Goal: Feedback & Contribution: Contribute content

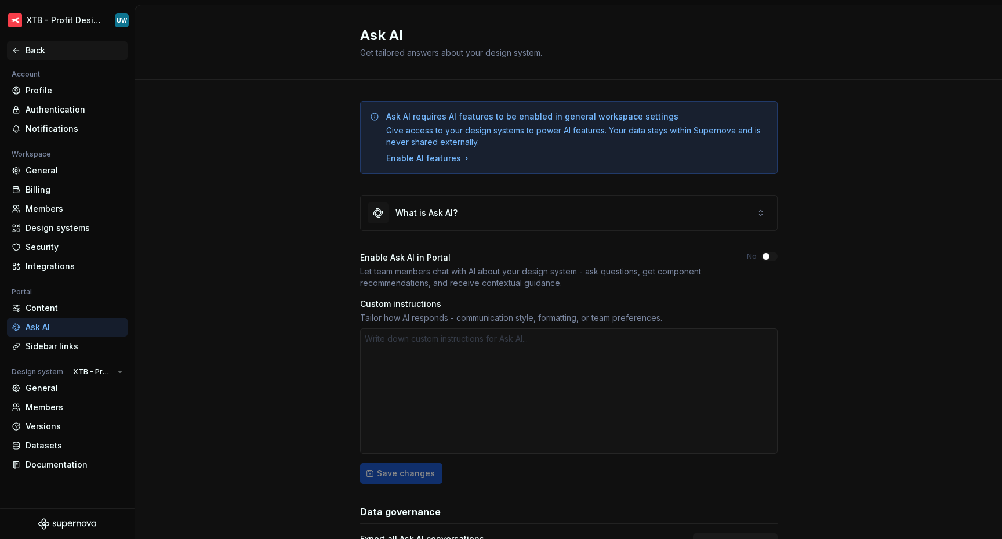
click at [38, 52] on div "Back" at bounding box center [74, 51] width 97 height 12
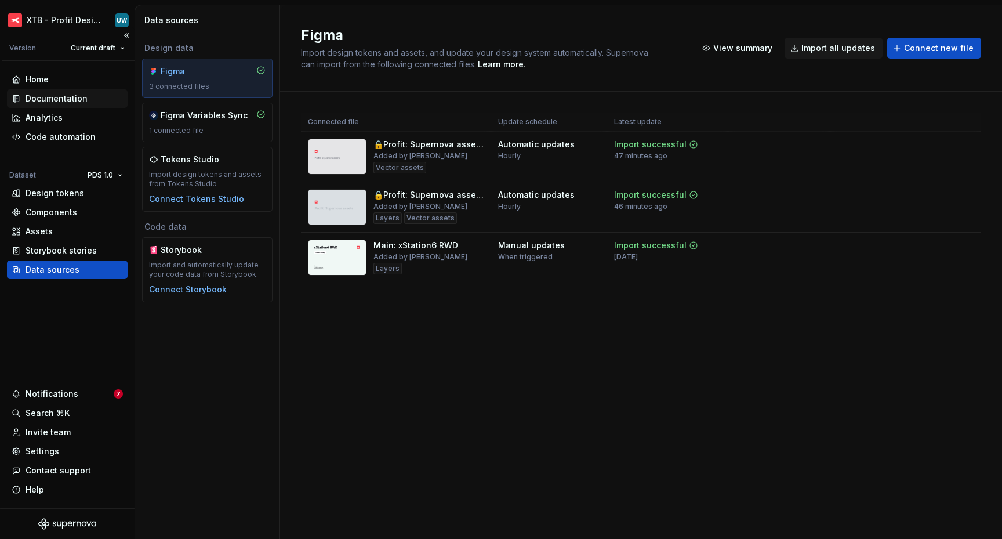
click at [63, 98] on div "Documentation" at bounding box center [57, 99] width 62 height 12
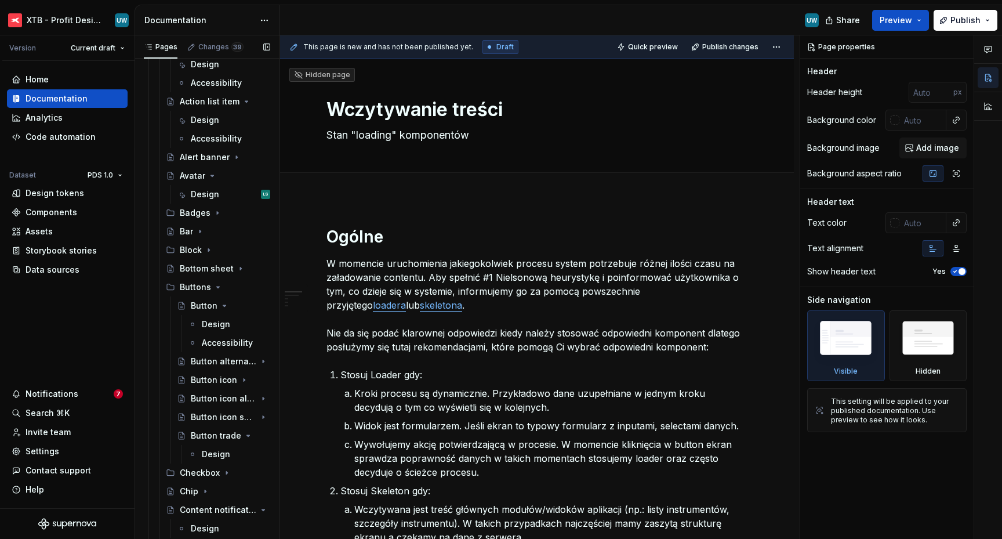
scroll to position [678, 0]
click at [201, 195] on div "Design" at bounding box center [205, 196] width 28 height 12
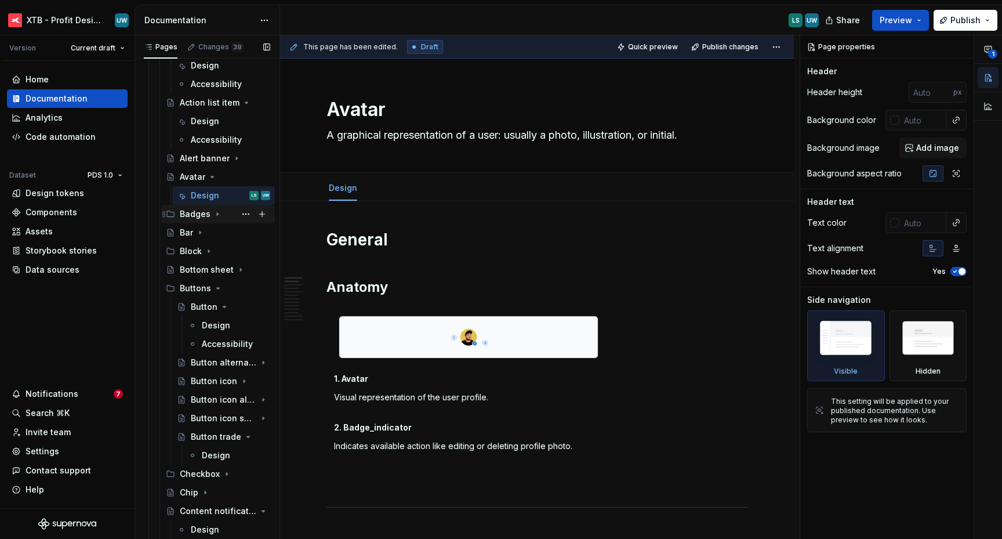
click at [217, 215] on icon "Page tree" at bounding box center [217, 214] width 1 height 3
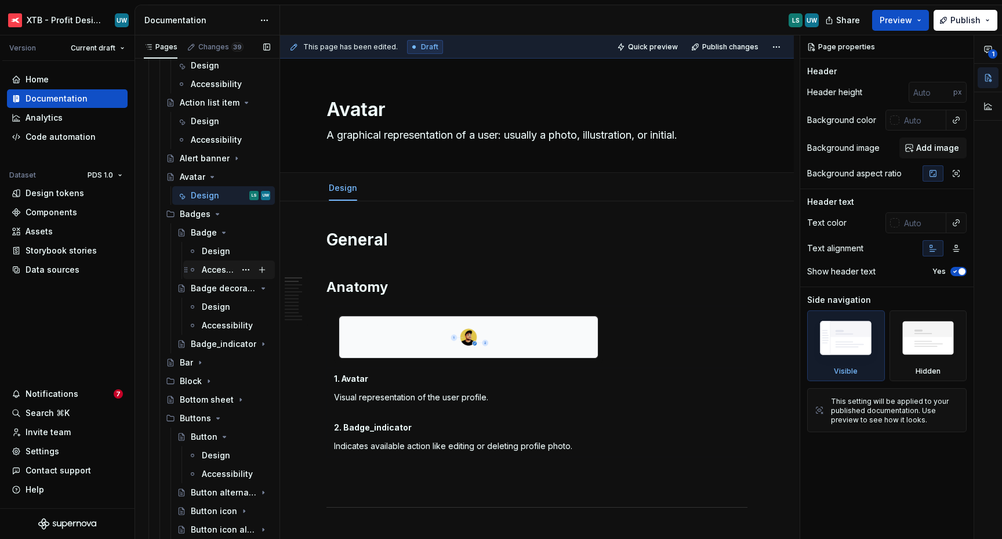
click at [206, 271] on div "Accessibility" at bounding box center [219, 270] width 34 height 12
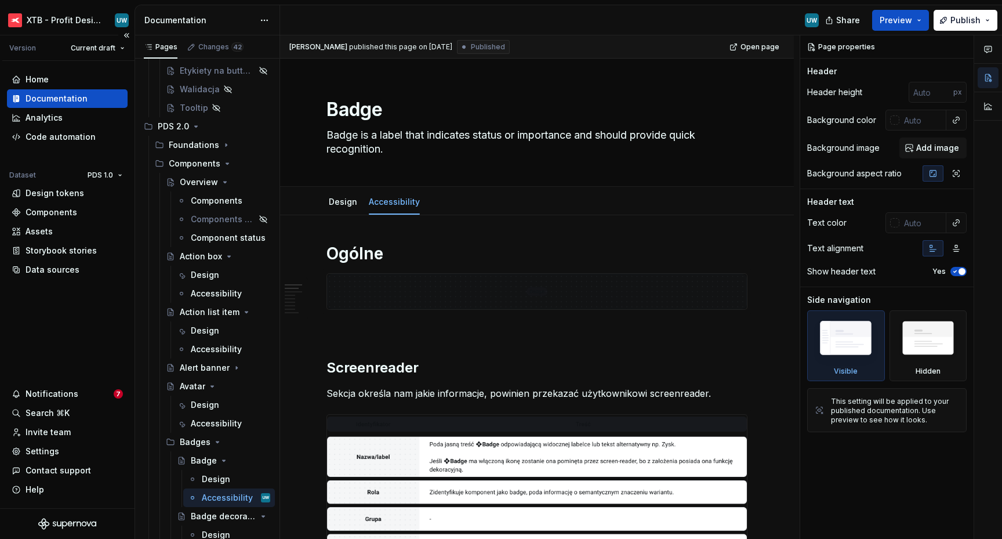
scroll to position [457, 0]
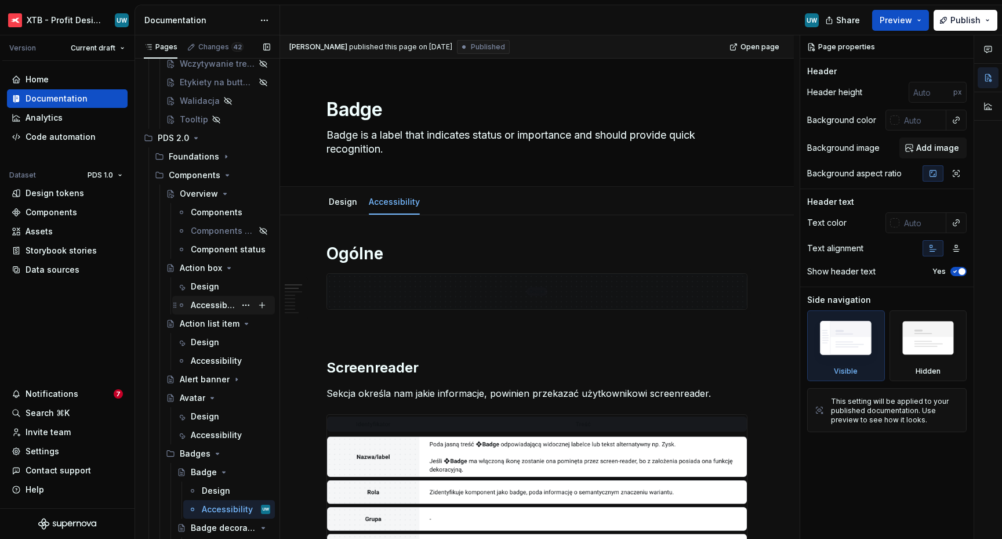
click at [200, 306] on div "Accessibility" at bounding box center [213, 305] width 45 height 12
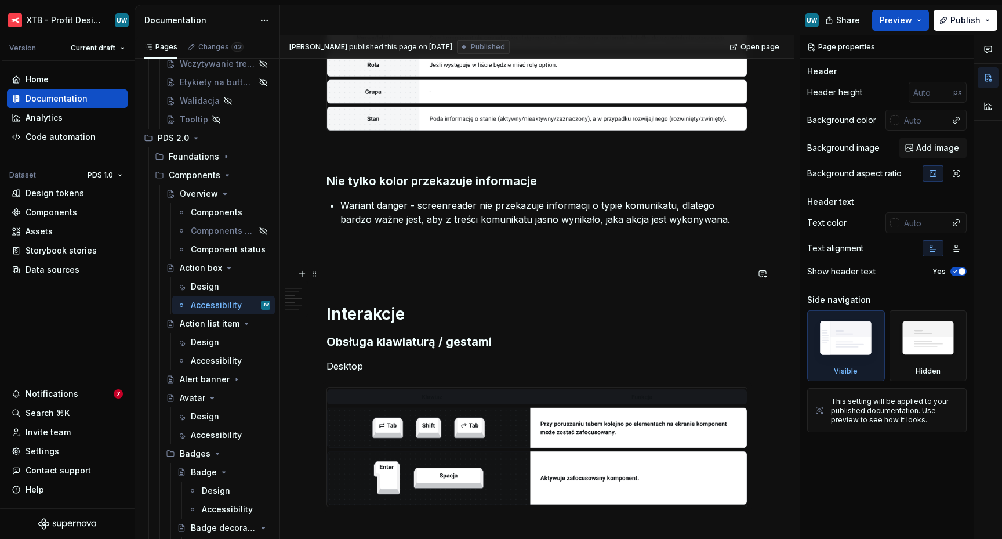
scroll to position [416, 0]
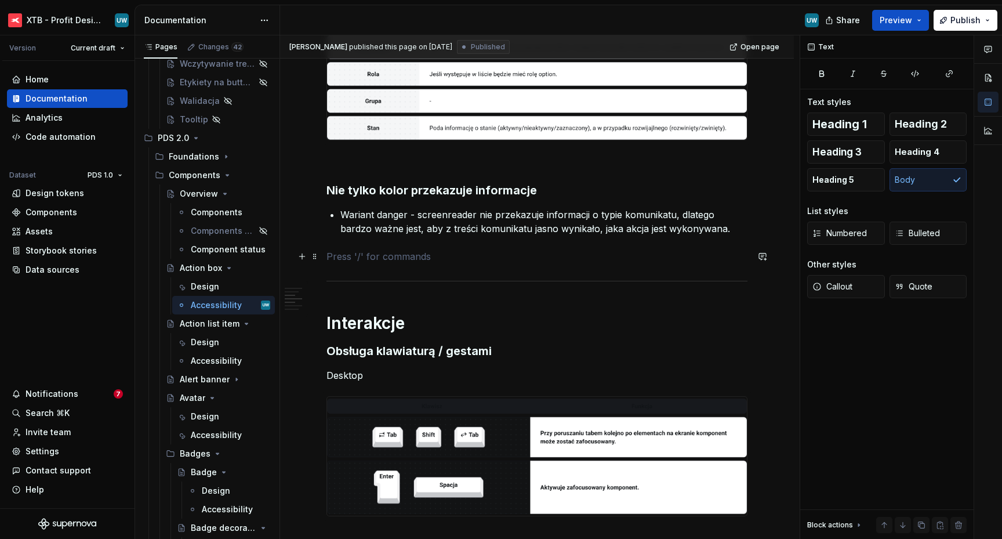
click at [411, 262] on p at bounding box center [537, 256] width 421 height 14
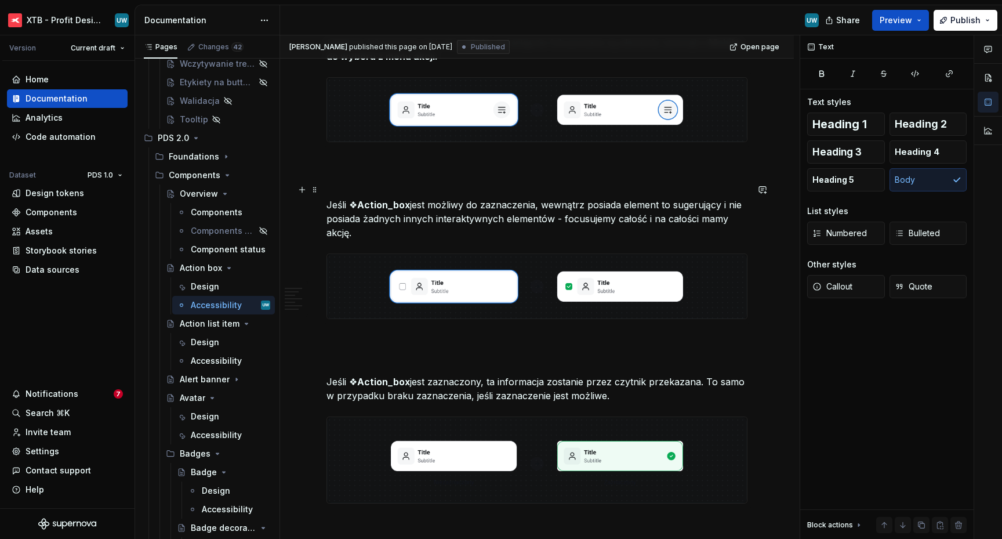
scroll to position [2154, 0]
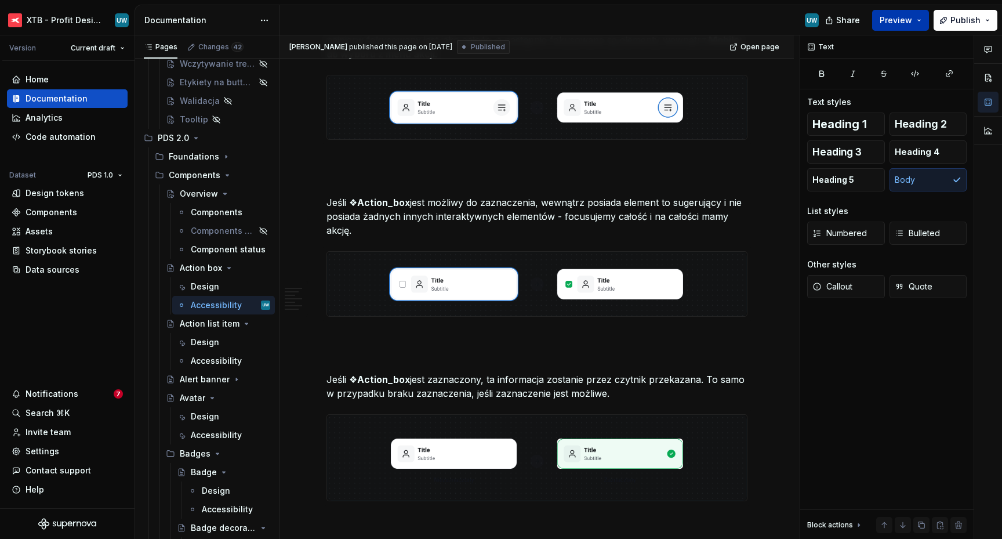
click at [886, 30] on button "Preview" at bounding box center [900, 20] width 57 height 21
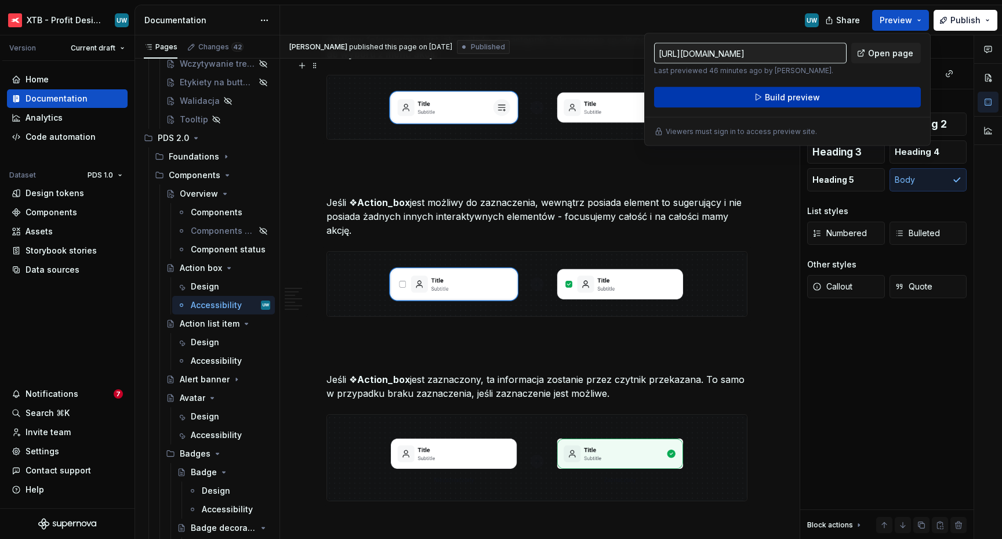
click at [770, 95] on span "Build preview" at bounding box center [792, 98] width 55 height 12
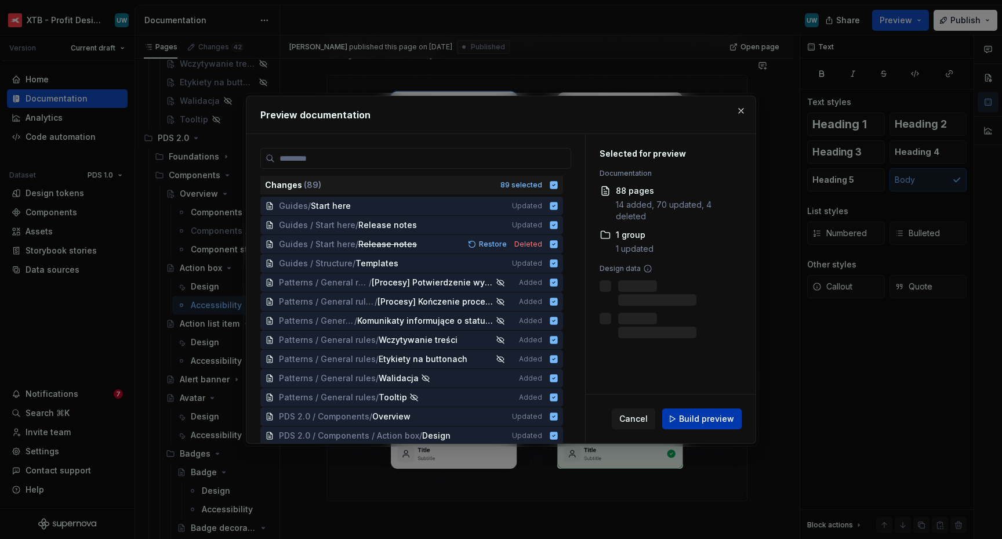
click at [704, 421] on span "Build preview" at bounding box center [706, 419] width 55 height 12
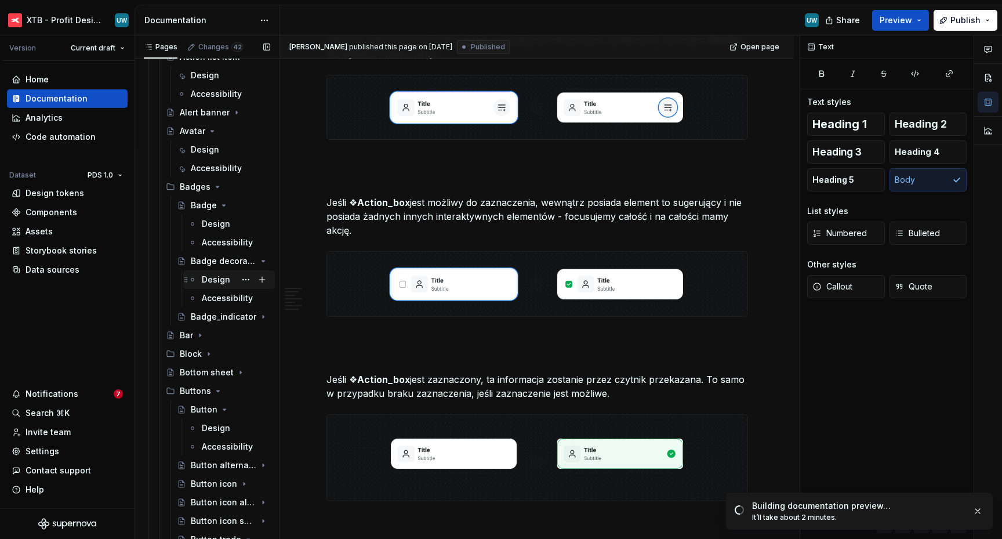
scroll to position [738, 0]
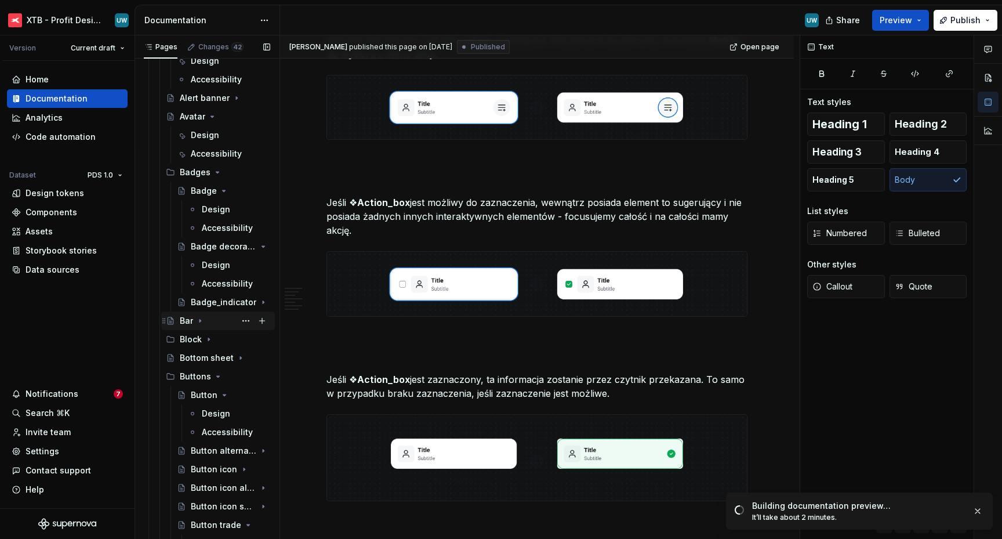
click at [201, 322] on icon "Page tree" at bounding box center [199, 320] width 9 height 9
click at [205, 359] on div "Accessibility" at bounding box center [213, 358] width 45 height 12
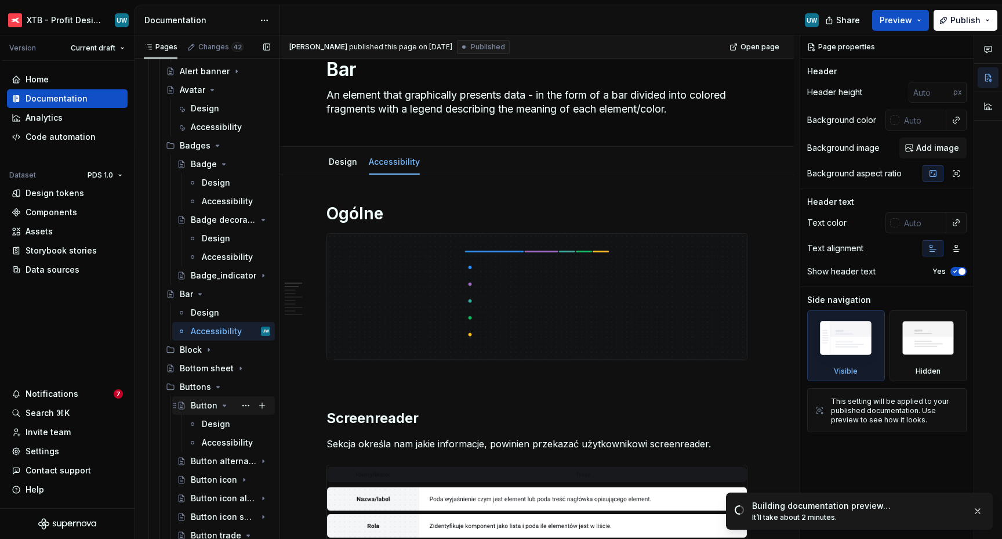
scroll to position [770, 0]
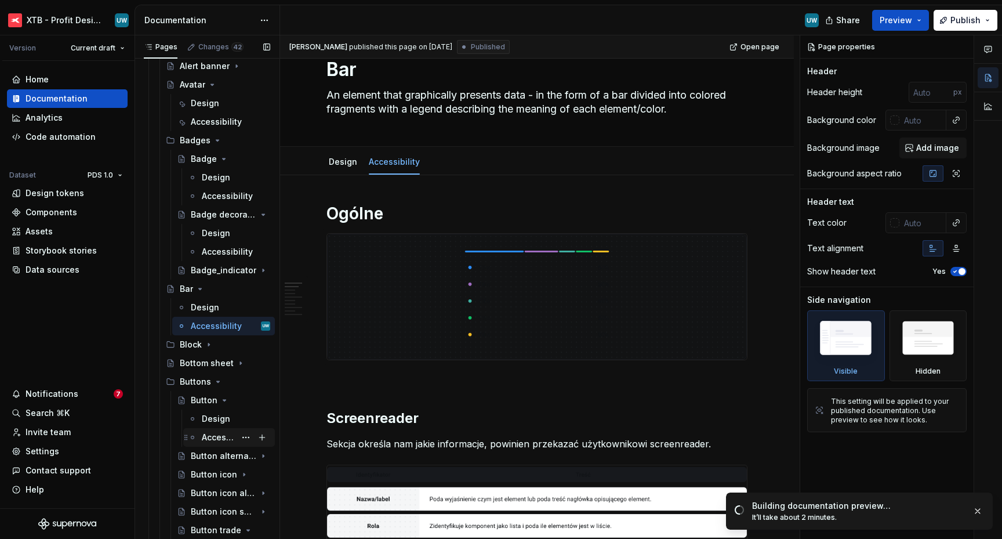
click at [213, 437] on div "Accessibility" at bounding box center [219, 438] width 34 height 12
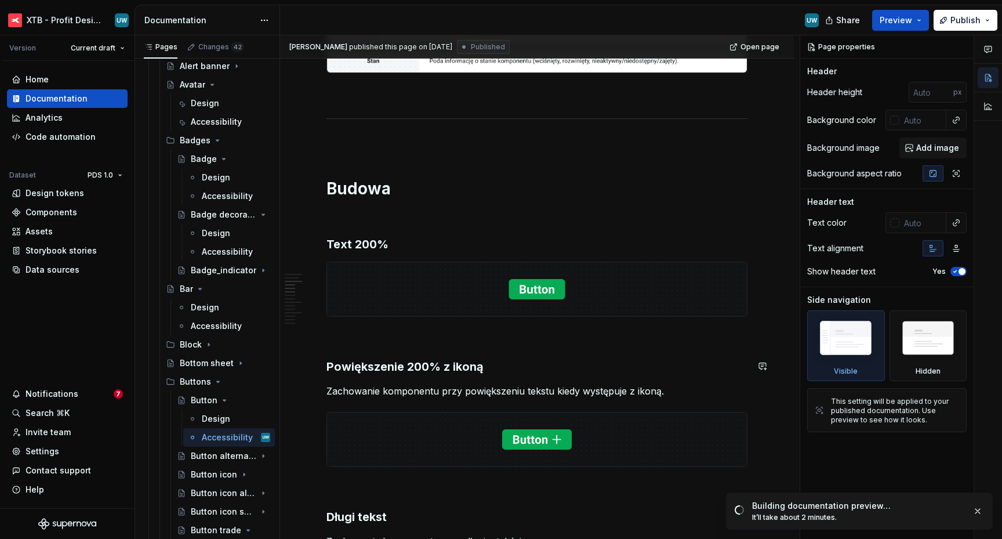
scroll to position [495, 0]
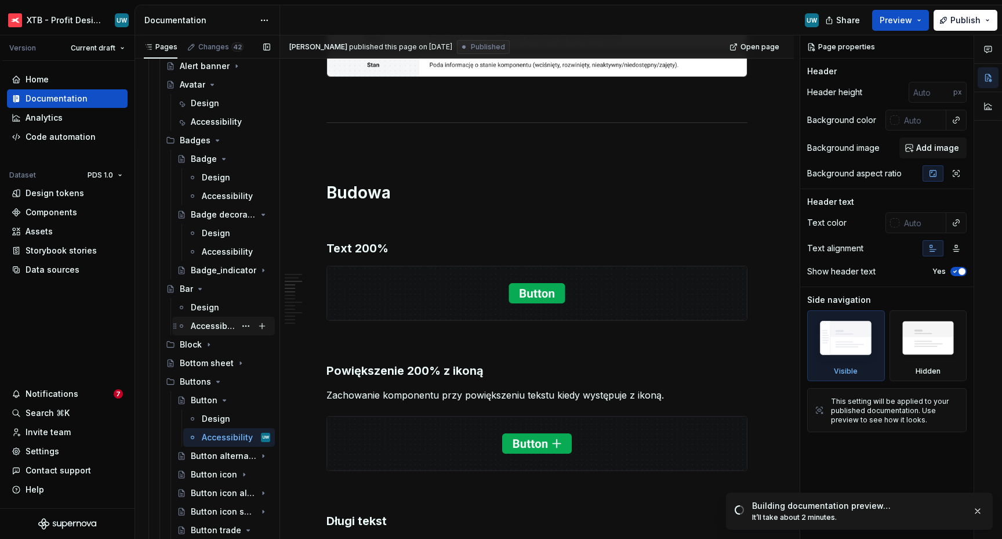
click at [203, 325] on div "Accessibility" at bounding box center [213, 326] width 45 height 12
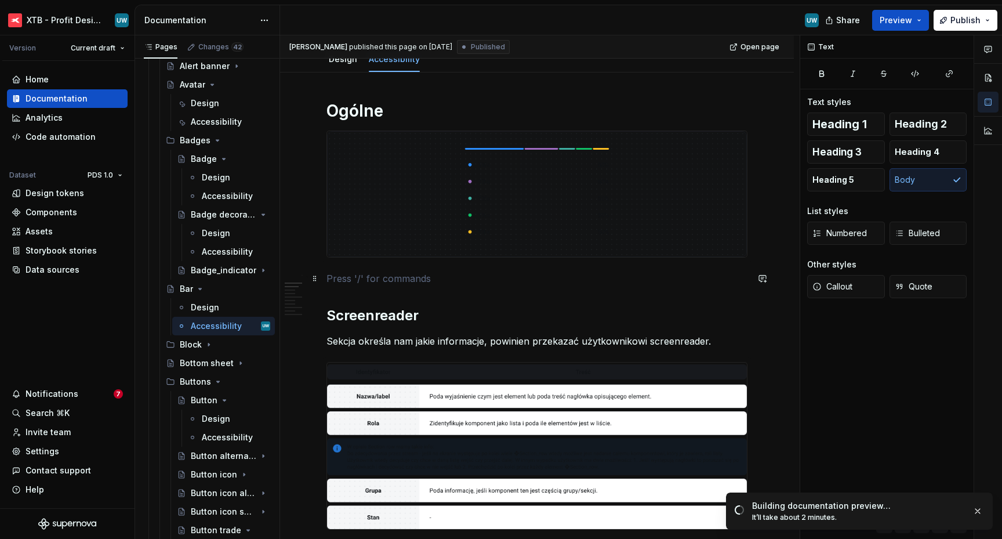
click at [355, 278] on p at bounding box center [537, 278] width 421 height 14
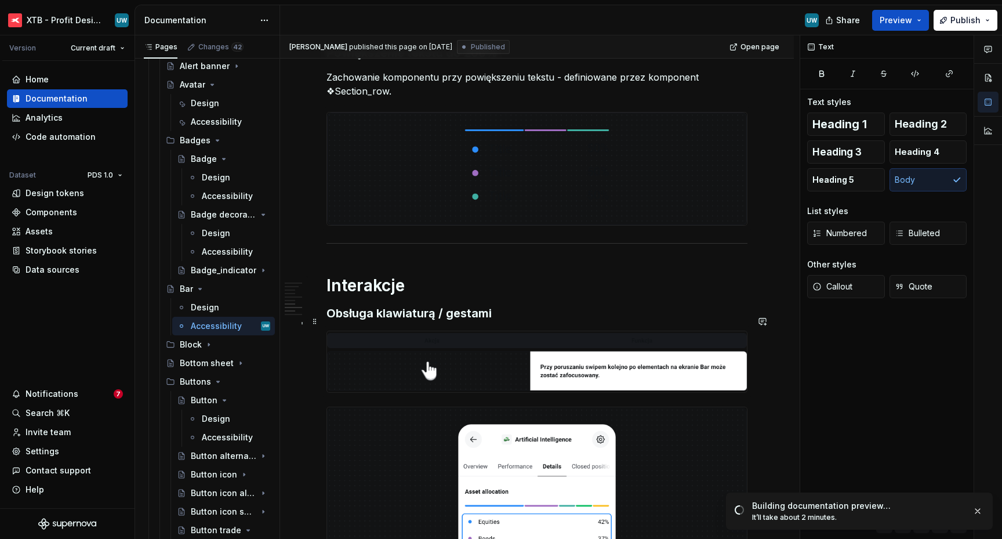
scroll to position [1501, 0]
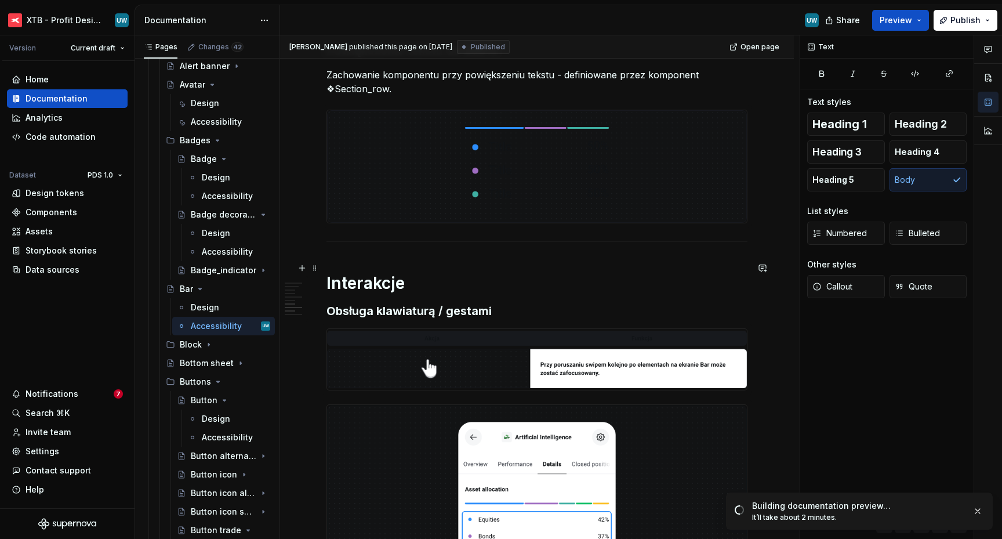
click at [327, 273] on h1 "Interakcje" at bounding box center [537, 283] width 421 height 21
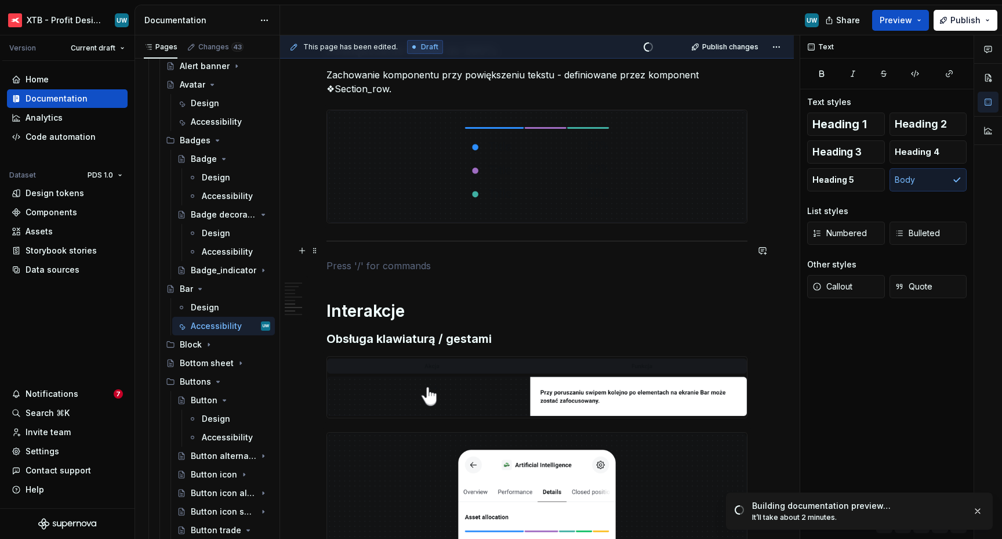
click at [339, 259] on p at bounding box center [537, 266] width 421 height 14
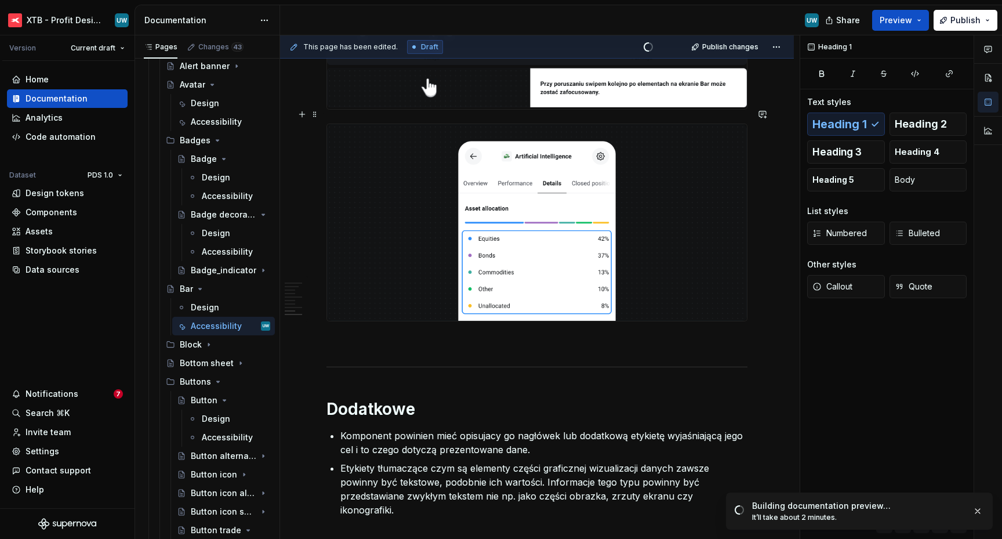
scroll to position [1856, 0]
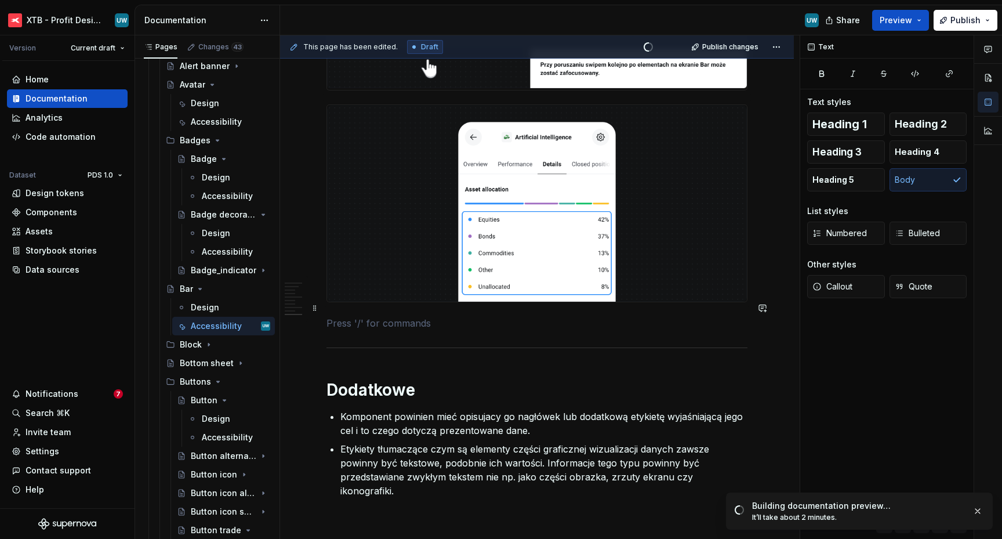
click at [342, 316] on p at bounding box center [537, 323] width 421 height 14
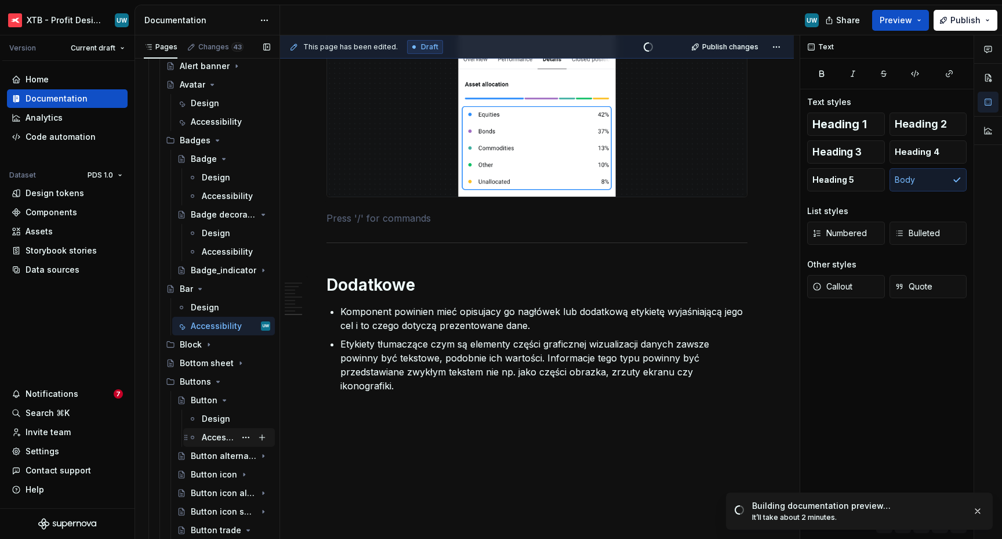
click at [213, 436] on div "Accessibility" at bounding box center [219, 438] width 34 height 12
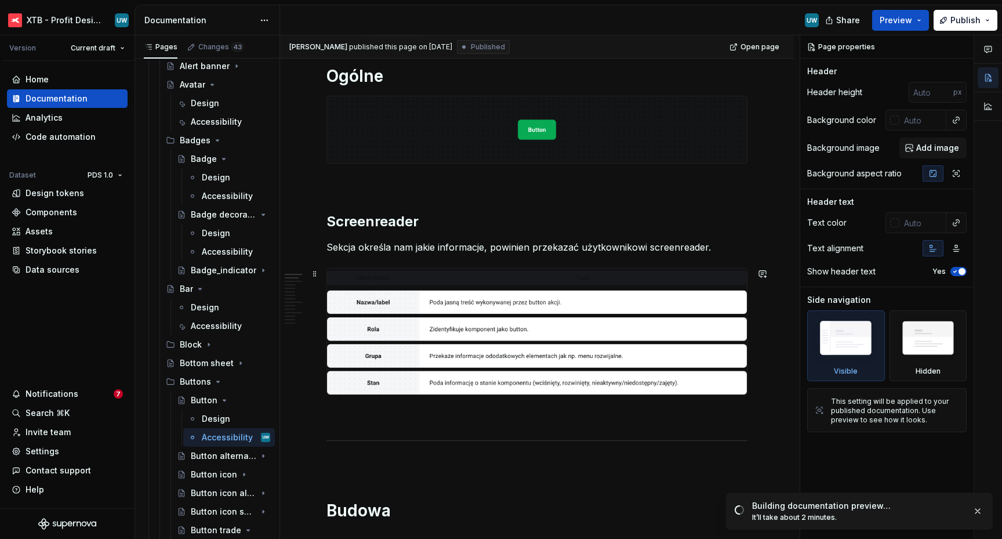
scroll to position [88, 0]
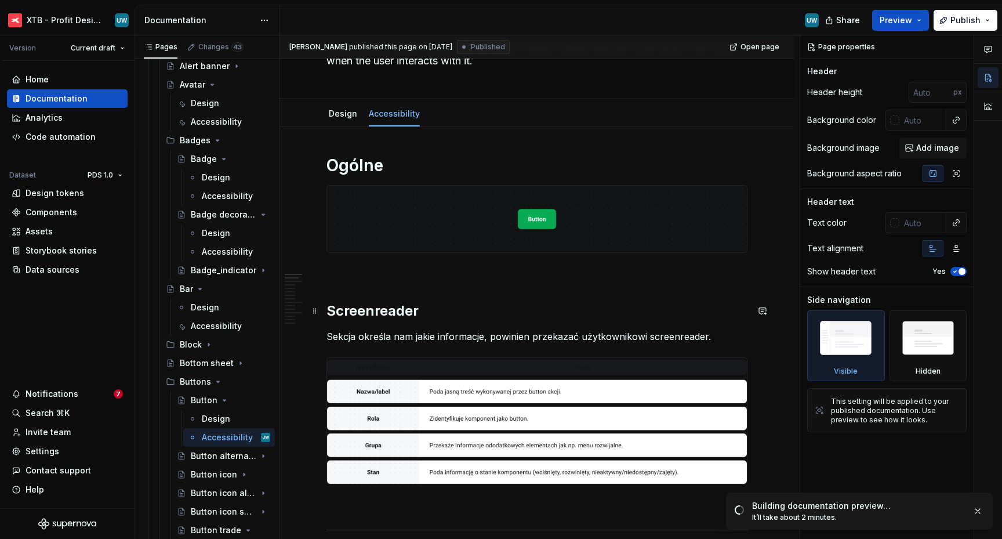
click at [371, 311] on h2 "Screenreader" at bounding box center [537, 311] width 421 height 19
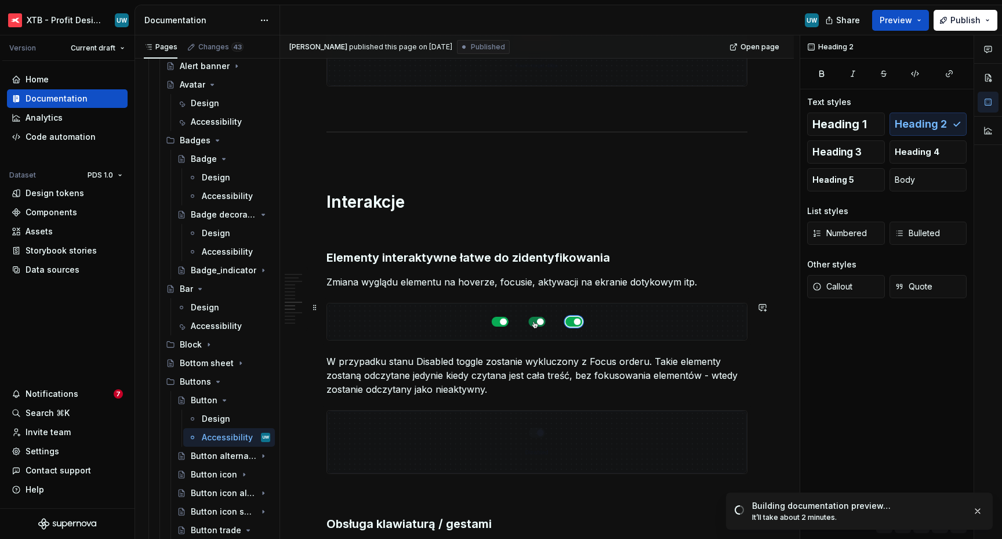
scroll to position [1377, 0]
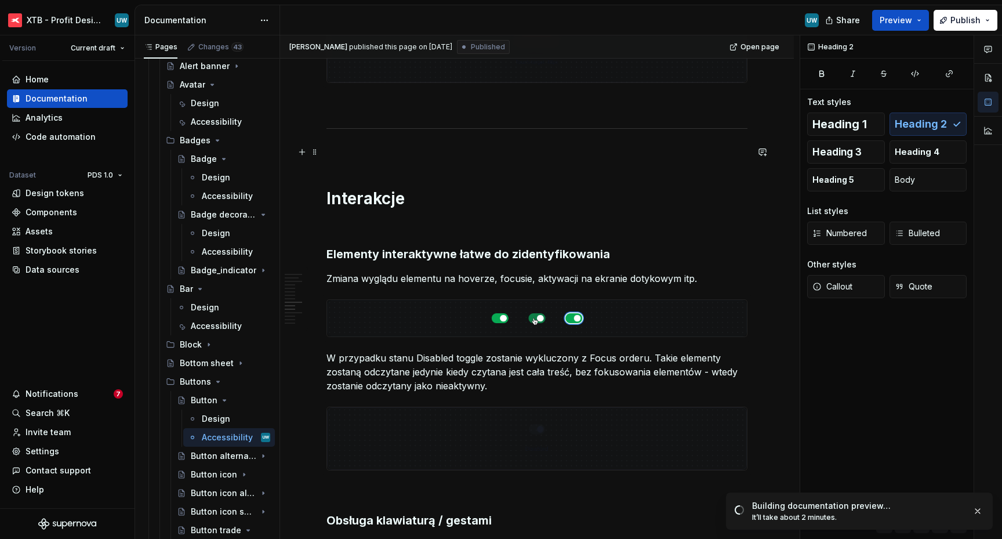
click at [361, 139] on div "Ogólne Screenreader Sekcja określa nam jakie informacje, powinien przekazać uży…" at bounding box center [537, 365] width 421 height 2998
click at [363, 172] on div "Ogólne Screenreader Sekcja określa nam jakie informacje, powinien przekazać uży…" at bounding box center [537, 365] width 421 height 2998
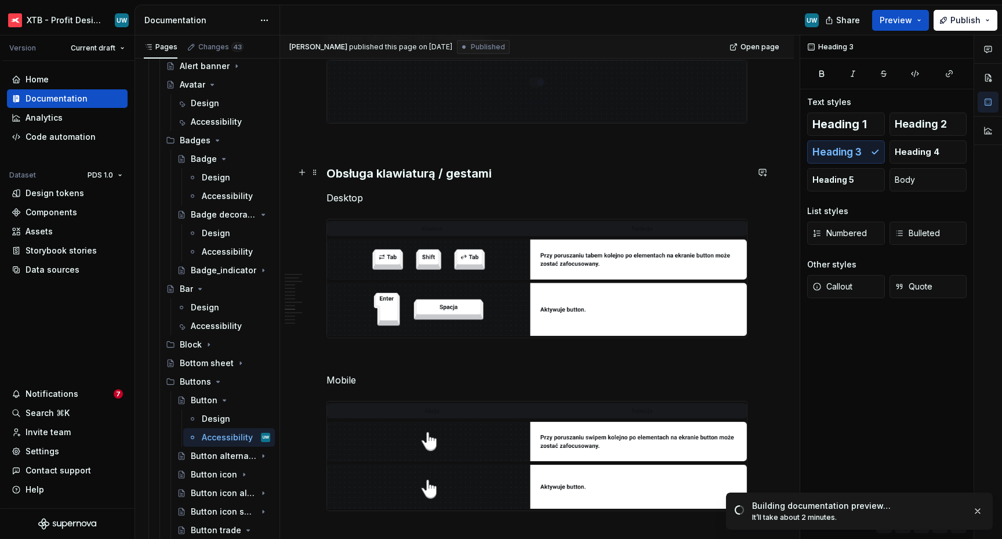
click at [351, 172] on h3 "Obsługa klawiaturą / gestami" at bounding box center [537, 173] width 421 height 16
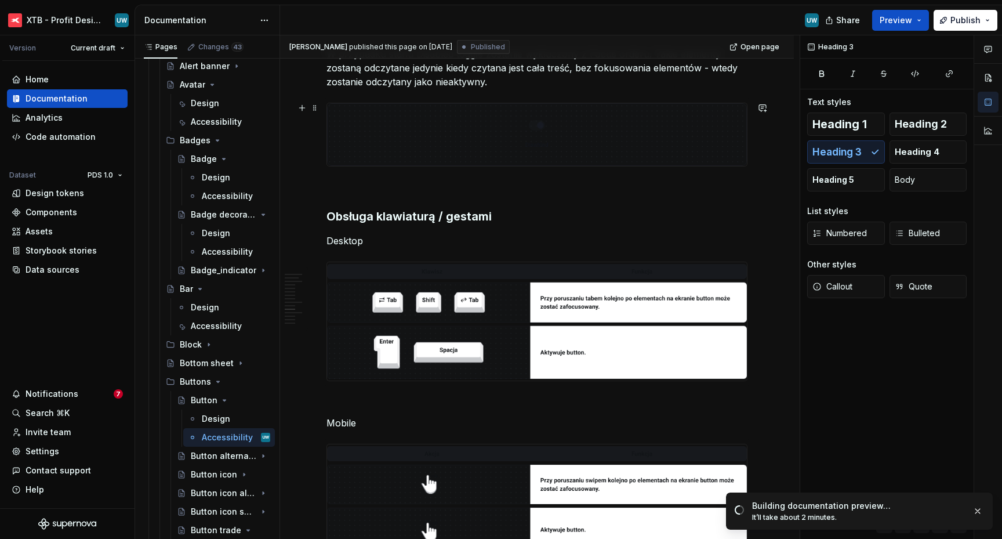
scroll to position [1662, 0]
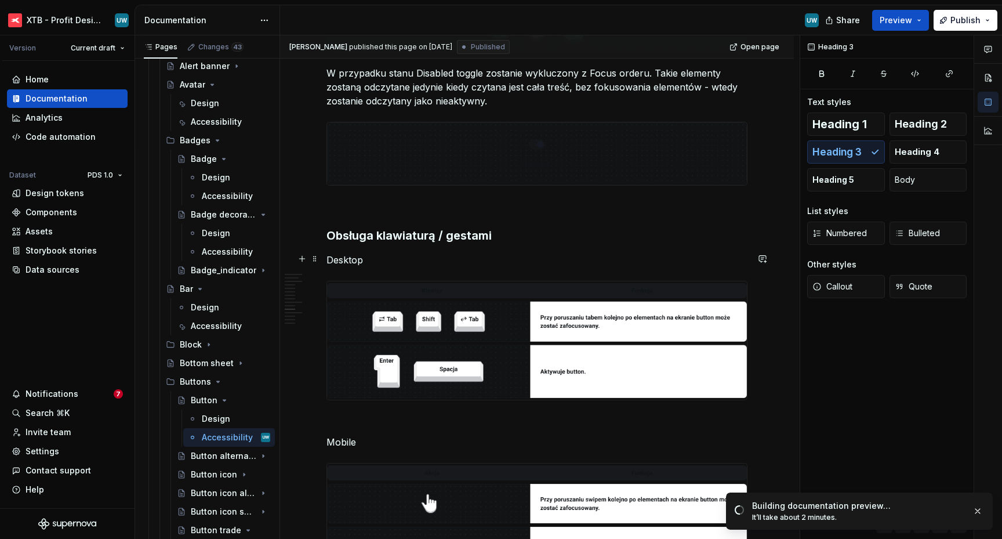
click at [350, 259] on p "Desktop" at bounding box center [537, 260] width 421 height 14
click at [202, 322] on div "Accessibility" at bounding box center [213, 326] width 45 height 12
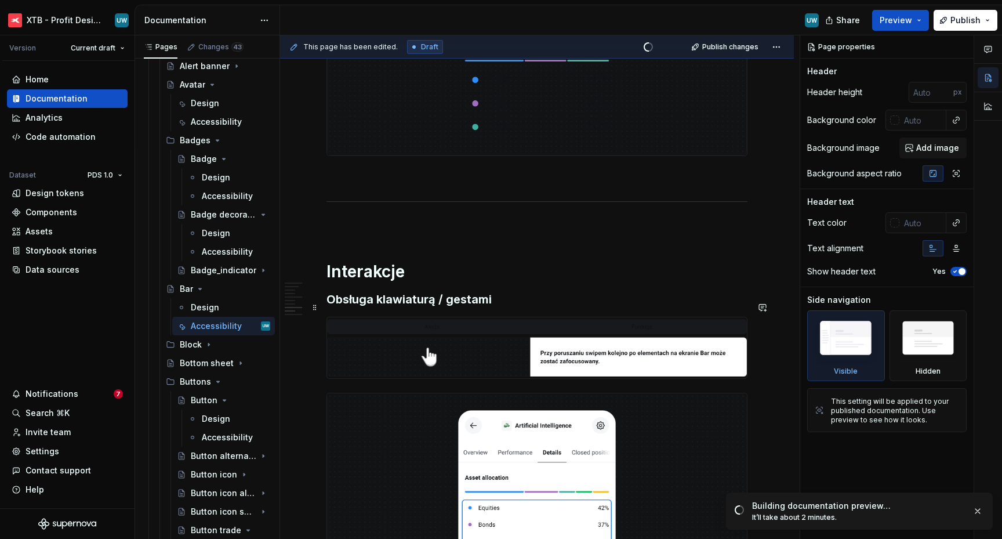
scroll to position [1577, 0]
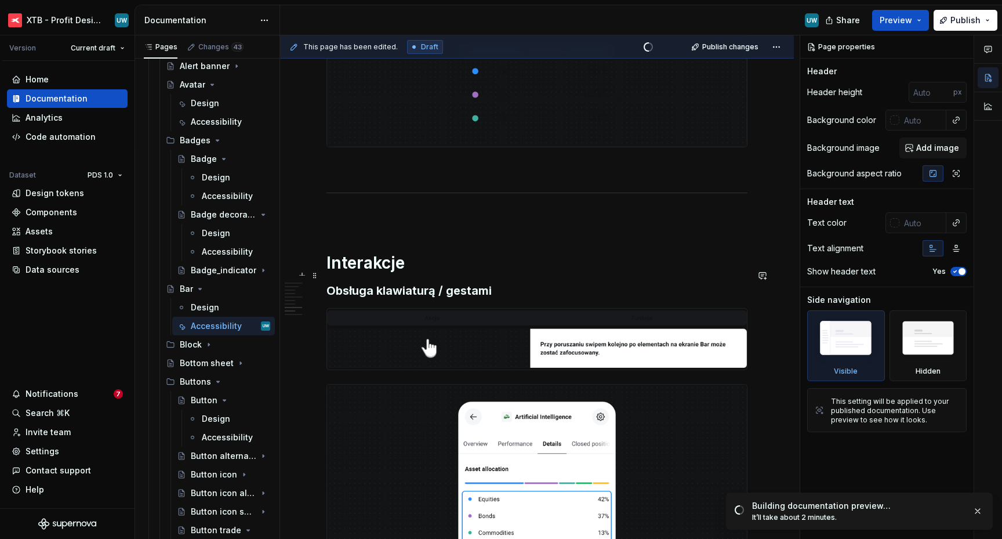
click at [384, 282] on h3 "Obsługa klawiaturą / gestami" at bounding box center [537, 290] width 421 height 16
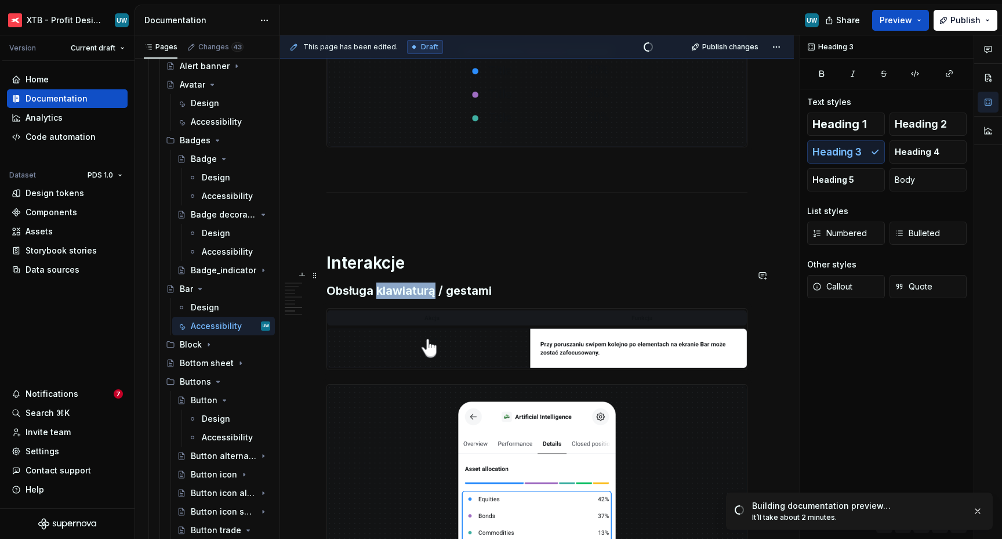
click at [384, 282] on h3 "Obsługa klawiaturą / gestami" at bounding box center [537, 290] width 421 height 16
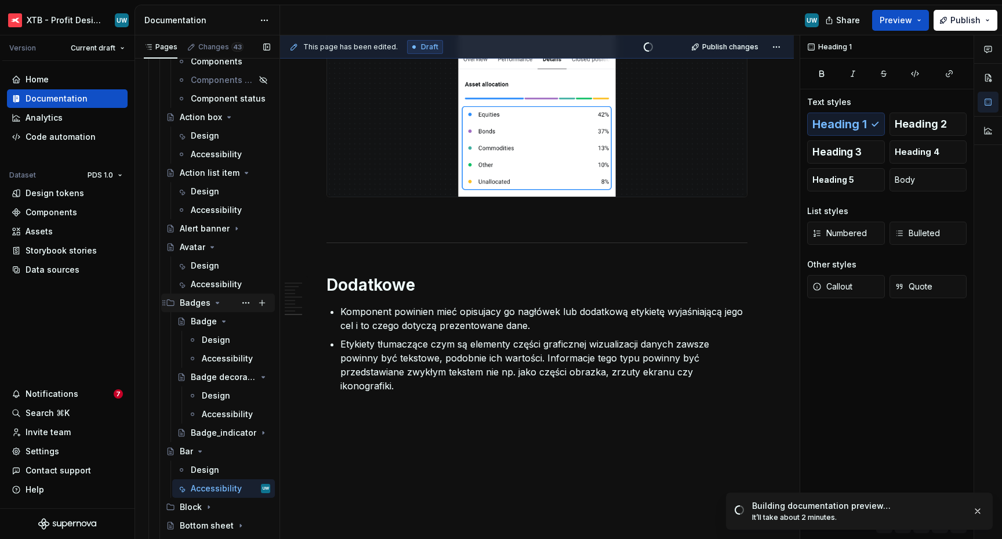
scroll to position [593, 0]
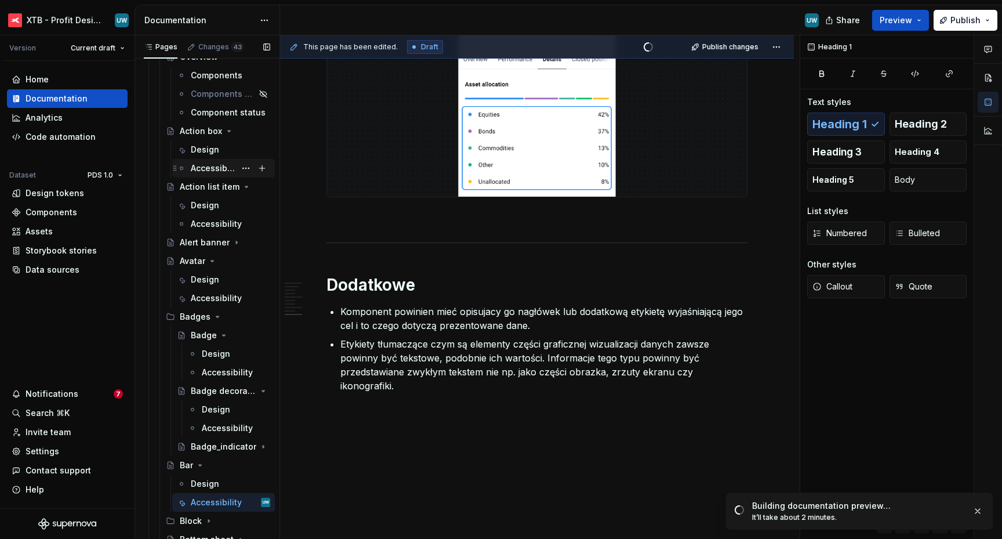
click at [204, 171] on div "Accessibility" at bounding box center [213, 168] width 45 height 12
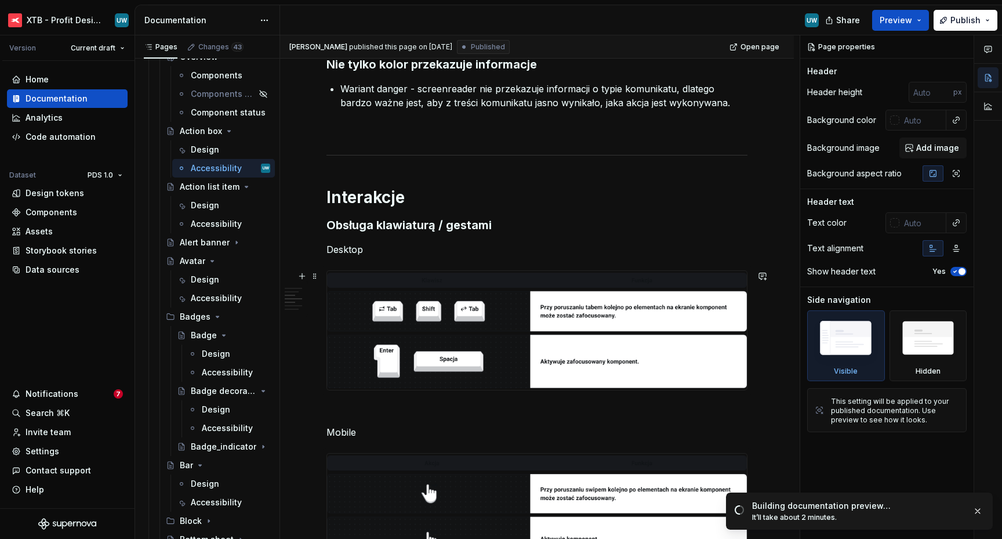
scroll to position [543, 0]
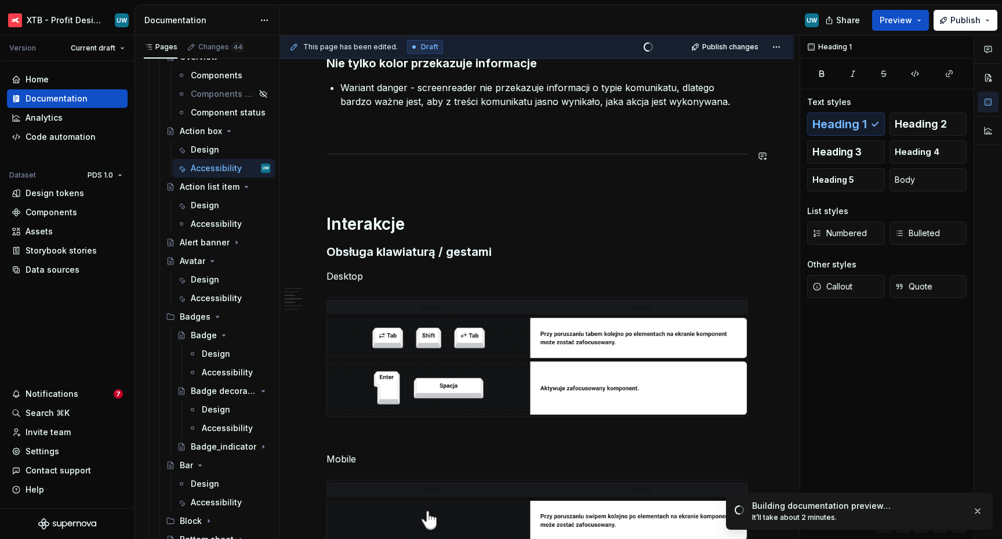
click at [338, 135] on p at bounding box center [537, 129] width 421 height 14
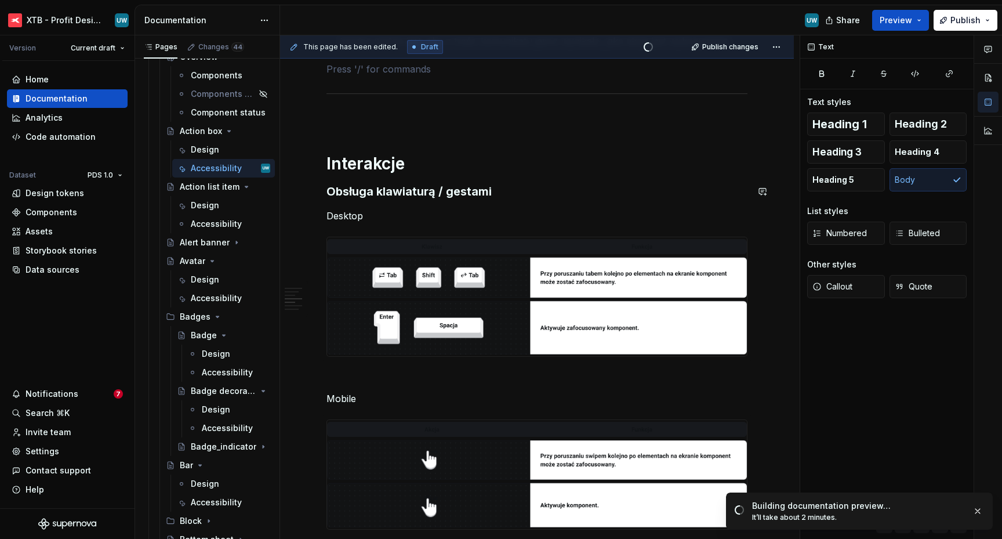
scroll to position [606, 0]
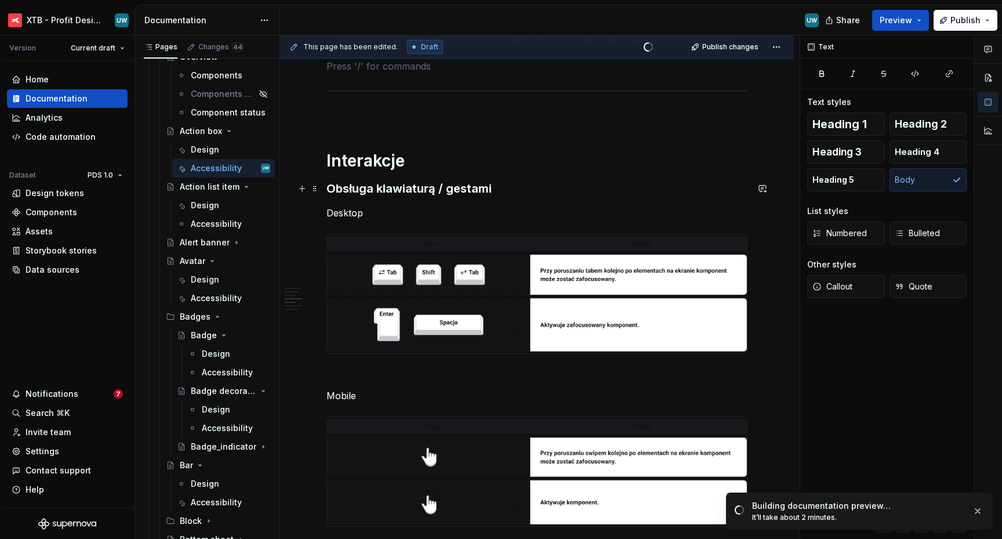
click at [328, 189] on h3 "Obsługa klawiaturą / gestami" at bounding box center [537, 188] width 421 height 16
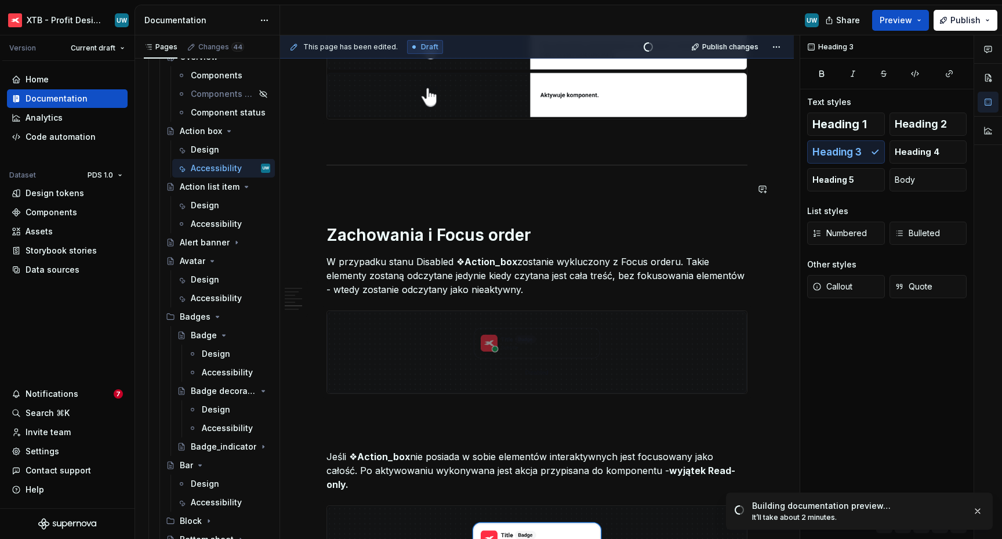
scroll to position [1044, 0]
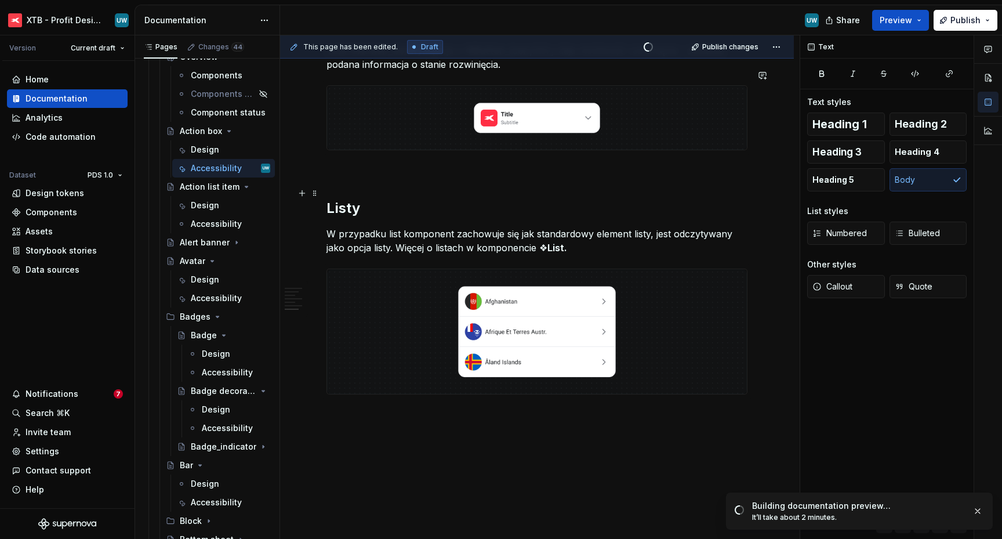
scroll to position [2766, 0]
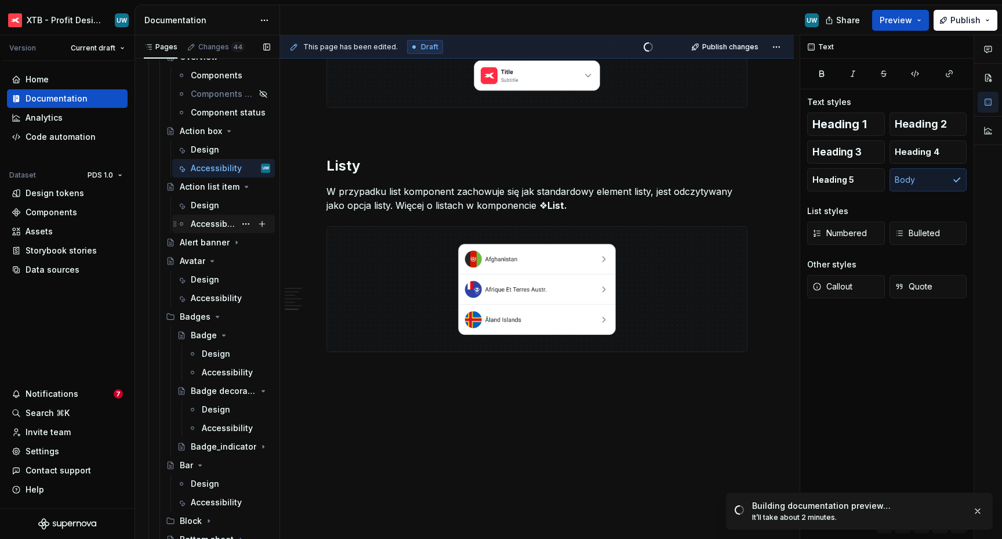
click at [202, 221] on div "Accessibility" at bounding box center [213, 224] width 45 height 12
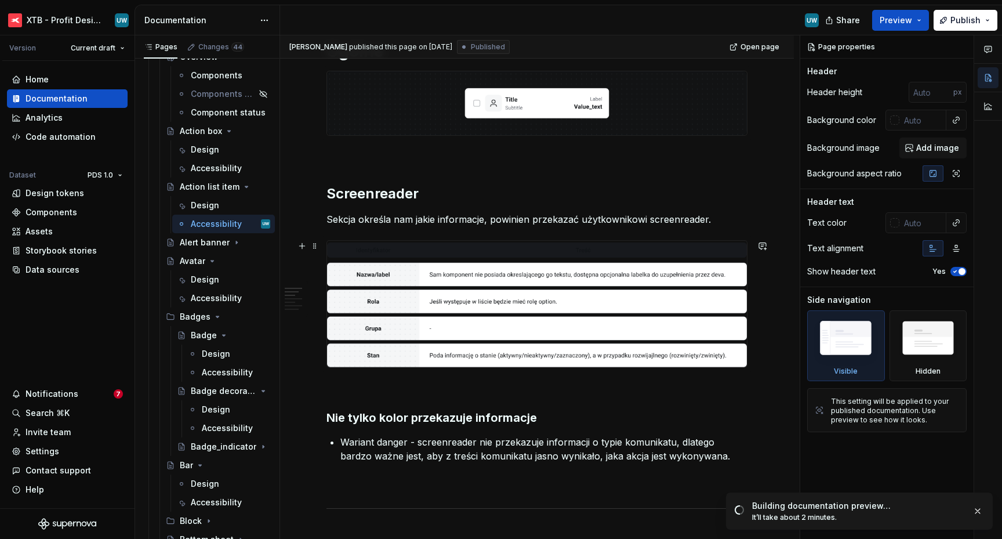
scroll to position [190, 0]
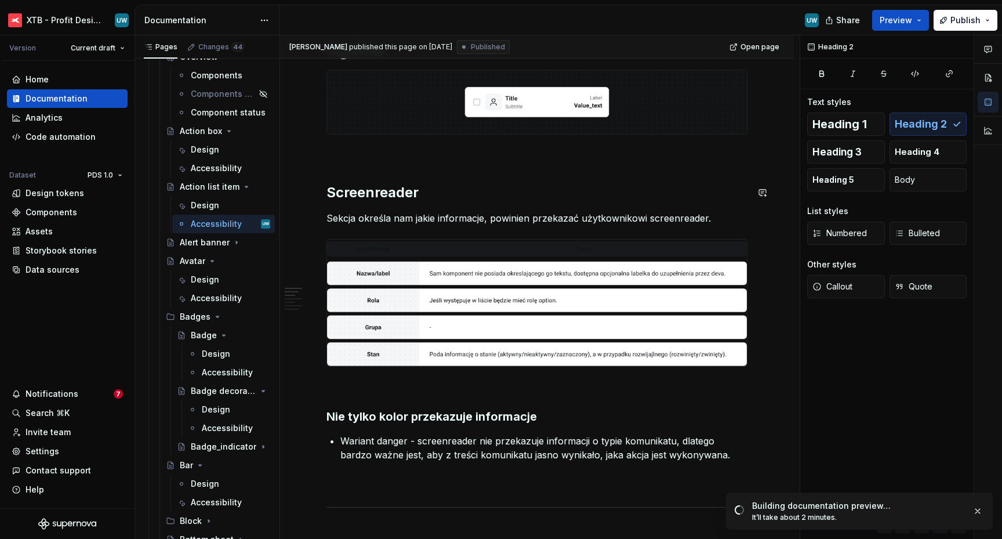
click at [378, 151] on p at bounding box center [537, 156] width 421 height 14
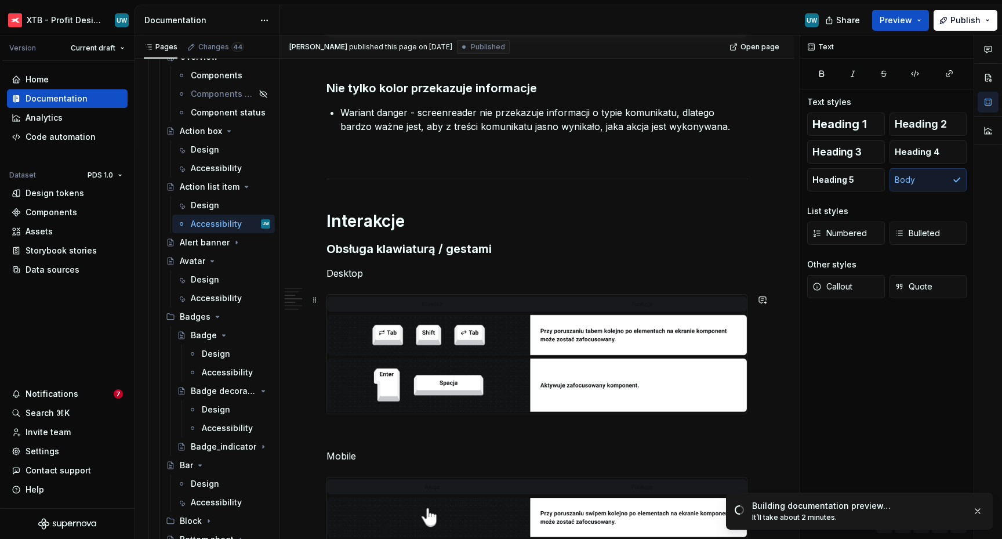
scroll to position [527, 0]
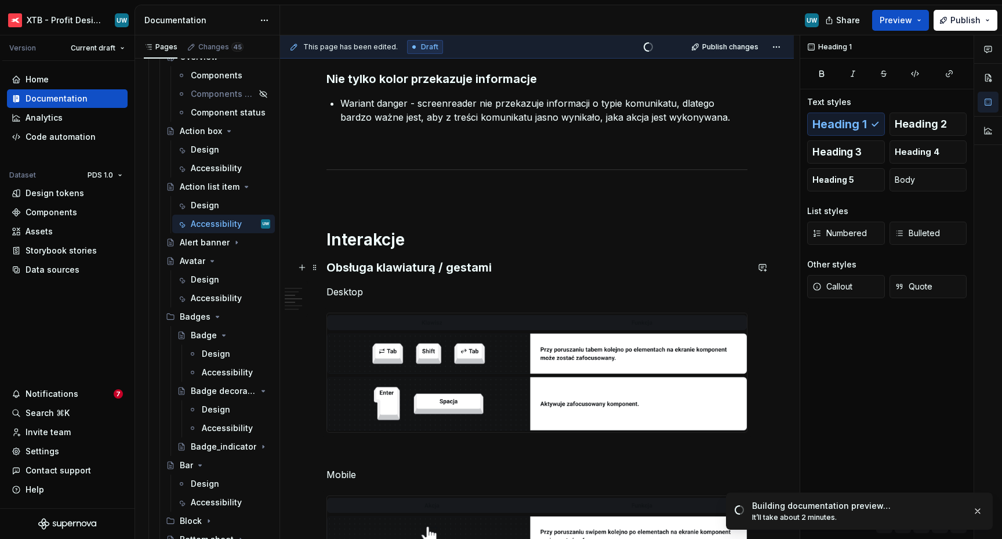
click at [326, 262] on div "This page has been edited. Draft Quick preview Publish changes Action list item…" at bounding box center [540, 287] width 520 height 504
click at [329, 266] on h3 "Obsługa klawiaturą / gestami" at bounding box center [537, 267] width 421 height 16
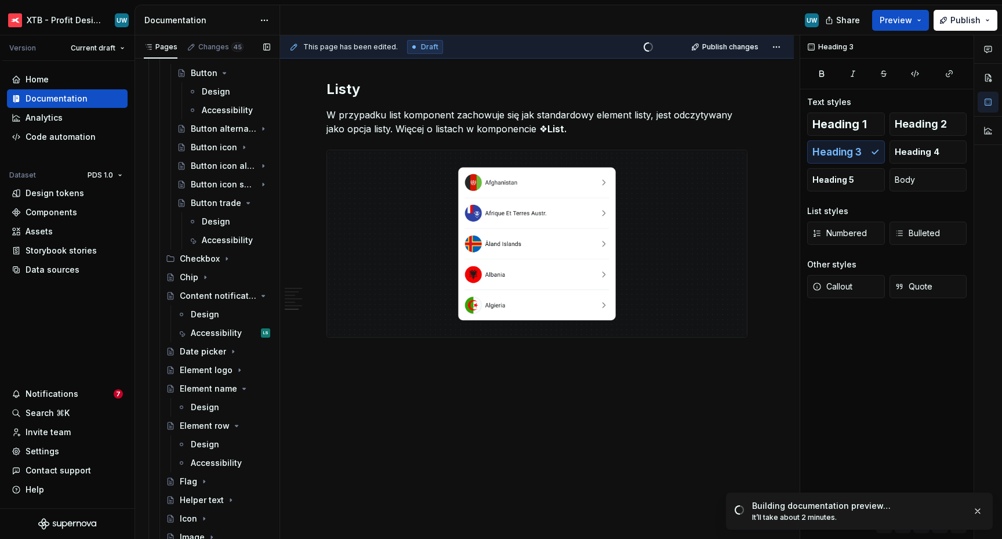
scroll to position [1116, 0]
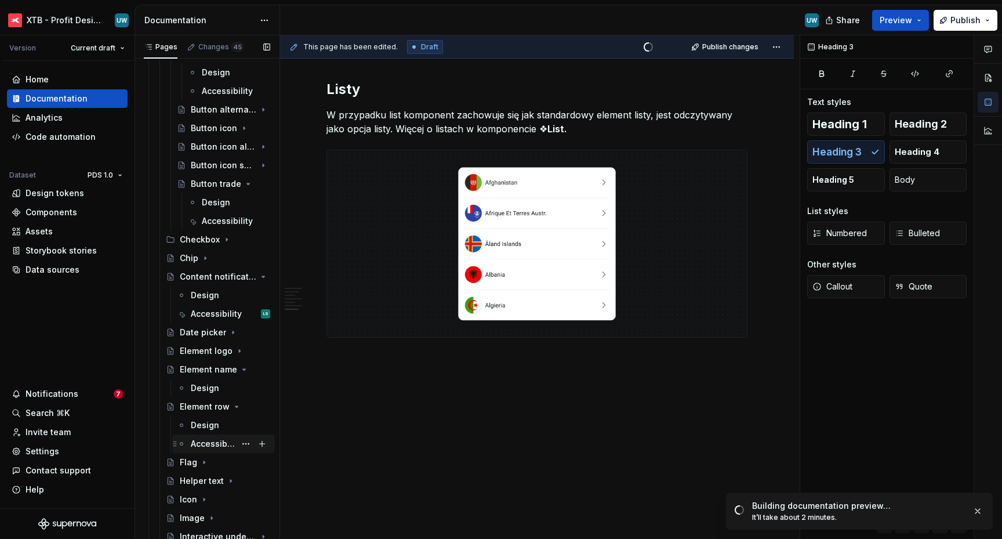
click at [209, 446] on div "Accessibility" at bounding box center [213, 444] width 45 height 12
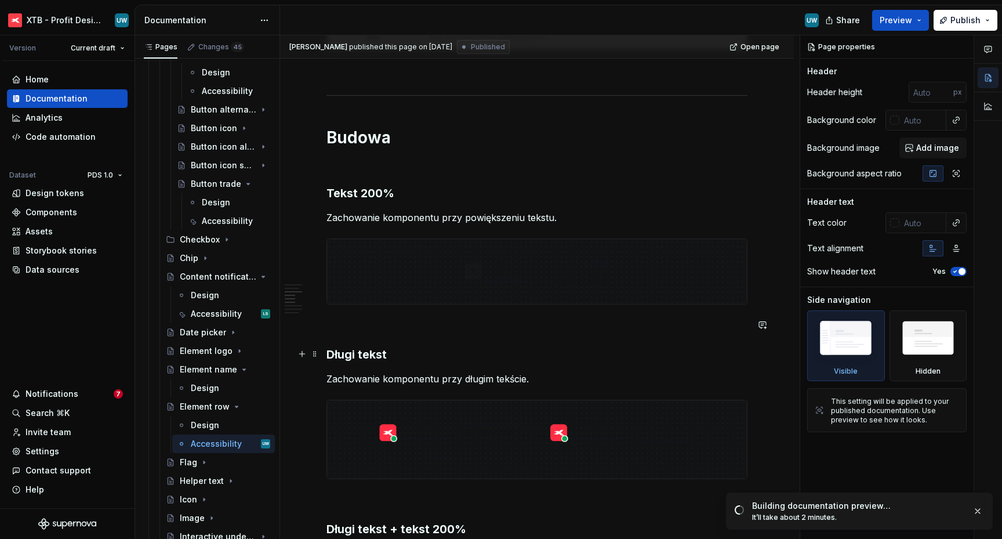
scroll to position [494, 0]
click at [330, 139] on h1 "Budowa" at bounding box center [537, 136] width 421 height 21
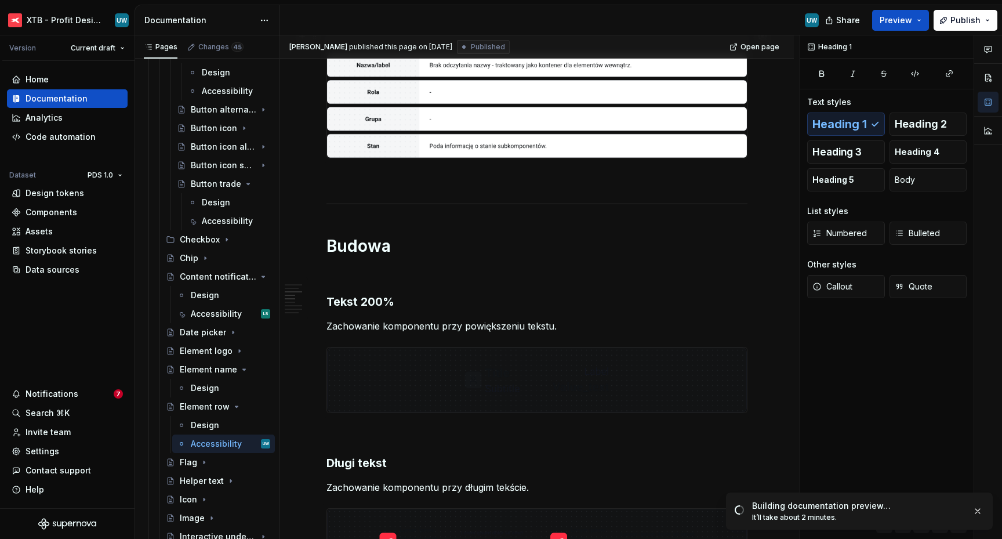
scroll to position [384, 0]
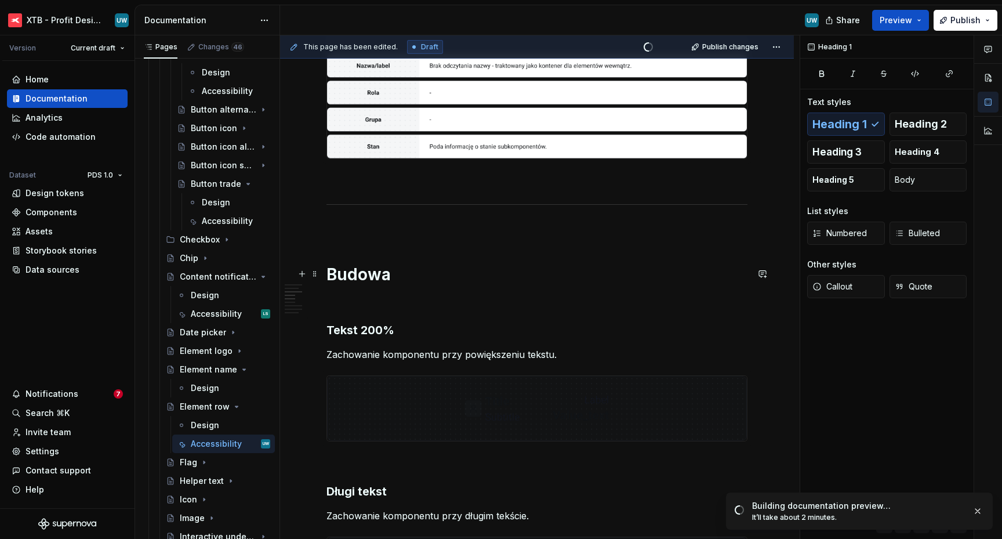
click at [353, 273] on h1 "Budowa" at bounding box center [537, 274] width 421 height 21
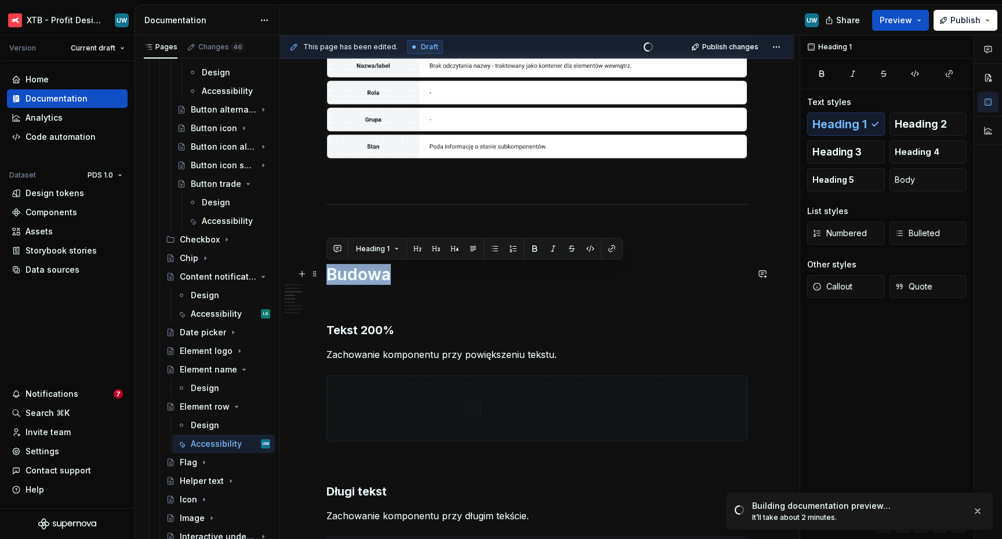
click at [353, 273] on h1 "Budowa" at bounding box center [537, 274] width 421 height 21
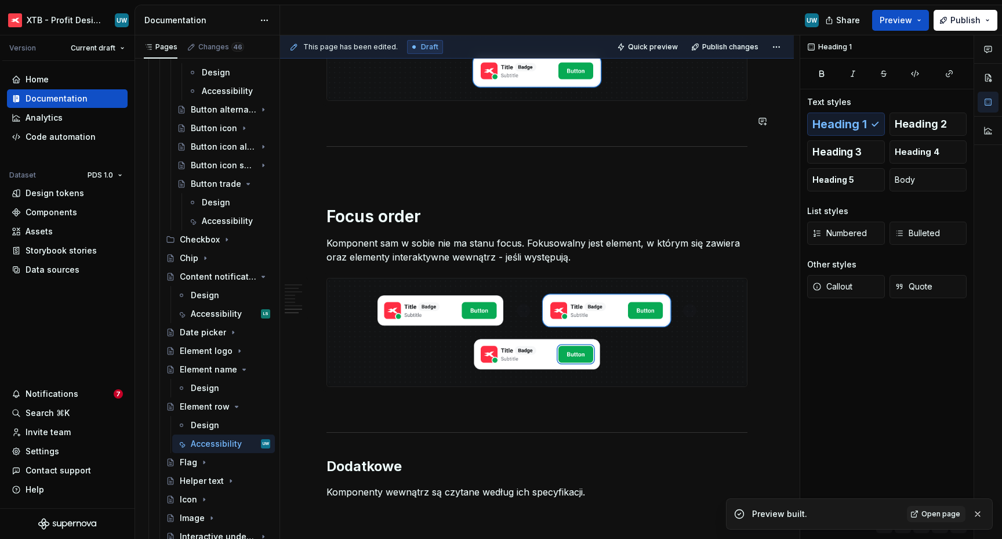
scroll to position [1388, 0]
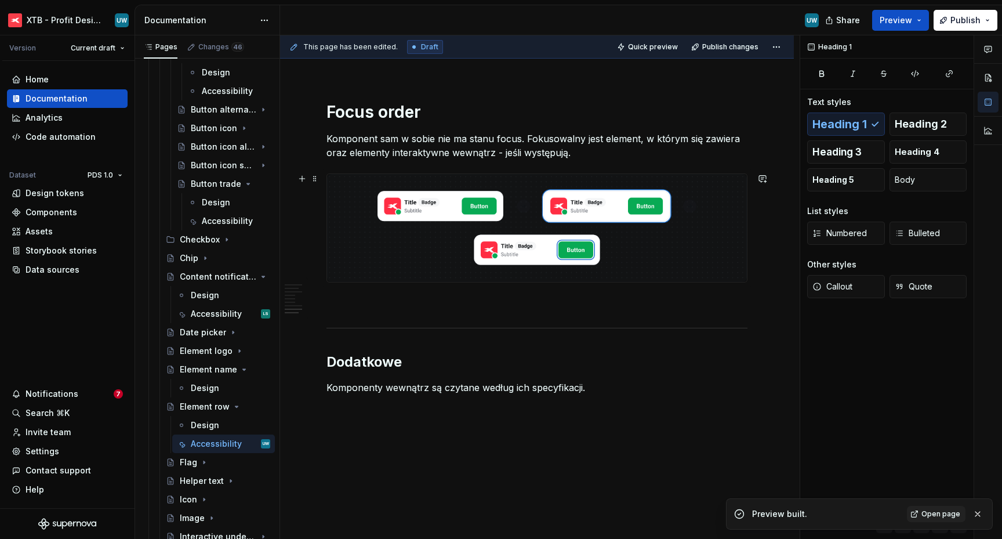
scroll to position [1542, 0]
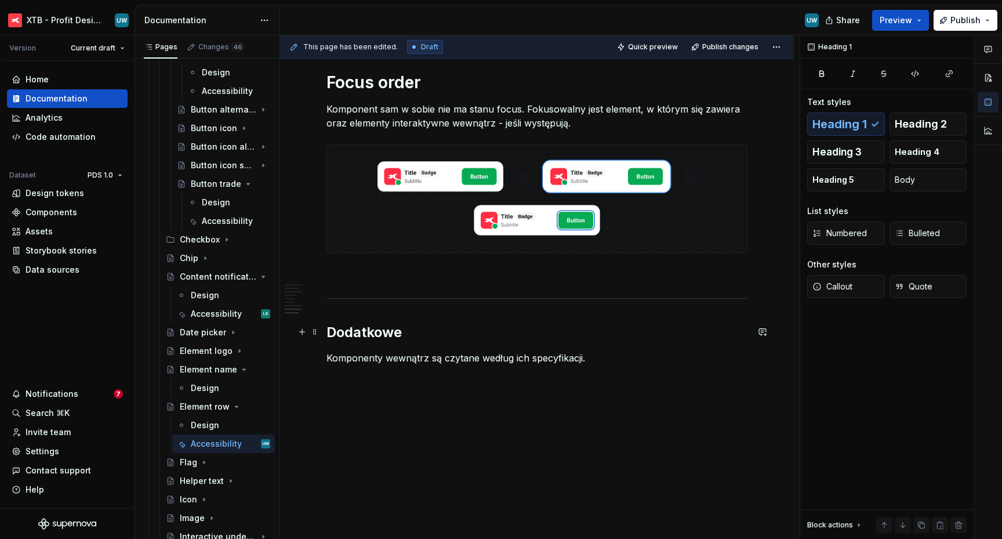
click at [327, 330] on h2 "Dodatkowe" at bounding box center [537, 332] width 421 height 19
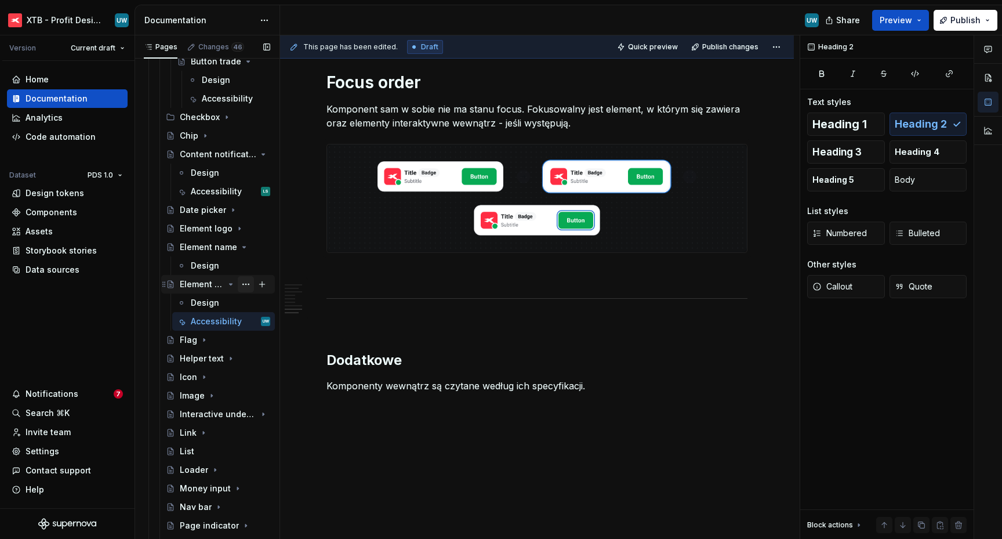
scroll to position [1252, 0]
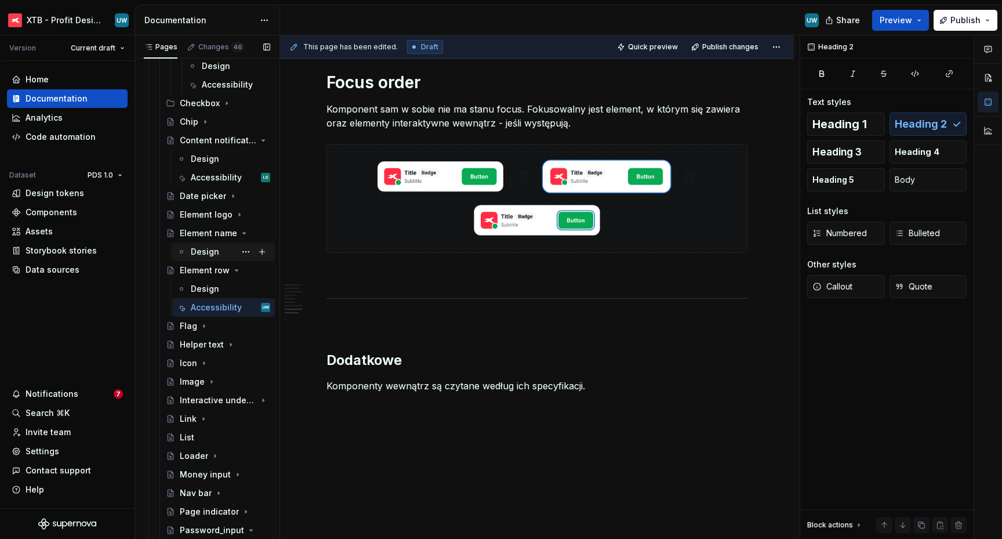
click at [207, 252] on div "Design" at bounding box center [205, 252] width 28 height 12
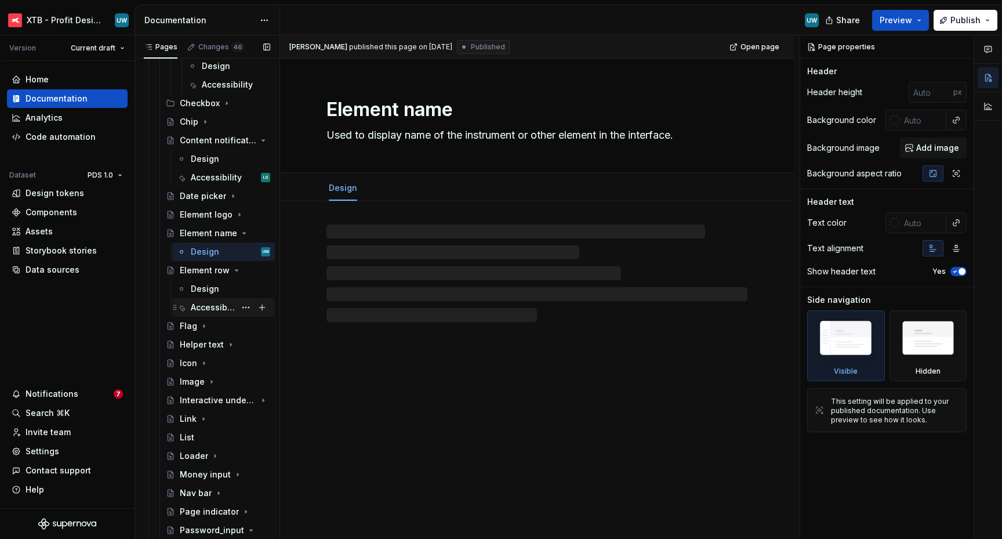
click at [215, 309] on div "Accessibility" at bounding box center [213, 308] width 45 height 12
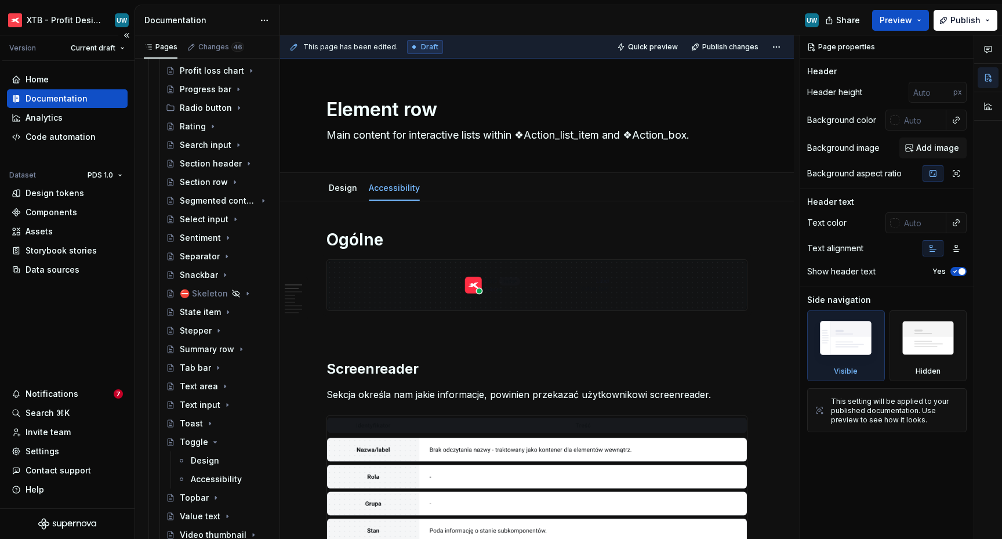
scroll to position [1830, 0]
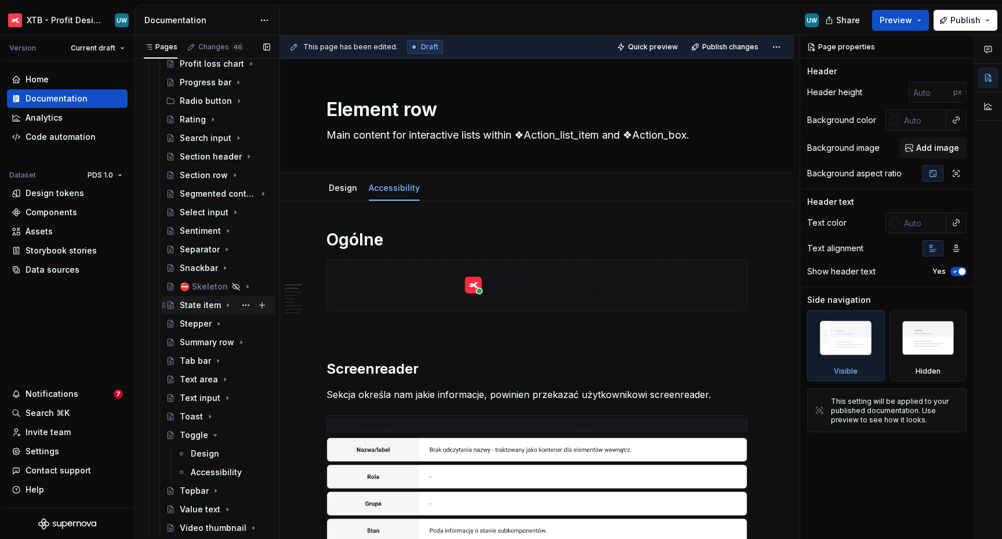
click at [216, 307] on div "State item" at bounding box center [200, 305] width 41 height 12
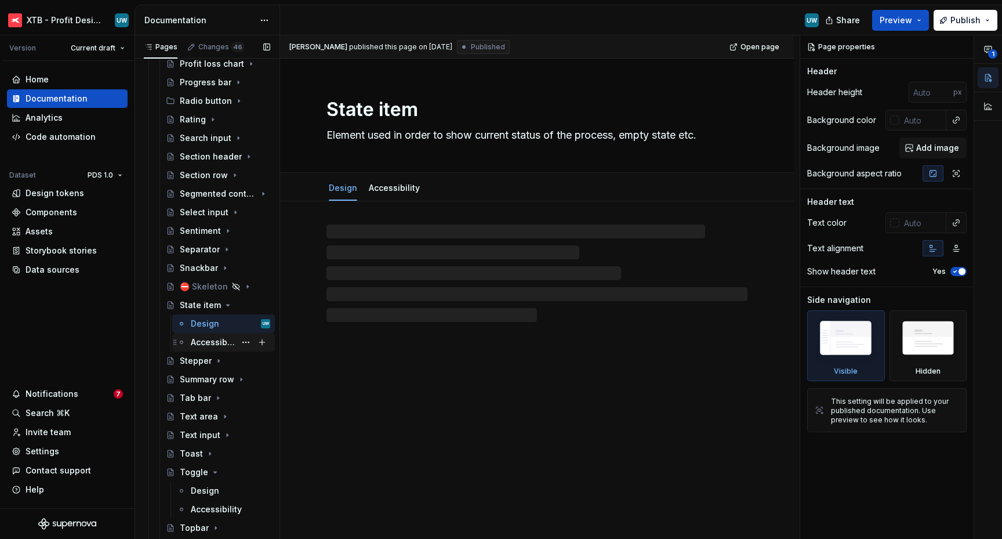
click at [212, 344] on div "Accessibility" at bounding box center [213, 342] width 45 height 12
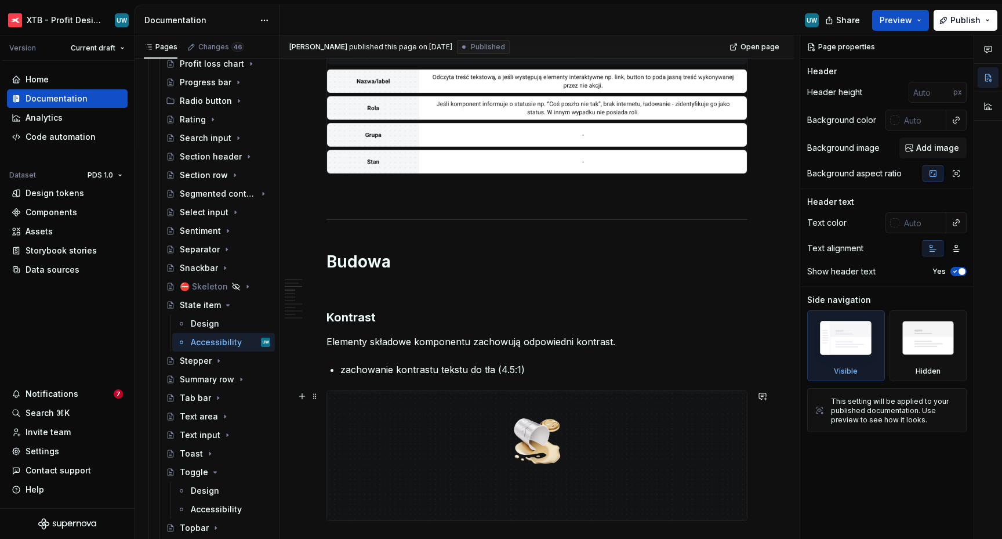
scroll to position [466, 0]
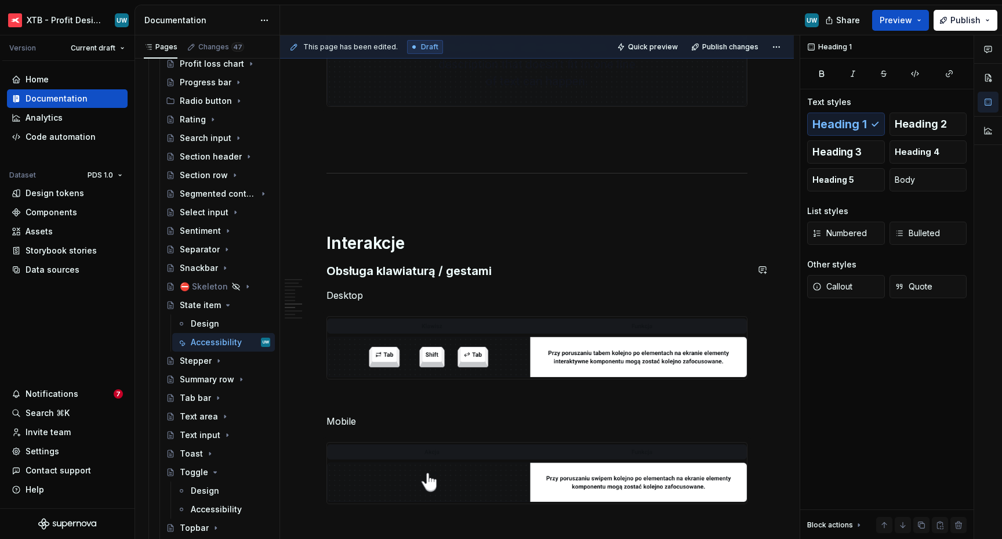
scroll to position [1719, 0]
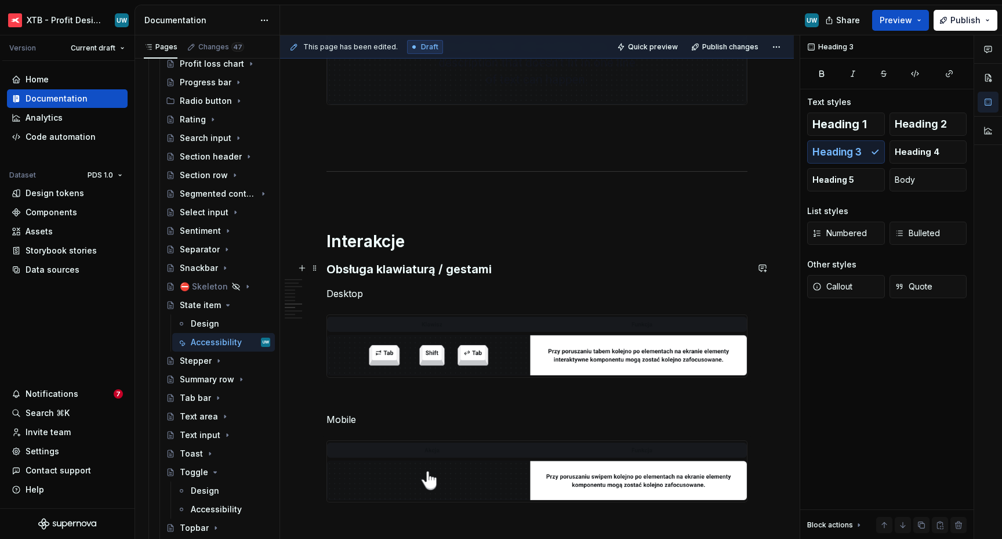
click at [329, 269] on h3 "Obsługa klawiaturą / gestami" at bounding box center [537, 269] width 421 height 16
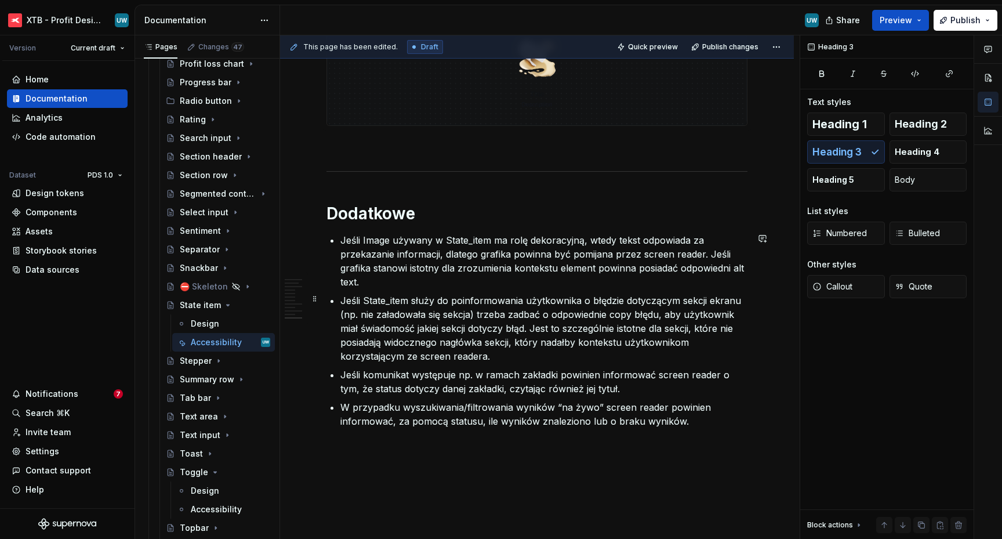
scroll to position [2801, 0]
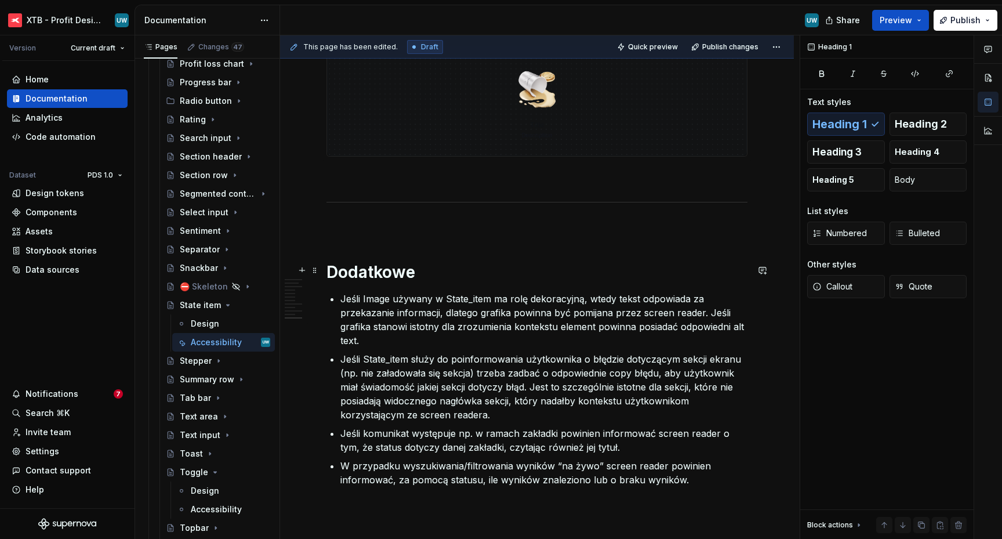
click at [357, 265] on h1 "Dodatkowe" at bounding box center [537, 272] width 421 height 21
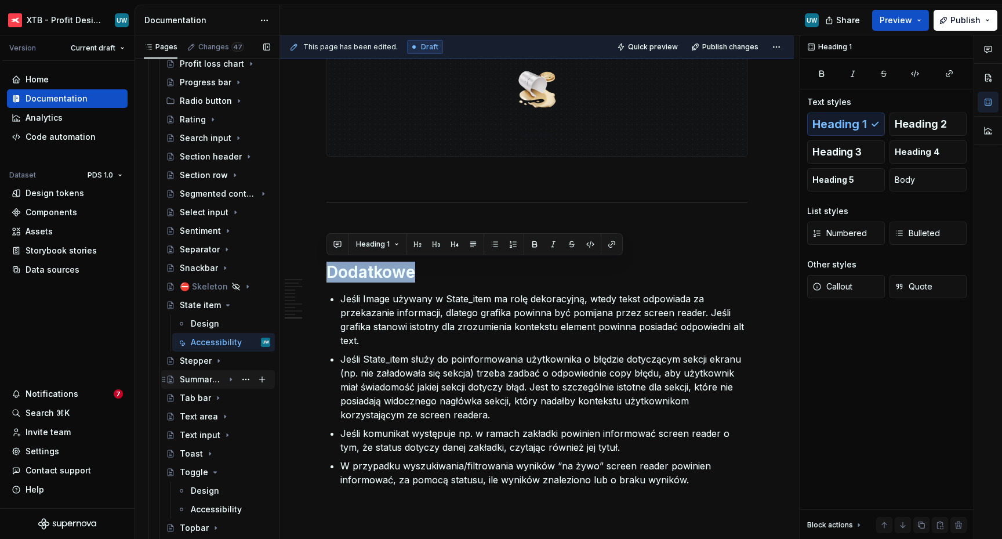
scroll to position [1918, 0]
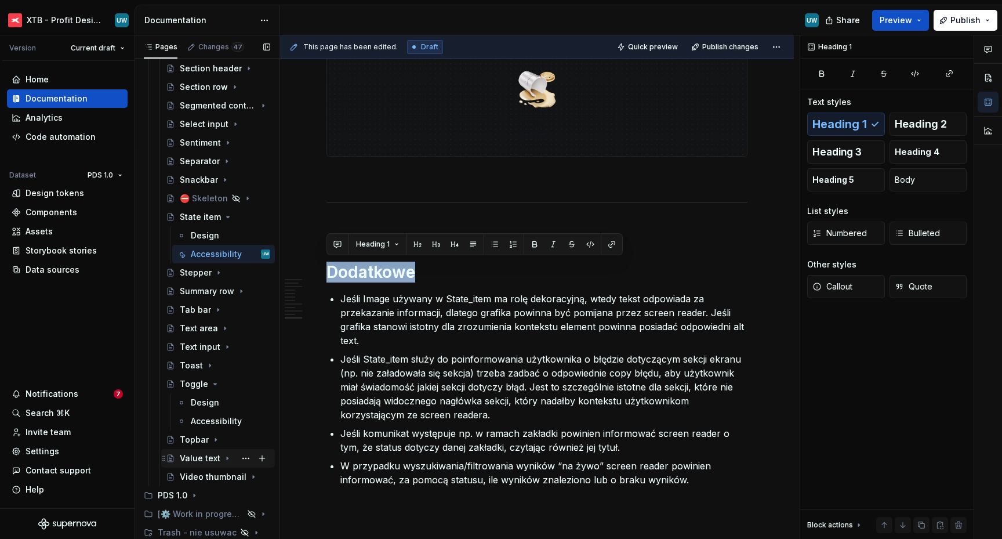
click at [194, 459] on div "Value text" at bounding box center [200, 458] width 41 height 12
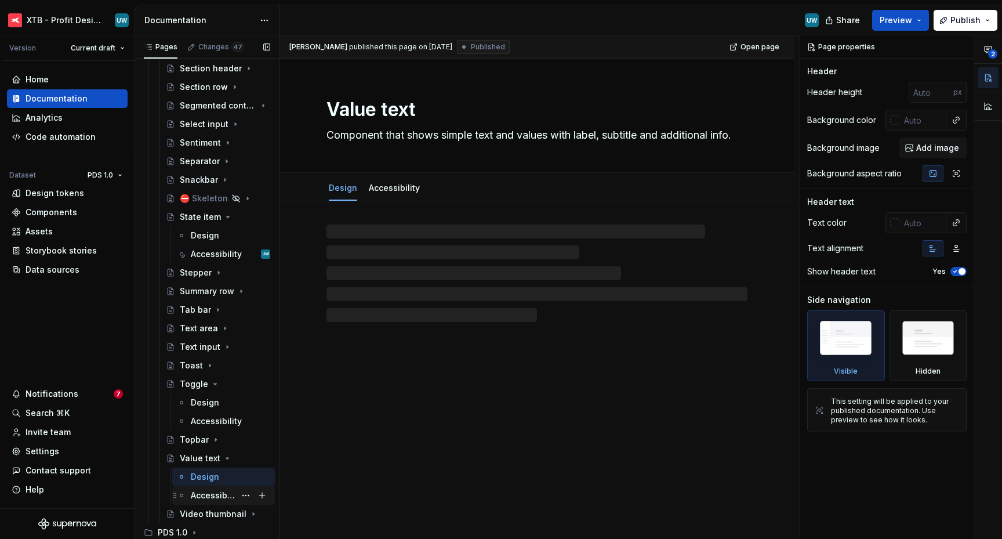
click at [194, 497] on div "Accessibility" at bounding box center [213, 496] width 45 height 12
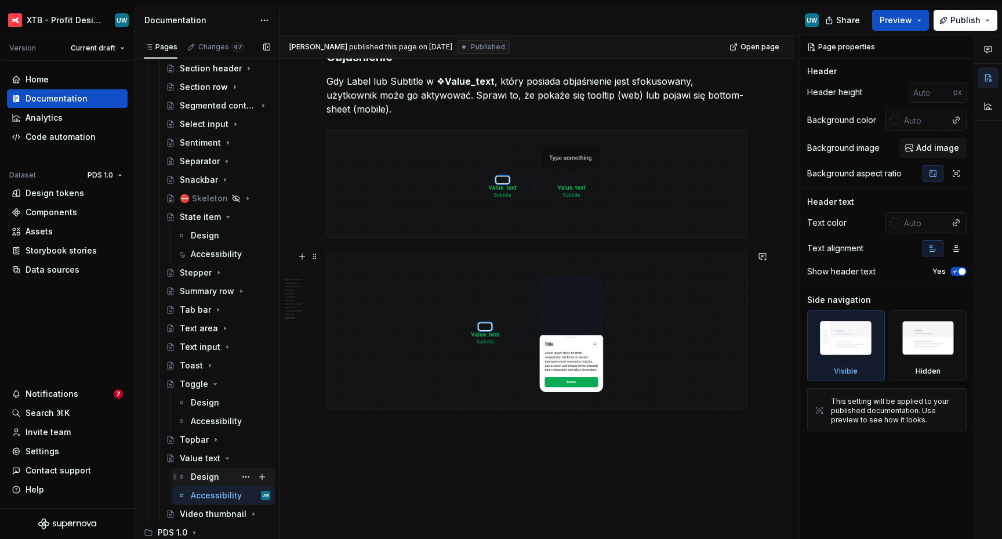
scroll to position [2596, 0]
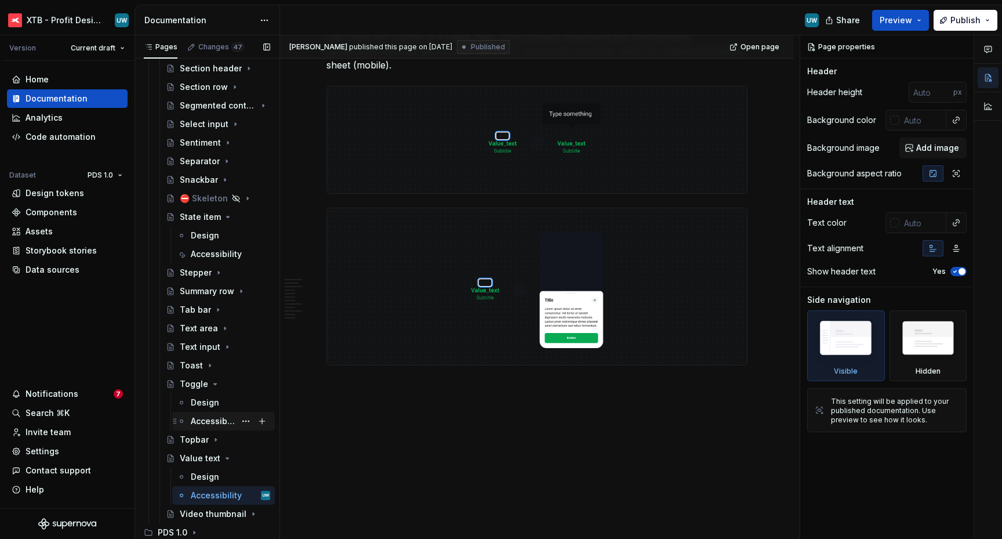
click at [195, 421] on div "Accessibility" at bounding box center [213, 421] width 45 height 12
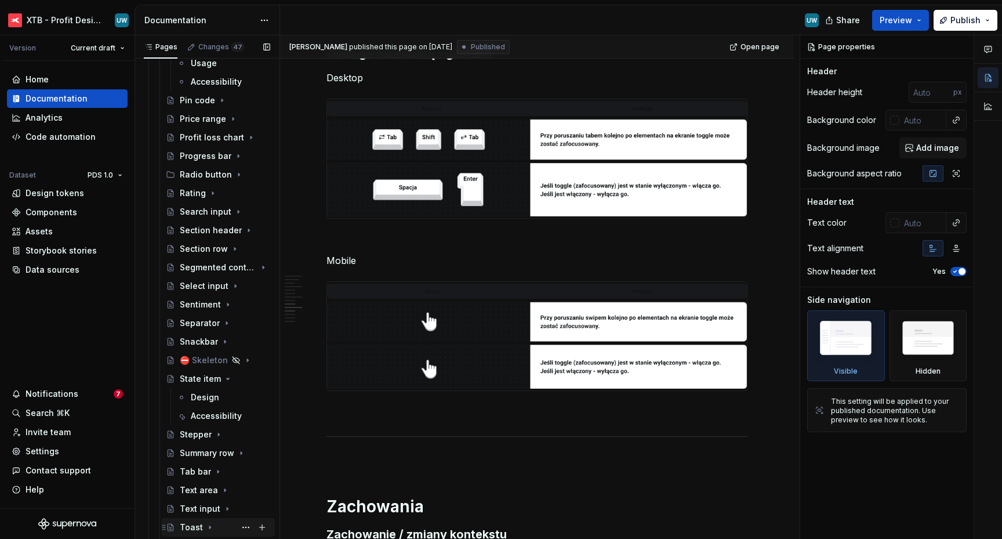
scroll to position [1743, 0]
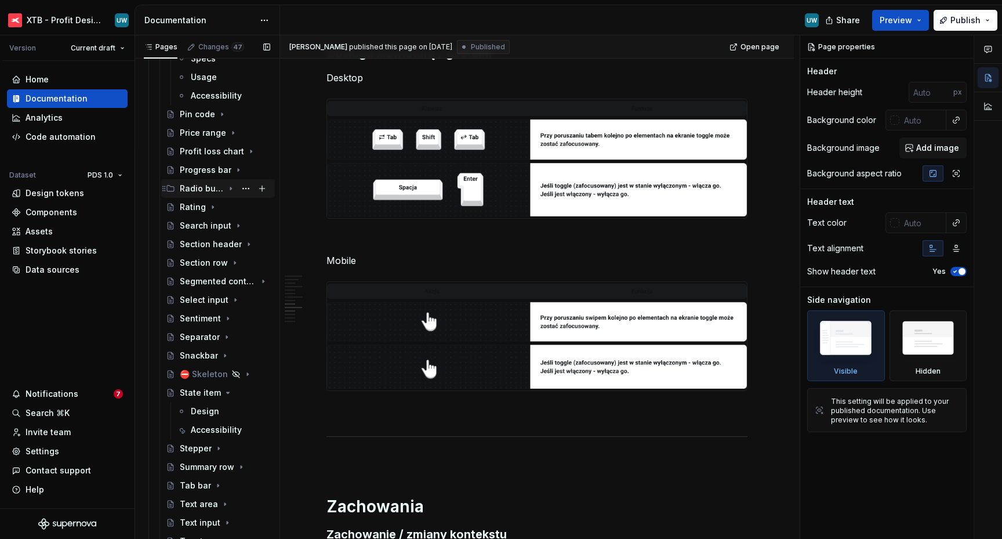
click at [226, 189] on icon "Page tree" at bounding box center [230, 188] width 9 height 9
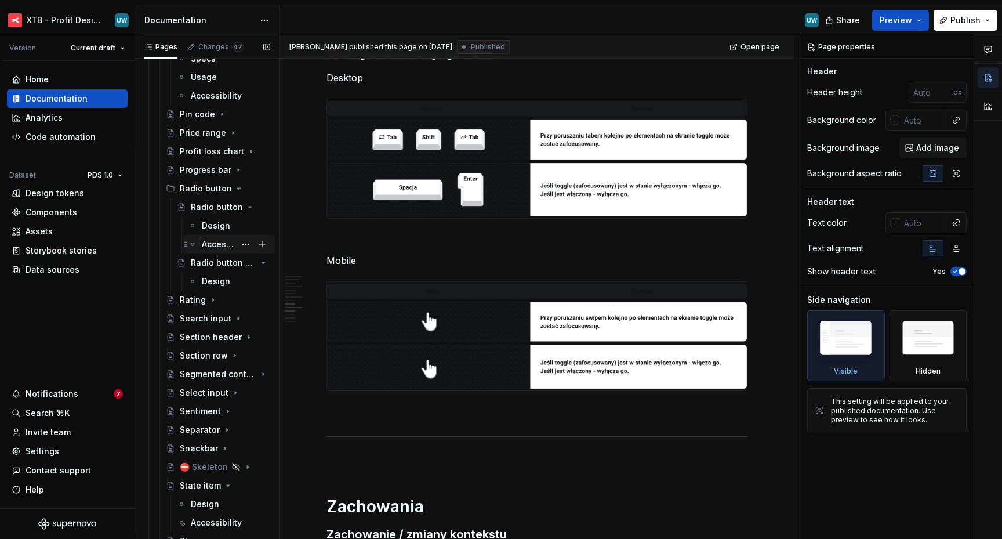
click at [208, 247] on div "Accessibility" at bounding box center [219, 244] width 34 height 12
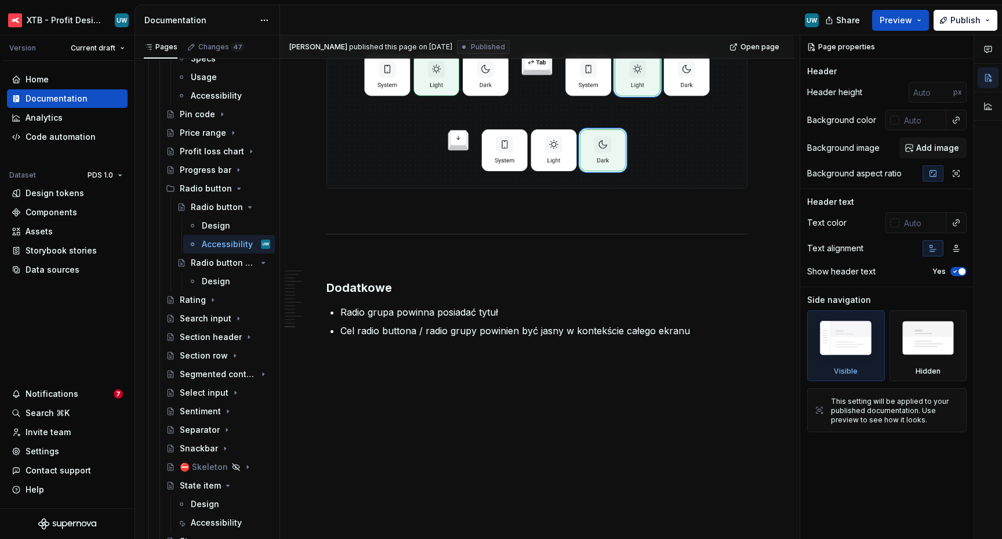
scroll to position [4203, 0]
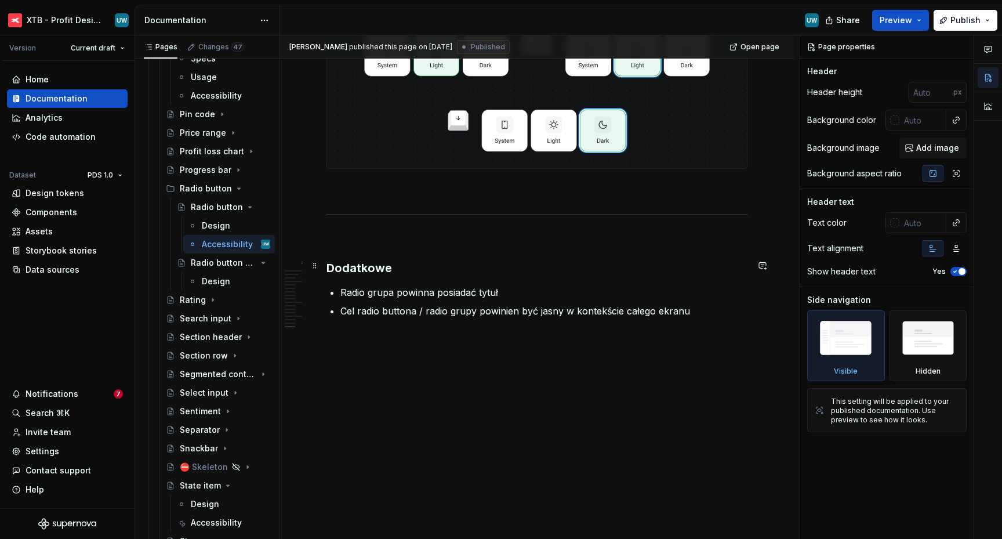
click at [358, 270] on h3 "Dodatkowe" at bounding box center [537, 268] width 421 height 16
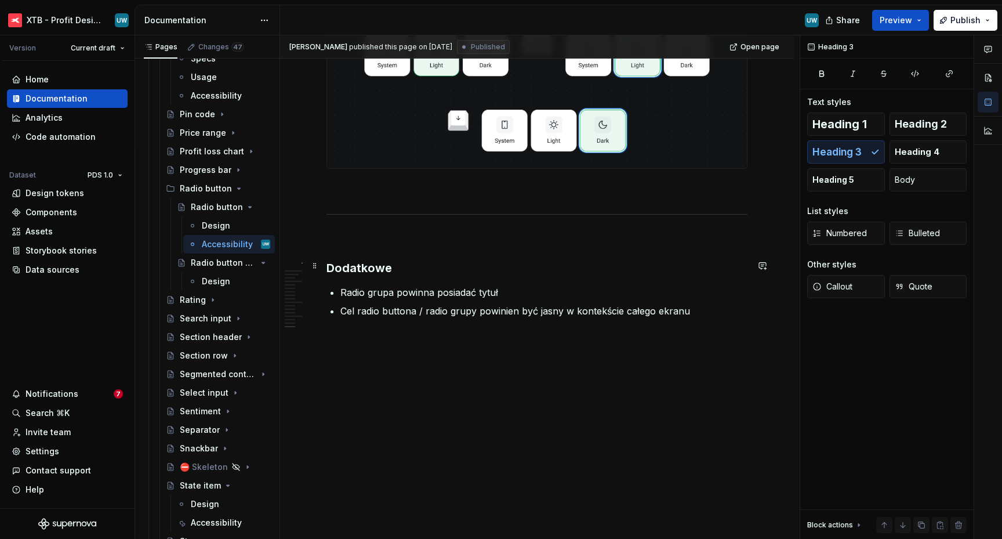
click at [358, 270] on h3 "Dodatkowe" at bounding box center [537, 268] width 421 height 16
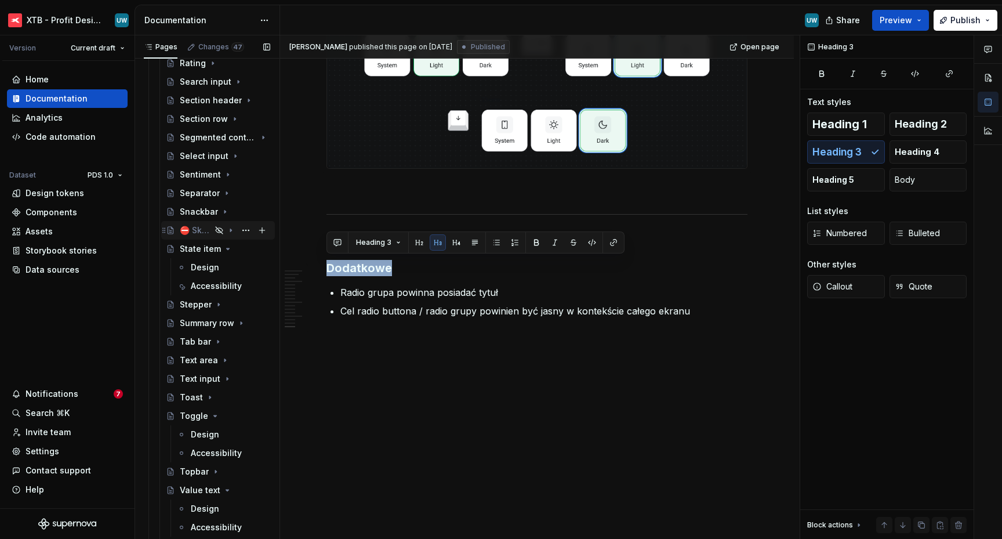
scroll to position [2048, 0]
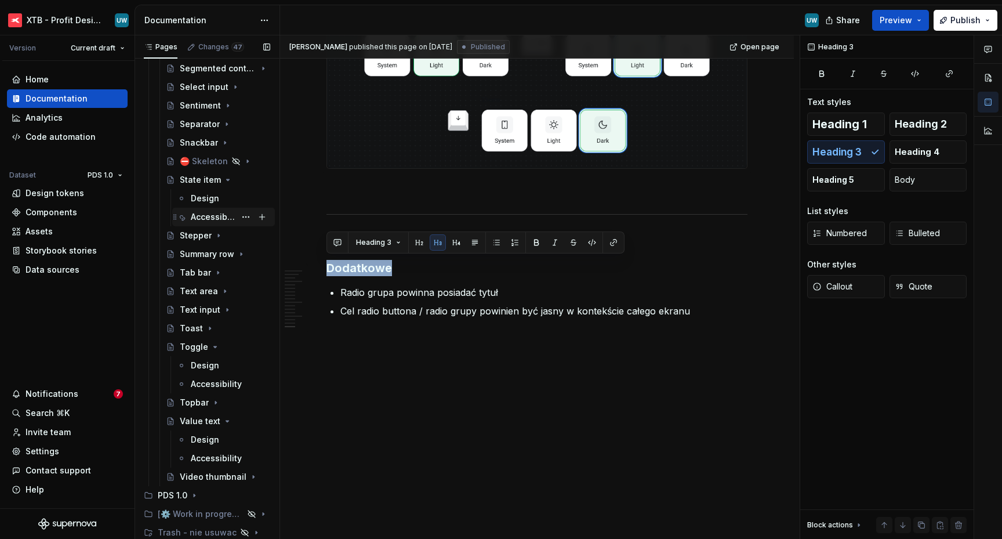
click at [198, 215] on div "Accessibility" at bounding box center [213, 217] width 45 height 12
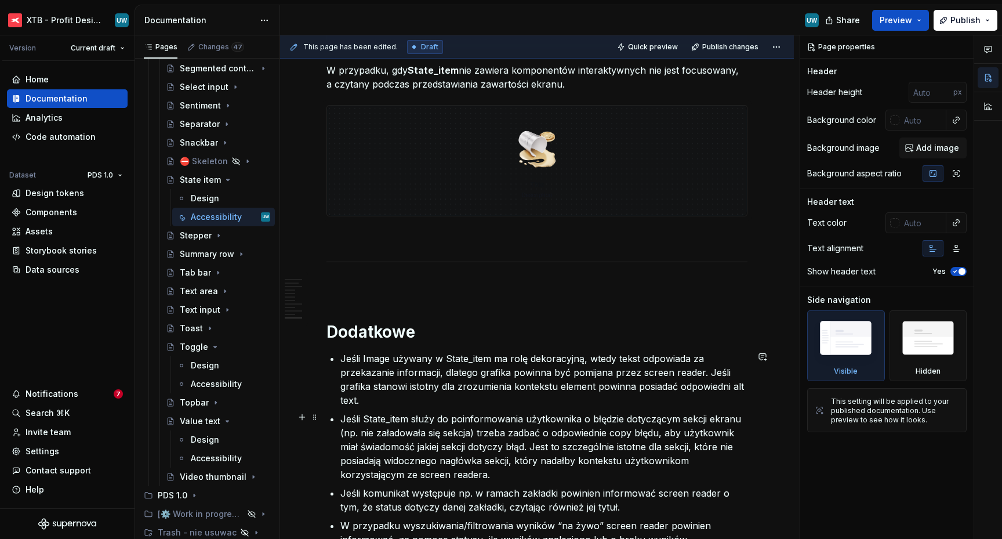
scroll to position [2922, 0]
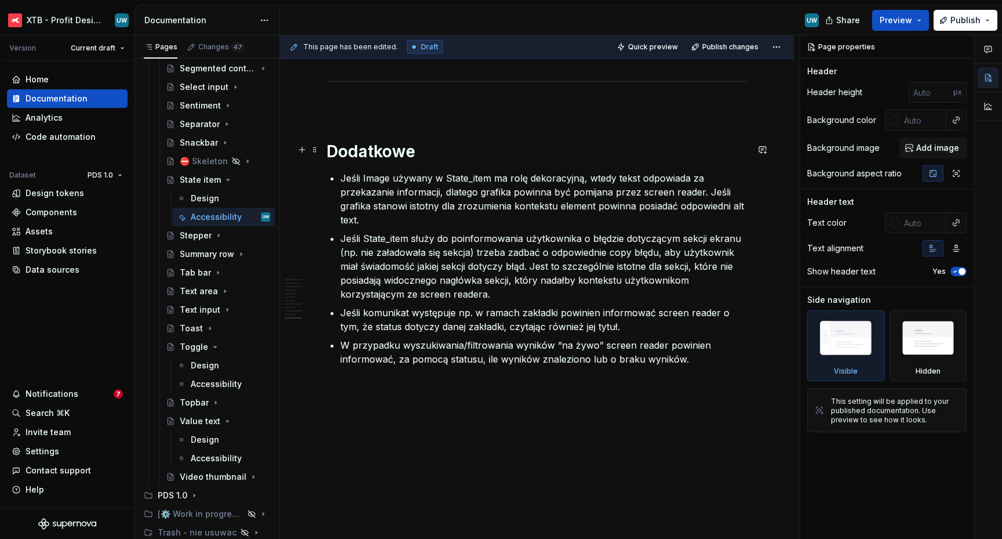
click at [372, 150] on h1 "Dodatkowe" at bounding box center [537, 151] width 421 height 21
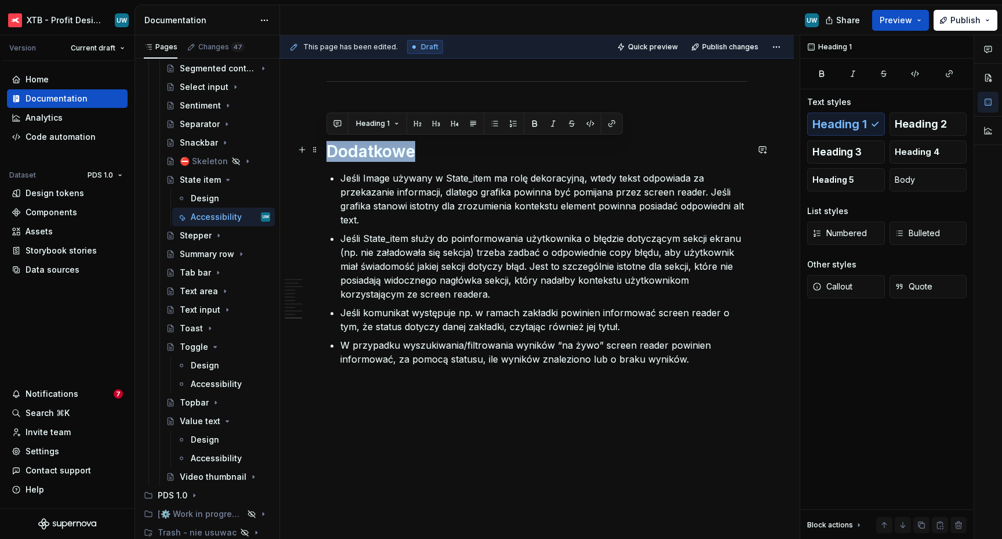
click at [372, 150] on h1 "Dodatkowe" at bounding box center [537, 151] width 421 height 21
click at [825, 148] on span "Heading 3" at bounding box center [837, 152] width 49 height 12
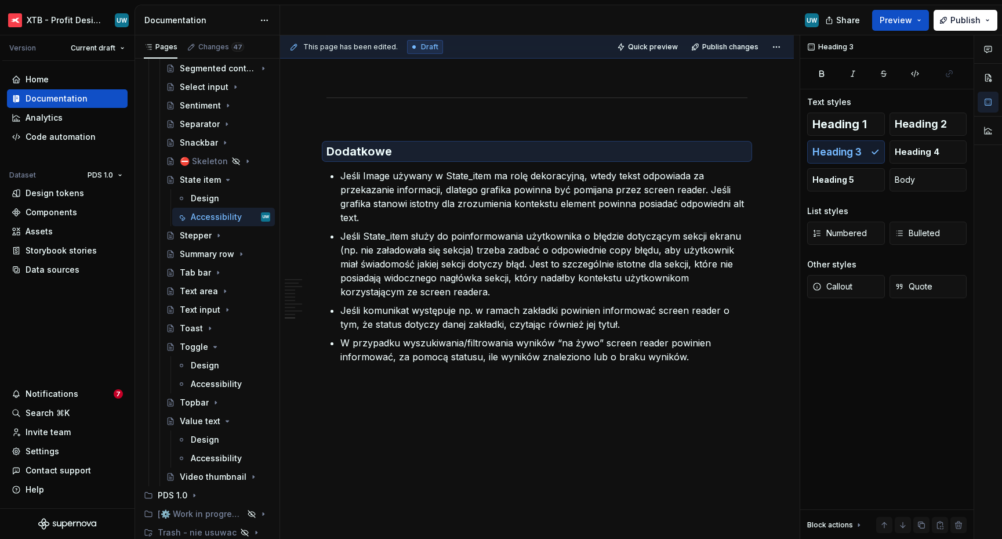
scroll to position [2903, 0]
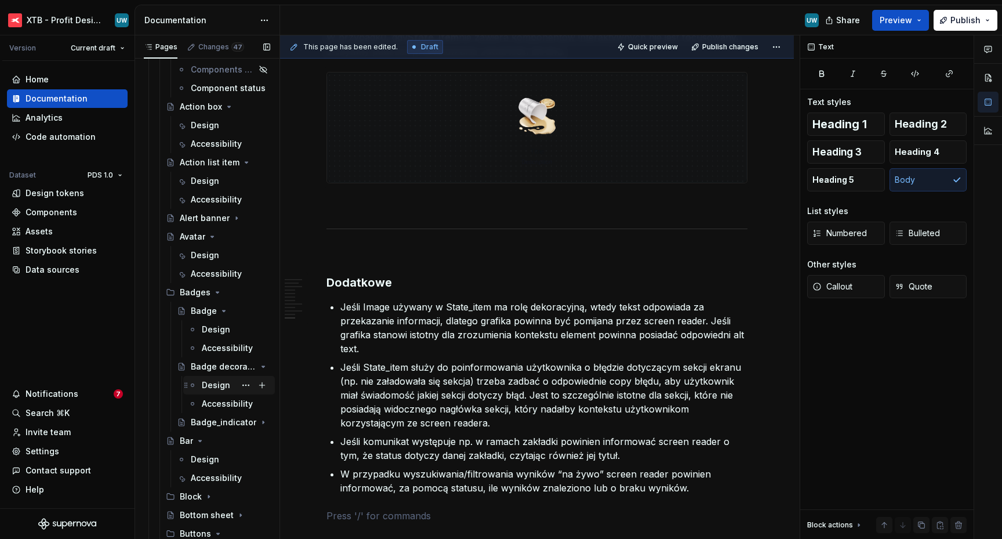
scroll to position [676, 0]
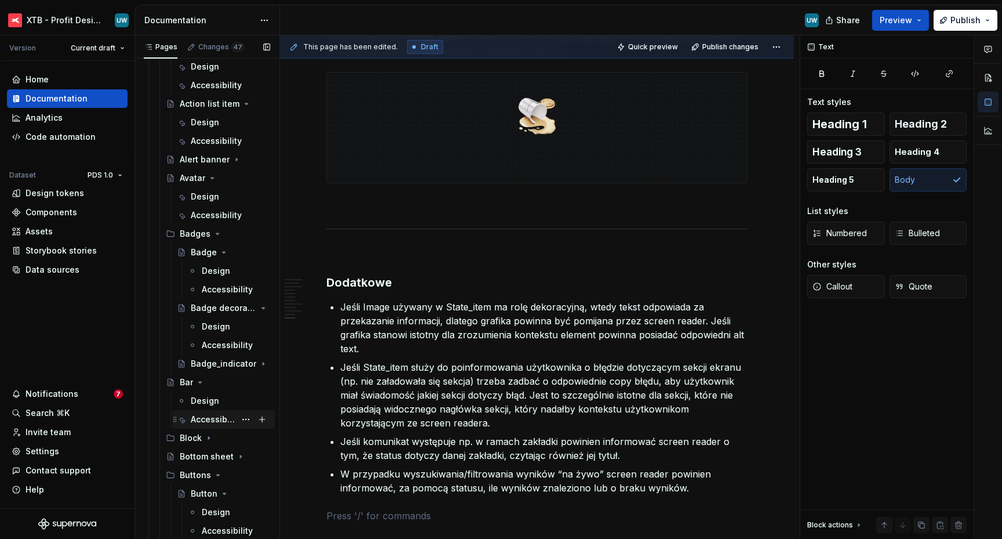
click at [200, 422] on div "Accessibility" at bounding box center [213, 420] width 45 height 12
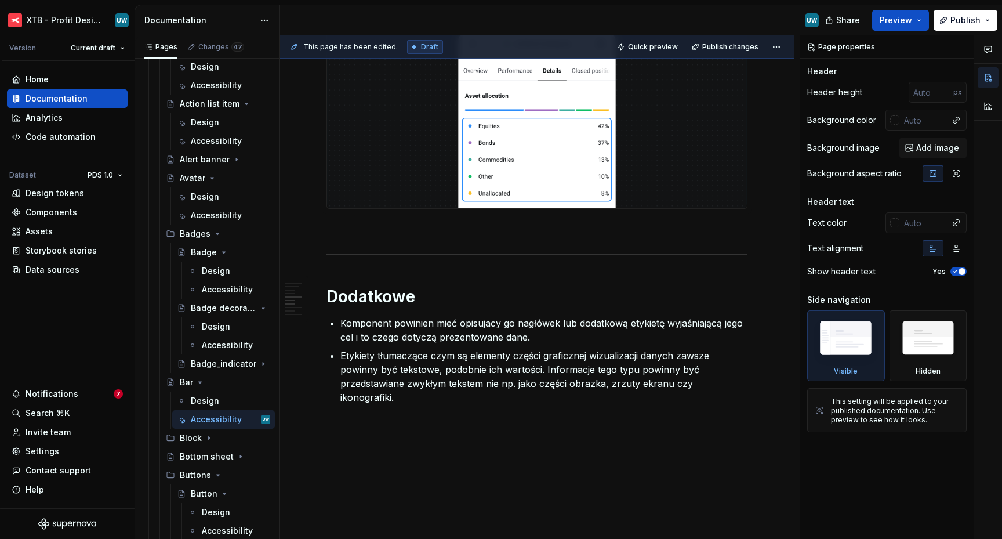
scroll to position [1961, 0]
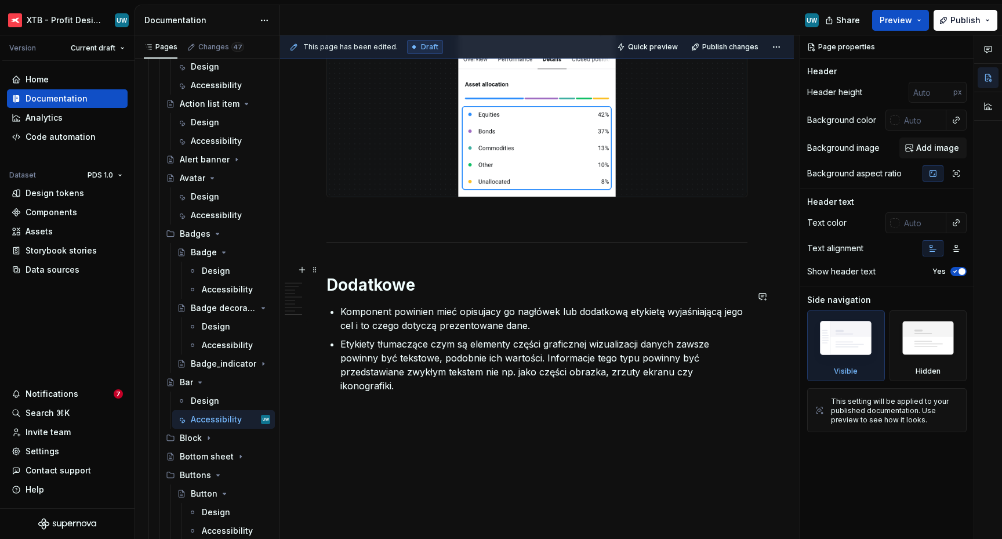
click at [382, 274] on h1 "Dodatkowe" at bounding box center [537, 284] width 421 height 21
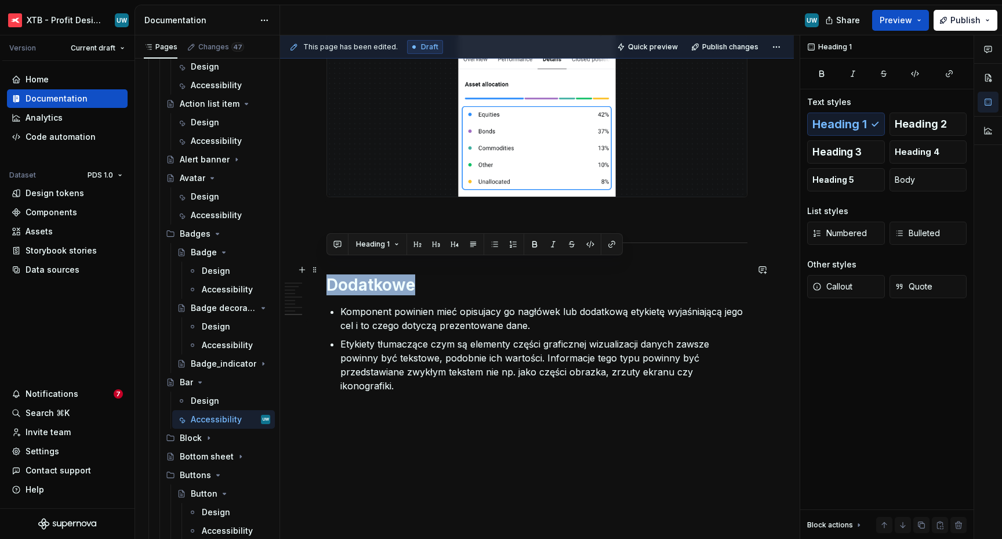
click at [382, 274] on h1 "Dodatkowe" at bounding box center [537, 284] width 421 height 21
click at [825, 149] on span "Heading 3" at bounding box center [837, 152] width 49 height 12
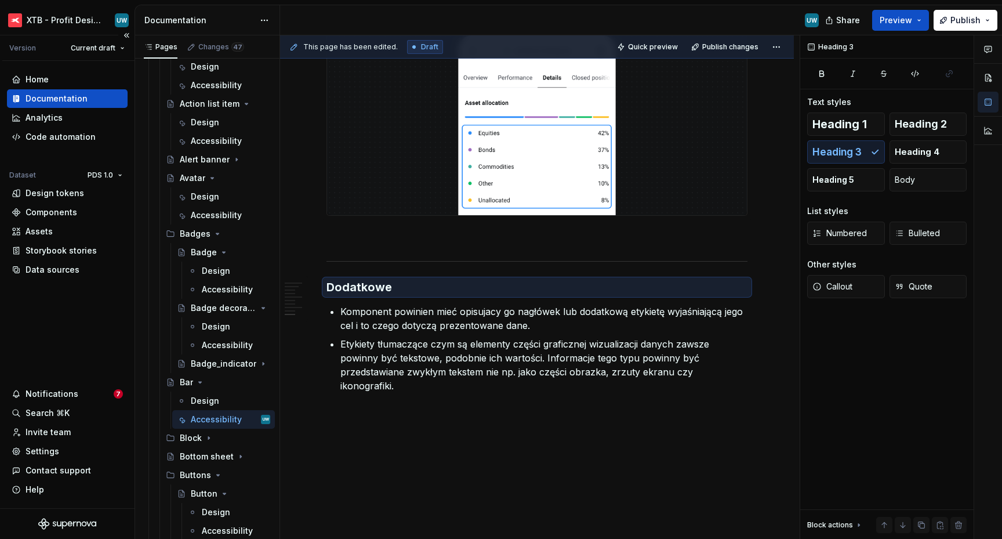
type textarea "*"
click at [479, 305] on p "Komponent powinien mieć opisujacy go nagłówek lub dodatkową etykietę wyjaśniają…" at bounding box center [544, 319] width 407 height 28
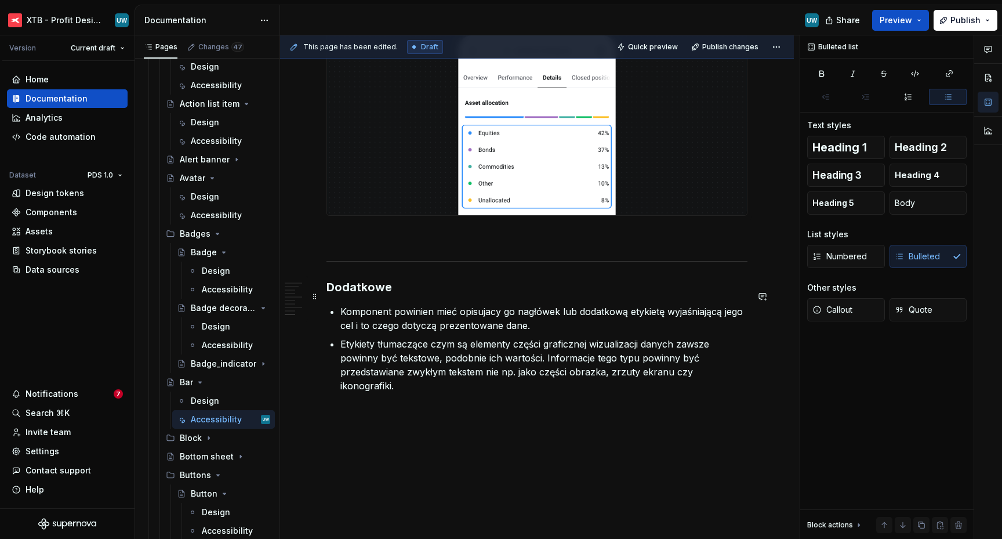
click at [490, 305] on p "Komponent powinien mieć opisujacy go nagłówek lub dodatkową etykietę wyjaśniają…" at bounding box center [544, 319] width 407 height 28
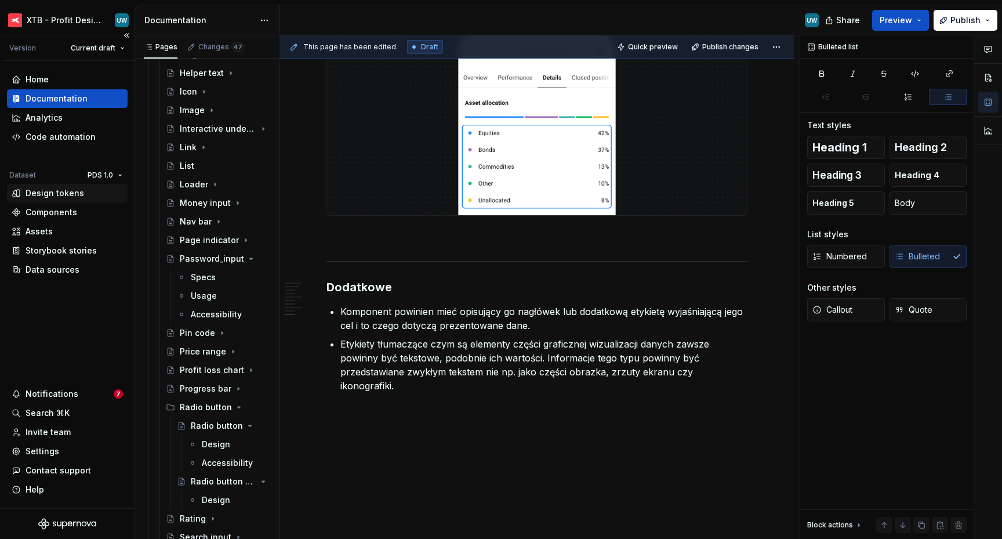
scroll to position [1545, 0]
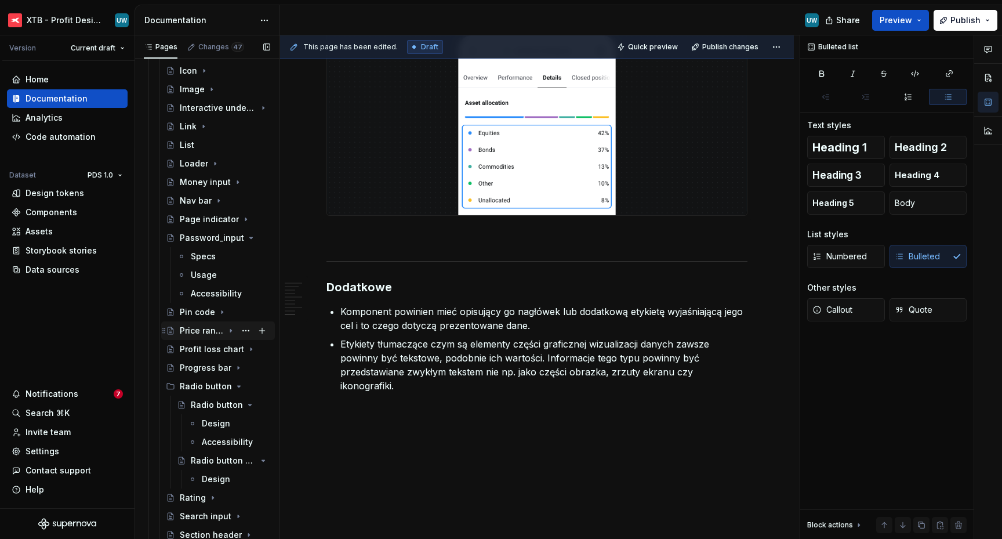
click at [227, 334] on icon "Page tree" at bounding box center [230, 330] width 9 height 9
click at [218, 365] on div "Accessibility" at bounding box center [213, 368] width 45 height 12
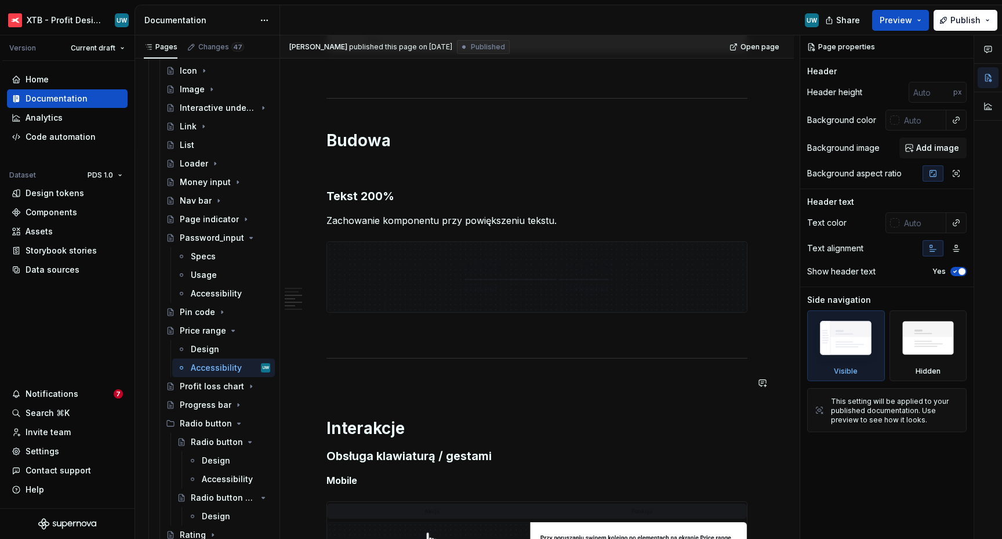
scroll to position [508, 0]
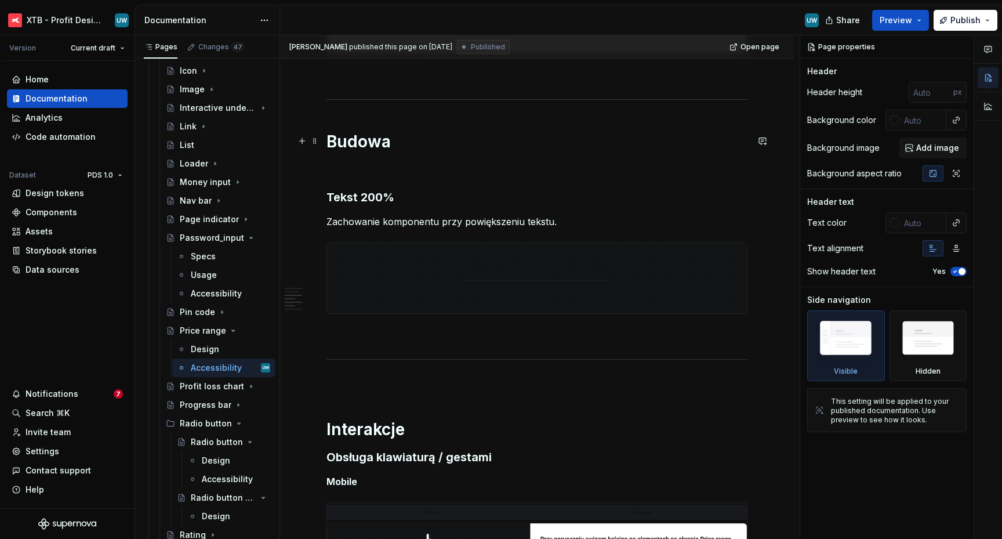
click at [327, 142] on h1 "Budowa" at bounding box center [537, 141] width 421 height 21
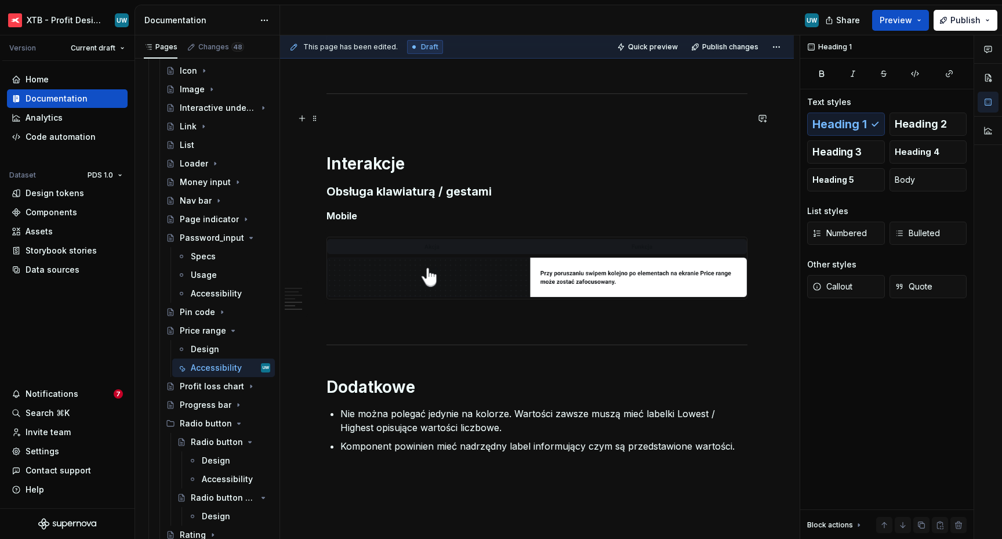
scroll to position [788, 0]
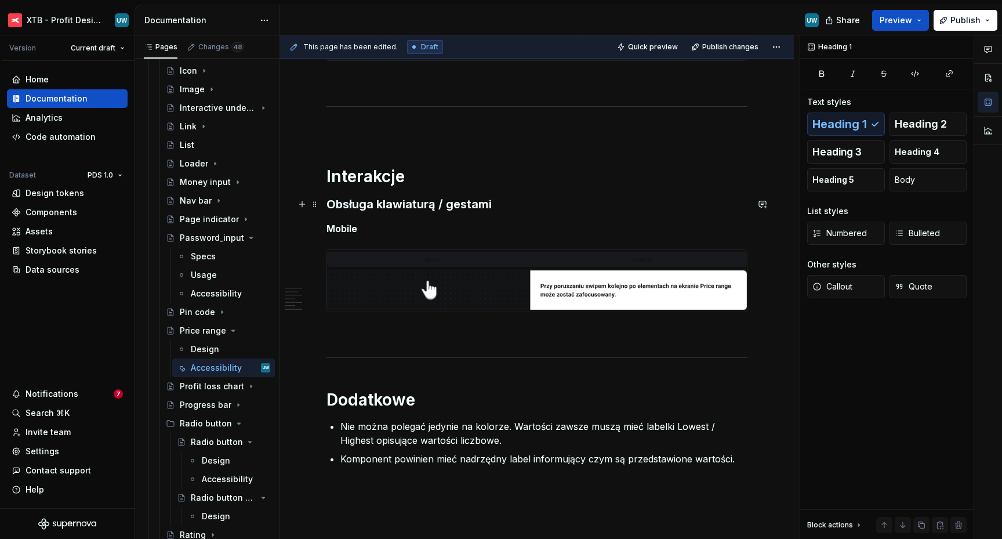
click at [329, 202] on h3 "Obsługa klawiaturą / gestami" at bounding box center [537, 204] width 421 height 16
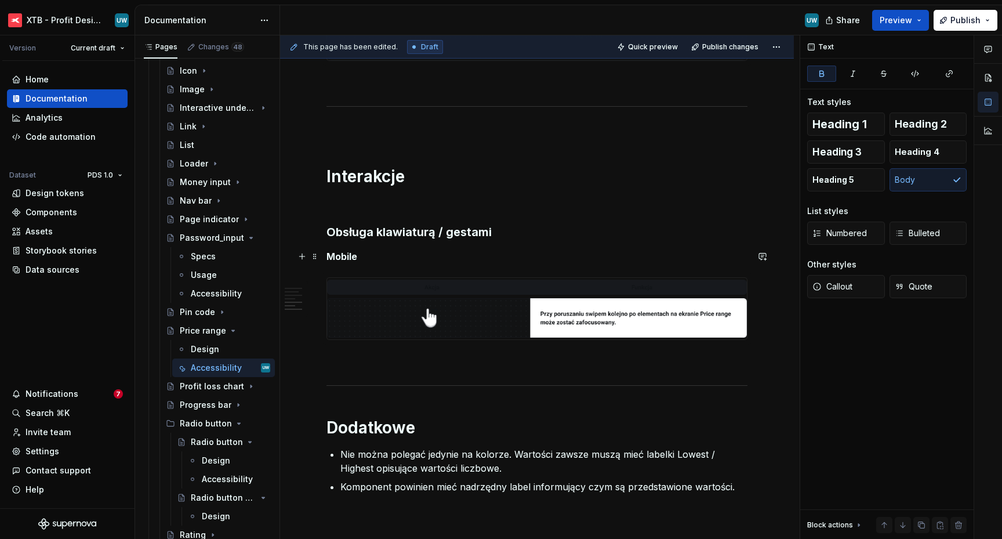
click at [342, 256] on strong "Mobile" at bounding box center [342, 257] width 31 height 12
click at [512, 232] on button "button" at bounding box center [517, 235] width 16 height 16
click at [437, 253] on p "Mobile" at bounding box center [537, 256] width 421 height 14
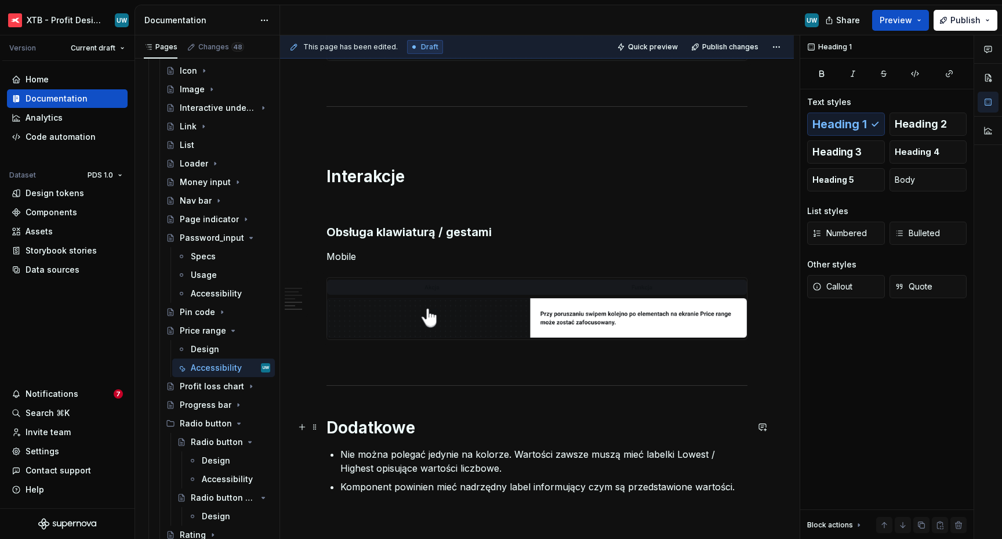
click at [343, 432] on h1 "Dodatkowe" at bounding box center [537, 427] width 421 height 21
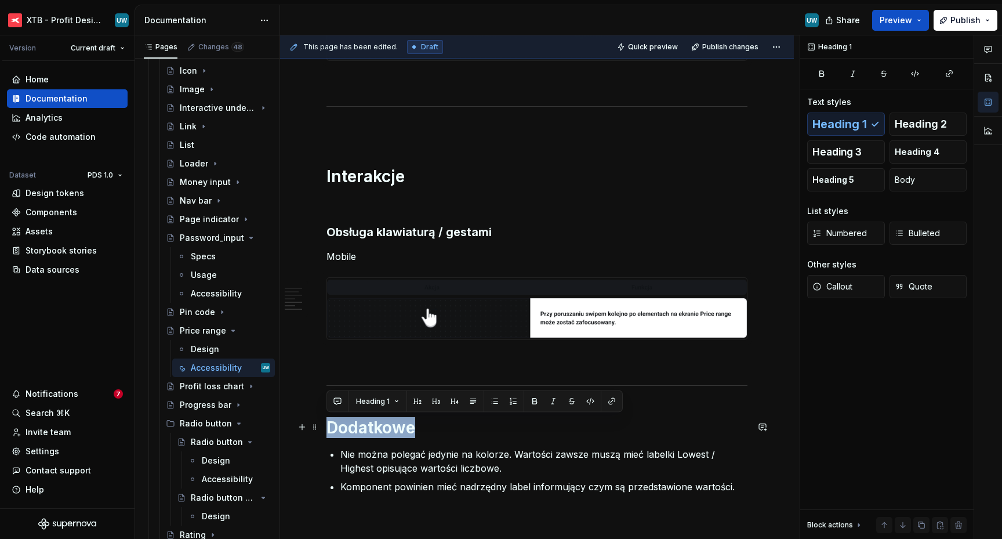
click at [343, 432] on h1 "Dodatkowe" at bounding box center [537, 427] width 421 height 21
click at [832, 153] on span "Heading 3" at bounding box center [837, 152] width 49 height 12
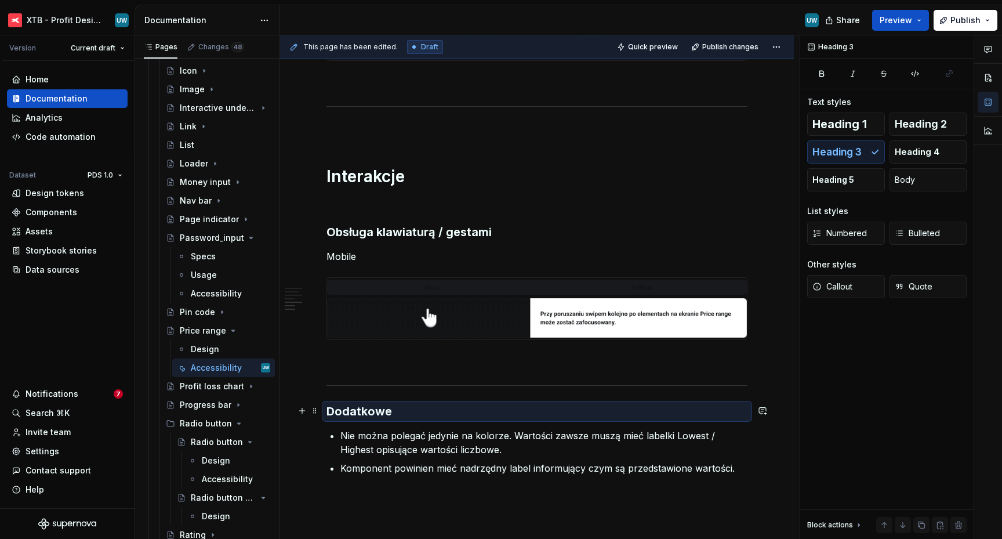
click at [326, 408] on div "Ogólne Screenreader Sekcja określa nam jakie informacje, powinien przekazać uży…" at bounding box center [537, 38] width 514 height 1223
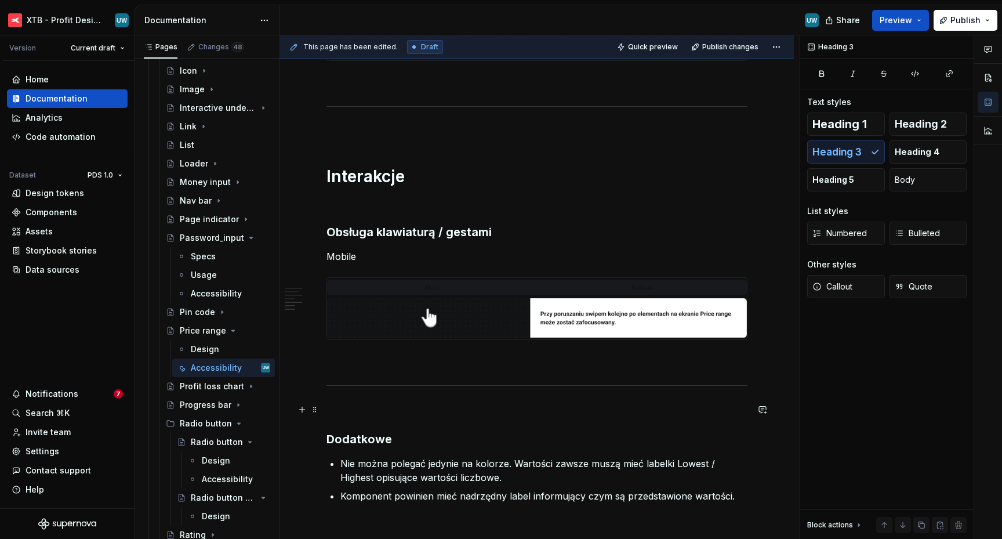
click at [383, 410] on p at bounding box center [537, 410] width 421 height 14
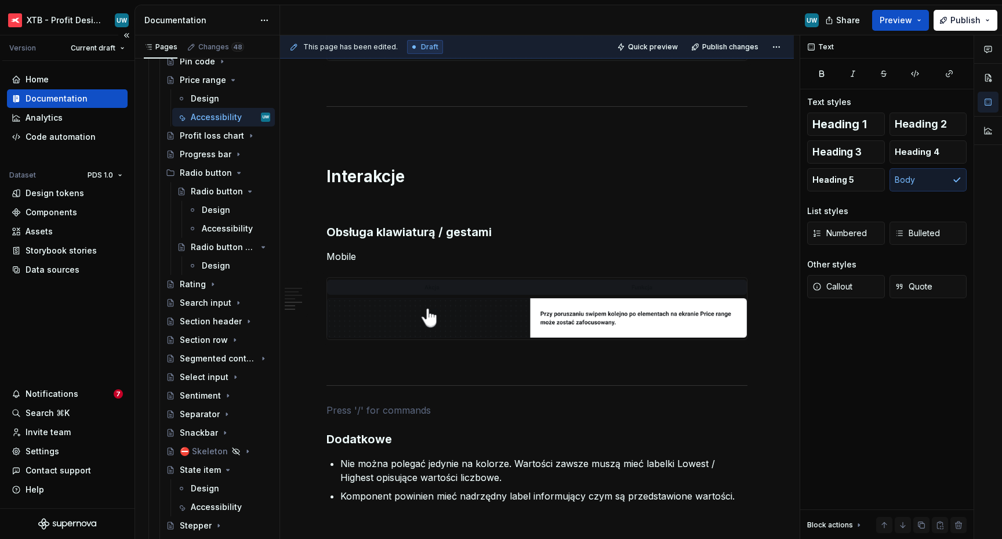
scroll to position [1822, 0]
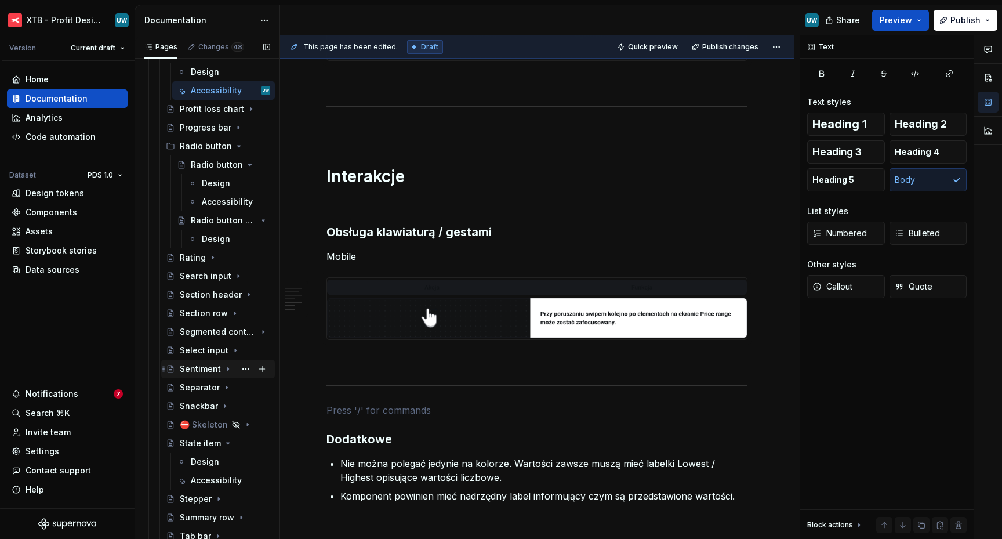
click at [223, 370] on icon "Page tree" at bounding box center [227, 368] width 9 height 9
click at [209, 404] on div "Accessibility" at bounding box center [213, 406] width 45 height 12
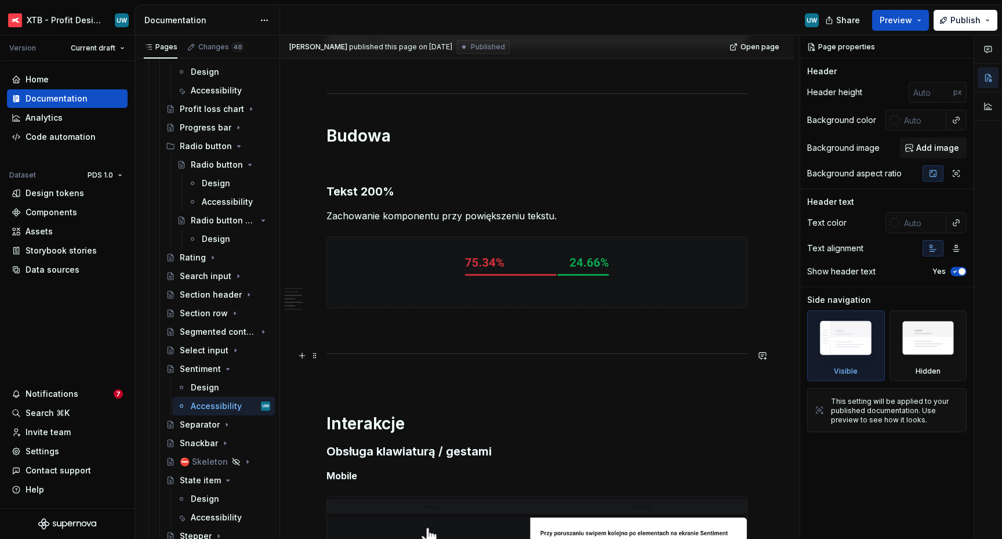
scroll to position [517, 0]
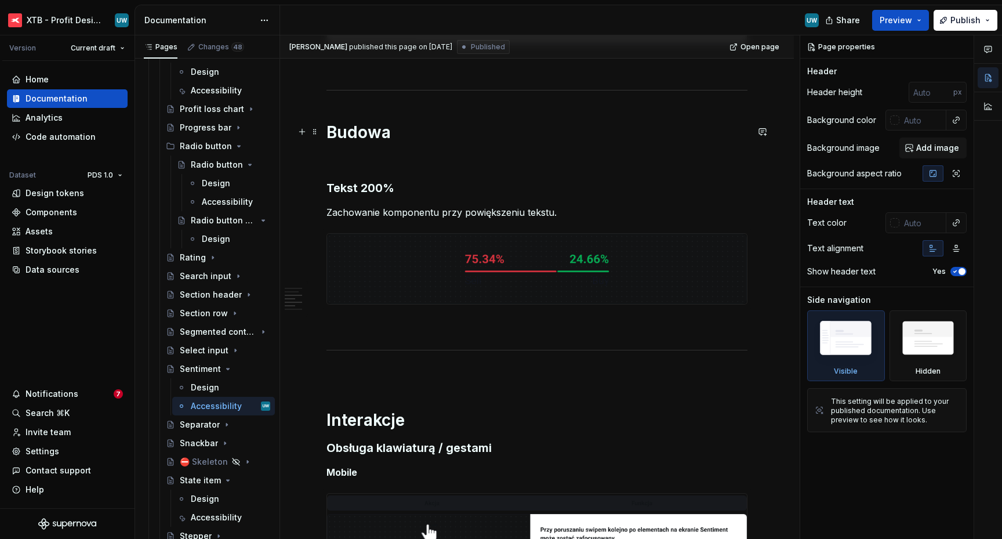
click at [331, 130] on h1 "Budowa" at bounding box center [537, 132] width 421 height 21
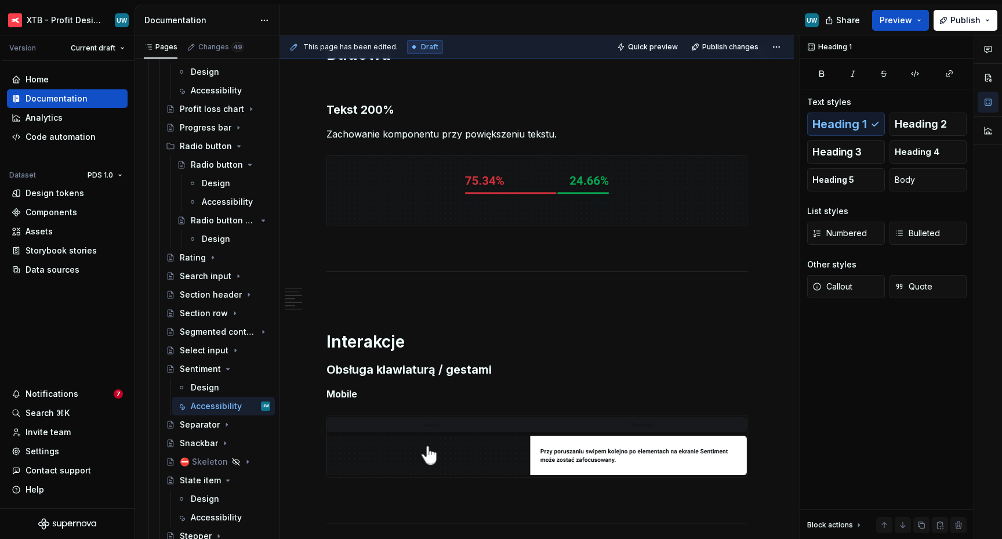
scroll to position [757, 0]
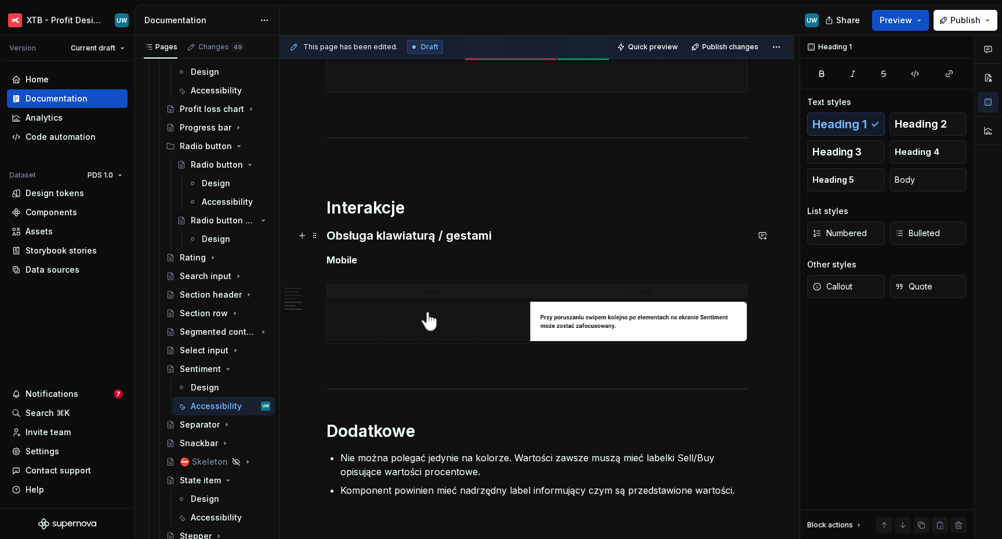
click at [325, 239] on div "Ogólne Screenreader Sekcja określa nam jakie informacje, powinien przekazać uży…" at bounding box center [537, 79] width 514 height 1242
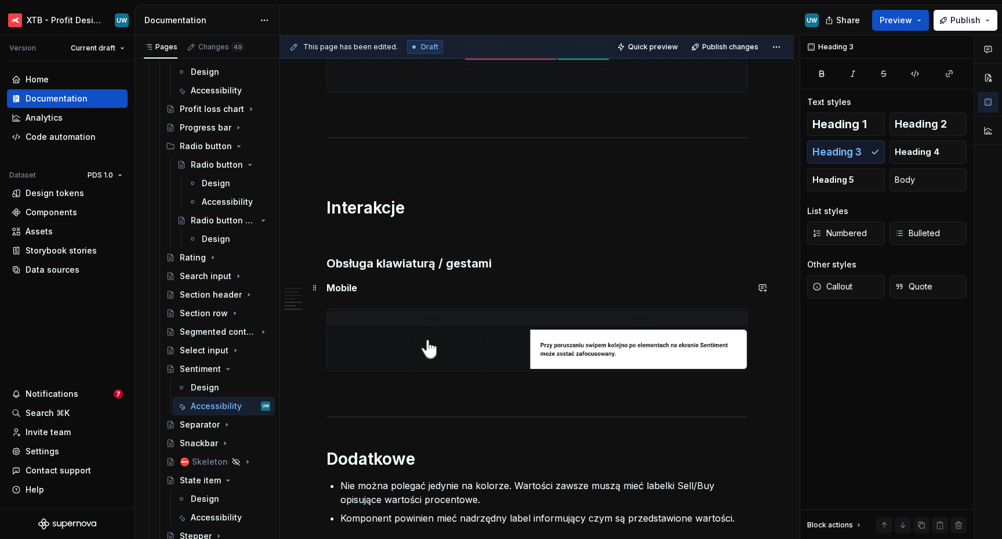
click at [341, 291] on strong "Mobile" at bounding box center [342, 288] width 31 height 12
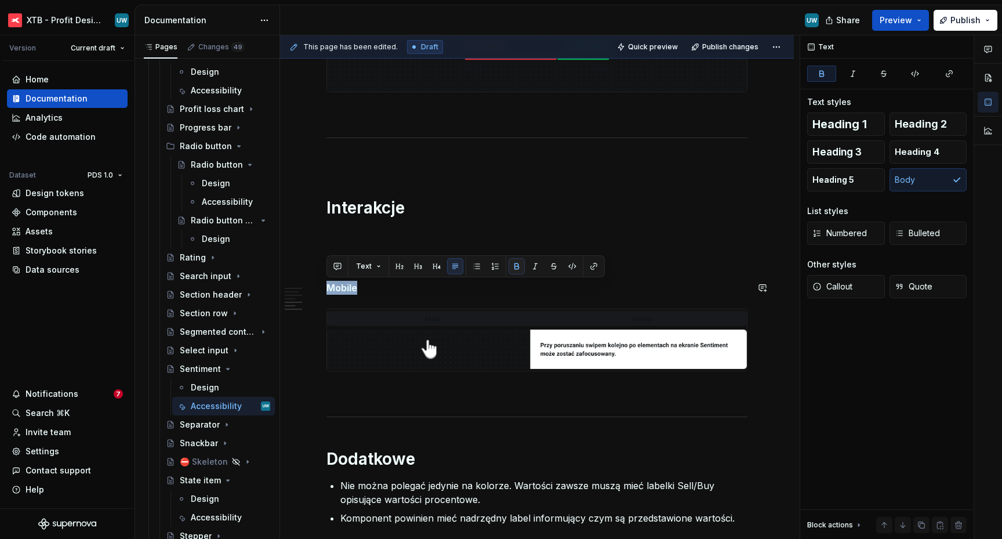
click at [516, 267] on button "button" at bounding box center [517, 266] width 16 height 16
click at [331, 456] on h1 "Dodatkowe" at bounding box center [537, 458] width 421 height 21
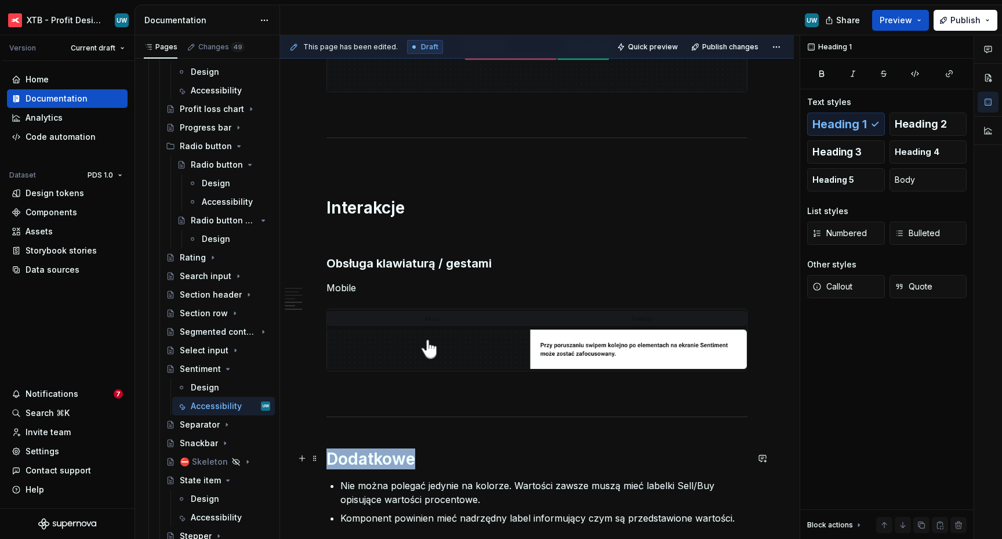
click at [331, 456] on h1 "Dodatkowe" at bounding box center [537, 458] width 421 height 21
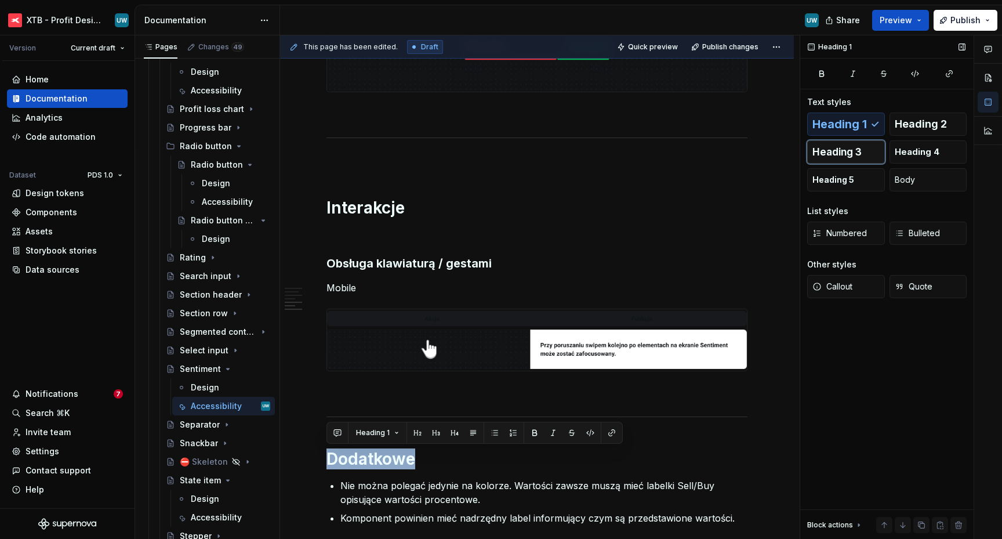
click at [834, 155] on span "Heading 3" at bounding box center [837, 152] width 49 height 12
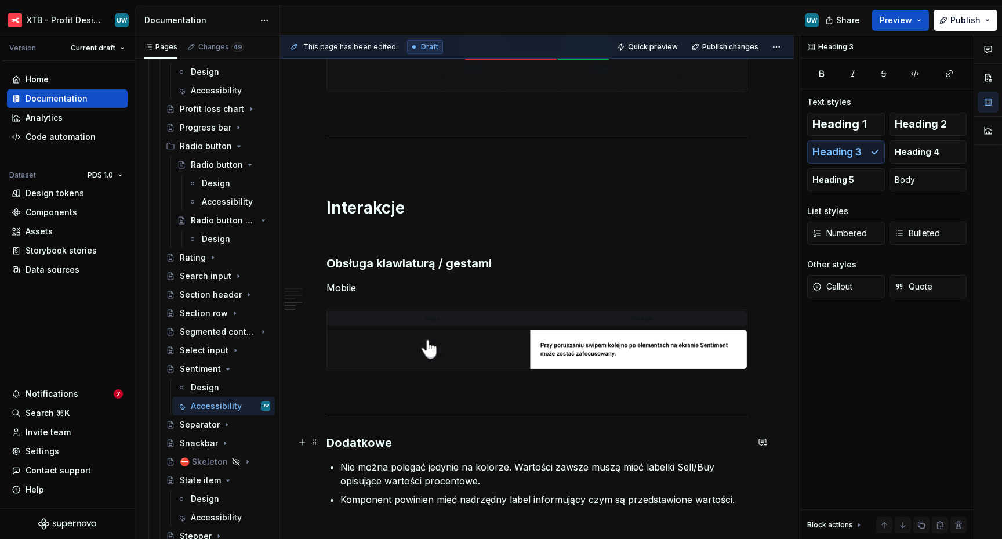
click at [325, 439] on div "Ogólne Screenreader Sekcja określa nam jakie informacje, powinien przekazać uży…" at bounding box center [537, 83] width 514 height 1251
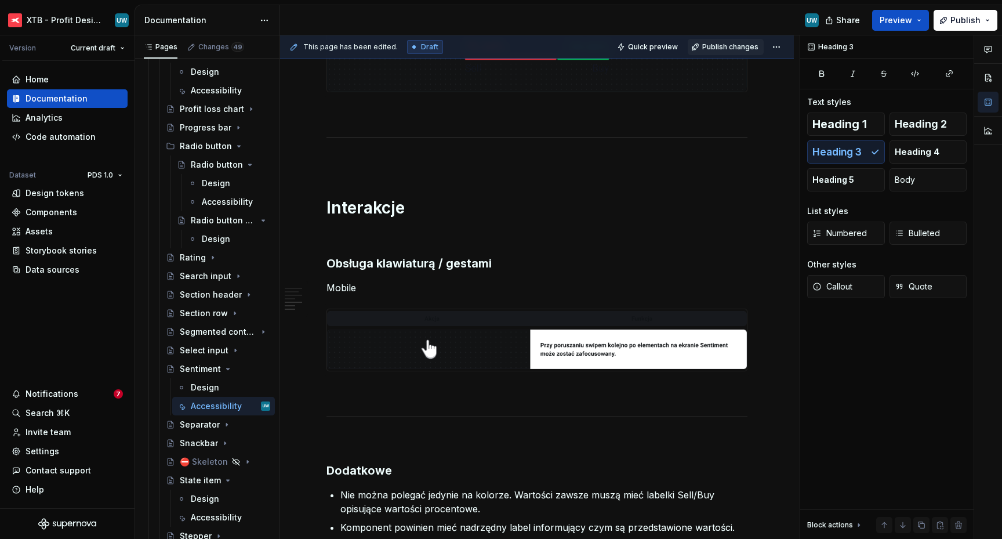
click at [736, 41] on button "Publish changes" at bounding box center [726, 47] width 76 height 16
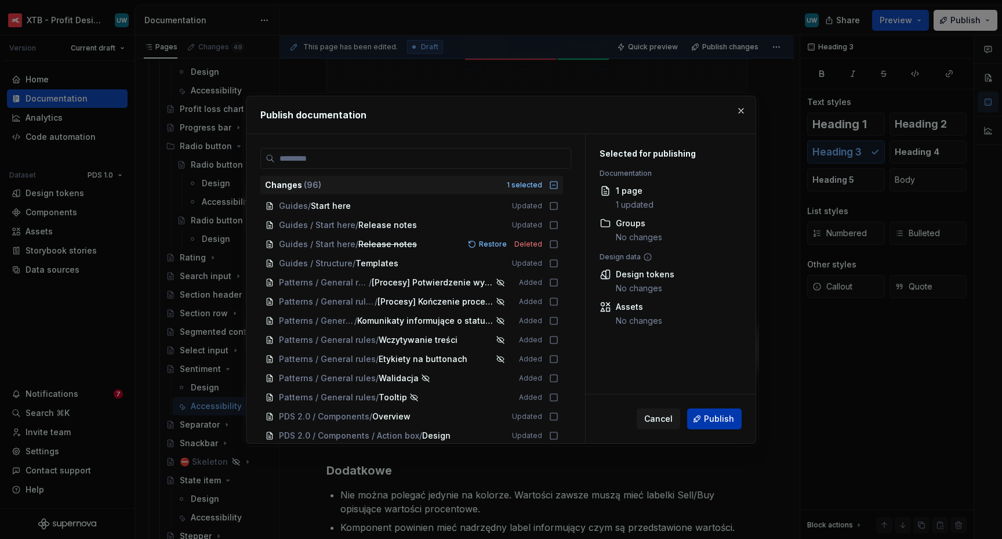
click at [698, 421] on button "Publish" at bounding box center [714, 418] width 55 height 21
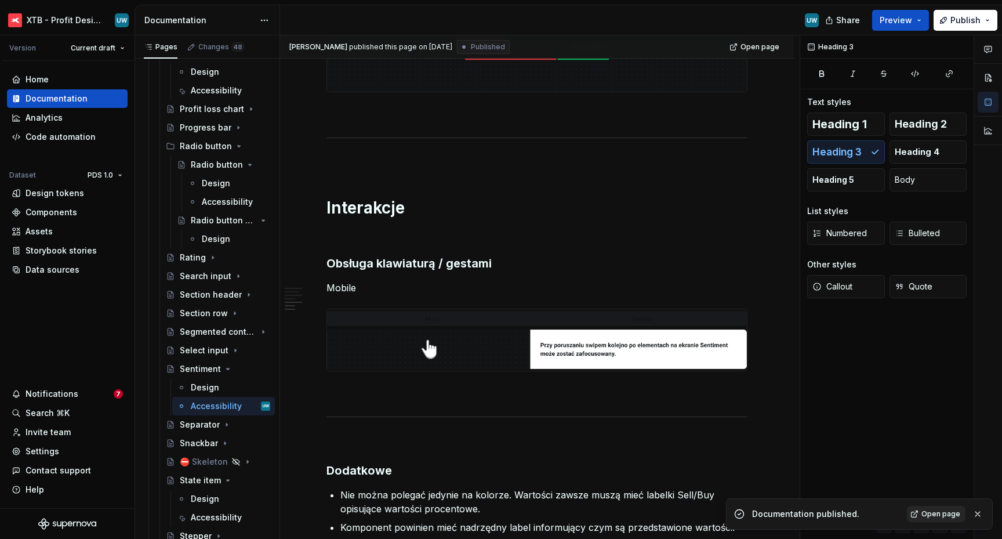
click at [935, 513] on span "Open page" at bounding box center [941, 513] width 39 height 9
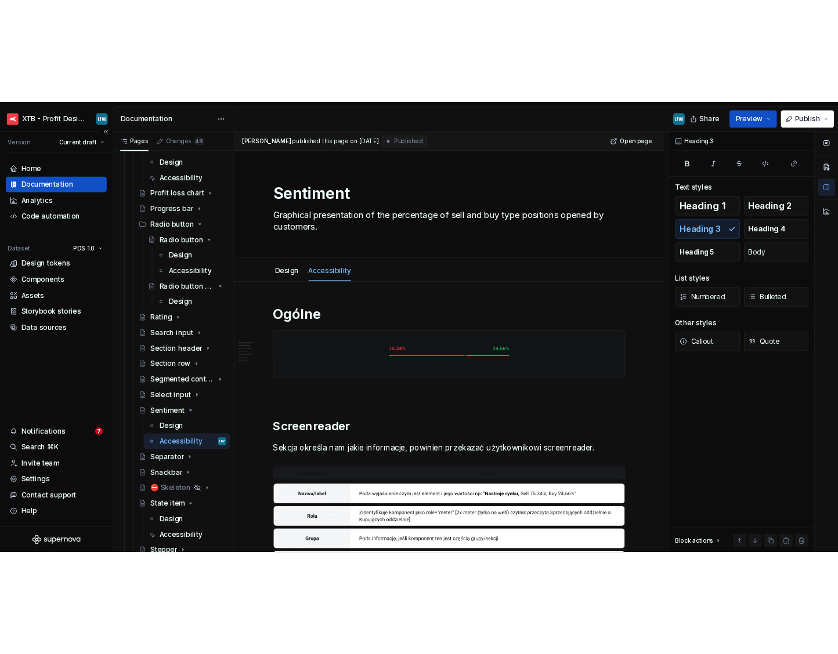
scroll to position [2123, 0]
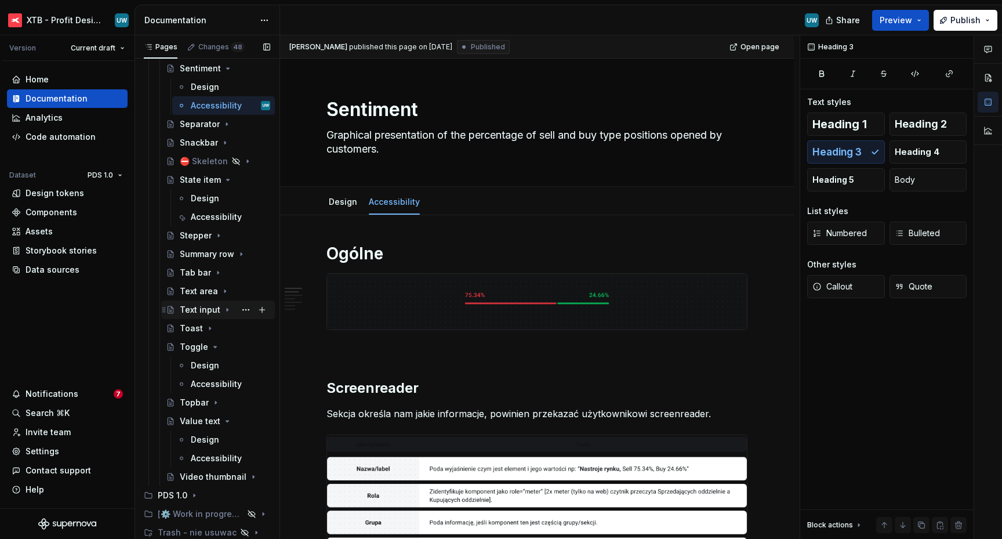
click at [193, 310] on div "Text input" at bounding box center [200, 310] width 41 height 12
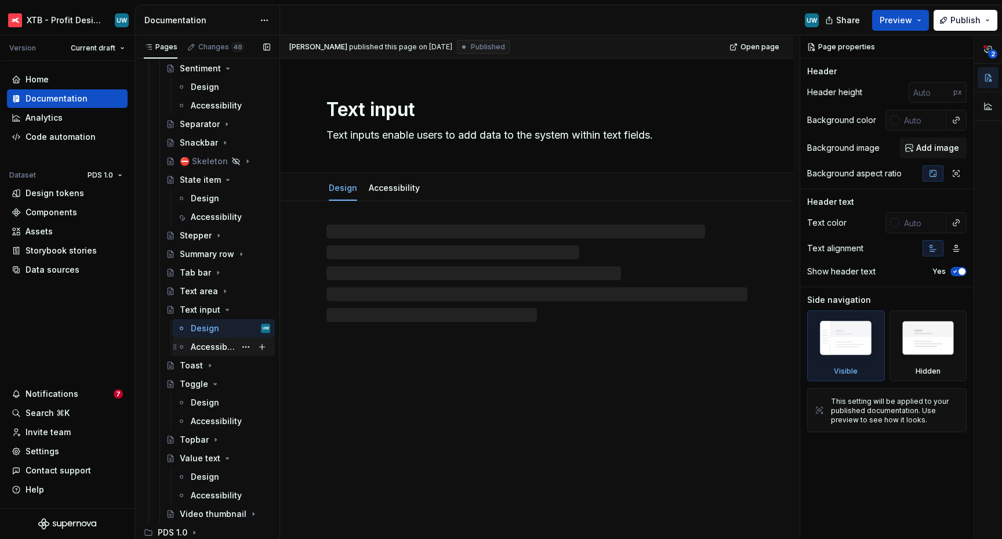
click at [195, 348] on div "Accessibility" at bounding box center [213, 347] width 45 height 12
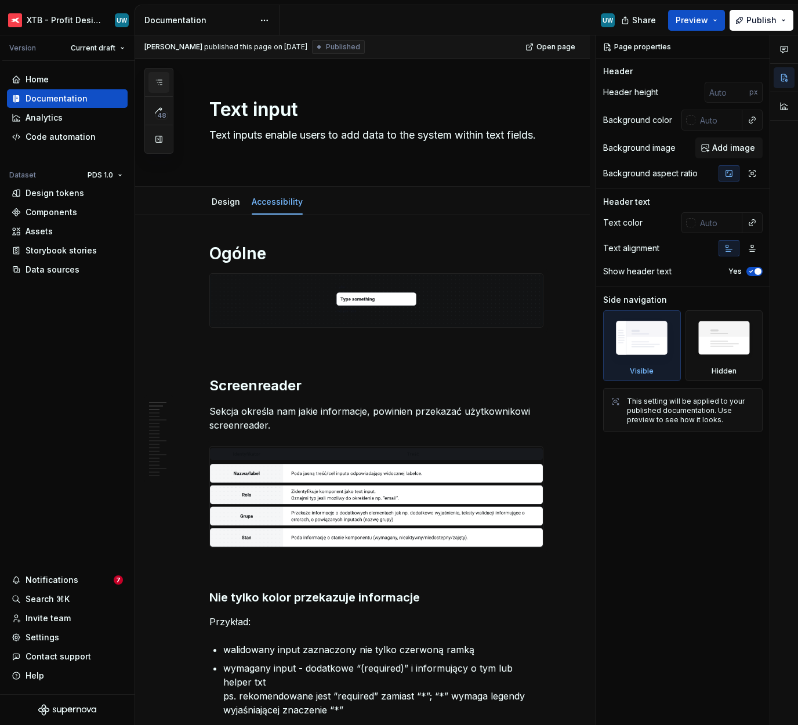
click at [160, 82] on icon "button" at bounding box center [158, 82] width 9 height 9
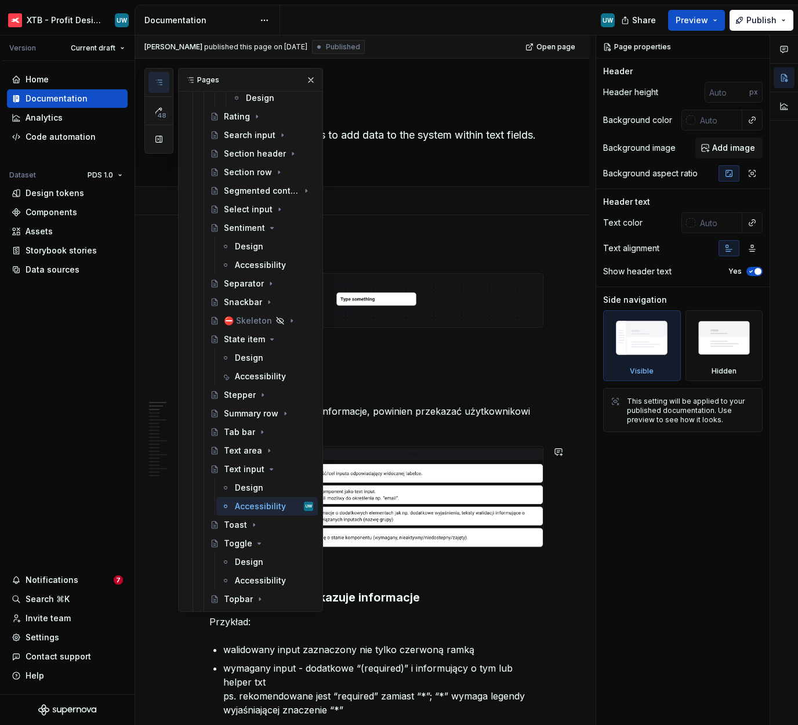
scroll to position [2125, 0]
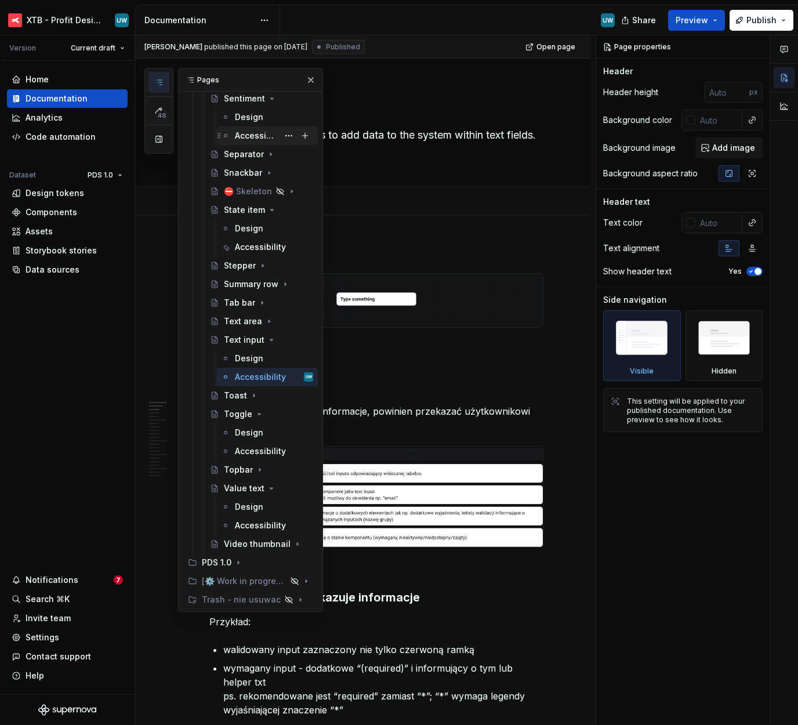
type textarea "*"
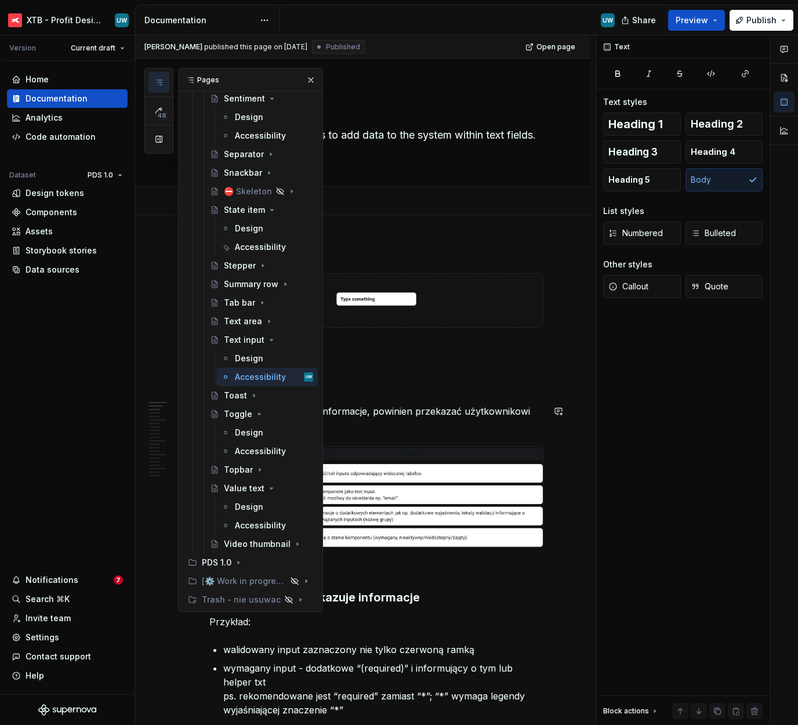
click at [383, 423] on p "Sekcja określa nam jakie informacje, powinien przekazać użytkownikowi screenrea…" at bounding box center [376, 418] width 334 height 28
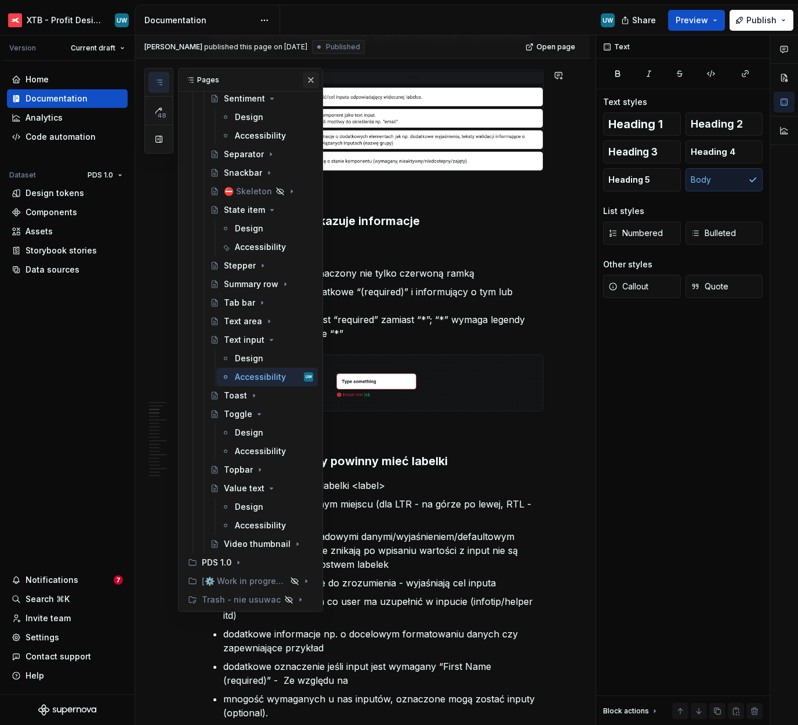
click at [307, 80] on button "button" at bounding box center [311, 80] width 16 height 16
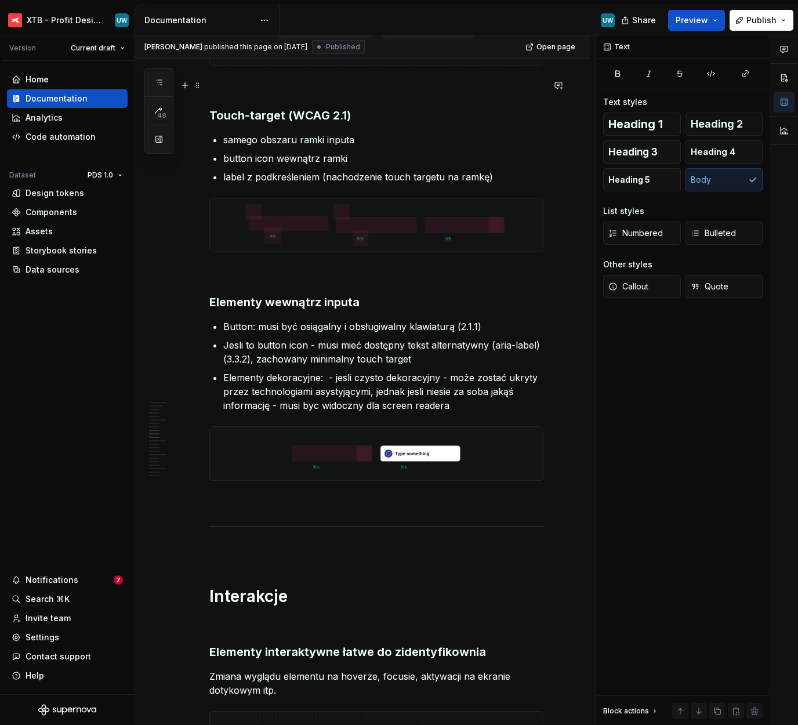
scroll to position [1981, 0]
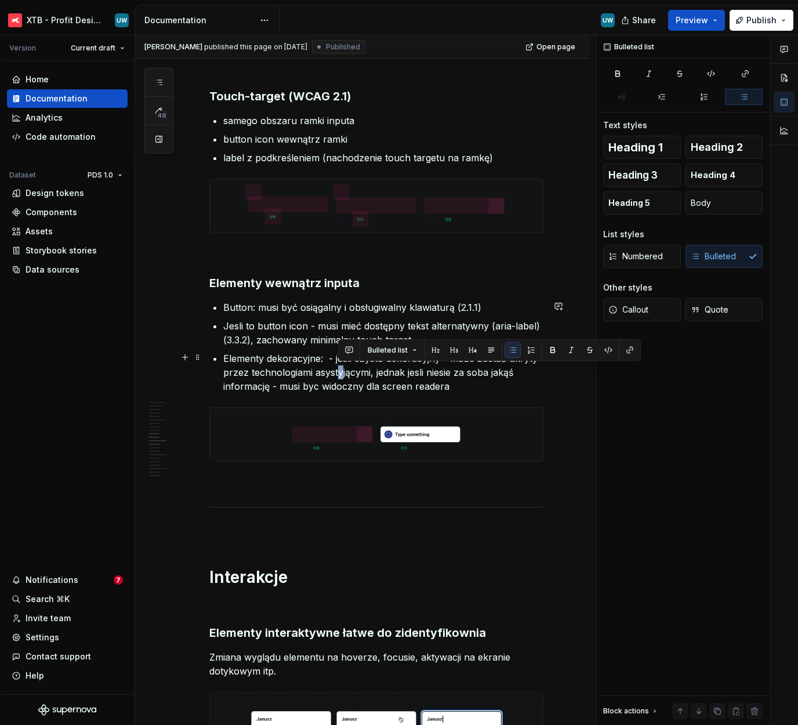
click at [342, 368] on p "Elementy dekoracyjne:  - jesli czysto dekoracyjny - może zostać ukryty przez te…" at bounding box center [383, 373] width 320 height 42
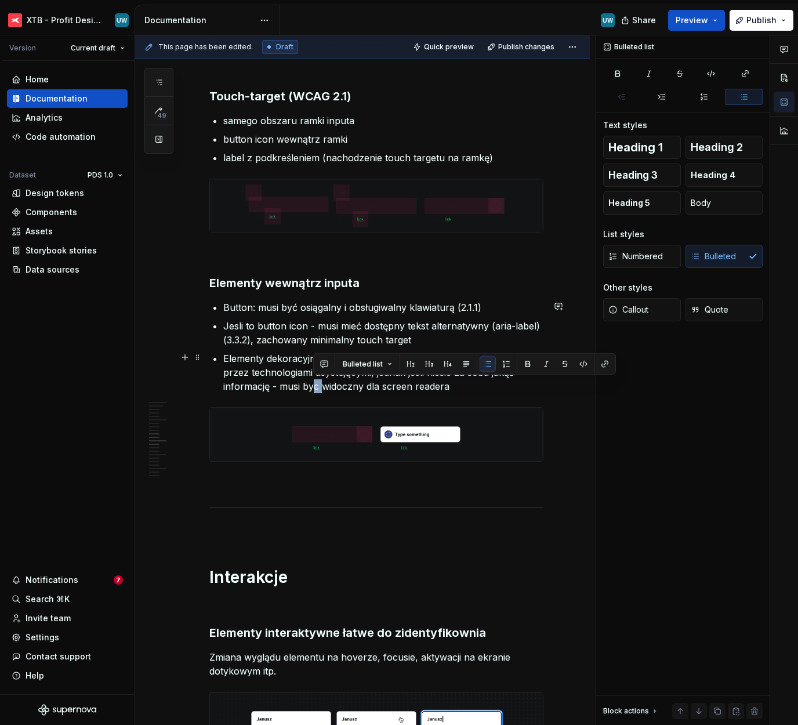
click at [314, 385] on p "Elementy dekoracyjne:  - jesli czysto dekoracyjny - może zostać ukryty przez te…" at bounding box center [383, 373] width 320 height 42
click at [447, 385] on p "Elementy dekoracyjne:  - jesli czysto dekoracyjny - może zostać ukryty przez te…" at bounding box center [383, 373] width 320 height 42
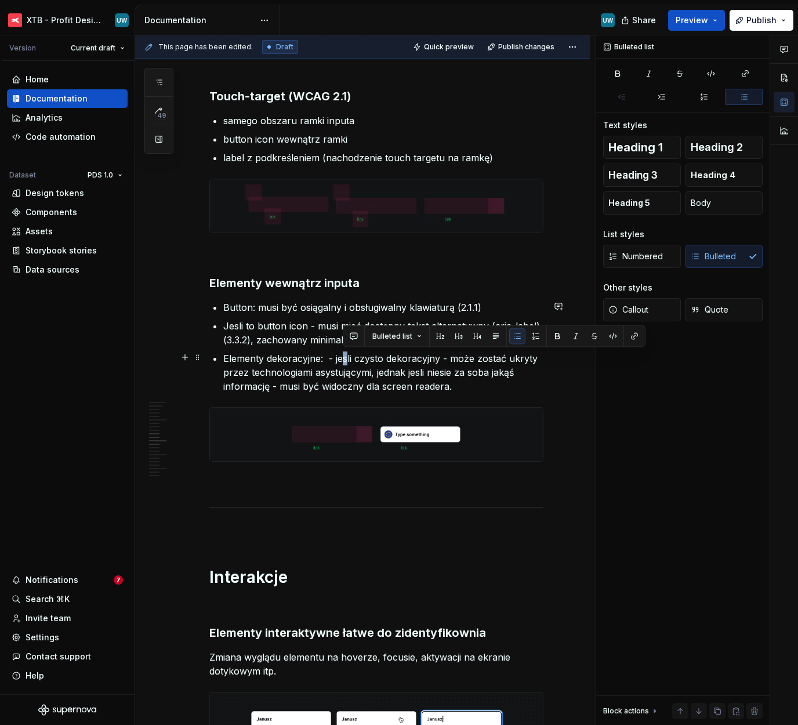
click at [343, 357] on p "Elementy dekoracyjne:  - jesli czysto dekoracyjny - może zostać ukryty przez te…" at bounding box center [383, 373] width 320 height 42
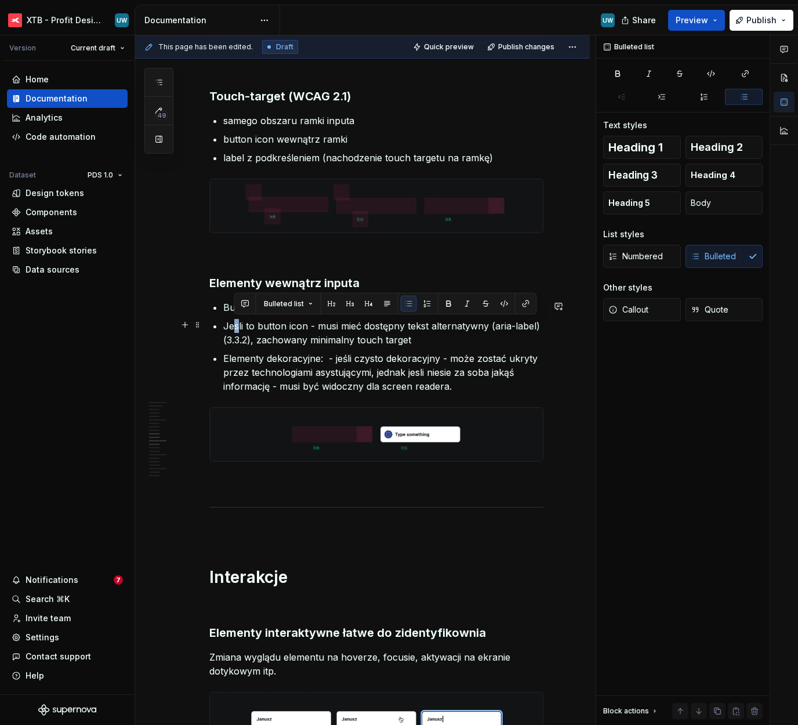
click at [238, 323] on p "Jesli to button icon - musi mieć dostępny tekst alternatywny (aria-label) (3.3.…" at bounding box center [383, 333] width 320 height 28
click at [371, 305] on p "Button: musi być osiągalny i obsługiwalny klawiaturą (2.1.1)" at bounding box center [383, 307] width 320 height 14
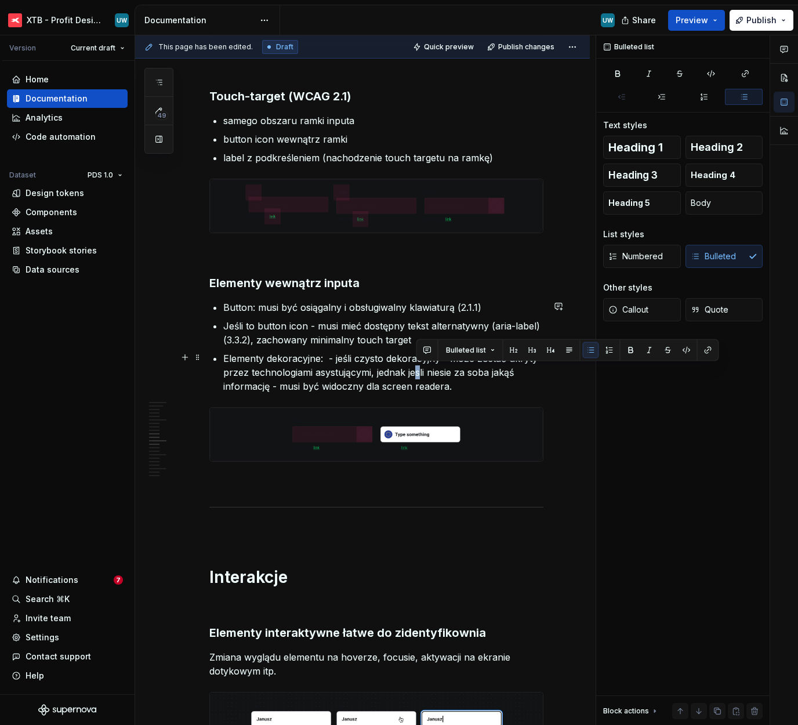
click at [418, 371] on p "Elementy dekoracyjne:  - jeśli czysto dekoracyjny - może zostać ukryty przez te…" at bounding box center [383, 373] width 320 height 42
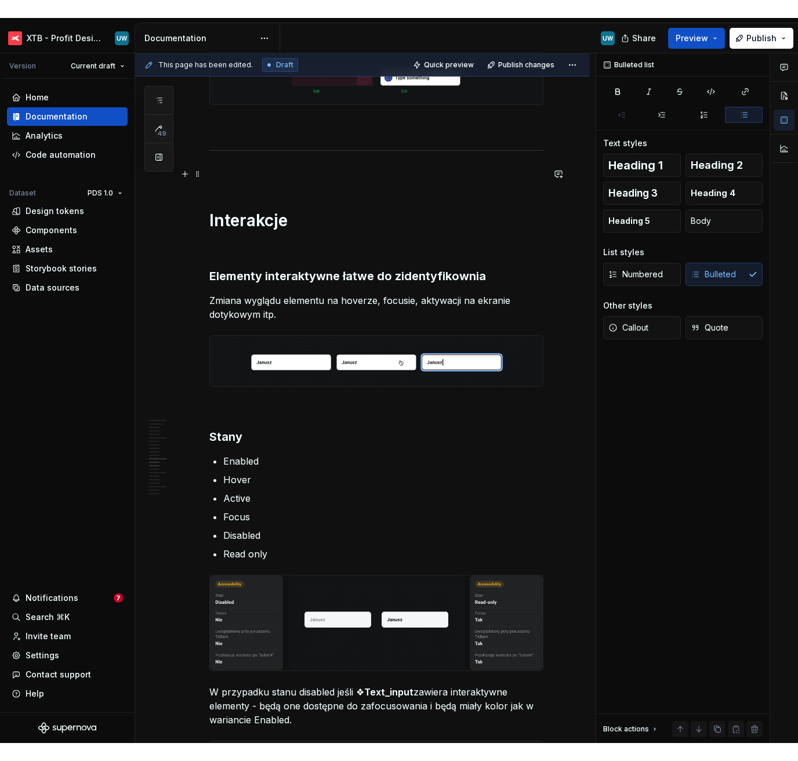
scroll to position [2359, 0]
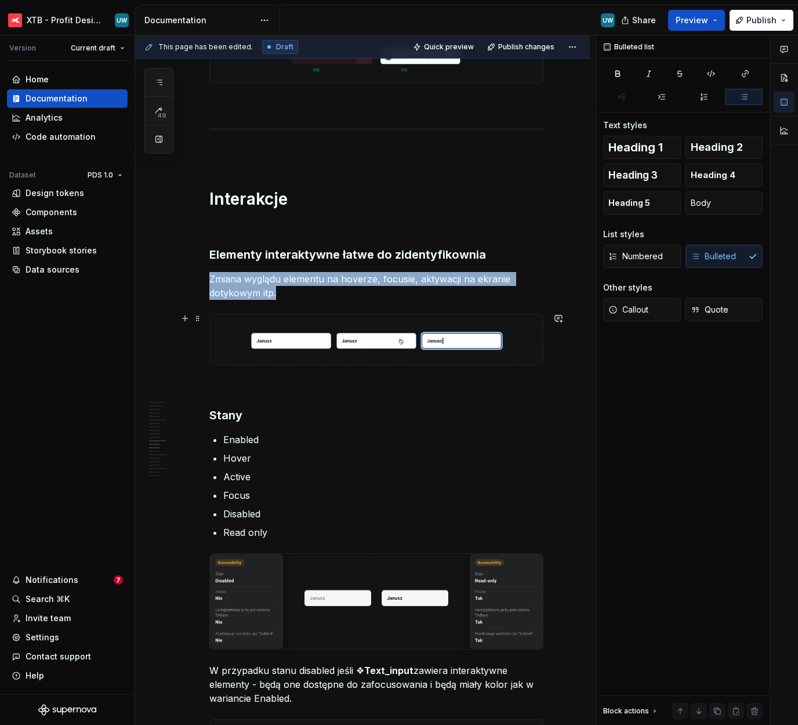
click at [382, 337] on img at bounding box center [376, 339] width 333 height 51
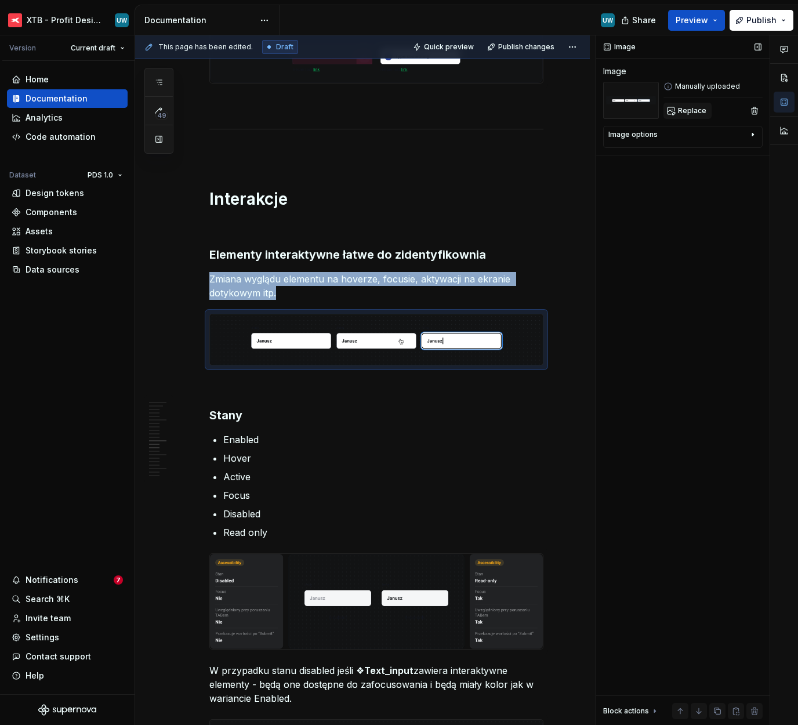
click at [693, 111] on span "Replace" at bounding box center [692, 110] width 28 height 9
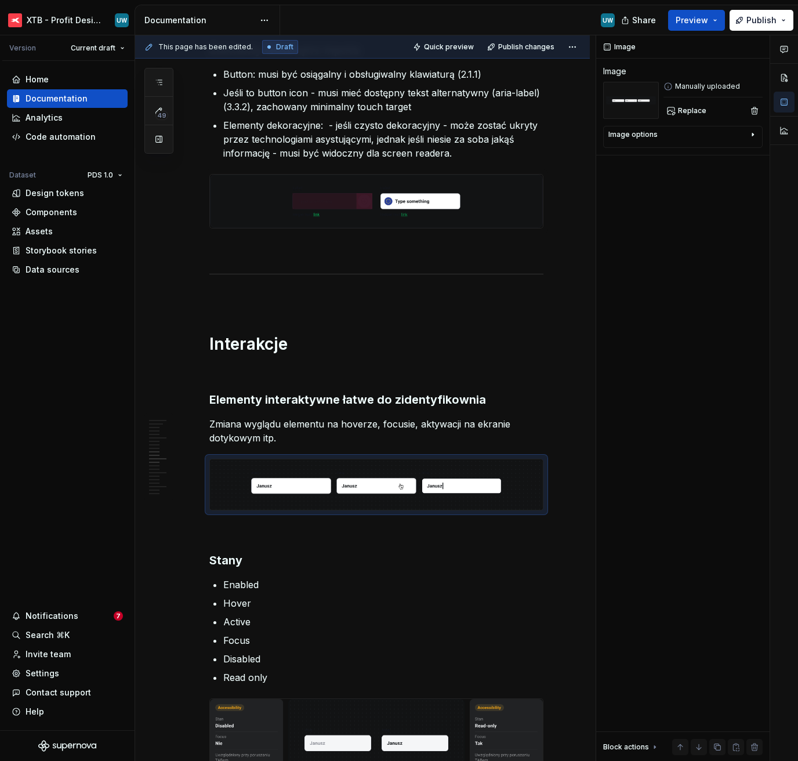
scroll to position [1926, 0]
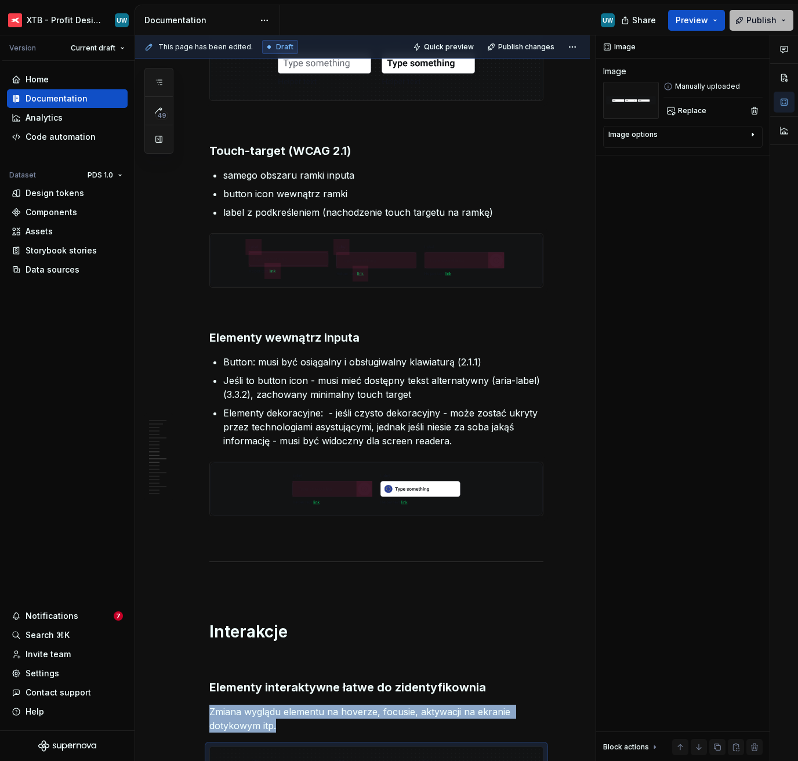
click at [766, 23] on span "Publish" at bounding box center [762, 21] width 30 height 12
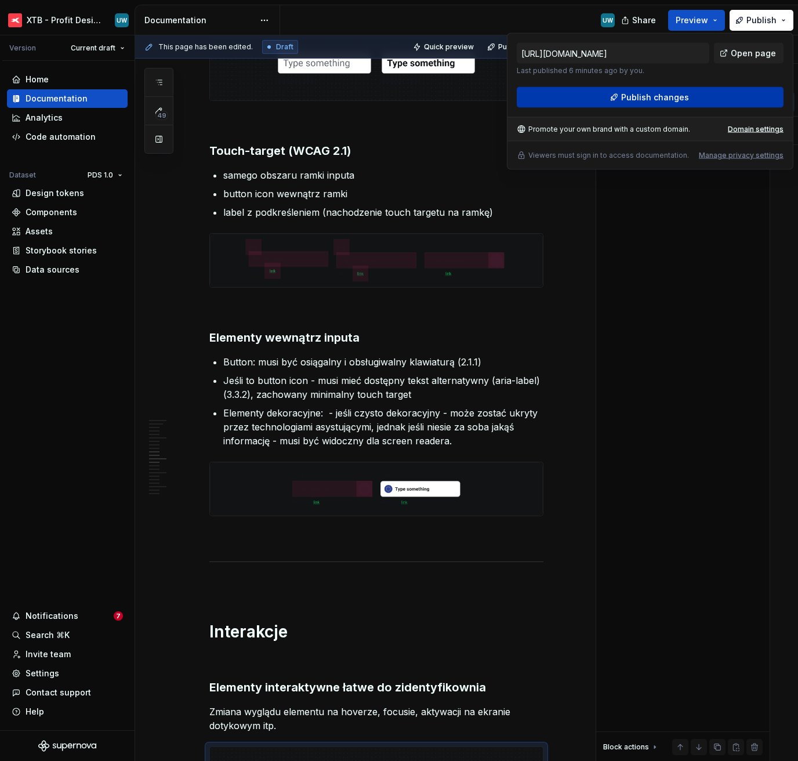
click at [669, 97] on span "Publish changes" at bounding box center [655, 98] width 68 height 12
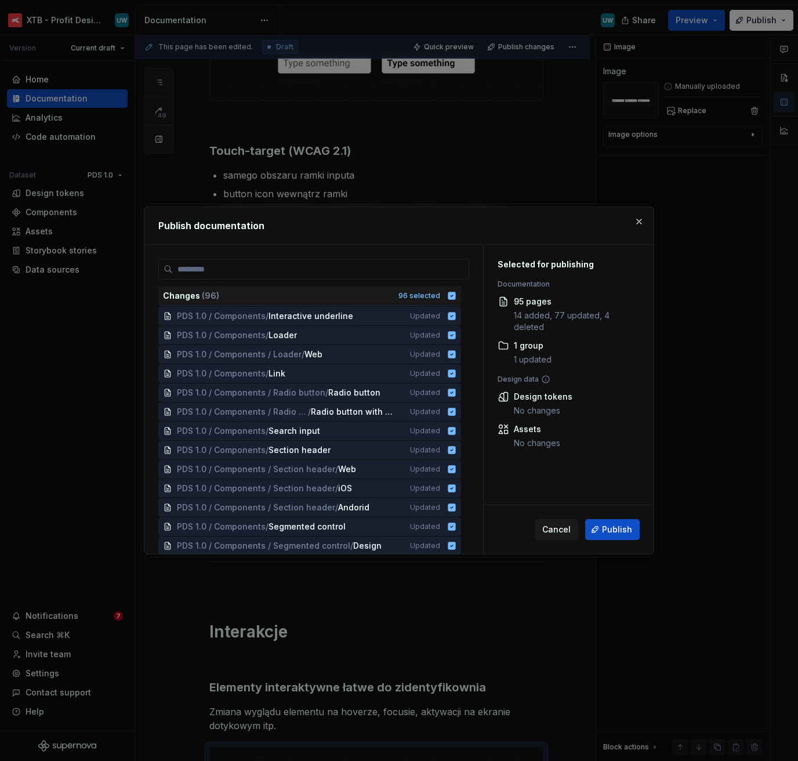
scroll to position [1273, 0]
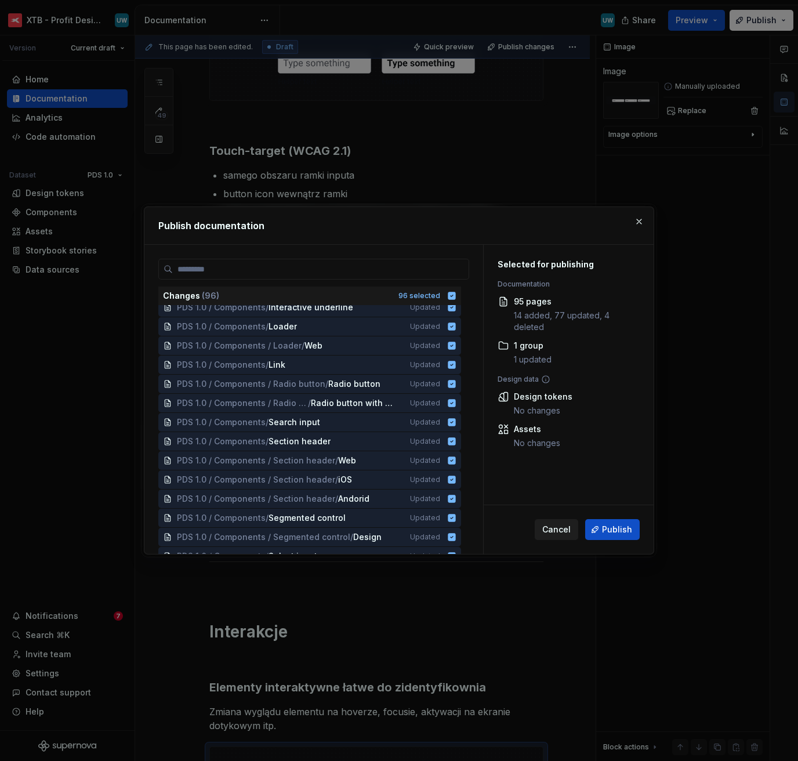
click at [552, 527] on span "Cancel" at bounding box center [556, 530] width 28 height 12
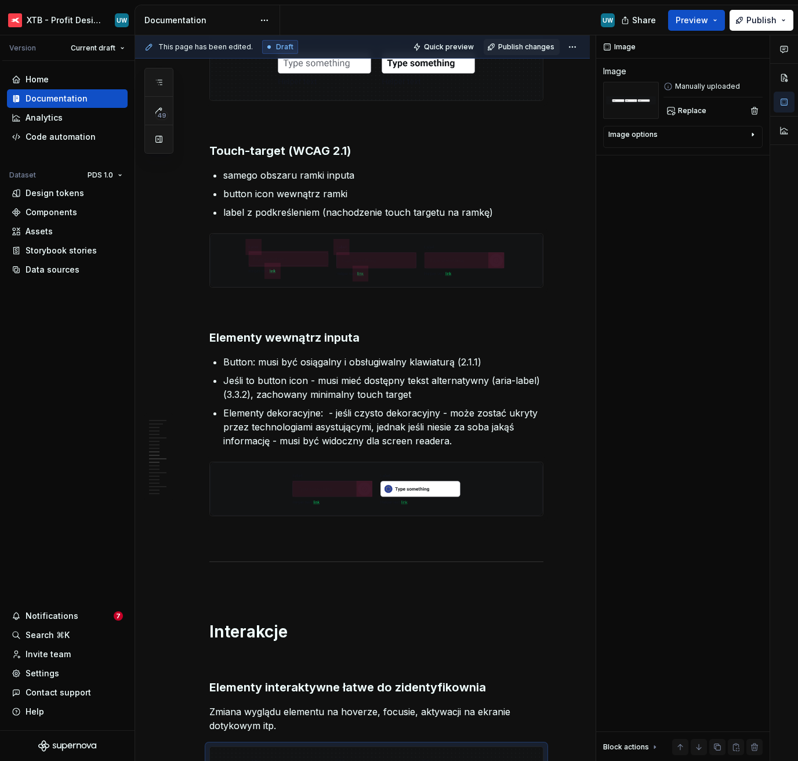
click at [519, 48] on span "Publish changes" at bounding box center [526, 46] width 56 height 9
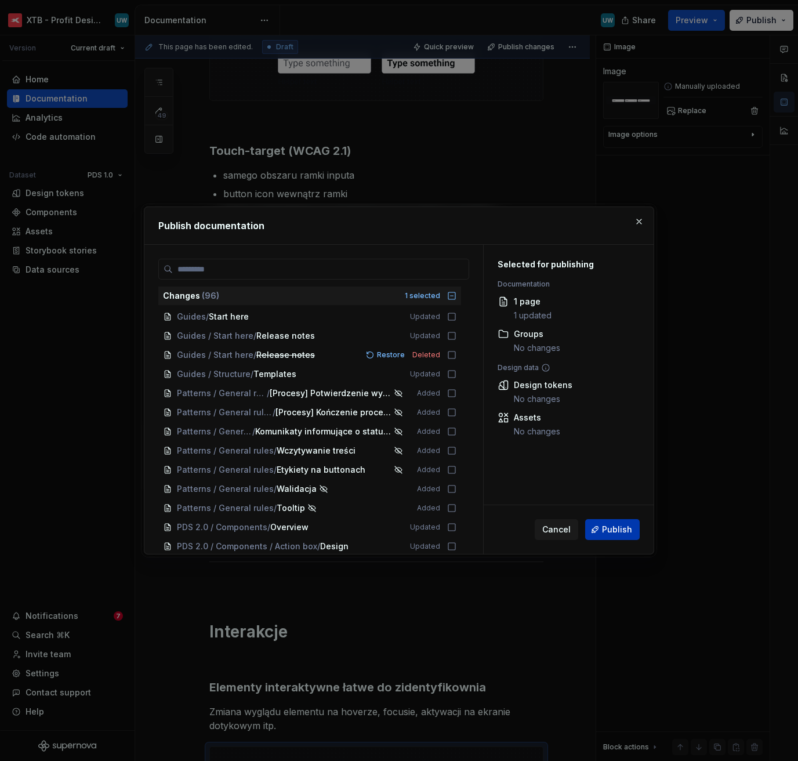
click at [604, 523] on button "Publish" at bounding box center [612, 529] width 55 height 21
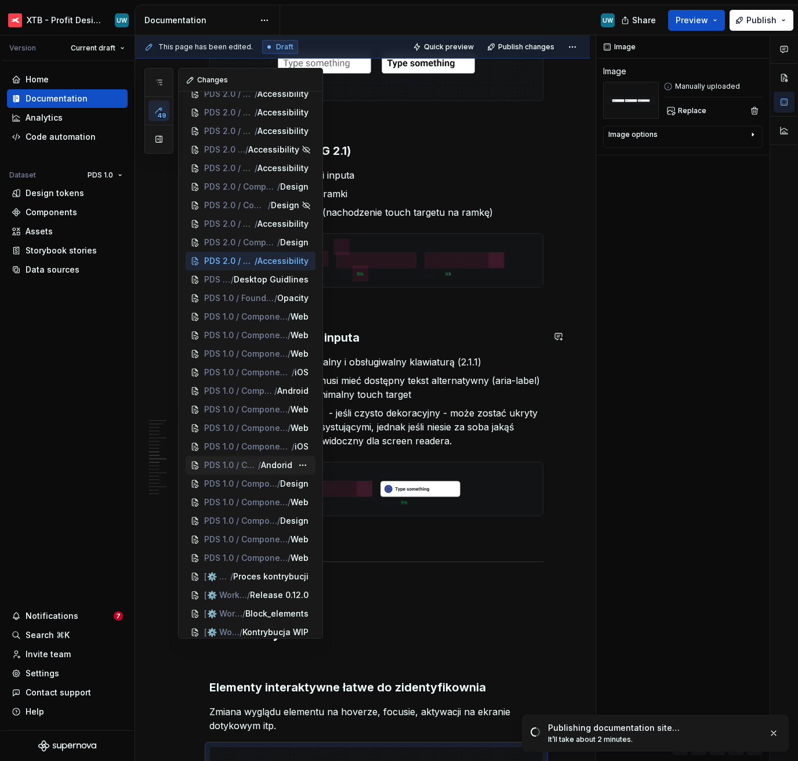
scroll to position [480, 0]
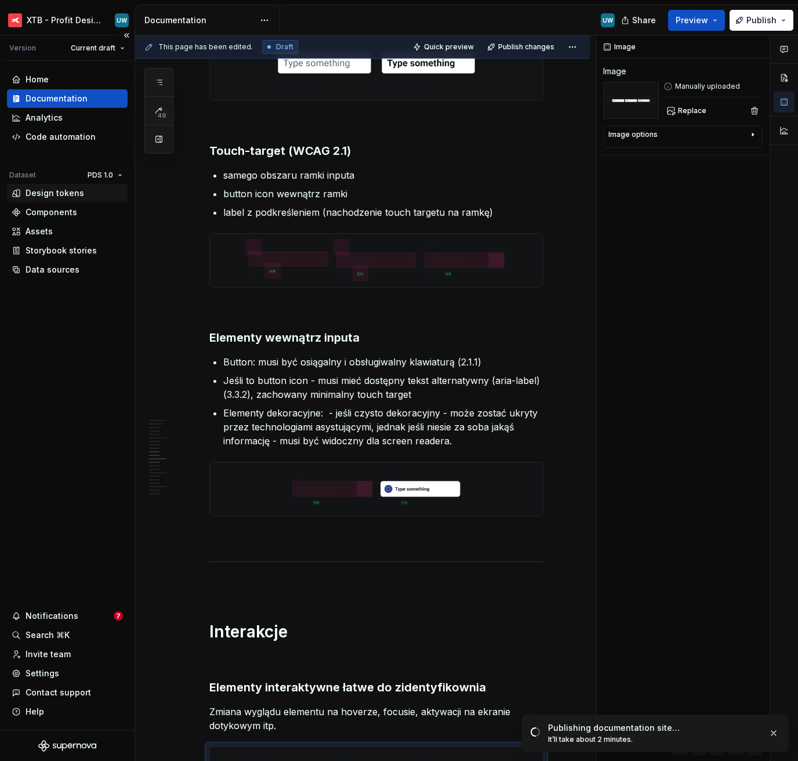
click at [75, 194] on div "Design tokens" at bounding box center [55, 193] width 59 height 12
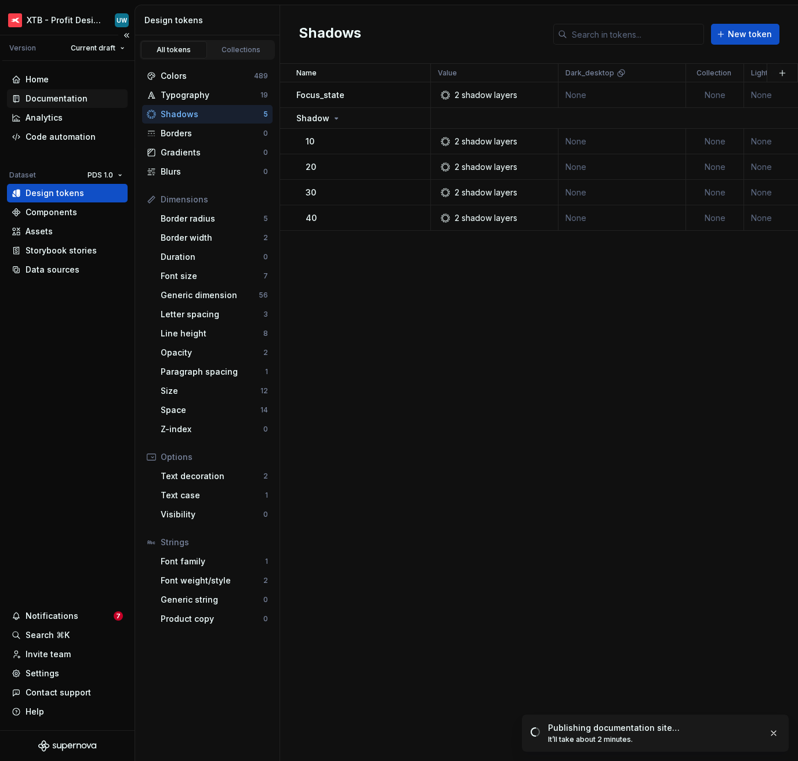
click at [57, 93] on div "Documentation" at bounding box center [57, 99] width 62 height 12
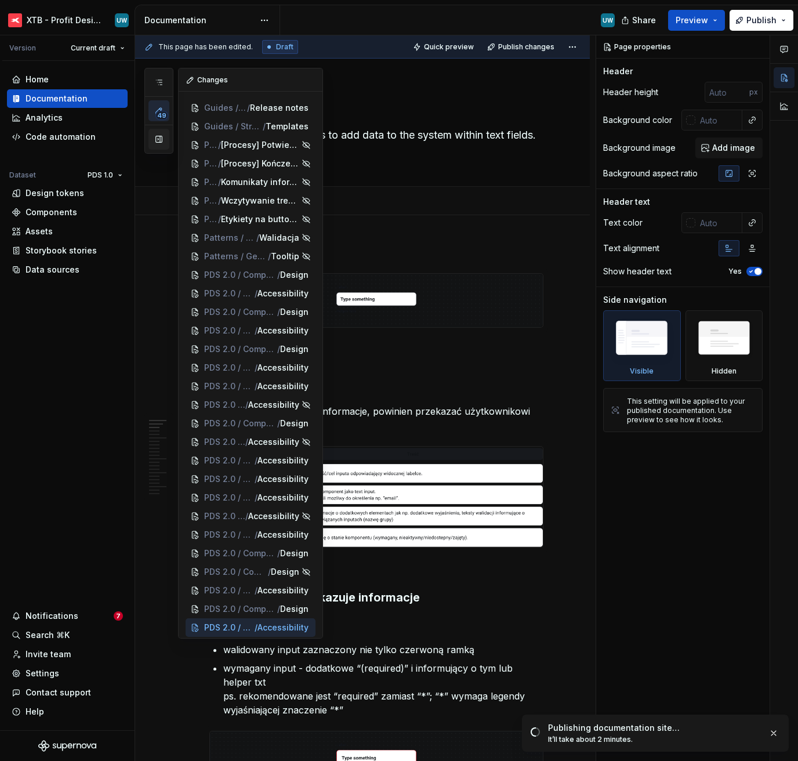
click at [159, 134] on button "button" at bounding box center [159, 139] width 21 height 21
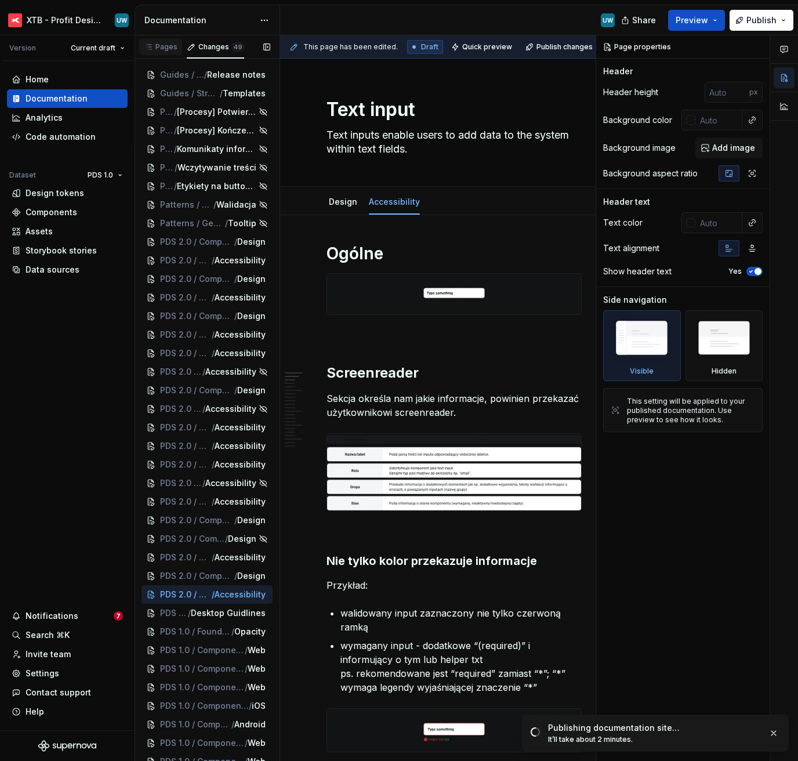
click at [161, 44] on div "Pages" at bounding box center [161, 46] width 34 height 9
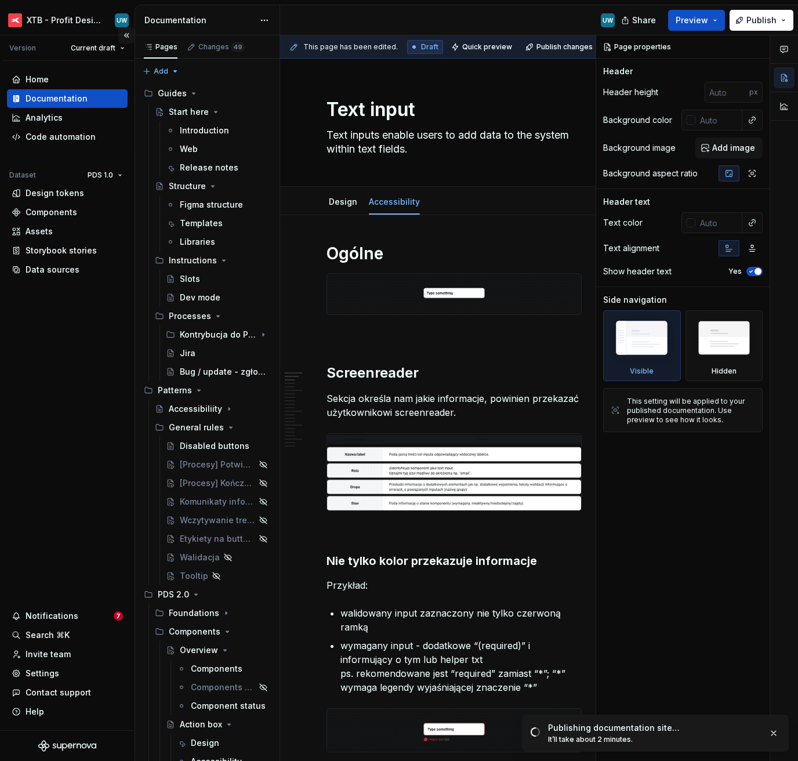
click at [126, 32] on button "Collapse sidebar" at bounding box center [126, 35] width 16 height 16
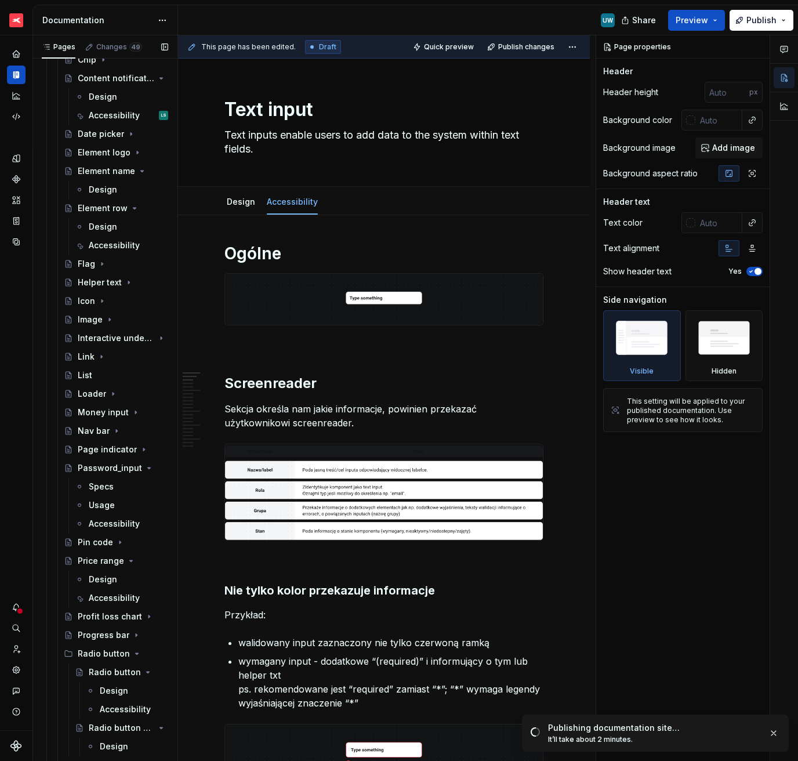
scroll to position [1937, 0]
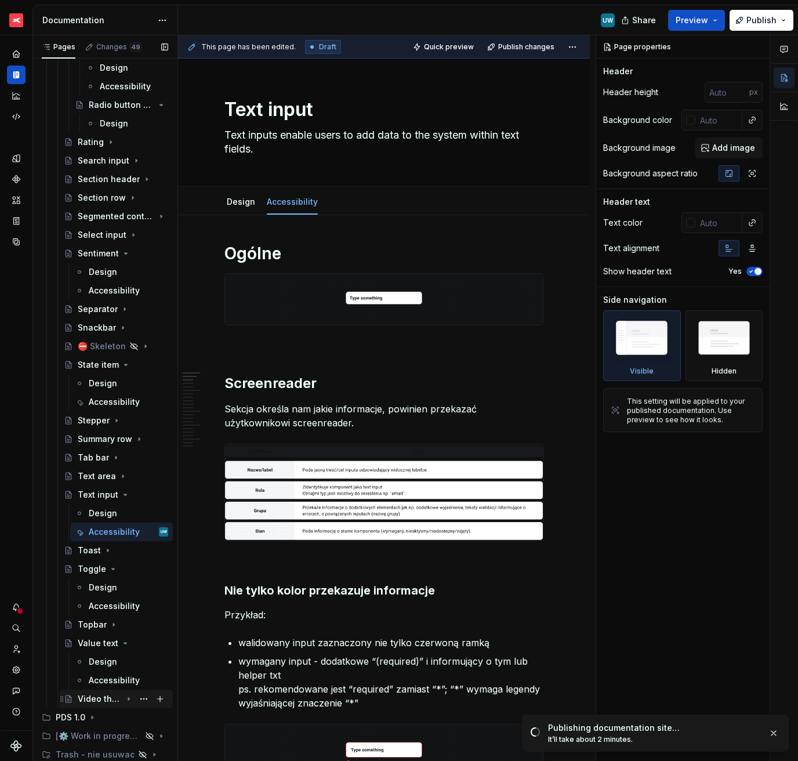
click at [89, 538] on div "Video thumbnail" at bounding box center [100, 699] width 44 height 12
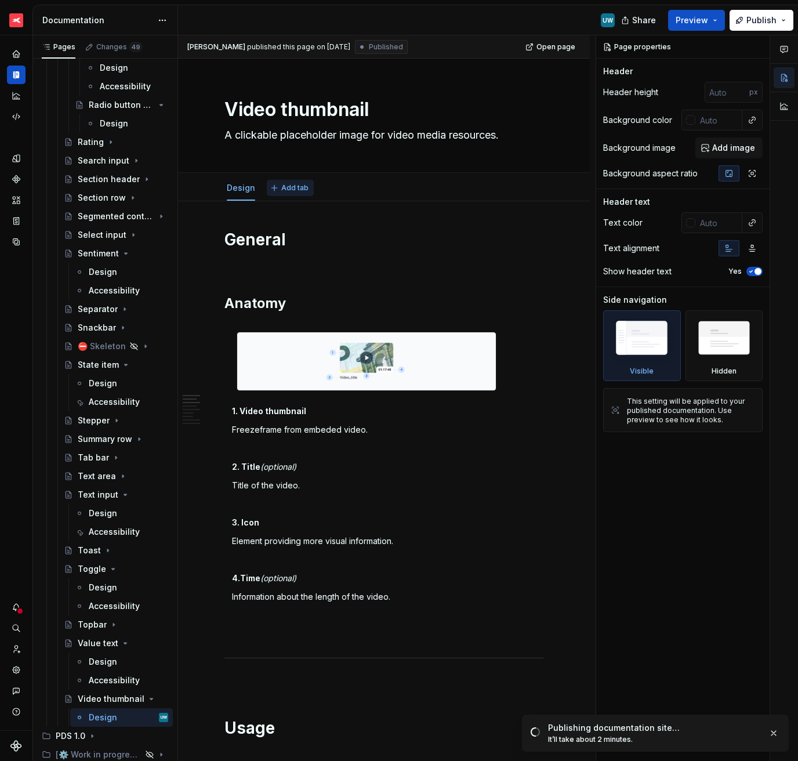
click at [276, 190] on button "Add tab" at bounding box center [290, 188] width 47 height 16
type textarea "*"
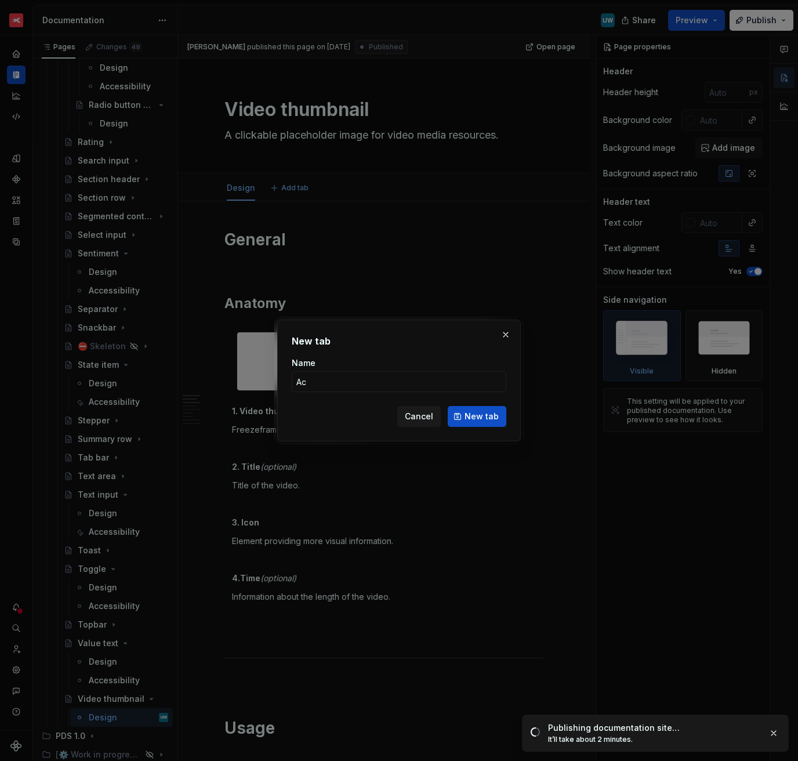
type input "Acc"
click at [433, 415] on span "Cancel" at bounding box center [419, 417] width 28 height 12
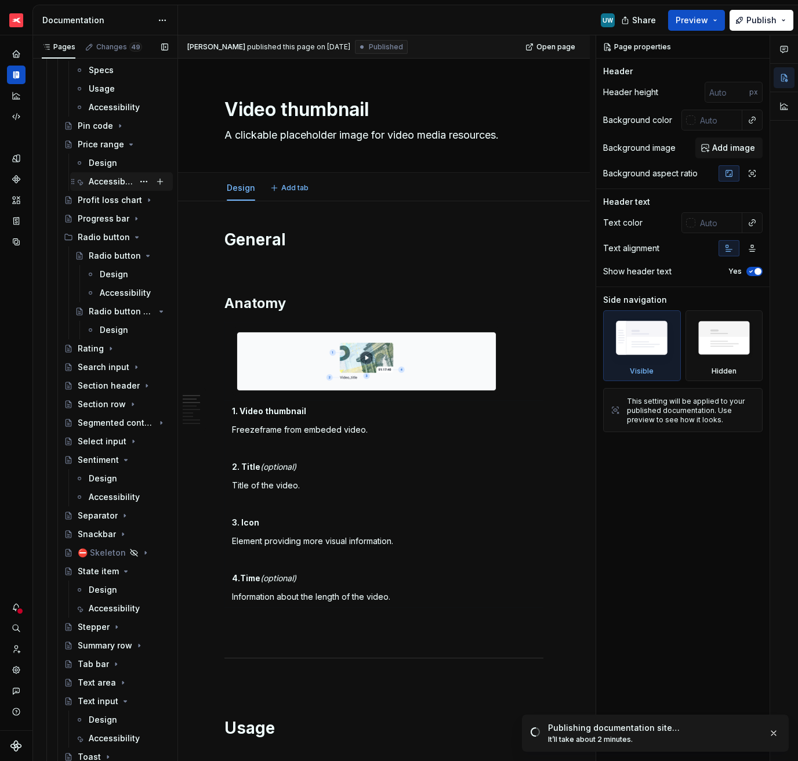
scroll to position [1730, 0]
click at [128, 144] on icon "Page tree" at bounding box center [129, 144] width 3 height 1
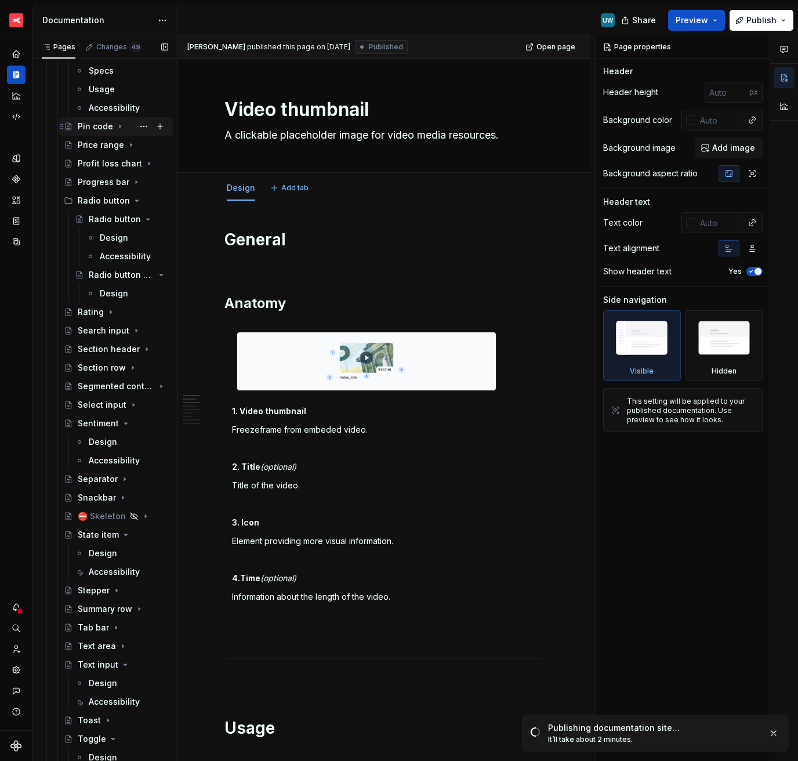
click at [119, 127] on icon "Page tree" at bounding box center [119, 126] width 1 height 3
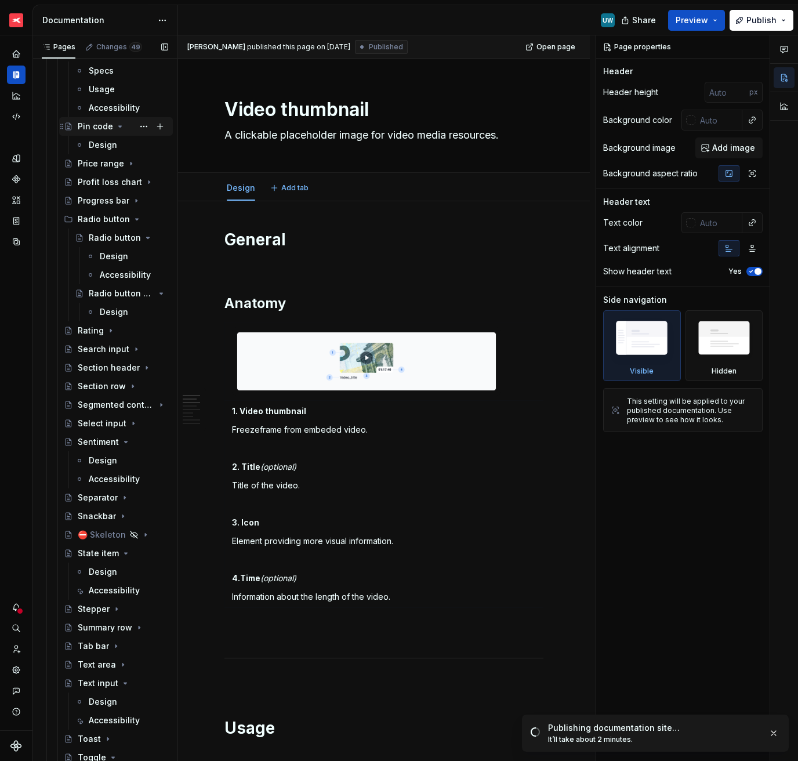
click at [117, 127] on icon "Page tree" at bounding box center [119, 126] width 9 height 9
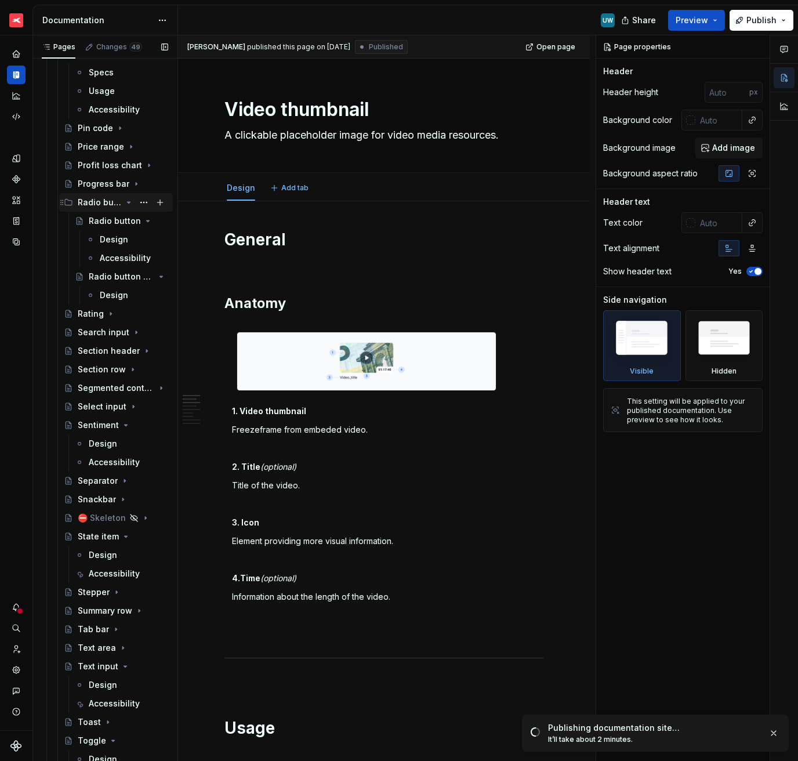
scroll to position [1728, 0]
click at [124, 201] on icon "Page tree" at bounding box center [128, 202] width 9 height 9
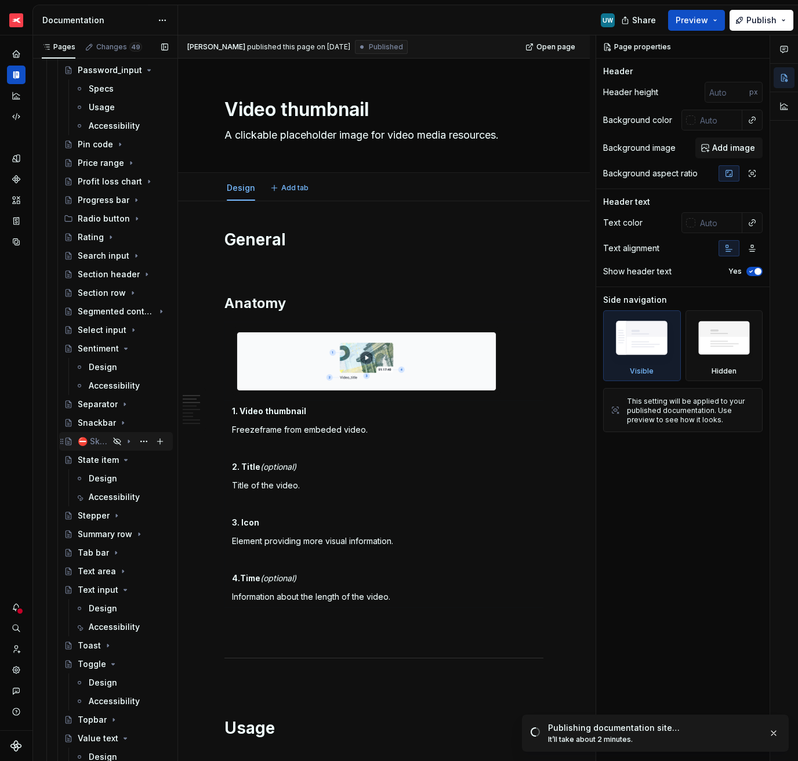
scroll to position [1712, 0]
click at [125, 460] on icon "Page tree" at bounding box center [126, 459] width 3 height 1
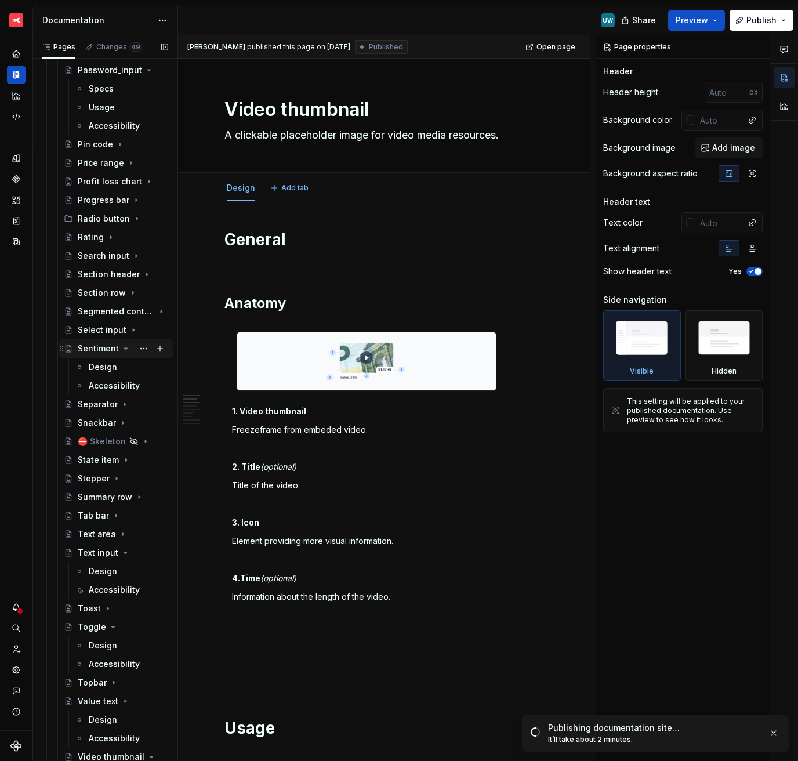
click at [125, 349] on icon "Page tree" at bounding box center [126, 348] width 3 height 1
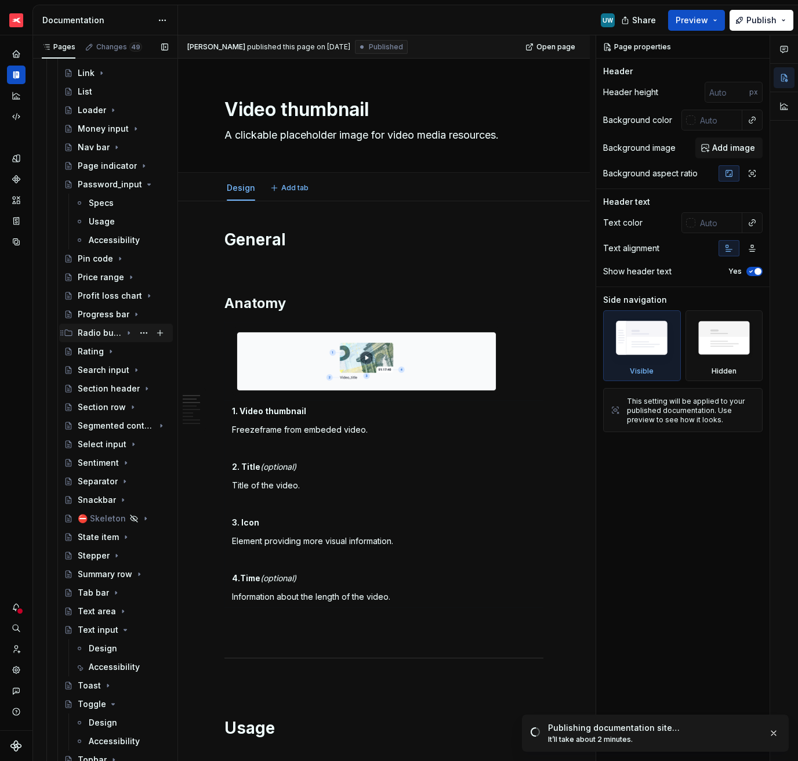
scroll to position [1577, 0]
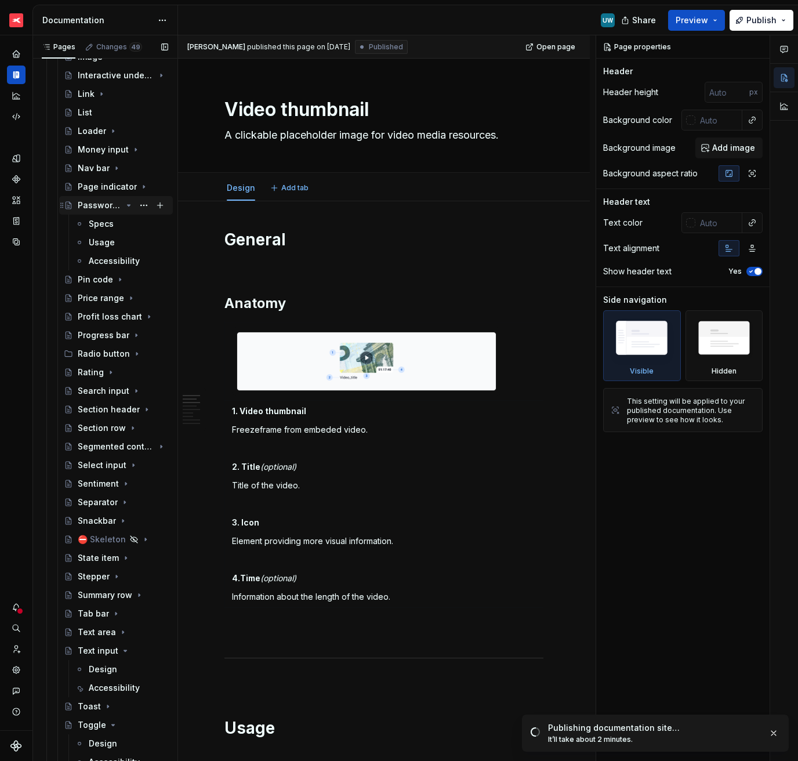
click at [124, 207] on icon "Page tree" at bounding box center [128, 205] width 9 height 9
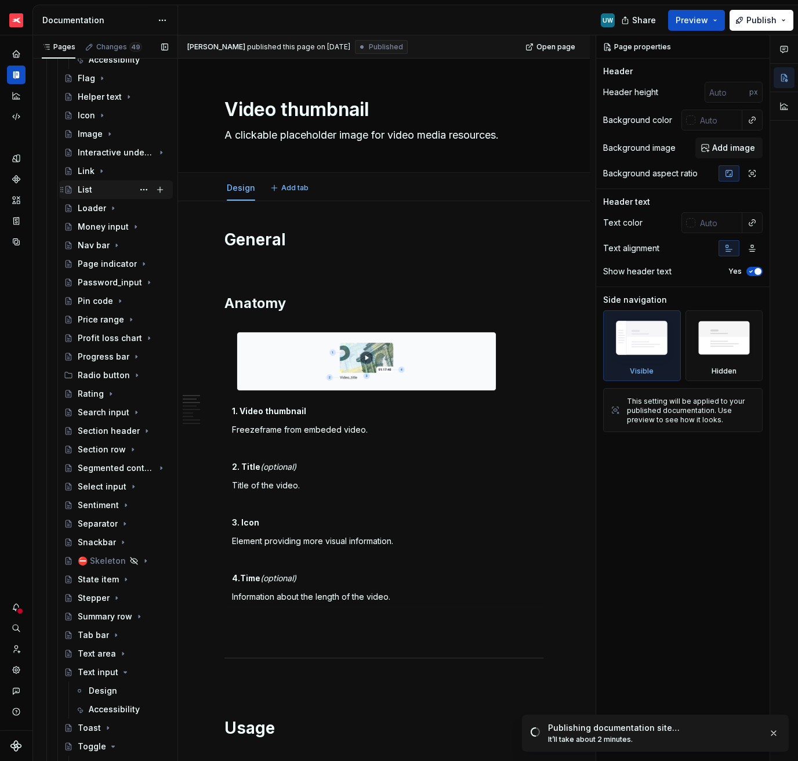
scroll to position [1480, 0]
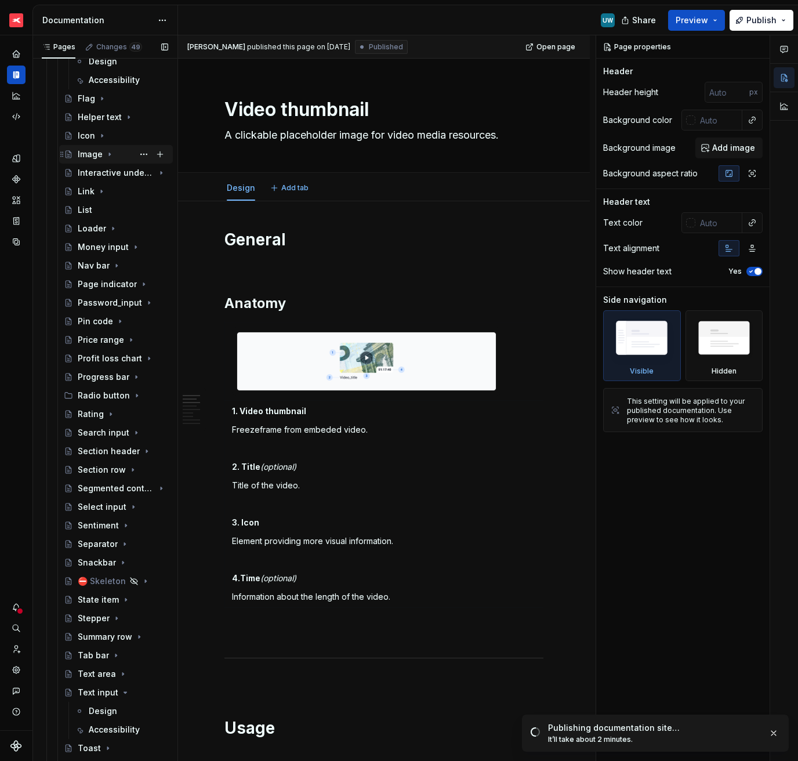
click at [105, 154] on icon "Page tree" at bounding box center [109, 154] width 9 height 9
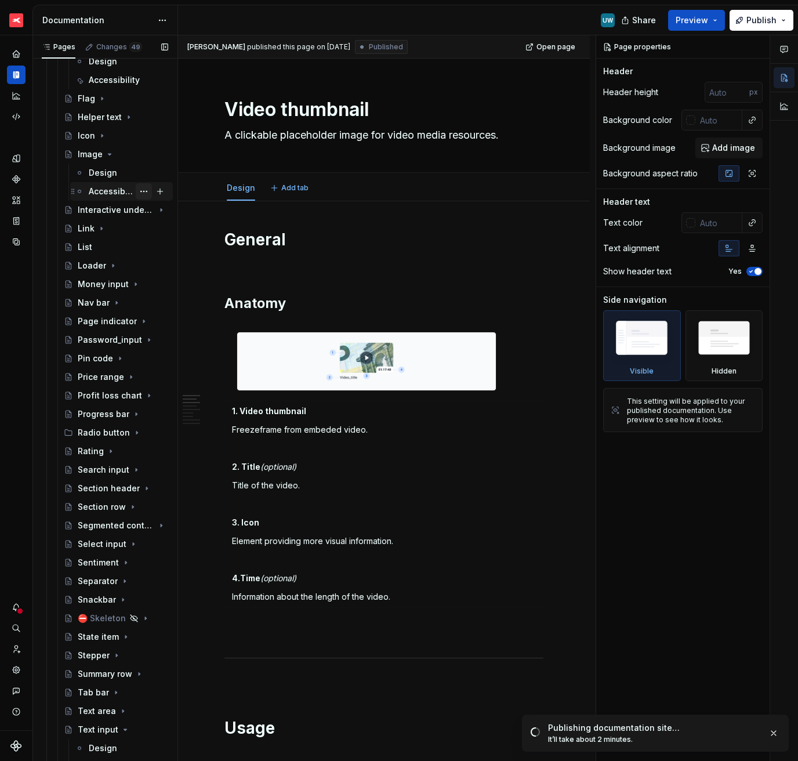
click at [136, 191] on button "Page tree" at bounding box center [144, 191] width 16 height 16
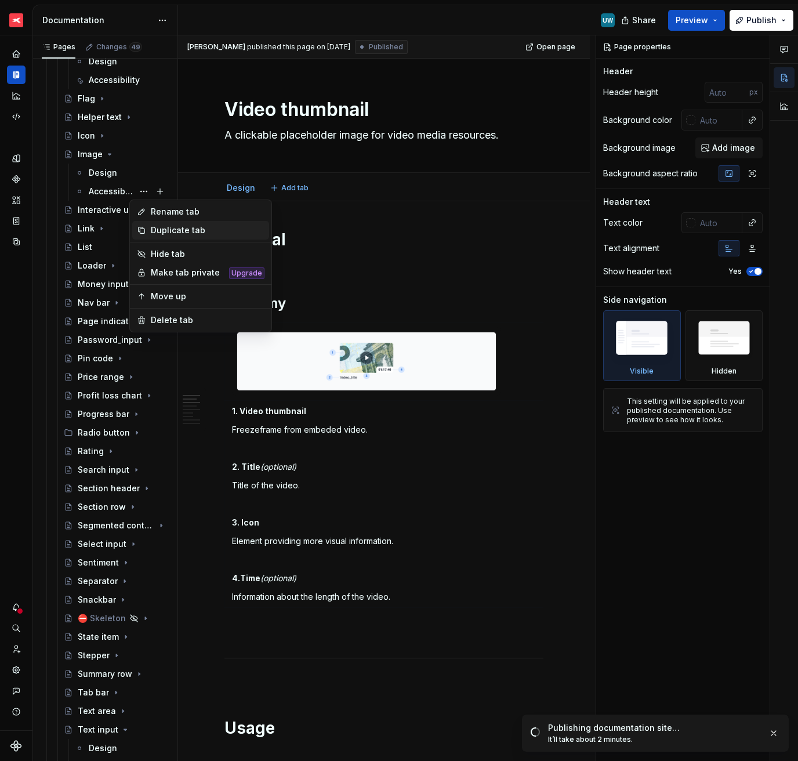
click at [152, 229] on div "Duplicate tab" at bounding box center [208, 230] width 114 height 12
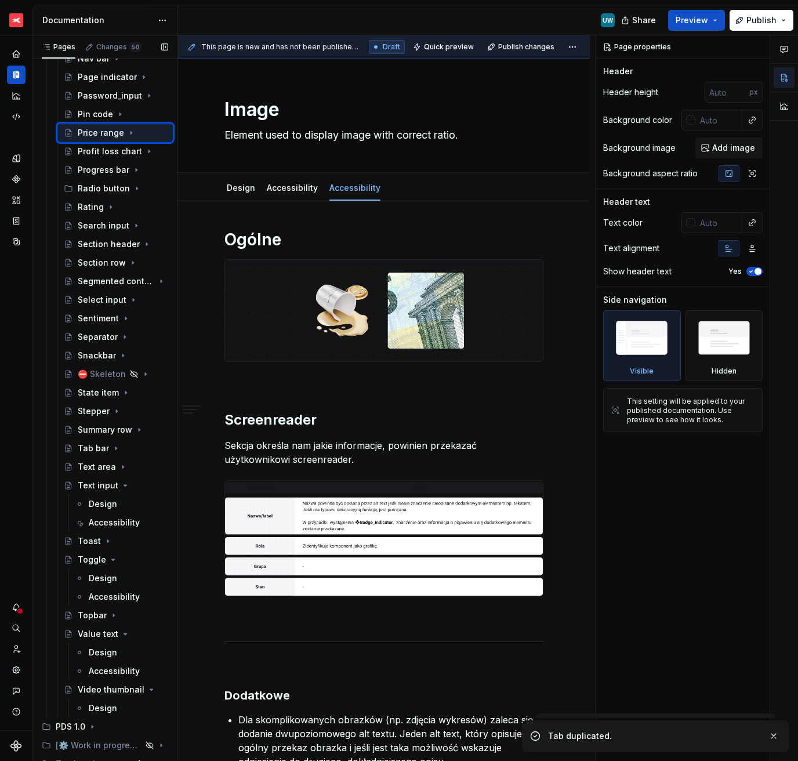
scroll to position [1752, 0]
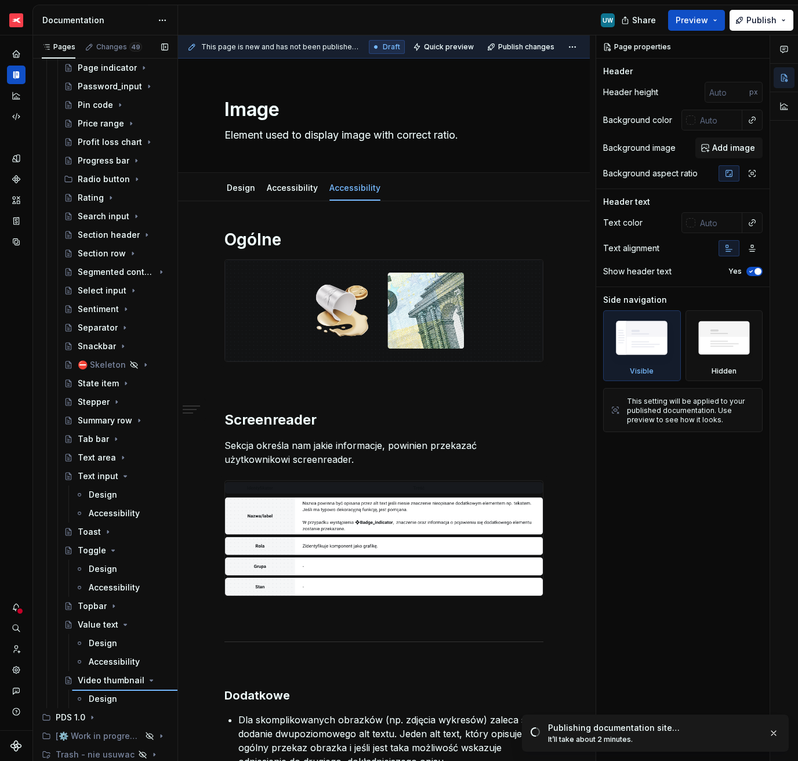
type textarea "*"
type textarea "Video thumbnail"
type textarea "A clickable placeholder image for video media resources."
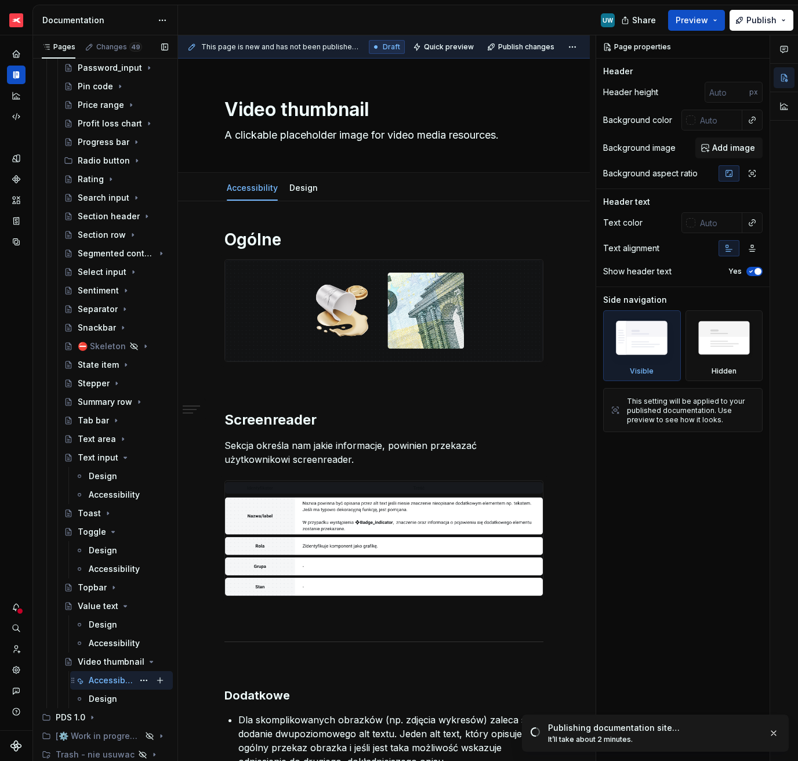
scroll to position [1733, 0]
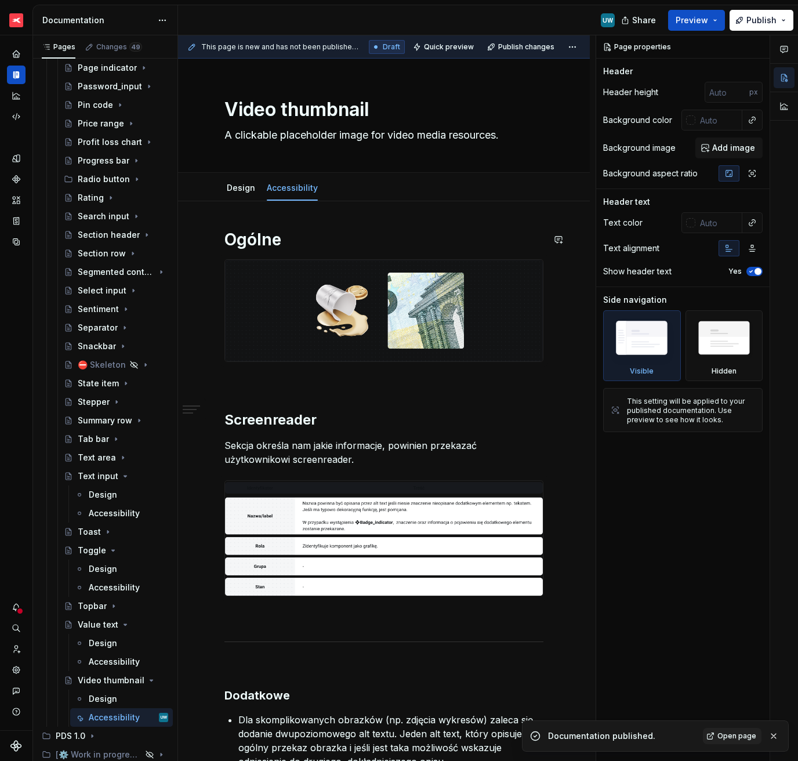
click at [338, 214] on div "Ogólne Screenreader Sekcja określa nam jakie informacje, powinien przekazać uży…" at bounding box center [384, 622] width 412 height 842
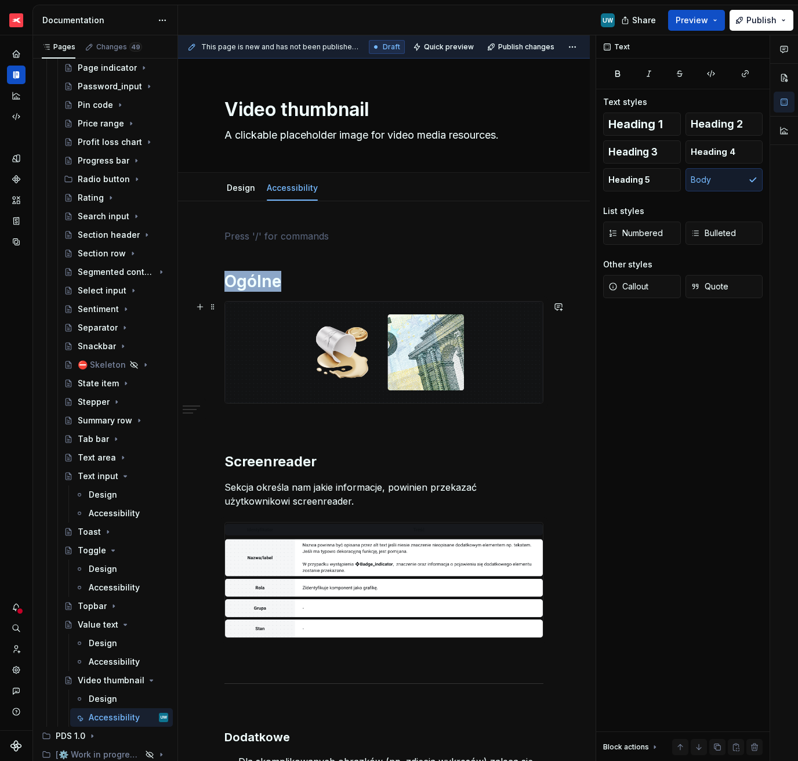
click at [401, 347] on img at bounding box center [384, 353] width 318 height 102
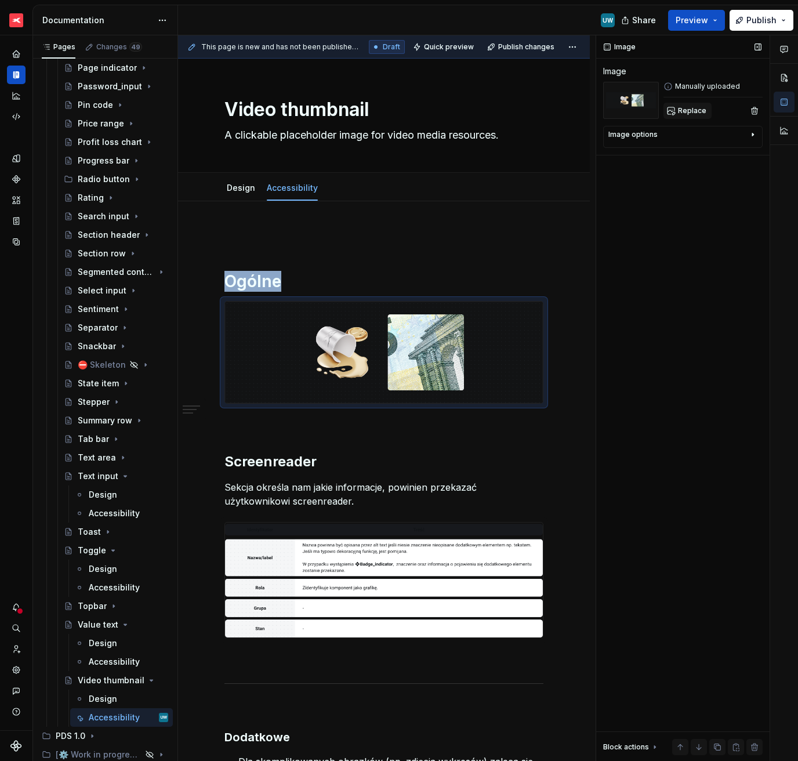
click at [690, 111] on span "Replace" at bounding box center [692, 110] width 28 height 9
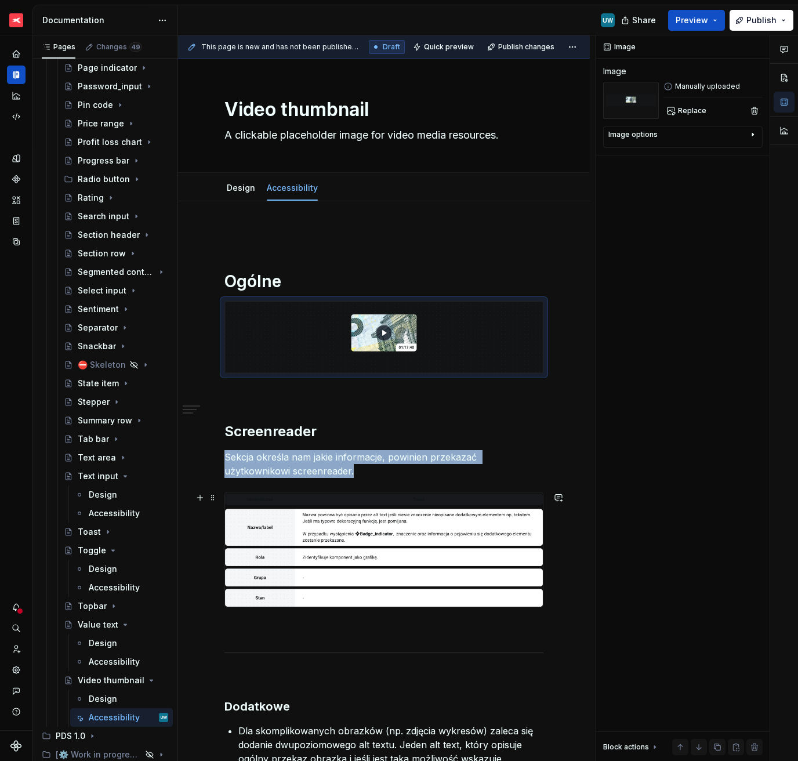
click at [384, 538] on img at bounding box center [384, 549] width 318 height 114
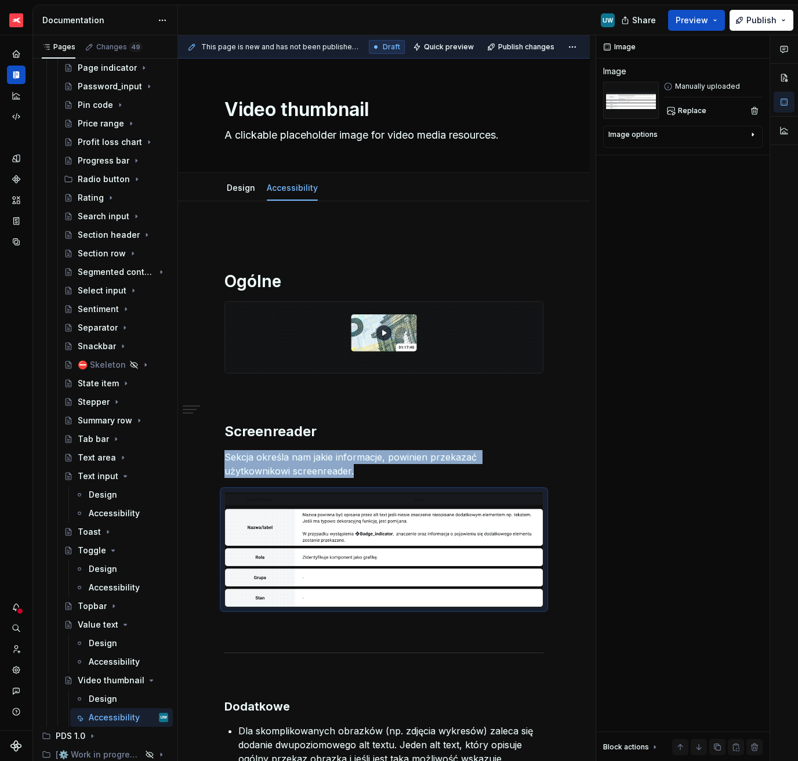
click at [433, 531] on img at bounding box center [384, 549] width 318 height 114
click at [678, 110] on button "Replace" at bounding box center [688, 111] width 48 height 16
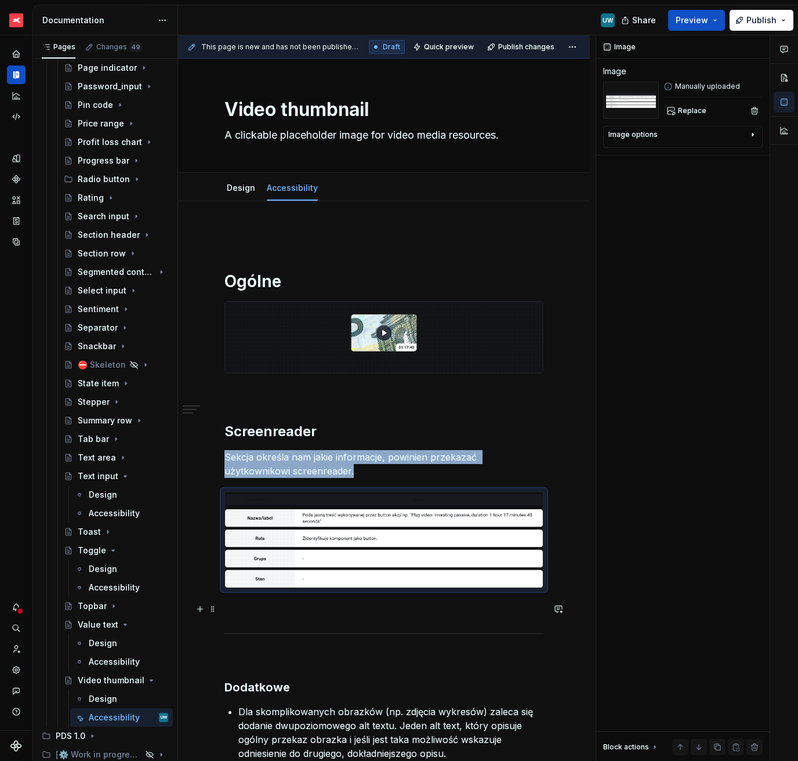
type textarea "*"
click at [310, 538] on p at bounding box center [383, 609] width 319 height 14
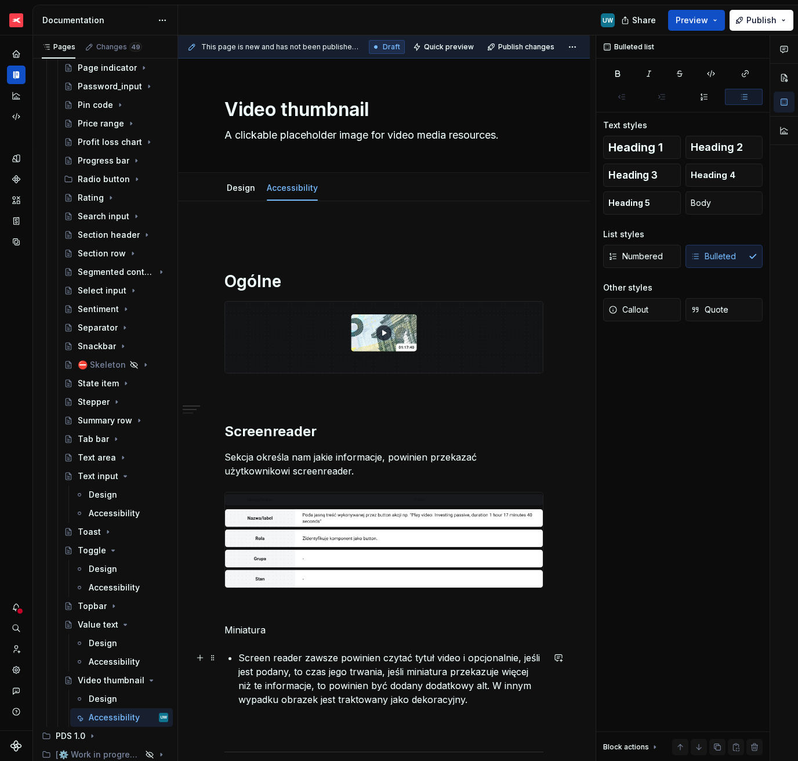
click at [240, 538] on p "Screen reader zawsze powinien czytać tytuł video i opcjonalnie, jeśli jest poda…" at bounding box center [390, 679] width 305 height 56
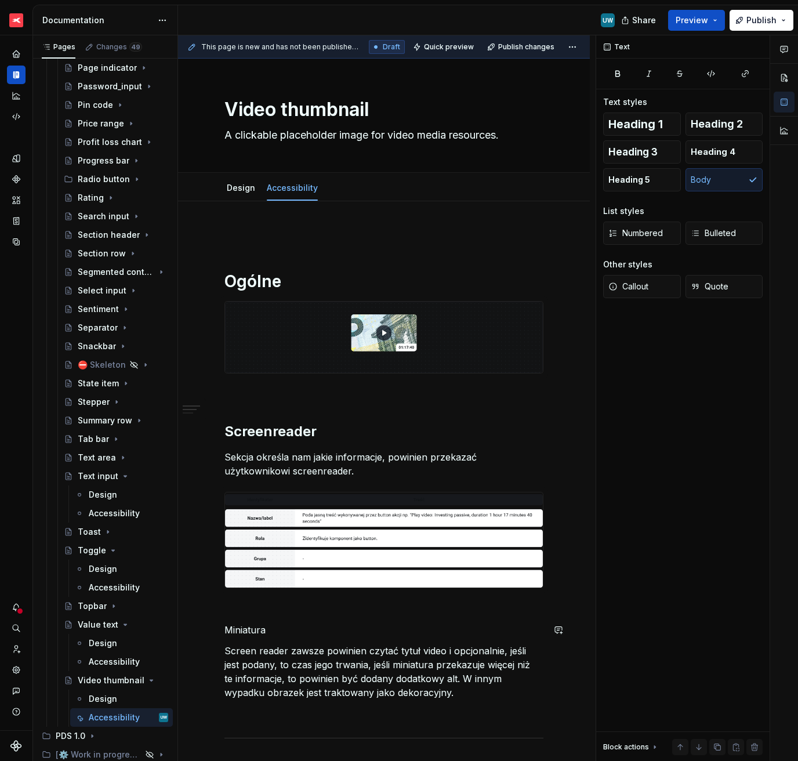
click at [248, 538] on p "Miniatura" at bounding box center [383, 630] width 319 height 14
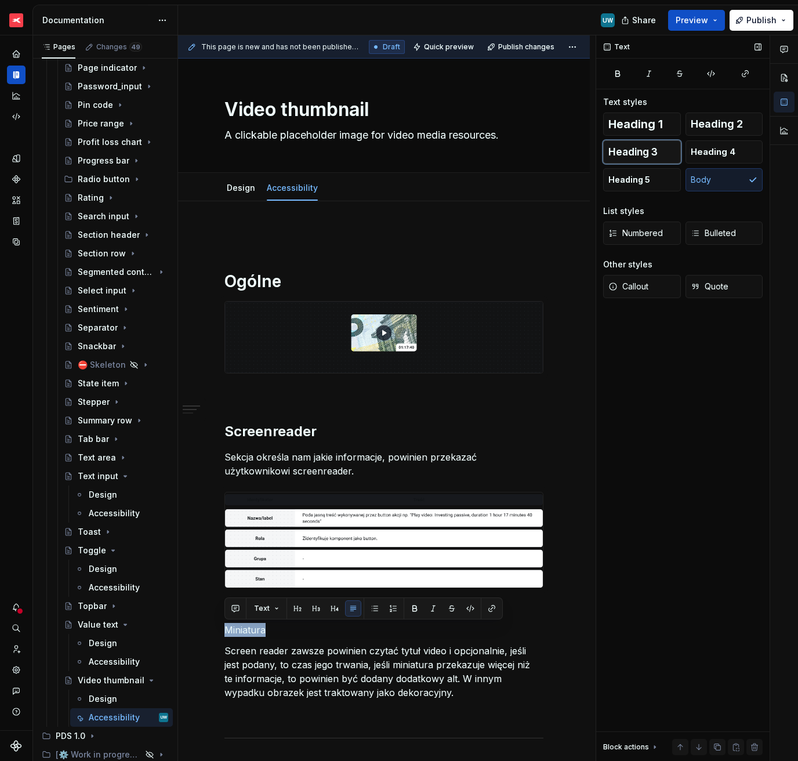
click at [666, 156] on button "Heading 3" at bounding box center [642, 151] width 78 height 23
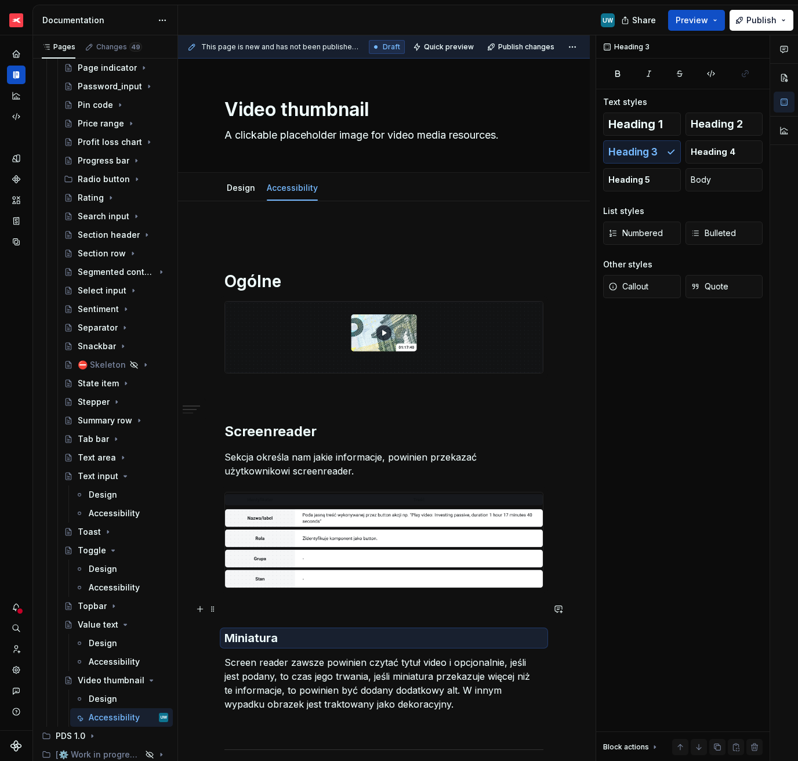
click at [342, 538] on div "Ogólne Screenreader Sekcja określa nam jakie informacje, powinien przekazać uży…" at bounding box center [383, 569] width 319 height 680
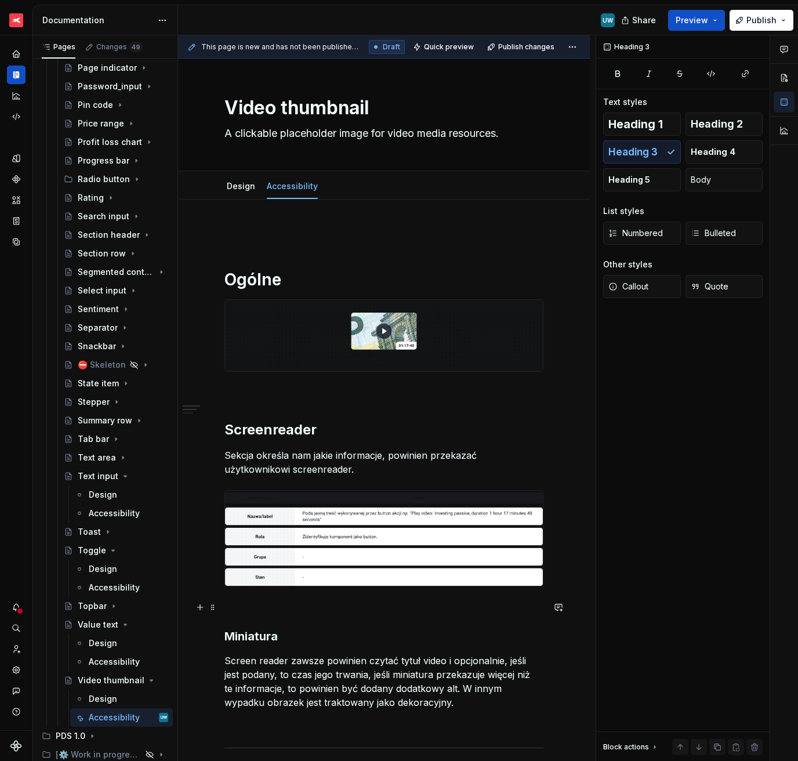
scroll to position [2, 0]
click at [288, 436] on h2 "Screenreader" at bounding box center [383, 429] width 319 height 19
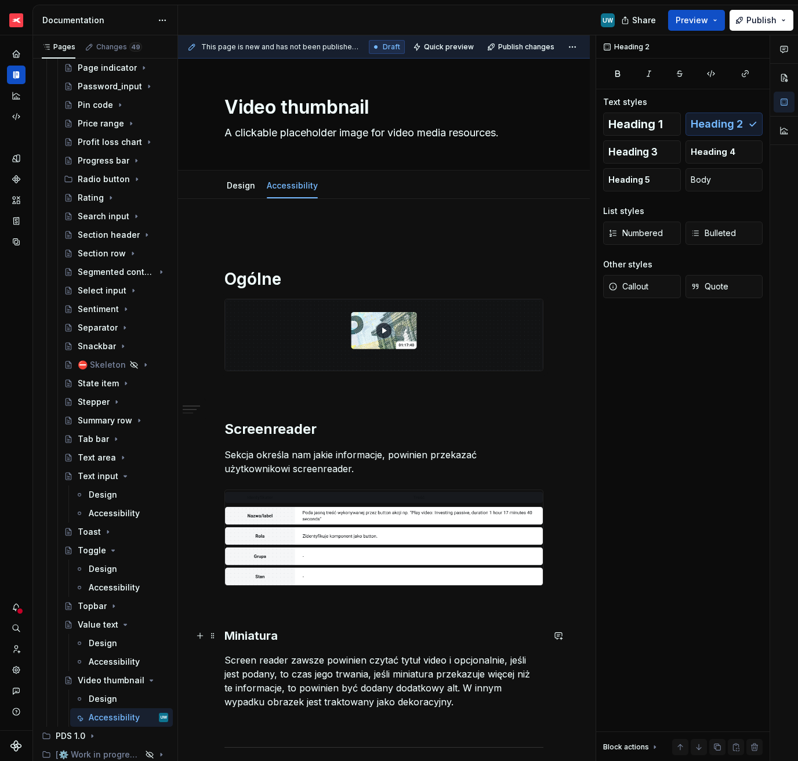
click at [261, 538] on h3 "Miniatura" at bounding box center [383, 636] width 319 height 16
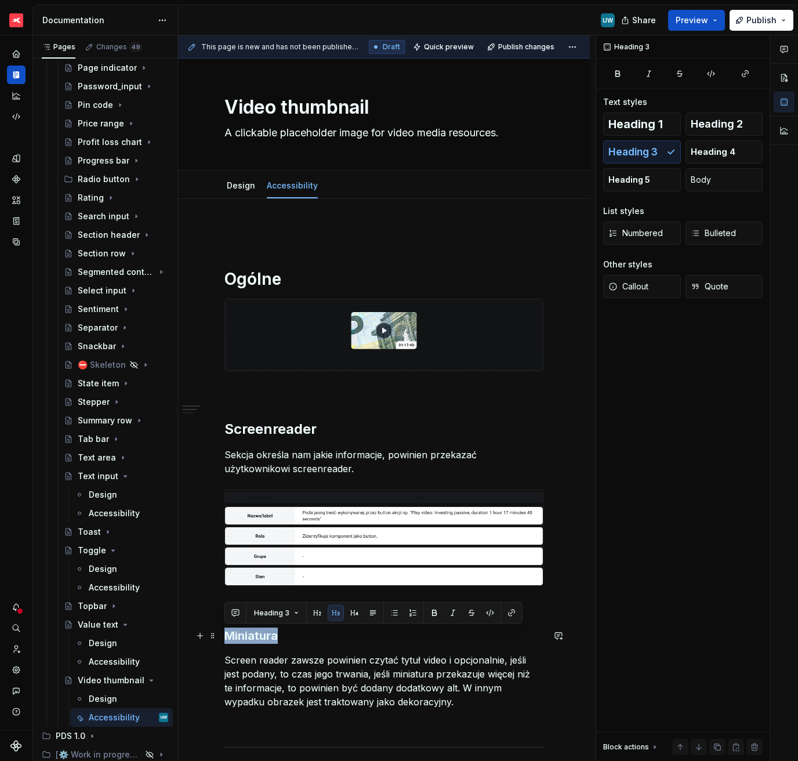
click at [261, 538] on h3 "Miniatura" at bounding box center [383, 636] width 319 height 16
click at [711, 155] on span "Heading 4" at bounding box center [713, 152] width 45 height 12
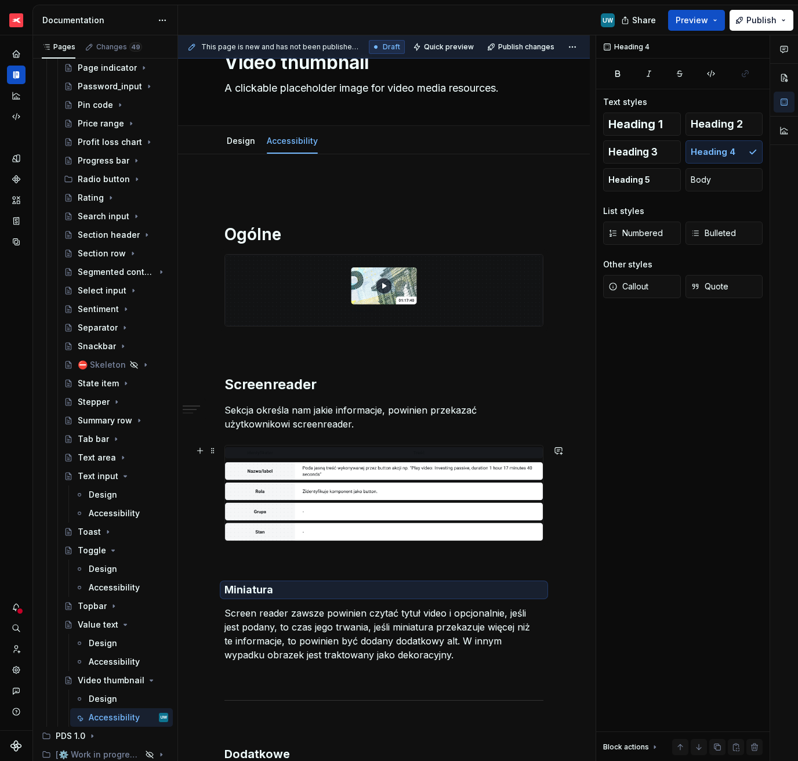
scroll to position [222, 0]
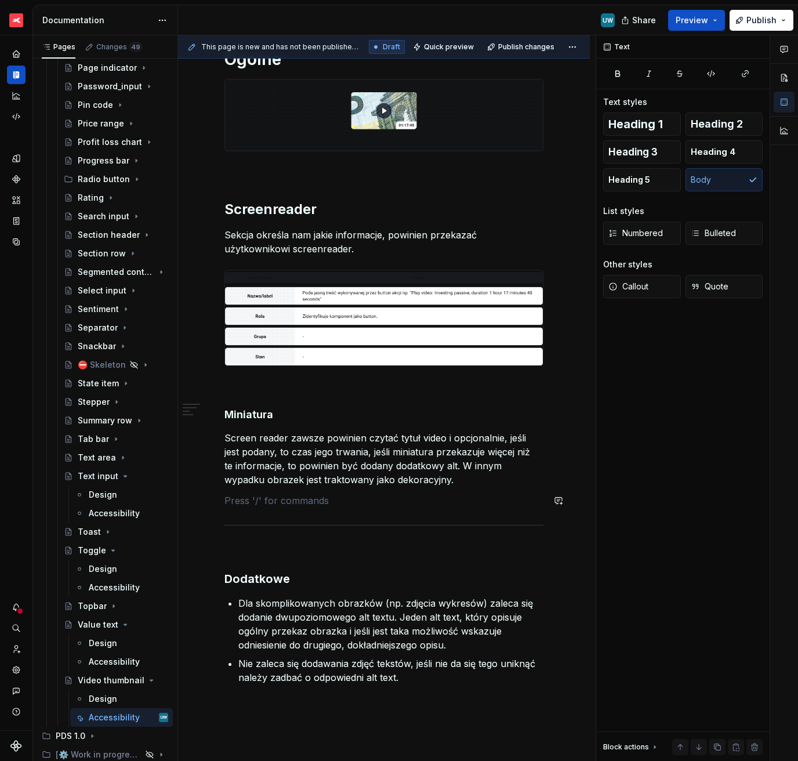
click at [358, 491] on div "Ogólne Screenreader Sekcja określa nam jakie informacje, powinien przekazać uży…" at bounding box center [383, 346] width 319 height 678
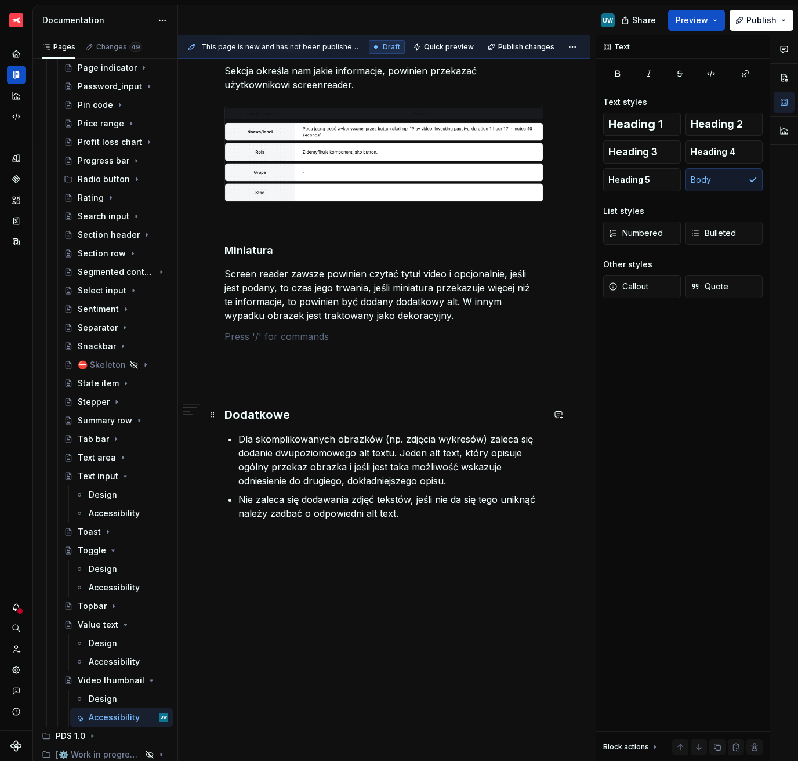
scroll to position [387, 0]
click at [303, 538] on div "Ogólne Screenreader Sekcja określa nam jakie informacje, powinien przekazać uży…" at bounding box center [384, 288] width 412 height 948
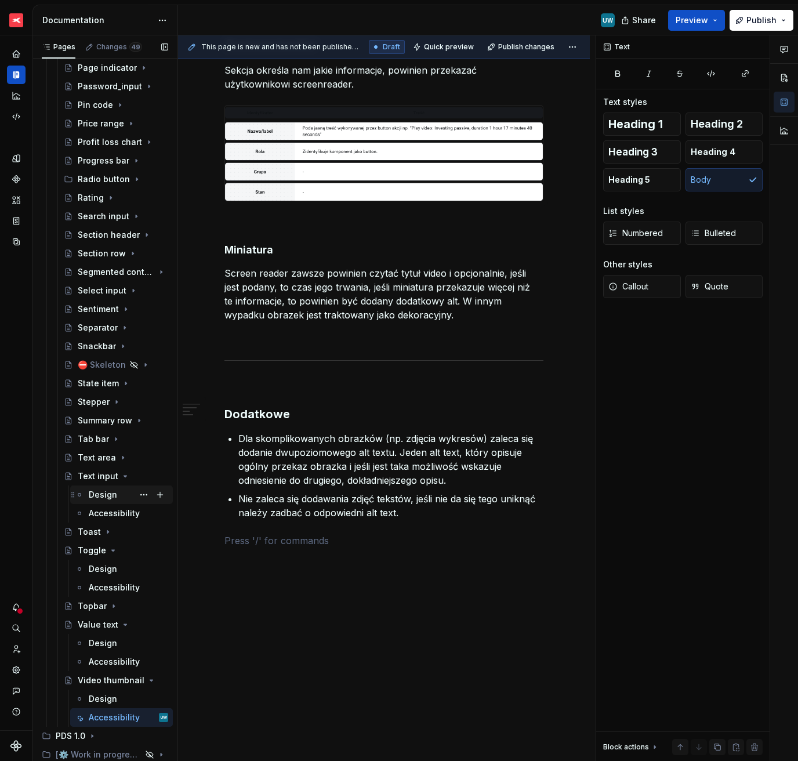
click at [103, 499] on div "Design" at bounding box center [103, 495] width 28 height 12
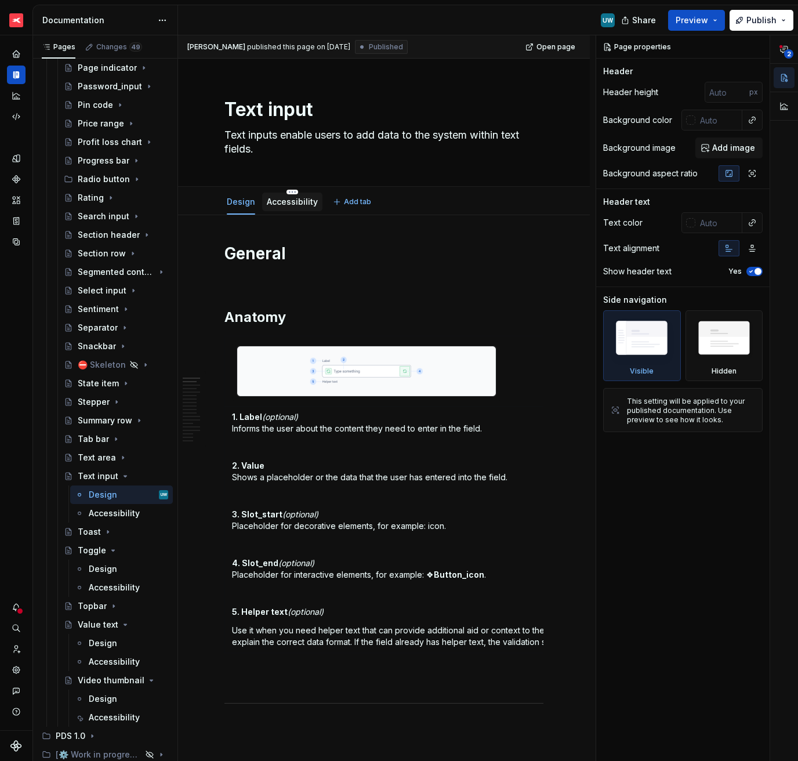
click at [291, 197] on link "Accessibility" at bounding box center [292, 202] width 51 height 10
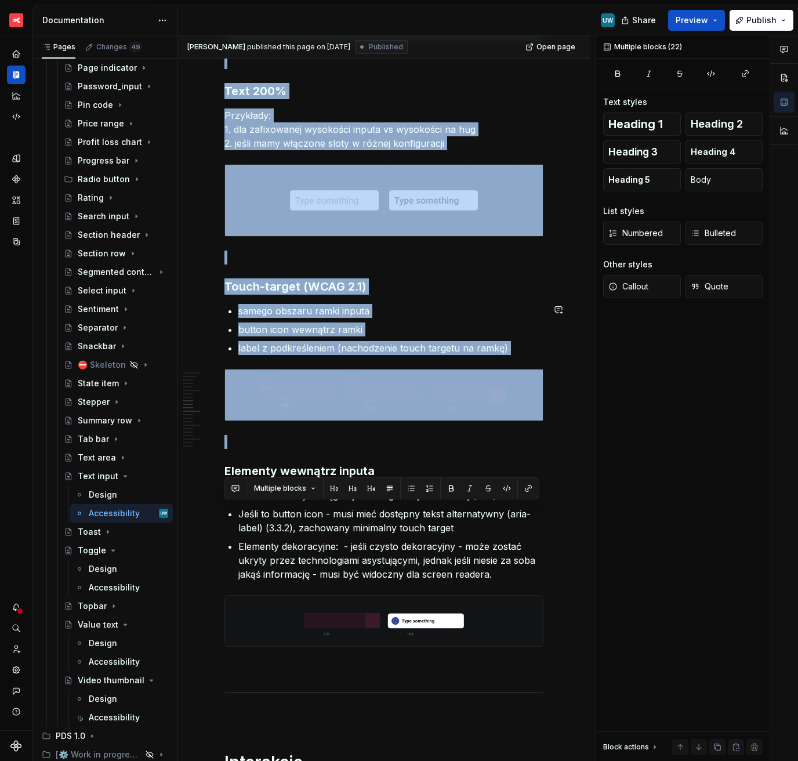
scroll to position [1808, 0]
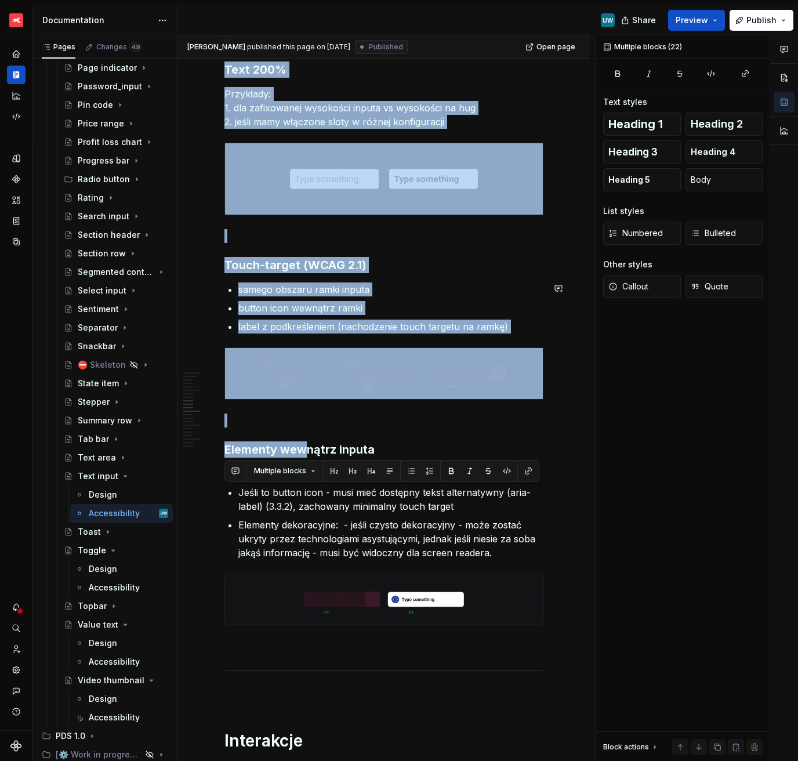
drag, startPoint x: 232, startPoint y: 249, endPoint x: 303, endPoint y: 453, distance: 216.1
click at [98, 538] on div "Accessibility" at bounding box center [111, 662] width 45 height 12
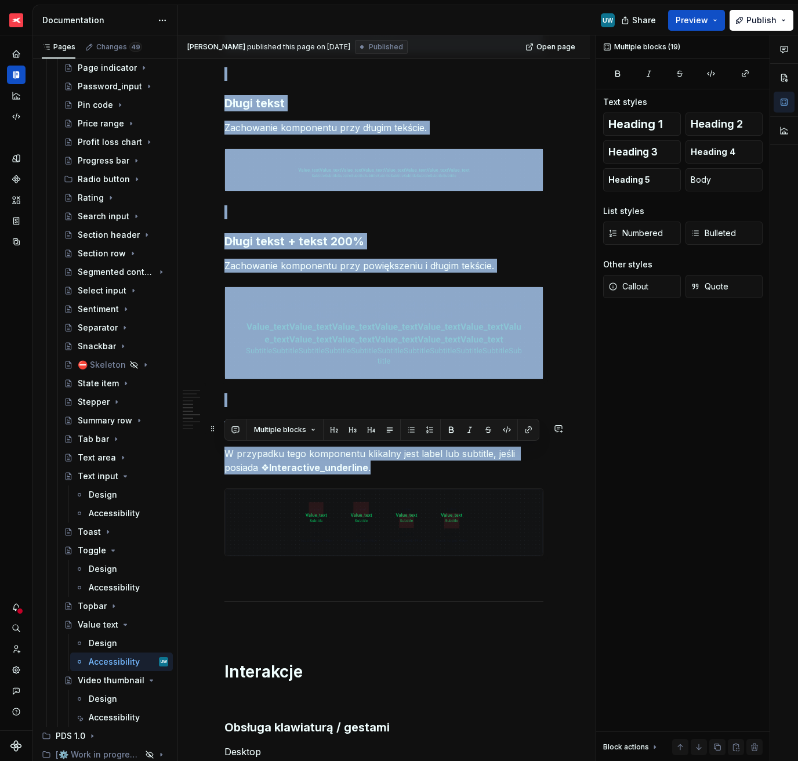
scroll to position [811, 0]
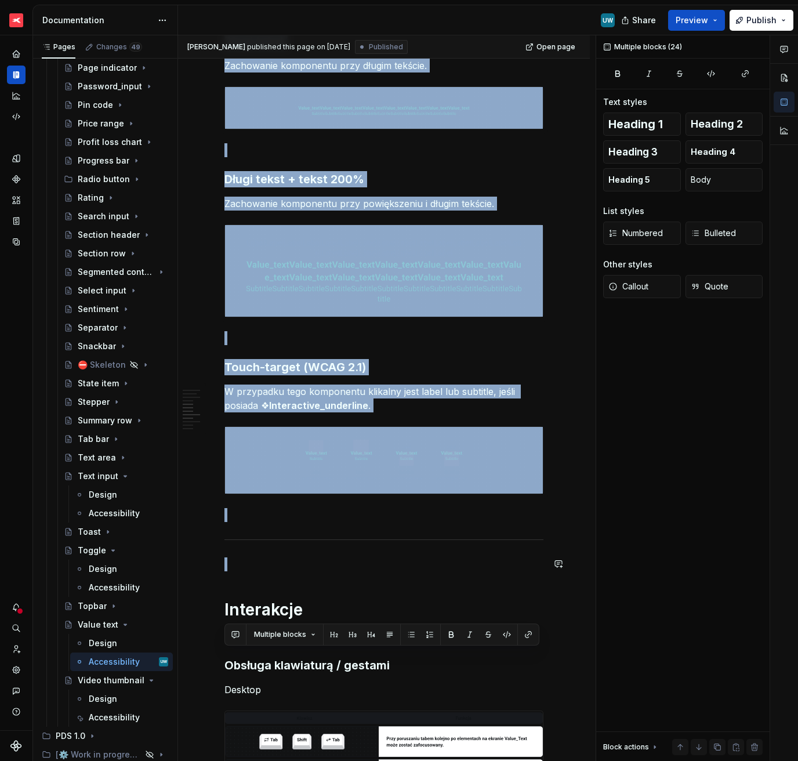
drag, startPoint x: 231, startPoint y: 205, endPoint x: 294, endPoint y: 588, distance: 387.9
click at [294, 538] on div "Ogólne Screenreader Sekcja określa nam jakie informacje, powinien przekazać uży…" at bounding box center [383, 668] width 319 height 2473
copy div "Budowa Text 200% Zachowanie komponentu przy powiększeniu tekstu. Długi tekst Za…"
click at [107, 538] on div "Accessibility" at bounding box center [111, 718] width 45 height 12
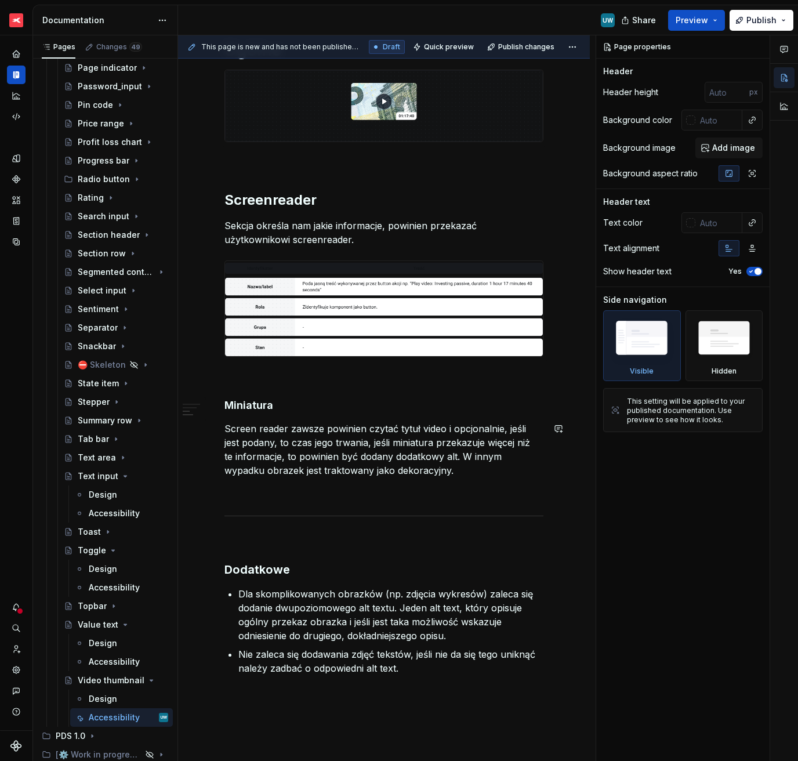
scroll to position [415, 0]
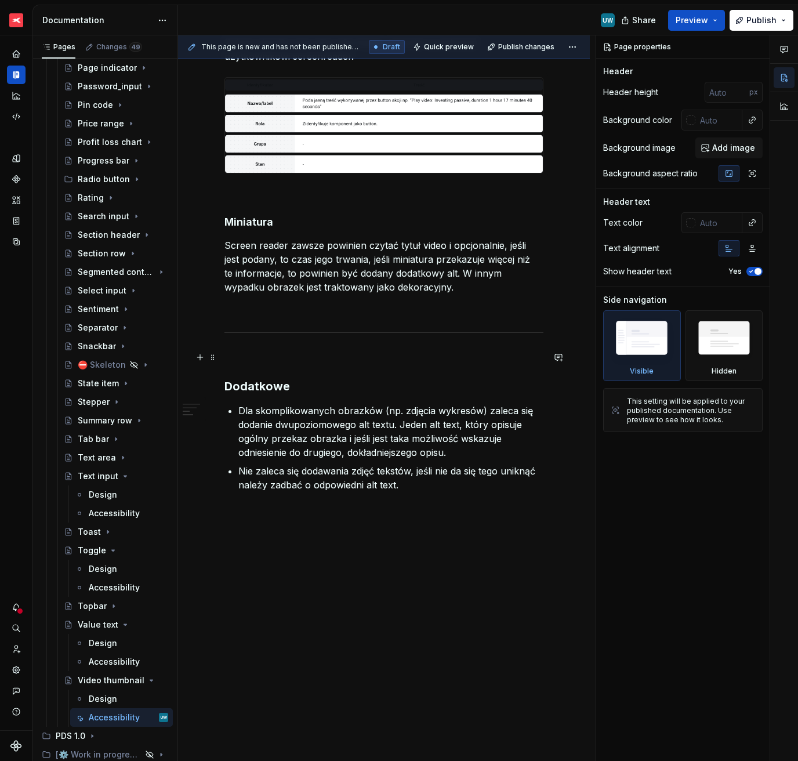
type textarea "*"
click at [279, 354] on p at bounding box center [383, 357] width 319 height 14
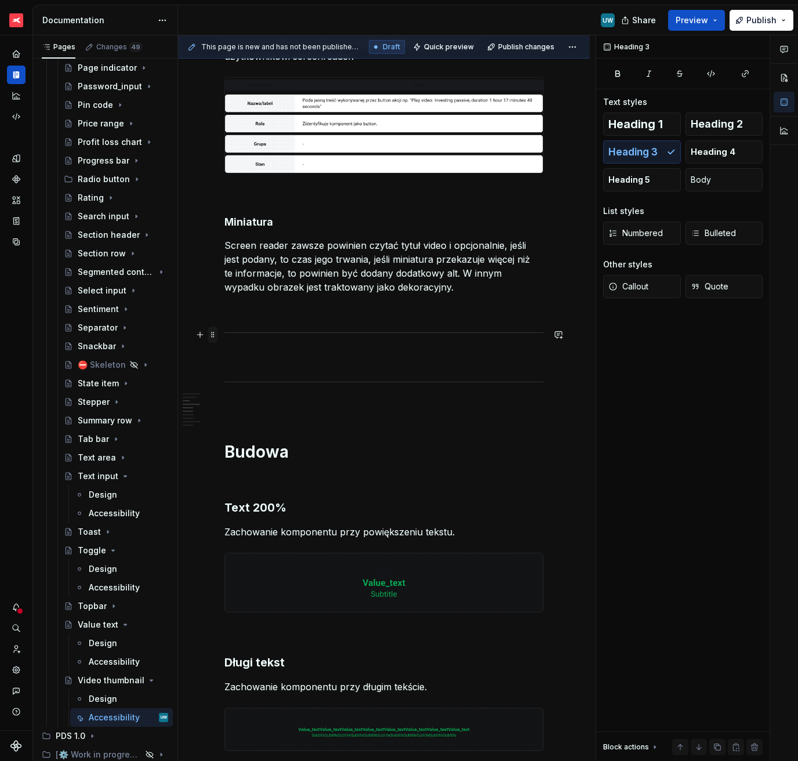
click at [214, 334] on span at bounding box center [212, 335] width 9 height 16
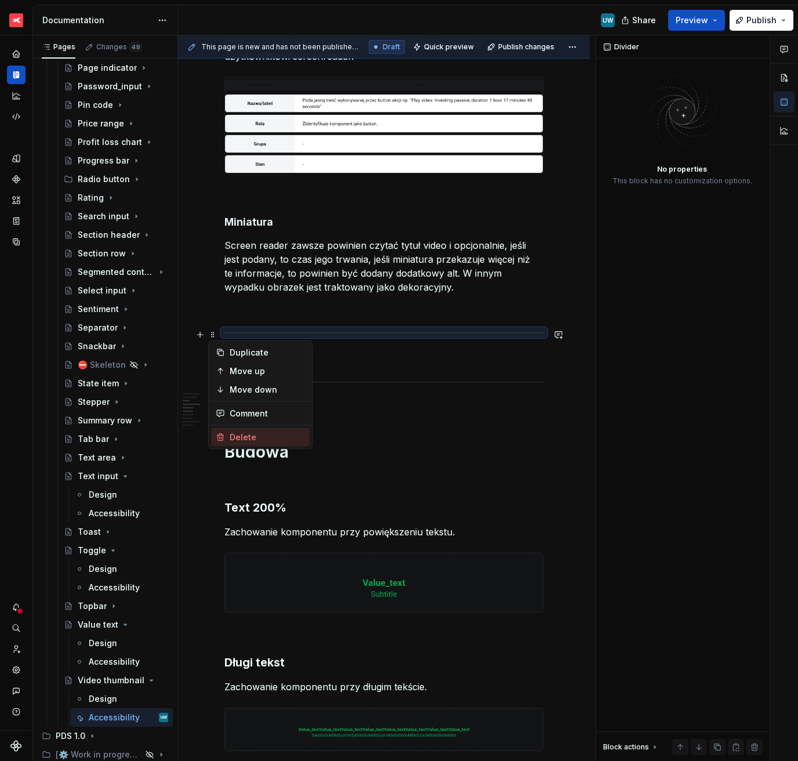
click at [255, 434] on div "Delete" at bounding box center [267, 438] width 75 height 12
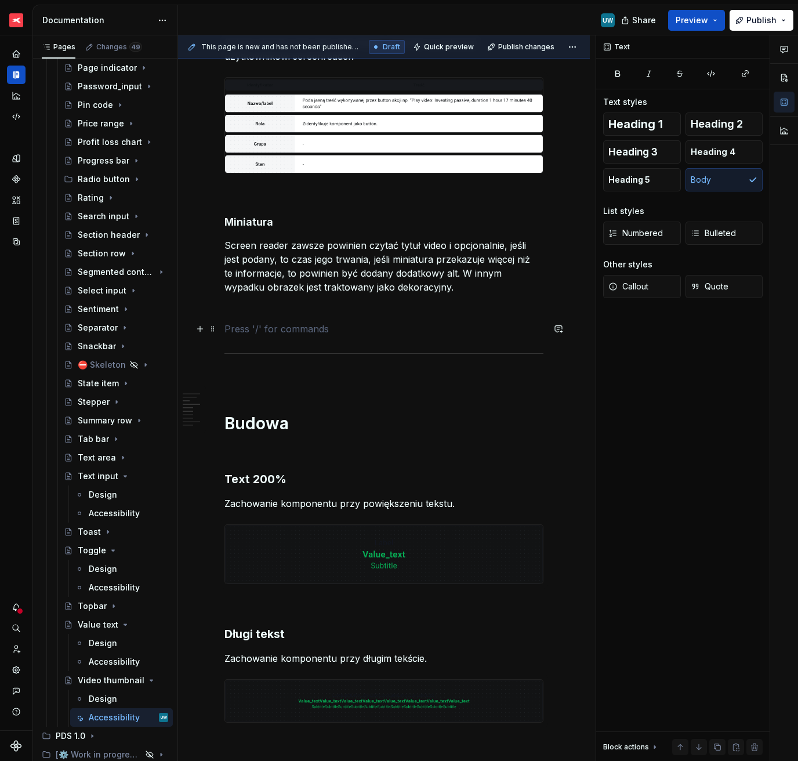
click at [245, 325] on p at bounding box center [383, 329] width 319 height 14
click at [248, 311] on p at bounding box center [383, 308] width 319 height 14
click at [248, 325] on p at bounding box center [383, 329] width 319 height 14
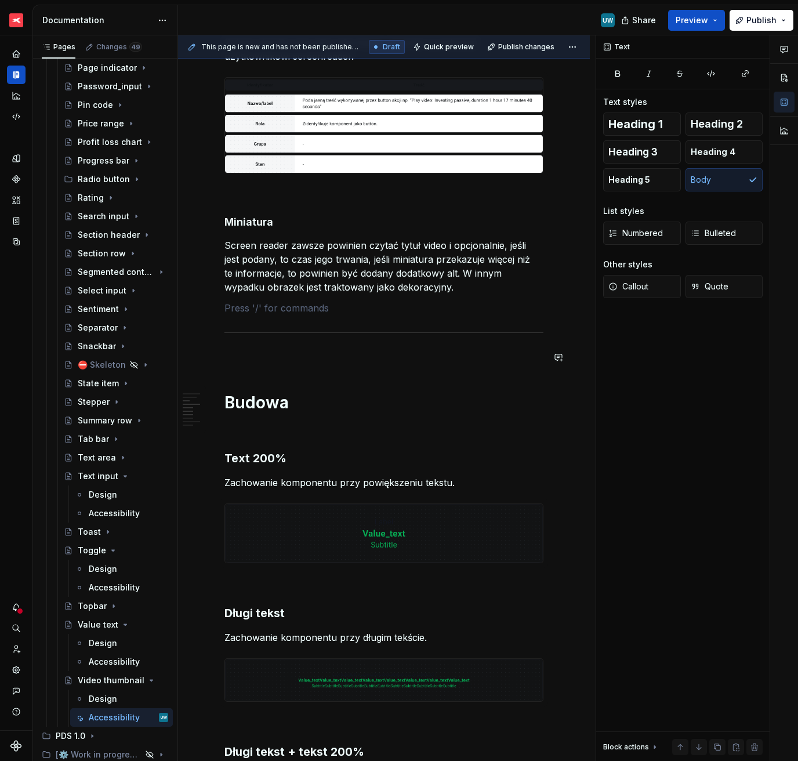
click at [256, 372] on div "Ogólne Screenreader Sekcja określa nam jakie informacje, powinien przekazać uży…" at bounding box center [383, 578] width 319 height 1529
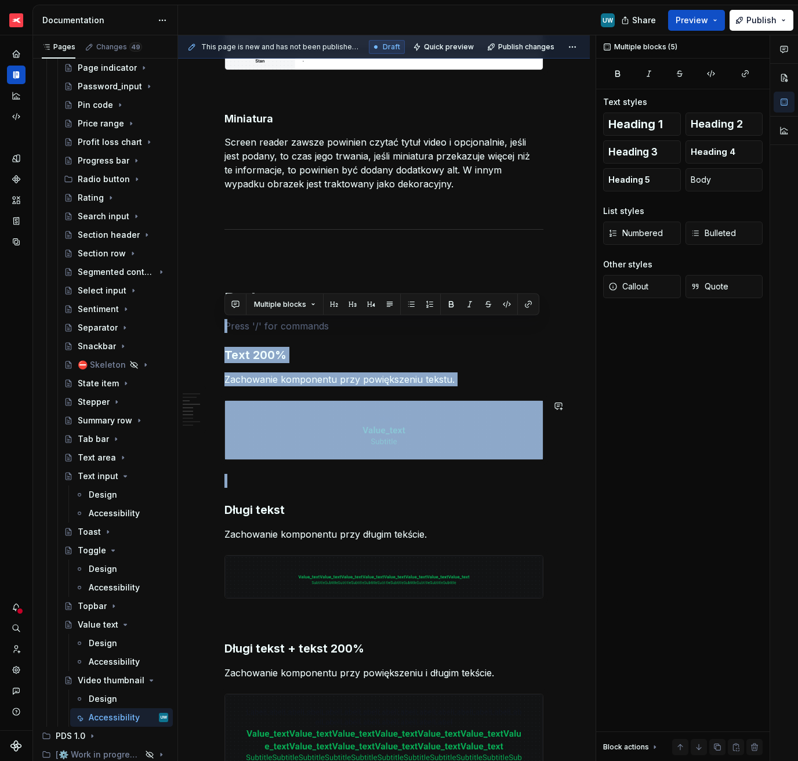
drag, startPoint x: 241, startPoint y: 332, endPoint x: 497, endPoint y: 472, distance: 291.2
click at [497, 472] on div "Ogólne Screenreader Sekcja określa nam jakie informacje, powinien przekazać uży…" at bounding box center [383, 475] width 319 height 1529
copy div "Text 200% Zachowanie komponentu przy powiększeniu tekstu."
click at [362, 334] on div "Ogólne Screenreader Sekcja określa nam jakie informacje, powinien przekazać uży…" at bounding box center [383, 475] width 319 height 1529
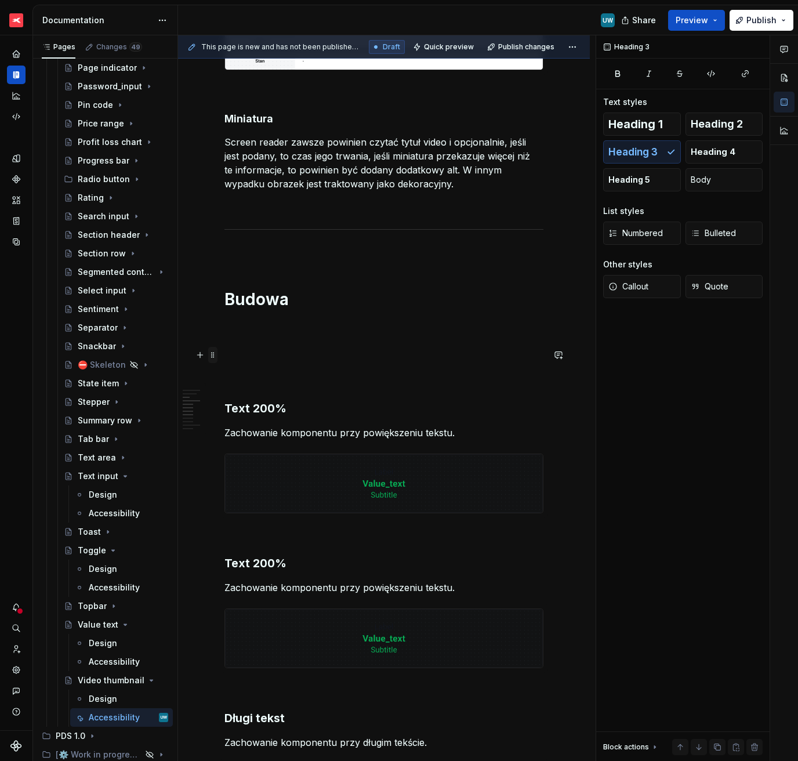
click at [215, 356] on span at bounding box center [212, 355] width 9 height 16
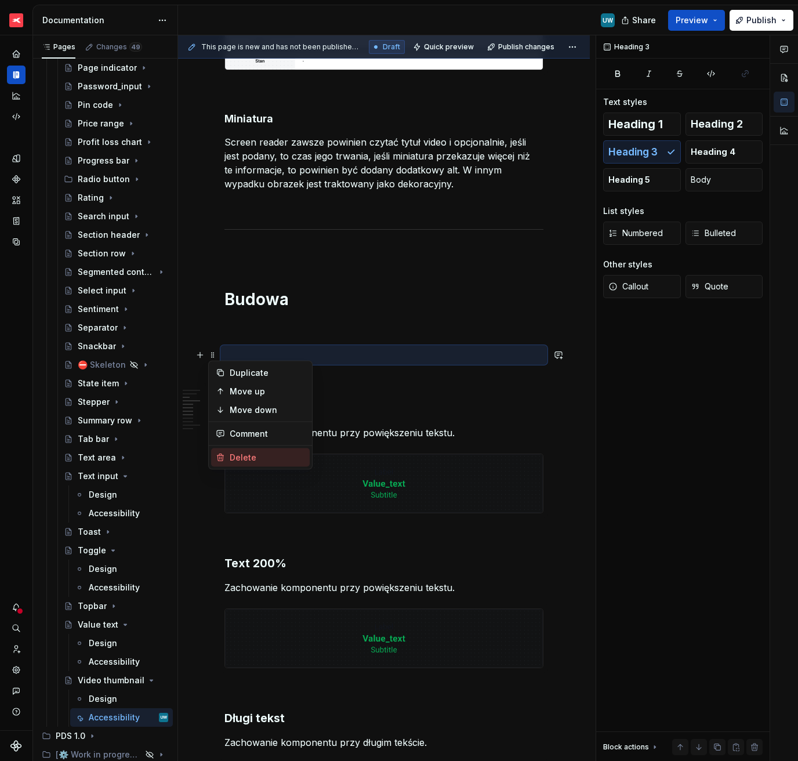
click at [241, 453] on div "Delete" at bounding box center [267, 458] width 75 height 12
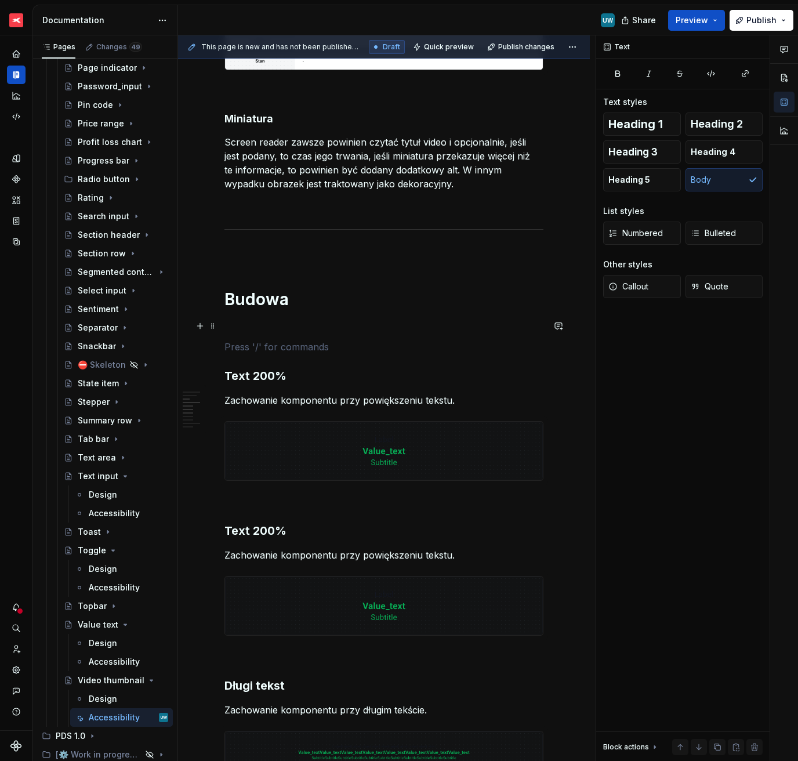
click at [256, 329] on p at bounding box center [383, 326] width 319 height 14
click at [256, 345] on p at bounding box center [383, 347] width 319 height 14
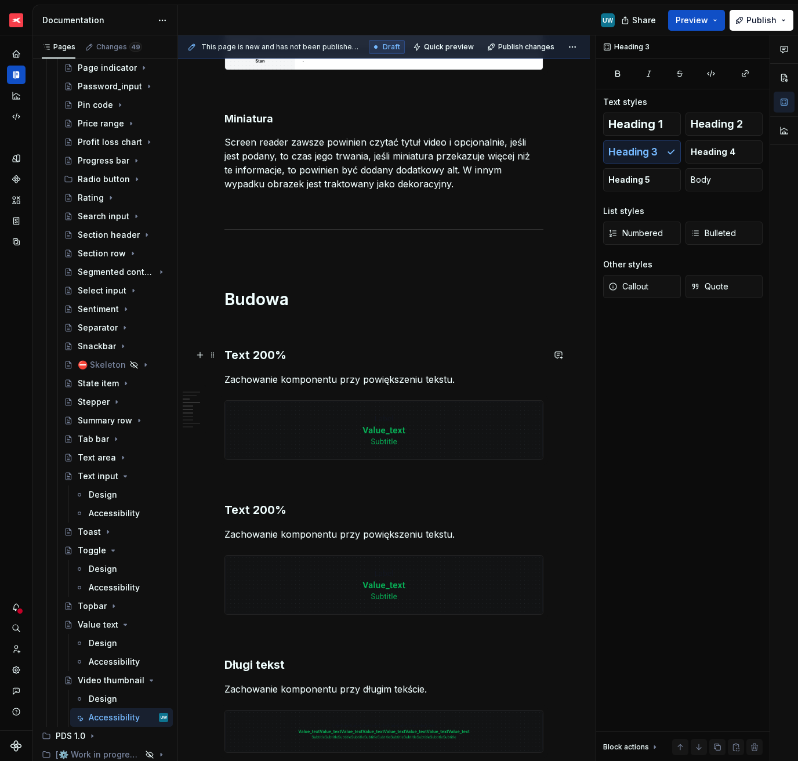
click at [266, 359] on h3 "Text 200%" at bounding box center [383, 355] width 319 height 16
click at [249, 383] on p "Zachowanie komponentu przy powiększeniu tekstu." at bounding box center [383, 379] width 319 height 14
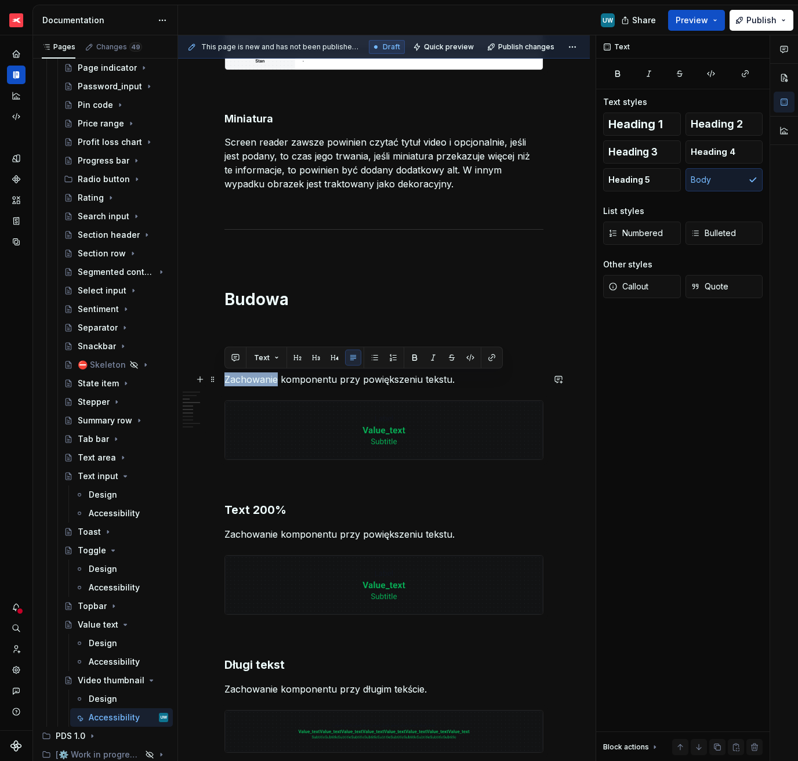
click at [249, 383] on p "Zachowanie komponentu przy powiększeniu tekstu." at bounding box center [383, 379] width 319 height 14
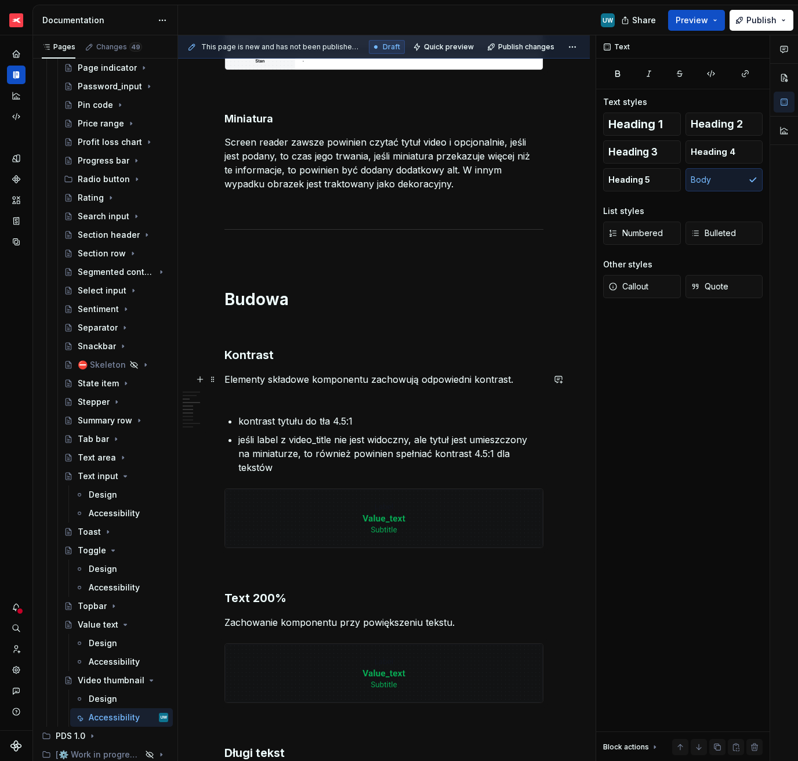
click at [252, 398] on p "Elementy składowe komponentu zachowują odpowiedni kontrast." at bounding box center [383, 386] width 319 height 28
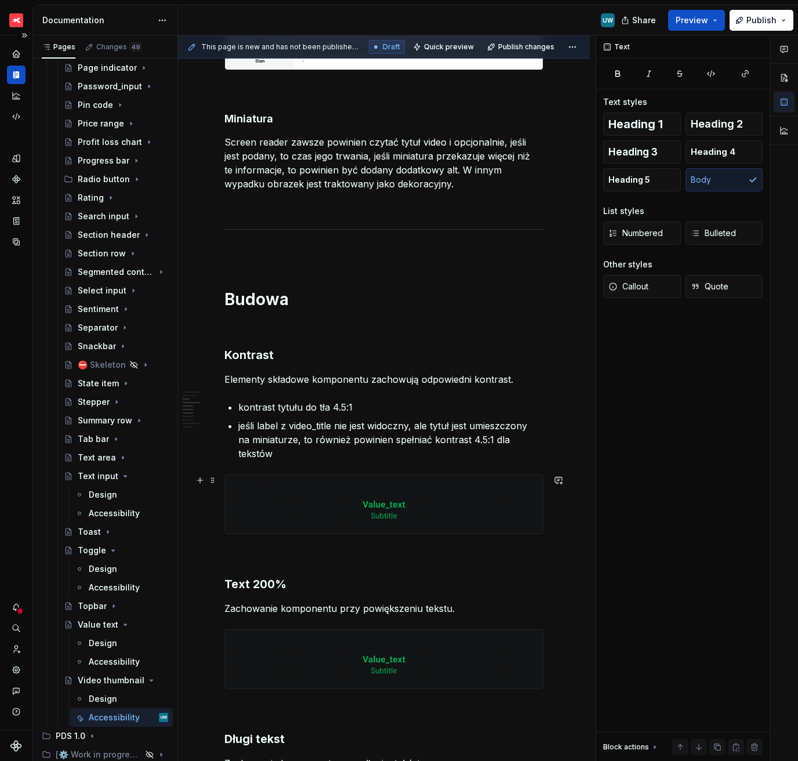
scroll to position [597, 0]
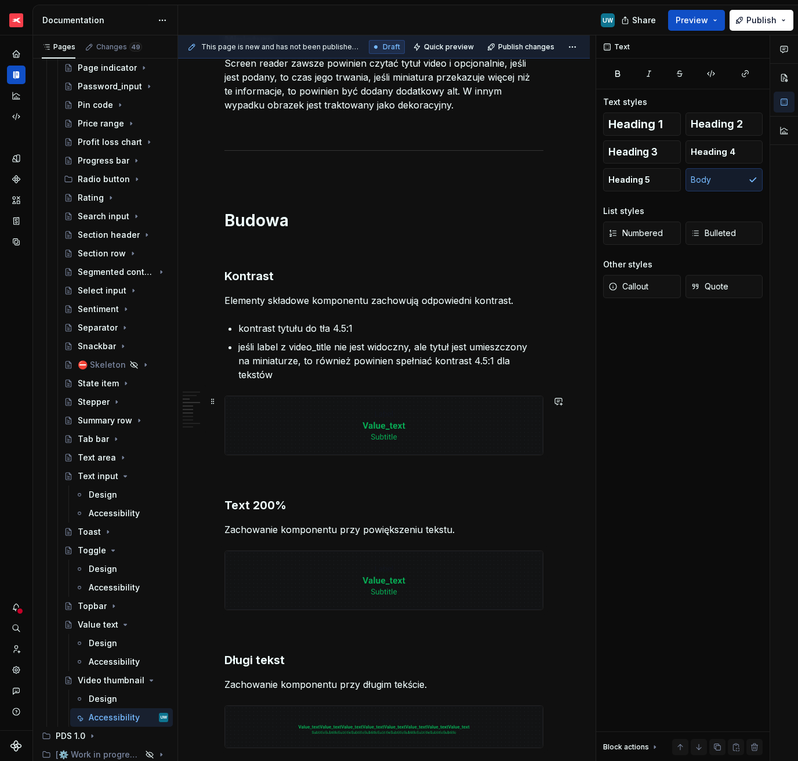
click at [367, 430] on img at bounding box center [384, 425] width 318 height 59
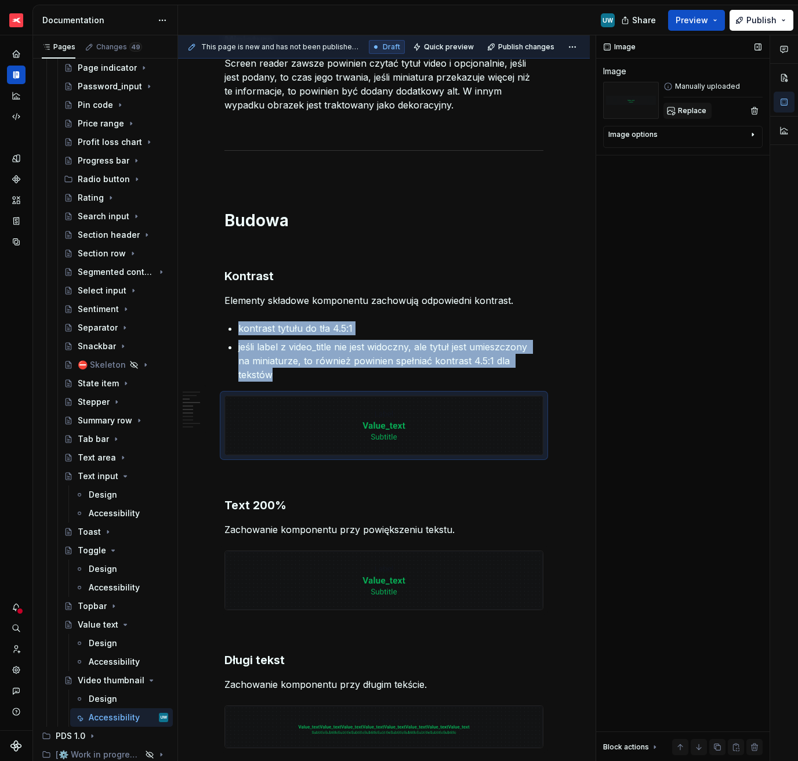
click at [705, 111] on button "Replace" at bounding box center [688, 111] width 48 height 16
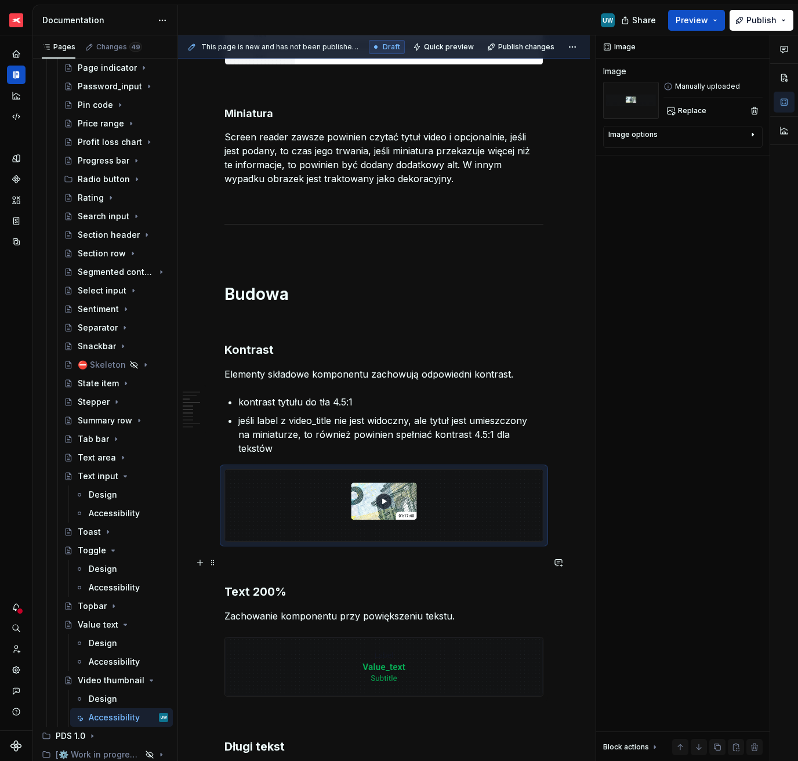
scroll to position [728, 0]
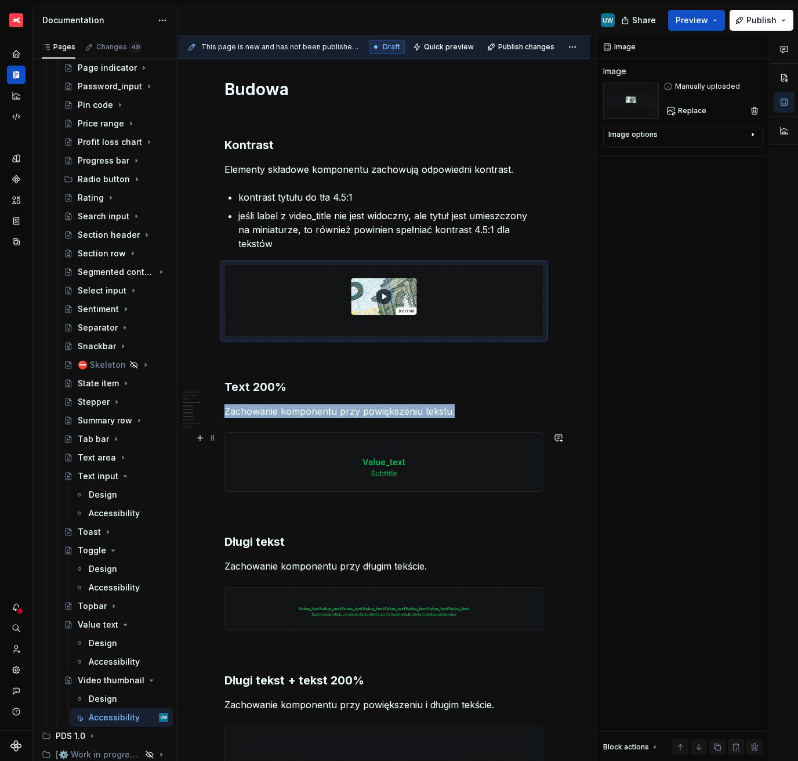
click at [396, 455] on img at bounding box center [384, 462] width 318 height 59
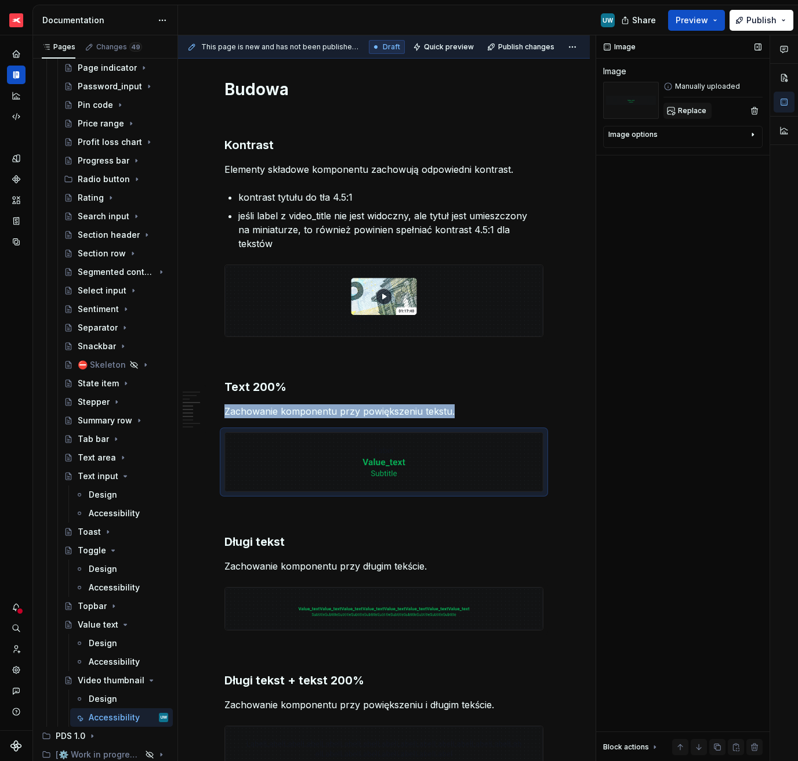
click at [690, 110] on span "Replace" at bounding box center [692, 110] width 28 height 9
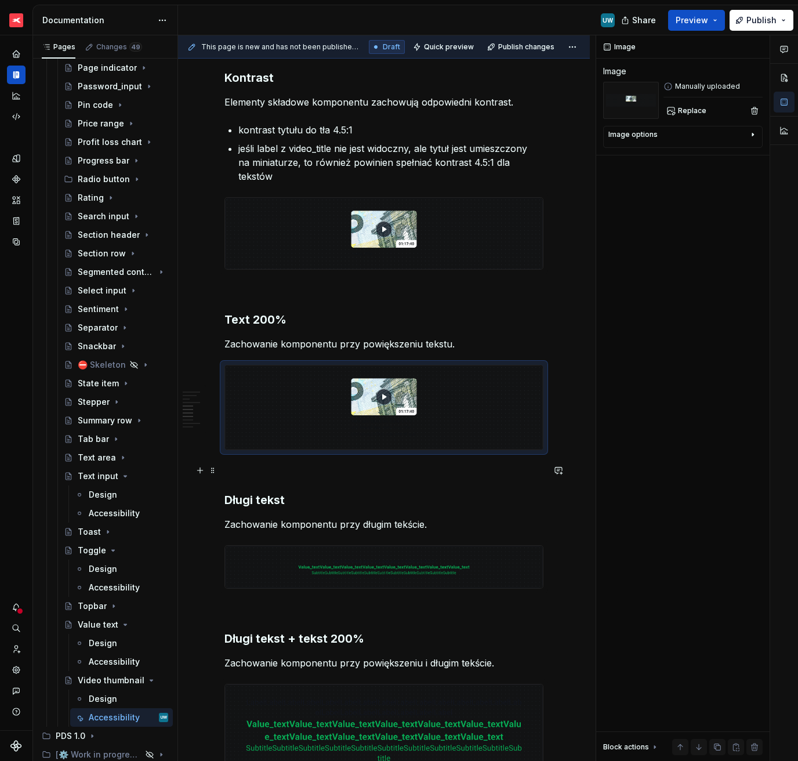
scroll to position [801, 0]
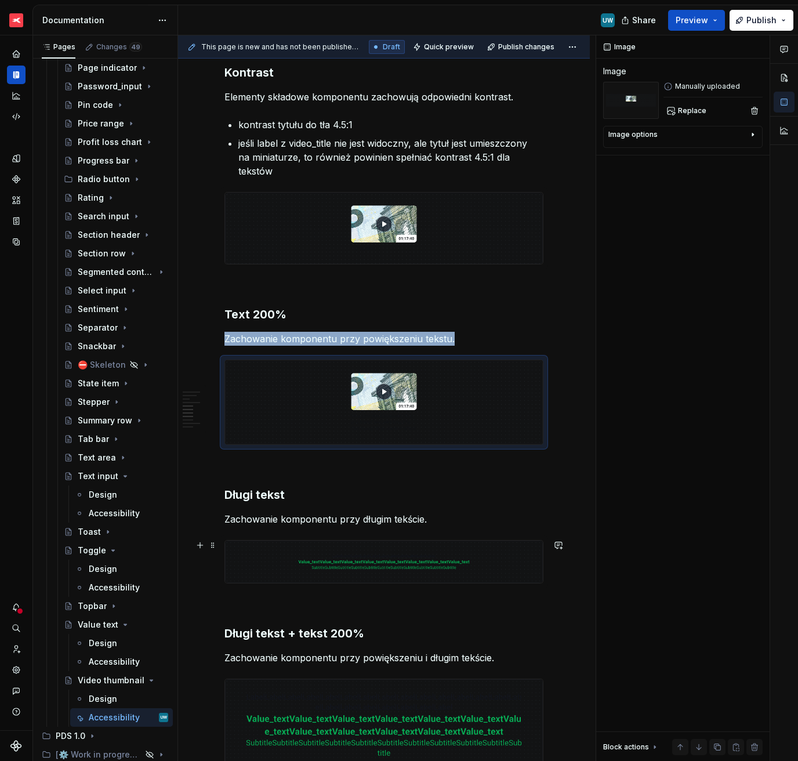
drag, startPoint x: 499, startPoint y: 550, endPoint x: 500, endPoint y: 543, distance: 7.1
click at [499, 538] on img at bounding box center [384, 562] width 318 height 42
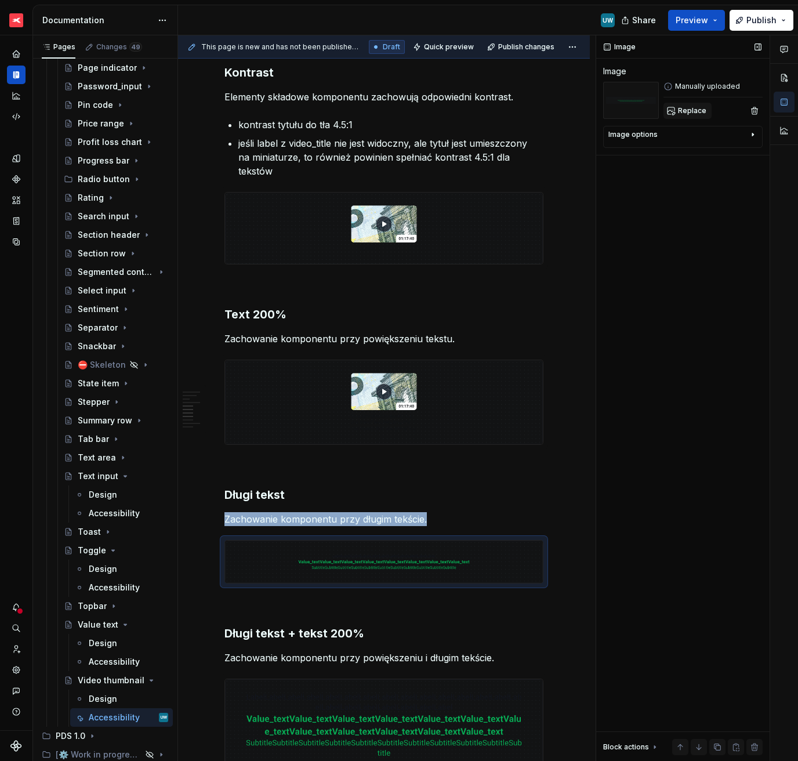
click at [690, 109] on span "Replace" at bounding box center [692, 110] width 28 height 9
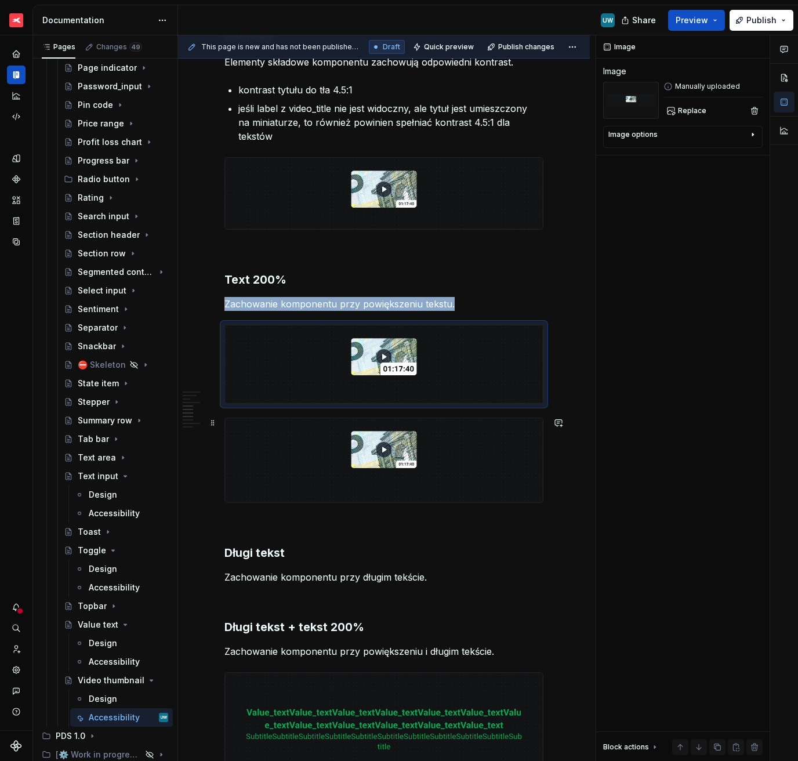
scroll to position [856, 0]
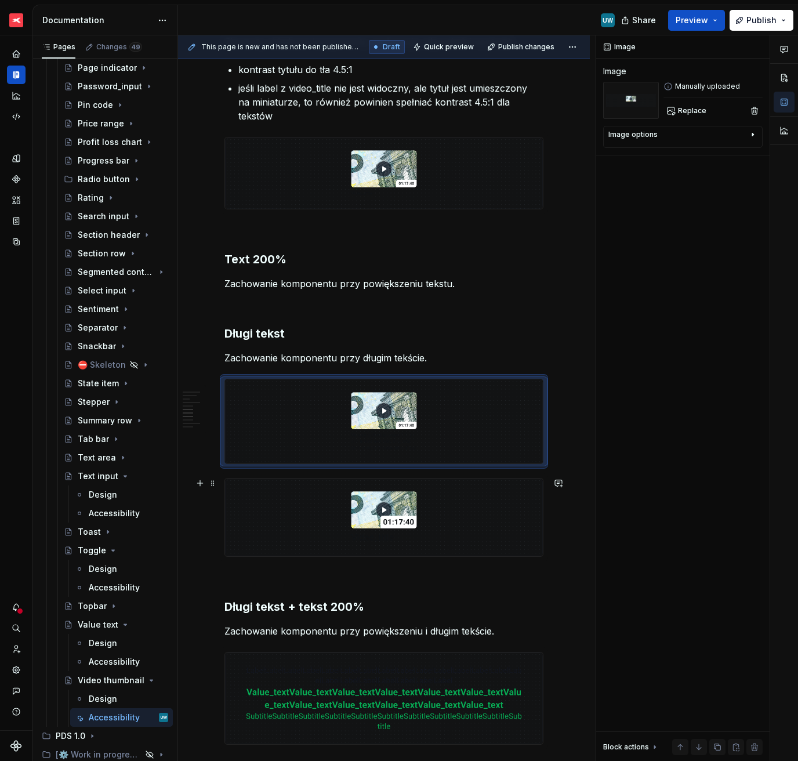
click at [246, 510] on img at bounding box center [384, 518] width 318 height 78
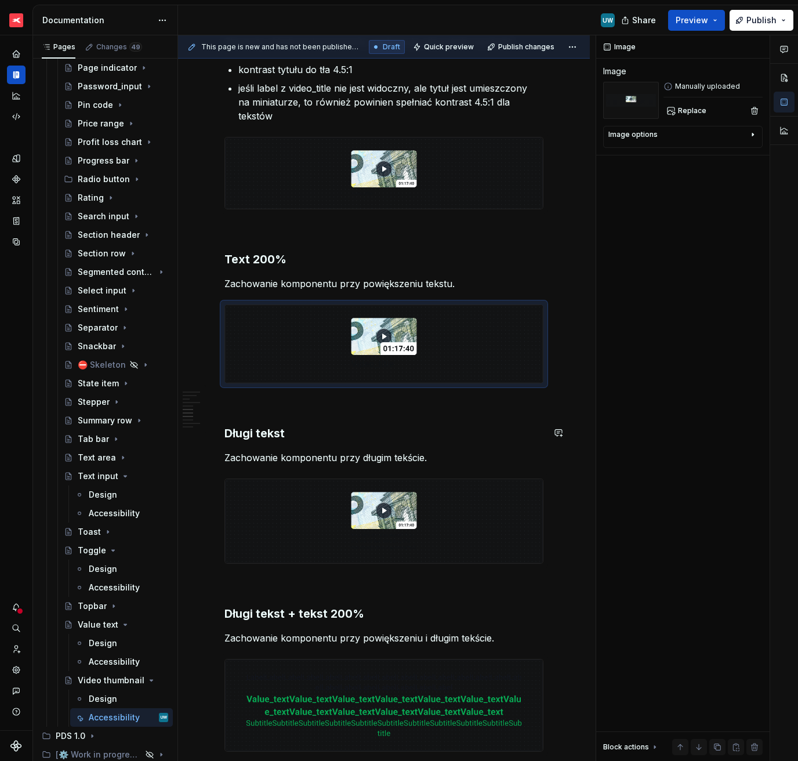
click at [358, 448] on div "Ogólne Screenreader Sekcja określa nam jakie informacje, powinien przekazać uży…" at bounding box center [383, 290] width 319 height 1832
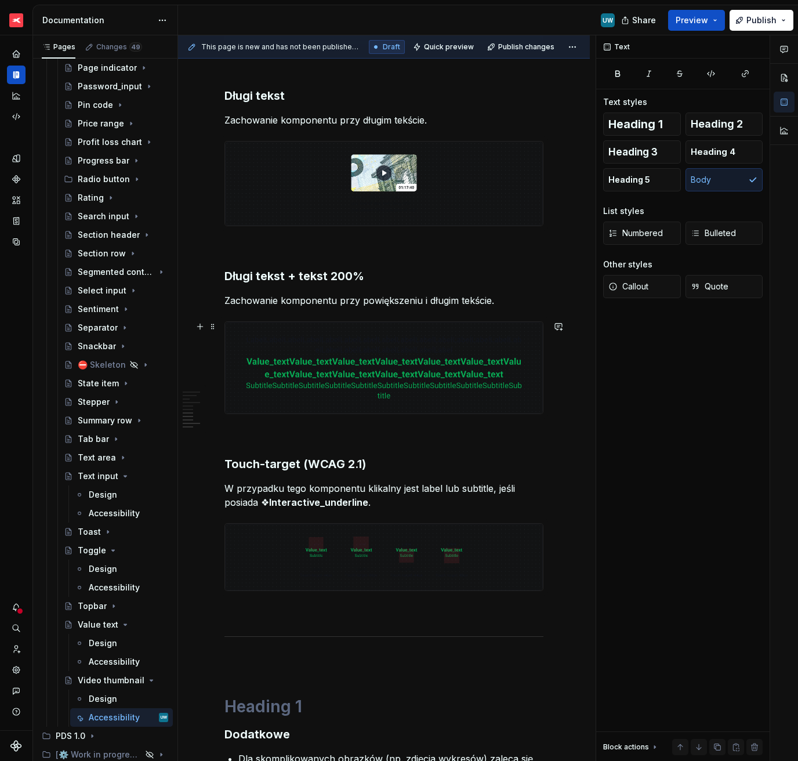
scroll to position [1207, 0]
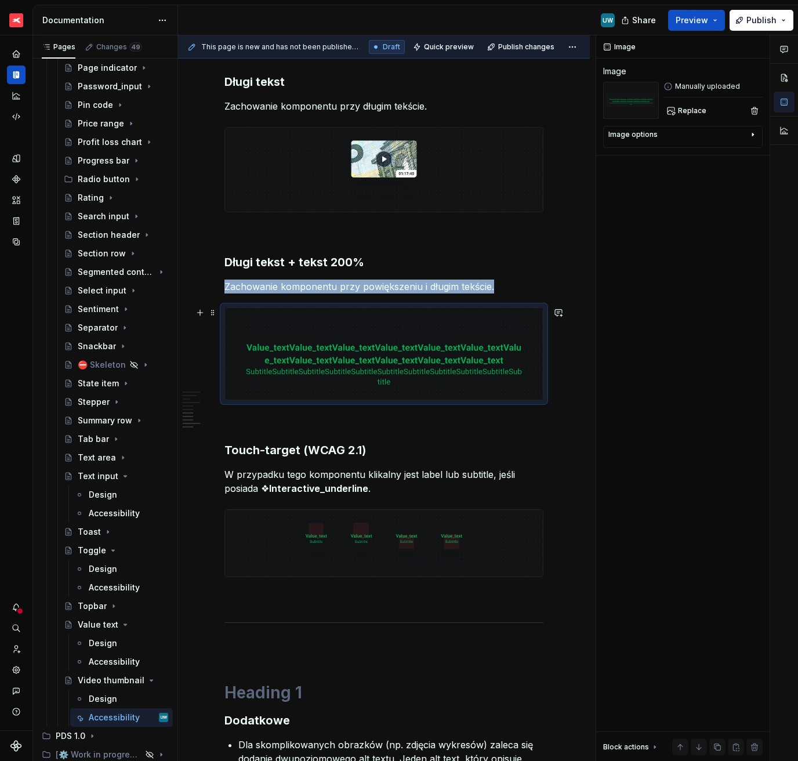
click at [418, 386] on img at bounding box center [384, 354] width 318 height 92
click at [687, 109] on span "Replace" at bounding box center [692, 110] width 28 height 9
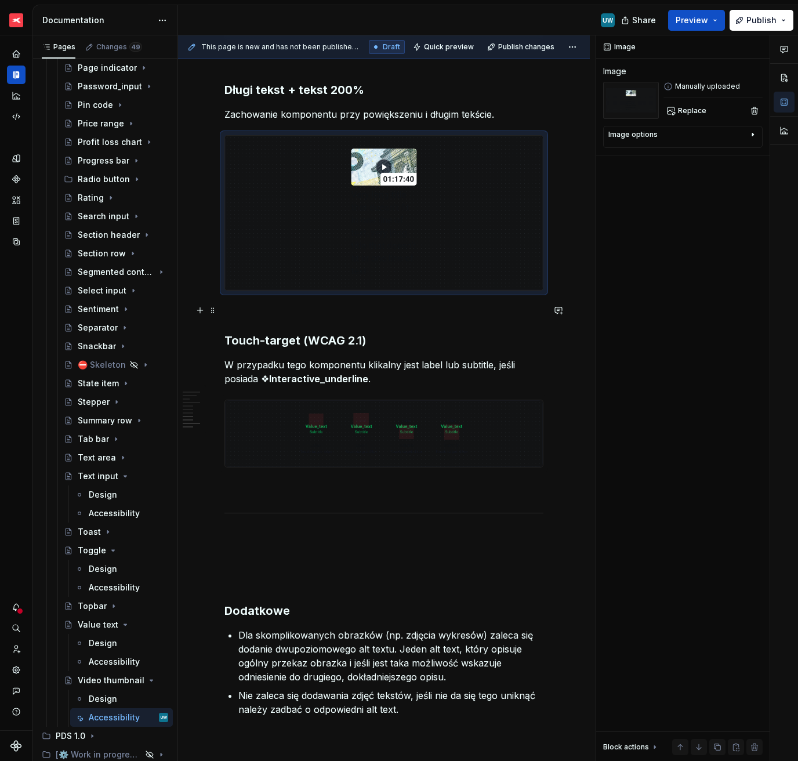
scroll to position [1383, 0]
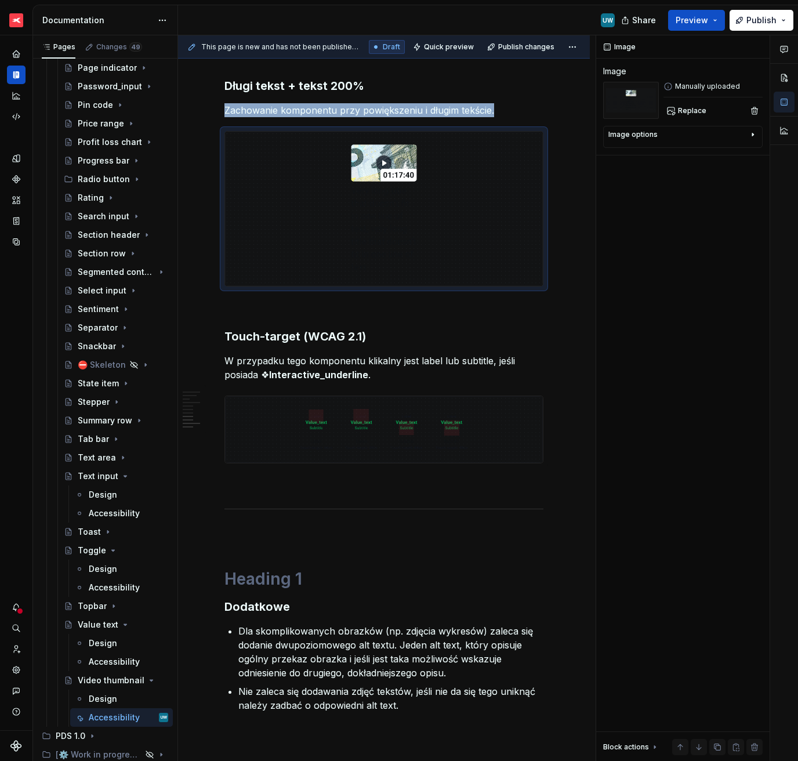
click at [269, 369] on strong "Interactive_underline" at bounding box center [318, 375] width 99 height 12
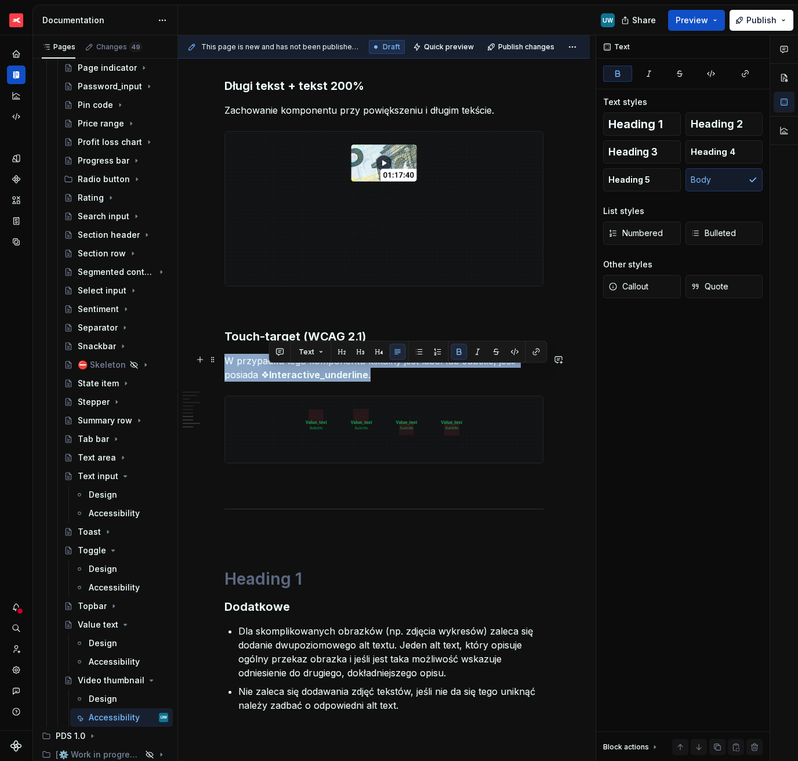
click at [269, 369] on strong "Interactive_underline" at bounding box center [318, 375] width 99 height 12
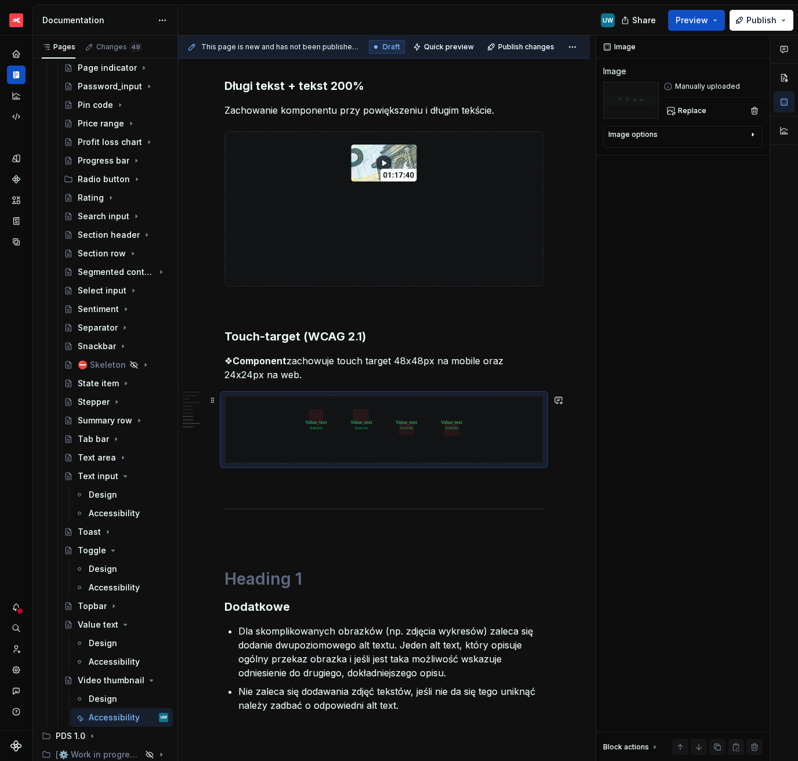
click at [432, 422] on img at bounding box center [384, 429] width 318 height 67
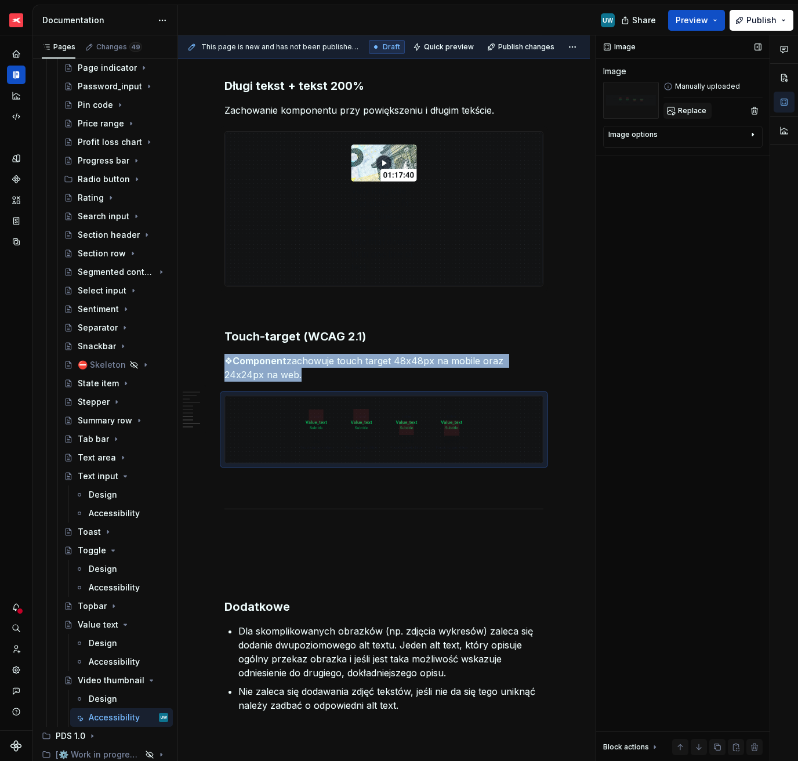
click at [694, 109] on span "Replace" at bounding box center [692, 110] width 28 height 9
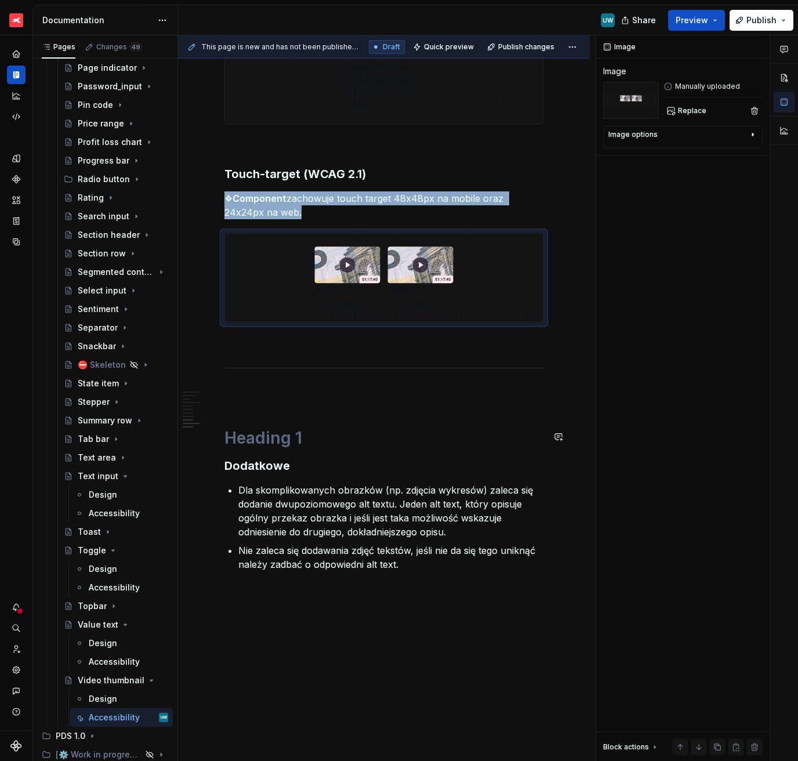
scroll to position [1556, 0]
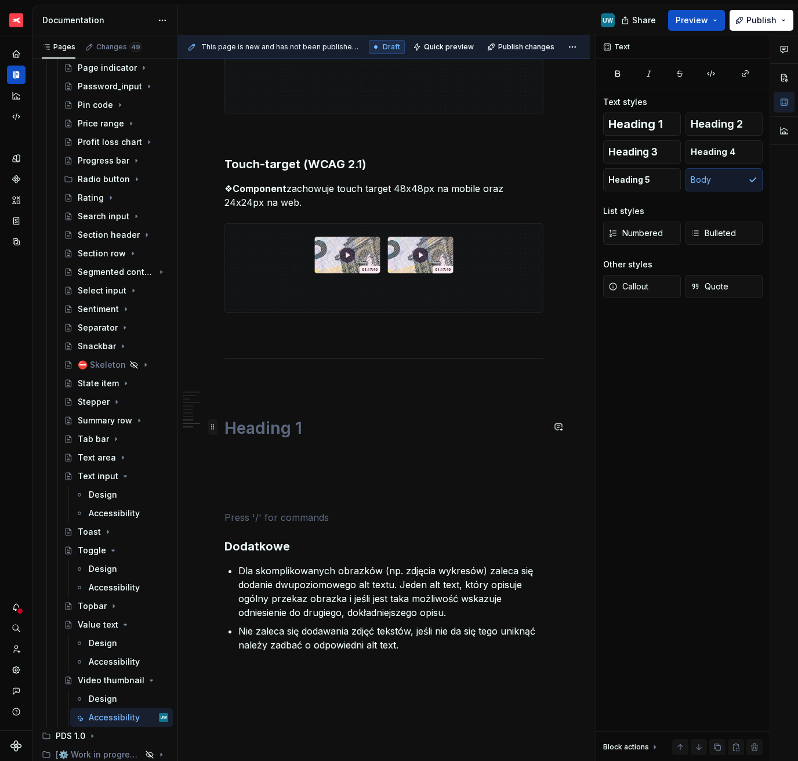
click at [213, 428] on span at bounding box center [212, 427] width 9 height 16
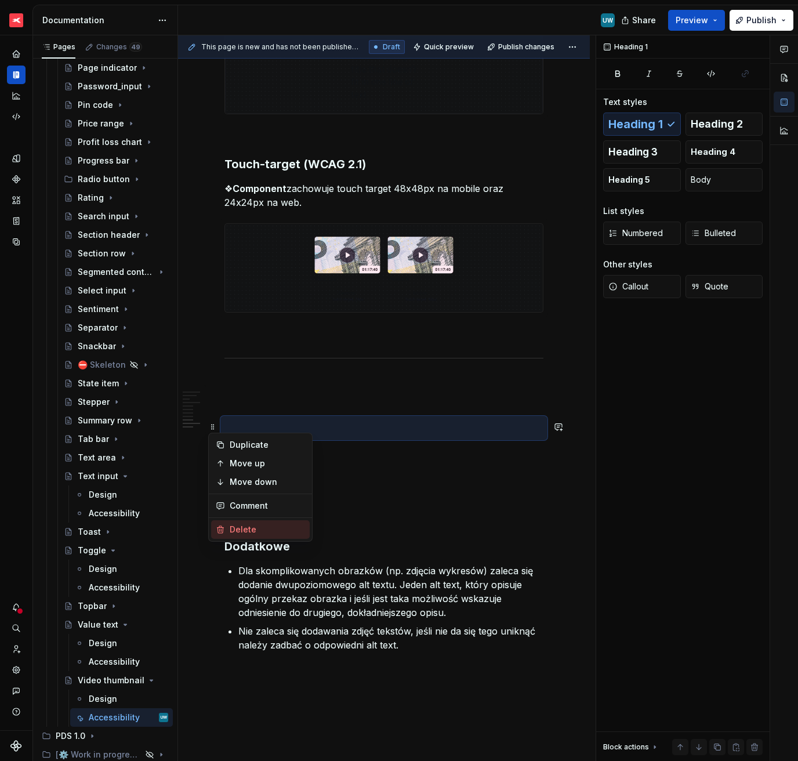
click at [258, 524] on div "Delete" at bounding box center [267, 530] width 75 height 12
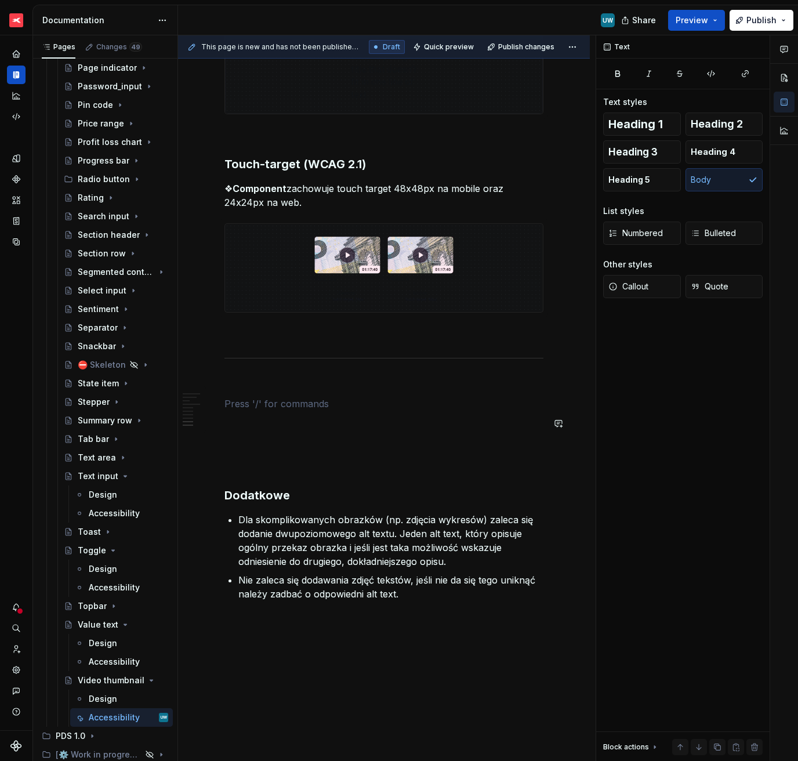
click at [299, 407] on p at bounding box center [383, 404] width 319 height 14
click at [103, 498] on div "Design" at bounding box center [103, 495] width 28 height 12
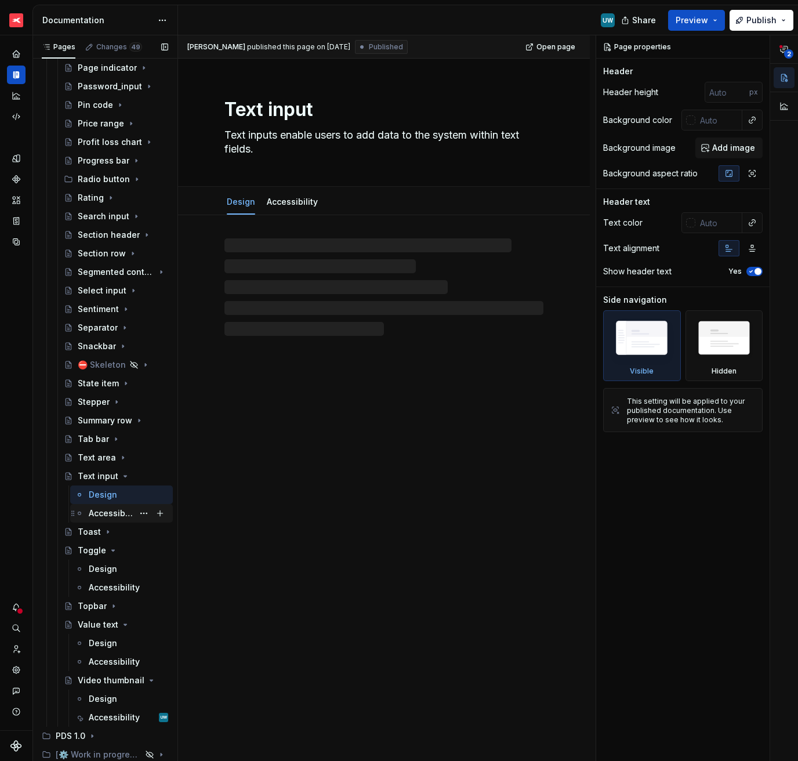
click at [102, 513] on div "Accessibility" at bounding box center [111, 514] width 45 height 12
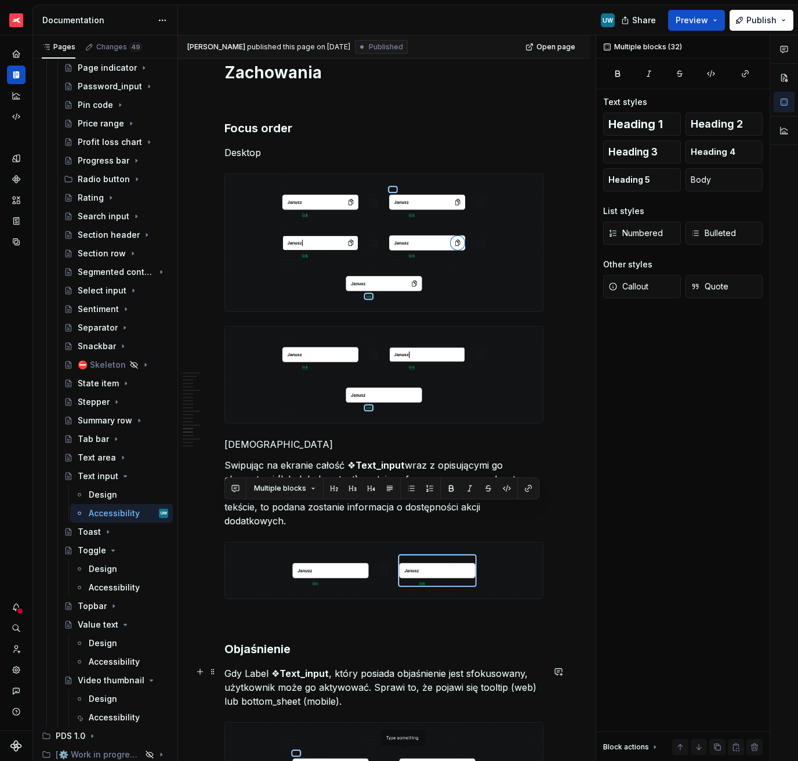
scroll to position [3863, 0]
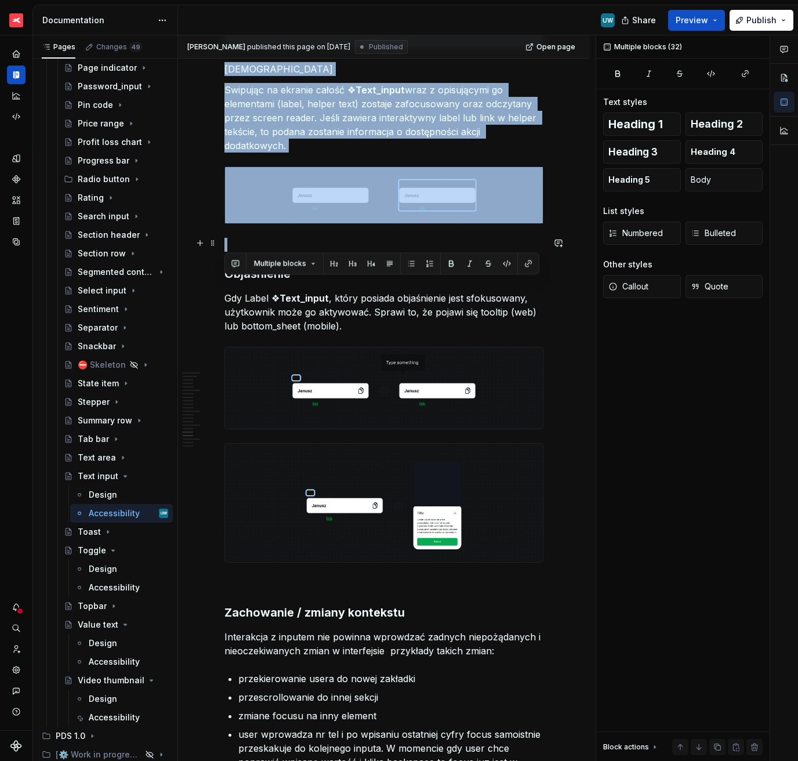
drag, startPoint x: 231, startPoint y: 271, endPoint x: 317, endPoint y: 243, distance: 90.8
copy div "Interakcje Elementy interaktywne łatwe do zidentyfikownia Zmiana wyglądu elemen…"
click at [102, 538] on div "Accessibility" at bounding box center [111, 718] width 45 height 12
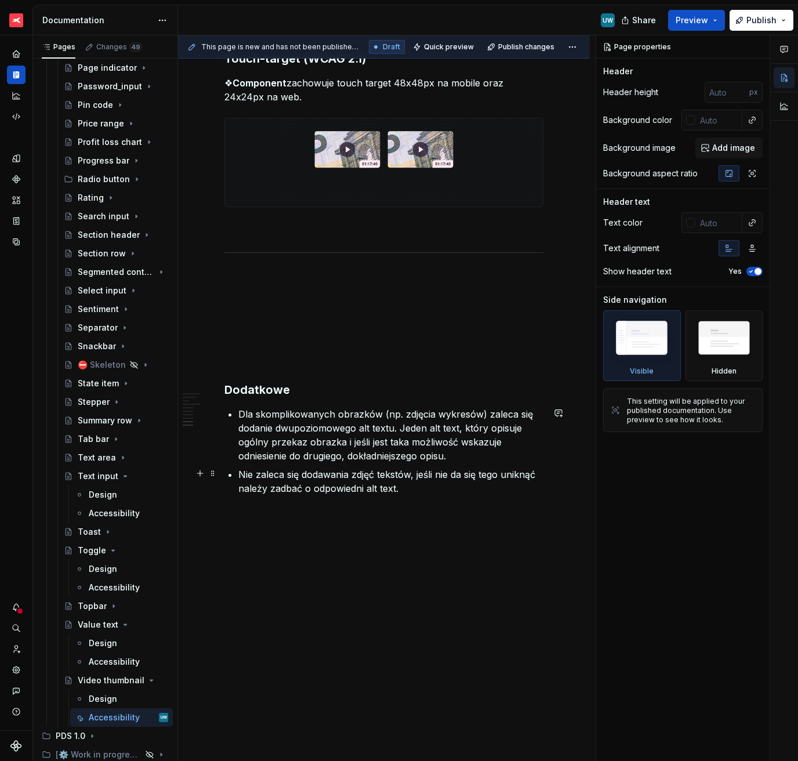
scroll to position [1664, 0]
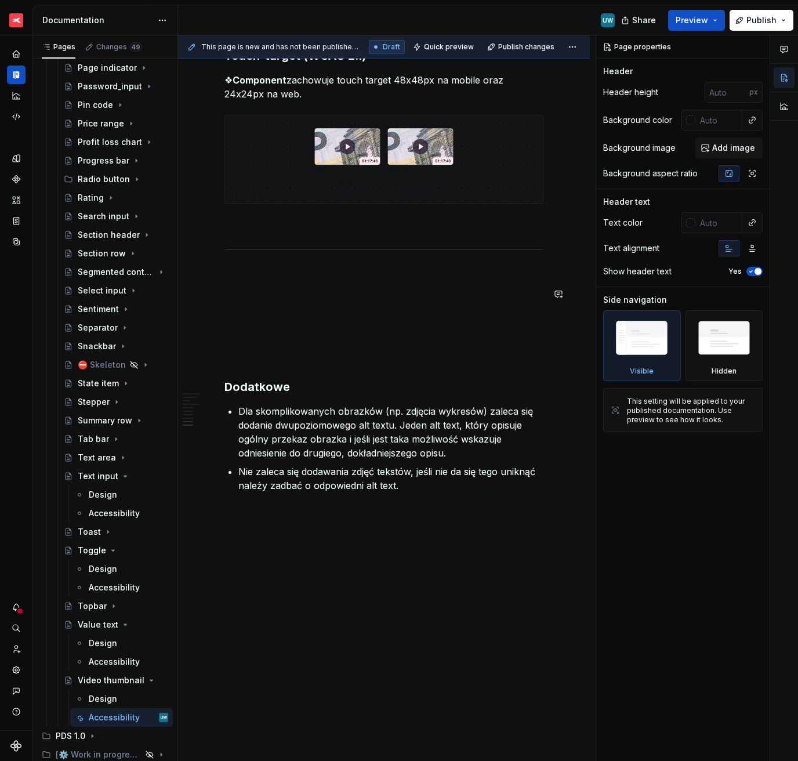
click at [290, 278] on p at bounding box center [383, 274] width 319 height 14
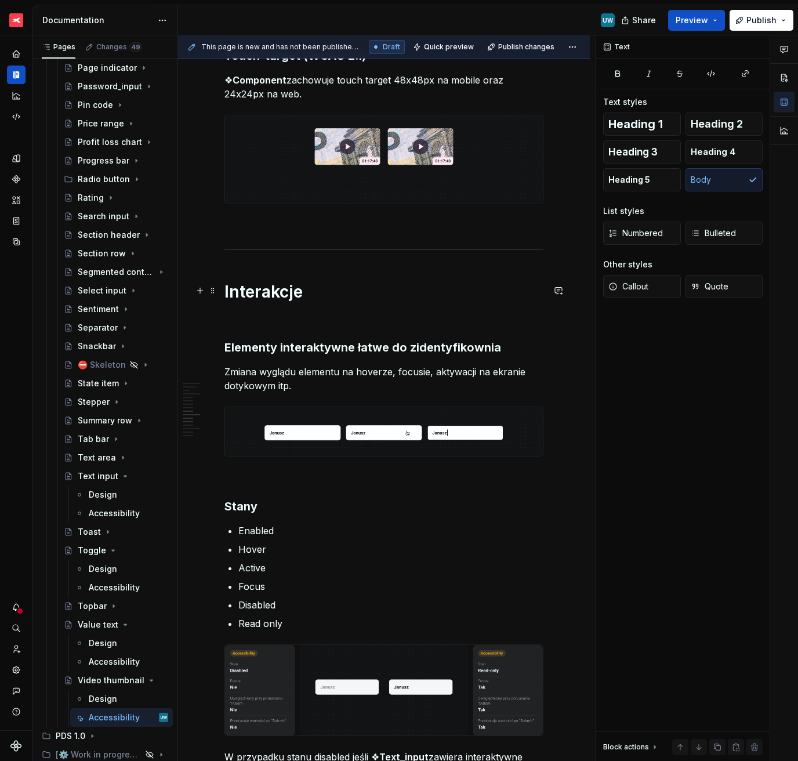
click at [226, 285] on h1 "Interakcje" at bounding box center [383, 291] width 319 height 21
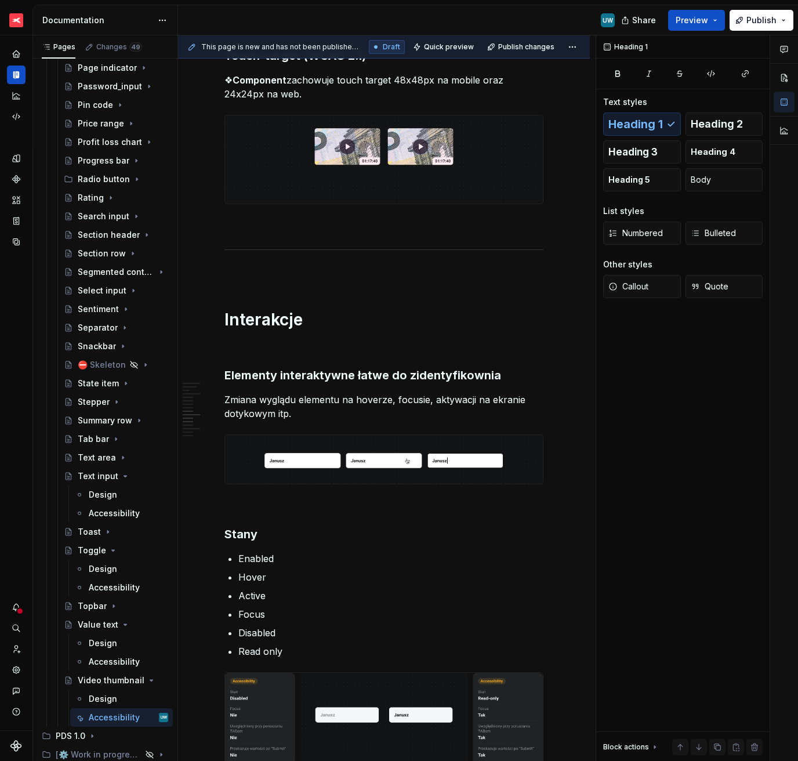
click at [284, 404] on p "Zmiana wyglądu elementu na hoverze, focusie, aktywacji na ekranie dotykowym itp." at bounding box center [383, 407] width 319 height 28
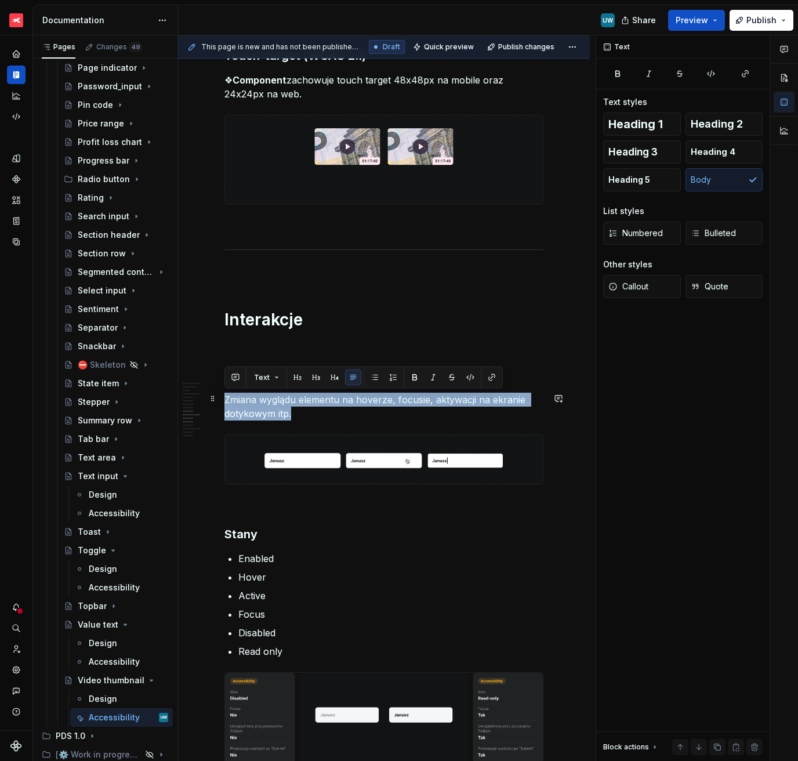
click at [284, 404] on p "Zmiana wyglądu elementu na hoverze, focusie, aktywacji na ekranie dotykowym itp." at bounding box center [383, 407] width 319 height 28
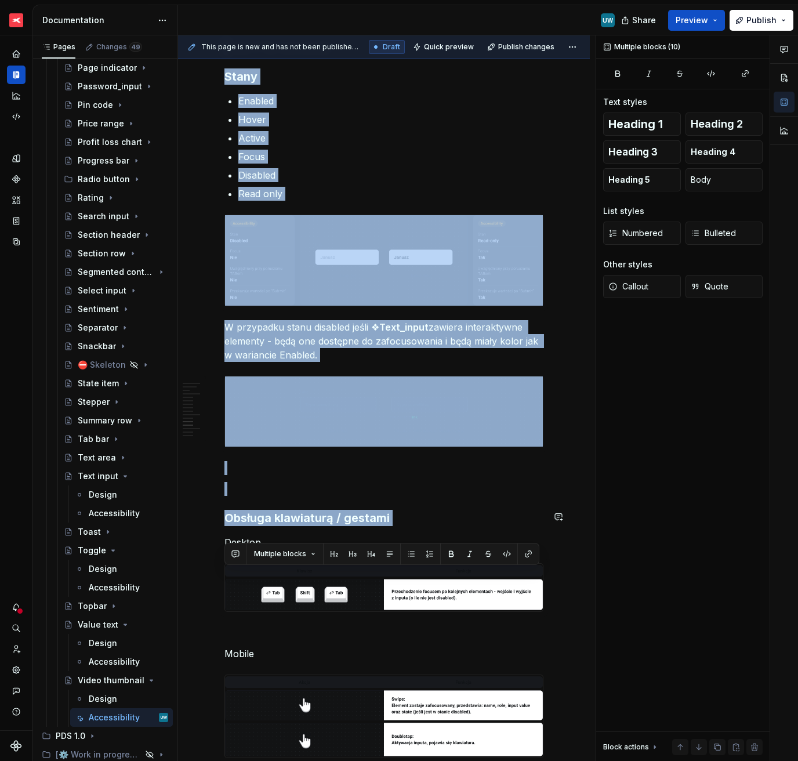
scroll to position [2130, 0]
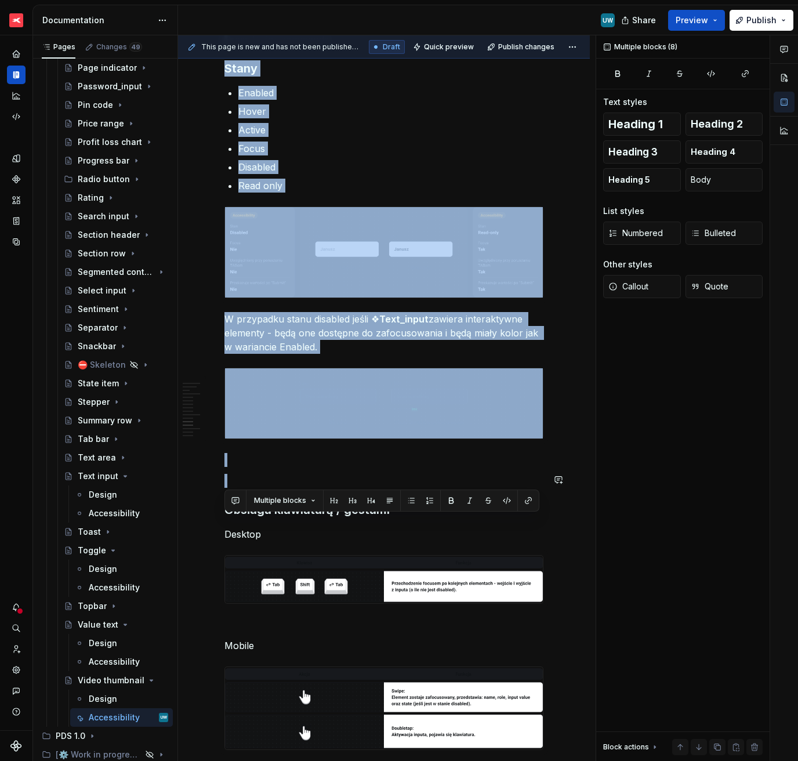
drag, startPoint x: 231, startPoint y: 391, endPoint x: 270, endPoint y: 468, distance: 86.6
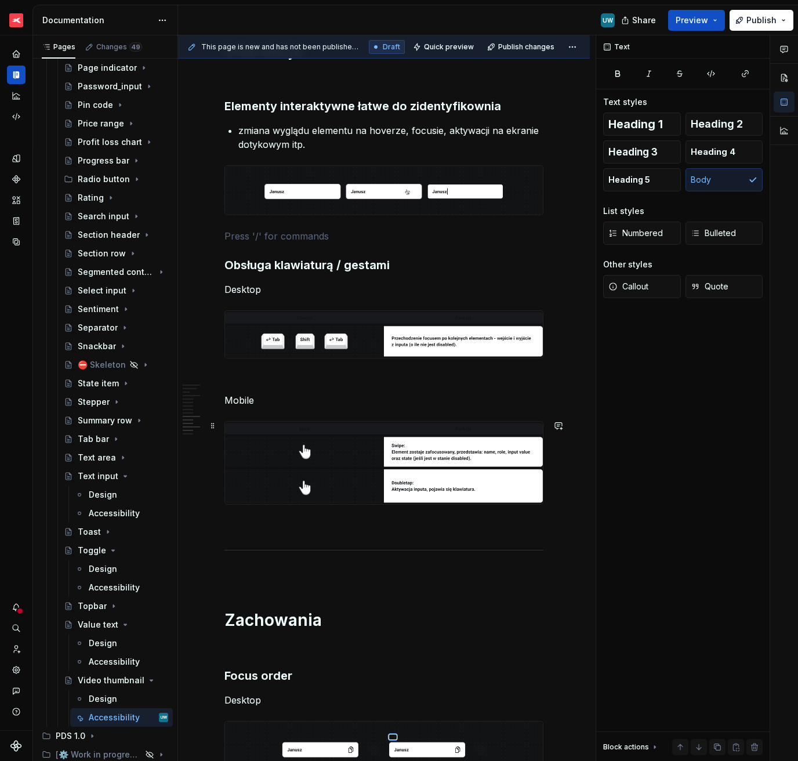
scroll to position [1875, 0]
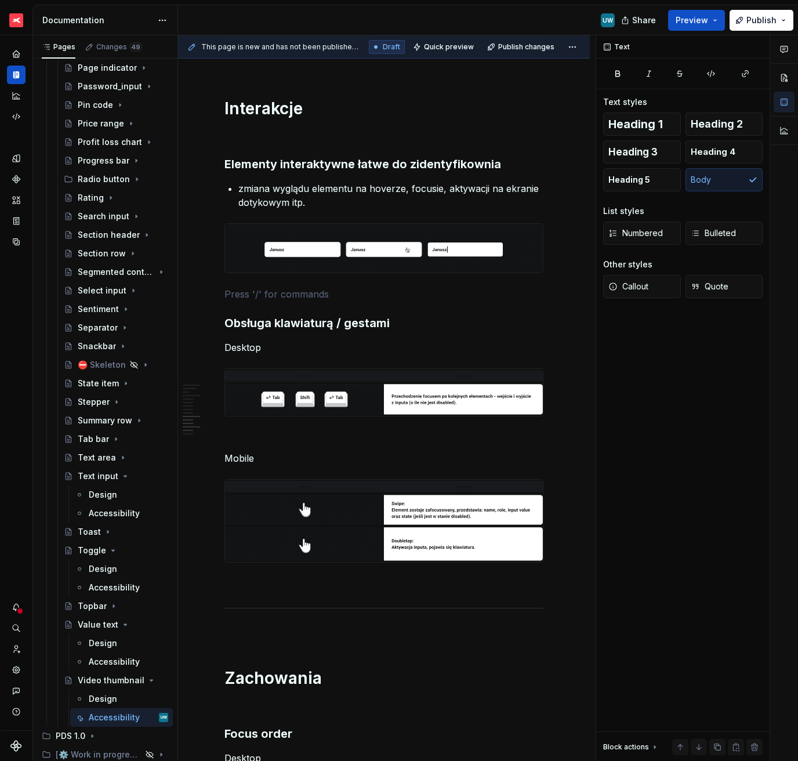
click at [402, 244] on img at bounding box center [384, 248] width 318 height 49
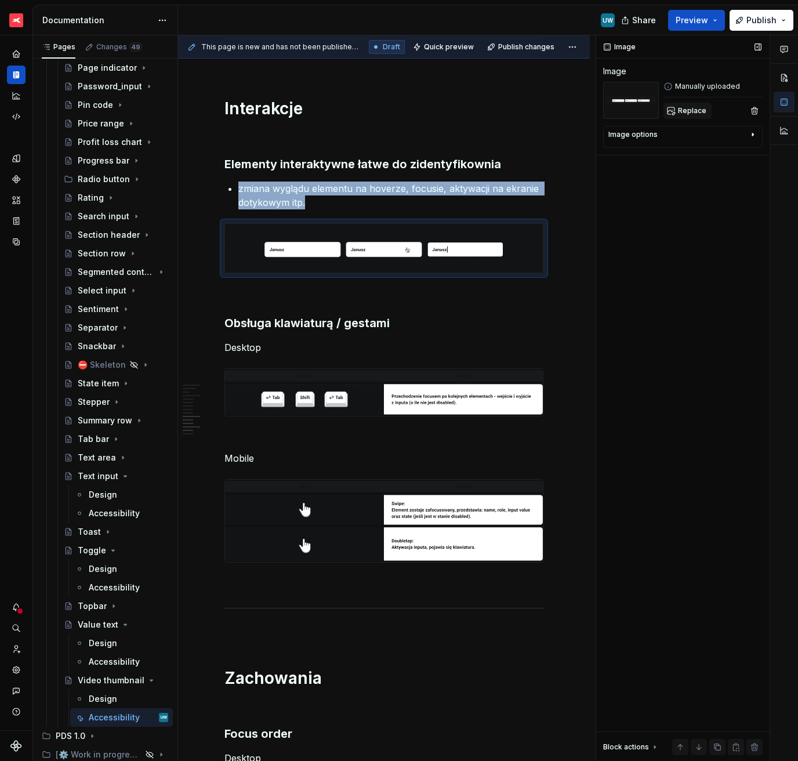
click at [693, 110] on span "Replace" at bounding box center [692, 110] width 28 height 9
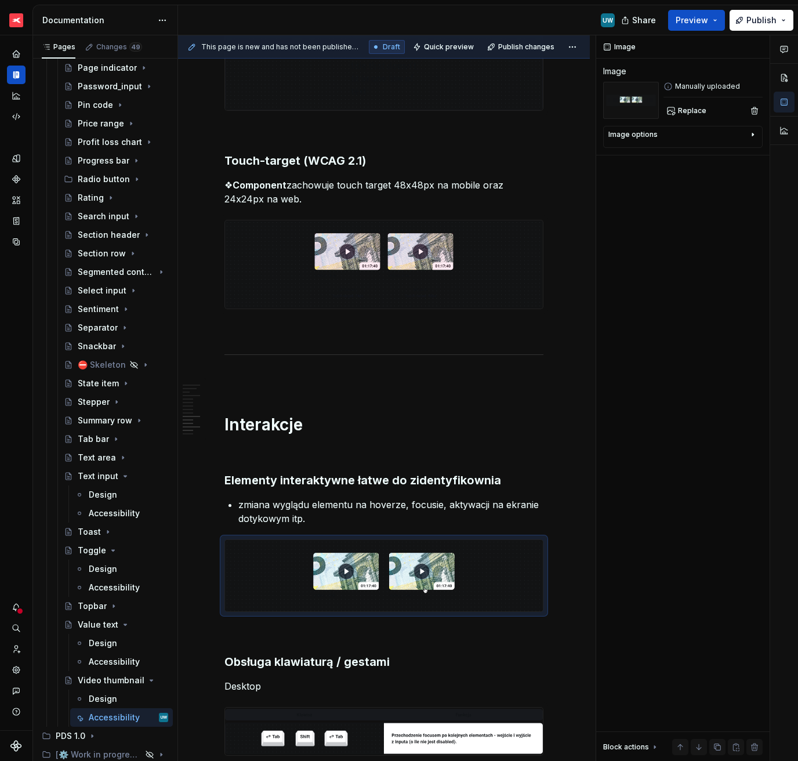
scroll to position [1808, 0]
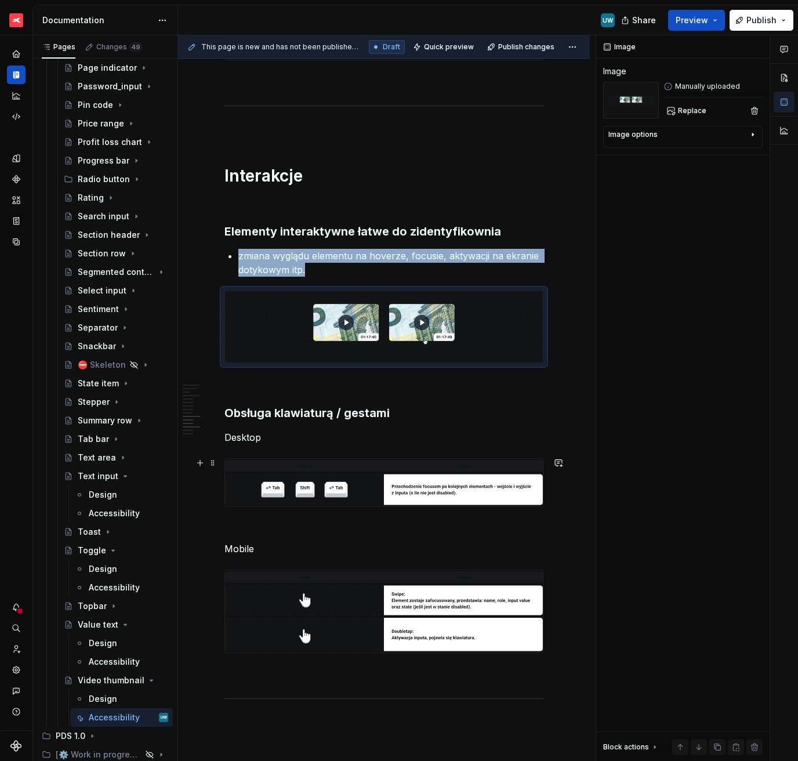
click at [495, 479] on img at bounding box center [384, 482] width 318 height 47
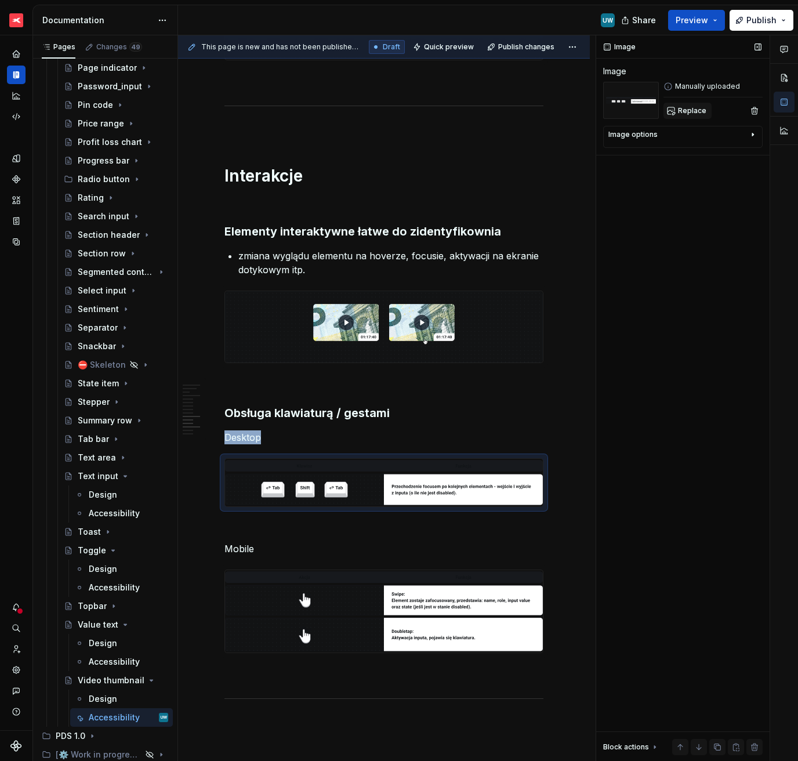
click at [701, 113] on span "Replace" at bounding box center [692, 110] width 28 height 9
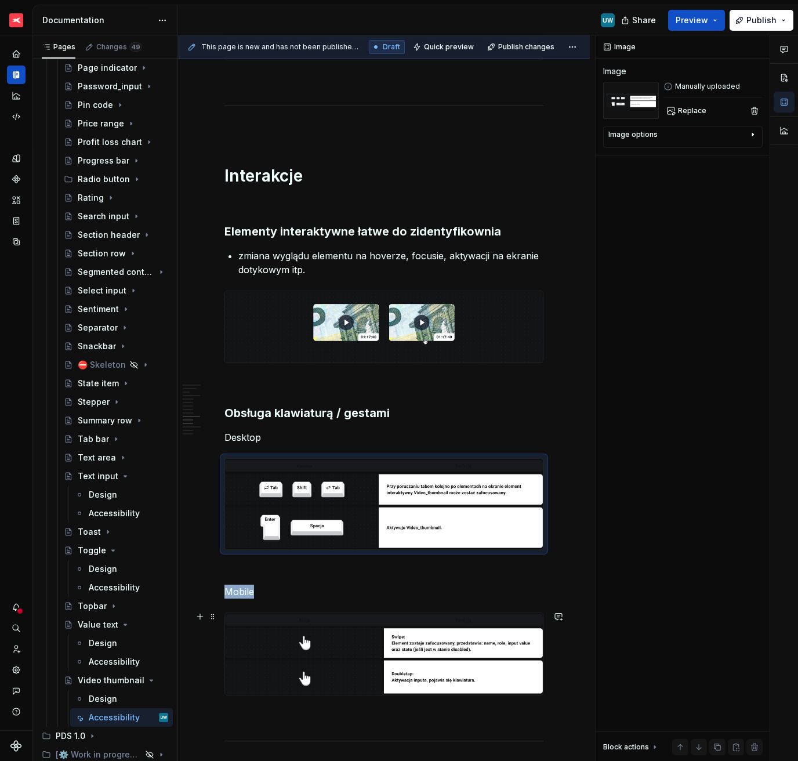
click at [353, 538] on img at bounding box center [384, 654] width 318 height 82
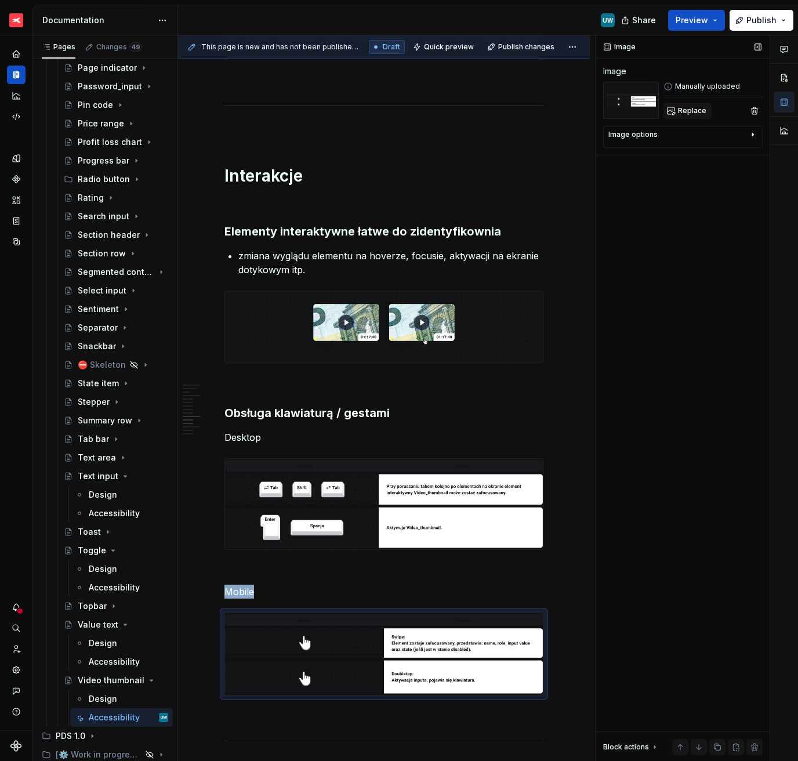
click at [699, 115] on button "Replace" at bounding box center [688, 111] width 48 height 16
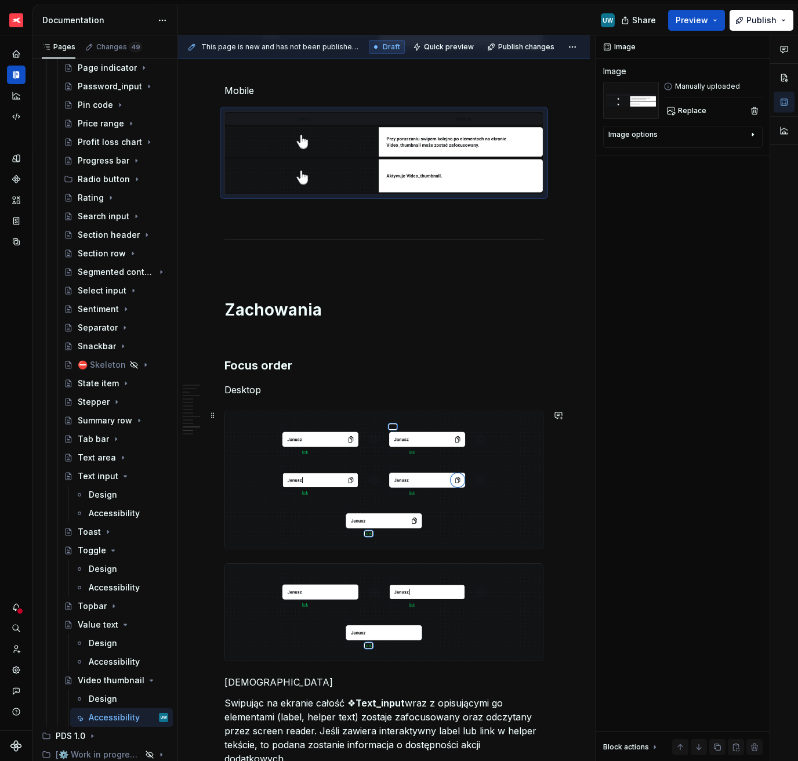
scroll to position [2363, 0]
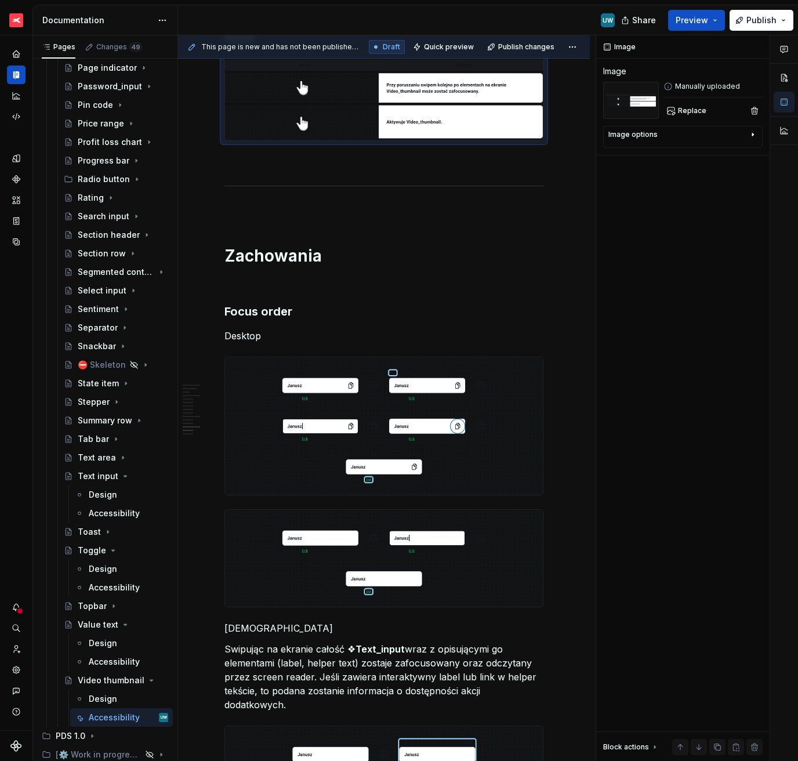
type textarea "*"
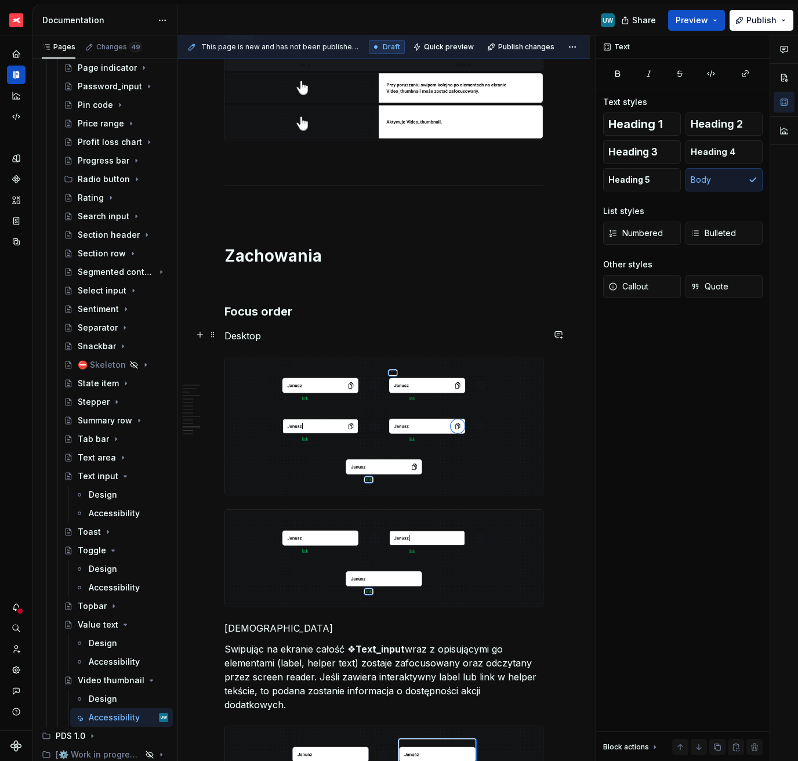
click at [287, 337] on p "Desktop" at bounding box center [383, 336] width 319 height 14
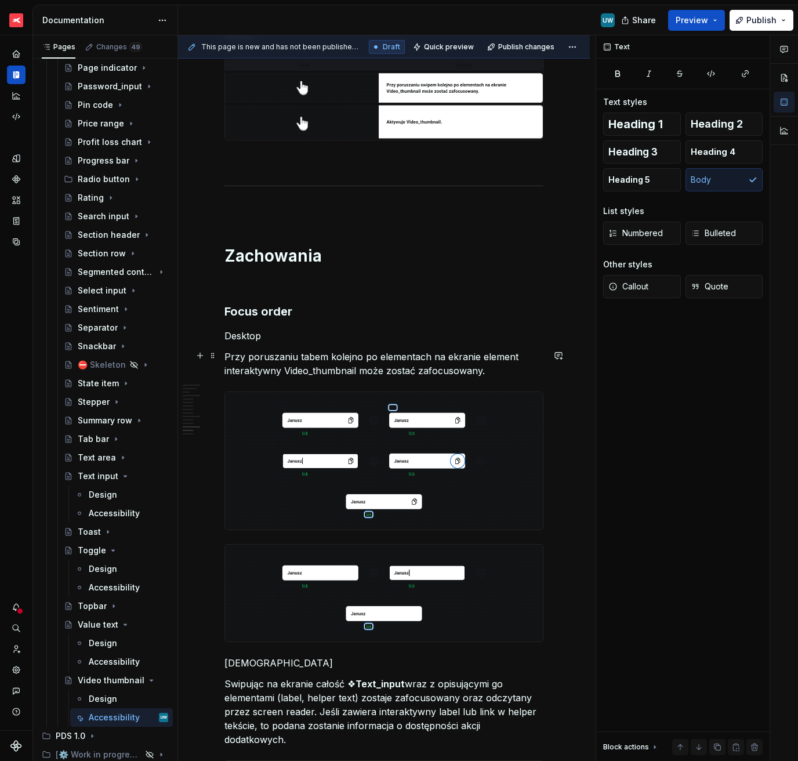
click at [285, 367] on p "Przy poruszaniu tabem kolejno po elementach na ekranie element interaktywny Vid…" at bounding box center [383, 364] width 319 height 28
drag, startPoint x: 292, startPoint y: 368, endPoint x: 363, endPoint y: 365, distance: 70.8
click at [363, 365] on p "Przy poruszaniu tabem kolejno po elementach na ekranie element interaktywny ❖Vi…" at bounding box center [383, 364] width 319 height 28
click at [472, 346] on button "button" at bounding box center [474, 347] width 16 height 16
click at [266, 538] on p "Swipując na ekranie całość ❖ Text_input wraz z opisującymi go elementami (label…" at bounding box center [383, 712] width 319 height 70
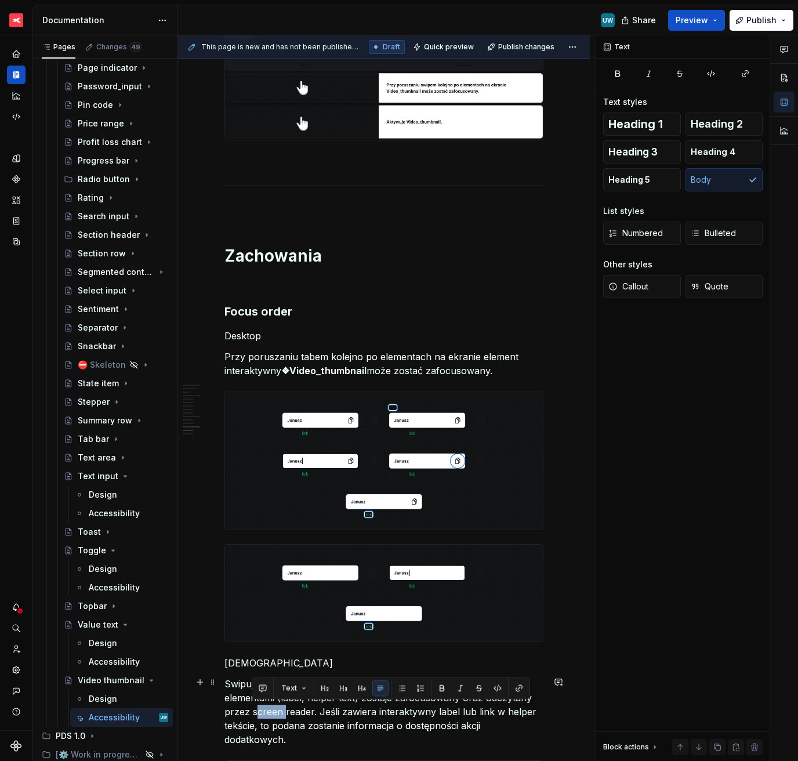
click at [266, 538] on p "Swipując na ekranie całość ❖ Text_input wraz z opisującymi go elementami (label…" at bounding box center [383, 712] width 319 height 70
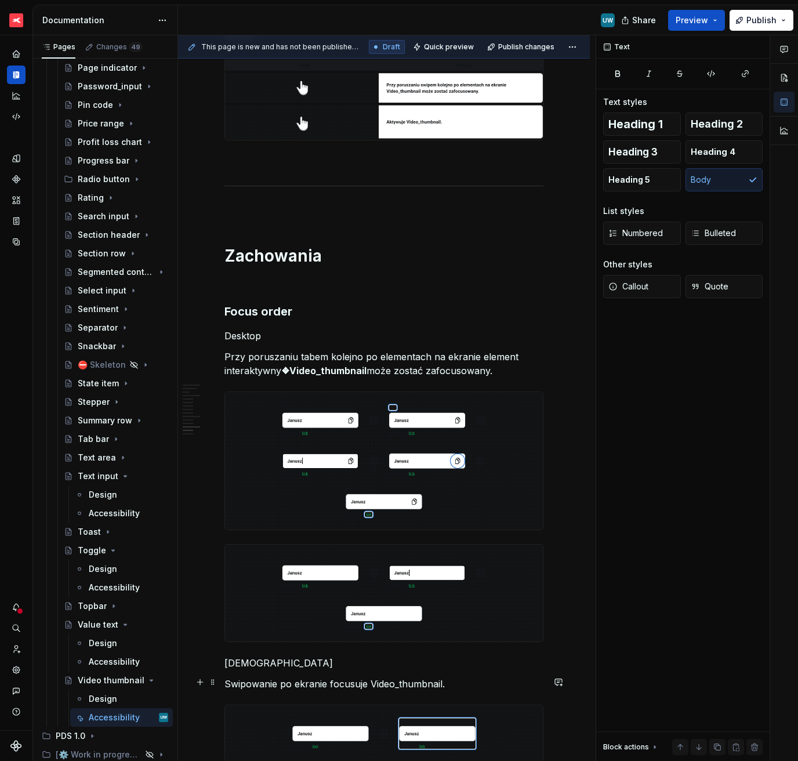
click at [370, 538] on p "Swipowanie po ekranie focusuje Video_thumbnail." at bounding box center [383, 684] width 319 height 14
click at [320, 538] on img at bounding box center [384, 593] width 318 height 97
click at [372, 538] on p "Swipowanie po ekranie focusuje Video_thumbnail." at bounding box center [383, 684] width 319 height 14
drag, startPoint x: 377, startPoint y: 680, endPoint x: 447, endPoint y: 678, distance: 70.2
click at [447, 538] on p "Swipowanie po ekranie focusuje ❖Video_thumbnail." at bounding box center [383, 684] width 319 height 14
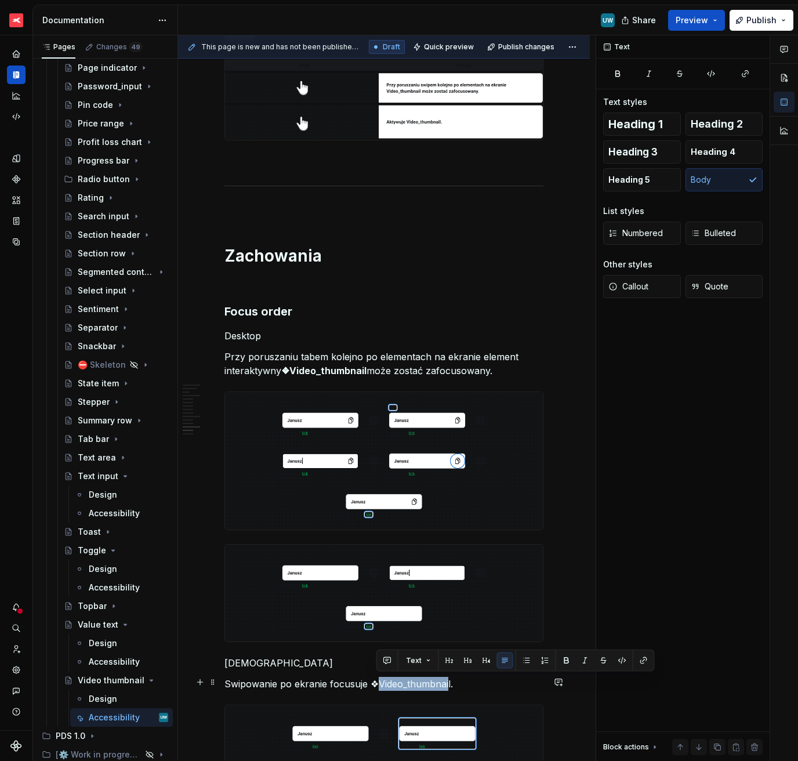
click at [447, 538] on p "Swipowanie po ekranie focusuje ❖Video_thumbnail." at bounding box center [383, 684] width 319 height 14
drag, startPoint x: 448, startPoint y: 678, endPoint x: 379, endPoint y: 680, distance: 69.1
click at [379, 538] on p "Swipowanie po ekranie focusuje ❖Video_thumbnail." at bounding box center [383, 684] width 319 height 14
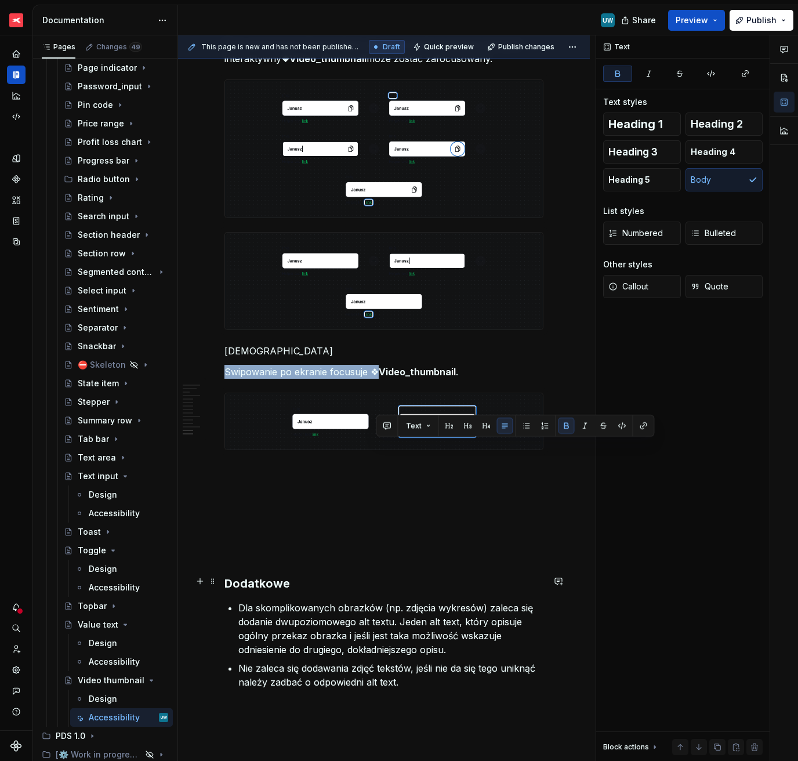
scroll to position [2824, 0]
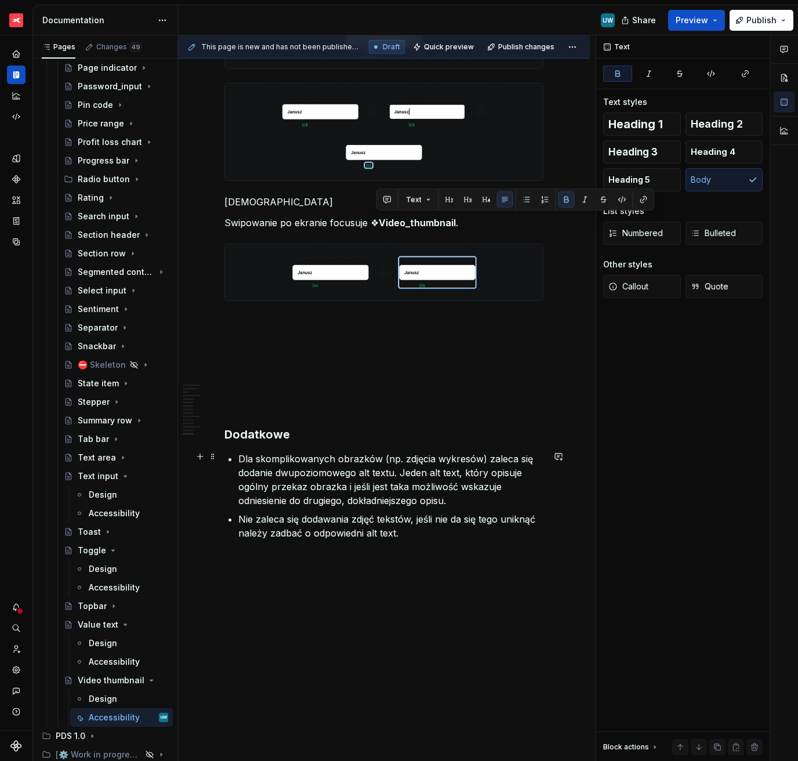
click at [271, 405] on p at bounding box center [383, 406] width 319 height 14
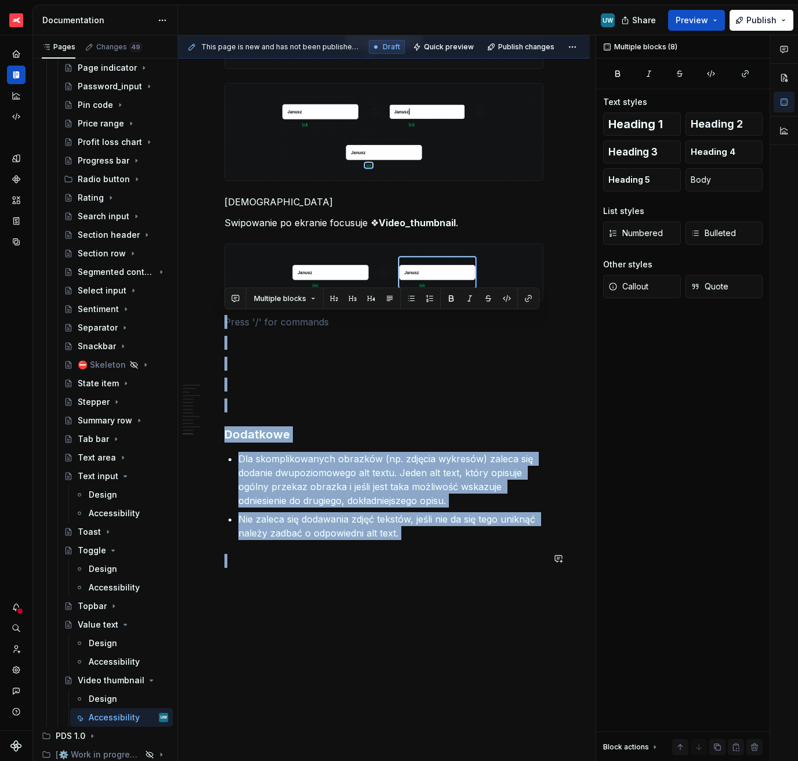
drag, startPoint x: 237, startPoint y: 320, endPoint x: 322, endPoint y: 633, distance: 324.6
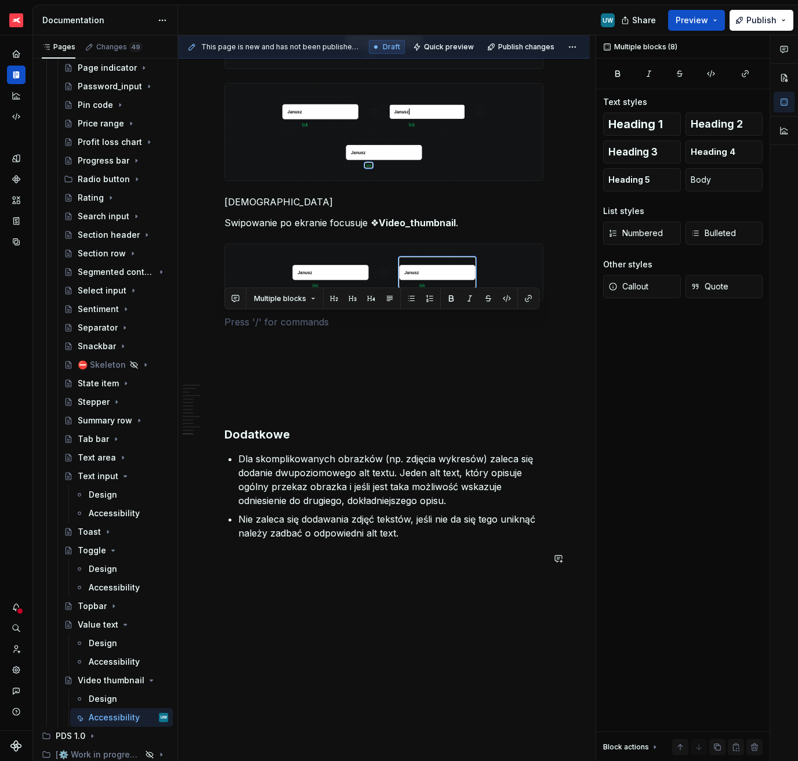
scroll to position [2632, 0]
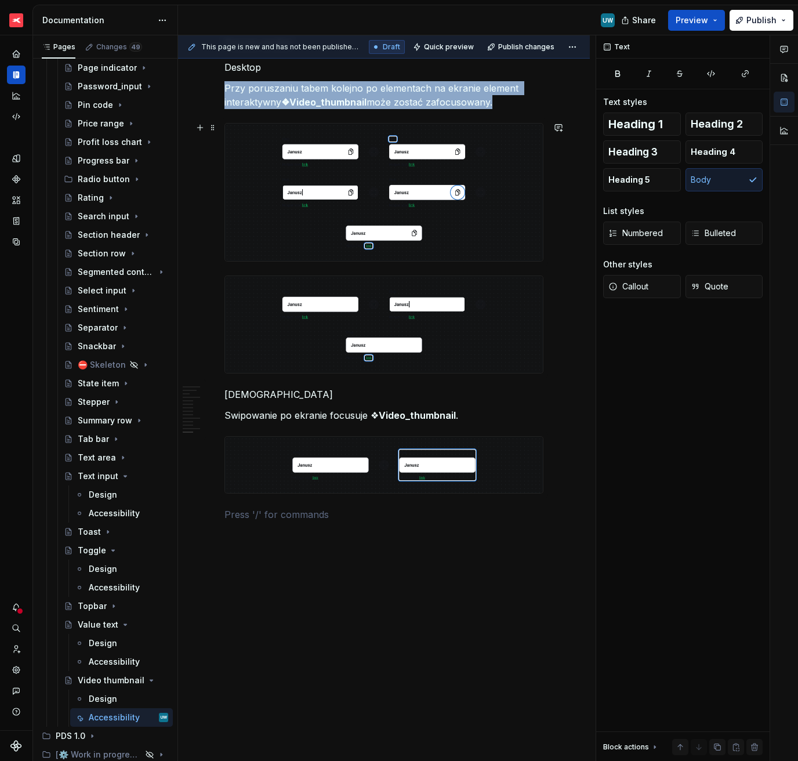
click at [412, 224] on img at bounding box center [384, 192] width 318 height 137
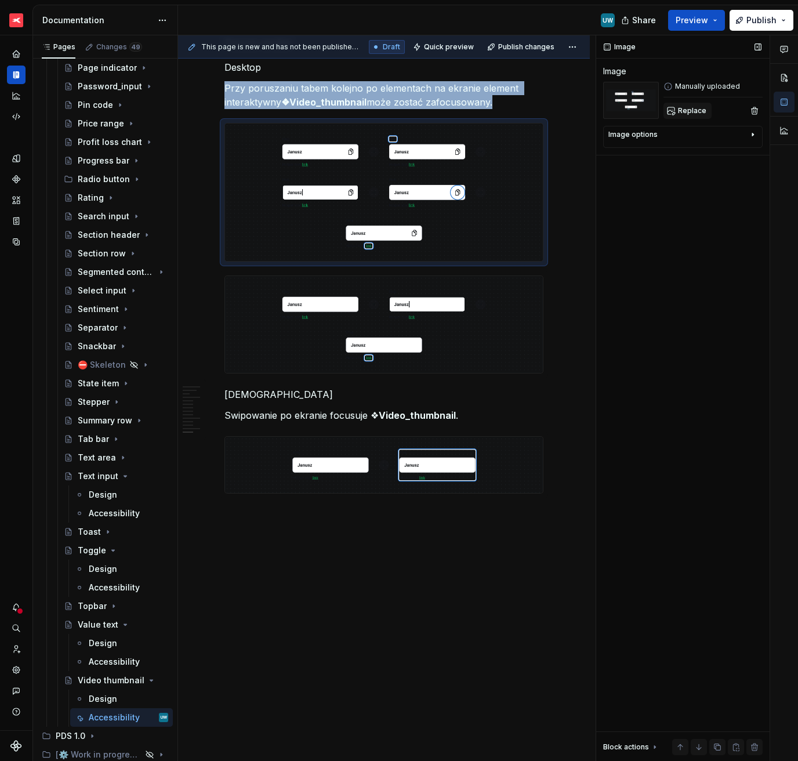
click at [685, 112] on span "Replace" at bounding box center [692, 110] width 28 height 9
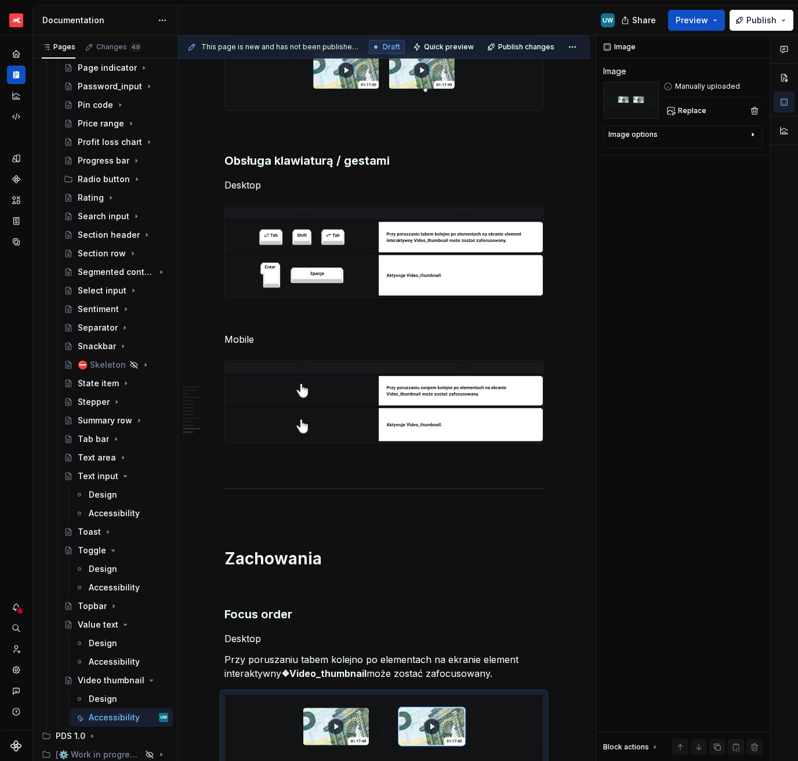
scroll to position [2419, 0]
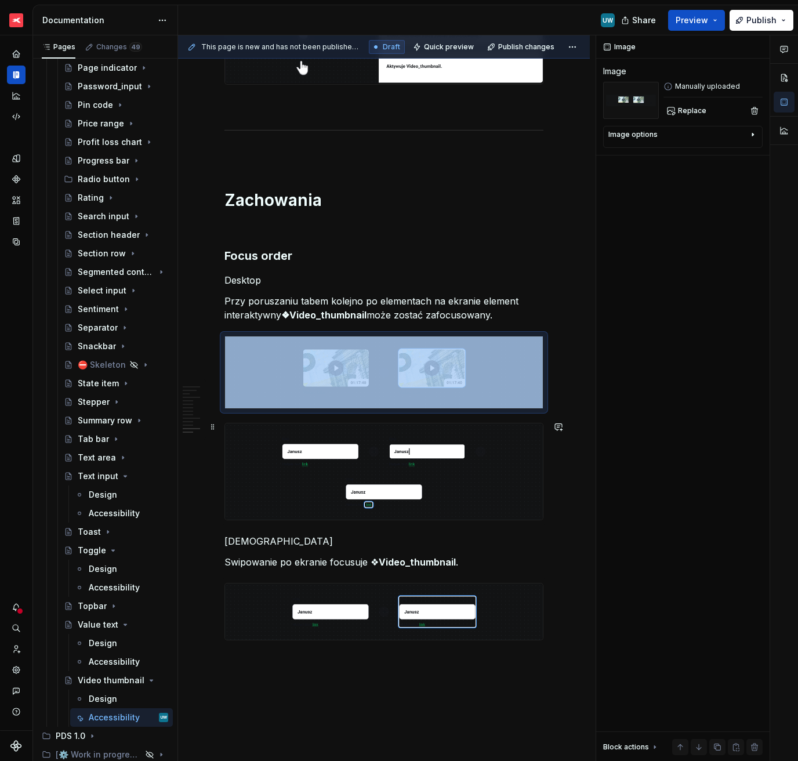
click at [230, 448] on img at bounding box center [384, 471] width 318 height 97
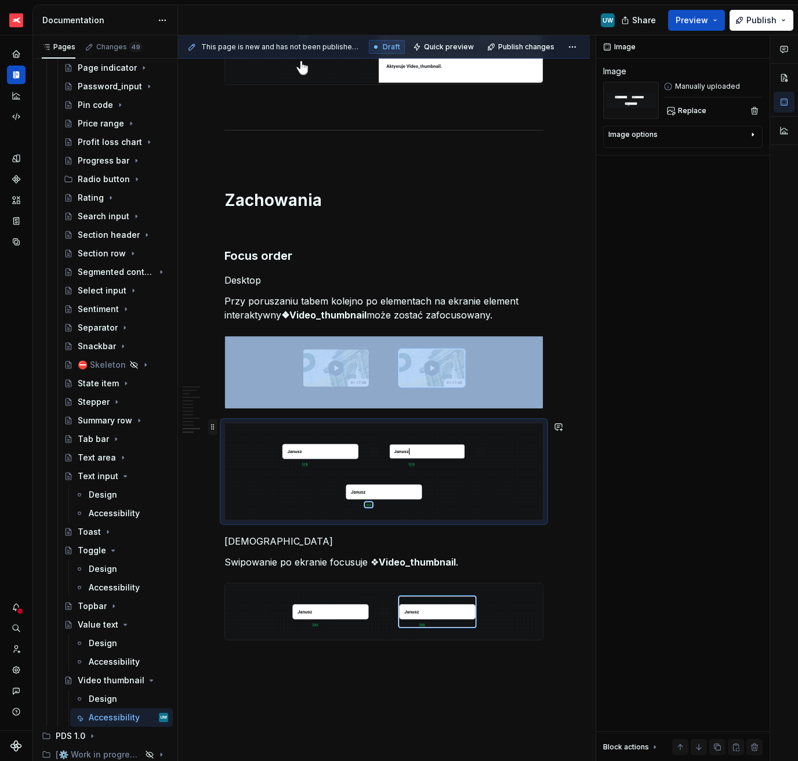
click at [212, 431] on span at bounding box center [212, 427] width 9 height 16
click at [255, 524] on div "Delete" at bounding box center [267, 530] width 75 height 12
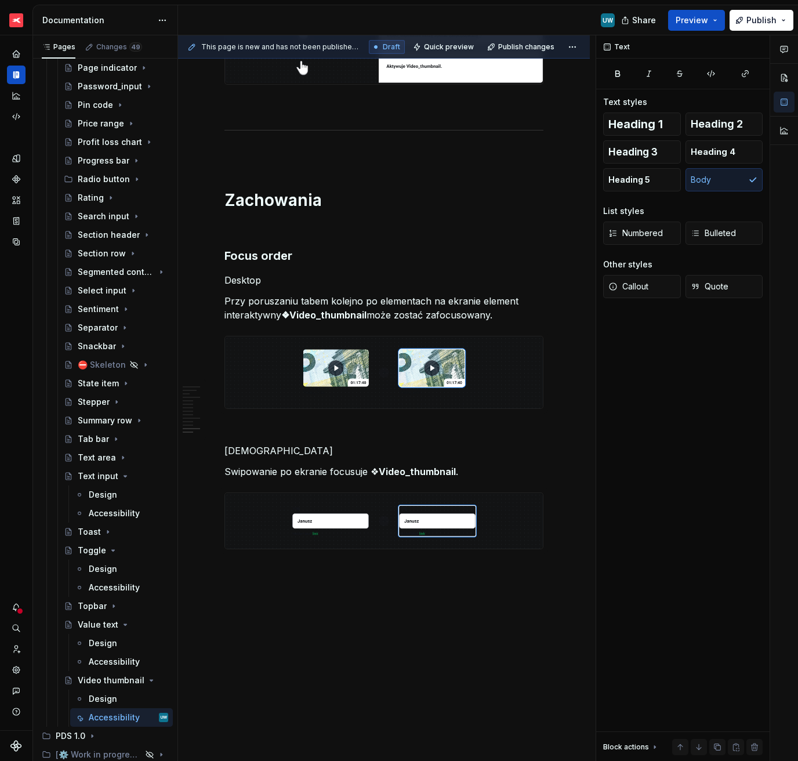
click at [403, 527] on img at bounding box center [384, 521] width 318 height 56
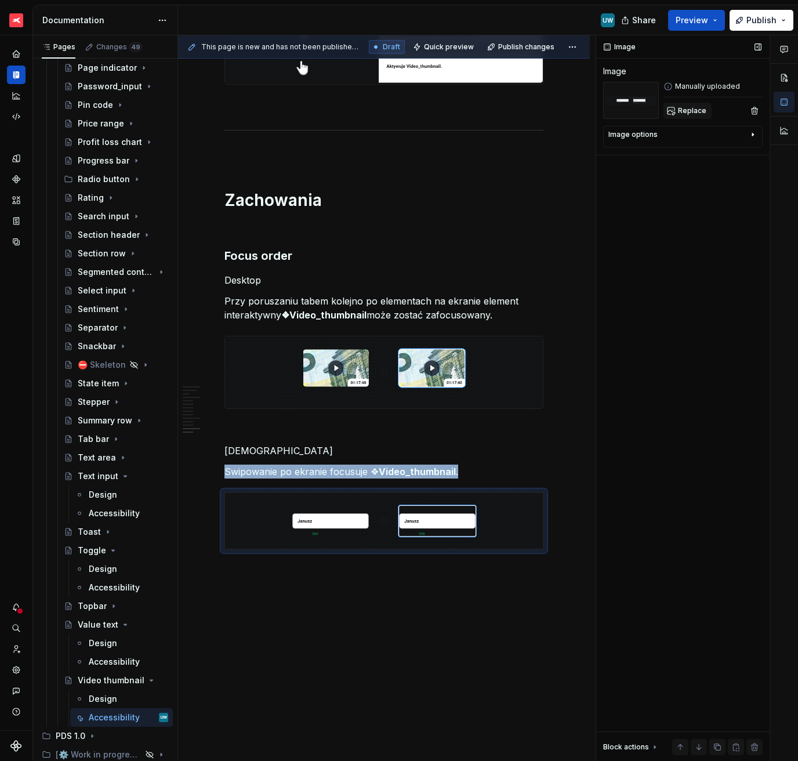
click at [697, 115] on span "Replace" at bounding box center [692, 110] width 28 height 9
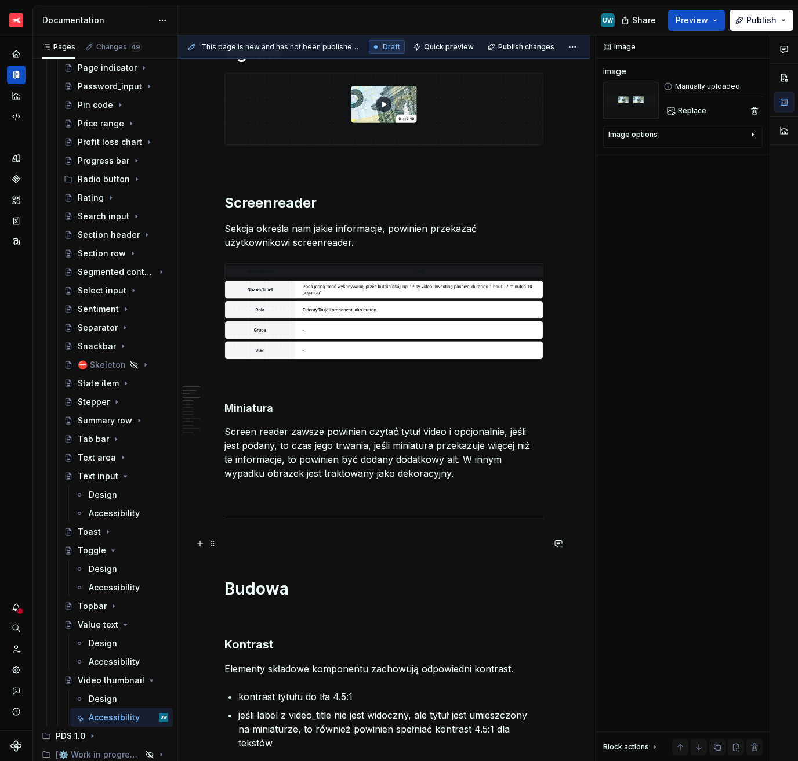
scroll to position [229, 0]
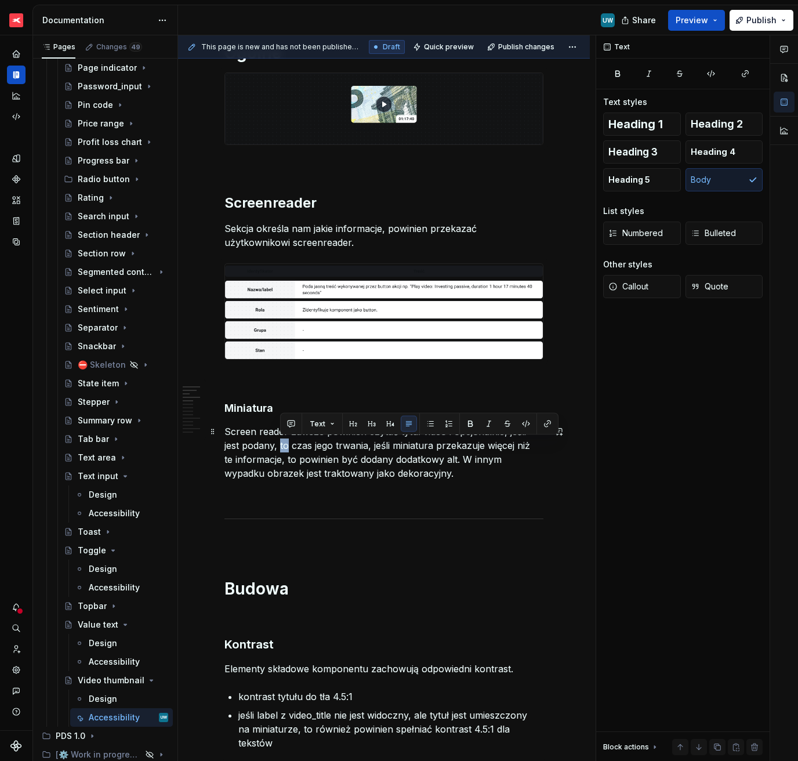
drag, startPoint x: 289, startPoint y: 445, endPoint x: 280, endPoint y: 446, distance: 9.9
click at [280, 446] on p "Screen reader zawsze powinien czytać tytuł video i opcjonalnie, jeśli jest poda…" at bounding box center [383, 453] width 319 height 56
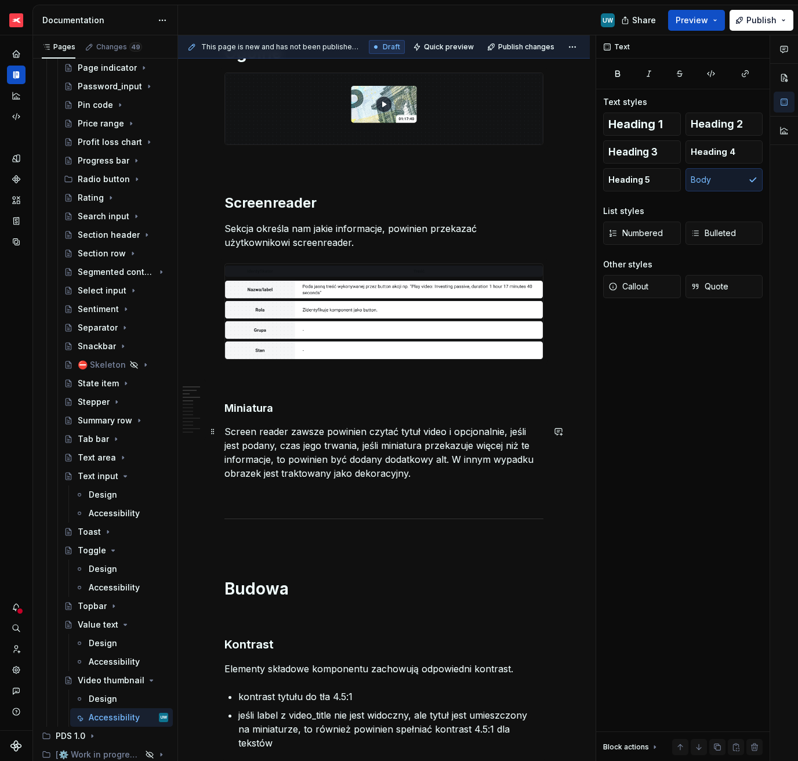
click at [360, 448] on p "Screen reader zawsze powinien czytać tytuł video i opcjonalnie, jeśli jest poda…" at bounding box center [383, 453] width 319 height 56
click at [508, 444] on p "Screen reader zawsze powinien czytać tytuł video i opcjonalnie, jeśli jest poda…" at bounding box center [383, 453] width 319 height 56
click at [348, 461] on p "Screen reader zawsze powinien czytać tytuł video i opcjonalnie, jeśli jest poda…" at bounding box center [383, 453] width 319 height 56
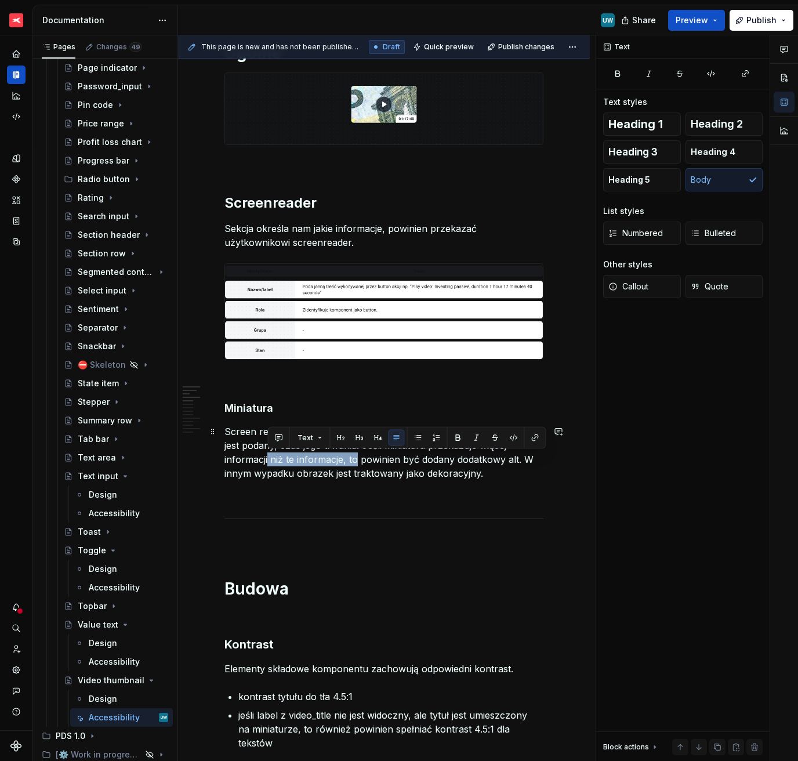
drag, startPoint x: 358, startPoint y: 459, endPoint x: 269, endPoint y: 465, distance: 89.5
click at [269, 465] on p "Screen reader zawsze powinien czytać tytuł video i opcjonalnie, jeśli jest poda…" at bounding box center [383, 453] width 319 height 56
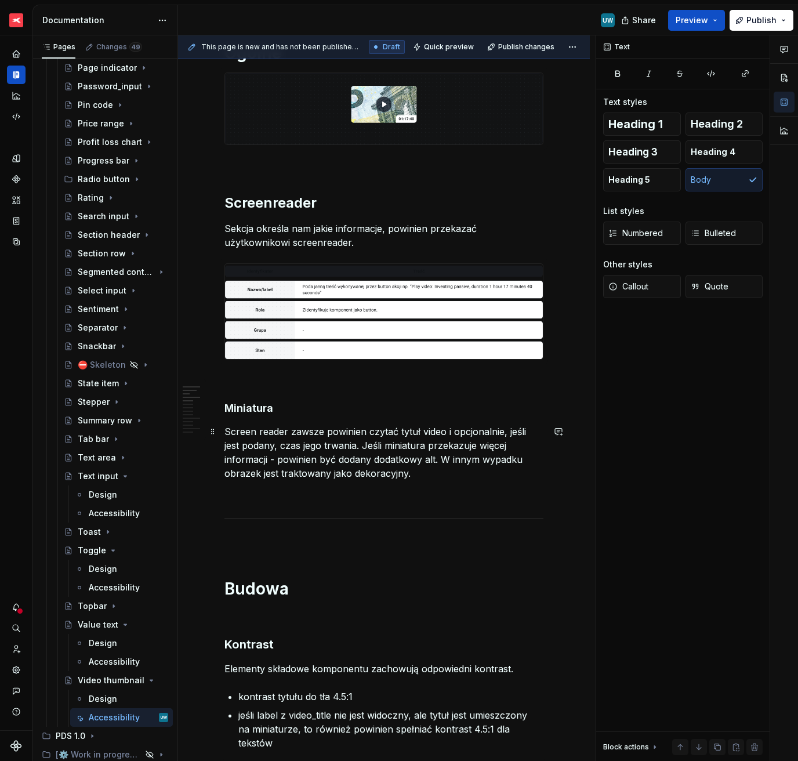
click at [435, 461] on p "Screen reader zawsze powinien czytać tytuł video i opcjonalnie, jeśli jest poda…" at bounding box center [383, 453] width 319 height 56
click at [428, 467] on p "Screen reader zawsze powinien czytać tytuł video i opcjonalnie, jeśli jest poda…" at bounding box center [383, 453] width 319 height 56
click at [414, 461] on p "Screen reader zawsze powinien czytać tytuł video i opcjonalnie, jeśli jest poda…" at bounding box center [383, 453] width 319 height 56
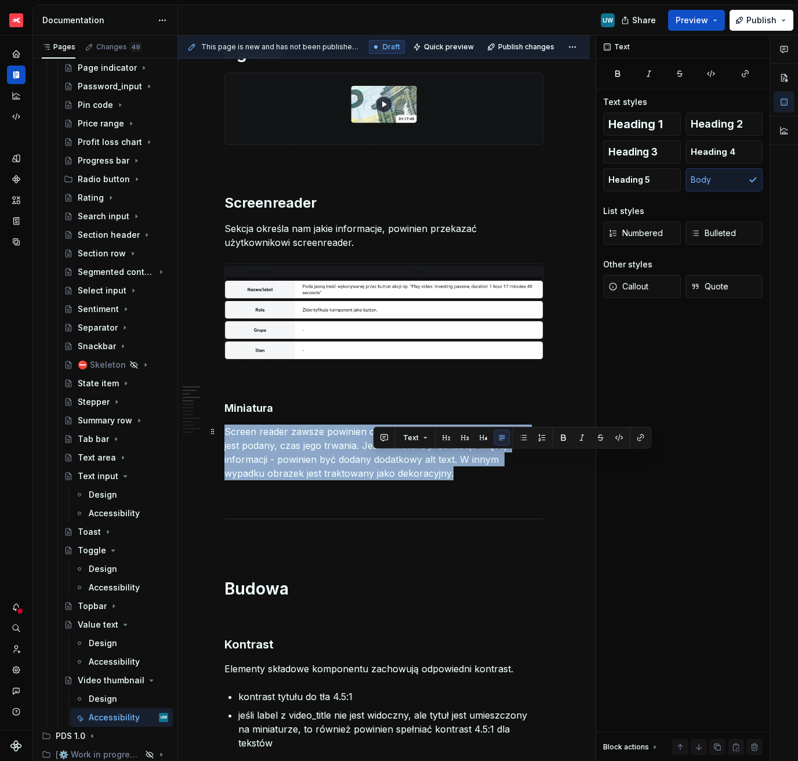
click at [414, 461] on p "Screen reader zawsze powinien czytać tytuł video i opcjonalnie, jeśli jest poda…" at bounding box center [383, 453] width 319 height 56
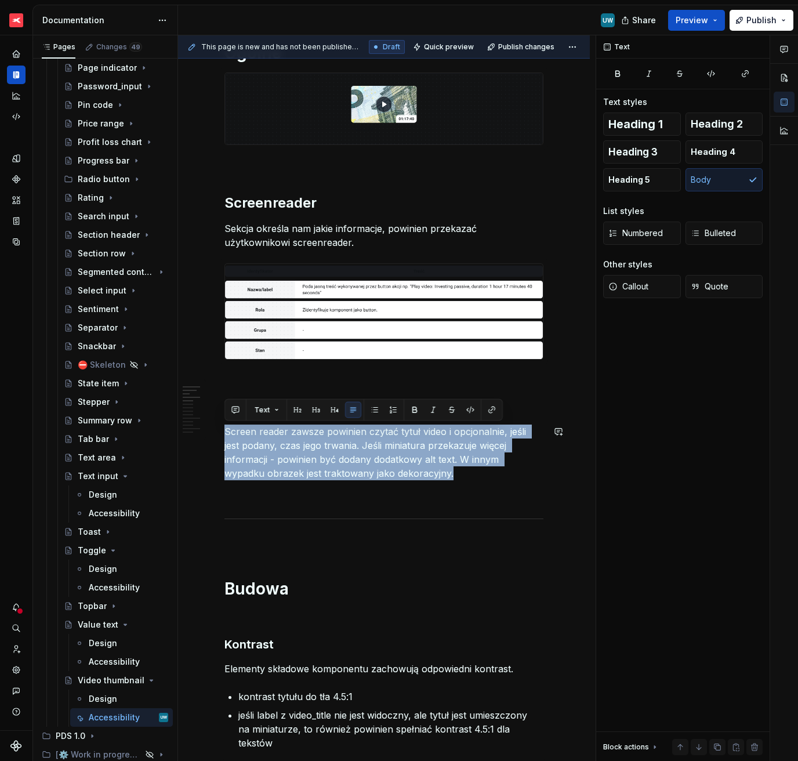
copy p "Screen reader zawsze powinien czytać tytuł video i opcjonalnie, jeśli jest poda…"
click at [379, 458] on p "Screen reader zawsze powinien czytać tytuł video i opcjonalnie, jeśli jest poda…" at bounding box center [383, 453] width 319 height 56
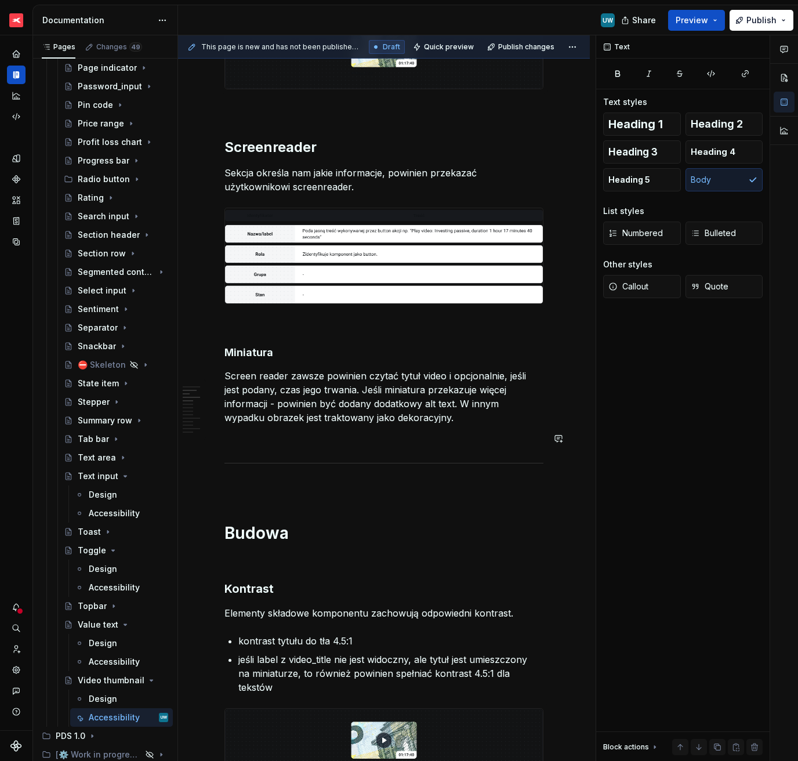
scroll to position [291, 0]
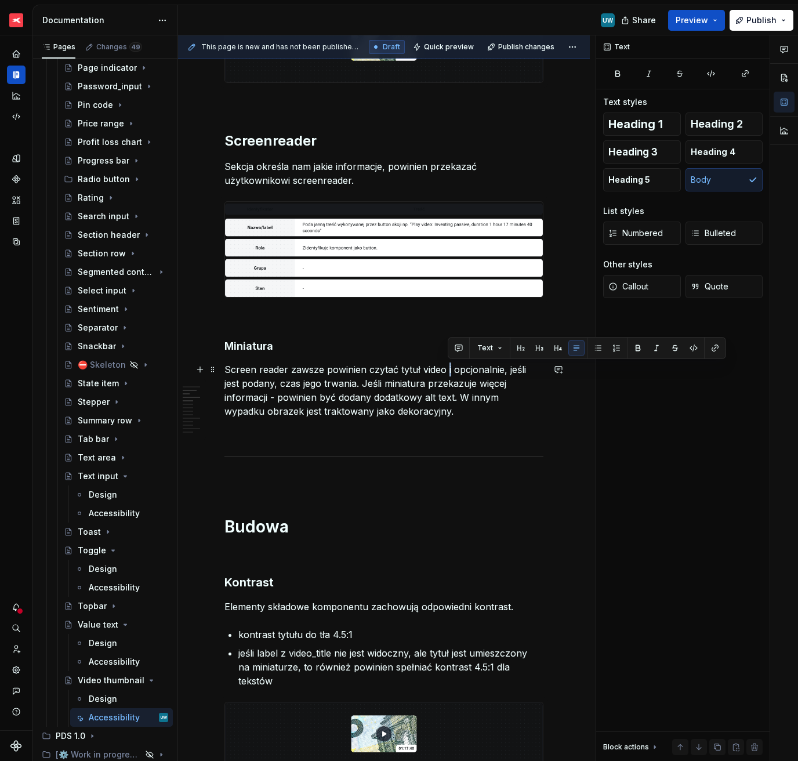
click at [449, 369] on p "Screen reader zawsze powinien czytać tytuł video i opcjonalnie, jeśli jest poda…" at bounding box center [383, 391] width 319 height 56
click at [433, 414] on p "Screen reader zawsze powinien czytać tytuł video plus opcjonalnie, jeśli jest p…" at bounding box center [383, 391] width 319 height 56
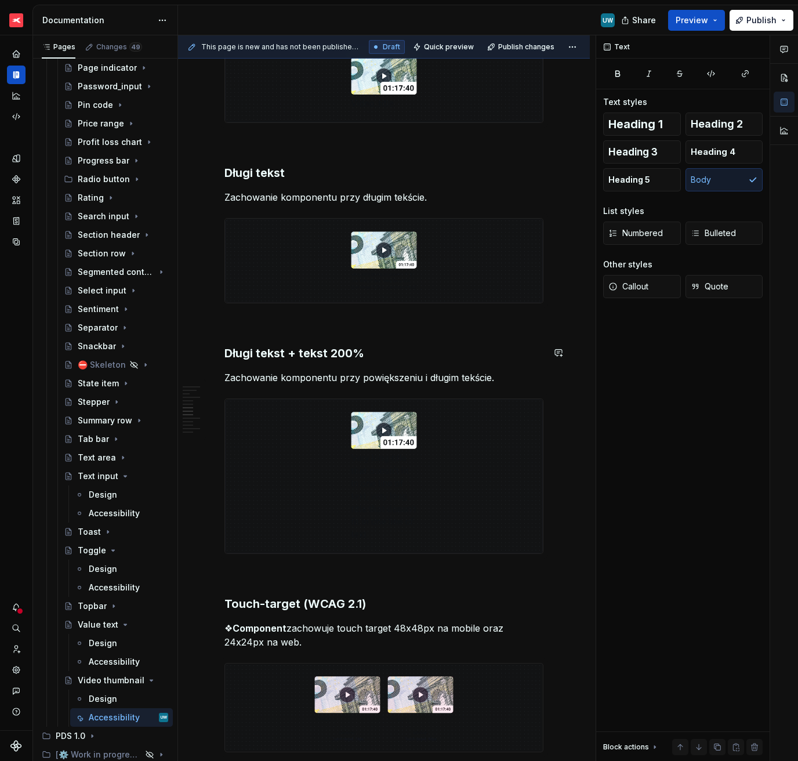
scroll to position [1189, 0]
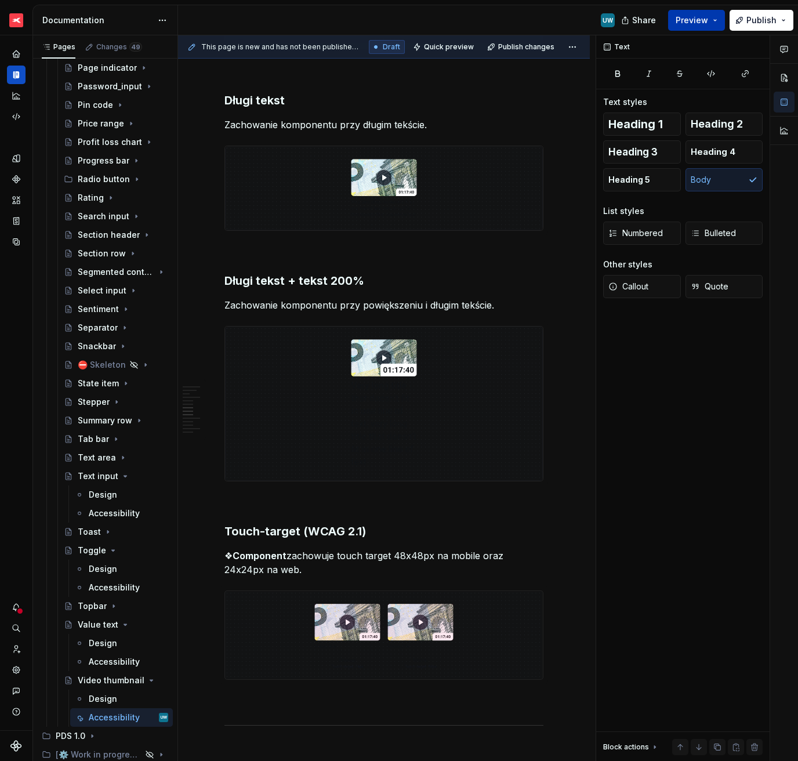
click at [696, 18] on span "Preview" at bounding box center [692, 21] width 32 height 12
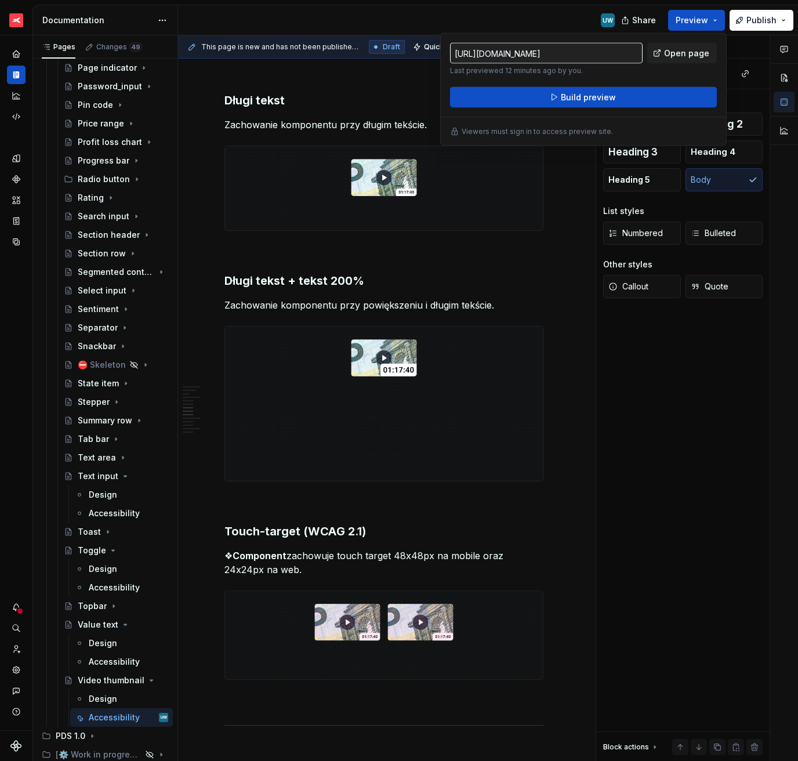
click at [466, 26] on div "UW" at bounding box center [401, 20] width 446 height 30
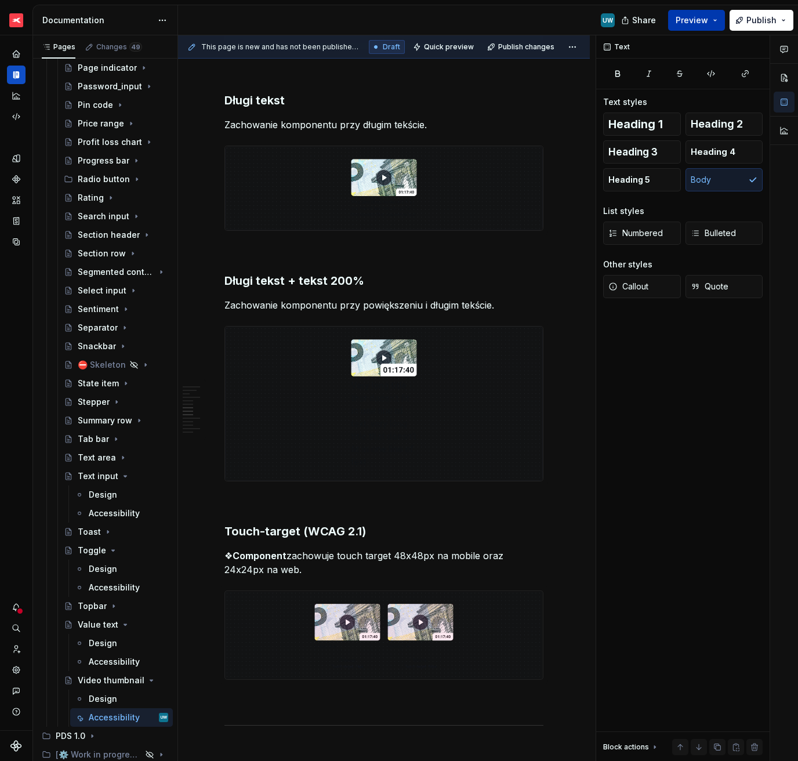
click at [691, 24] on span "Preview" at bounding box center [692, 21] width 32 height 12
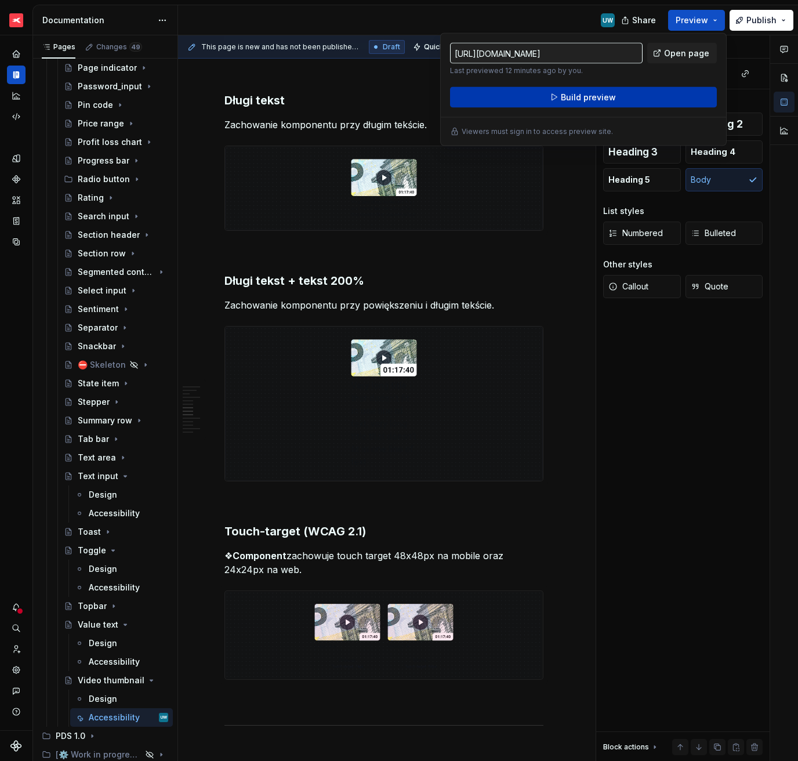
click at [612, 99] on span "Build preview" at bounding box center [588, 98] width 55 height 12
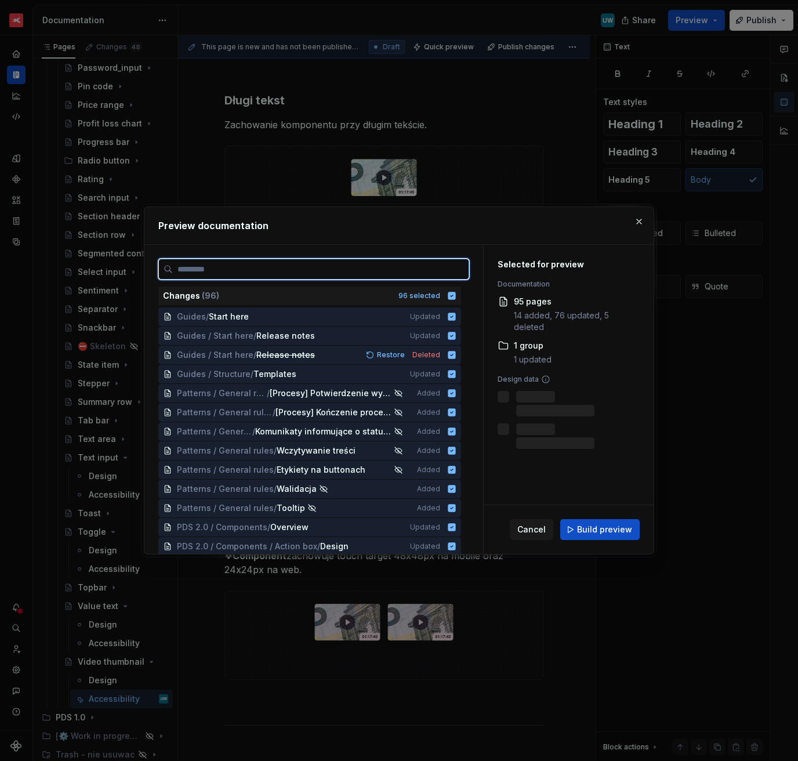
scroll to position [1715, 0]
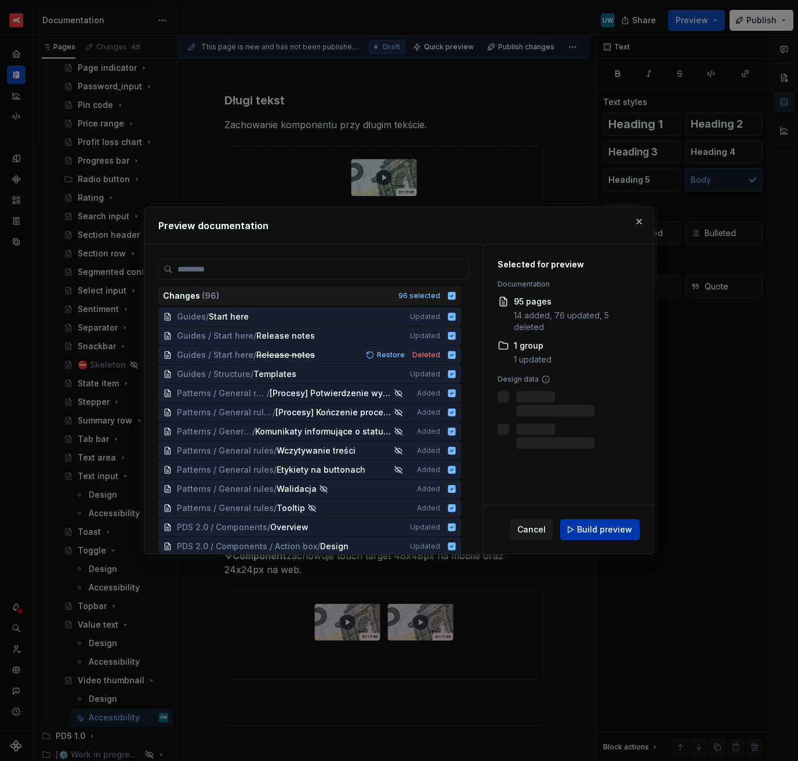
click at [599, 521] on button "Build preview" at bounding box center [599, 529] width 79 height 21
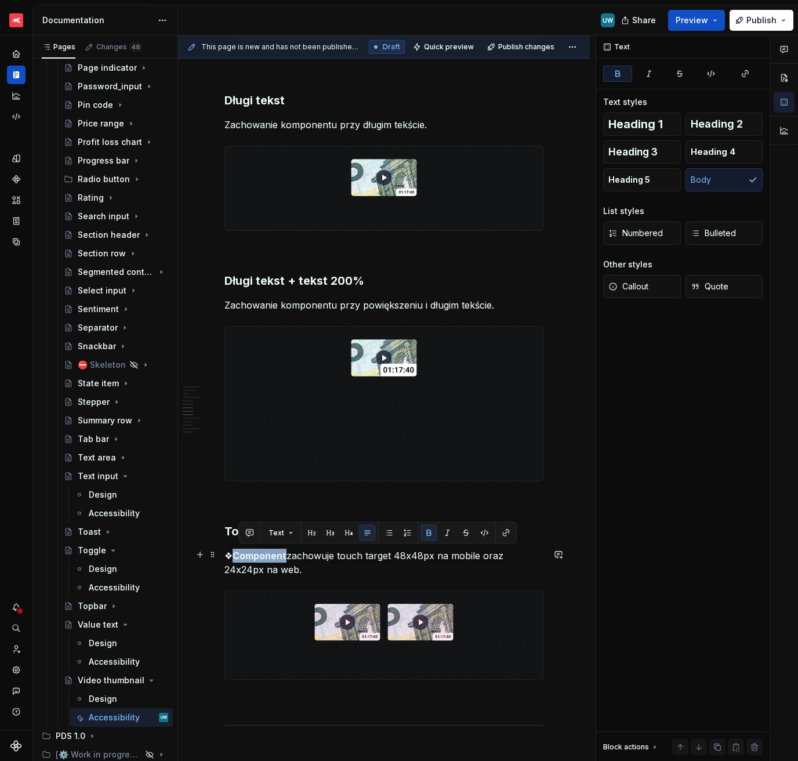
drag, startPoint x: 285, startPoint y: 555, endPoint x: 234, endPoint y: 555, distance: 51.6
click at [234, 538] on p "❖ Component zachowuje touch target 48x48px na mobile oraz 24x24px na web." at bounding box center [383, 563] width 319 height 28
click at [521, 45] on span "Publish changes" at bounding box center [526, 46] width 56 height 9
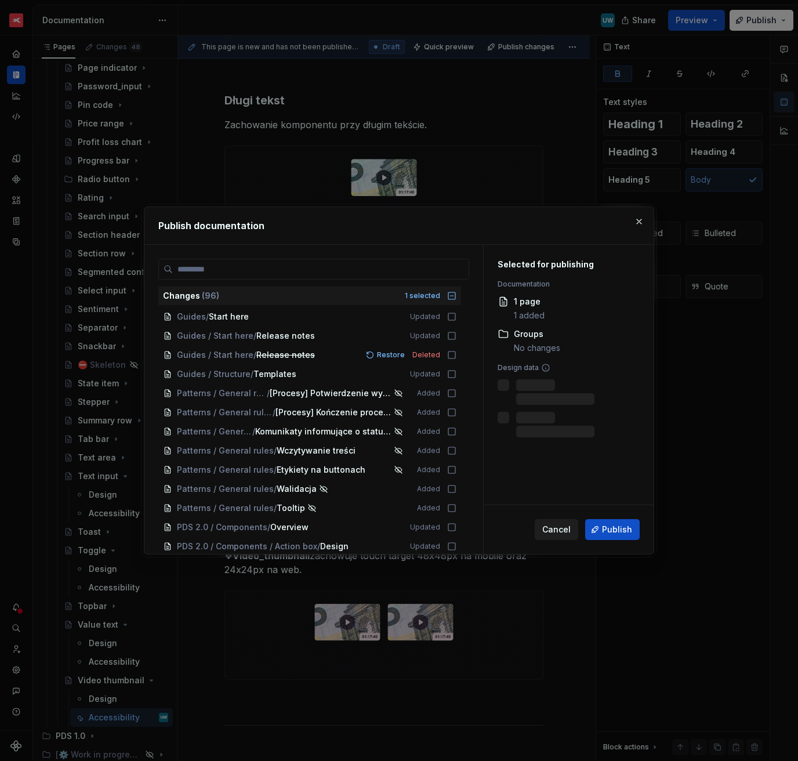
click at [562, 537] on button "Cancel" at bounding box center [557, 529] width 44 height 21
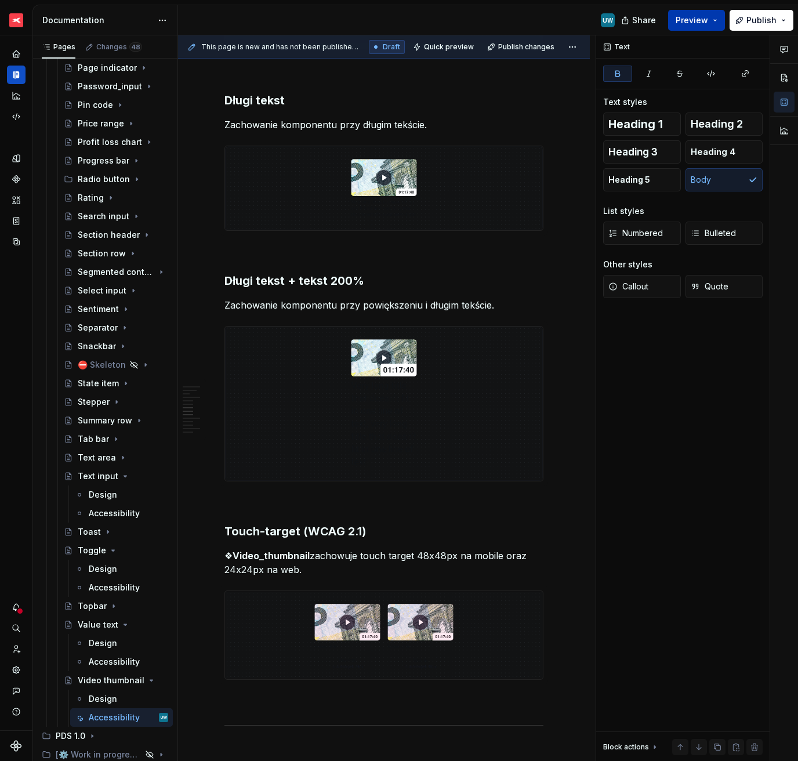
click at [699, 27] on button "Preview" at bounding box center [696, 20] width 57 height 21
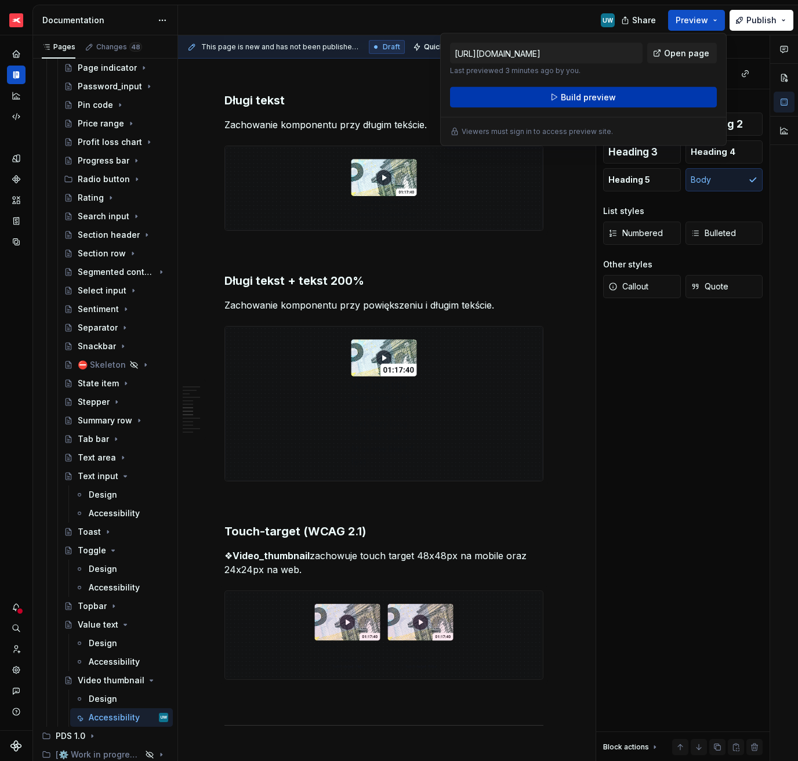
click at [625, 96] on button "Build preview" at bounding box center [583, 97] width 267 height 21
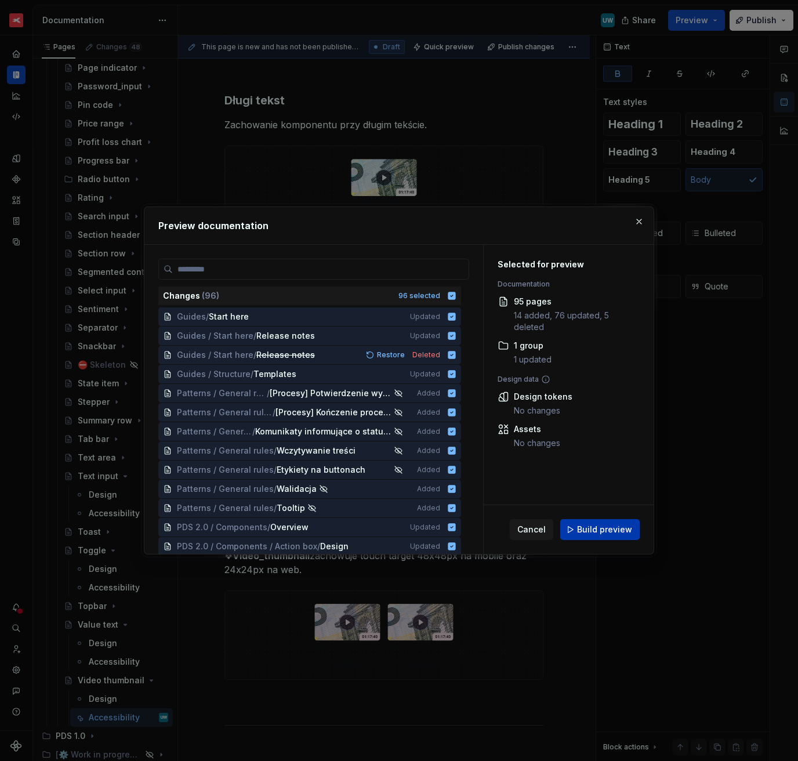
click at [609, 534] on span "Build preview" at bounding box center [604, 530] width 55 height 12
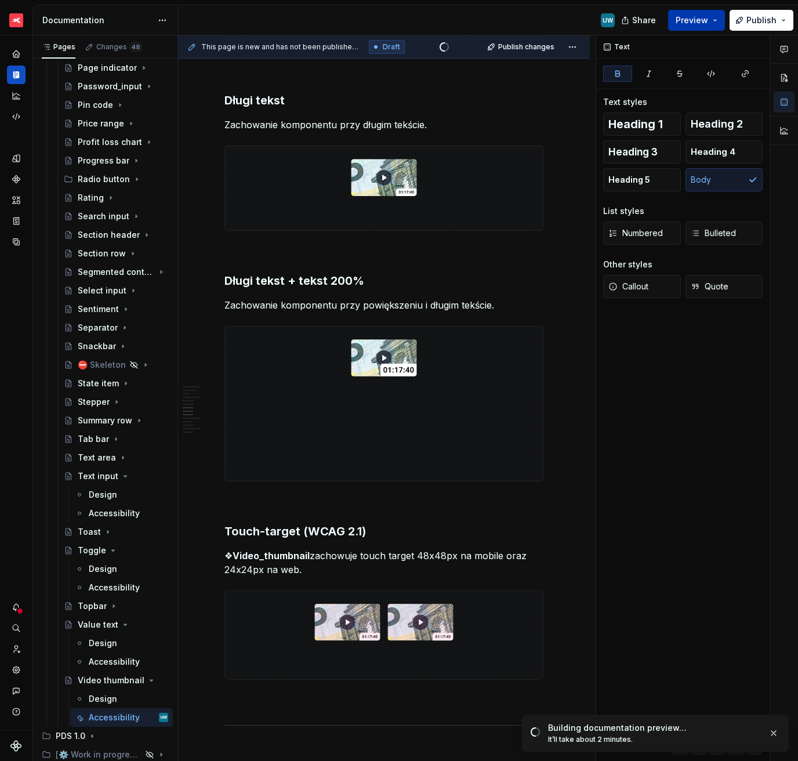
click at [718, 22] on button "Preview" at bounding box center [696, 20] width 57 height 21
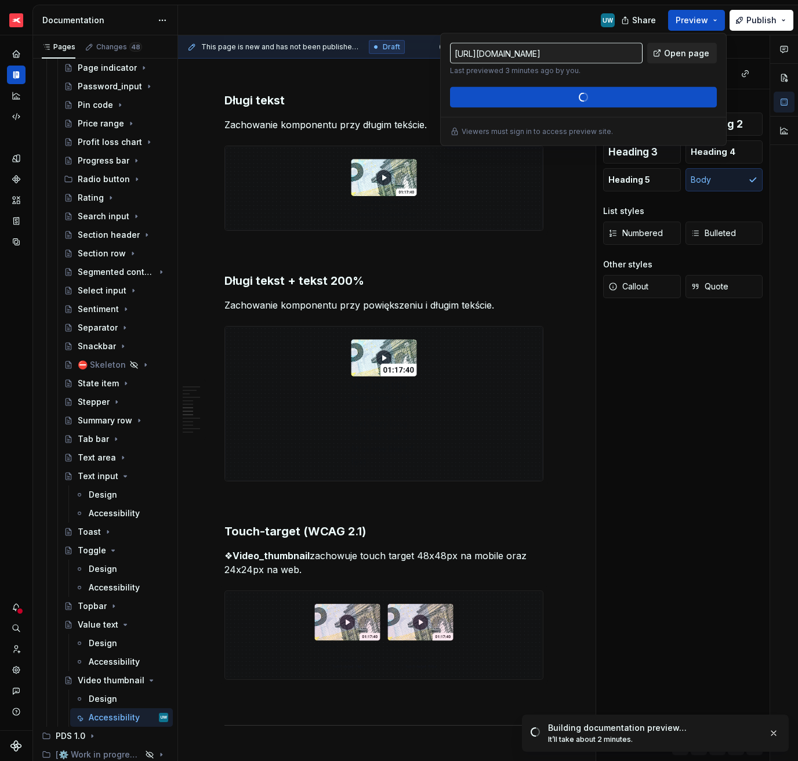
click at [689, 57] on span "Open page" at bounding box center [686, 54] width 45 height 12
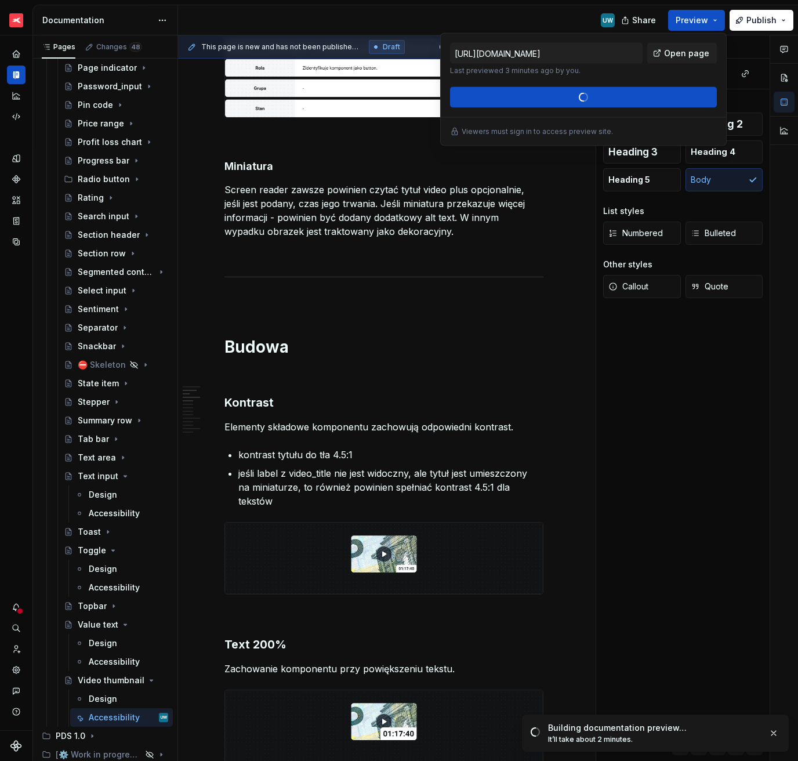
scroll to position [0, 0]
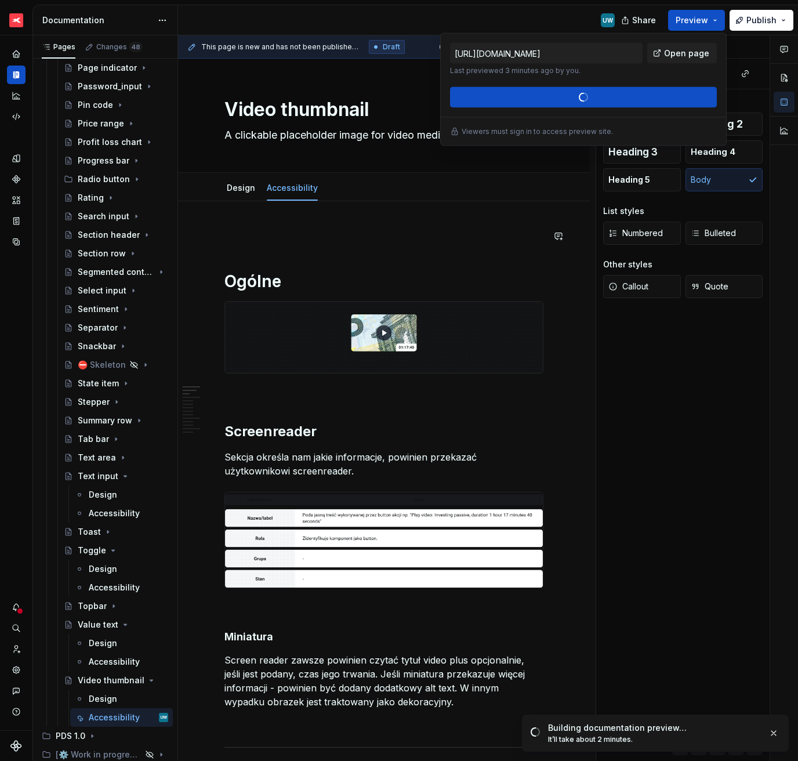
click at [236, 236] on p at bounding box center [383, 236] width 319 height 14
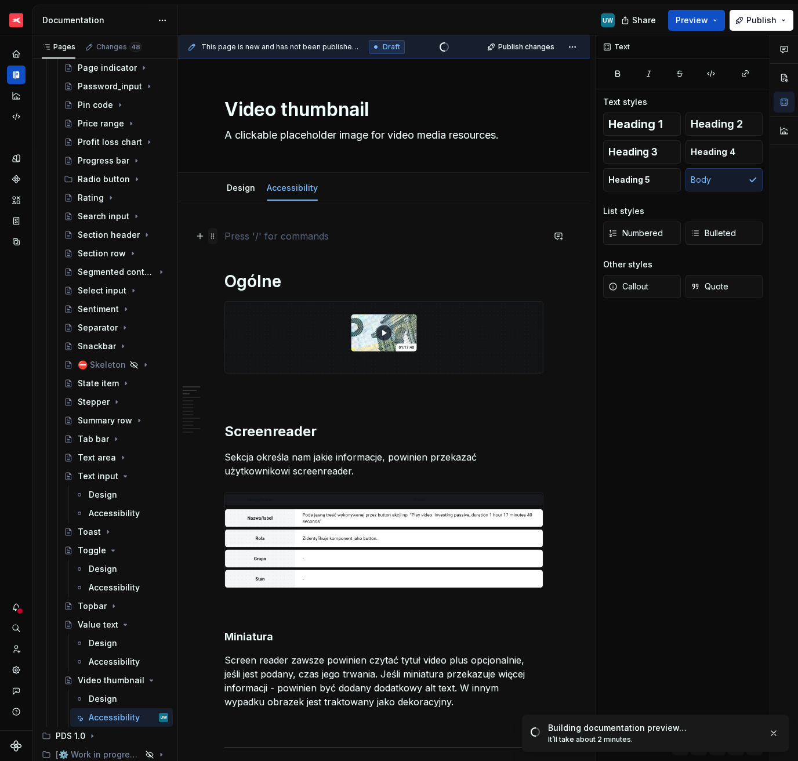
click at [213, 240] on span at bounding box center [212, 236] width 9 height 16
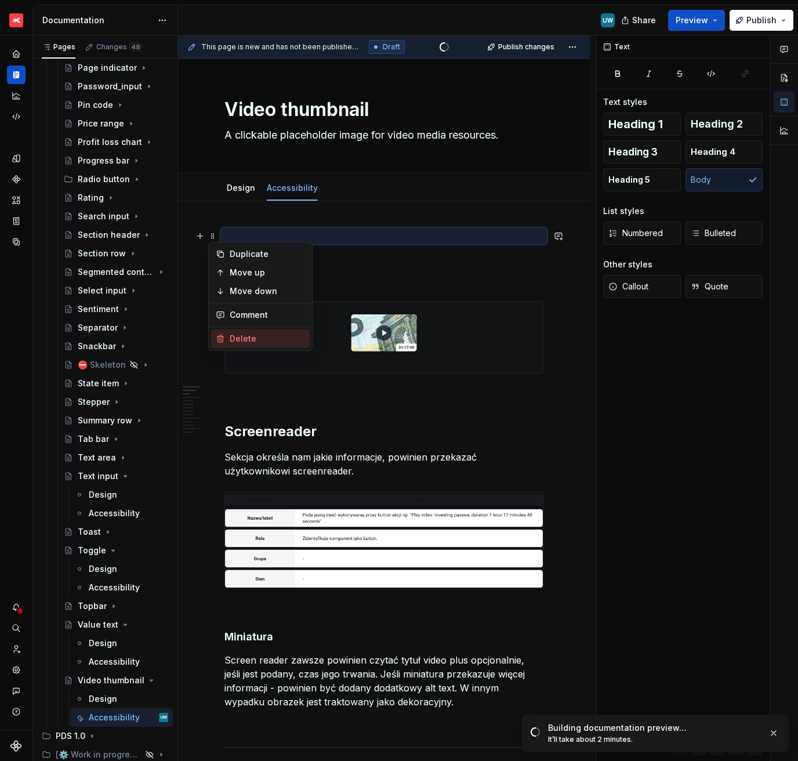
click at [256, 336] on div "Delete" at bounding box center [267, 339] width 75 height 12
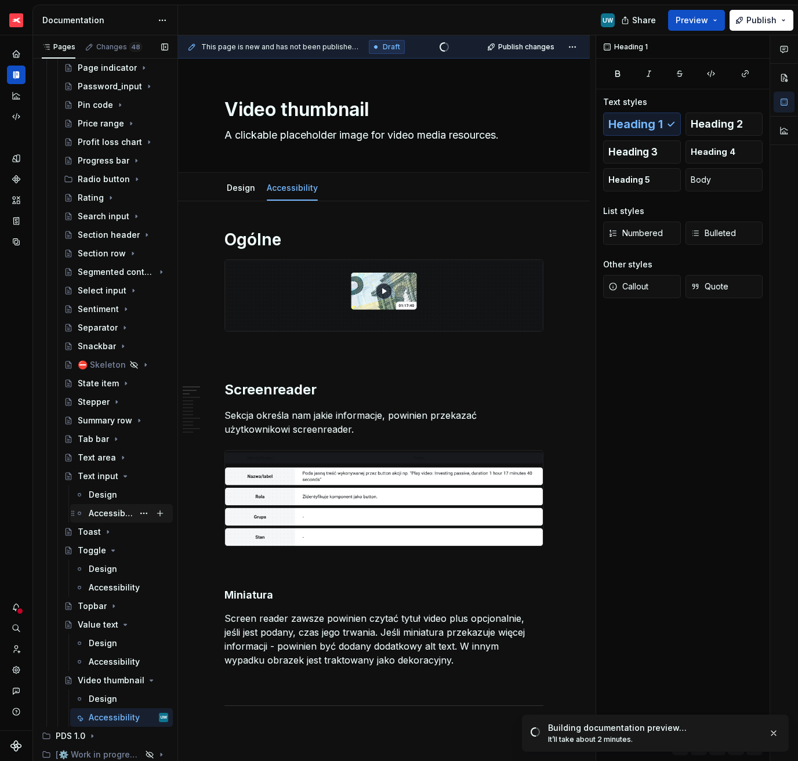
click at [99, 512] on div "Accessibility" at bounding box center [111, 514] width 45 height 12
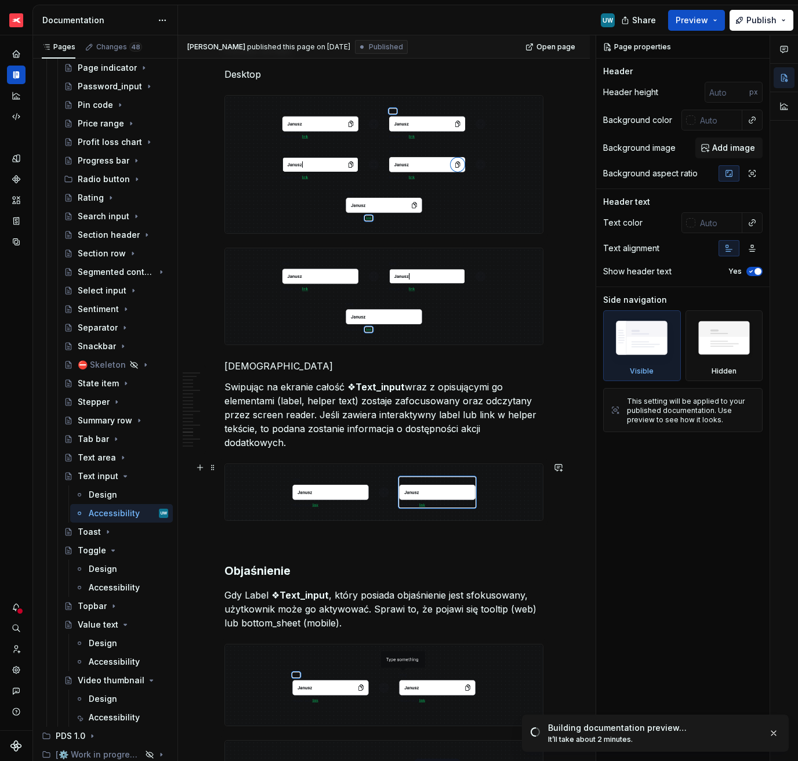
scroll to position [3429, 0]
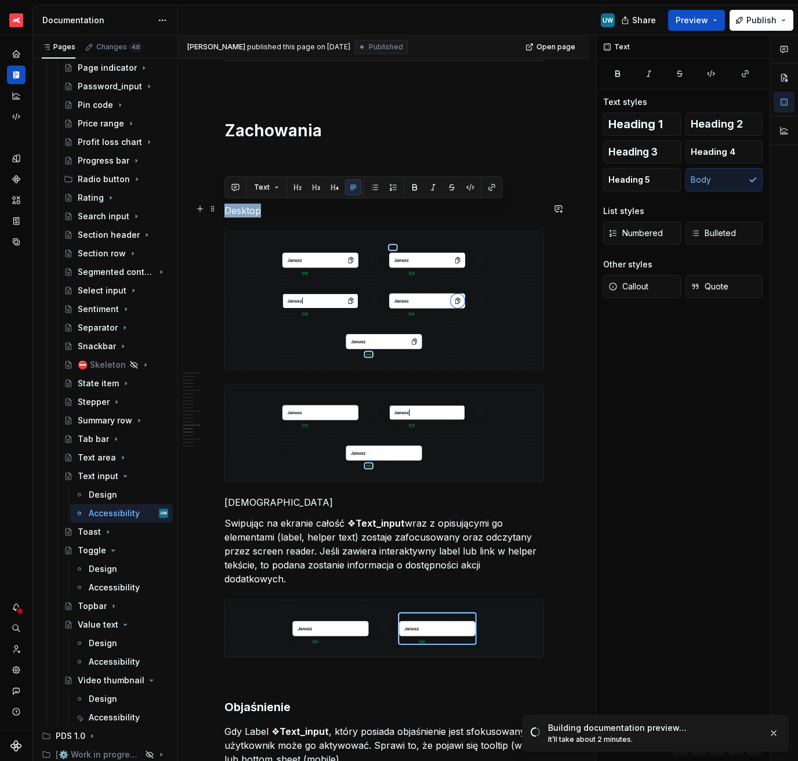
drag, startPoint x: 273, startPoint y: 209, endPoint x: 223, endPoint y: 212, distance: 49.4
click at [422, 188] on div "Text" at bounding box center [363, 187] width 273 height 16
click at [415, 187] on button "button" at bounding box center [415, 187] width 16 height 16
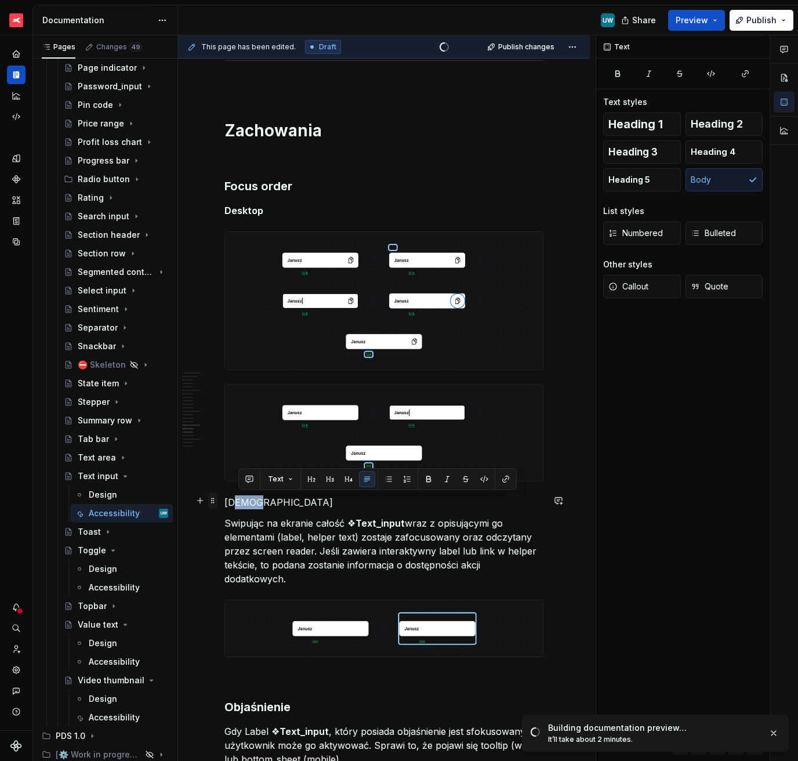
drag, startPoint x: 255, startPoint y: 501, endPoint x: 211, endPoint y: 499, distance: 44.1
drag, startPoint x: 255, startPoint y: 502, endPoint x: 224, endPoint y: 504, distance: 30.8
click at [224, 504] on p "[DEMOGRAPHIC_DATA]" at bounding box center [383, 502] width 319 height 14
click at [416, 477] on button "button" at bounding box center [415, 479] width 16 height 16
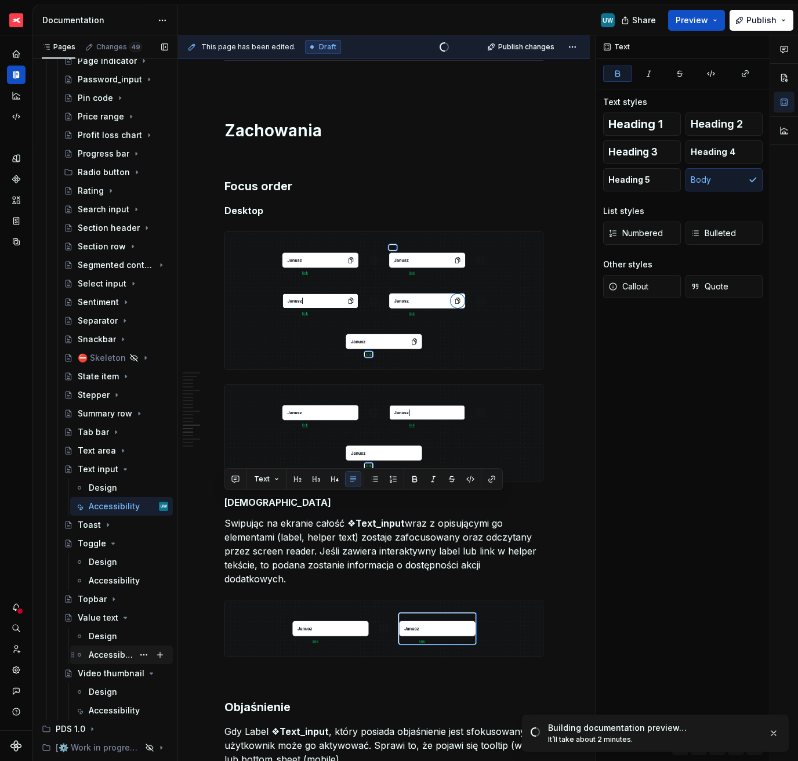
scroll to position [1733, 0]
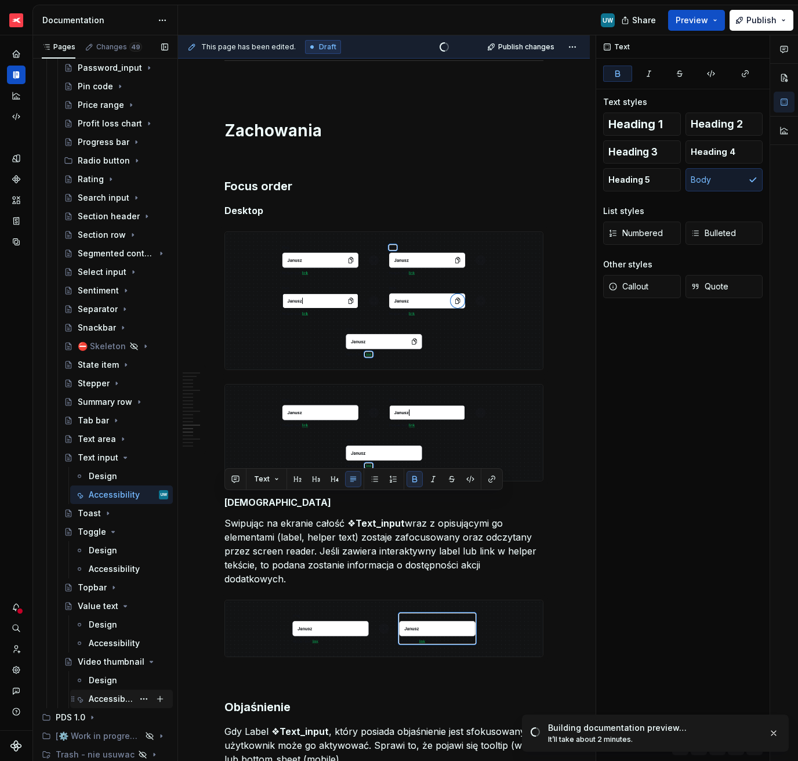
click at [106, 538] on div "Accessibility" at bounding box center [111, 699] width 45 height 12
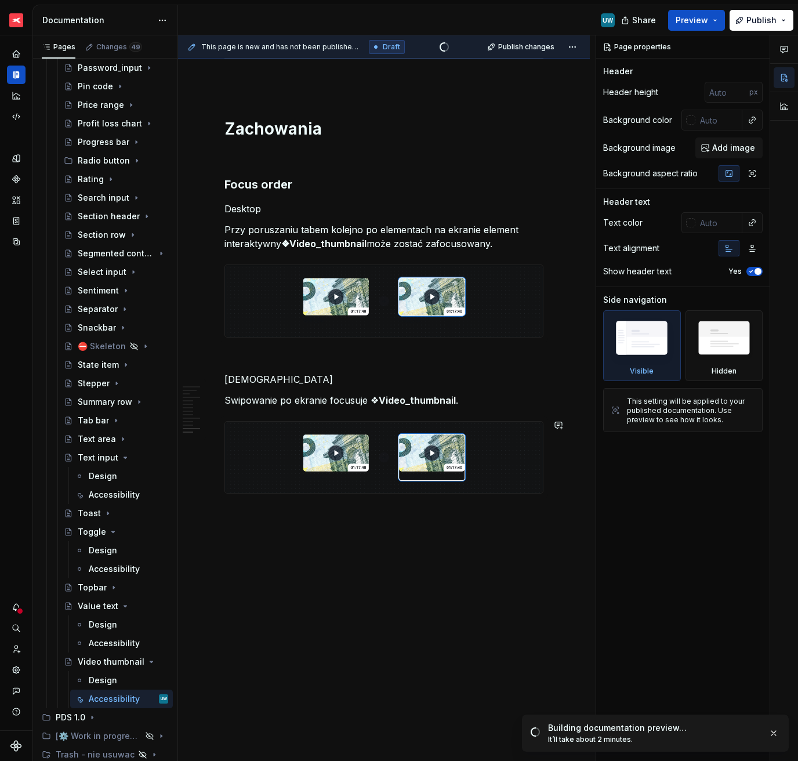
scroll to position [2251, 0]
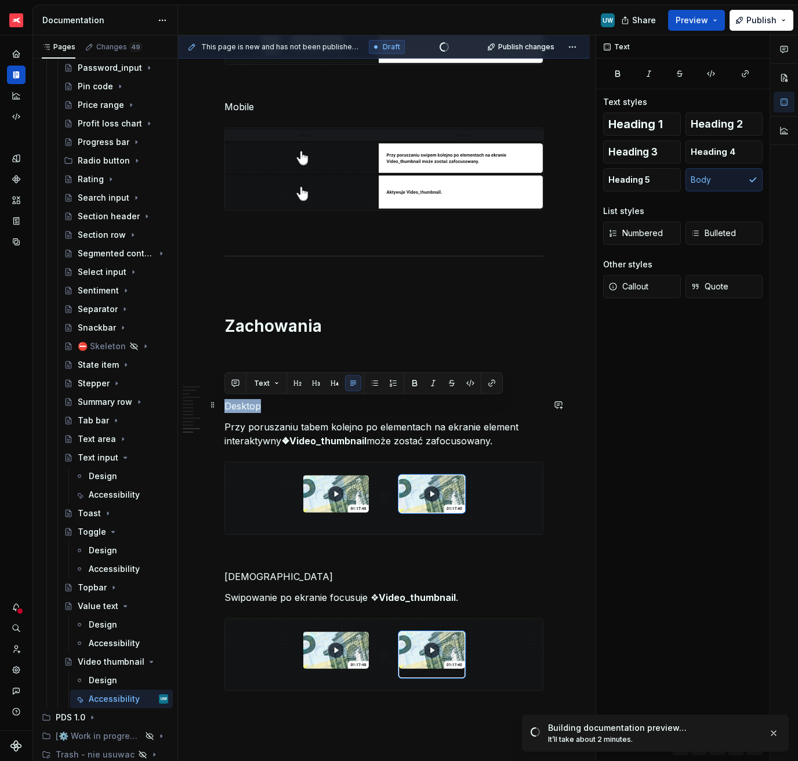
drag, startPoint x: 265, startPoint y: 402, endPoint x: 222, endPoint y: 401, distance: 43.5
click at [416, 383] on button "button" at bounding box center [415, 383] width 16 height 16
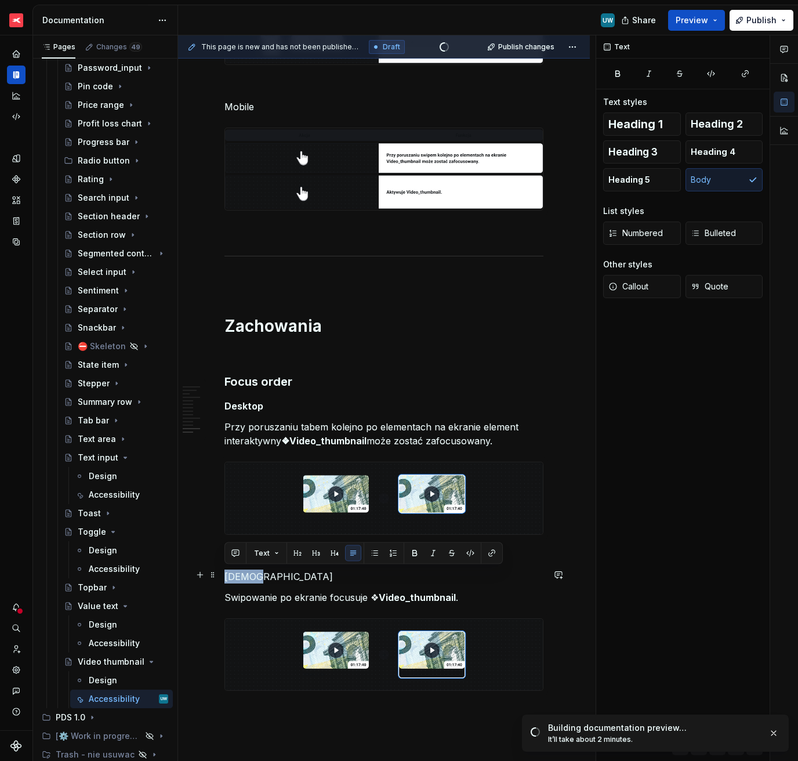
drag, startPoint x: 252, startPoint y: 577, endPoint x: 226, endPoint y: 576, distance: 25.5
click at [226, 538] on p "[DEMOGRAPHIC_DATA]" at bounding box center [383, 577] width 319 height 14
click at [417, 538] on button "button" at bounding box center [415, 553] width 16 height 16
click at [323, 538] on p "[DEMOGRAPHIC_DATA]" at bounding box center [383, 577] width 319 height 14
click at [124, 538] on icon "Page tree" at bounding box center [128, 661] width 9 height 9
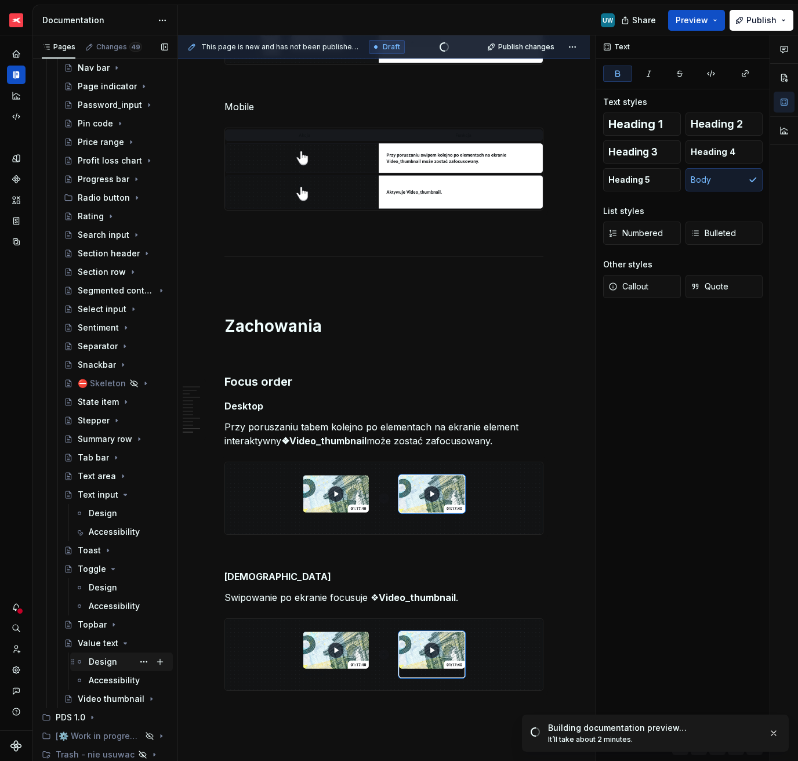
scroll to position [1696, 0]
click at [121, 538] on icon "Page tree" at bounding box center [125, 643] width 9 height 9
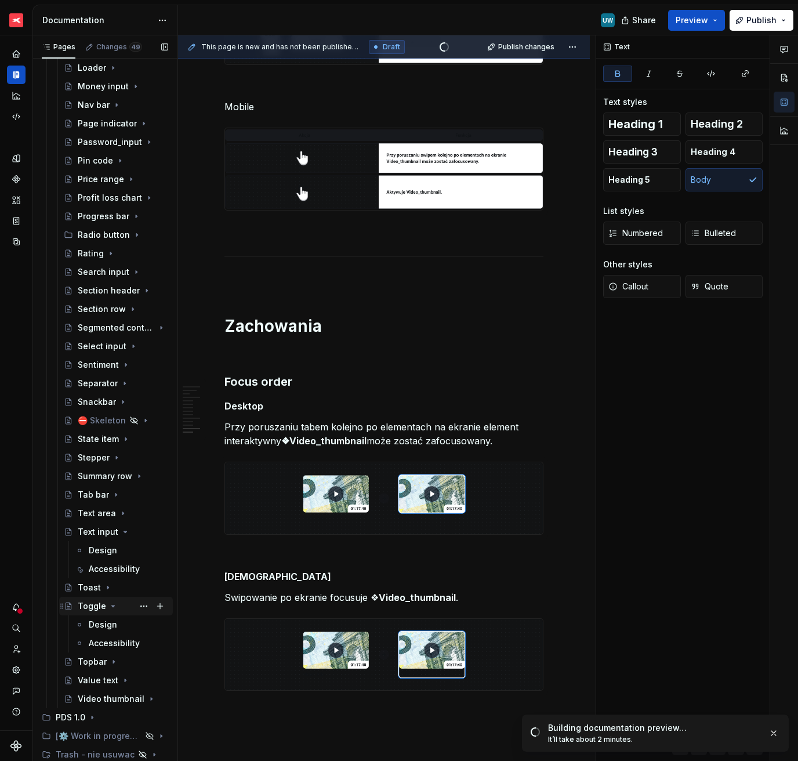
click at [110, 538] on icon "Page tree" at bounding box center [112, 606] width 9 height 9
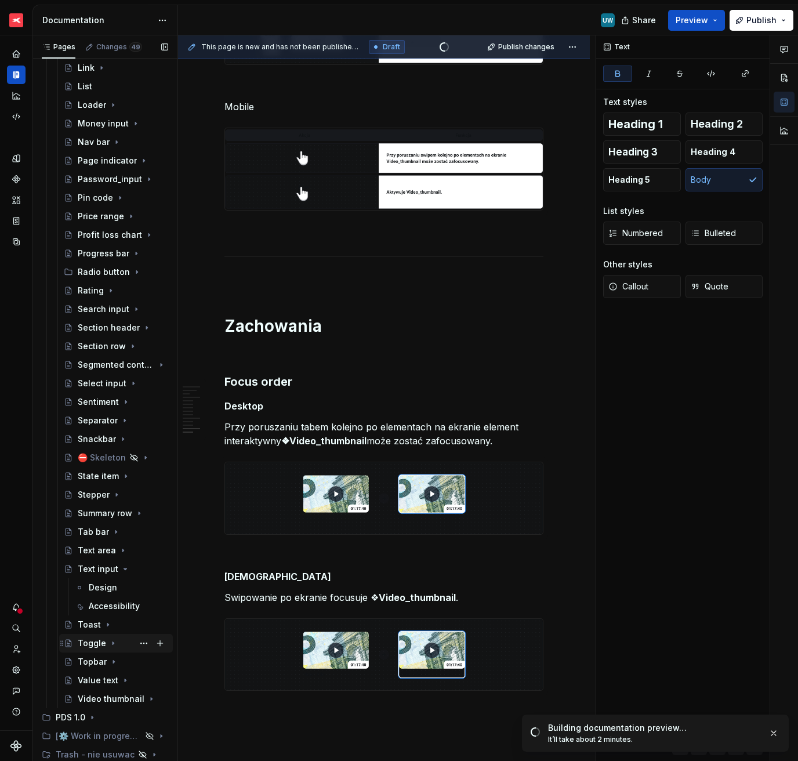
scroll to position [1622, 0]
click at [111, 538] on div "Accessibility" at bounding box center [111, 606] width 45 height 12
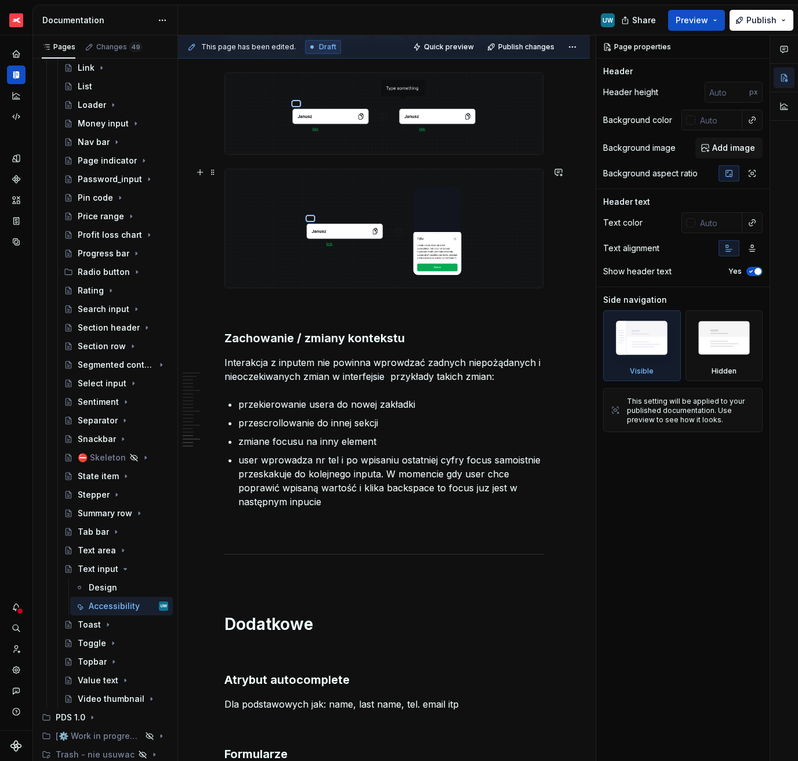
scroll to position [4146, 0]
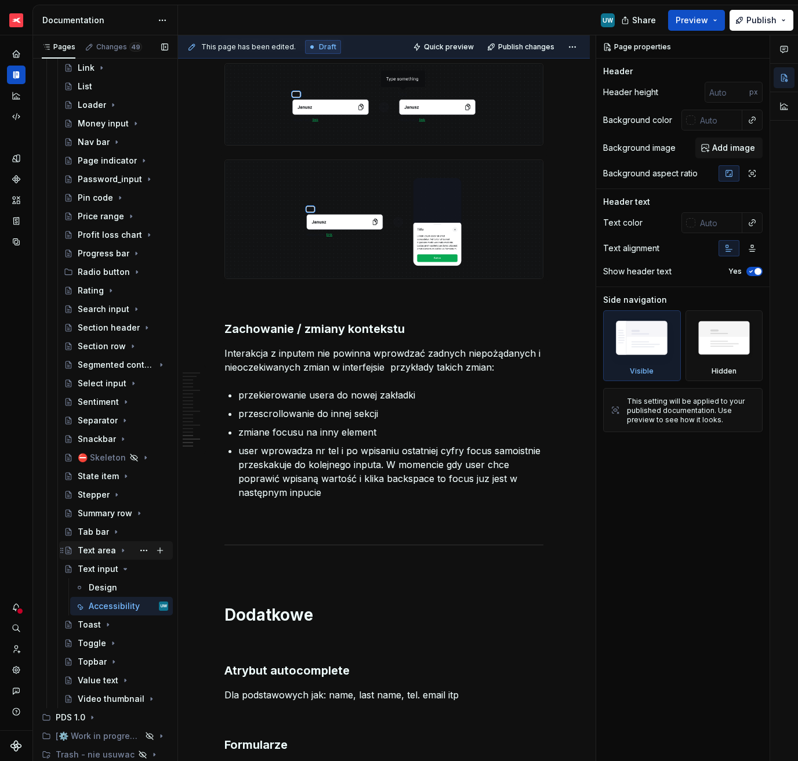
click at [122, 538] on icon "Page tree" at bounding box center [122, 550] width 9 height 9
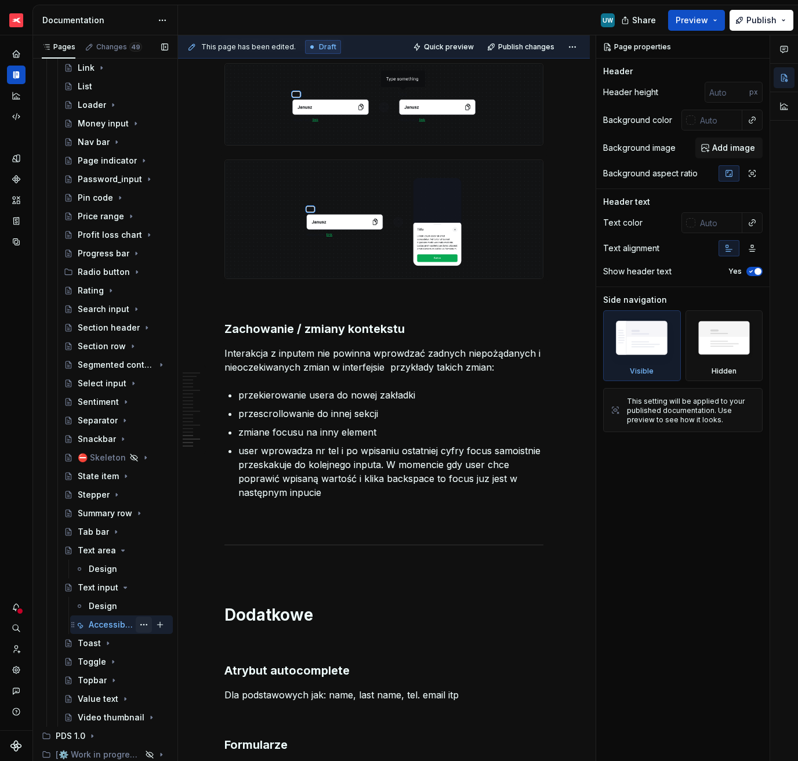
click at [136, 538] on button "Page tree" at bounding box center [144, 625] width 16 height 16
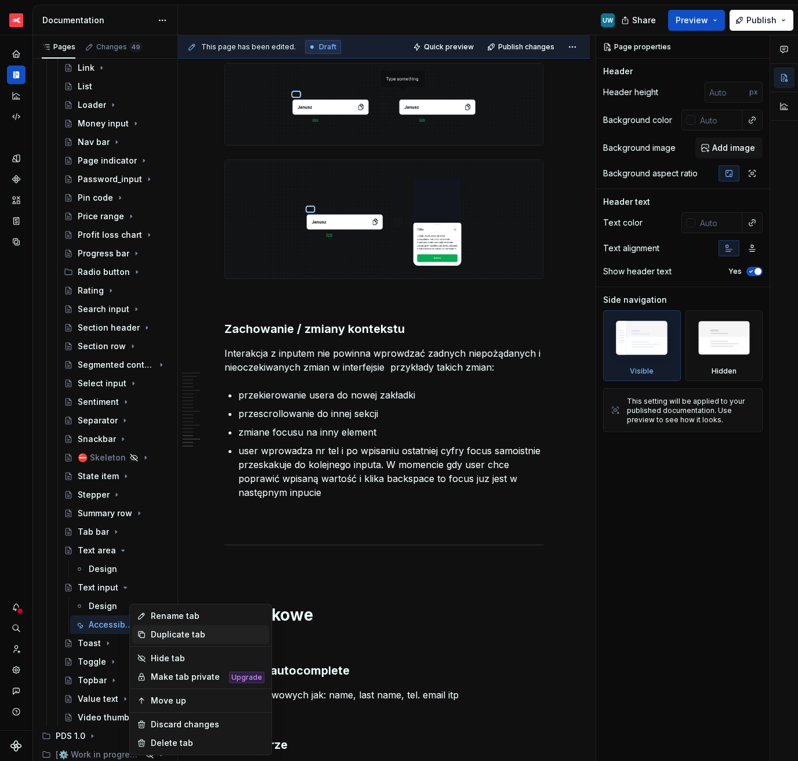
click at [172, 538] on div "Duplicate tab" at bounding box center [208, 635] width 114 height 12
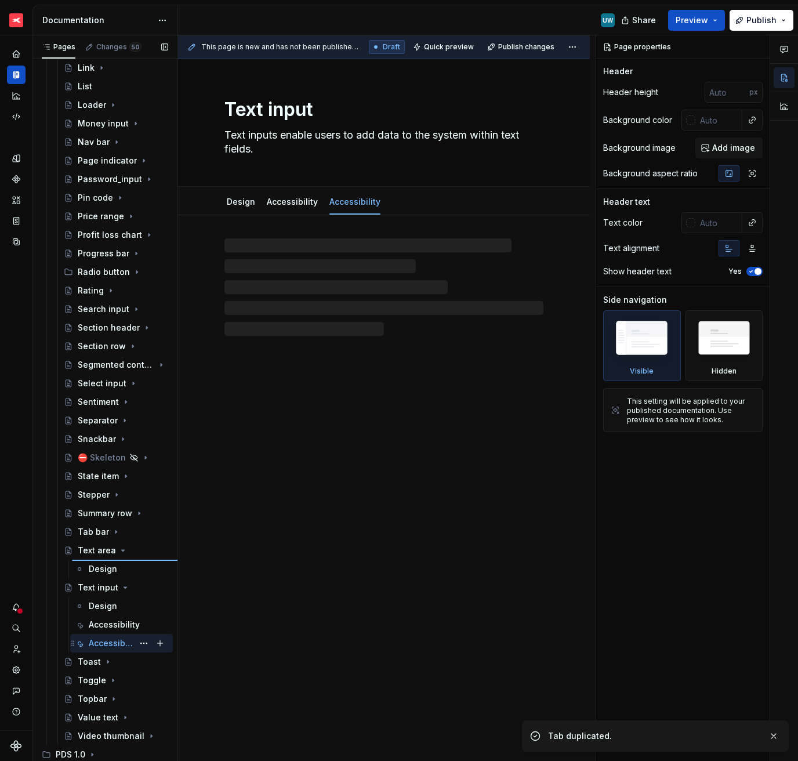
type textarea "*"
type textarea "Text area"
type textarea "A text area lets a user input a longer amount of text than a standard text fiel…"
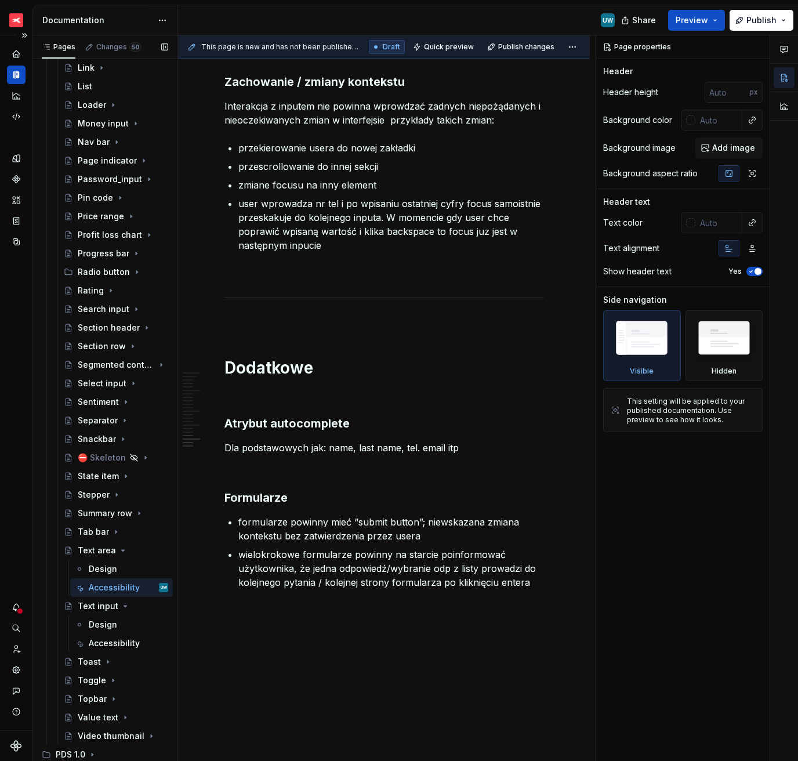
scroll to position [4461, 0]
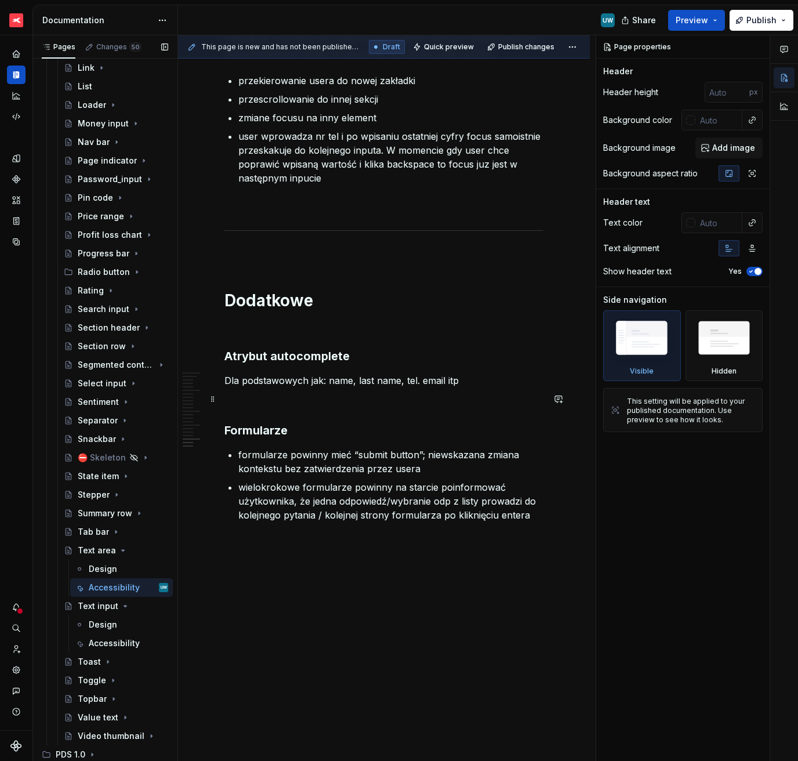
click at [245, 400] on p at bounding box center [383, 401] width 319 height 14
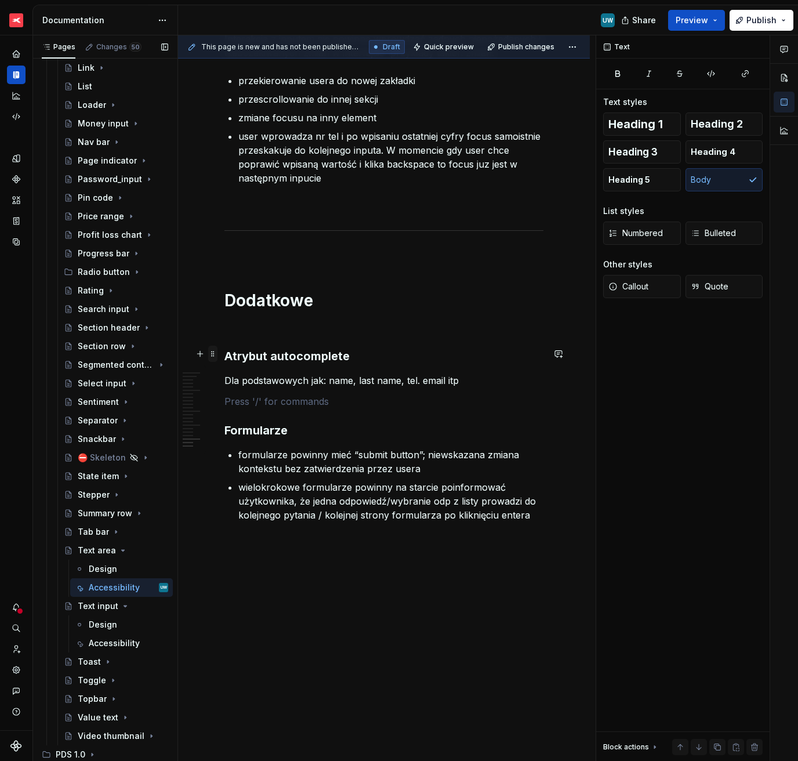
click at [215, 353] on span at bounding box center [212, 354] width 9 height 16
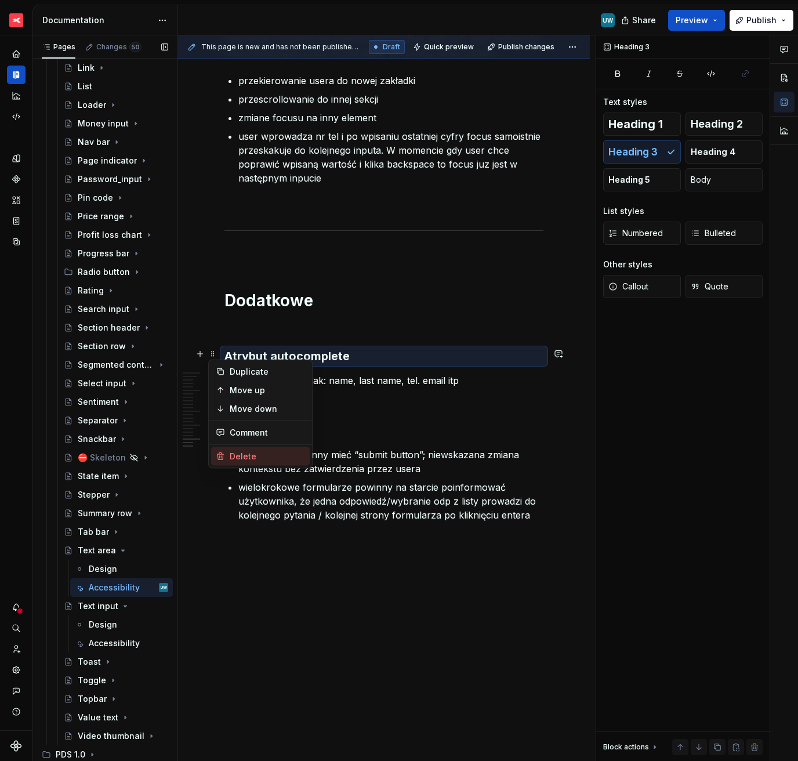
drag, startPoint x: 236, startPoint y: 452, endPoint x: 236, endPoint y: 433, distance: 19.7
click at [236, 452] on div "Delete" at bounding box center [267, 457] width 75 height 12
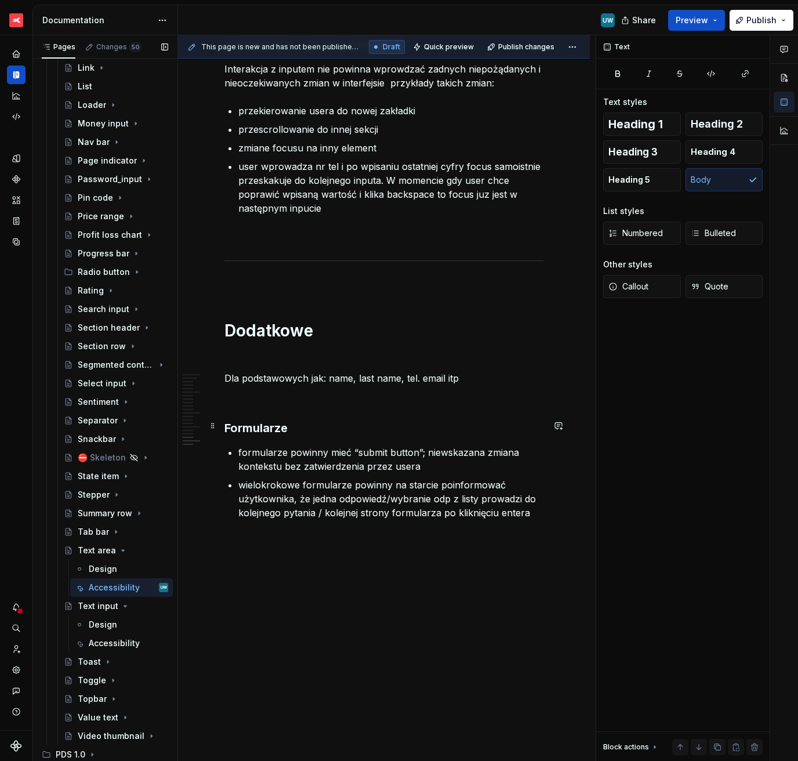
scroll to position [4428, 0]
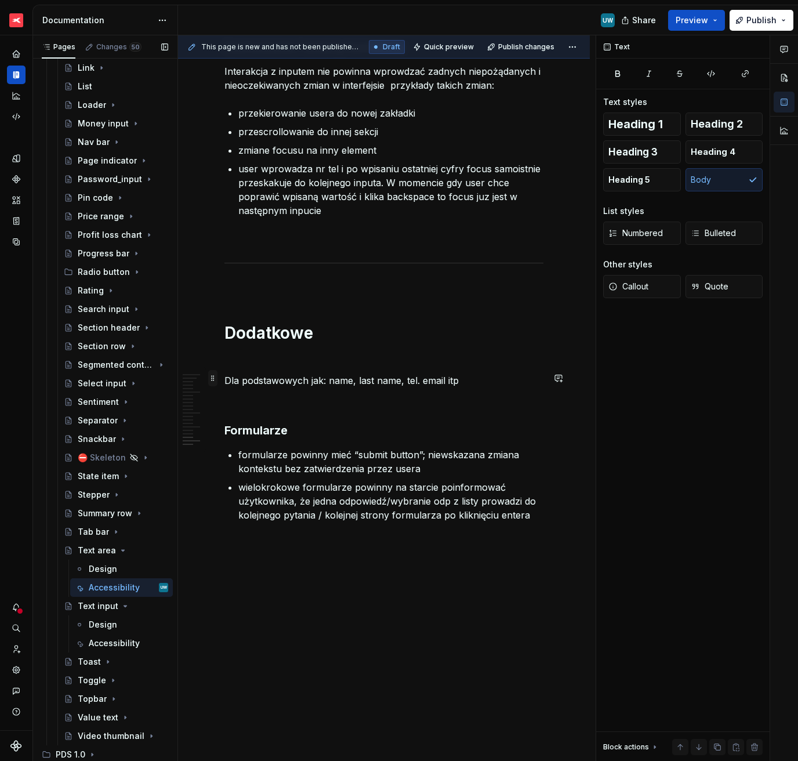
click at [213, 379] on span at bounding box center [212, 378] width 9 height 16
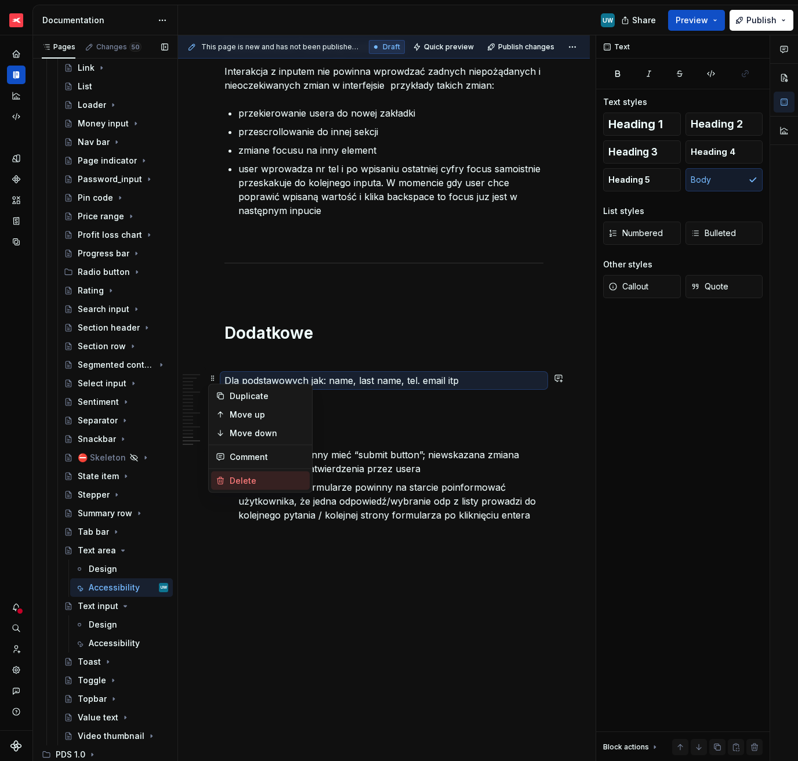
click at [231, 473] on div "Delete" at bounding box center [260, 481] width 99 height 19
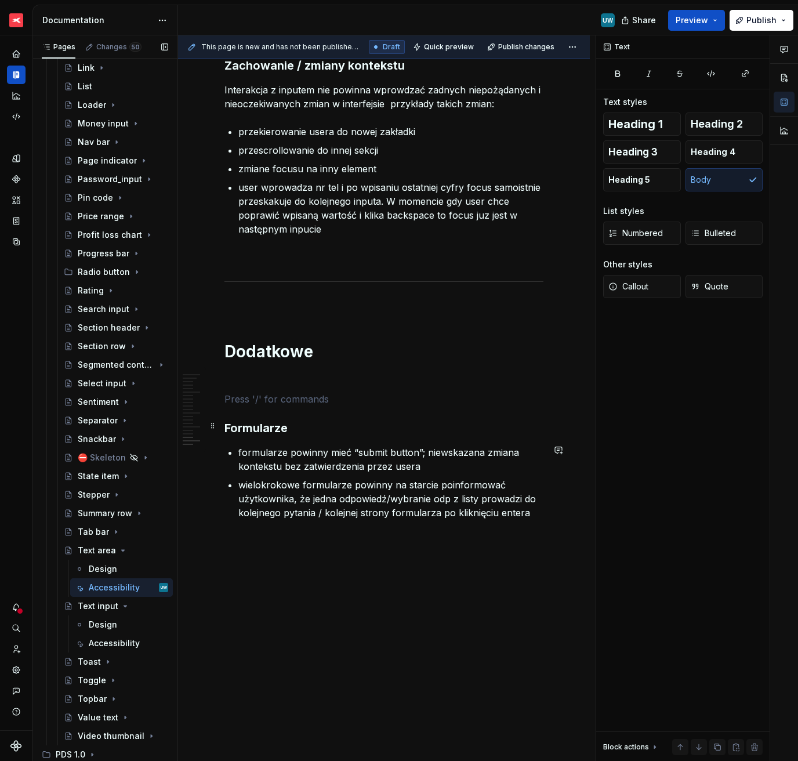
scroll to position [4407, 0]
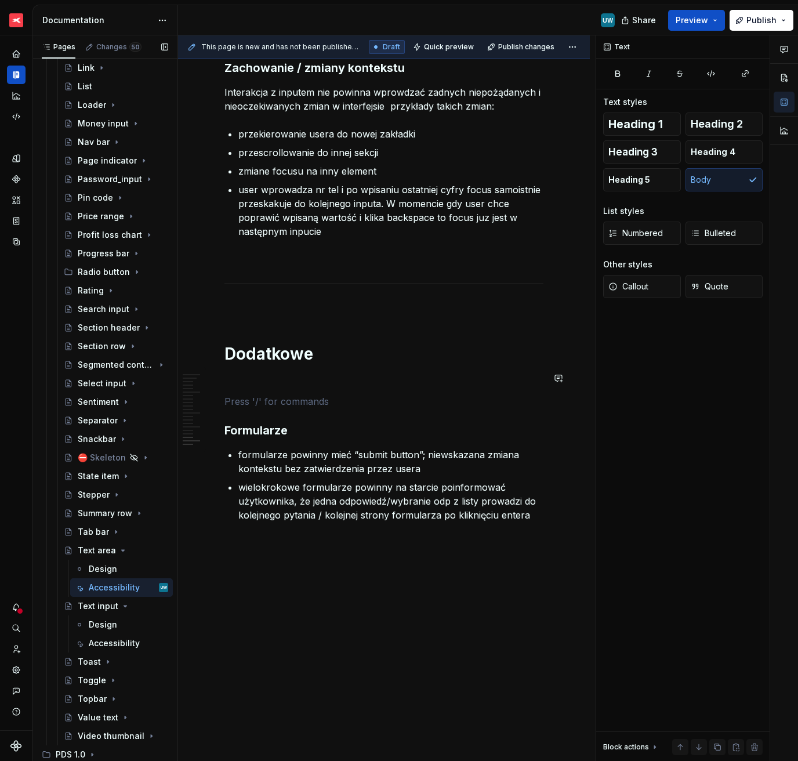
click at [230, 382] on p at bounding box center [383, 381] width 319 height 14
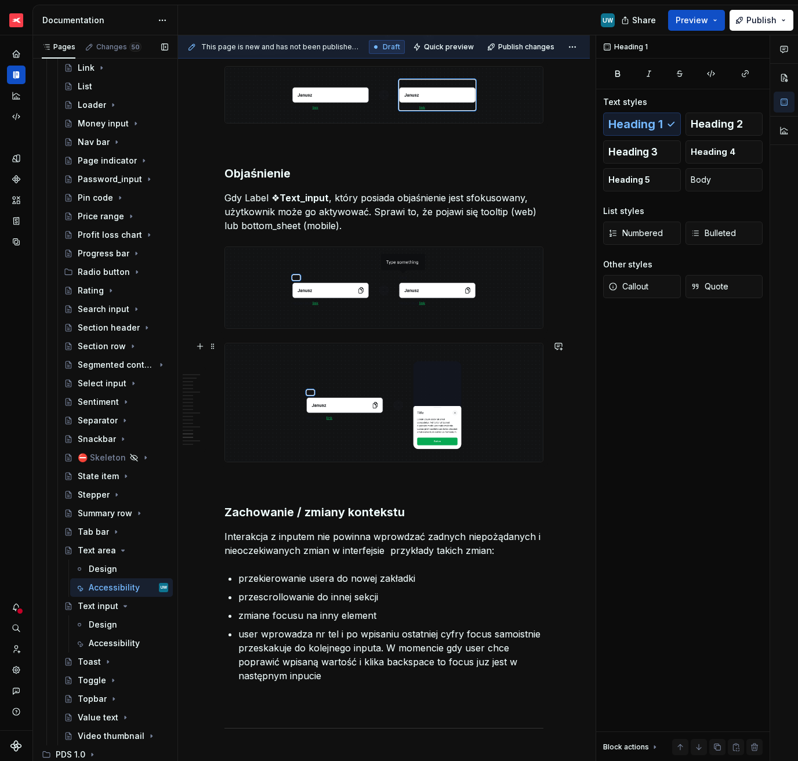
scroll to position [4168, 0]
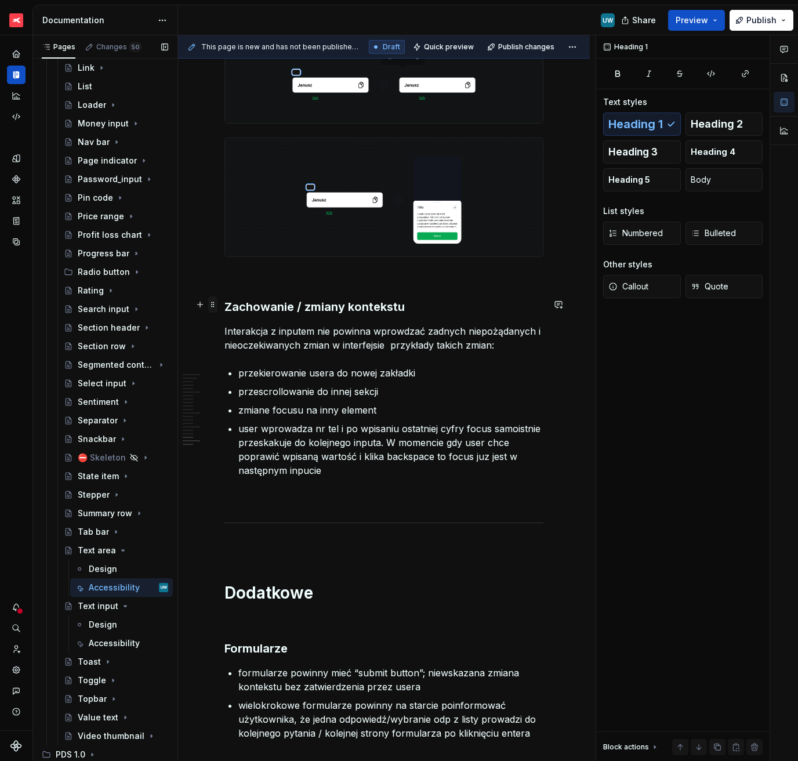
click at [213, 304] on span at bounding box center [212, 304] width 9 height 16
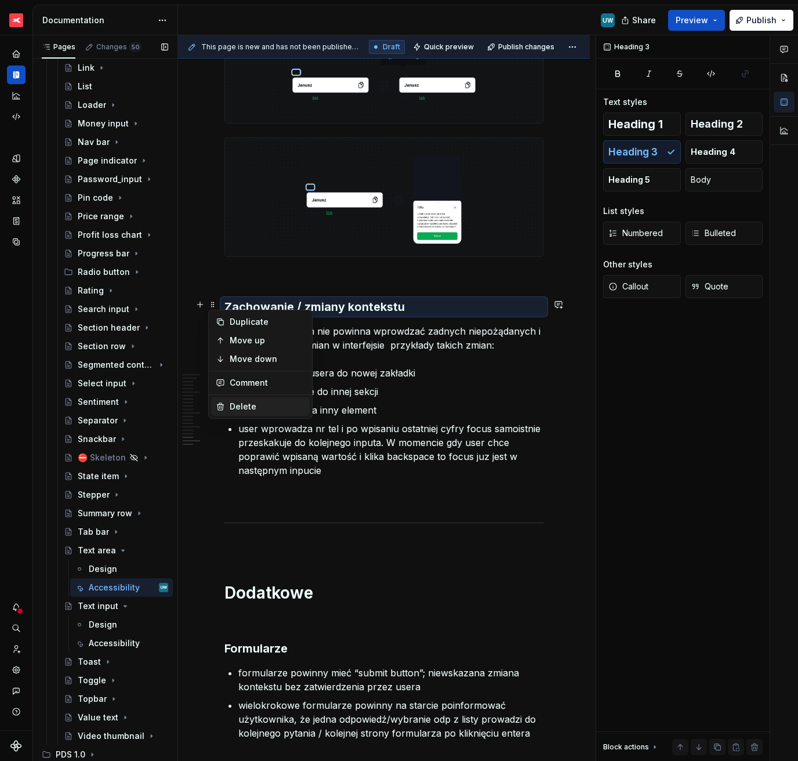
click at [238, 400] on div "Delete" at bounding box center [260, 406] width 99 height 19
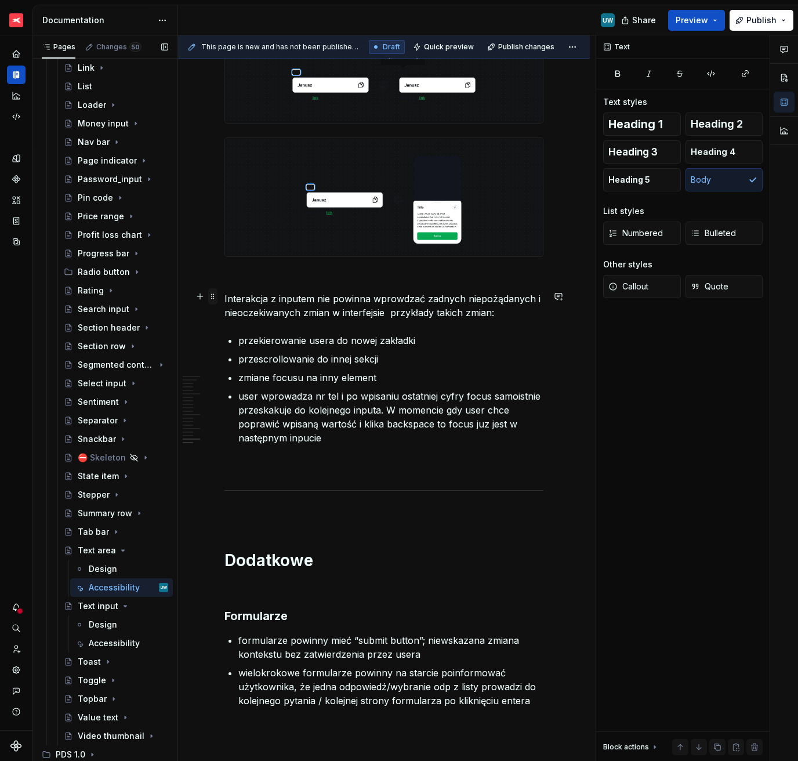
click at [214, 299] on span at bounding box center [212, 296] width 9 height 16
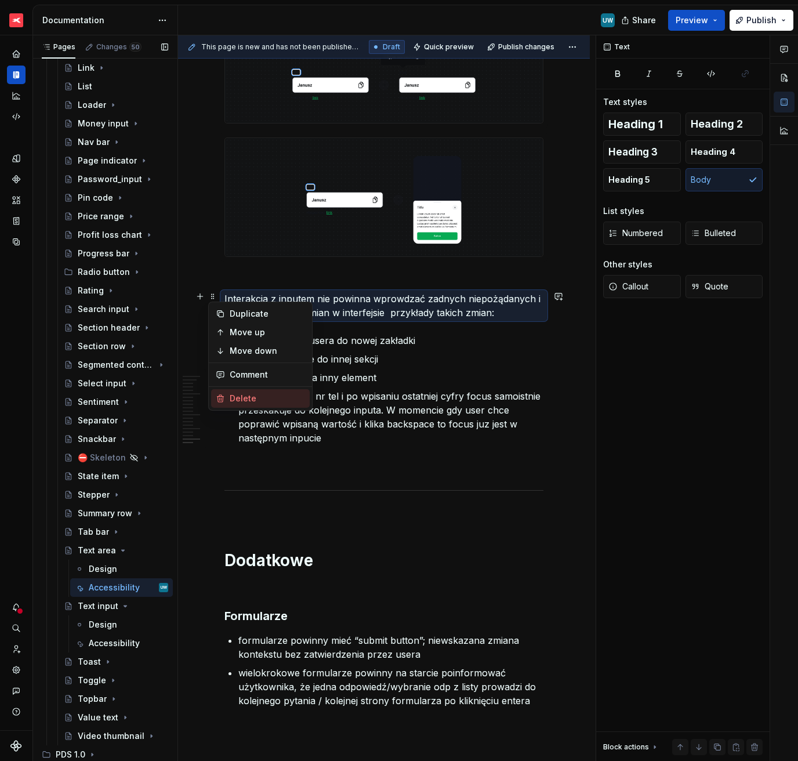
click at [233, 399] on div "Delete" at bounding box center [267, 399] width 75 height 12
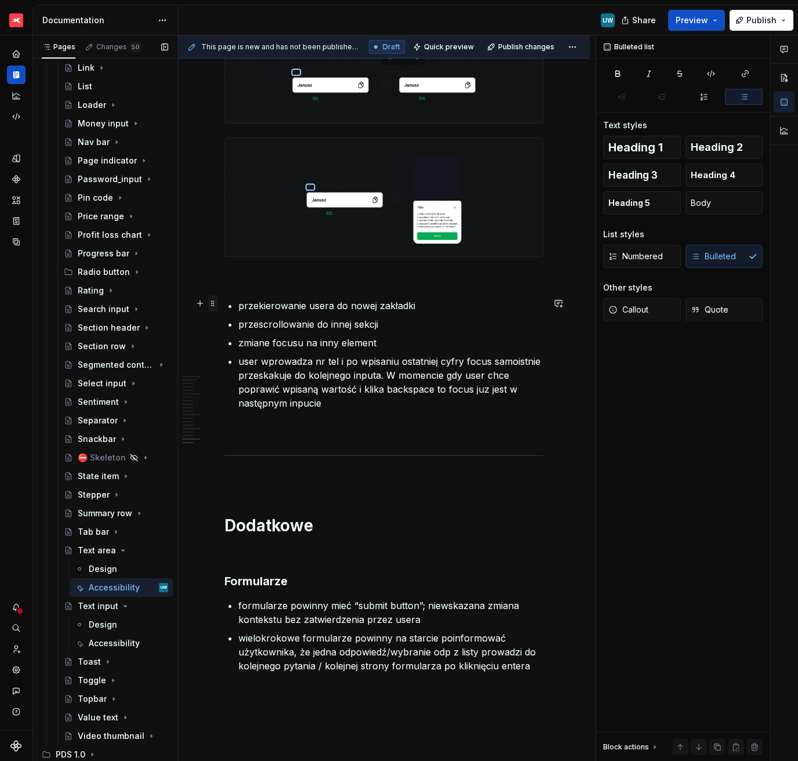
click at [215, 303] on span at bounding box center [212, 303] width 9 height 16
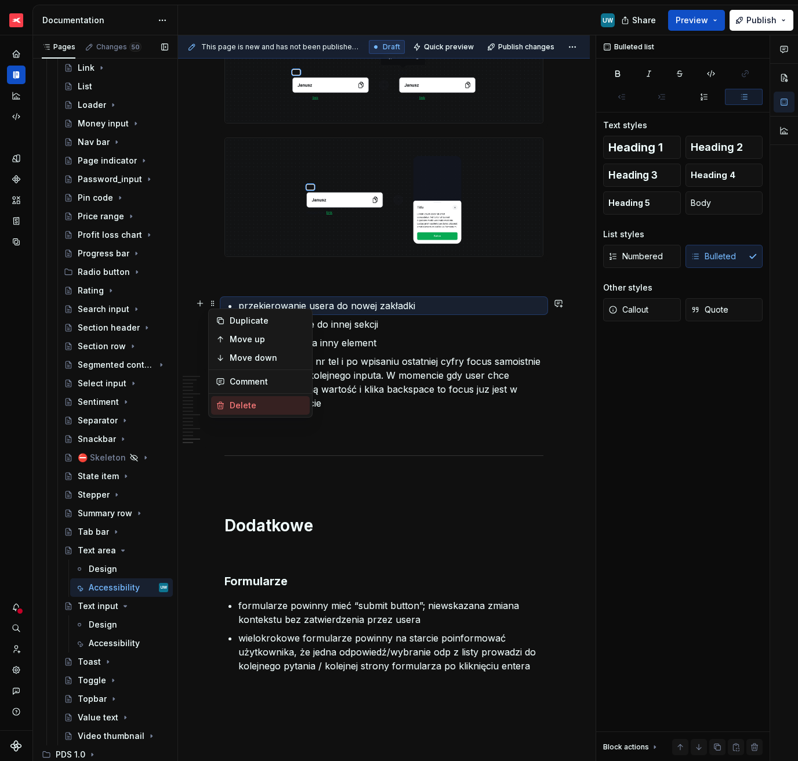
click at [233, 404] on div "Delete" at bounding box center [267, 406] width 75 height 12
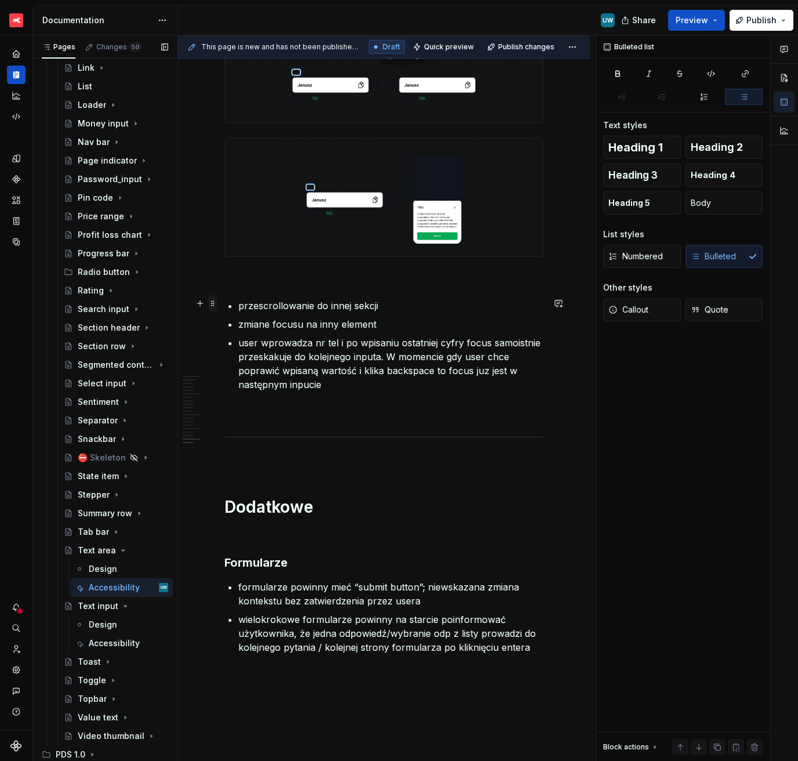
click at [215, 305] on span at bounding box center [212, 303] width 9 height 16
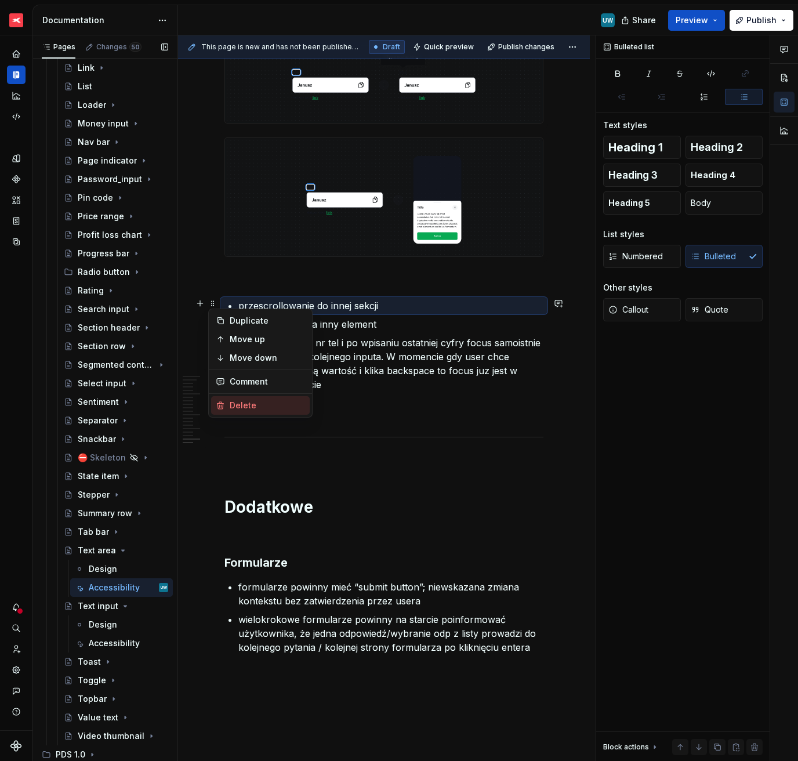
drag, startPoint x: 233, startPoint y: 407, endPoint x: 227, endPoint y: 375, distance: 31.9
click at [233, 407] on div "Delete" at bounding box center [267, 406] width 75 height 12
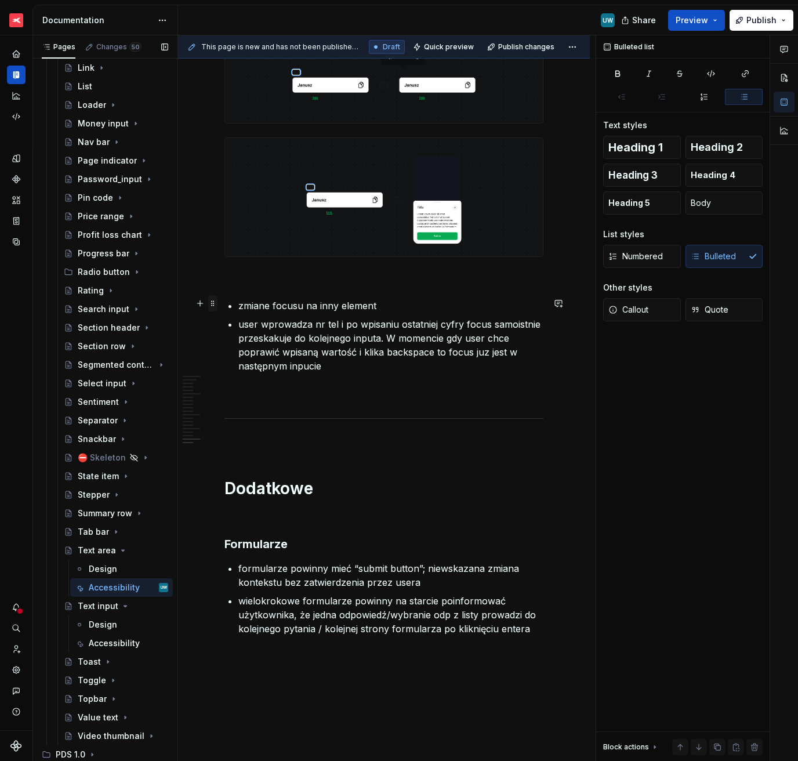
click at [215, 302] on span at bounding box center [212, 303] width 9 height 16
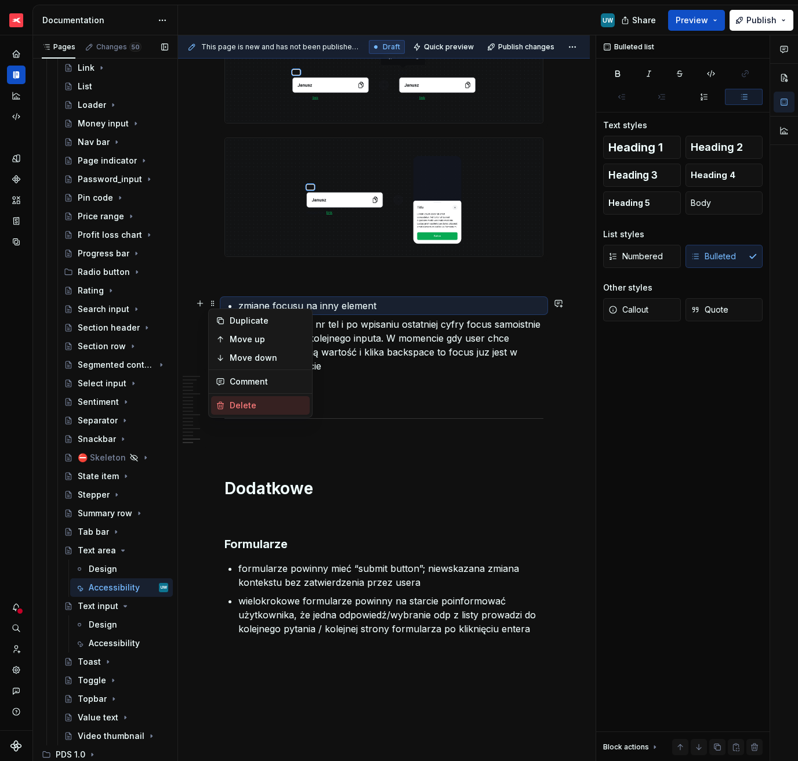
click at [233, 399] on div "Delete" at bounding box center [260, 405] width 99 height 19
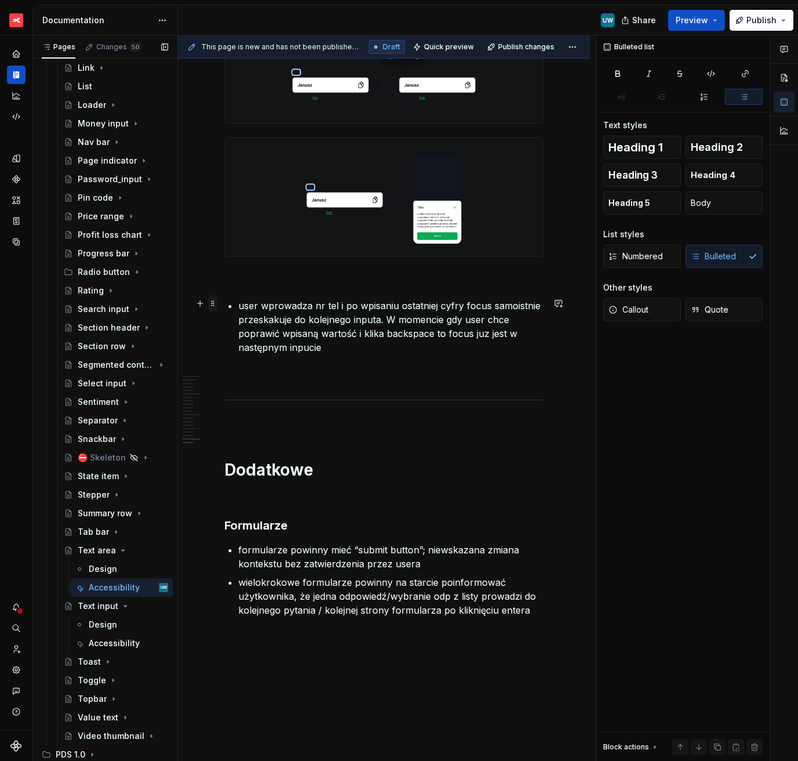
click at [212, 299] on span at bounding box center [212, 303] width 9 height 16
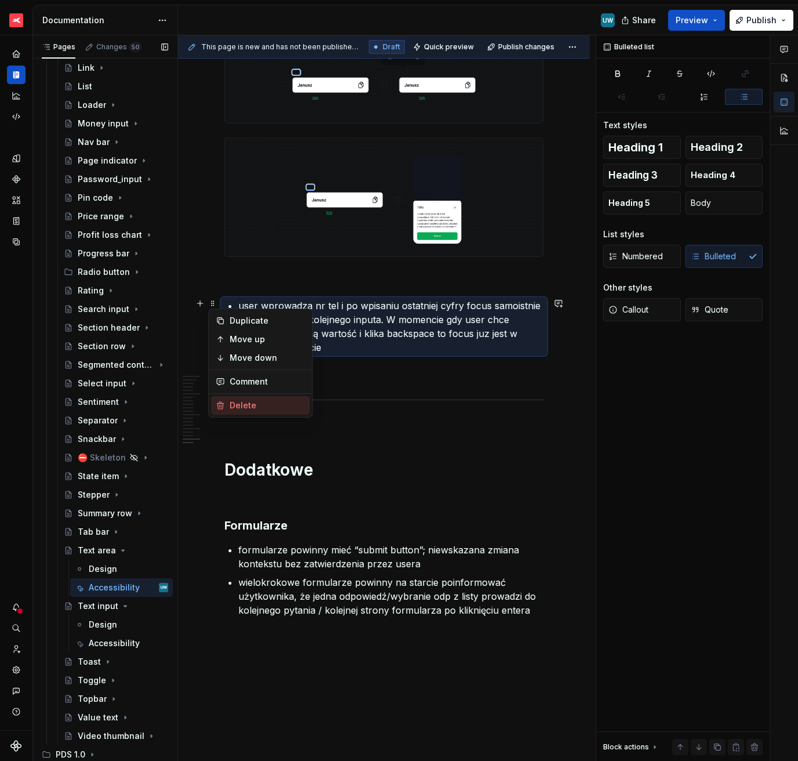
click at [235, 401] on div "Delete" at bounding box center [267, 406] width 75 height 12
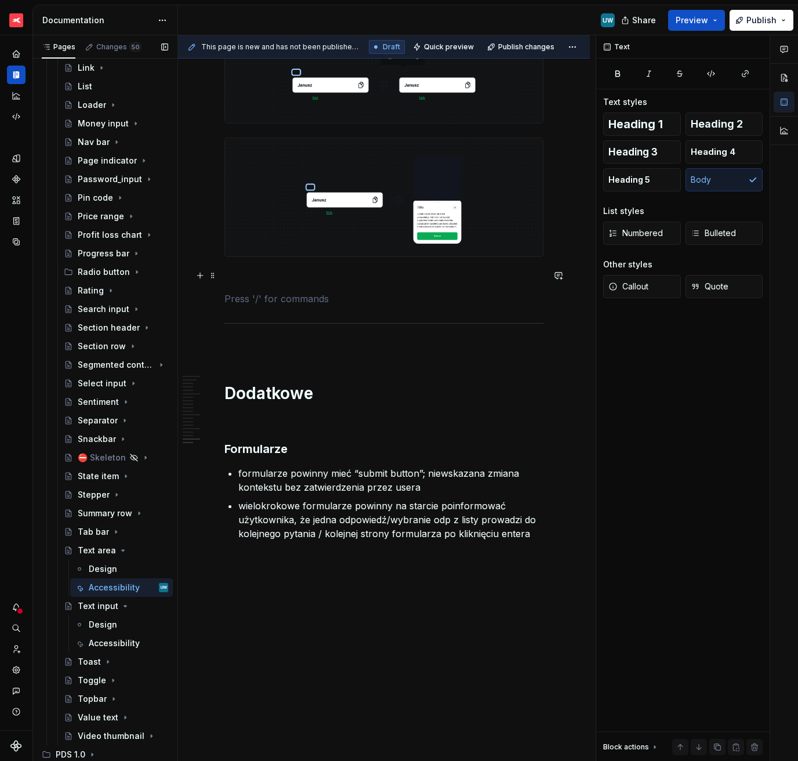
click at [238, 271] on p at bounding box center [383, 278] width 319 height 14
click at [243, 296] on p at bounding box center [383, 299] width 319 height 14
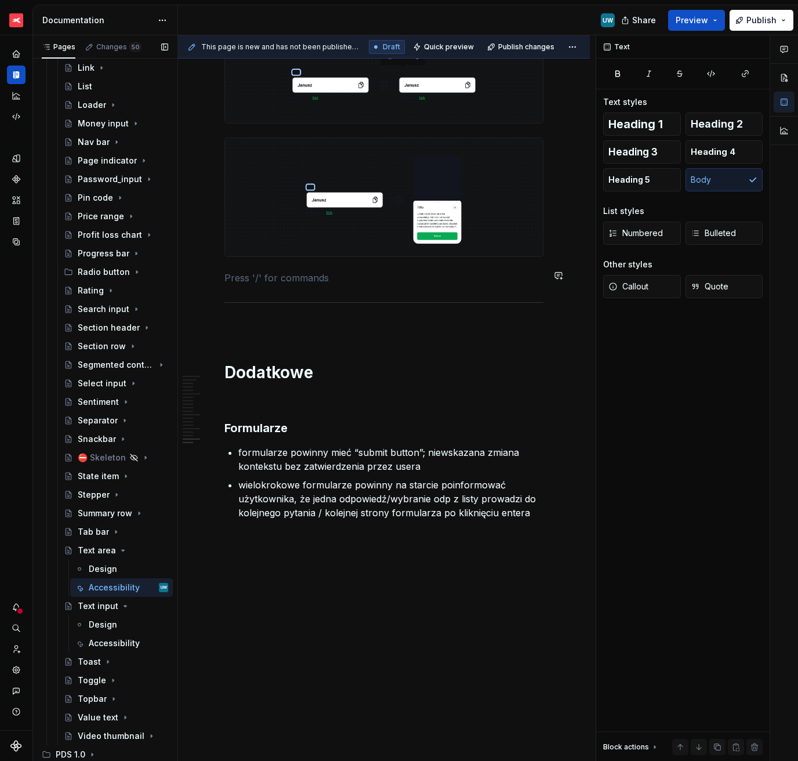
scroll to position [4166, 0]
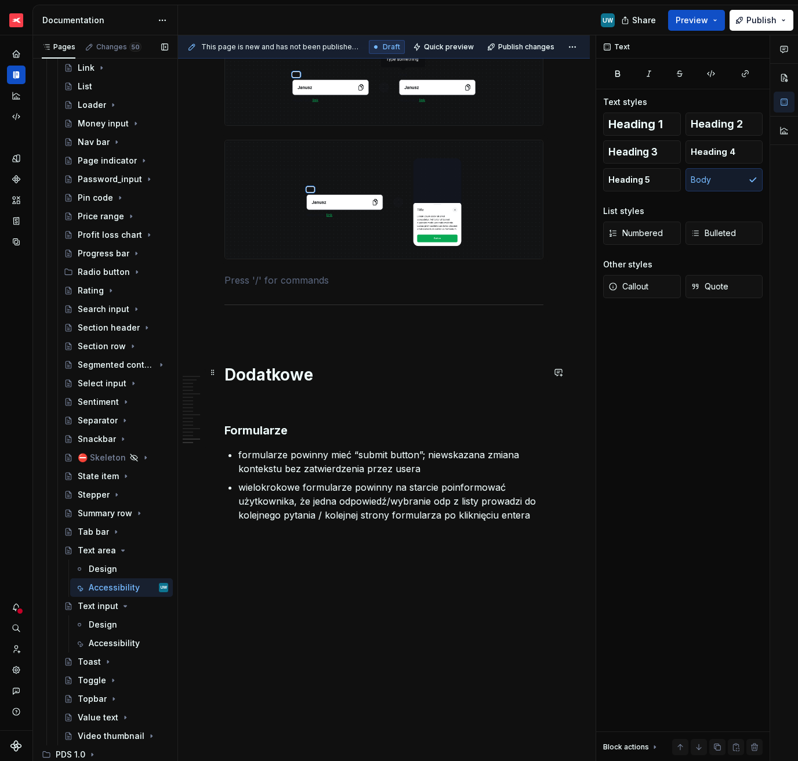
click at [253, 374] on h1 "Dodatkowe" at bounding box center [383, 374] width 319 height 21
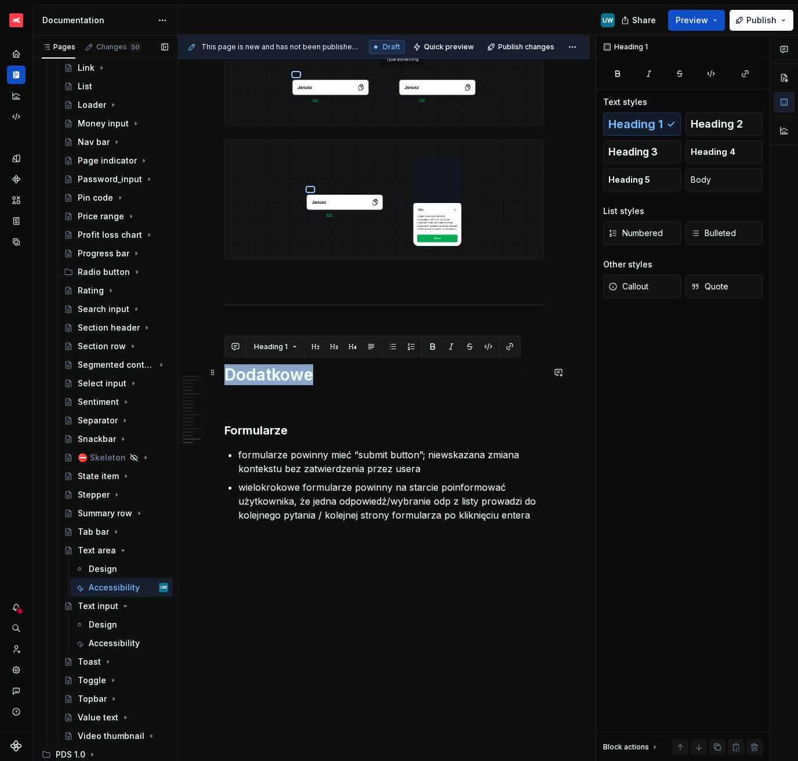
click at [253, 374] on h1 "Dodatkowe" at bounding box center [383, 374] width 319 height 21
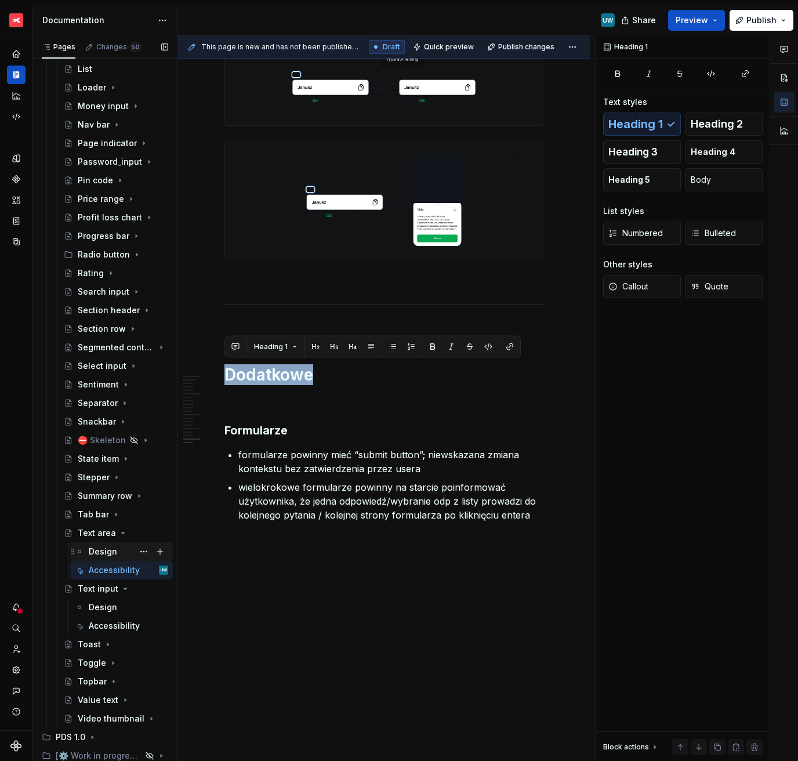
scroll to position [1659, 0]
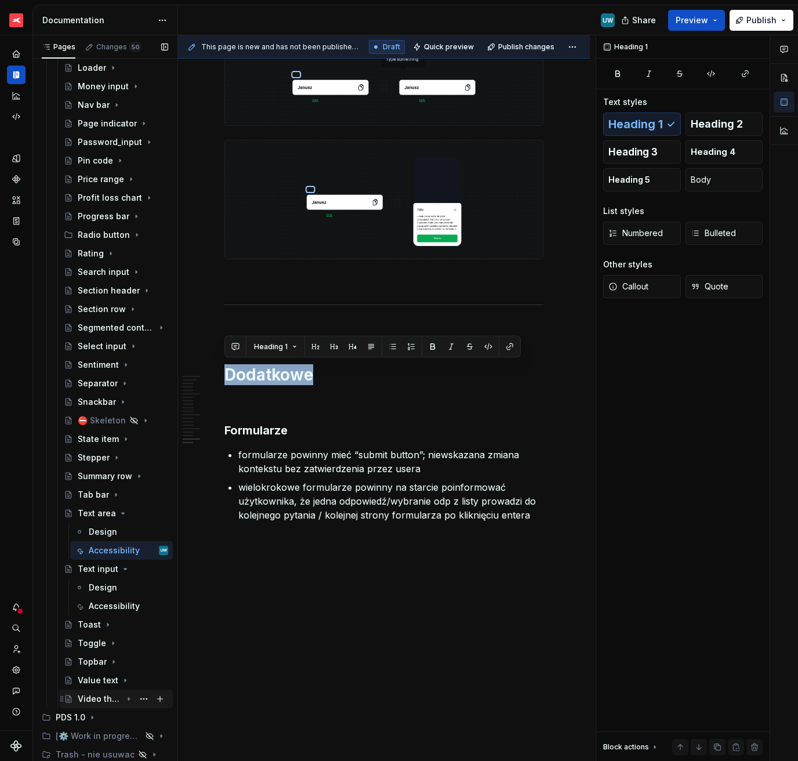
click at [99, 538] on div "Video thumbnail" at bounding box center [100, 699] width 44 height 12
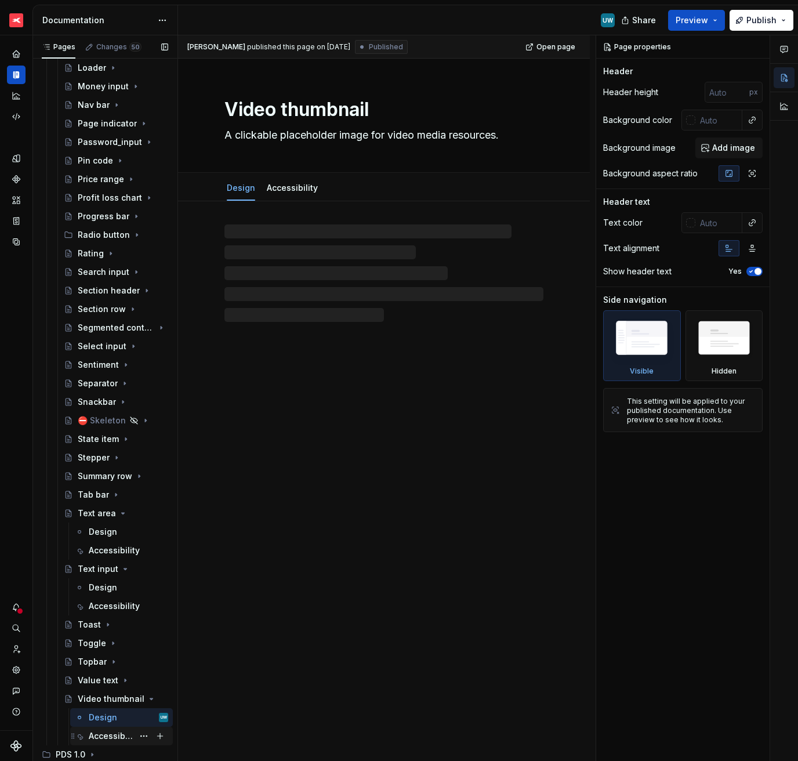
click at [102, 538] on div "Accessibility" at bounding box center [111, 736] width 45 height 12
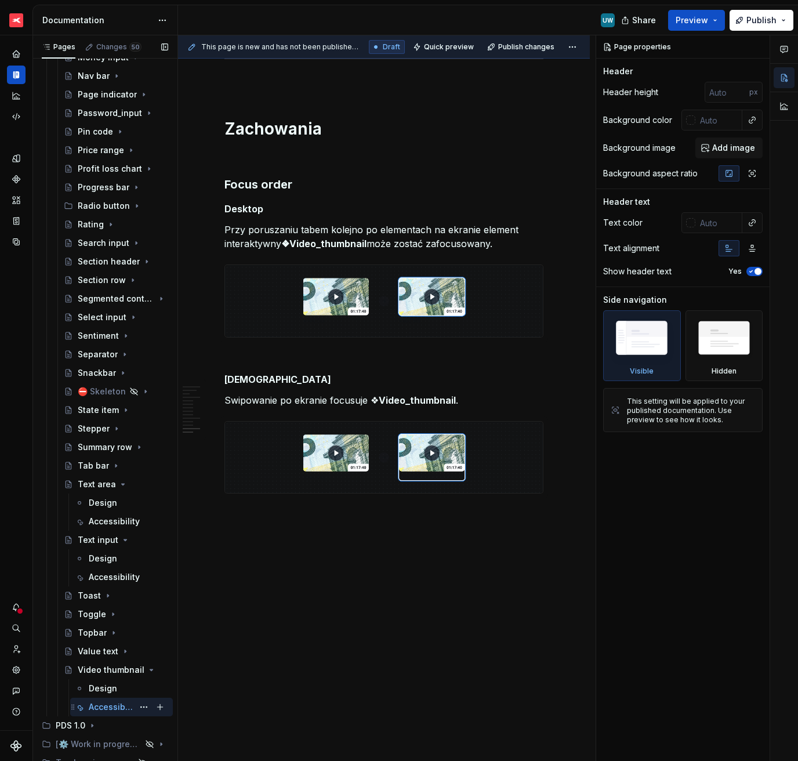
scroll to position [1696, 0]
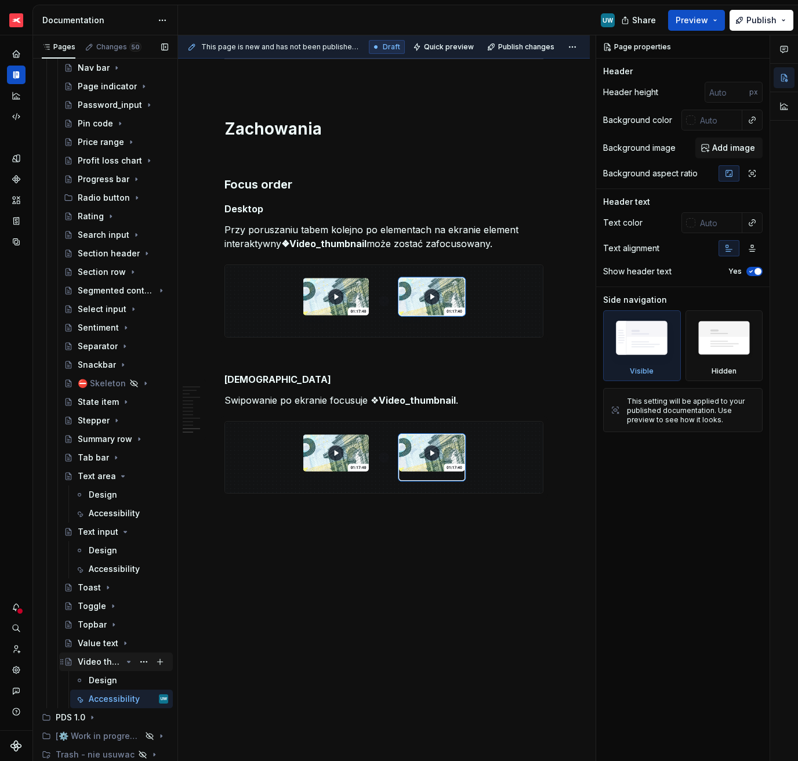
click at [128, 538] on icon "Page tree" at bounding box center [129, 661] width 3 height 1
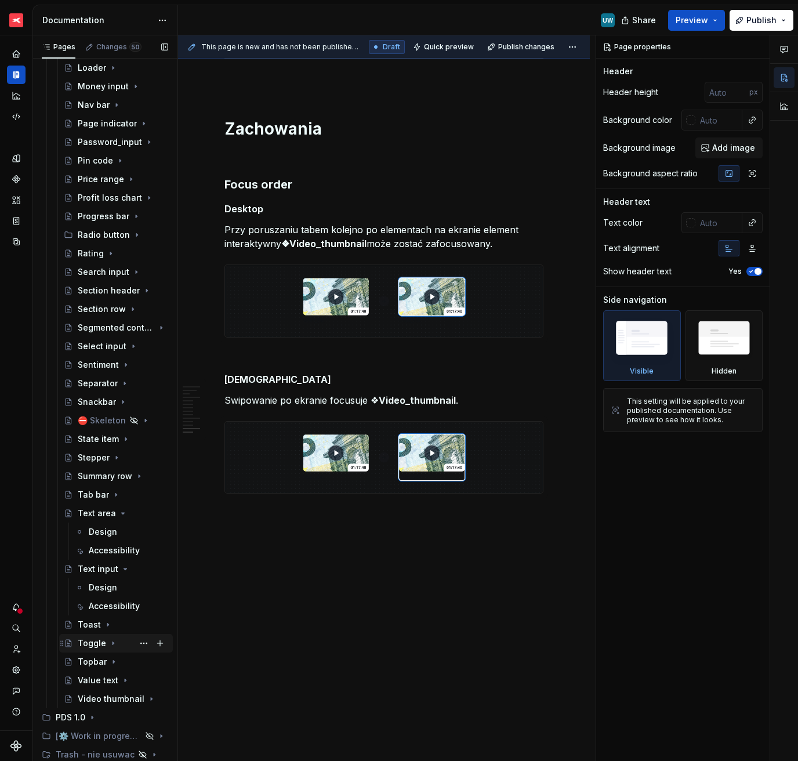
scroll to position [1659, 0]
click at [121, 538] on icon "Page tree" at bounding box center [125, 680] width 9 height 9
click at [111, 538] on div "Accessibility" at bounding box center [111, 718] width 45 height 12
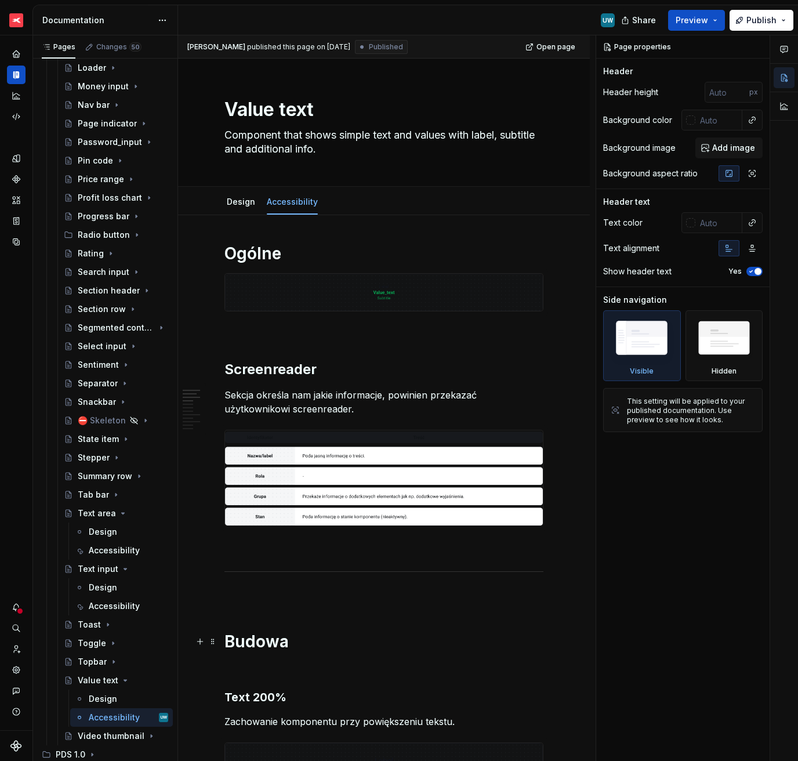
scroll to position [2194, 0]
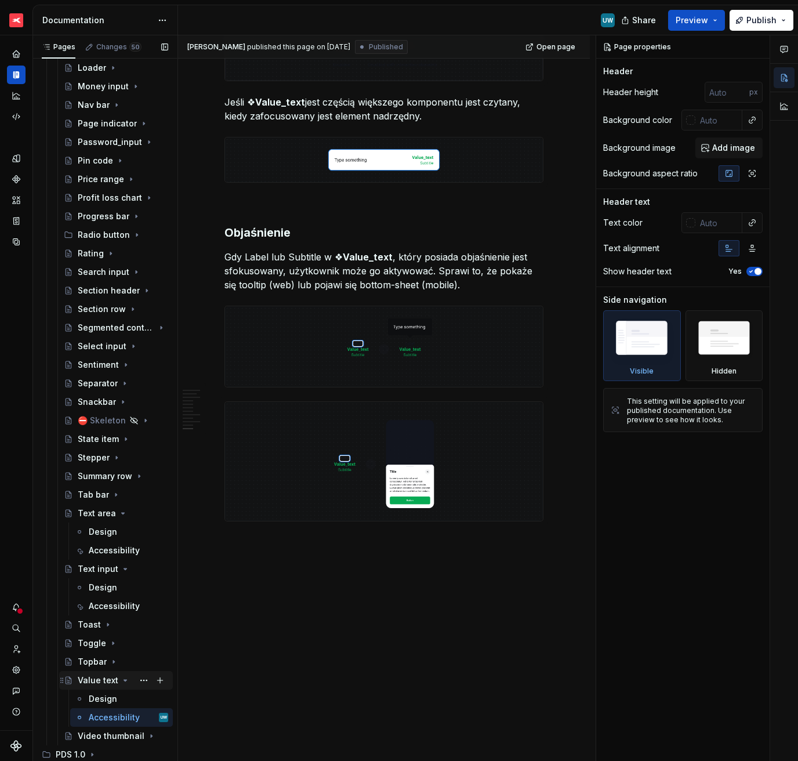
click at [121, 538] on icon "Page tree" at bounding box center [125, 680] width 9 height 9
click at [108, 538] on icon "Page tree" at bounding box center [112, 643] width 9 height 9
click at [103, 538] on div "Accessibility" at bounding box center [111, 681] width 45 height 12
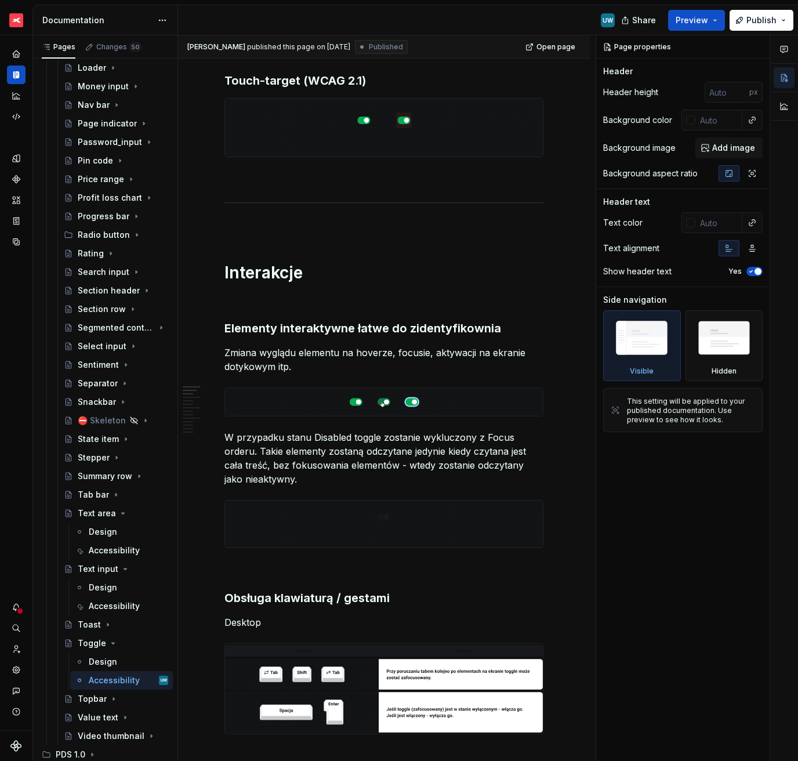
scroll to position [2275, 0]
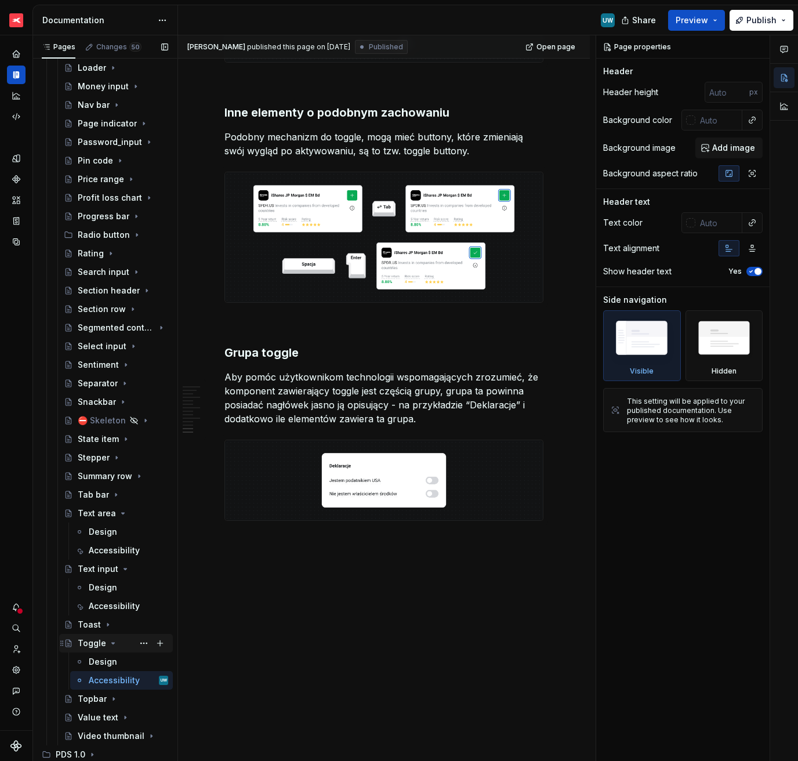
click at [108, 538] on icon "Page tree" at bounding box center [112, 643] width 9 height 9
click at [114, 538] on div "Accessibility" at bounding box center [111, 606] width 45 height 12
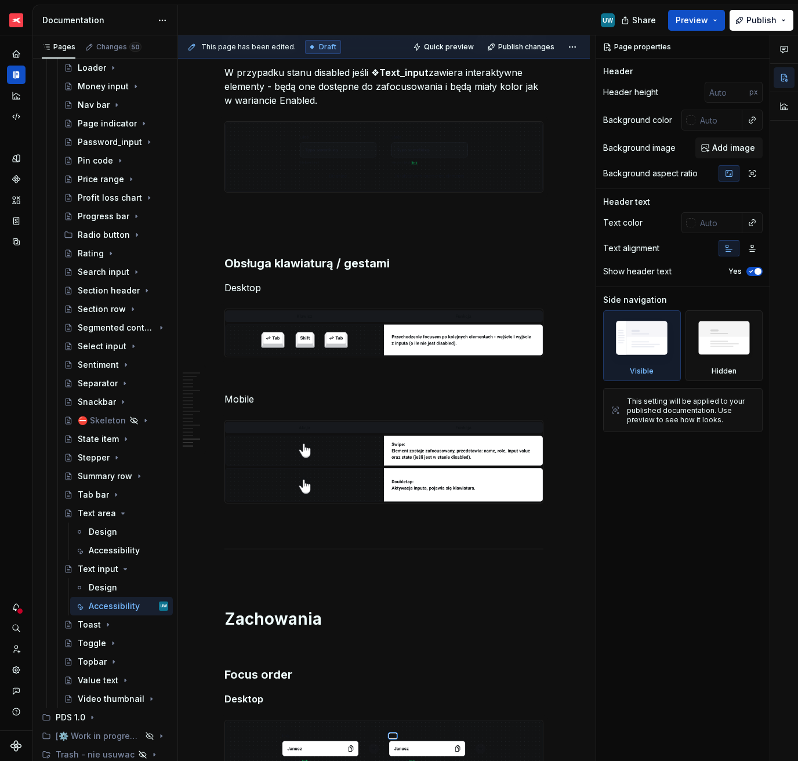
scroll to position [4461, 0]
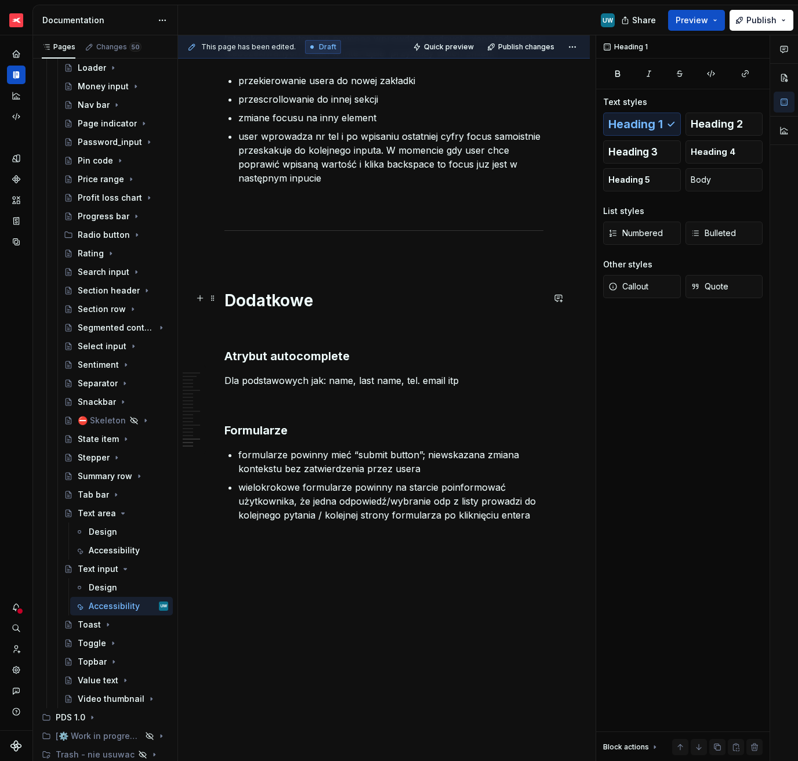
click at [284, 300] on h1 "Dodatkowe" at bounding box center [383, 300] width 319 height 21
click at [121, 538] on icon "Page tree" at bounding box center [125, 568] width 9 height 9
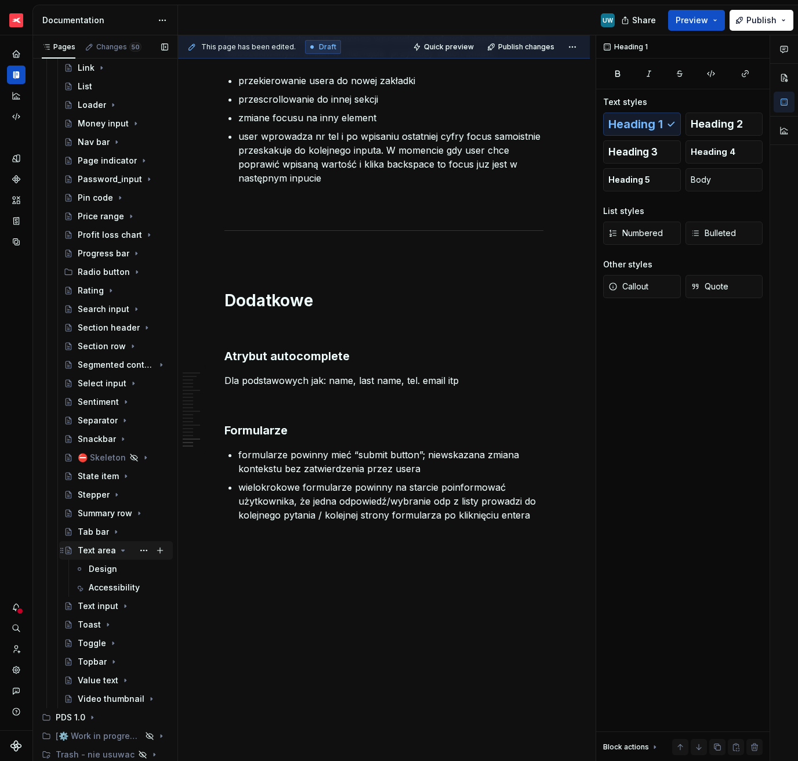
scroll to position [1622, 0]
click at [104, 538] on div "Accessibility" at bounding box center [111, 588] width 45 height 12
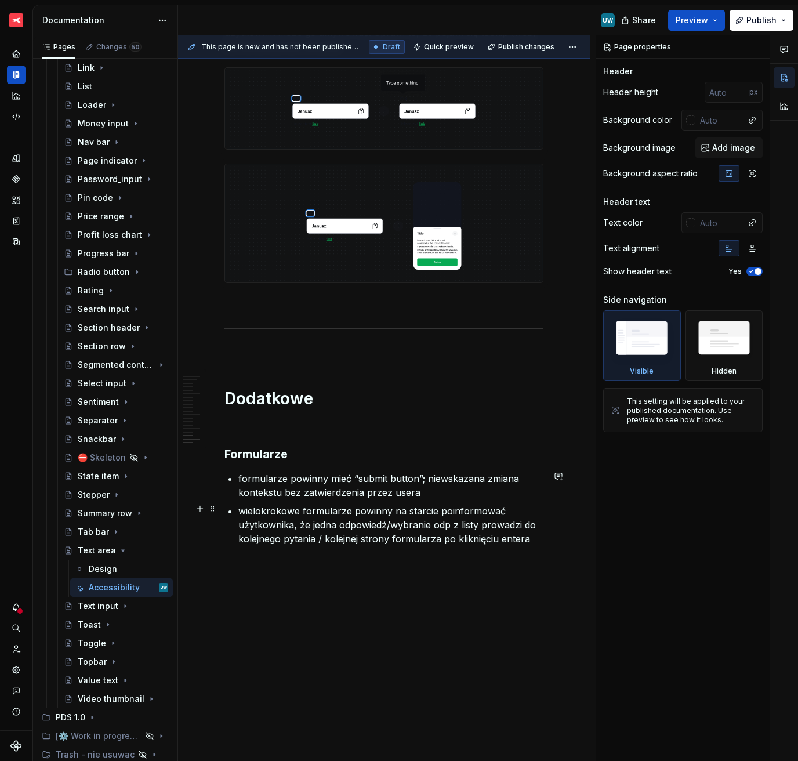
scroll to position [3999, 0]
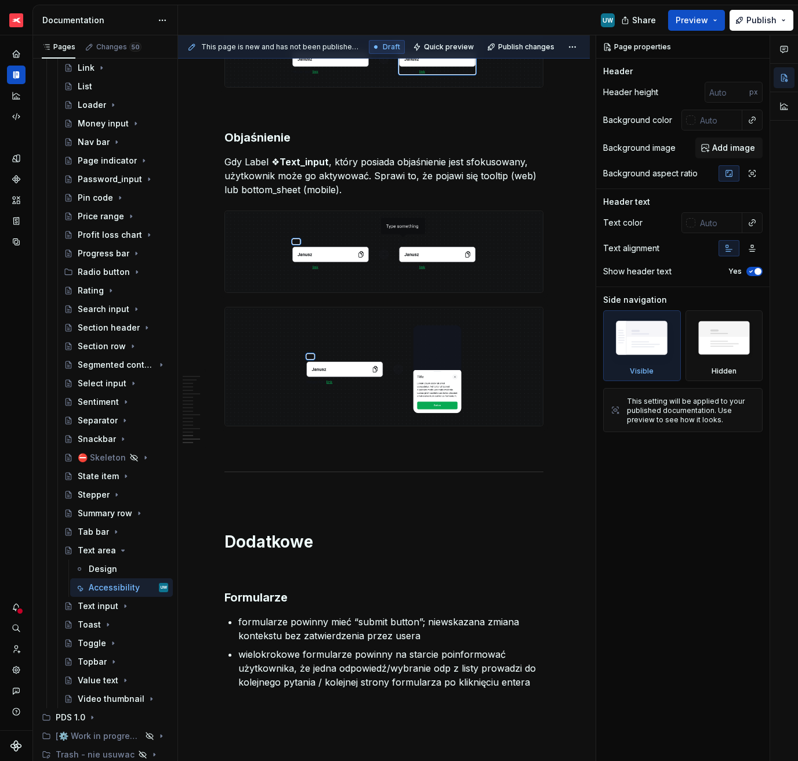
click at [325, 156] on strong "Text_input" at bounding box center [304, 162] width 49 height 12
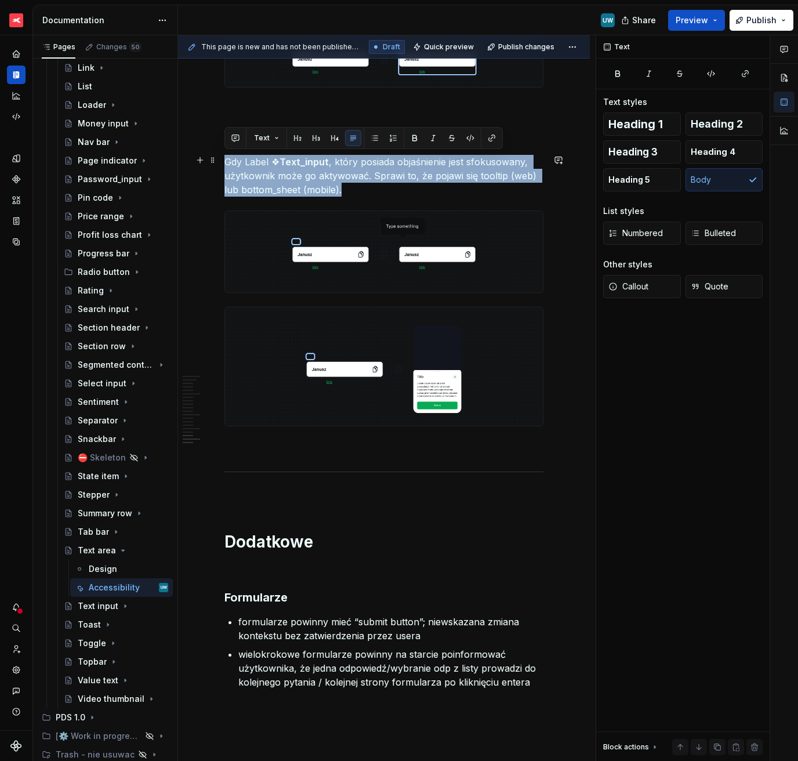
click at [325, 156] on strong "Text_input" at bounding box center [304, 162] width 49 height 12
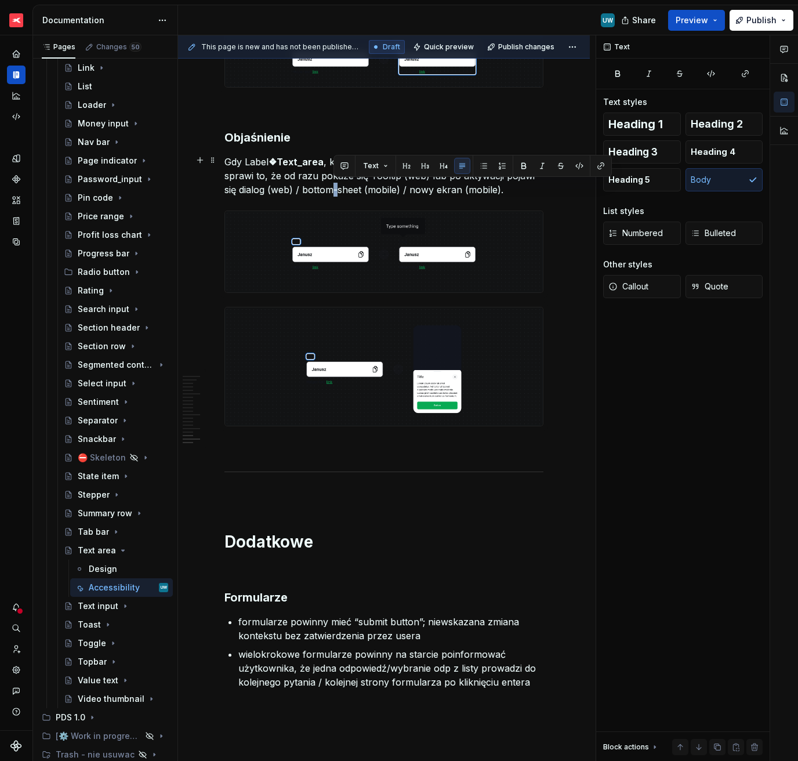
click at [336, 184] on p "Gdy Label ❖Text_area , który posiada objaśnienie jest zafocusowany sprawi to, ż…" at bounding box center [383, 176] width 319 height 42
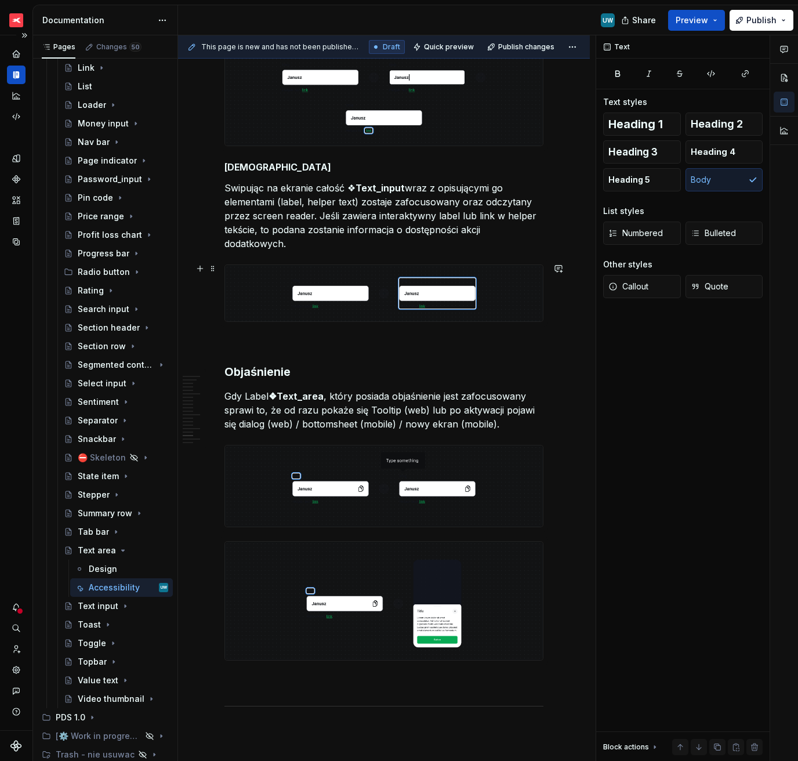
scroll to position [3760, 0]
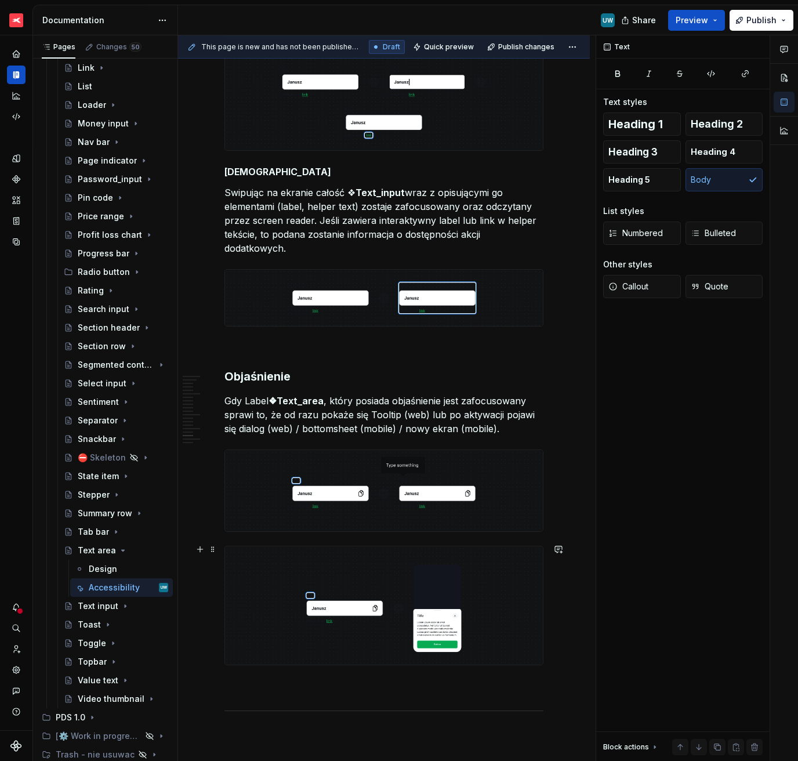
click at [352, 538] on img at bounding box center [384, 605] width 318 height 118
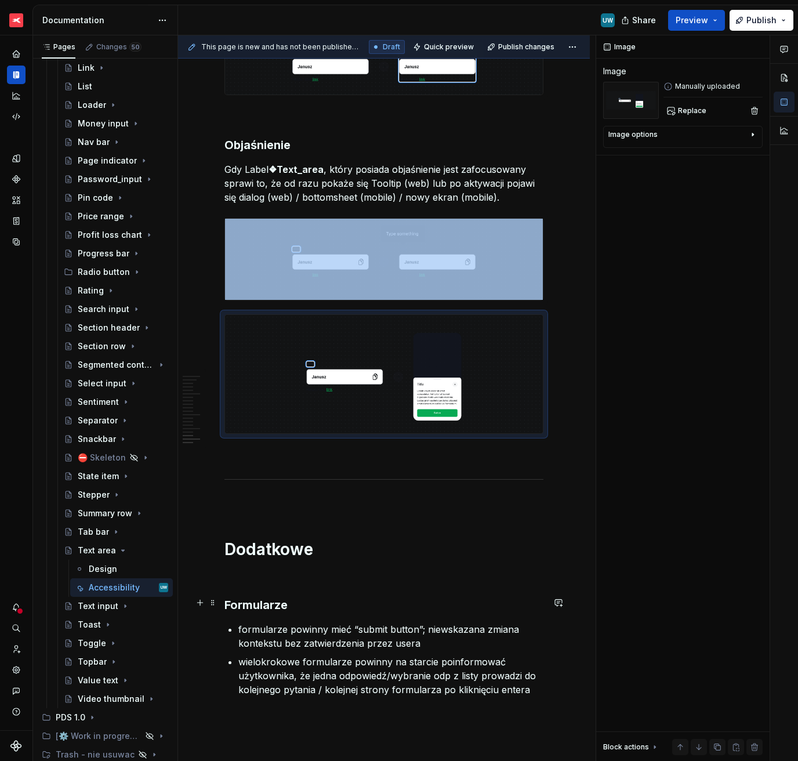
scroll to position [3978, 0]
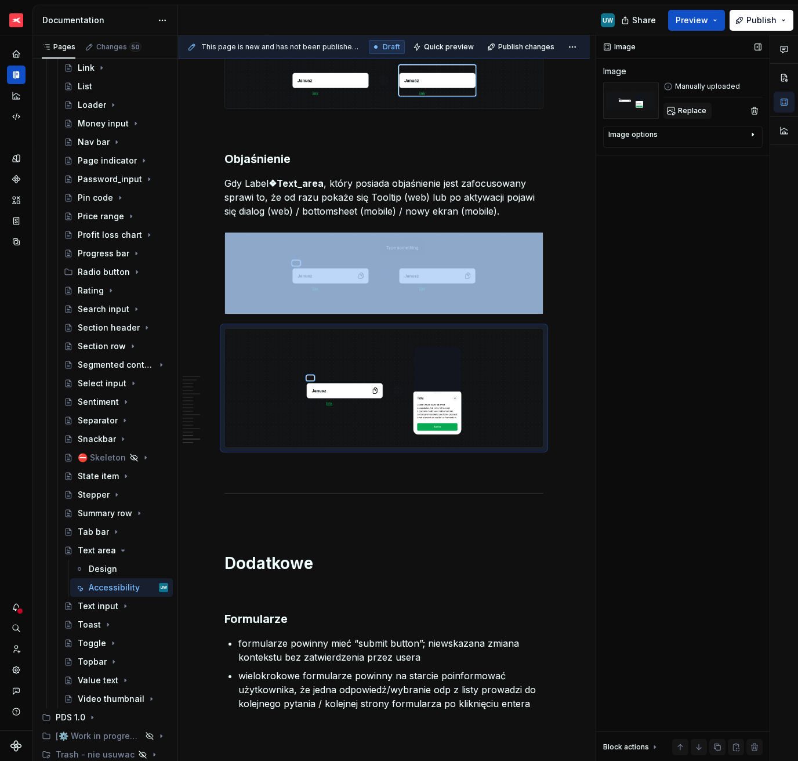
click at [687, 107] on span "Replace" at bounding box center [692, 110] width 28 height 9
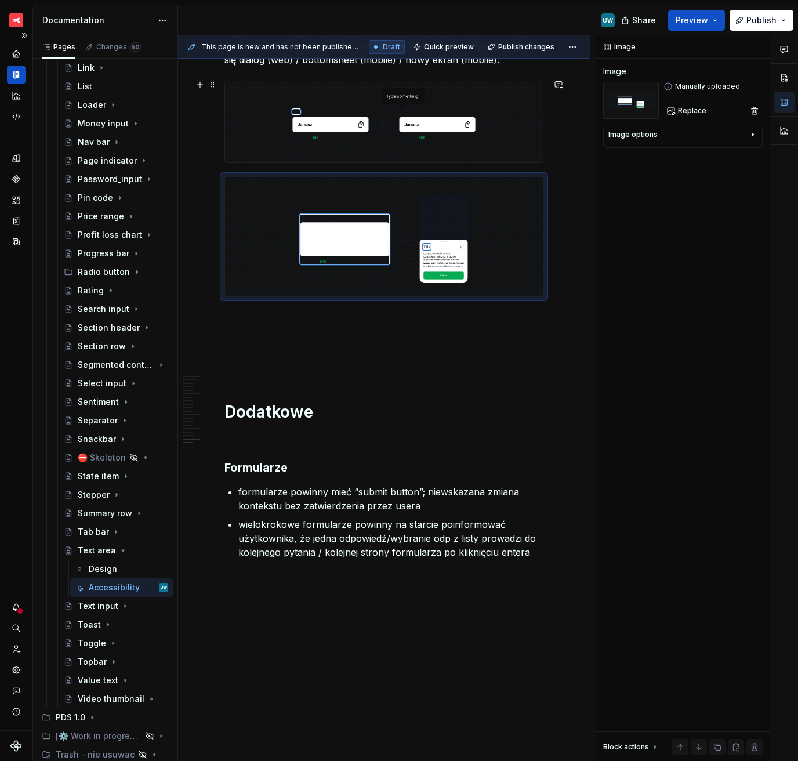
scroll to position [4093, 0]
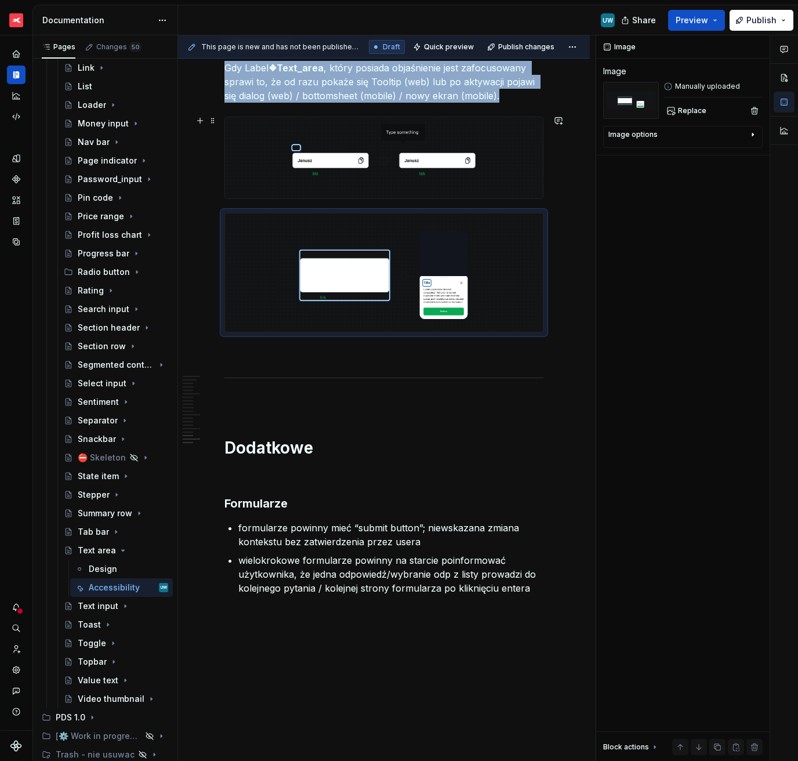
click at [462, 146] on img at bounding box center [384, 157] width 318 height 81
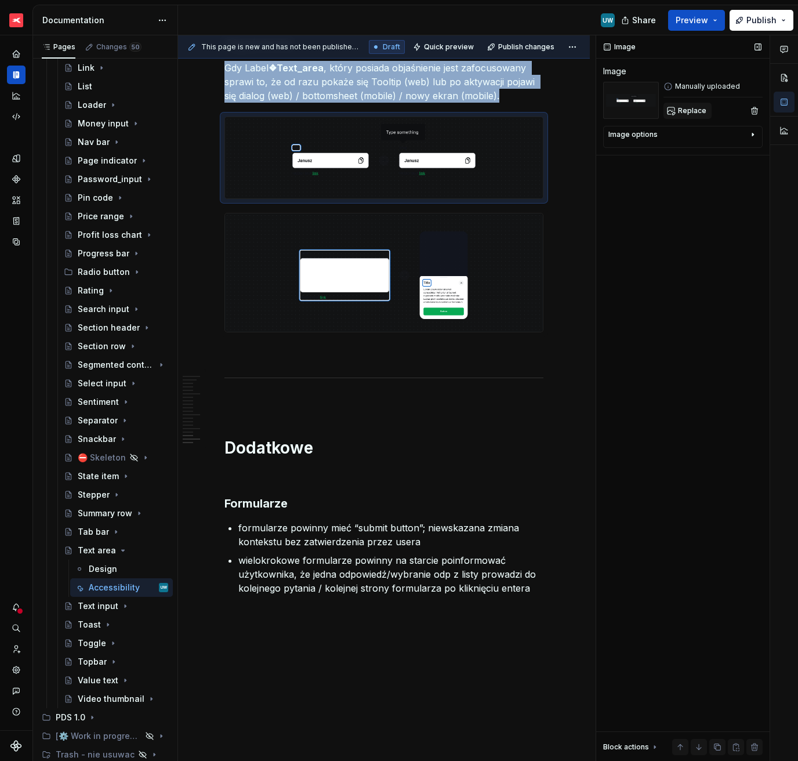
click at [697, 108] on span "Replace" at bounding box center [692, 110] width 28 height 9
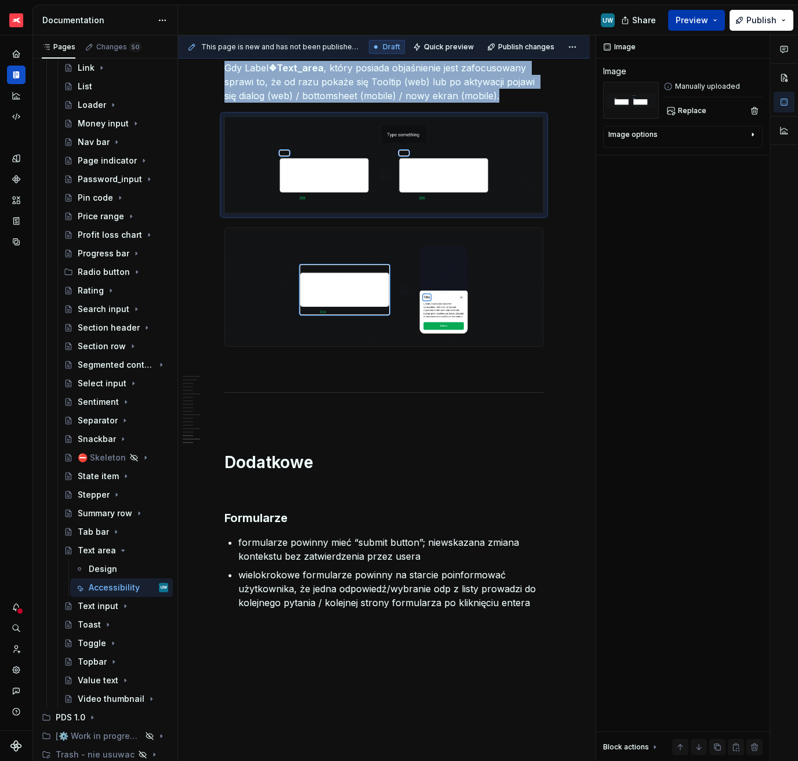
click at [691, 20] on span "Preview" at bounding box center [692, 21] width 32 height 12
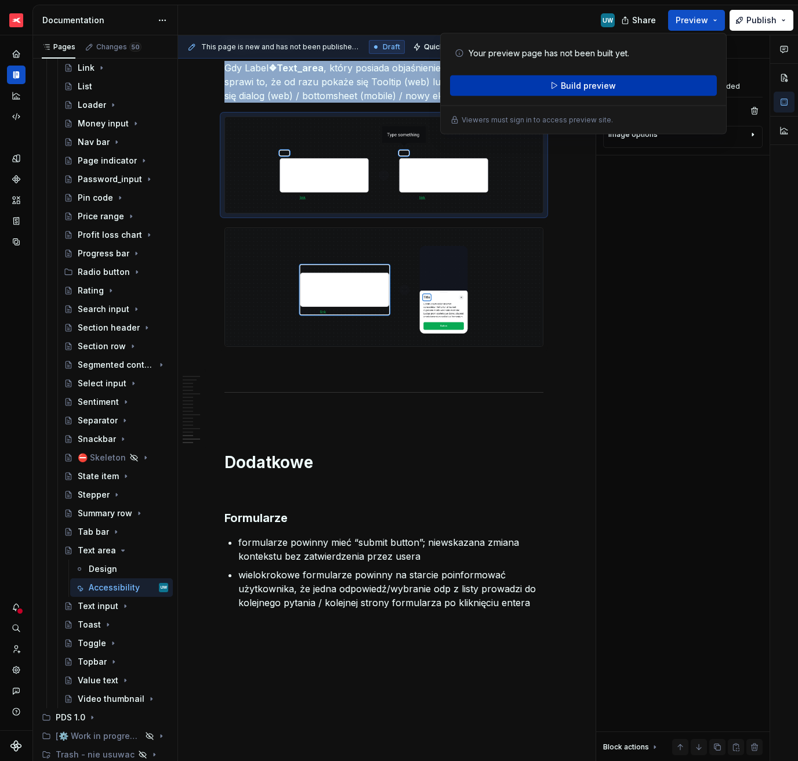
click at [595, 89] on span "Build preview" at bounding box center [588, 86] width 55 height 12
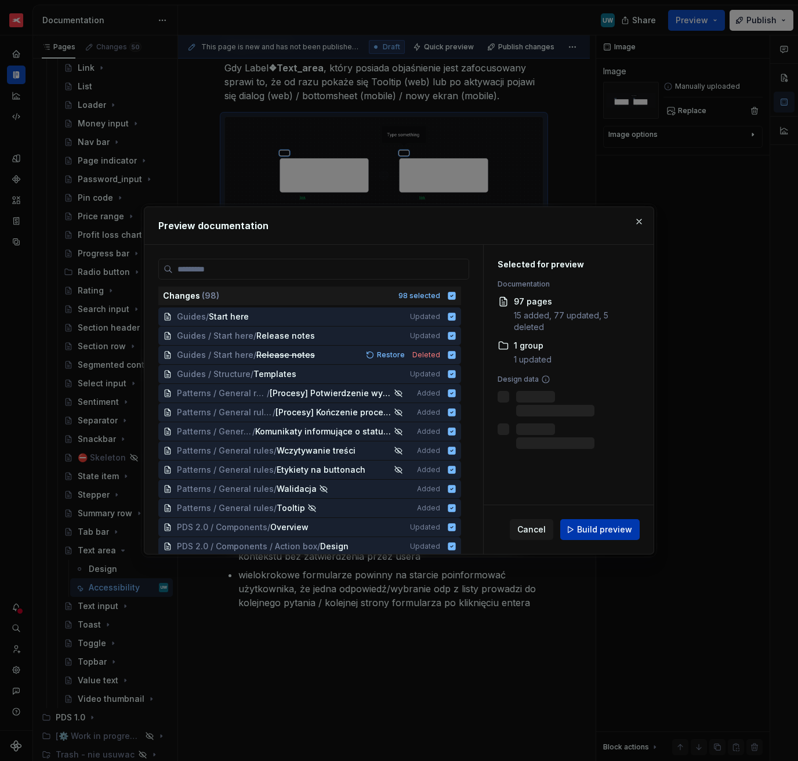
click at [607, 523] on button "Build preview" at bounding box center [599, 529] width 79 height 21
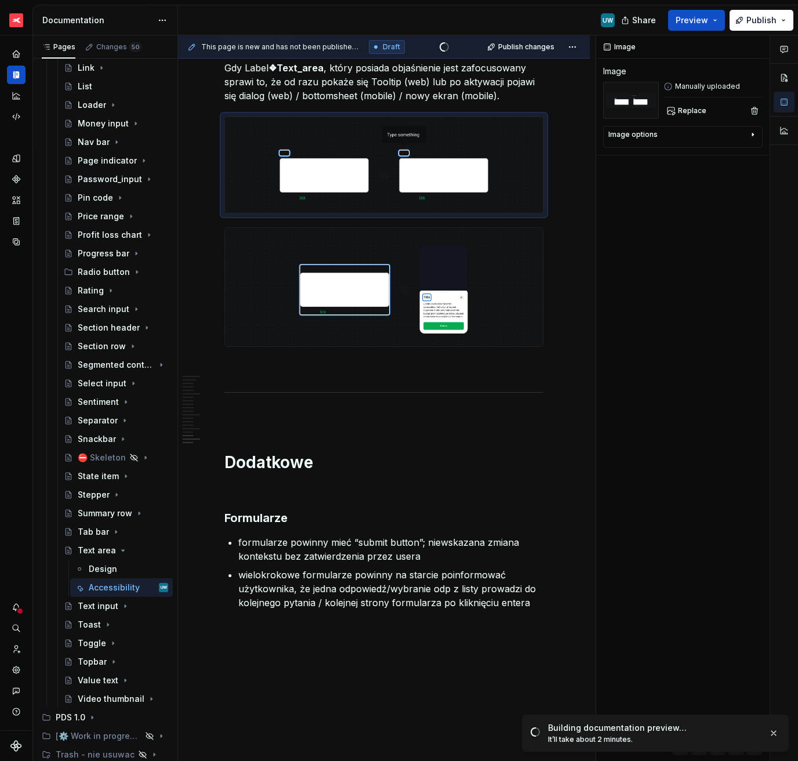
type textarea "*"
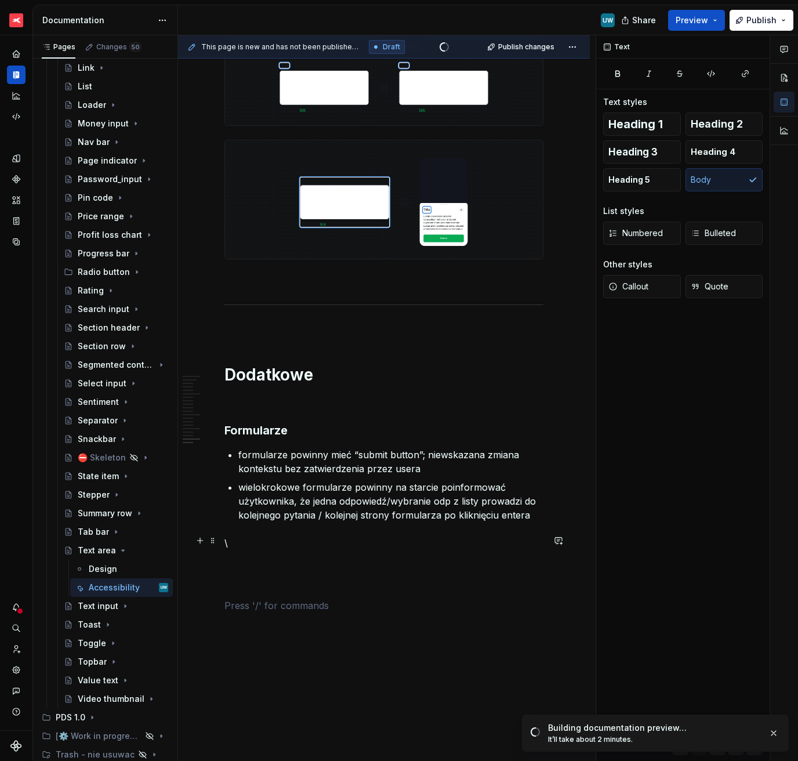
click at [225, 538] on p "\" at bounding box center [383, 543] width 319 height 14
drag, startPoint x: 229, startPoint y: 541, endPoint x: 219, endPoint y: 541, distance: 10.4
click at [259, 538] on div "This page is new and has not been published yet. Draft Quick preview Publish ch…" at bounding box center [387, 398] width 418 height 726
click at [245, 538] on p at bounding box center [383, 606] width 319 height 14
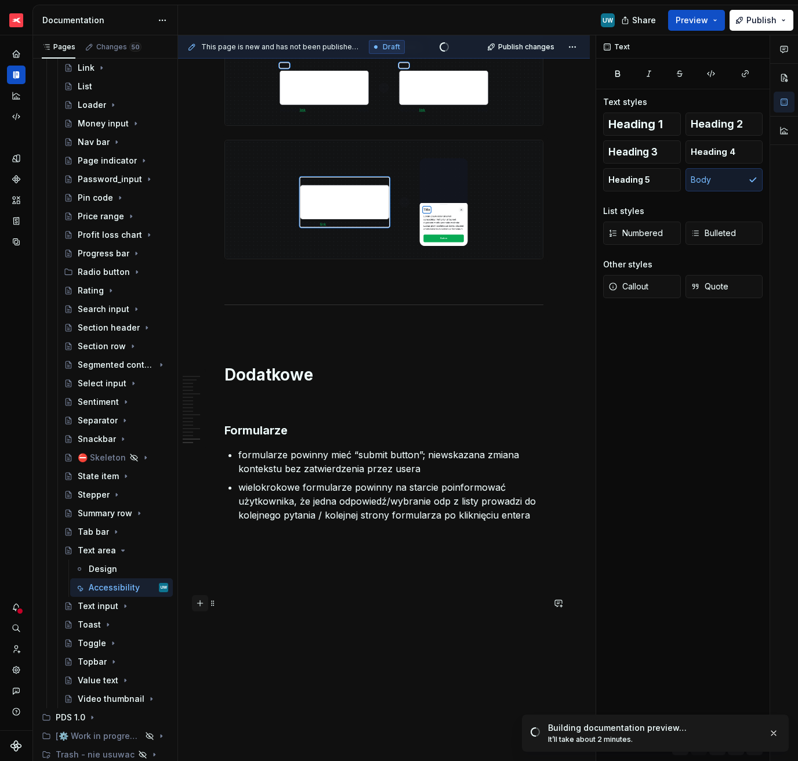
click at [202, 538] on button "button" at bounding box center [200, 603] width 16 height 16
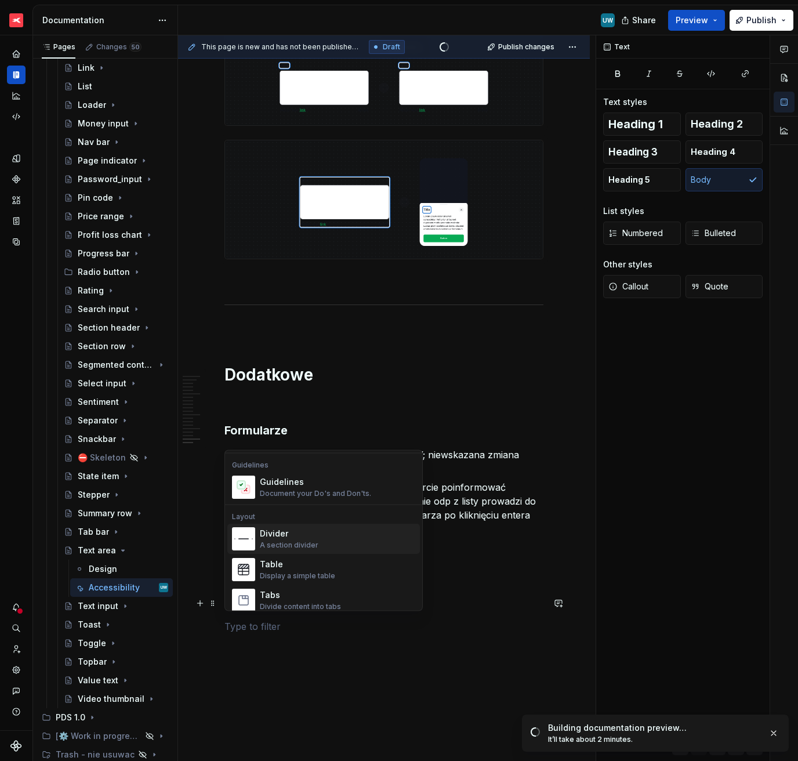
scroll to position [354, 0]
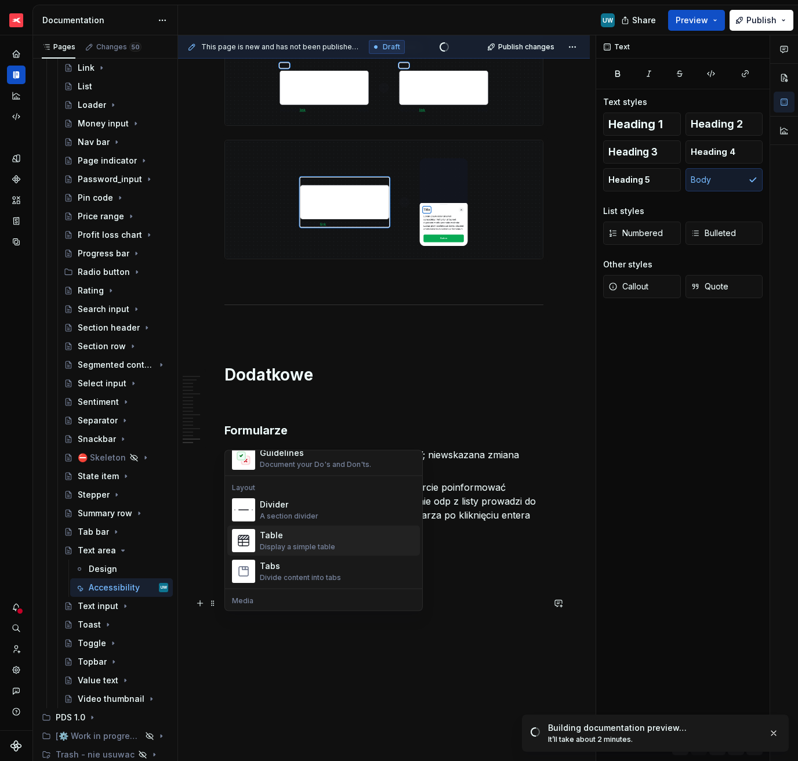
click at [301, 538] on div "Table" at bounding box center [297, 536] width 75 height 12
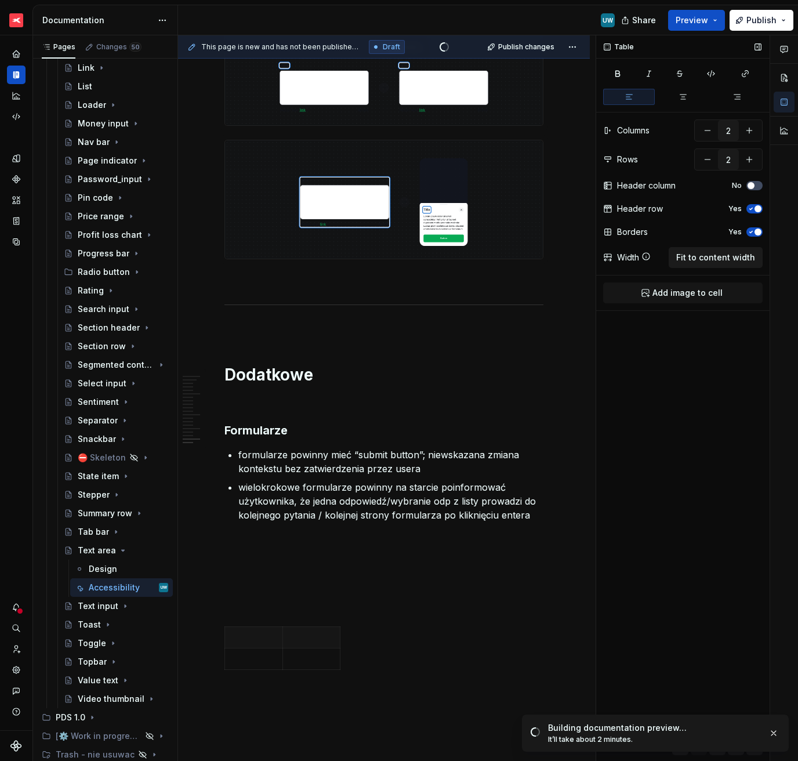
click at [707, 255] on span "Fit to content width" at bounding box center [715, 258] width 79 height 12
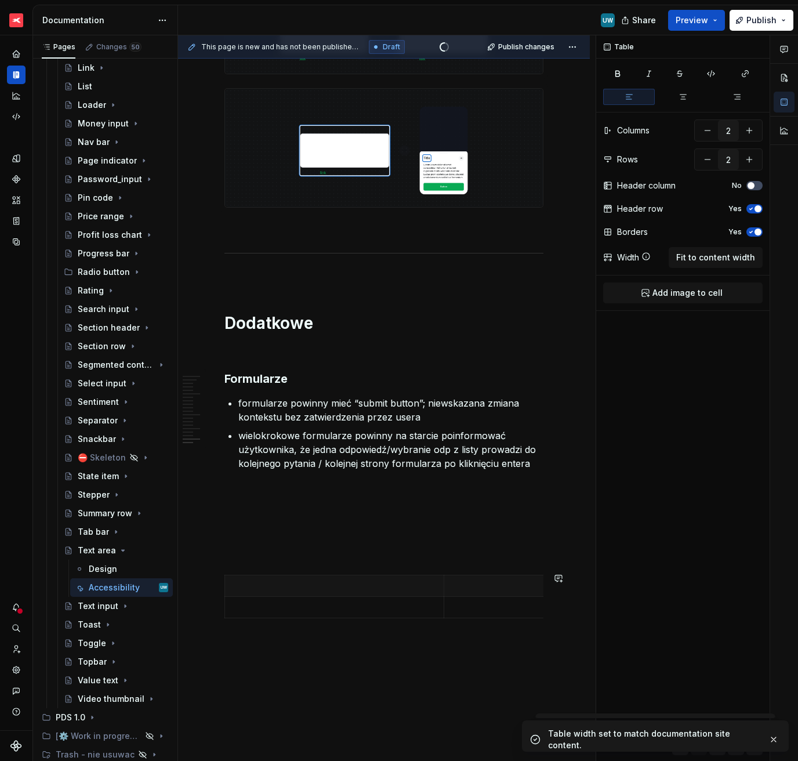
scroll to position [4242, 0]
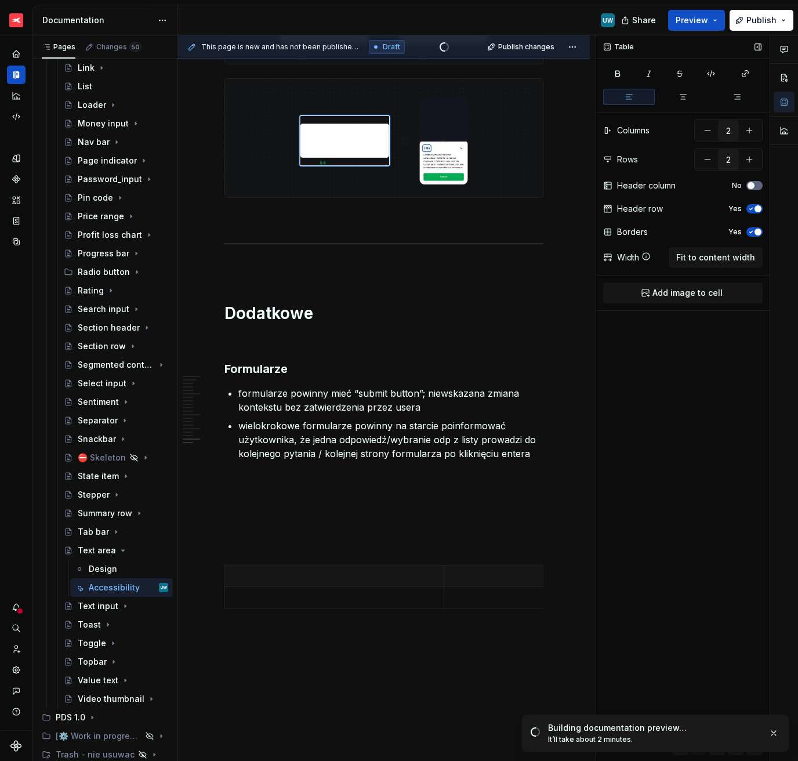
click at [756, 187] on button "No" at bounding box center [755, 185] width 16 height 9
click at [756, 187] on span "button" at bounding box center [758, 185] width 7 height 7
click at [213, 538] on span at bounding box center [212, 568] width 9 height 16
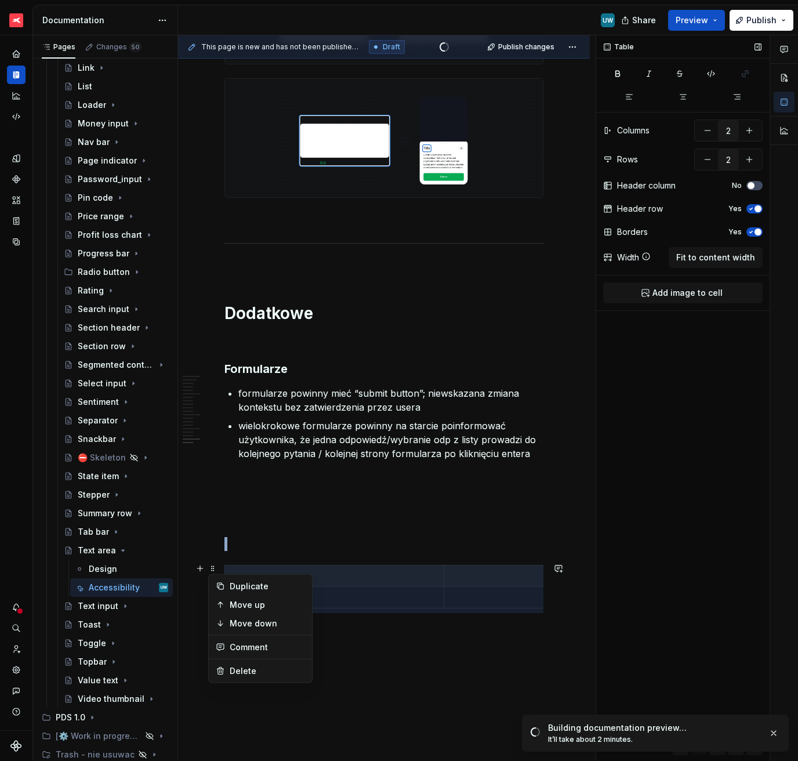
click at [655, 226] on div "Borders Yes" at bounding box center [683, 232] width 160 height 16
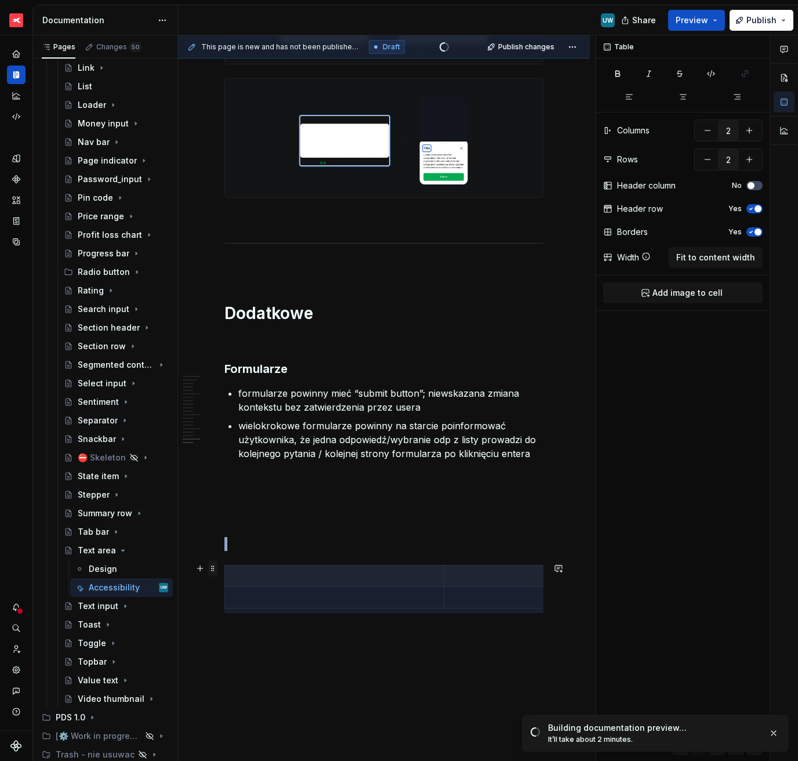
click at [216, 538] on span at bounding box center [212, 568] width 9 height 16
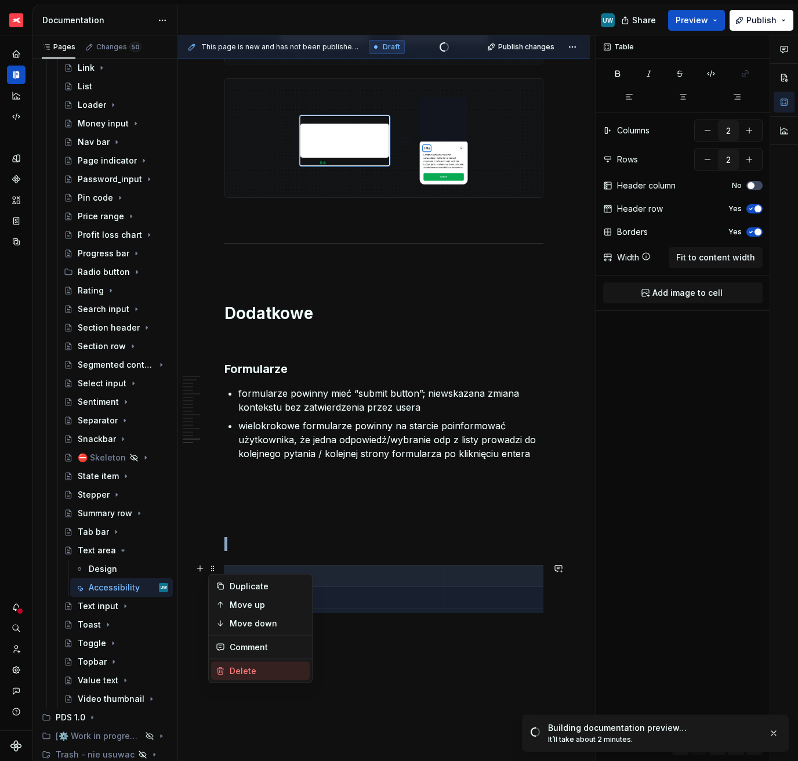
click at [238, 538] on div "Delete" at bounding box center [267, 671] width 75 height 12
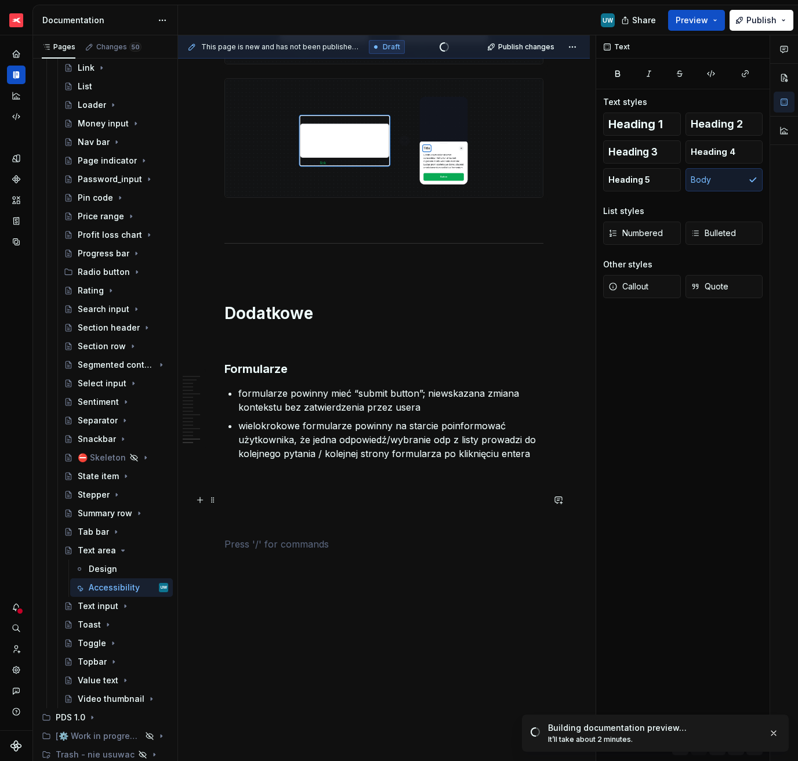
click at [291, 496] on p at bounding box center [383, 502] width 319 height 14
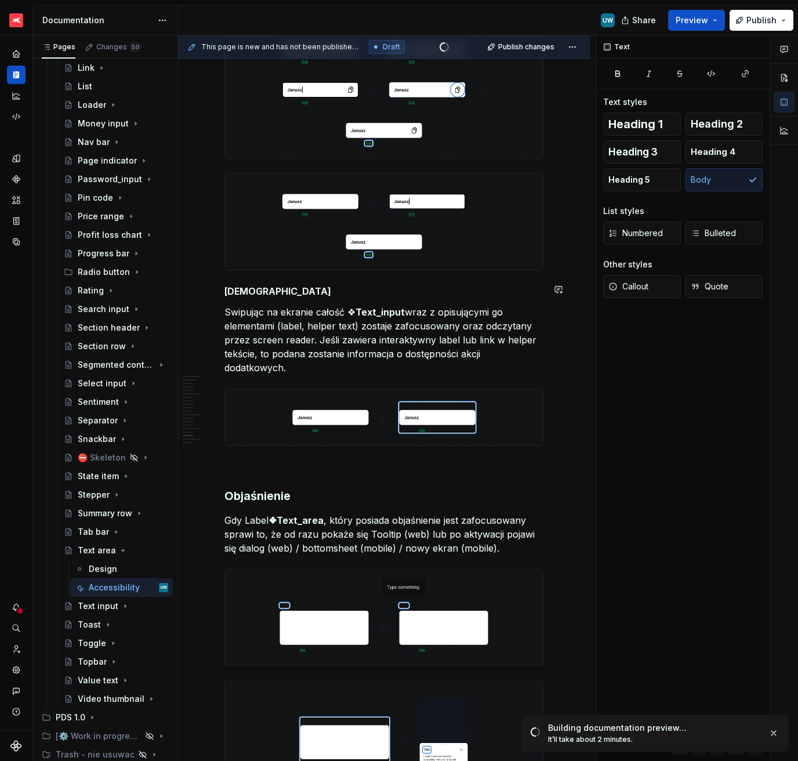
scroll to position [3627, 0]
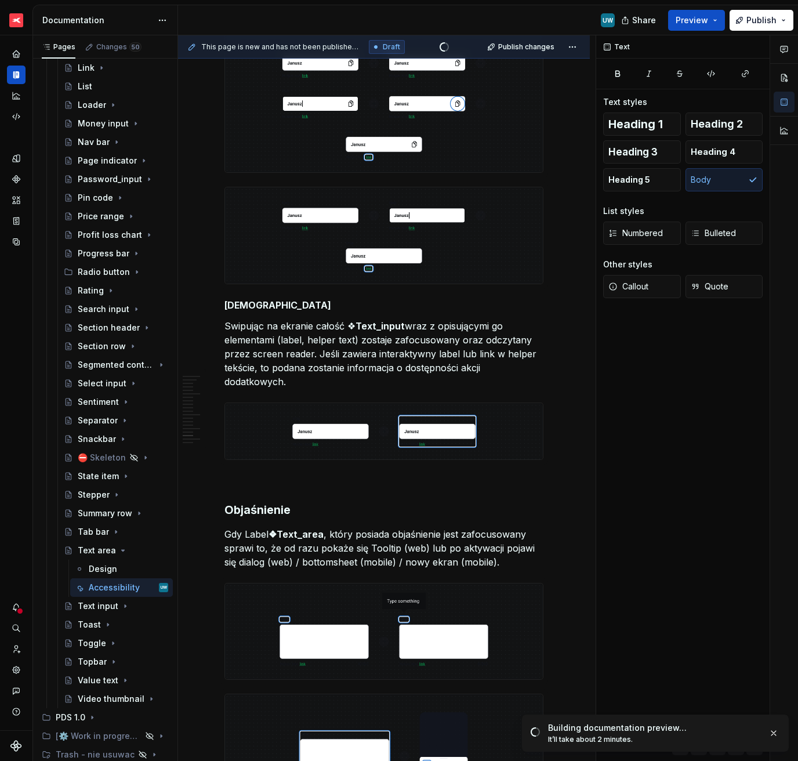
click at [298, 355] on p "Swipując na ekranie całość ❖ Text_input wraz z opisującymi go elementami (label…" at bounding box center [383, 354] width 319 height 70
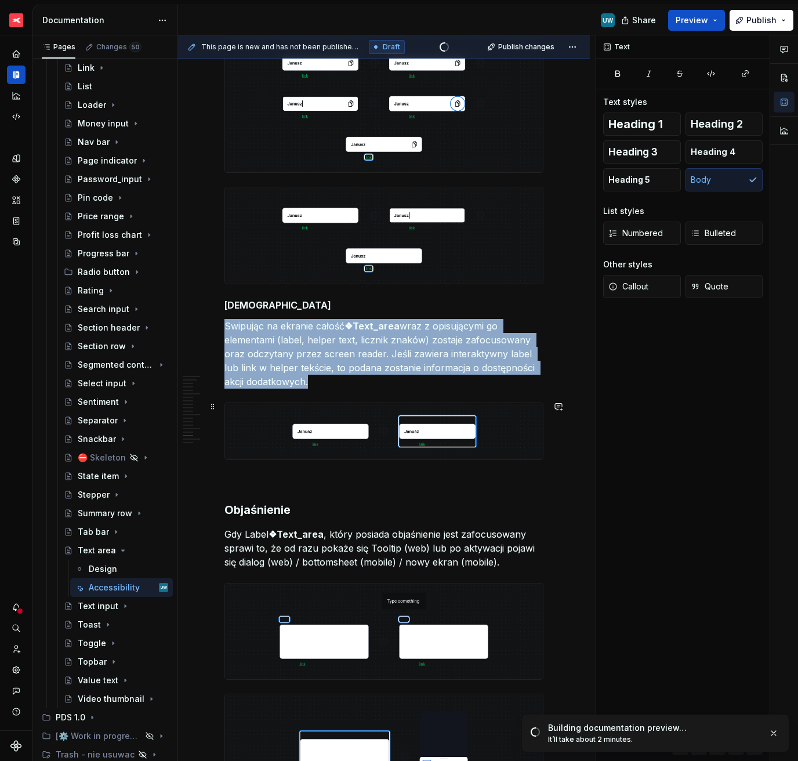
click at [510, 421] on img at bounding box center [384, 431] width 318 height 56
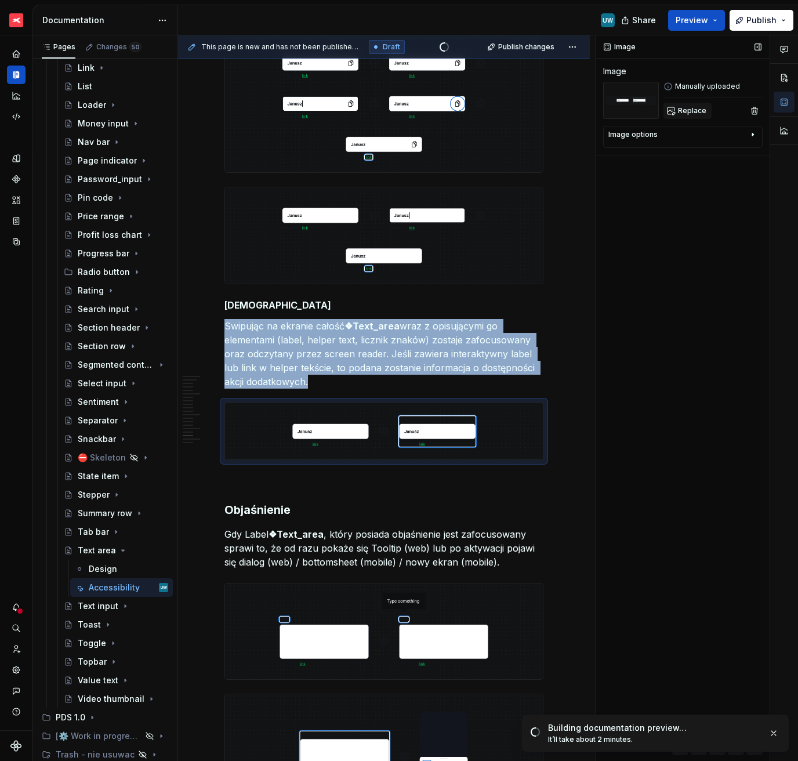
click at [690, 108] on span "Replace" at bounding box center [692, 110] width 28 height 9
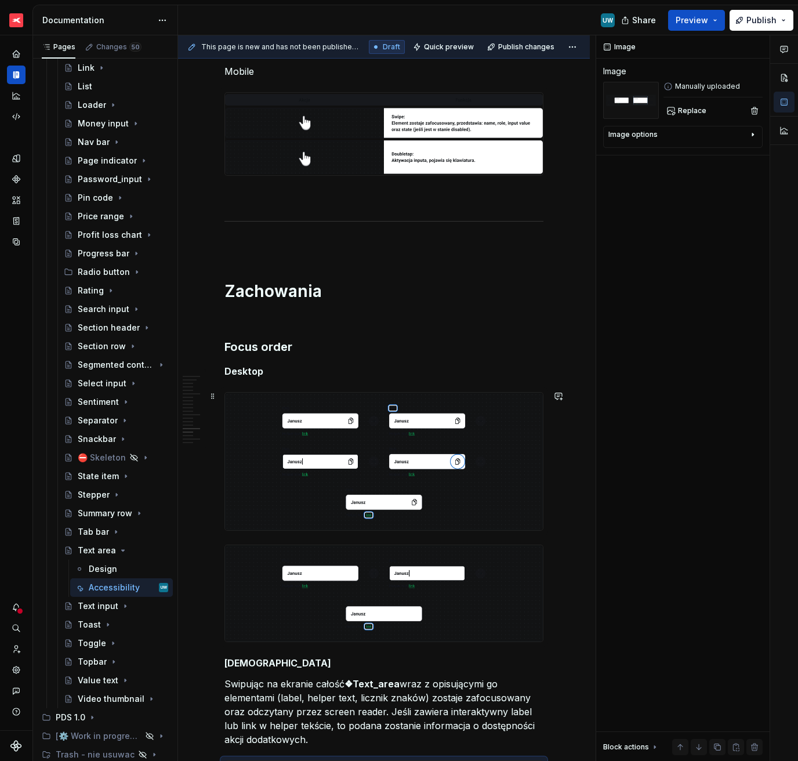
scroll to position [3259, 0]
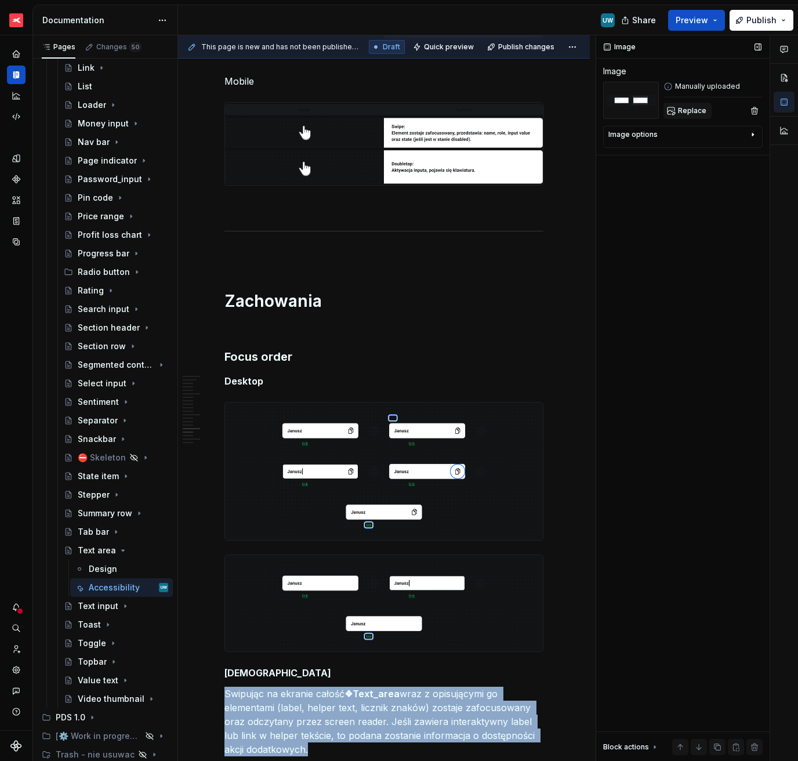
click at [691, 113] on span "Replace" at bounding box center [692, 110] width 28 height 9
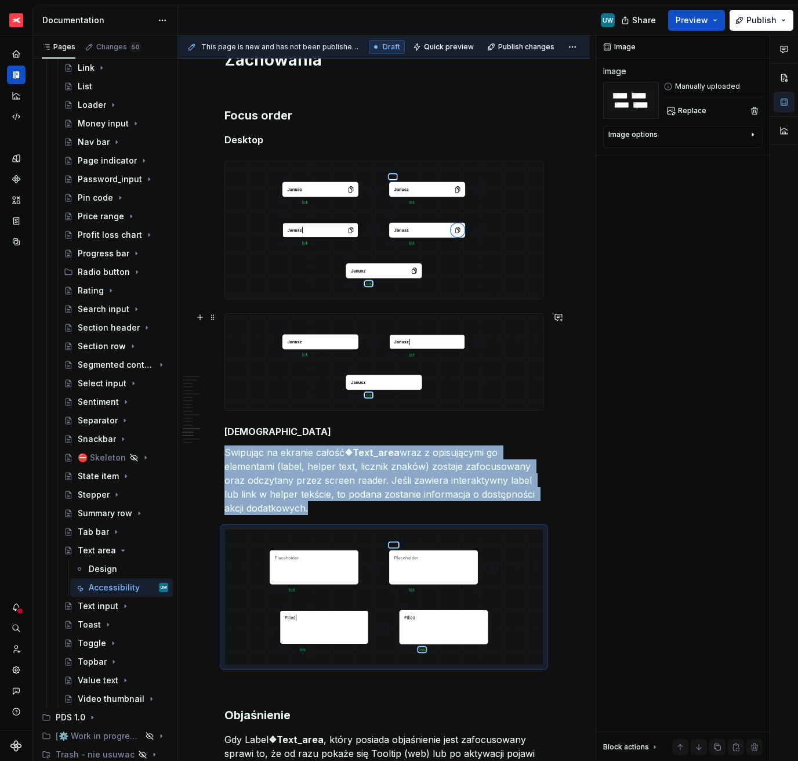
scroll to position [3507, 0]
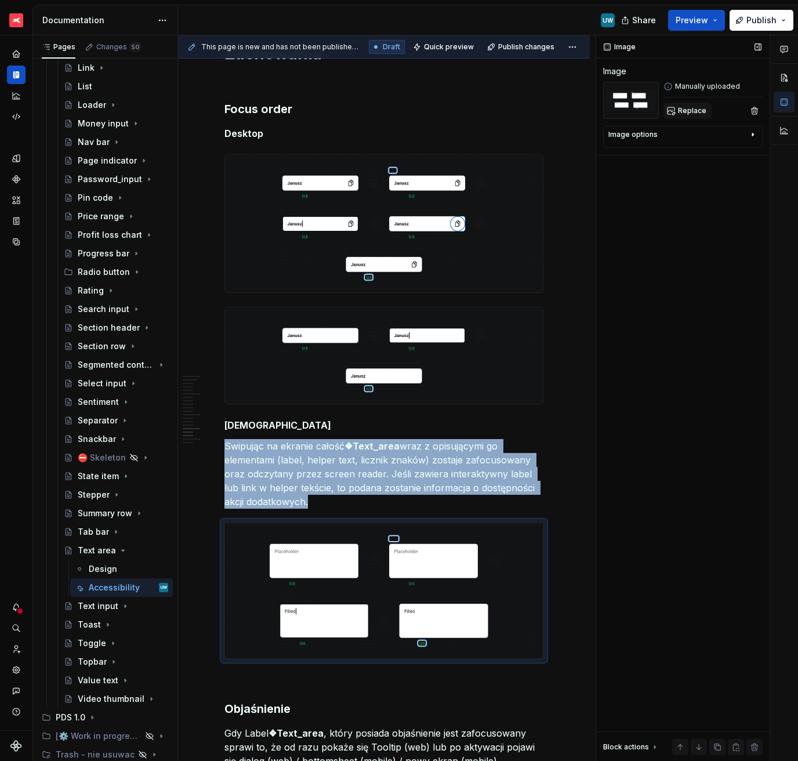
click at [680, 118] on button "Replace" at bounding box center [688, 111] width 48 height 16
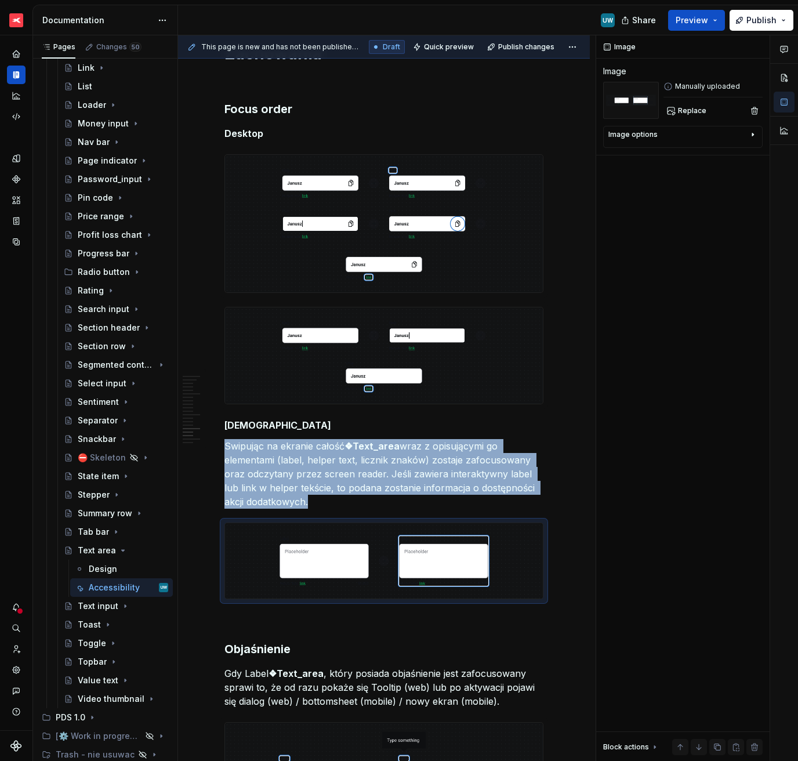
click at [443, 358] on img at bounding box center [384, 355] width 318 height 97
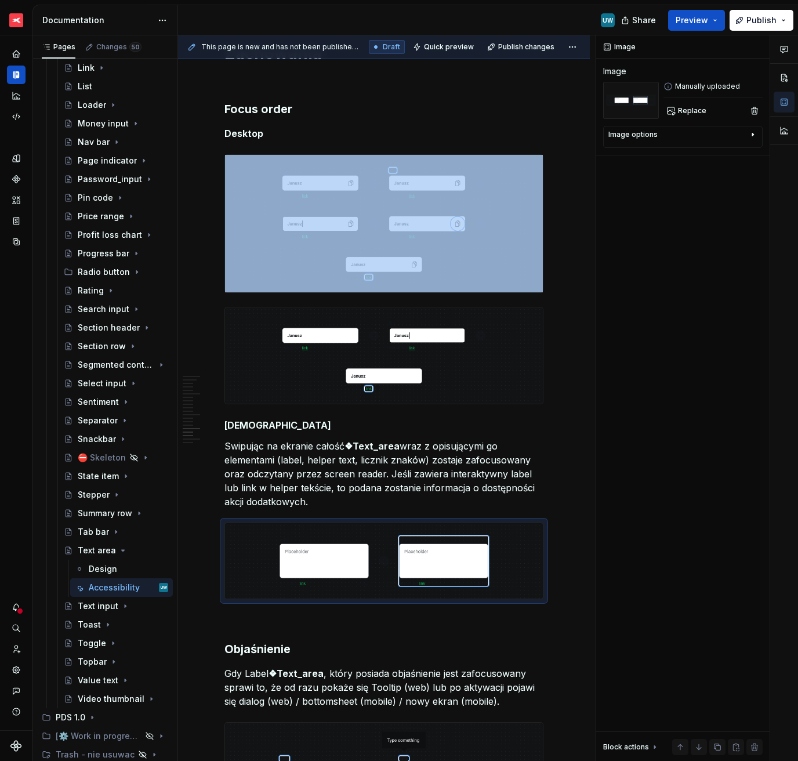
click at [443, 358] on img at bounding box center [384, 355] width 318 height 97
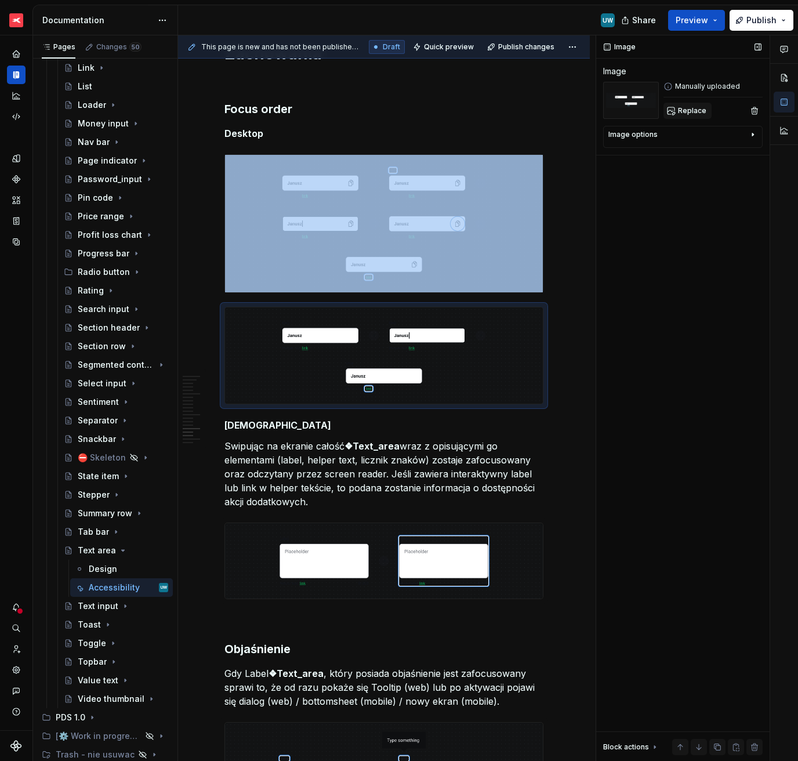
click at [691, 107] on span "Replace" at bounding box center [692, 110] width 28 height 9
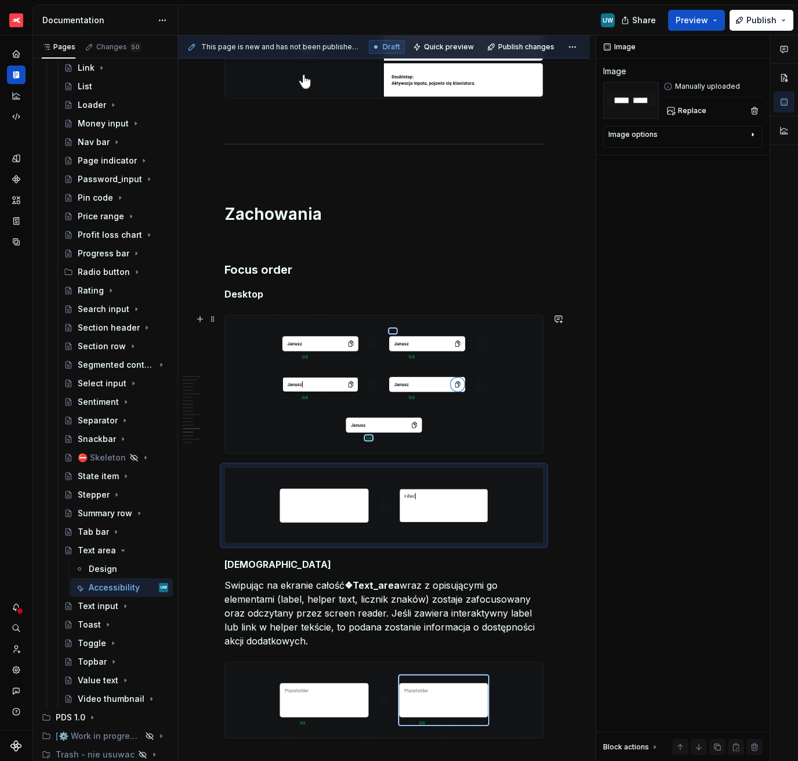
scroll to position [3349, 0]
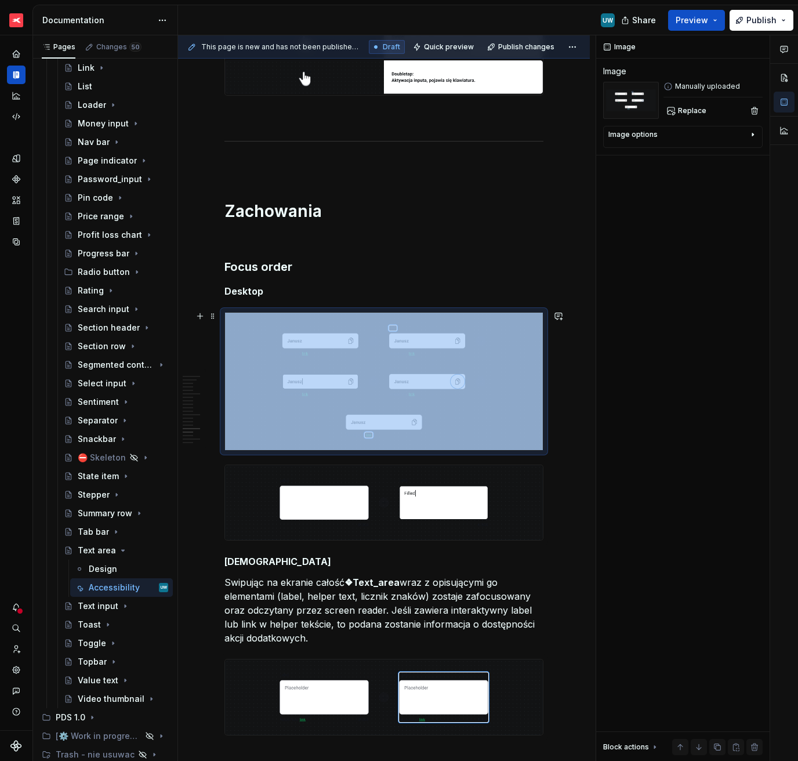
click at [418, 383] on img at bounding box center [384, 381] width 318 height 137
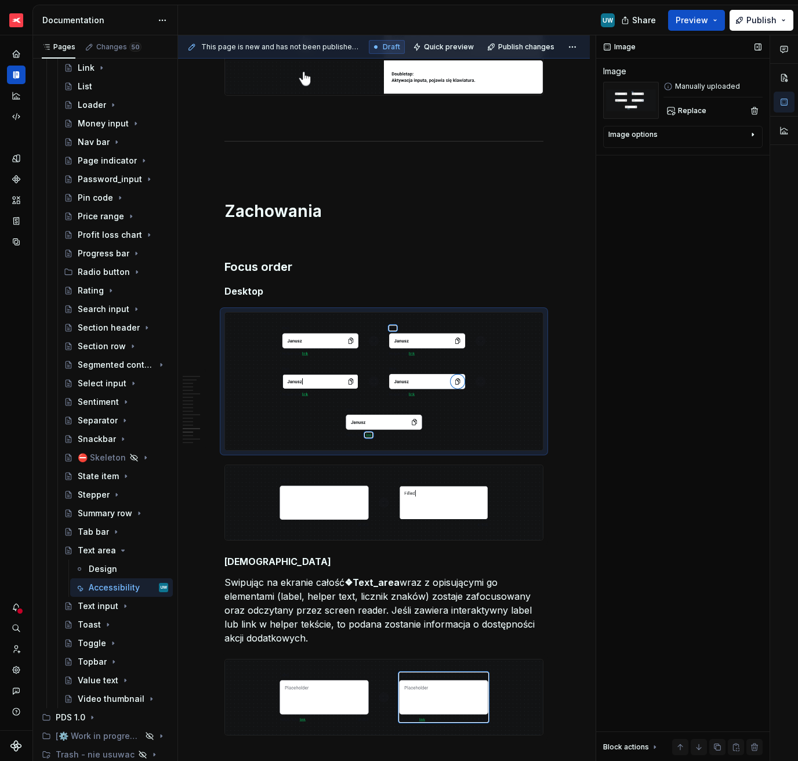
click at [689, 119] on div "Image Image Manually uploaded Replace Image options Alignment Caption Block act…" at bounding box center [682, 398] width 173 height 726
click at [686, 111] on span "Replace" at bounding box center [692, 110] width 28 height 9
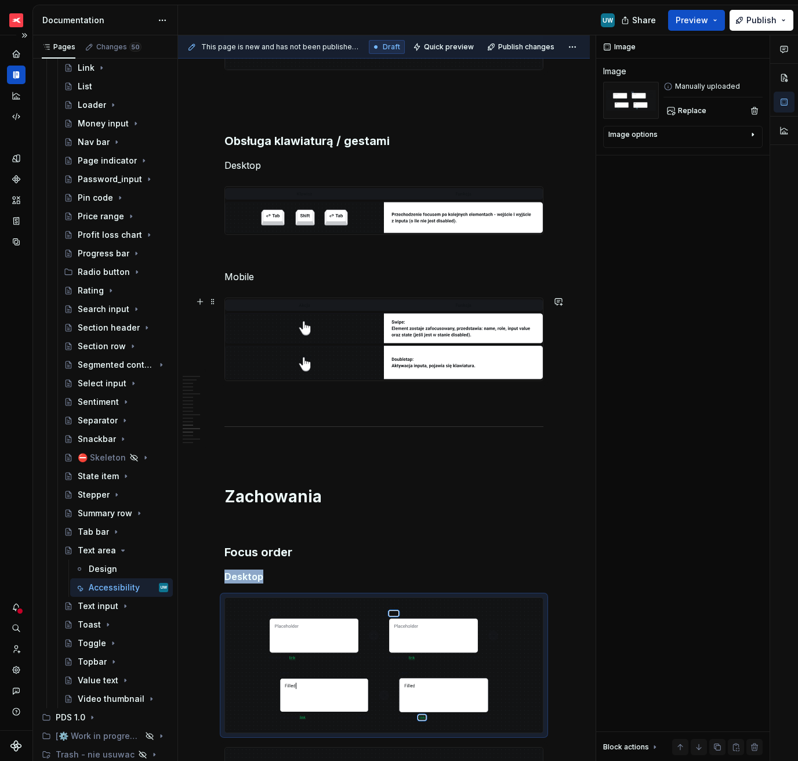
scroll to position [3045, 0]
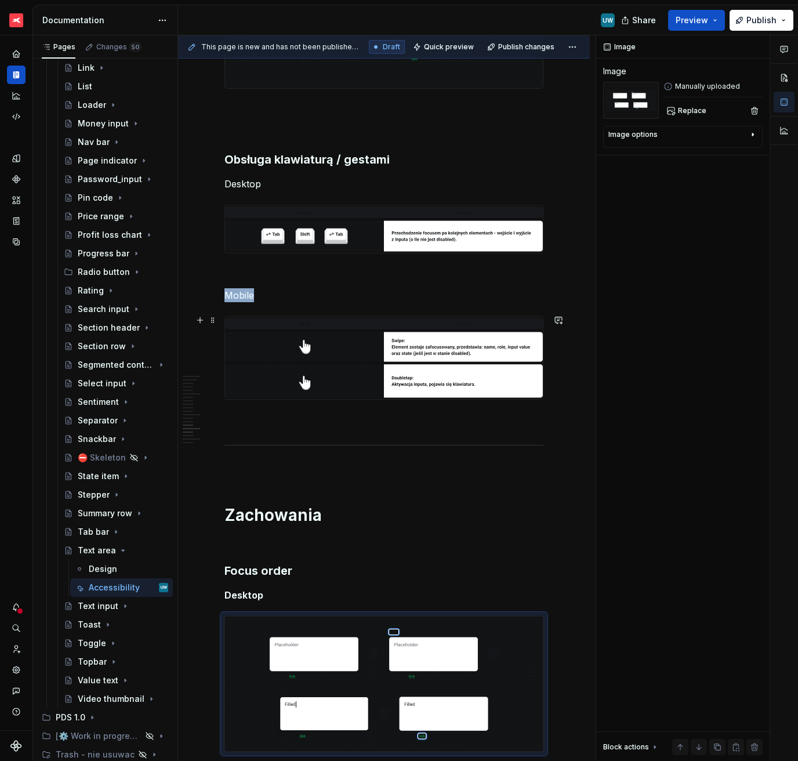
click at [331, 346] on img at bounding box center [384, 358] width 318 height 82
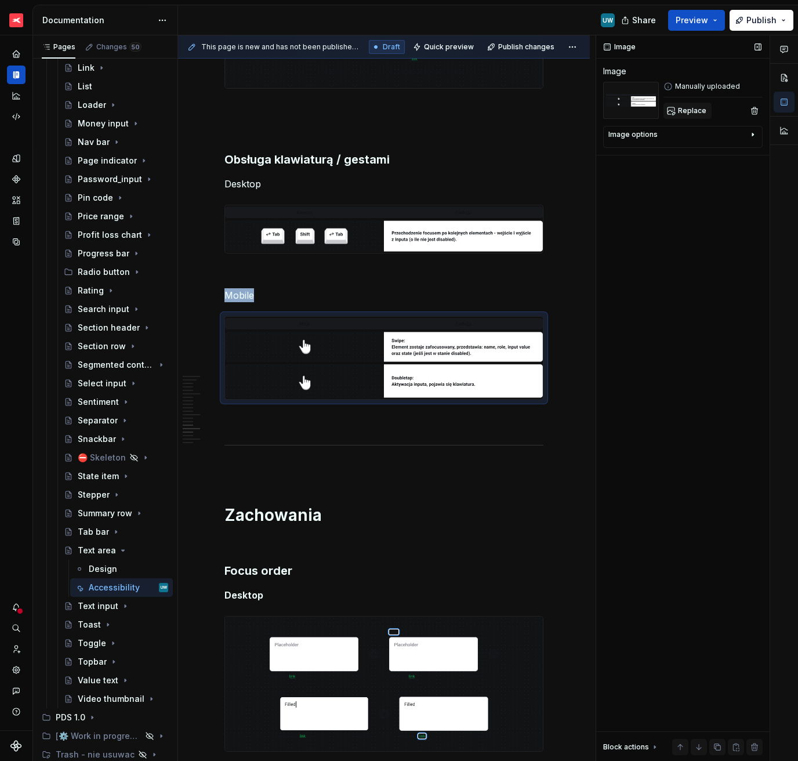
click at [687, 108] on span "Replace" at bounding box center [692, 110] width 28 height 9
click at [372, 234] on img at bounding box center [384, 228] width 318 height 47
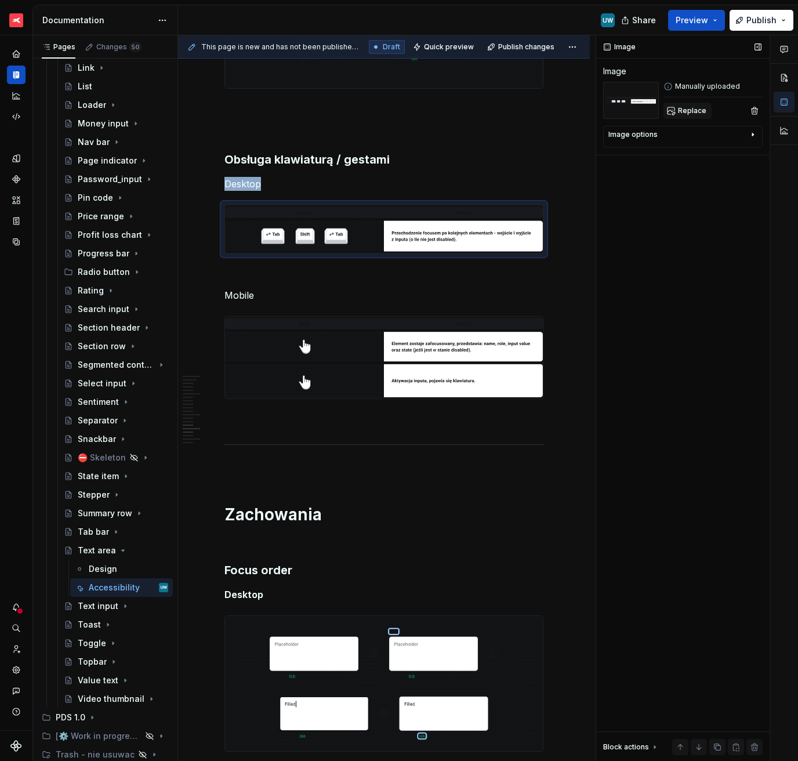
click at [686, 105] on button "Replace" at bounding box center [688, 111] width 48 height 16
click at [697, 17] on span "Preview" at bounding box center [692, 21] width 32 height 12
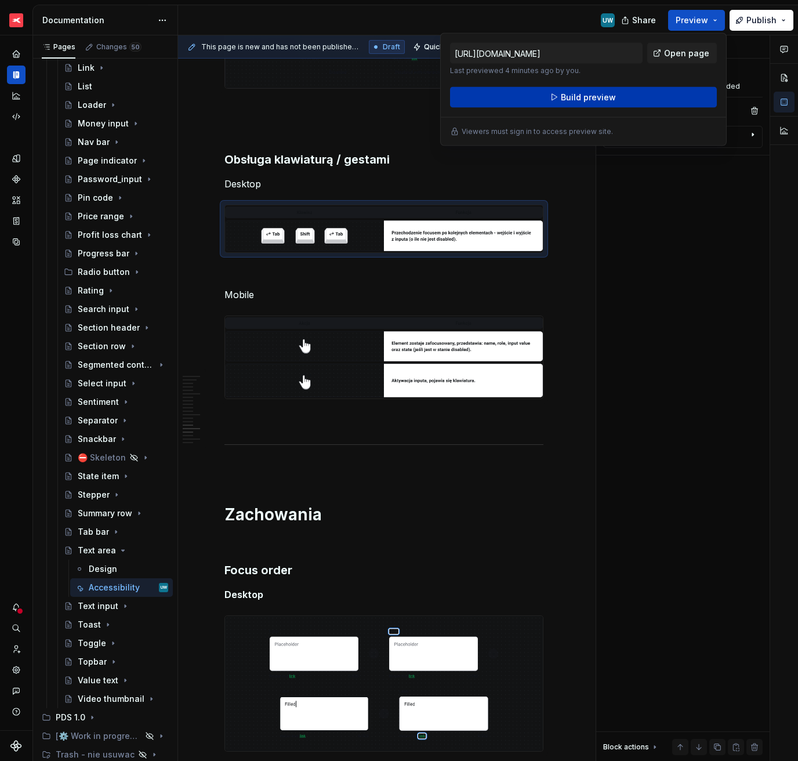
click at [593, 100] on span "Build preview" at bounding box center [588, 98] width 55 height 12
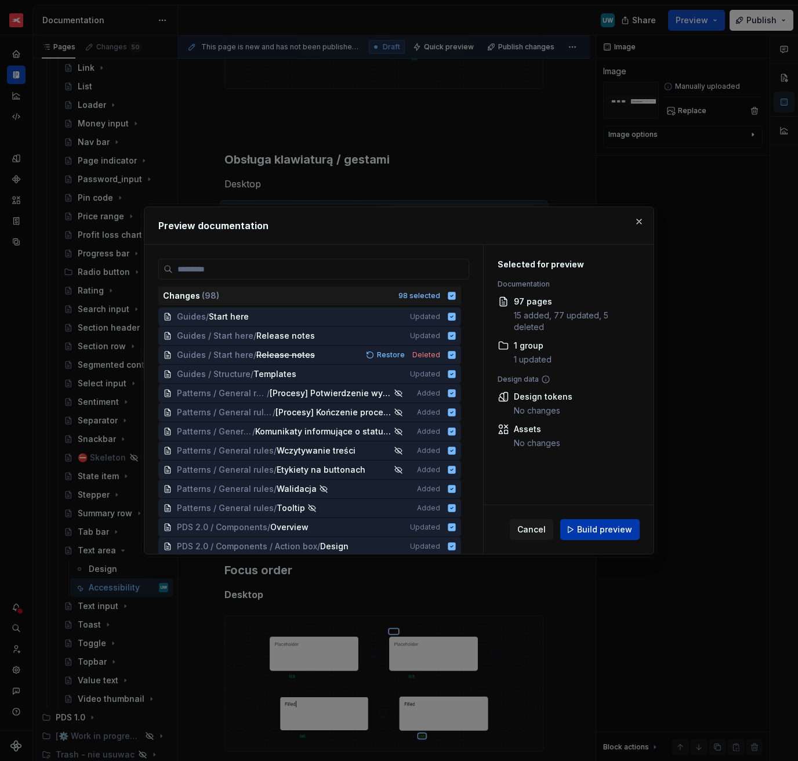
click at [611, 537] on button "Build preview" at bounding box center [599, 529] width 79 height 21
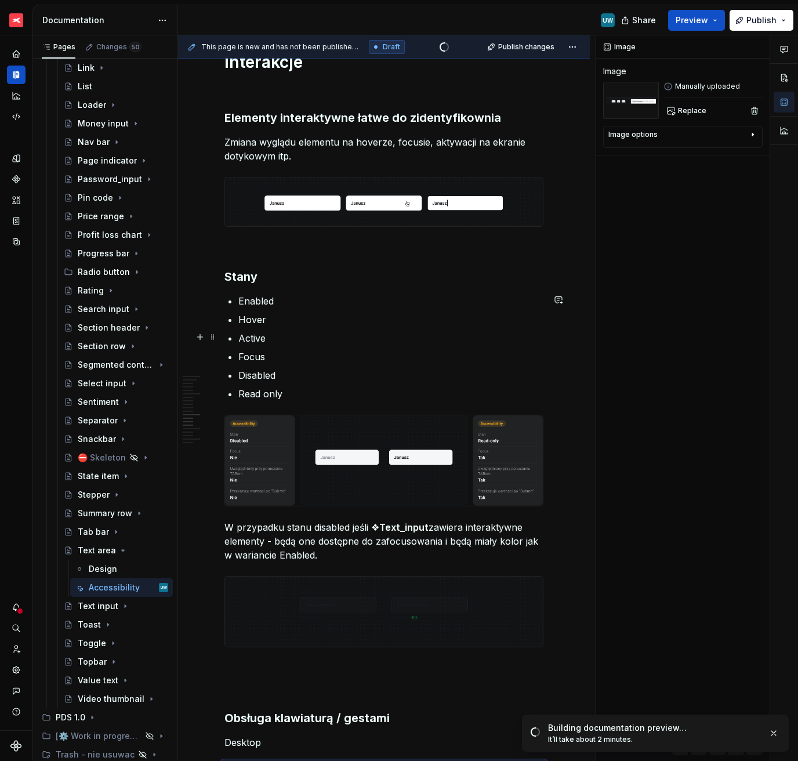
scroll to position [2483, 0]
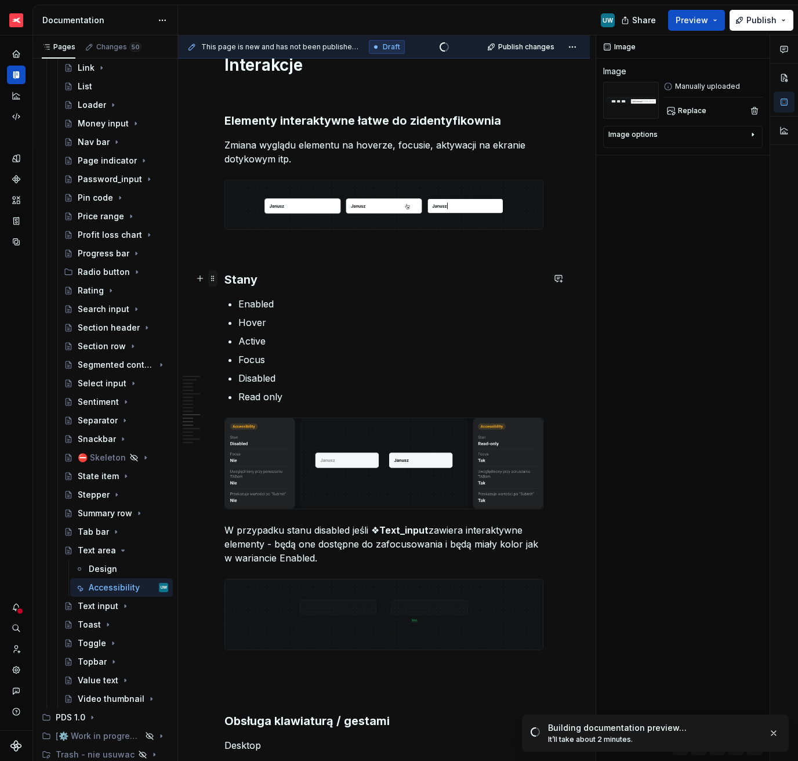
click at [214, 280] on span at bounding box center [212, 278] width 9 height 16
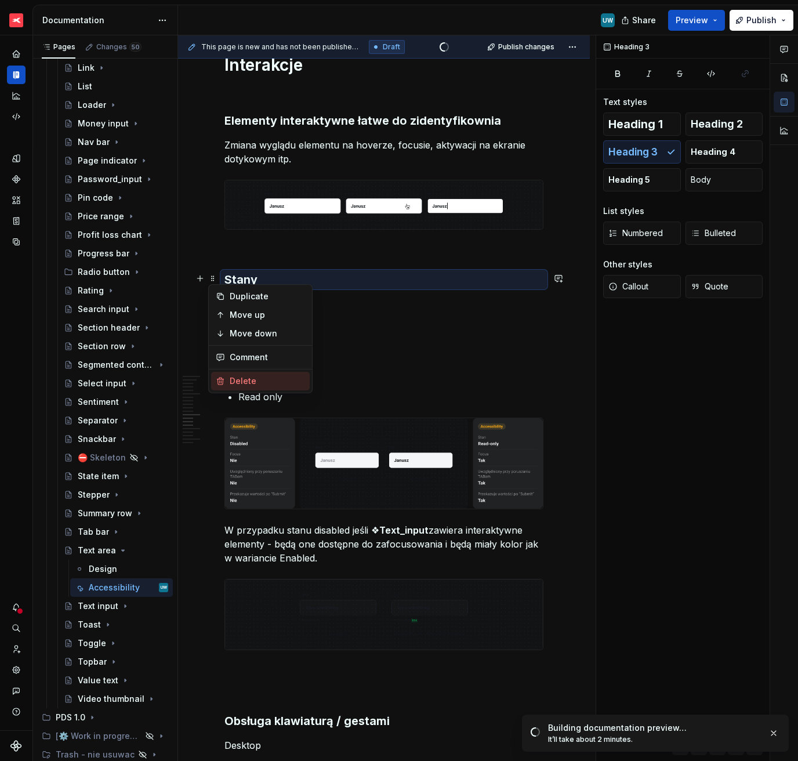
click at [244, 388] on div "Delete" at bounding box center [260, 381] width 99 height 19
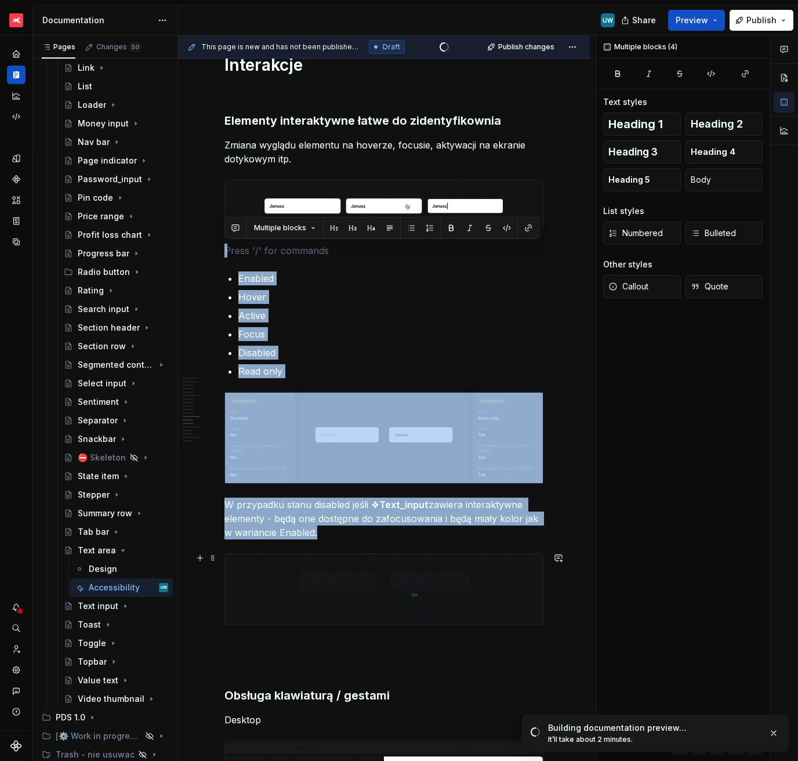
drag, startPoint x: 242, startPoint y: 252, endPoint x: 253, endPoint y: 594, distance: 341.9
click at [253, 538] on div "Ogólne Screenreader Sekcja określa nam jakie informacje, powinien przekazać uży…" at bounding box center [383, 19] width 319 height 4519
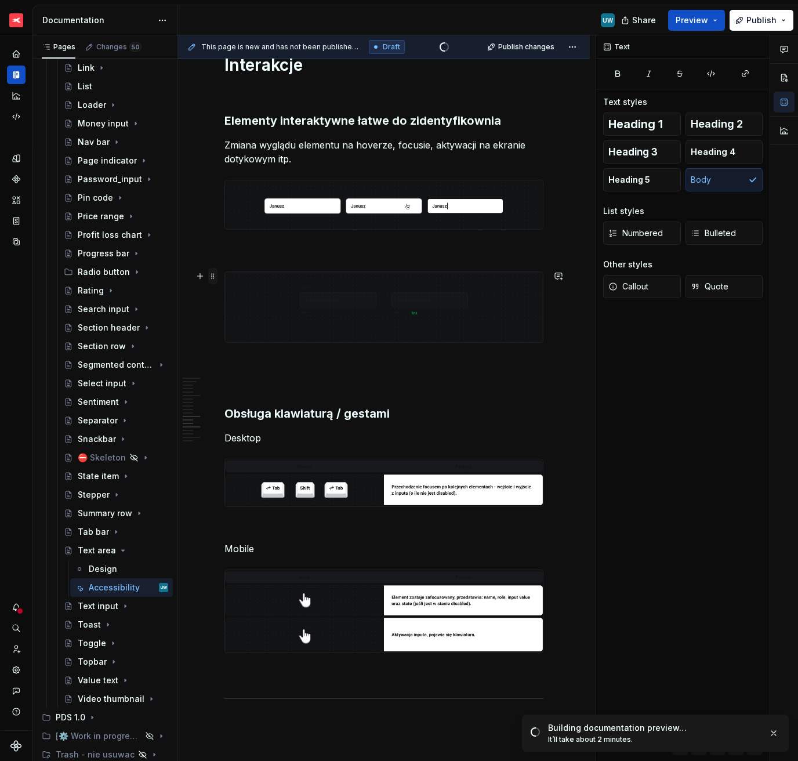
click at [212, 278] on span at bounding box center [212, 276] width 9 height 16
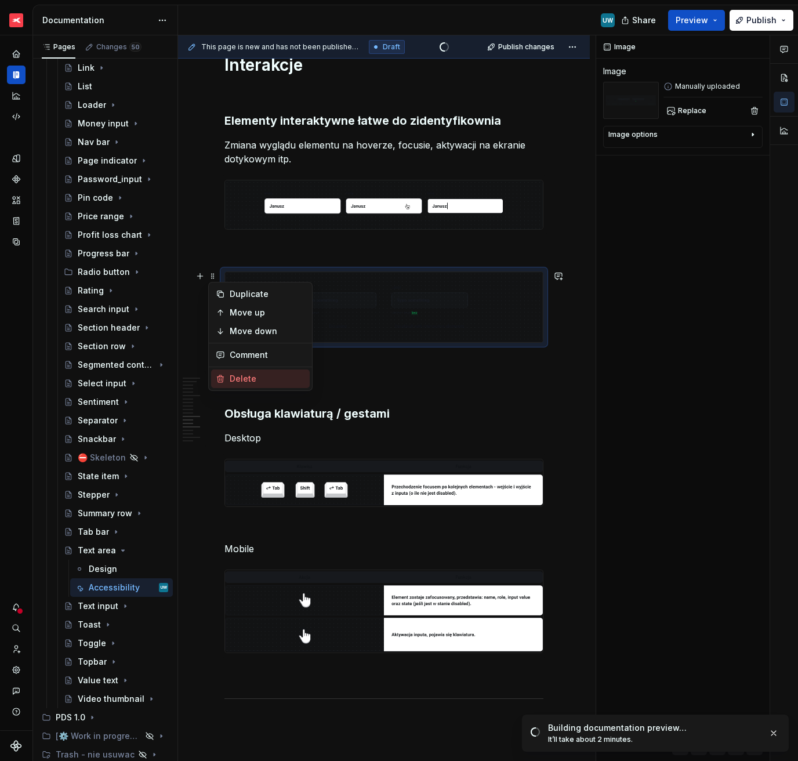
click at [228, 375] on div "Delete" at bounding box center [260, 379] width 99 height 19
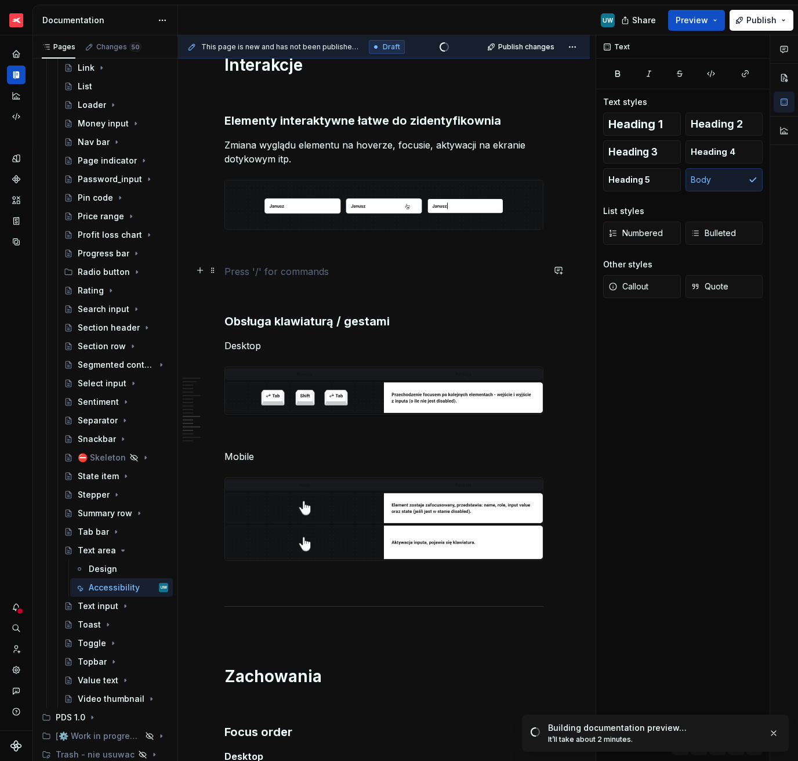
click at [260, 317] on h3 "Obsługa klawiaturą / gestami" at bounding box center [383, 321] width 319 height 16
click at [260, 285] on p at bounding box center [383, 292] width 319 height 14
click at [260, 255] on p at bounding box center [383, 251] width 319 height 14
click at [260, 288] on p at bounding box center [383, 292] width 319 height 14
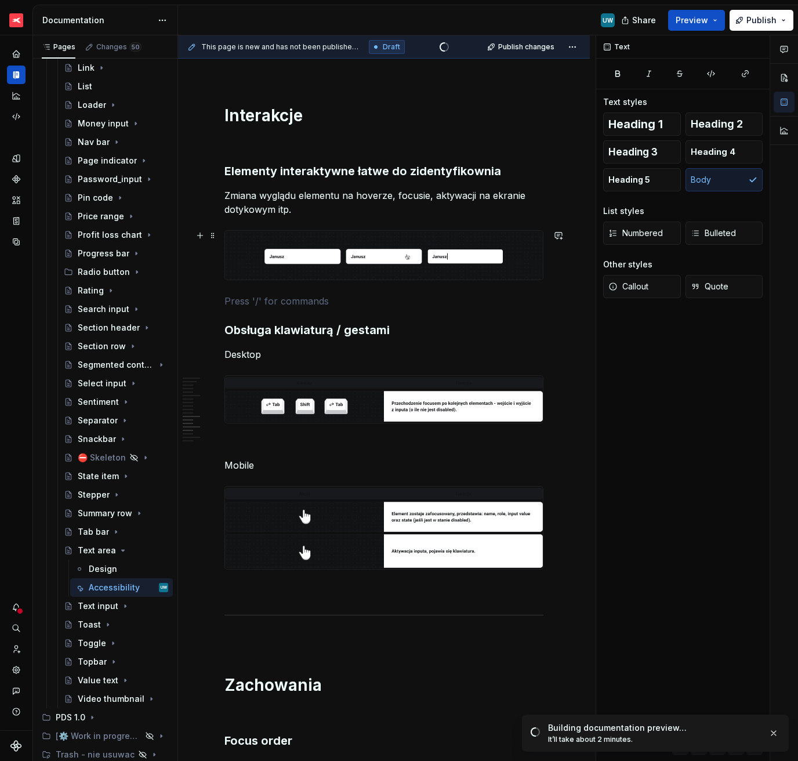
scroll to position [2422, 0]
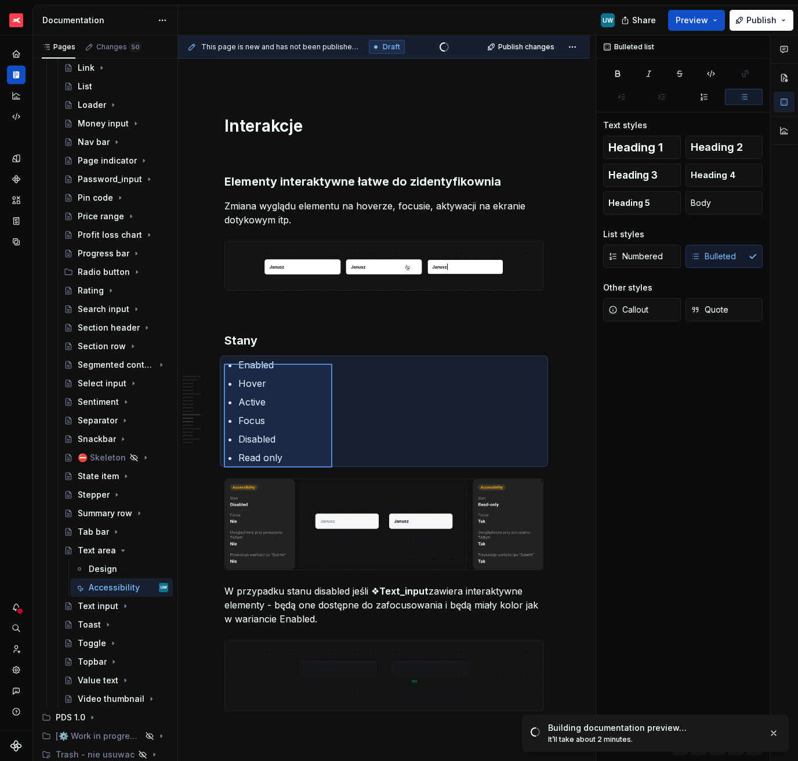
drag, startPoint x: 224, startPoint y: 364, endPoint x: 332, endPoint y: 468, distance: 150.2
click at [332, 468] on div "This page is new and has not been published yet. Draft Quick preview Publish ch…" at bounding box center [387, 398] width 418 height 726
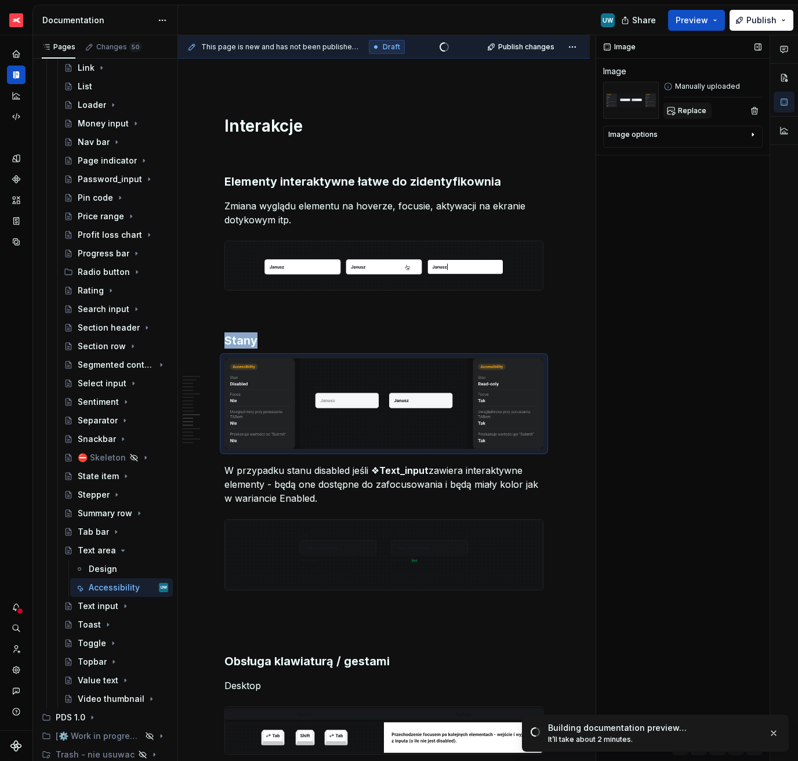
click at [687, 106] on span "Replace" at bounding box center [692, 110] width 28 height 9
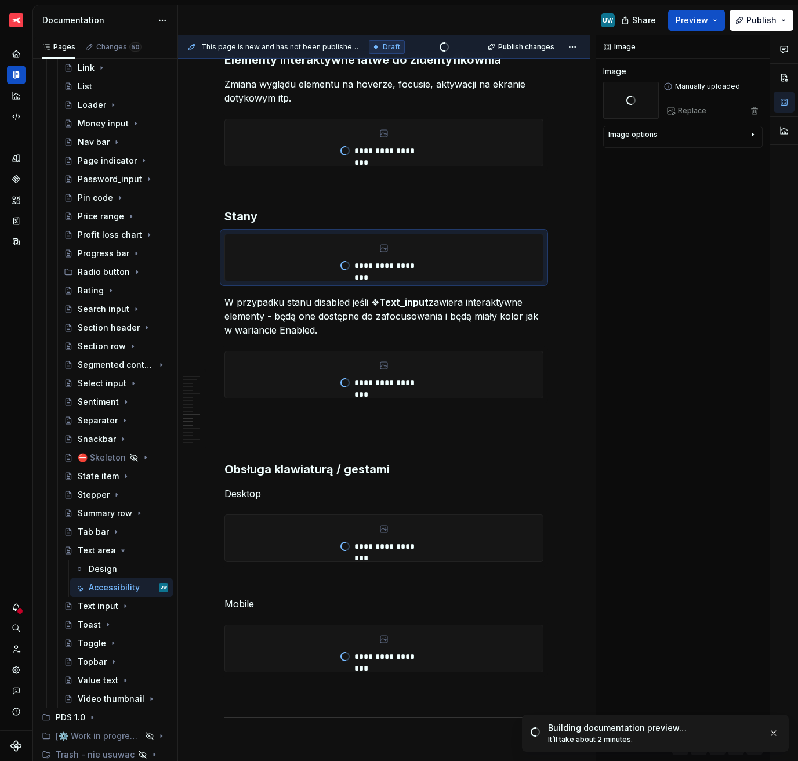
scroll to position [2301, 0]
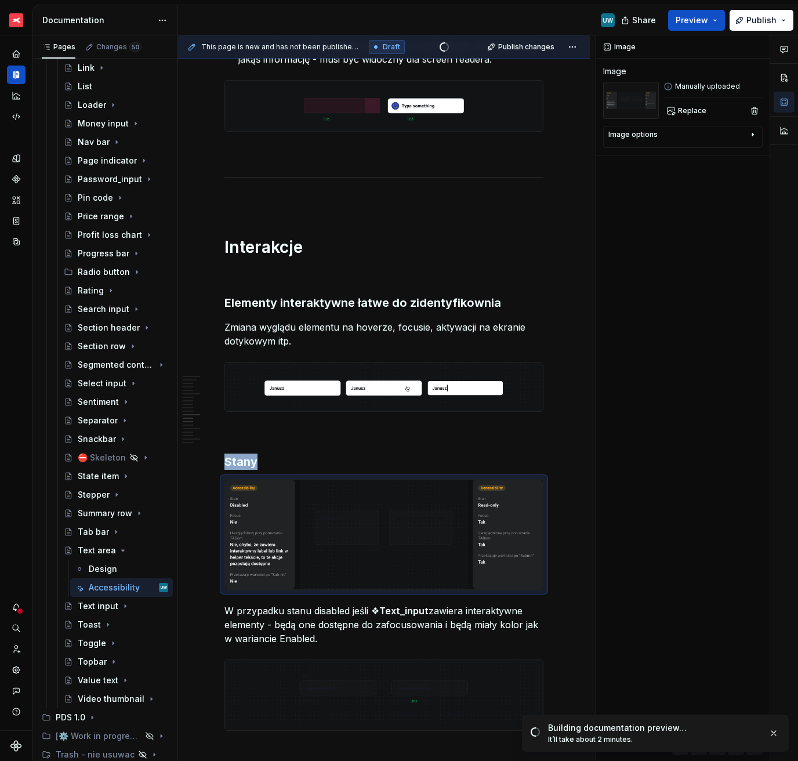
click at [292, 538] on p "W przypadku stanu disabled jeśli ❖ Text_input zawiera interaktywne elementy - b…" at bounding box center [383, 625] width 319 height 42
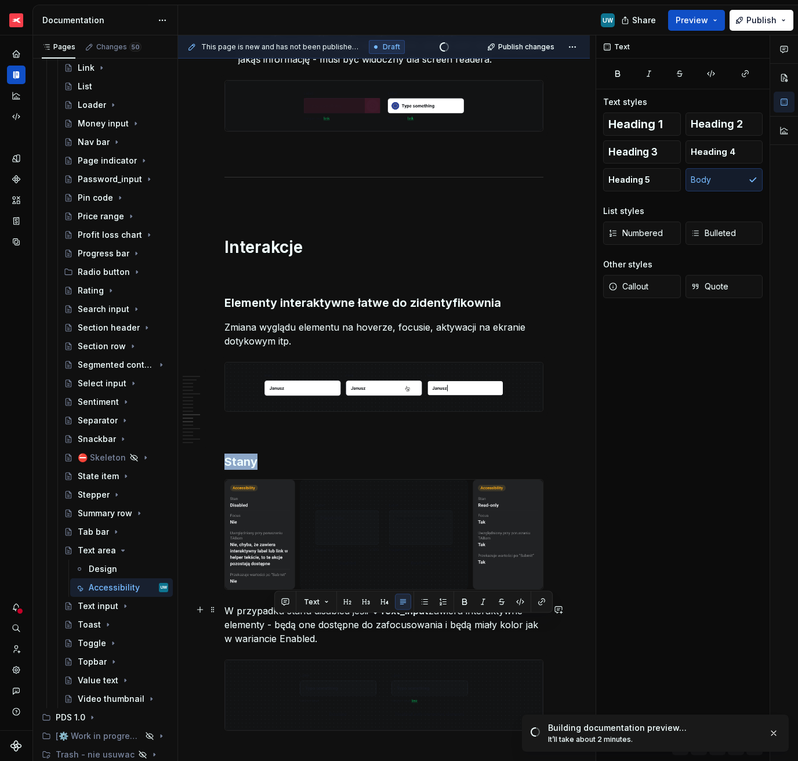
click at [292, 538] on p "W przypadku stanu disabled jeśli ❖ Text_input zawiera interaktywne elementy - b…" at bounding box center [383, 625] width 319 height 42
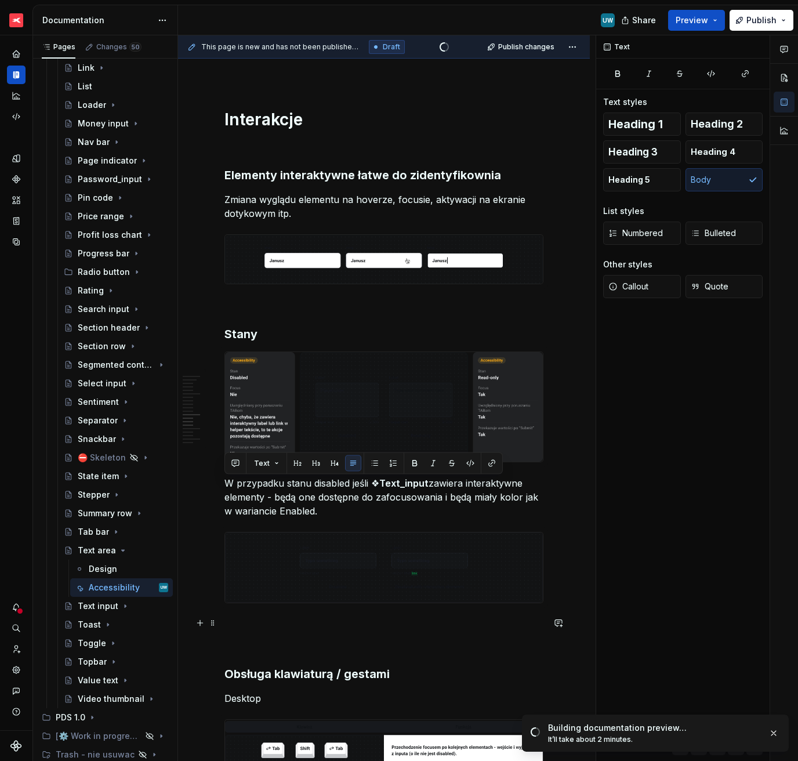
scroll to position [2429, 0]
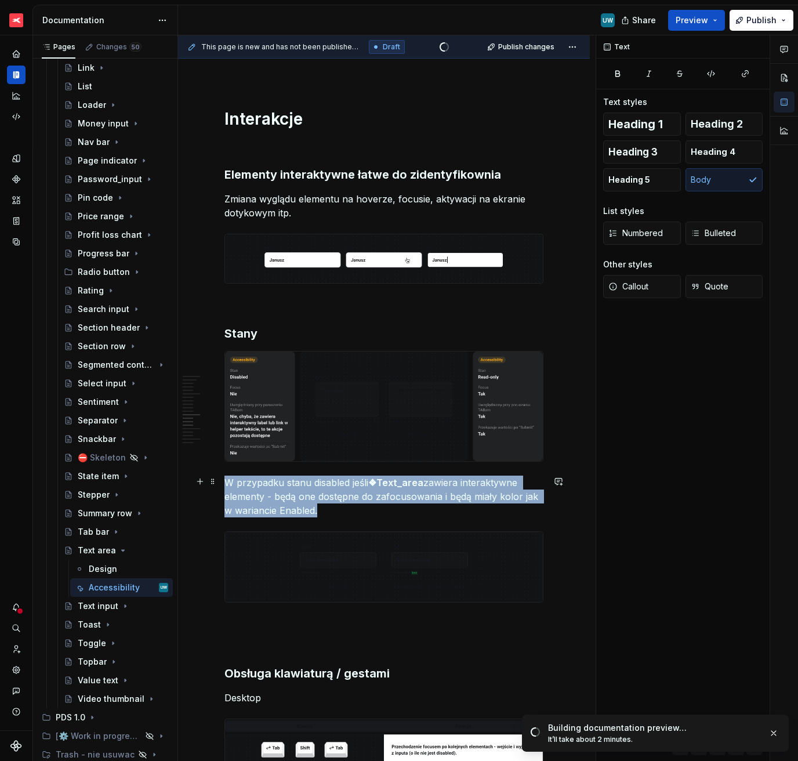
click at [388, 538] on img at bounding box center [384, 567] width 318 height 70
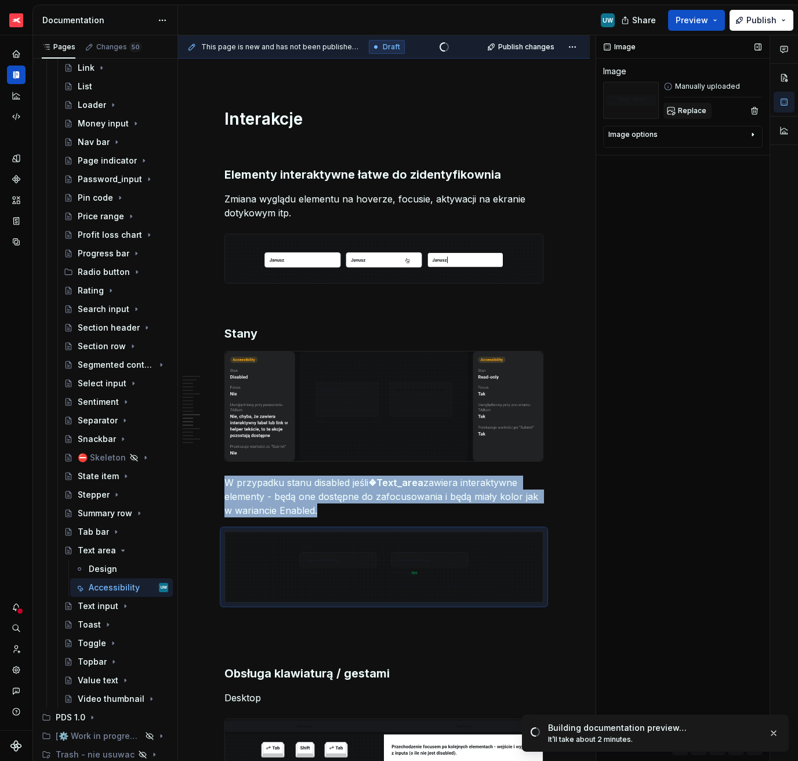
click at [684, 116] on button "Replace" at bounding box center [688, 111] width 48 height 16
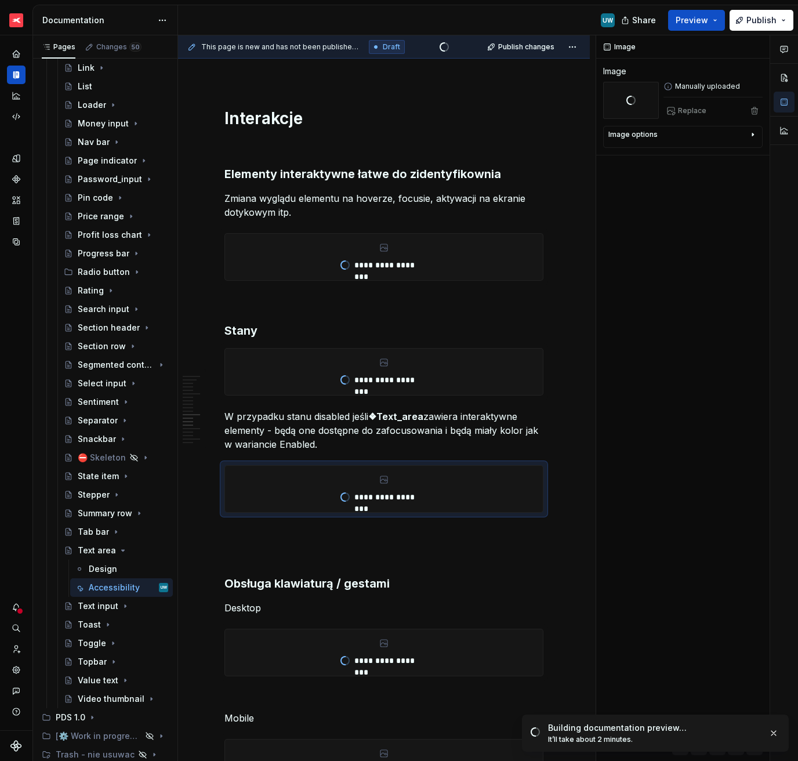
type textarea "*"
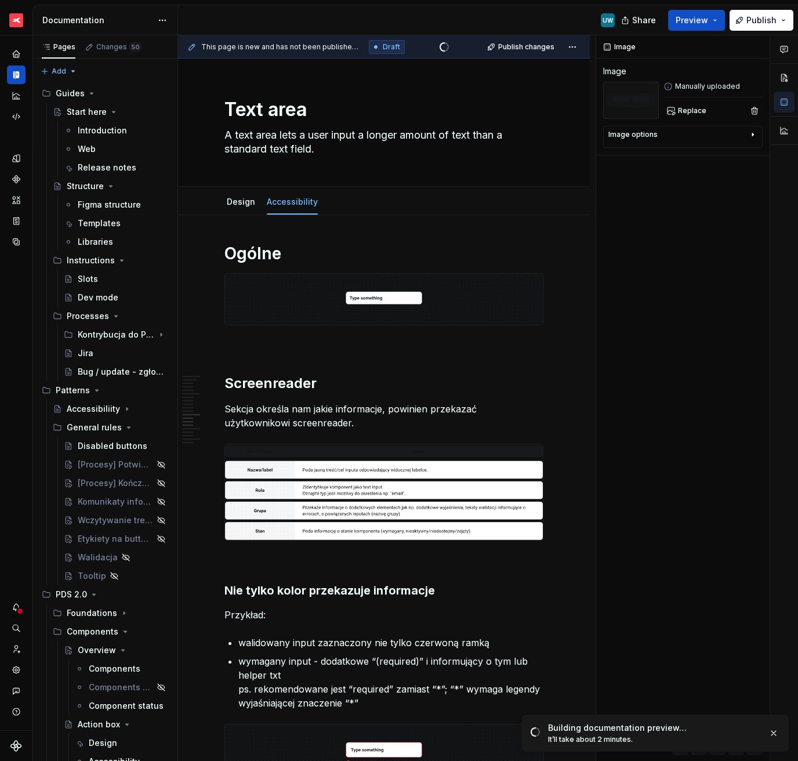
scroll to position [2429, 0]
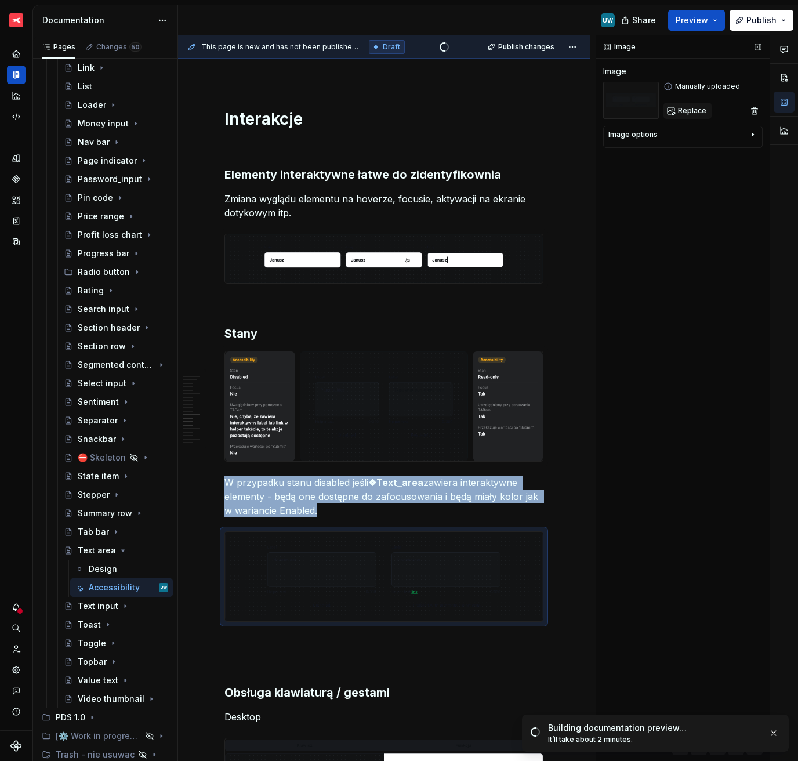
click at [693, 103] on button "Replace" at bounding box center [688, 111] width 48 height 16
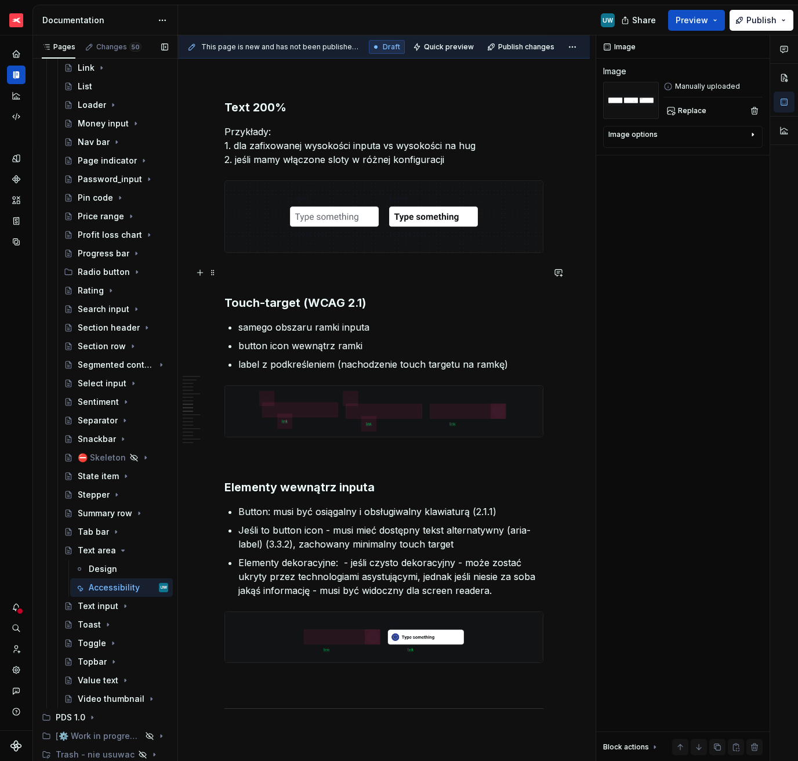
scroll to position [1769, 0]
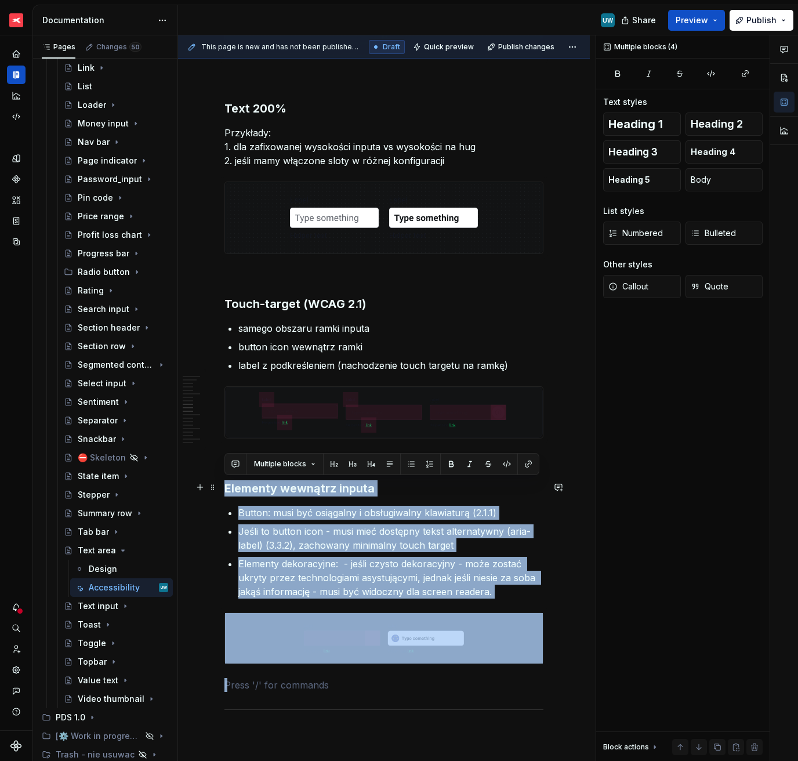
drag, startPoint x: 248, startPoint y: 683, endPoint x: 222, endPoint y: 486, distance: 198.9
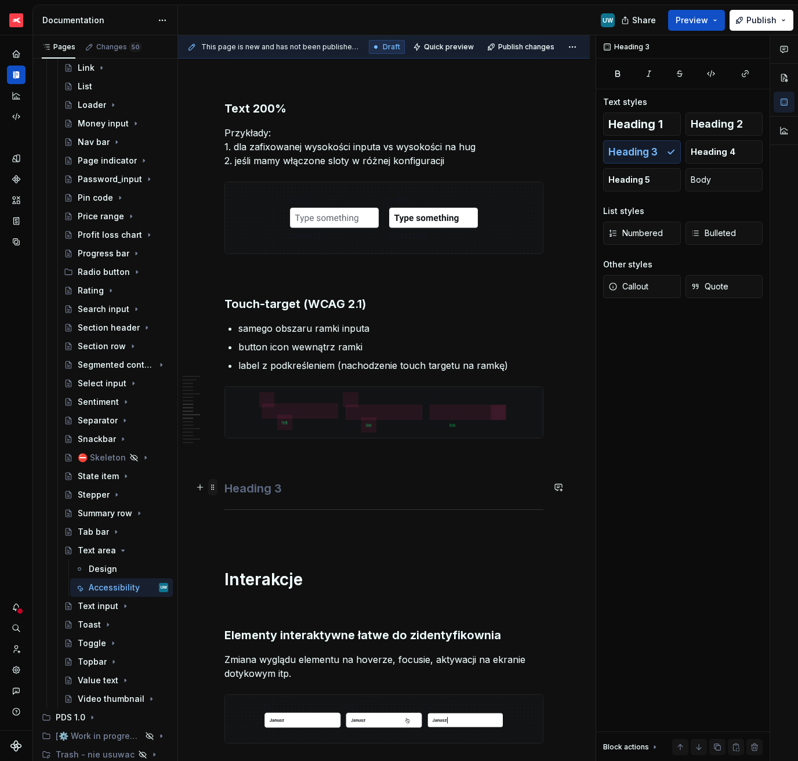
click at [214, 486] on span at bounding box center [212, 487] width 9 height 16
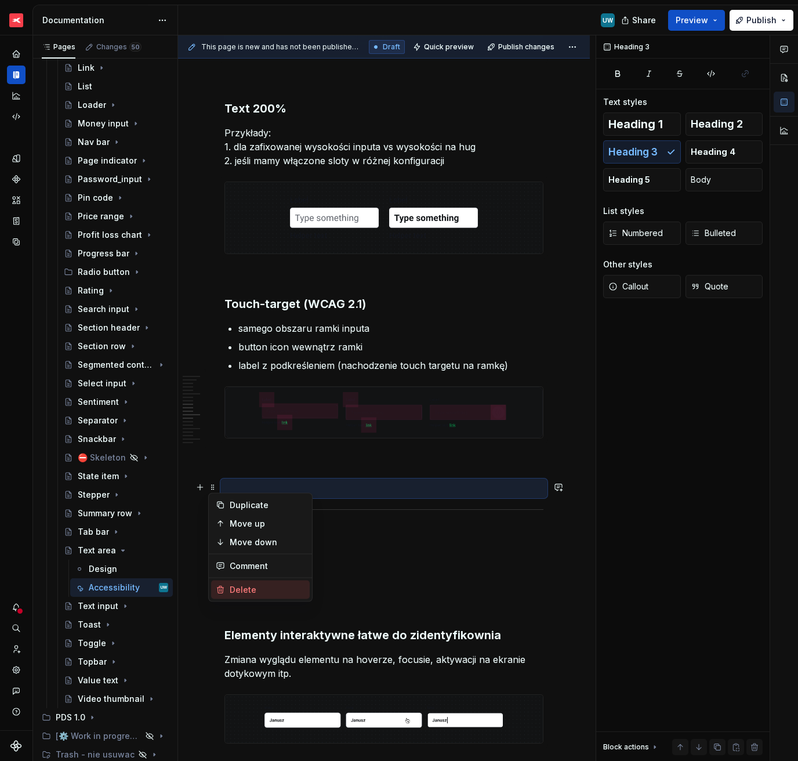
click at [242, 588] on div "Delete" at bounding box center [267, 590] width 75 height 12
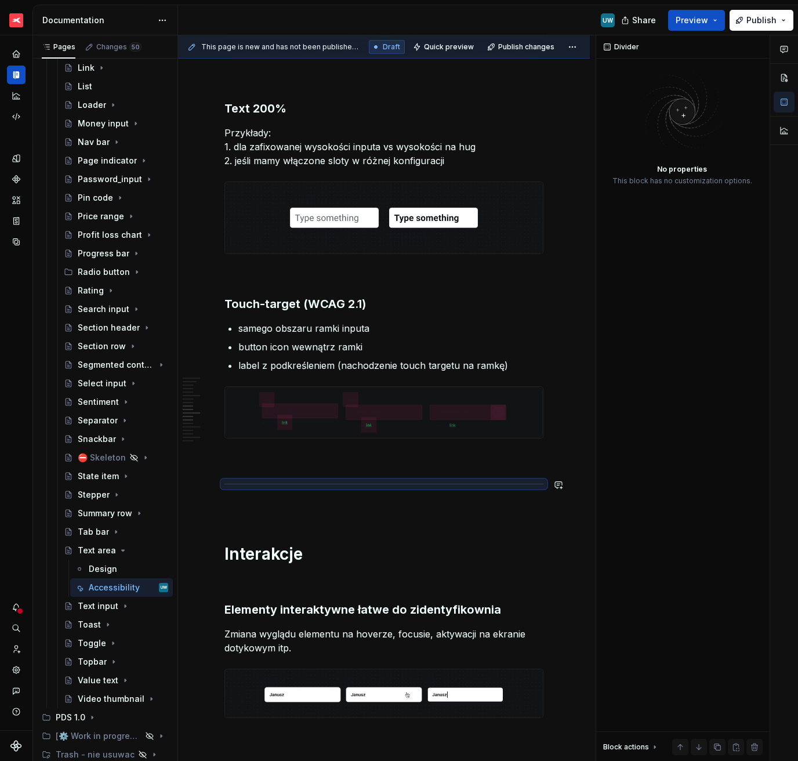
click at [257, 465] on div "Ogólne Screenreader Sekcja określa nam jakie informacje, powinien przekazać uży…" at bounding box center [383, 585] width 319 height 4222
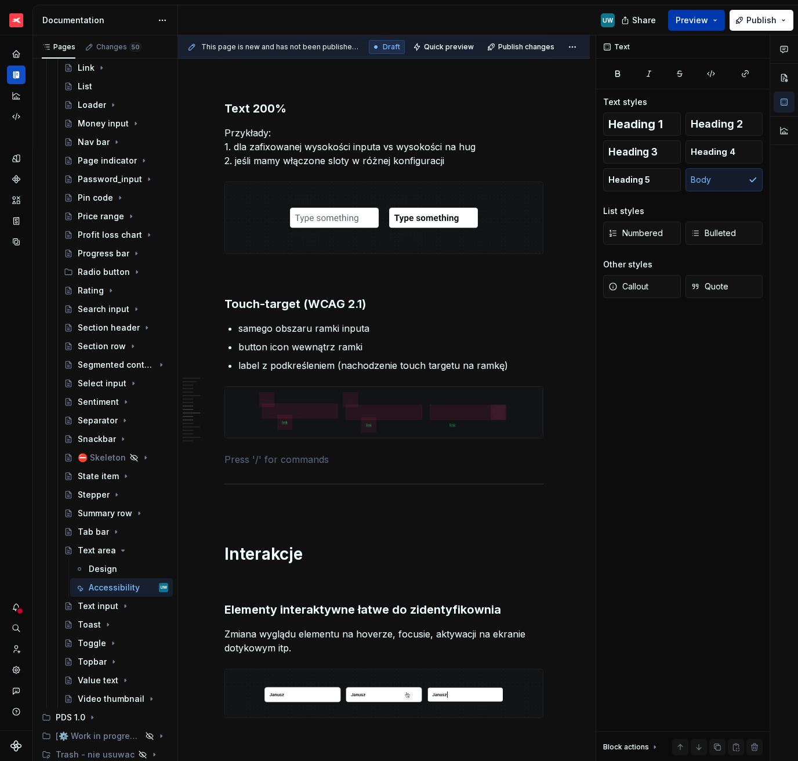
click at [711, 30] on button "Preview" at bounding box center [696, 20] width 57 height 21
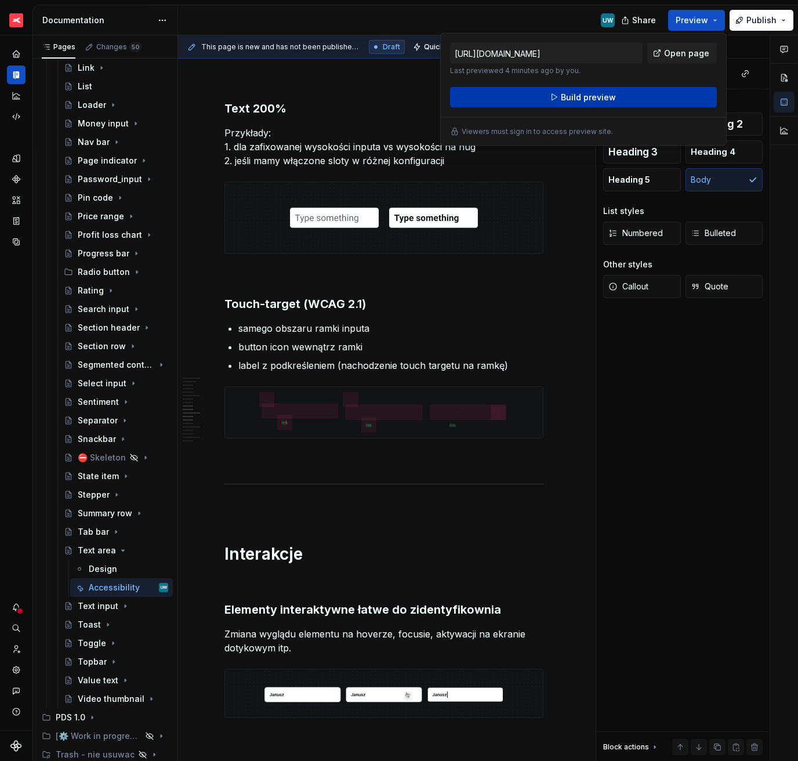
click at [617, 100] on button "Build preview" at bounding box center [583, 97] width 267 height 21
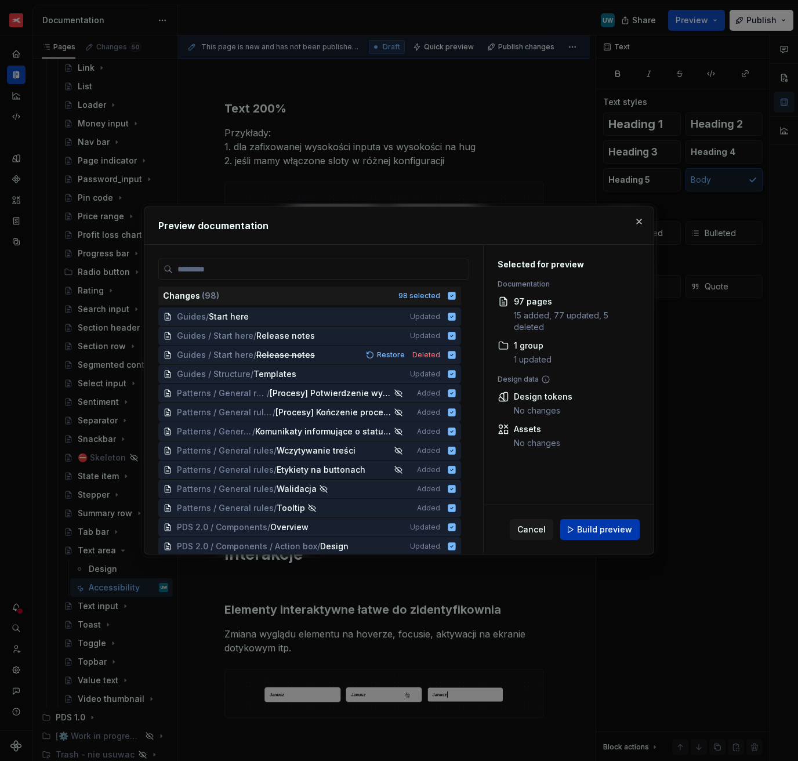
click at [590, 538] on button "Build preview" at bounding box center [599, 529] width 79 height 21
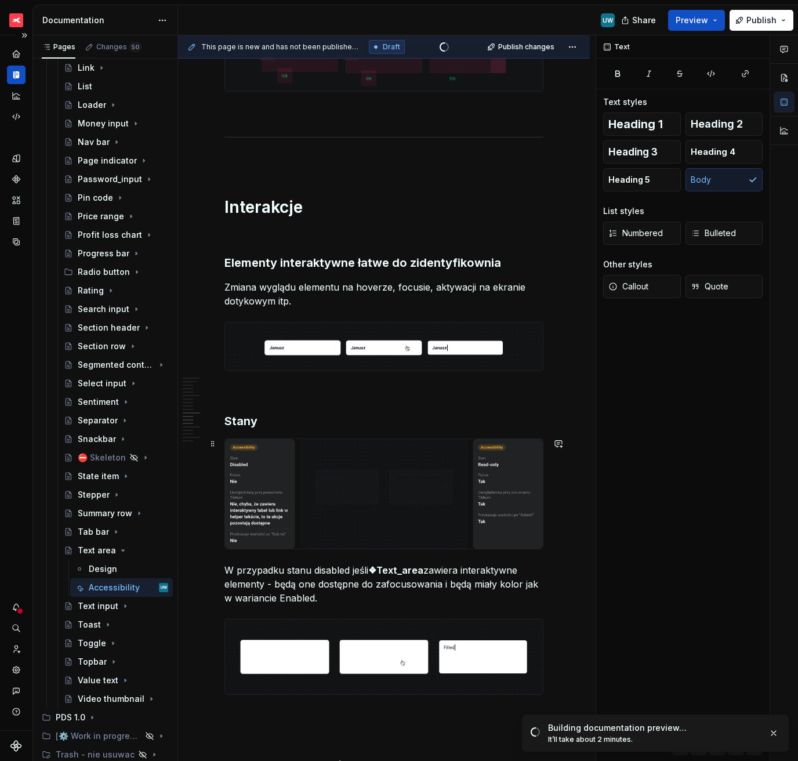
scroll to position [2136, 0]
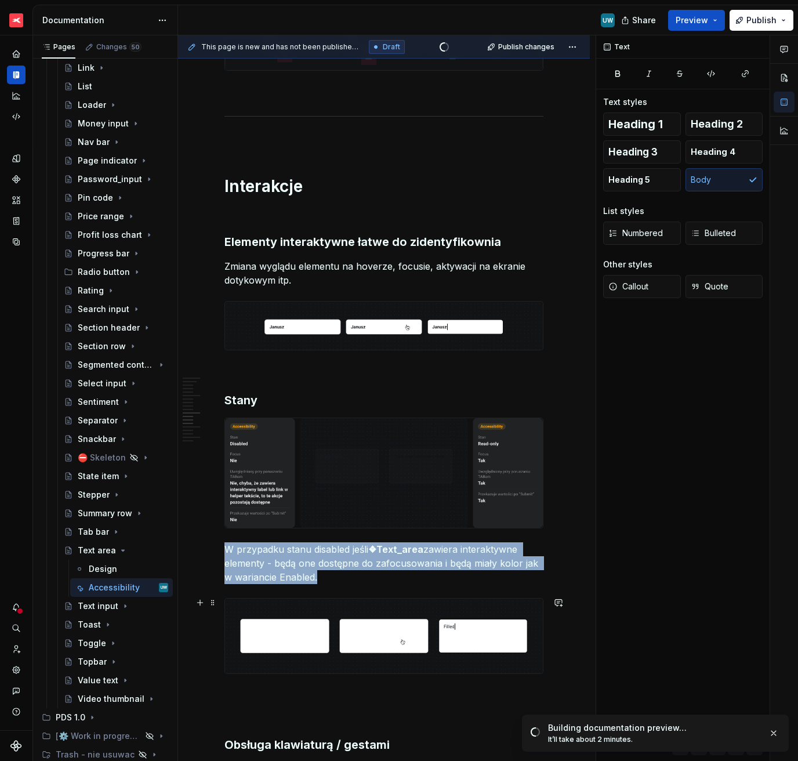
click at [282, 628] on img at bounding box center [384, 636] width 318 height 75
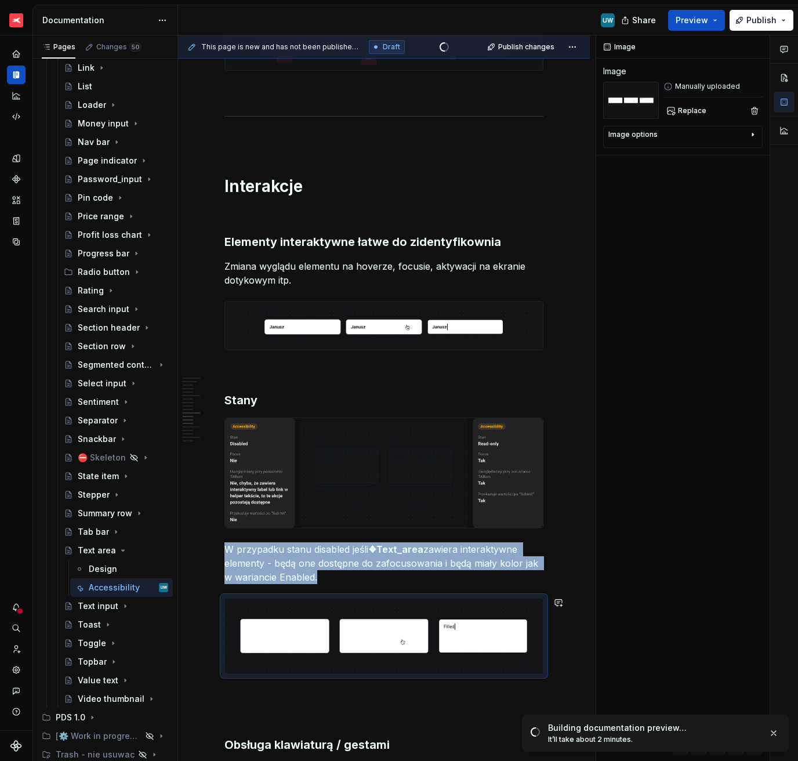
scroll to position [2120, 0]
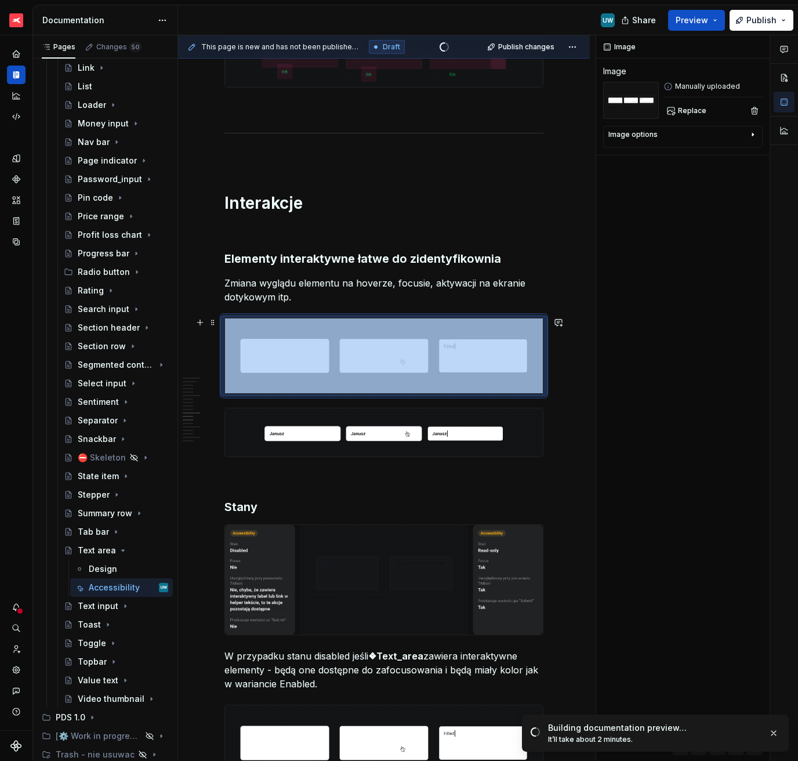
click at [257, 422] on img at bounding box center [384, 432] width 318 height 49
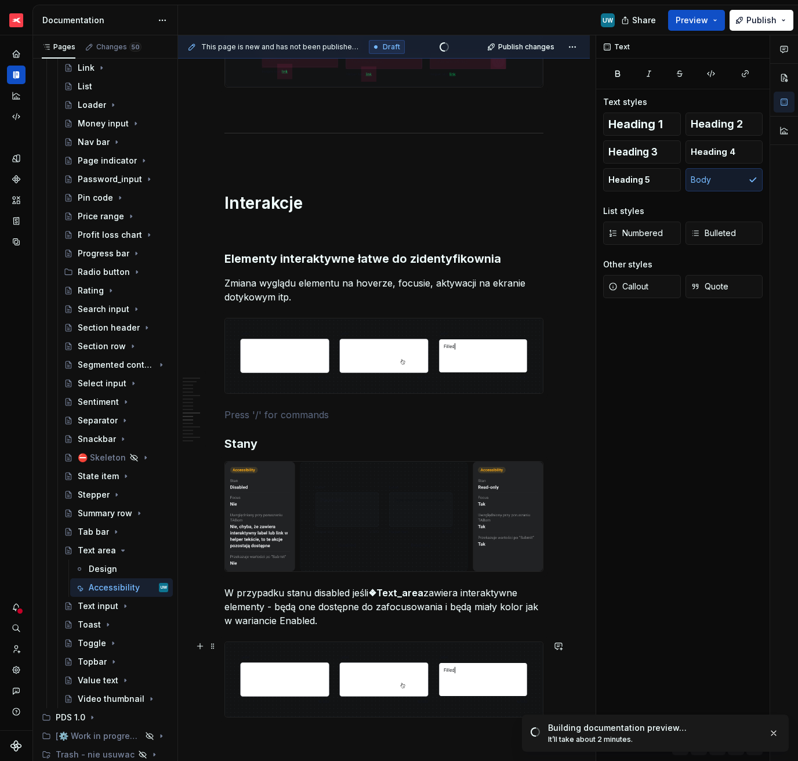
click at [251, 683] on img at bounding box center [384, 679] width 318 height 75
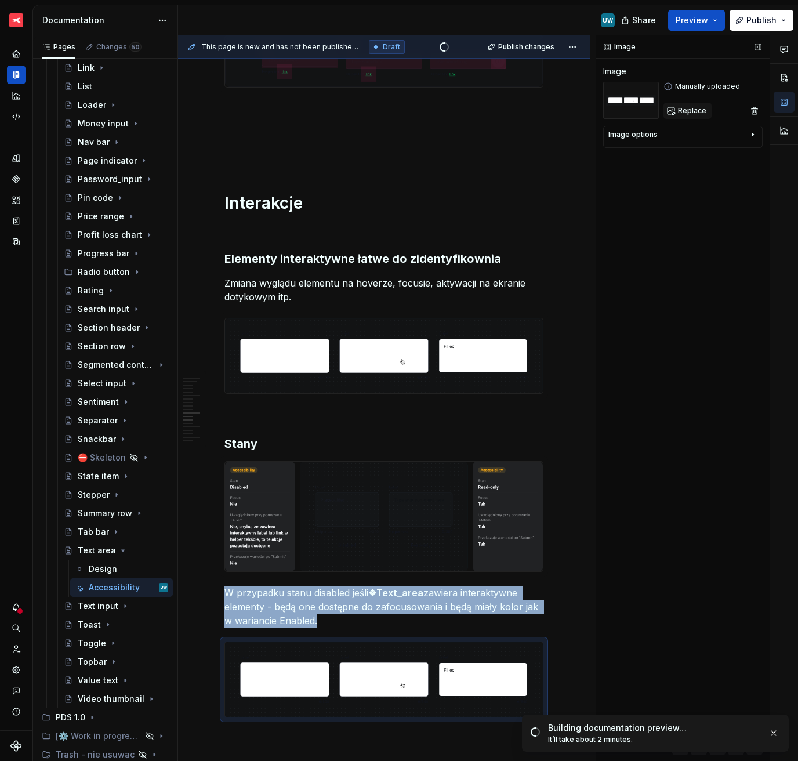
click at [684, 108] on span "Replace" at bounding box center [692, 110] width 28 height 9
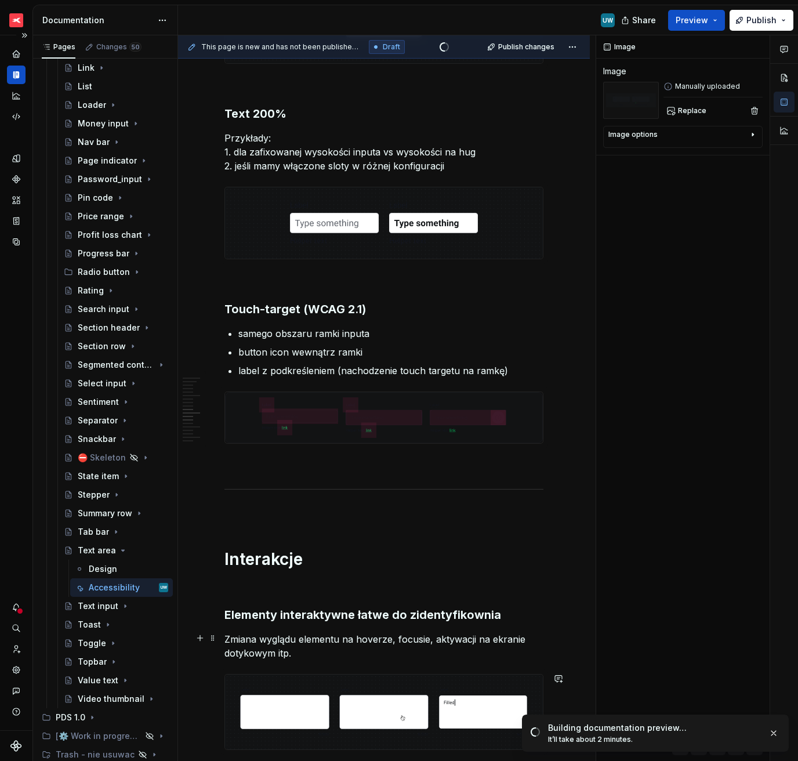
scroll to position [1678, 0]
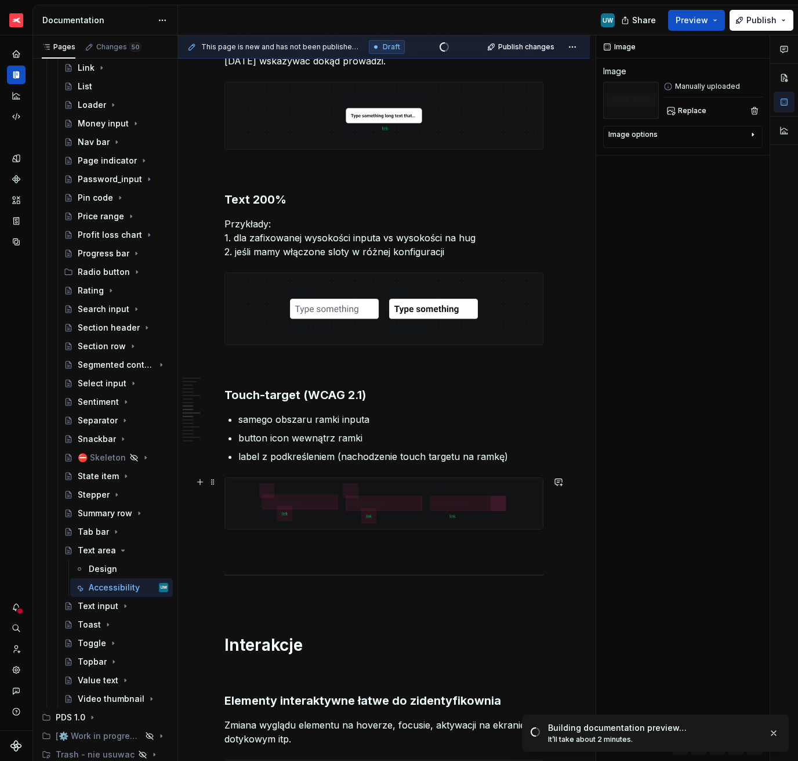
click at [306, 496] on img at bounding box center [384, 503] width 318 height 51
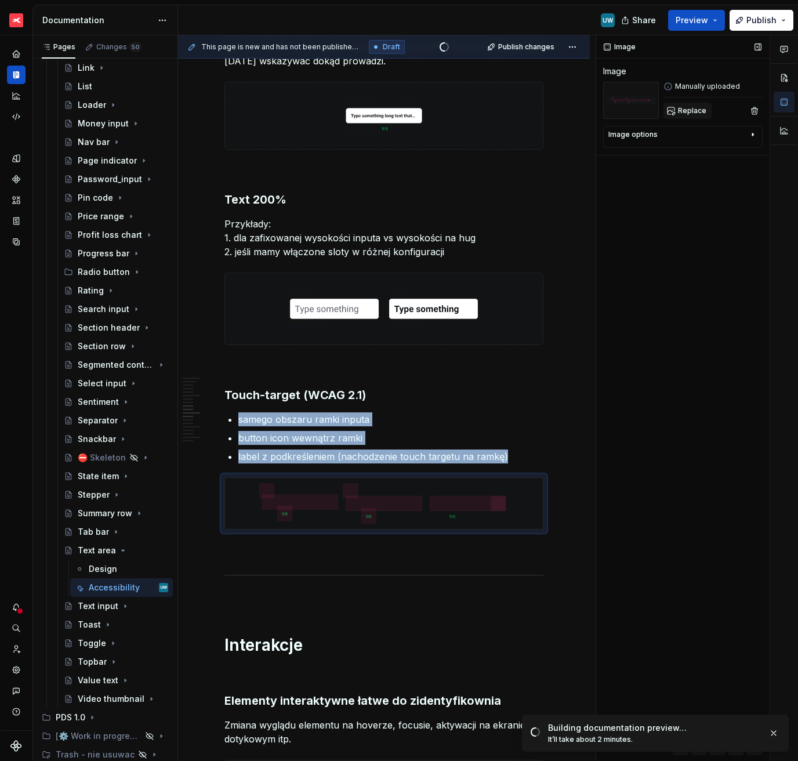
click at [694, 111] on span "Replace" at bounding box center [692, 110] width 28 height 9
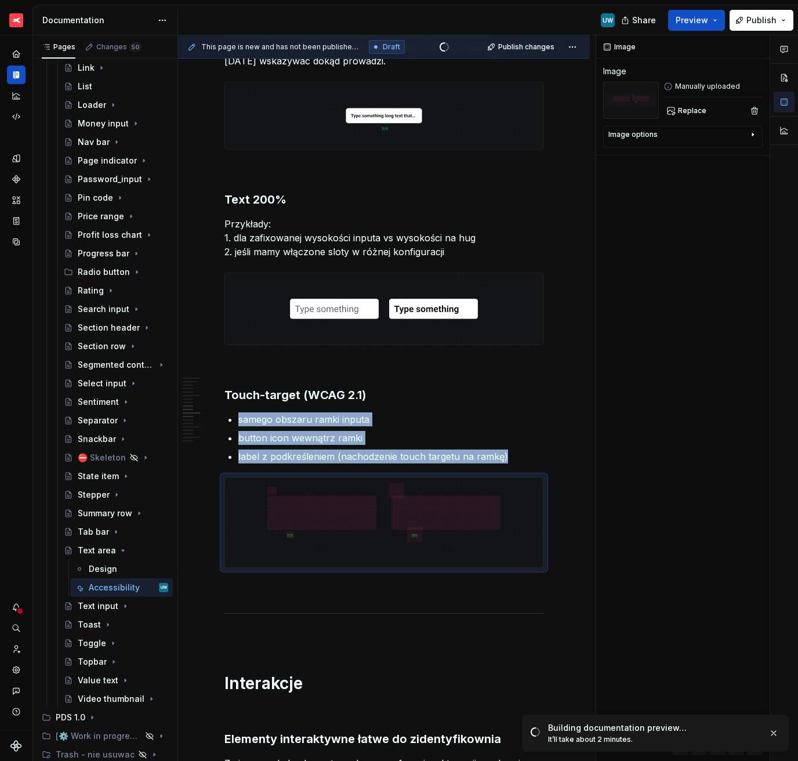
click at [325, 420] on p "samego obszaru ramki inputa" at bounding box center [390, 419] width 305 height 14
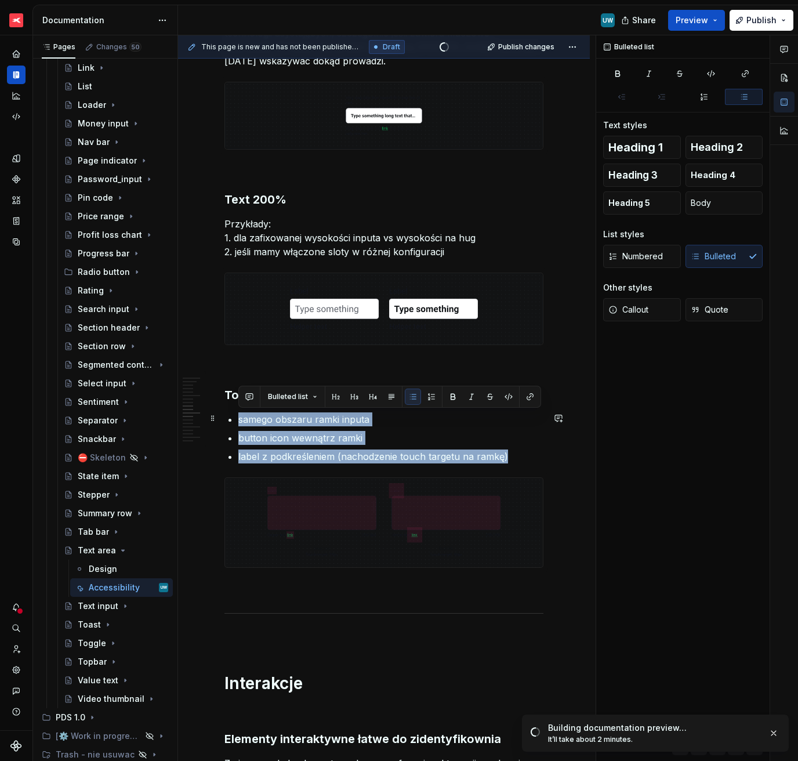
drag, startPoint x: 513, startPoint y: 455, endPoint x: 222, endPoint y: 418, distance: 293.0
type textarea "*"
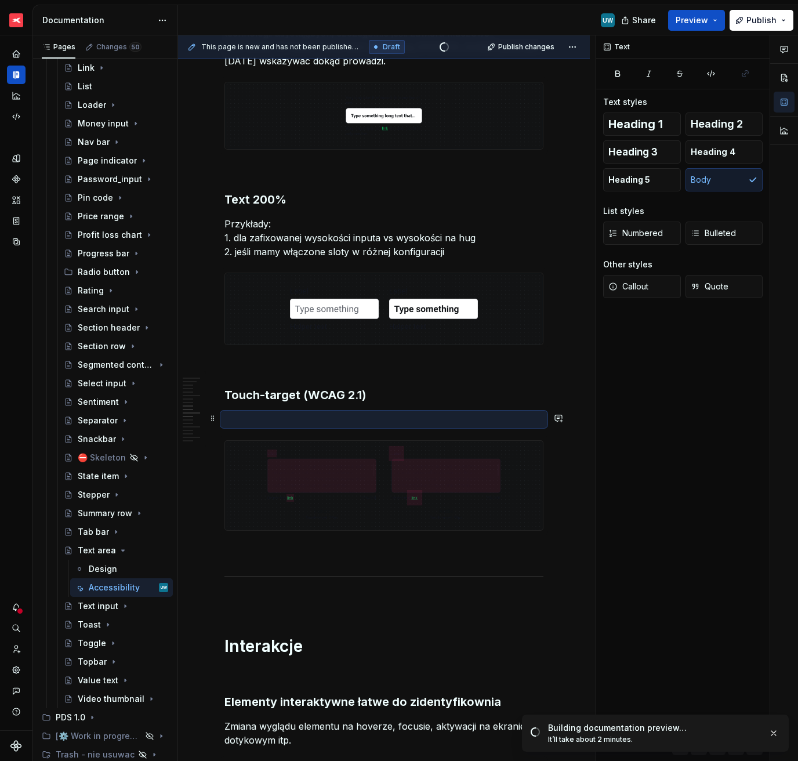
click at [247, 418] on p at bounding box center [383, 419] width 319 height 14
click at [265, 421] on p "❖Text_area" at bounding box center [383, 419] width 319 height 14
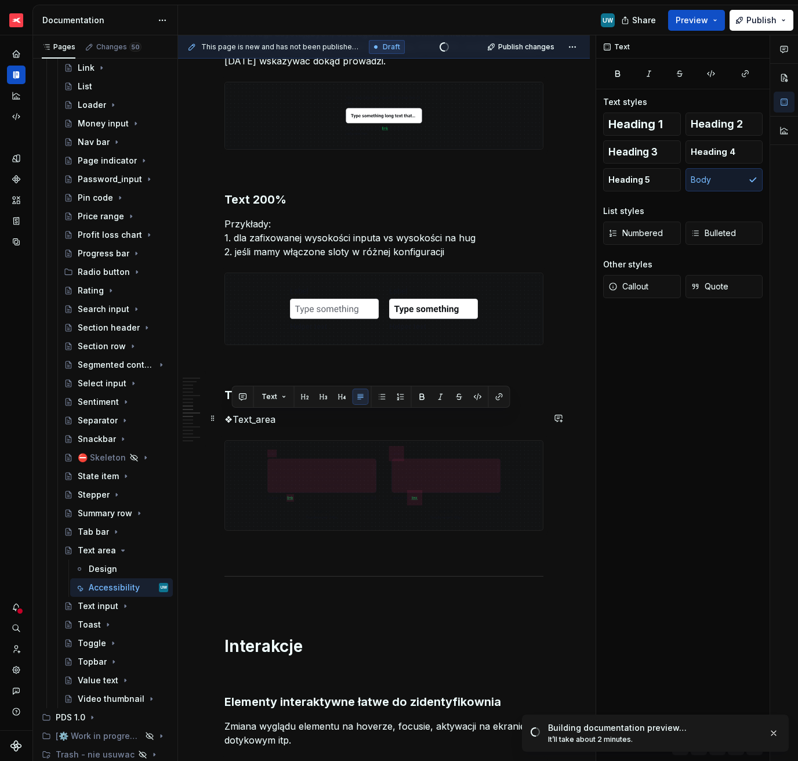
click at [285, 421] on p "❖Text_area" at bounding box center [383, 419] width 319 height 14
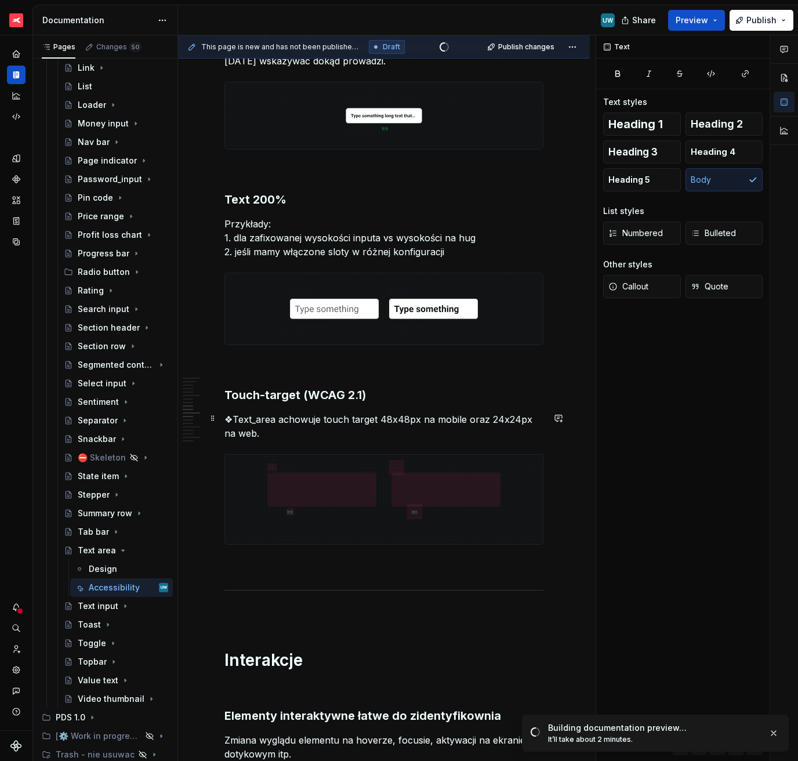
click at [274, 419] on p "❖Text_area achowuje touch target 48x48px na mobile oraz 24x24px na web." at bounding box center [383, 426] width 319 height 28
drag, startPoint x: 272, startPoint y: 419, endPoint x: 234, endPoint y: 418, distance: 38.3
click at [234, 418] on p "❖Text_area zachowuje touch target 48x48px na mobile oraz 24x24px na web." at bounding box center [383, 426] width 319 height 28
click at [425, 394] on button "button" at bounding box center [422, 397] width 16 height 16
click at [407, 424] on p "❖ Text_area zachowuje touch target 48x48px na mobile oraz 24x24px na web." at bounding box center [383, 426] width 319 height 28
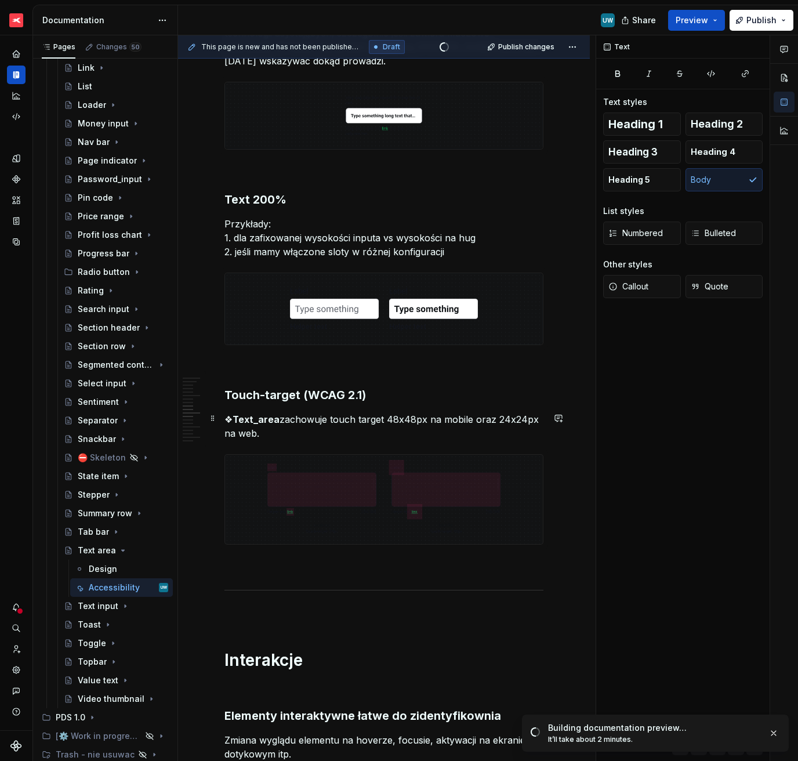
click at [358, 439] on p "❖ Text_area zachowuje touch target 48x48px na mobile oraz 24x24px na web." at bounding box center [383, 426] width 319 height 28
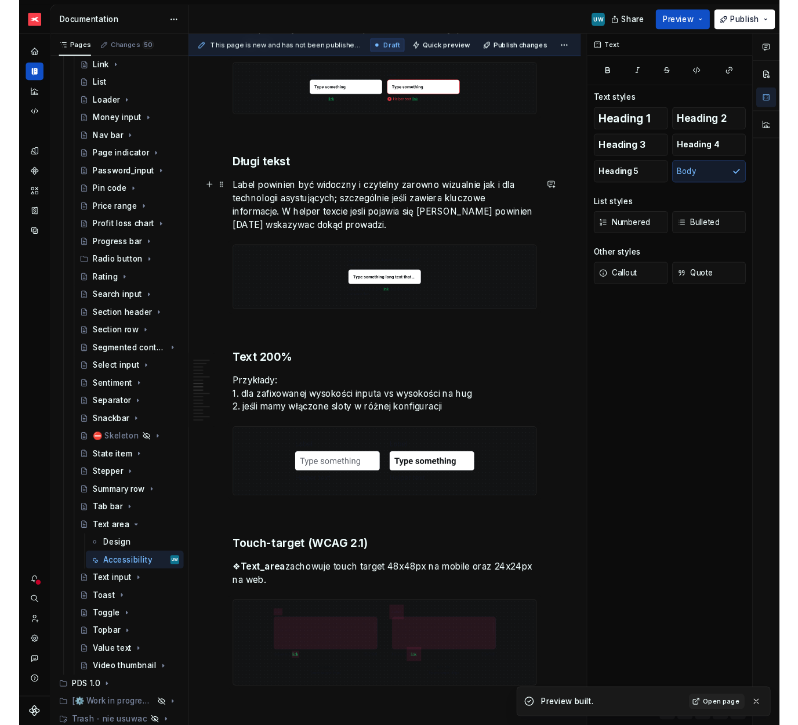
scroll to position [1505, 0]
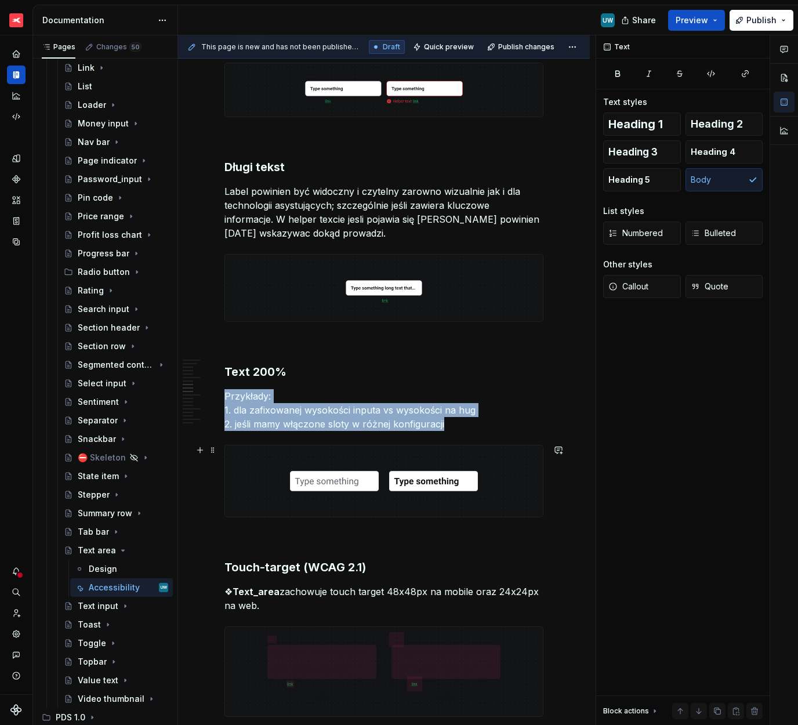
click at [324, 476] on img at bounding box center [384, 481] width 318 height 71
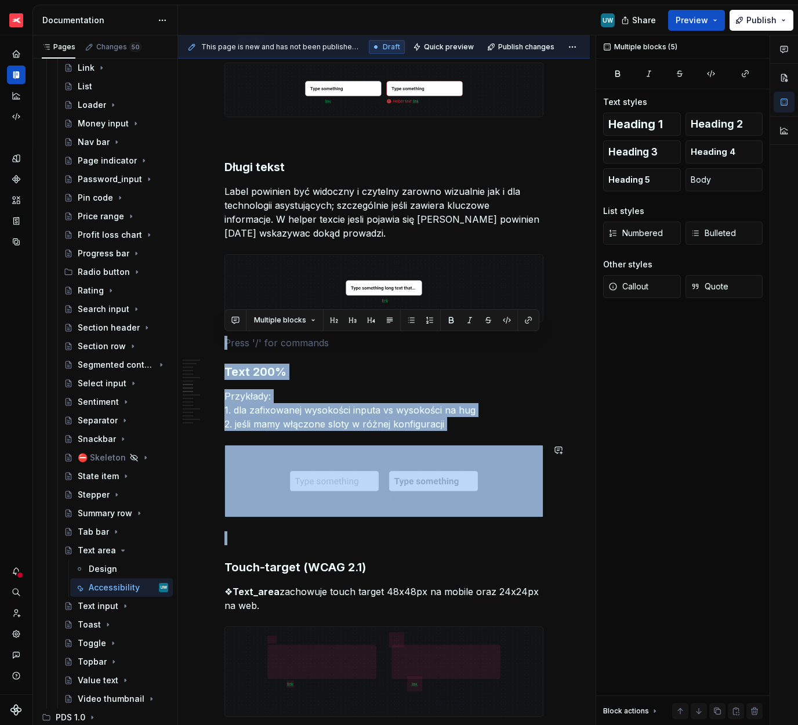
drag, startPoint x: 235, startPoint y: 343, endPoint x: 398, endPoint y: 524, distance: 243.6
copy div "Text 200% Przykłady: 1. dla zafixowanej wysokości inputa vs wysokości na hug 2.…"
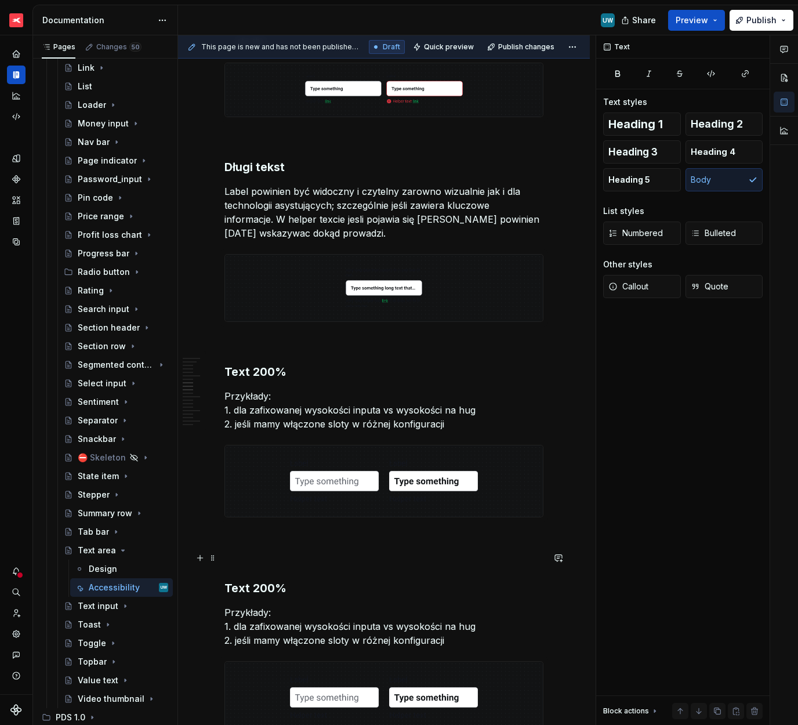
scroll to position [1545, 0]
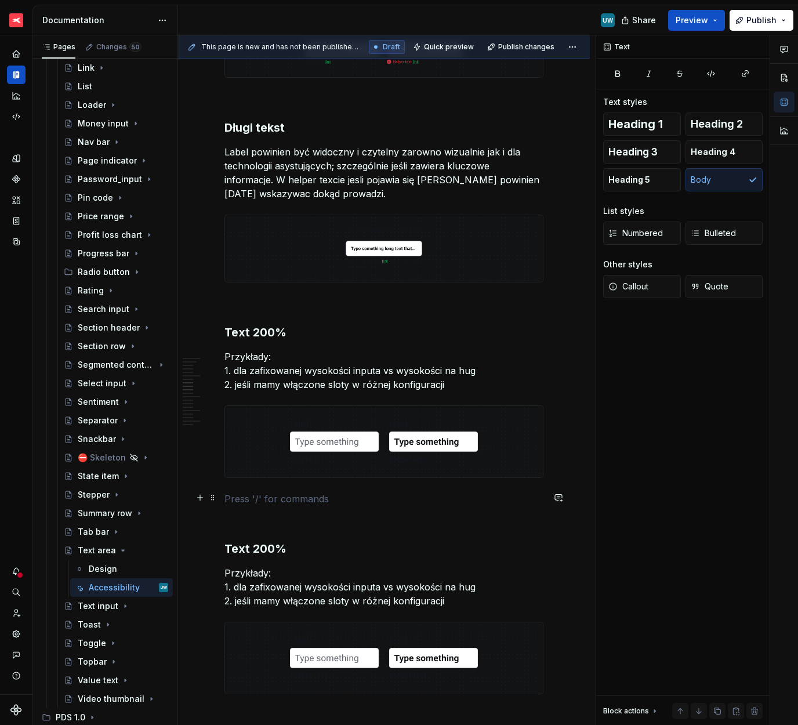
click at [322, 496] on p at bounding box center [383, 499] width 319 height 14
click at [321, 516] on p at bounding box center [383, 520] width 319 height 14
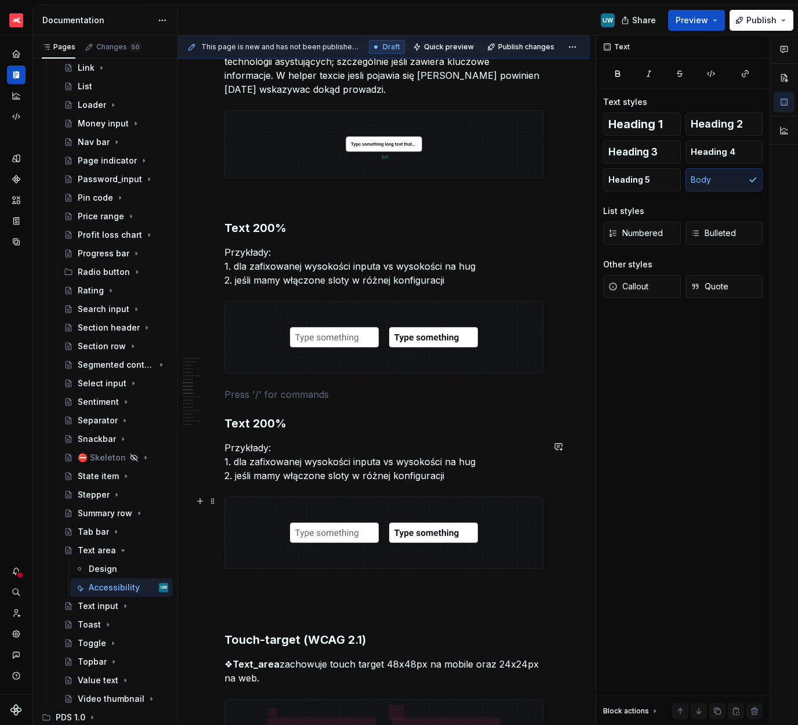
scroll to position [1658, 0]
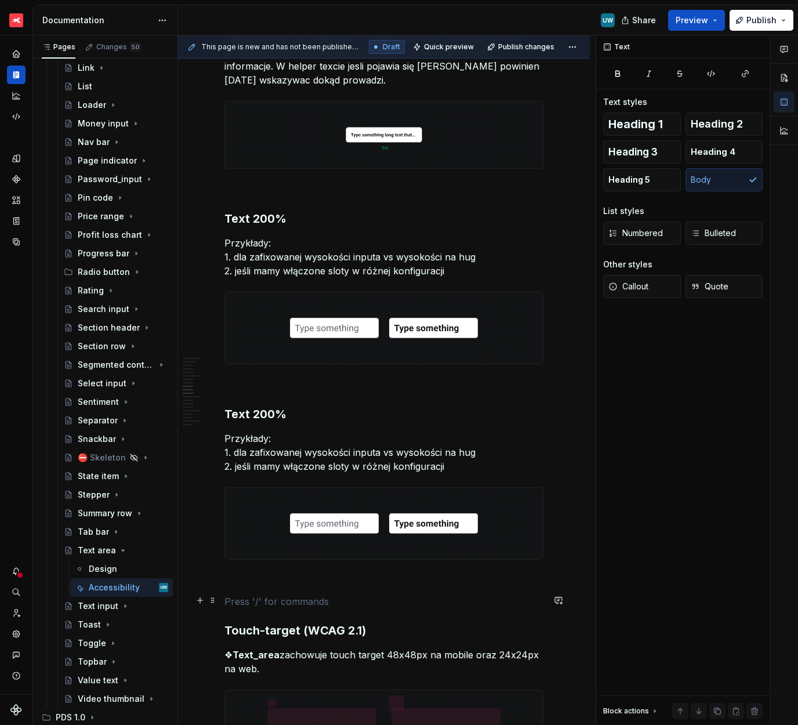
click at [282, 599] on p at bounding box center [383, 602] width 319 height 14
click at [274, 581] on p at bounding box center [383, 581] width 319 height 14
click at [274, 604] on p at bounding box center [383, 602] width 319 height 14
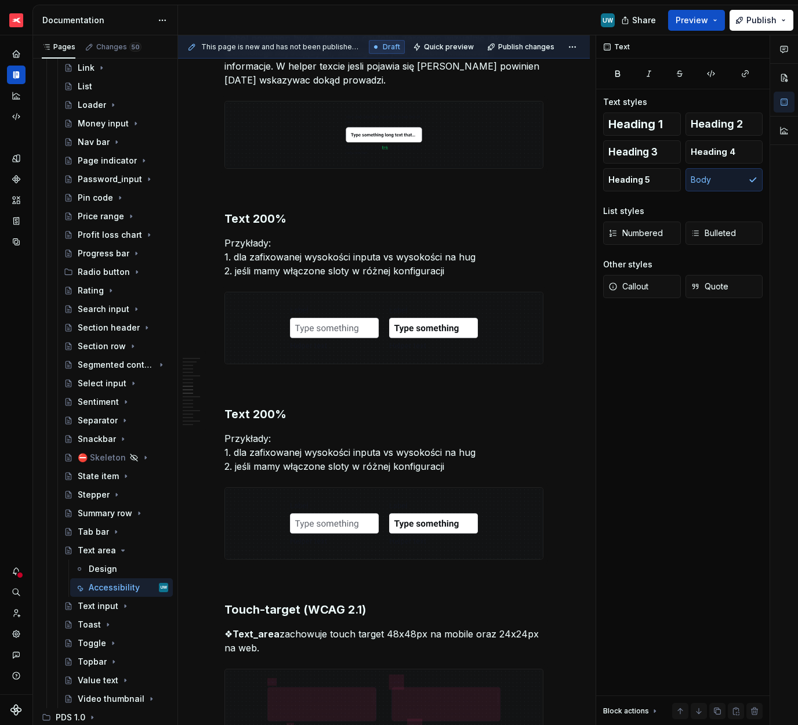
click at [259, 415] on h3 "Text 200%" at bounding box center [383, 414] width 319 height 16
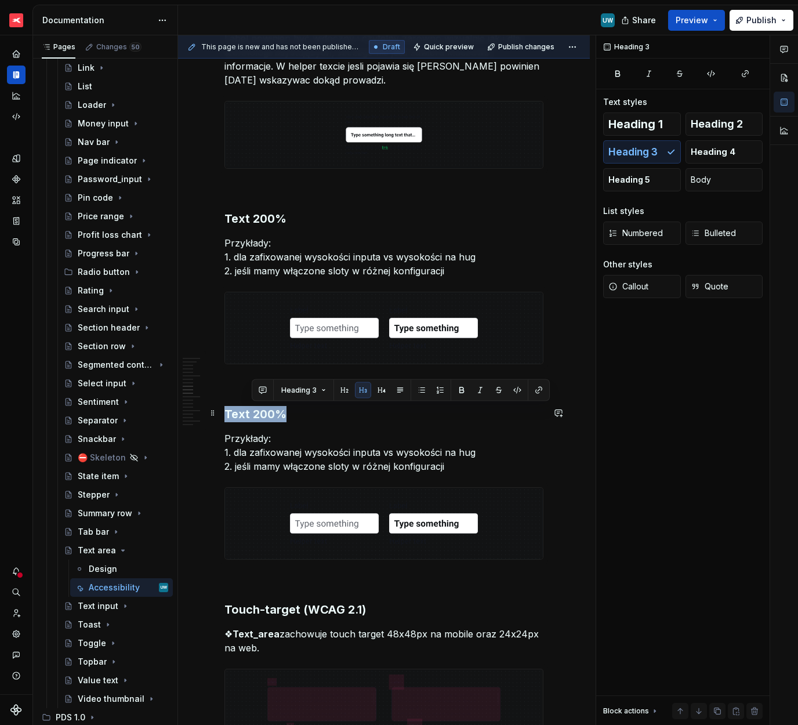
click at [259, 415] on h3 "Text 200%" at bounding box center [383, 414] width 319 height 16
click at [331, 458] on p "Przykłady: 1. dla zafixowanej wysokości inputa vs wysokości na hug 2. jeśli mam…" at bounding box center [383, 453] width 319 height 42
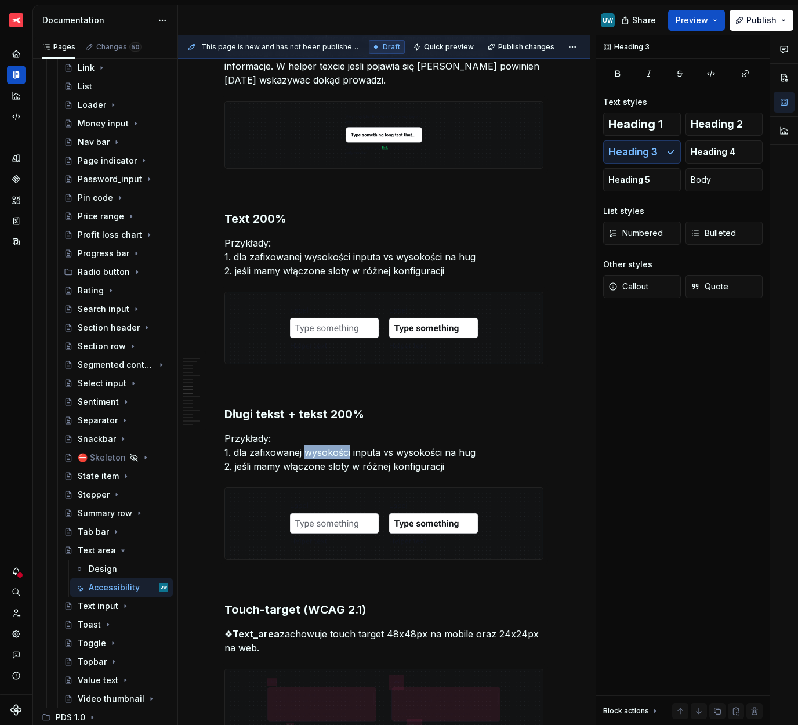
click at [331, 458] on p "Przykłady: 1. dla zafixowanej wysokości inputa vs wysokości na hug 2. jeśli mam…" at bounding box center [383, 453] width 319 height 42
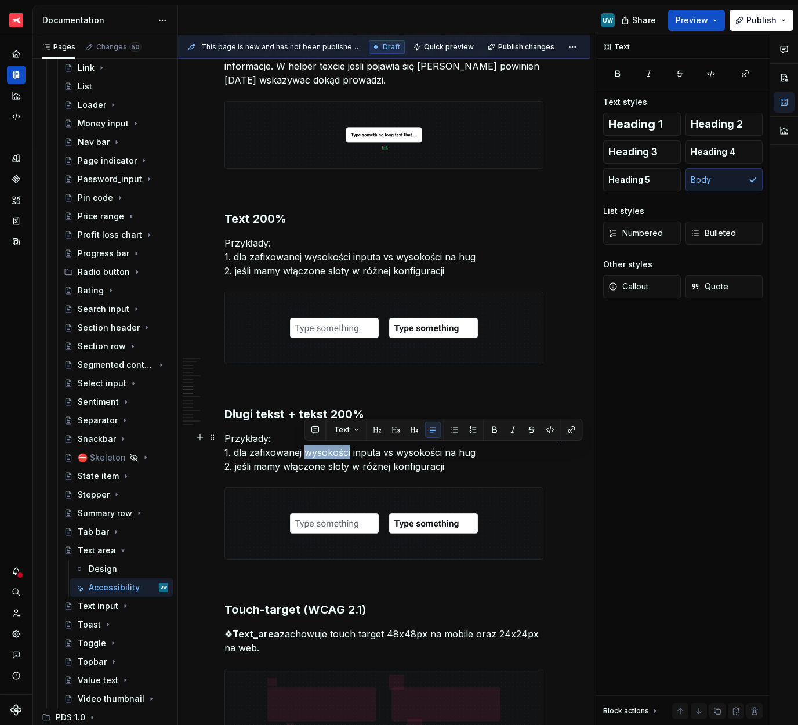
click at [331, 458] on p "Przykłady: 1. dla zafixowanej wysokości inputa vs wysokości na hug 2. jeśli mam…" at bounding box center [383, 453] width 319 height 42
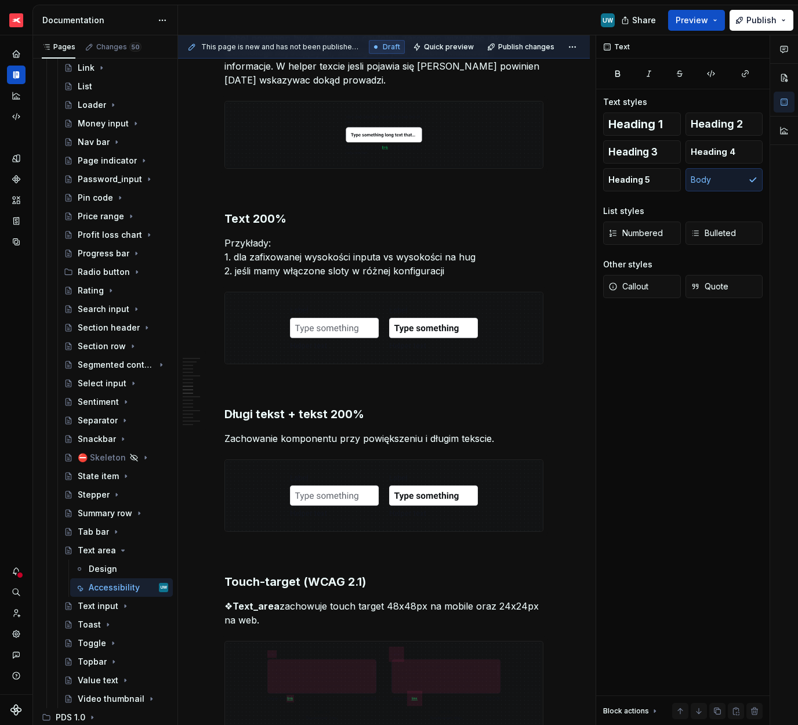
click at [252, 250] on p "Przykłady: 1. dla zafixowanej wysokości inputa vs wysokości na hug 2. jeśli mam…" at bounding box center [383, 257] width 319 height 42
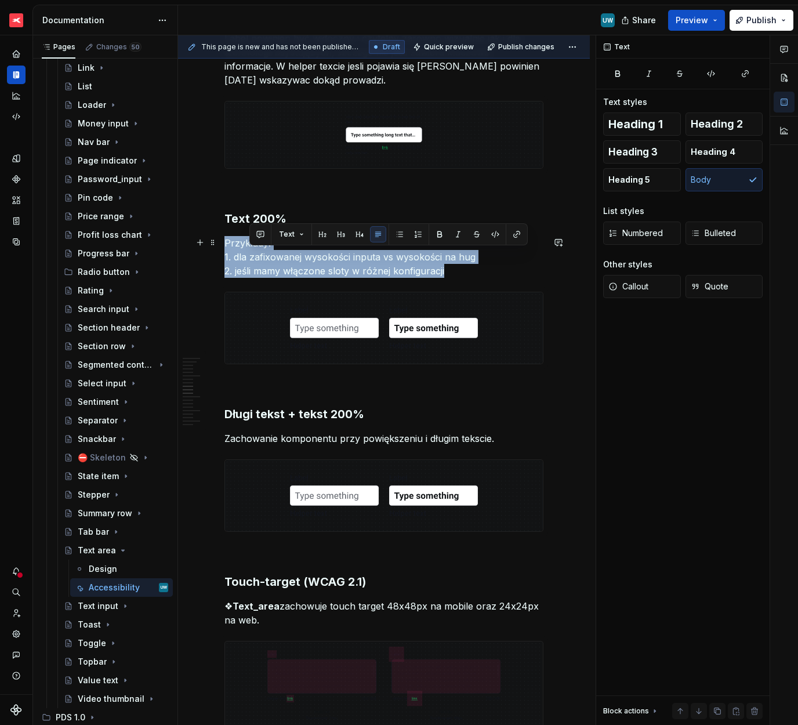
click at [252, 250] on p "Przykłady: 1. dla zafixowanej wysokości inputa vs wysokości na hug 2. jeśli mam…" at bounding box center [383, 257] width 319 height 42
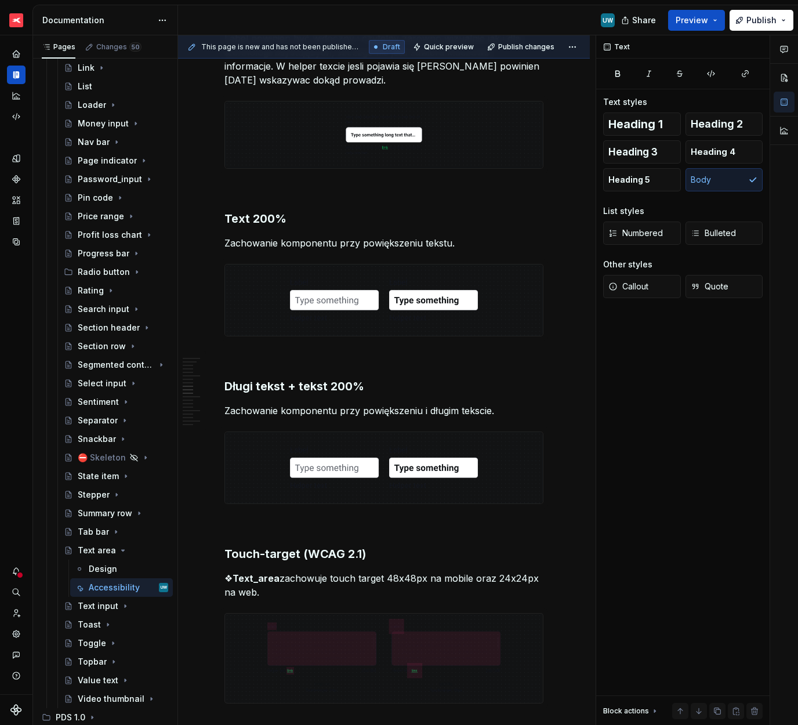
click at [255, 222] on h3 "Text 200%" at bounding box center [383, 219] width 319 height 16
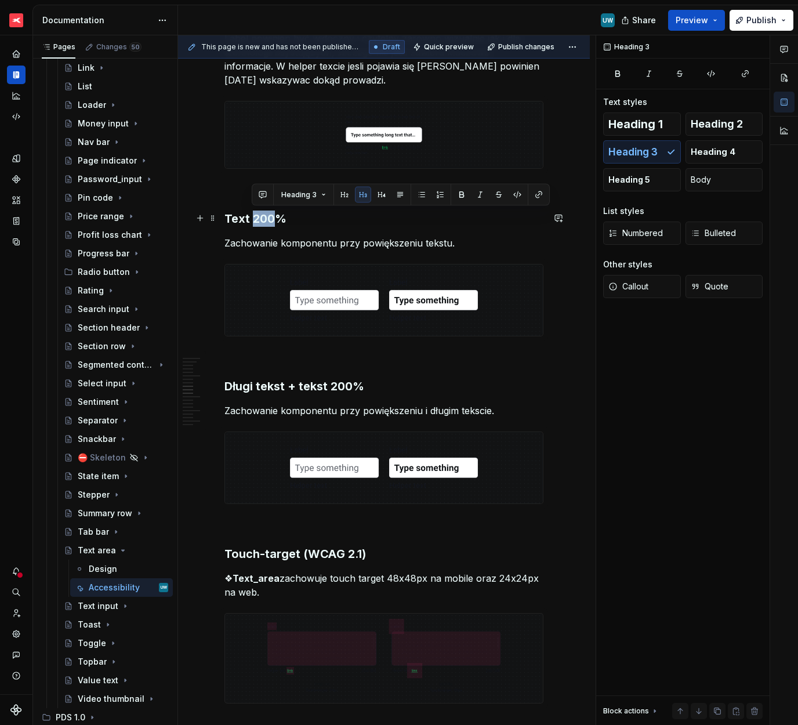
click at [255, 222] on h3 "Text 200%" at bounding box center [383, 219] width 319 height 16
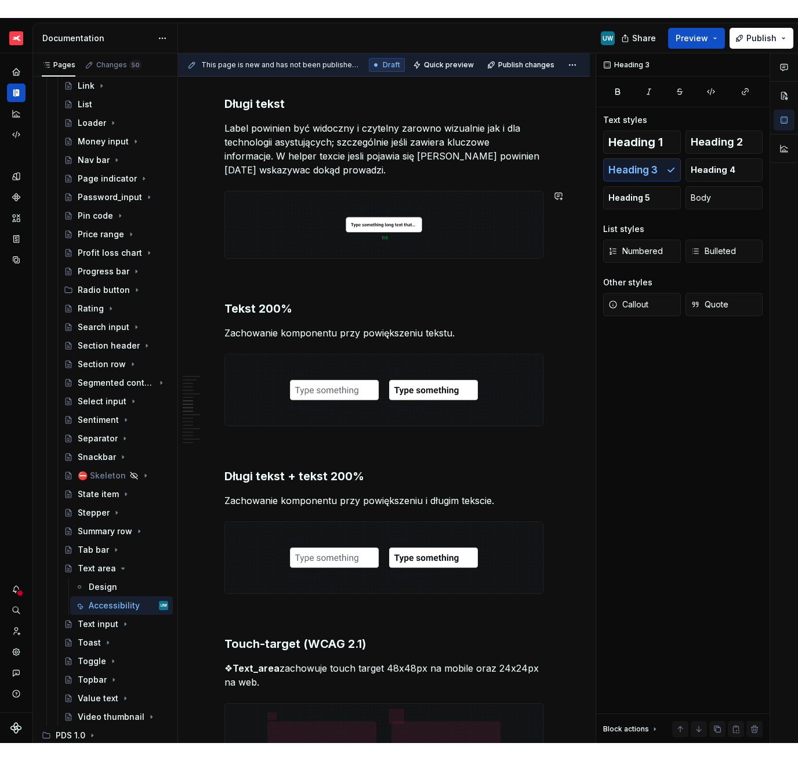
scroll to position [1583, 0]
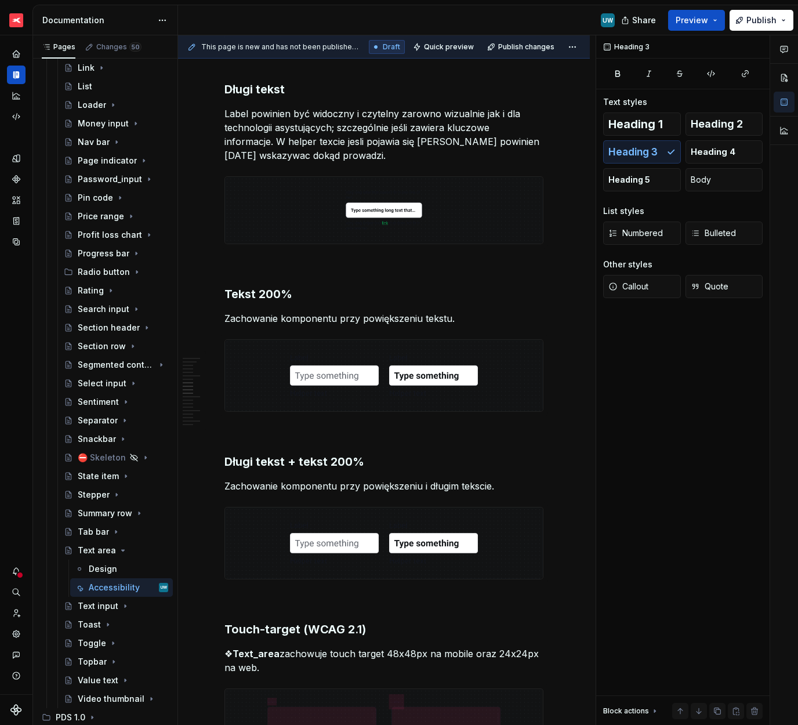
click at [277, 134] on p "Label powinien być widoczny i czytelny zarowno wizualnie jak i dla technologii …" at bounding box center [383, 135] width 319 height 56
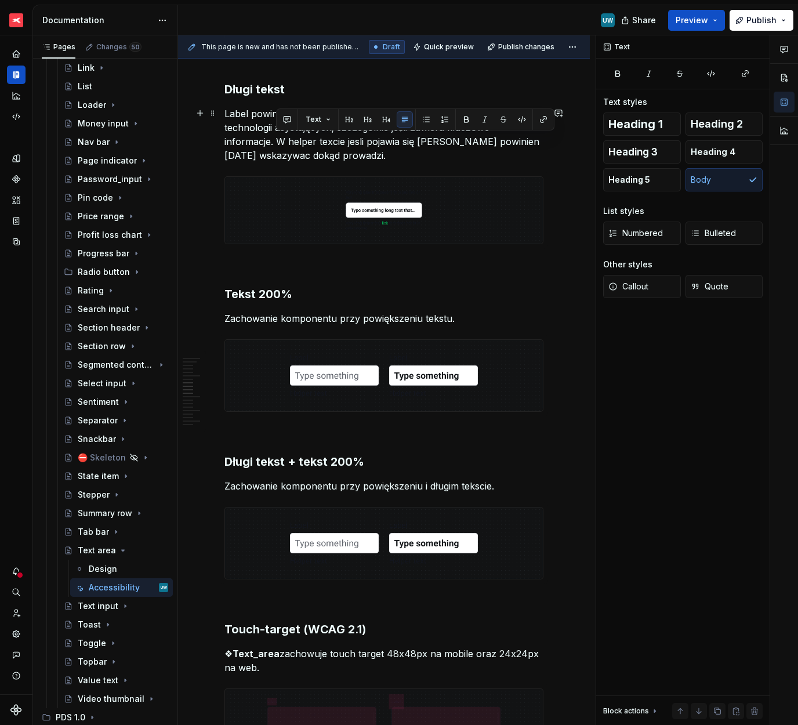
click at [277, 134] on p "Label powinien być widoczny i czytelny zarowno wizualnie jak i dla technologii …" at bounding box center [383, 135] width 319 height 56
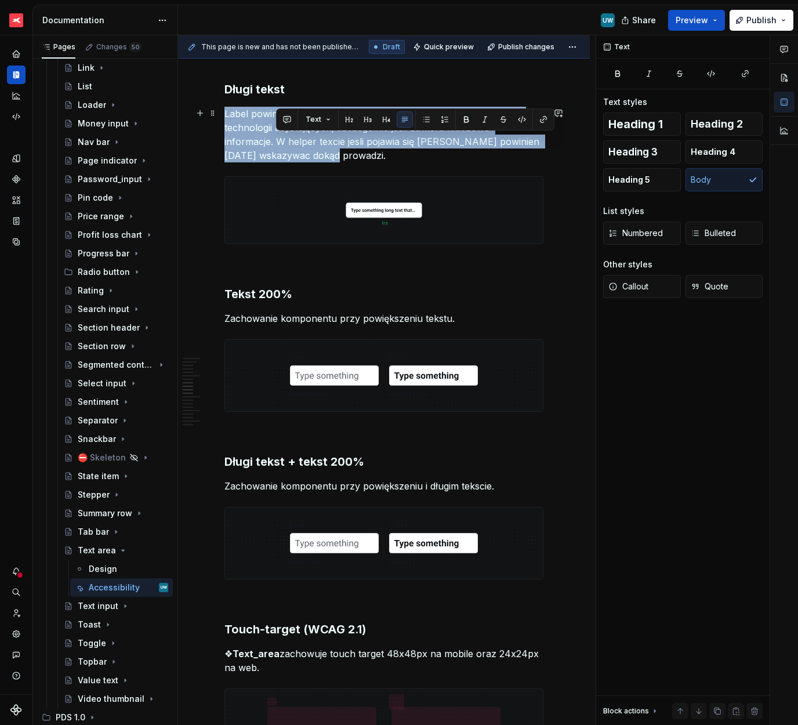
click at [277, 134] on p "Label powinien być widoczny i czytelny zarowno wizualnie jak i dla technologii …" at bounding box center [383, 135] width 319 height 56
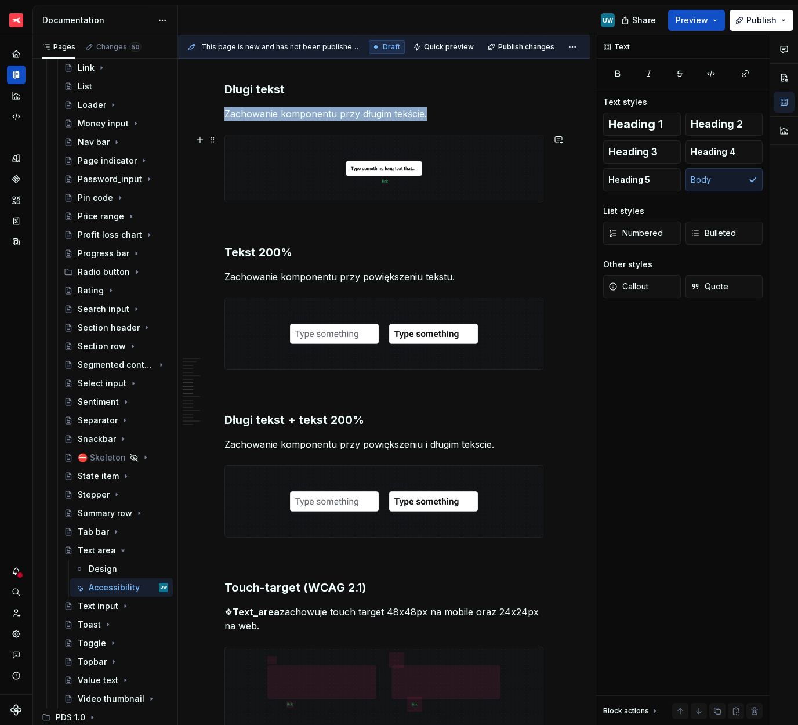
click at [425, 171] on img at bounding box center [384, 168] width 318 height 66
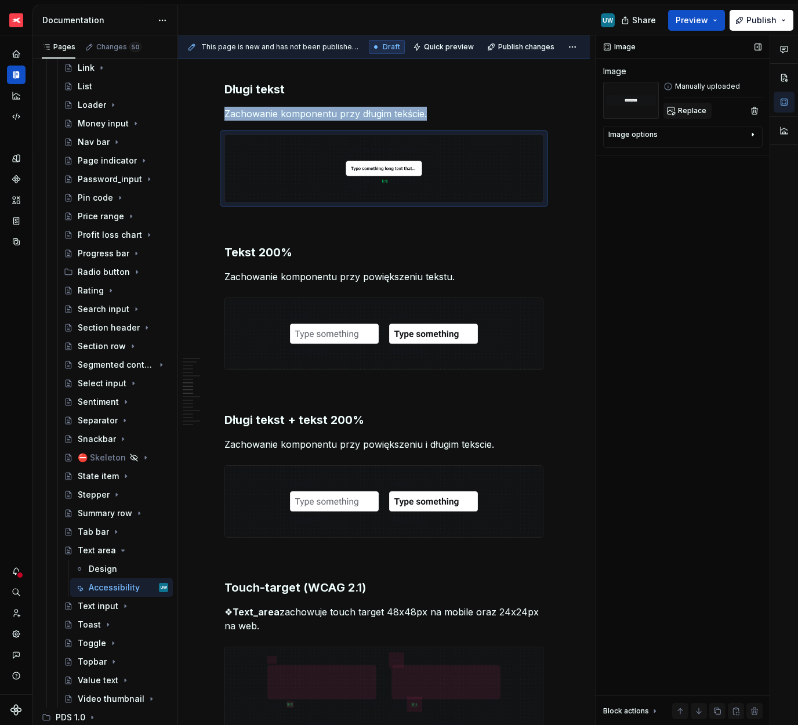
click at [685, 106] on span "Replace" at bounding box center [692, 110] width 28 height 9
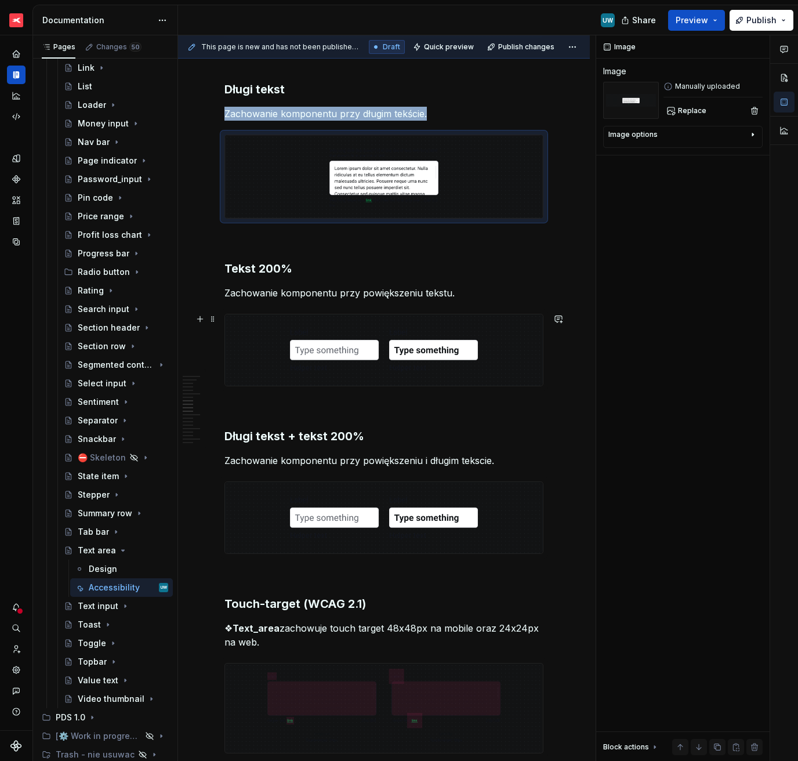
click at [383, 364] on img at bounding box center [384, 349] width 318 height 71
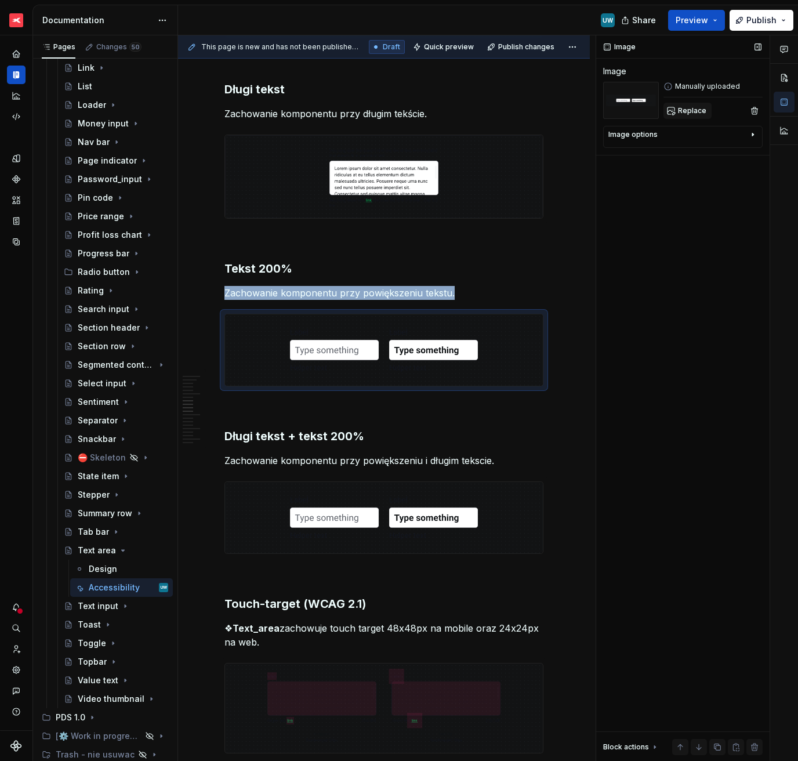
click at [683, 112] on span "Replace" at bounding box center [692, 110] width 28 height 9
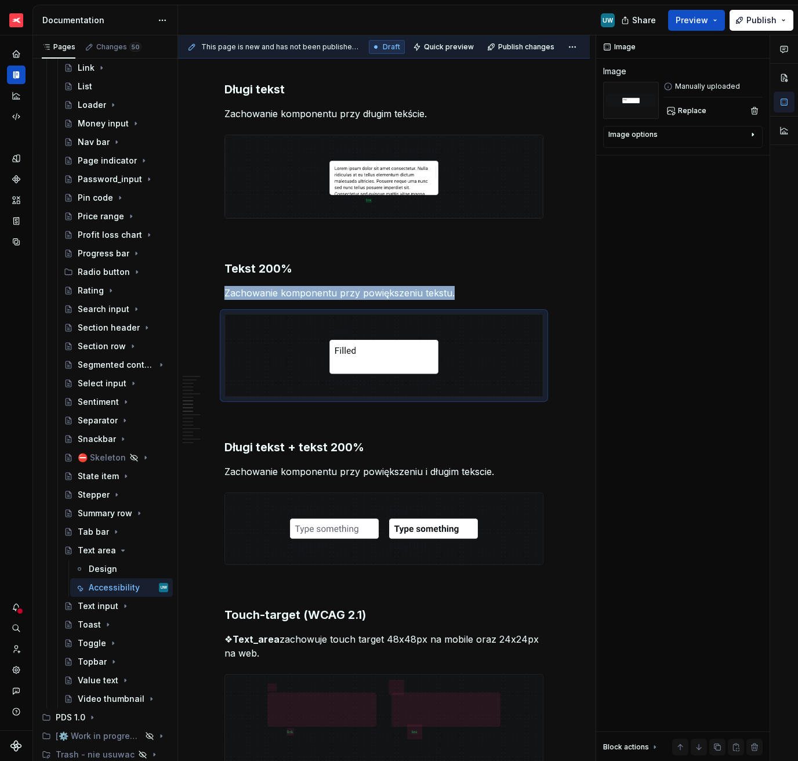
click at [354, 504] on img at bounding box center [384, 528] width 318 height 71
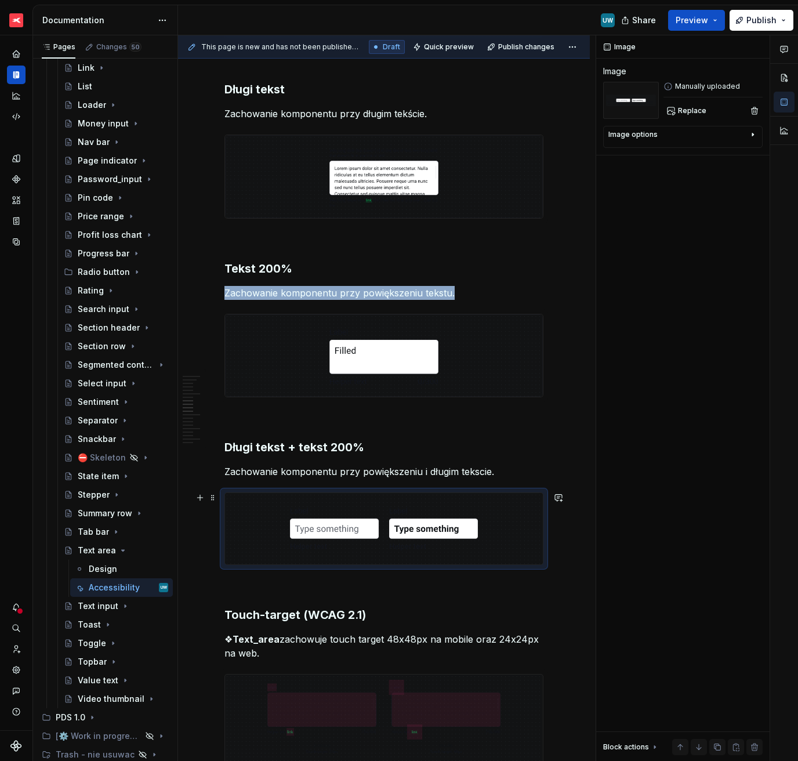
click at [354, 504] on img at bounding box center [384, 528] width 318 height 71
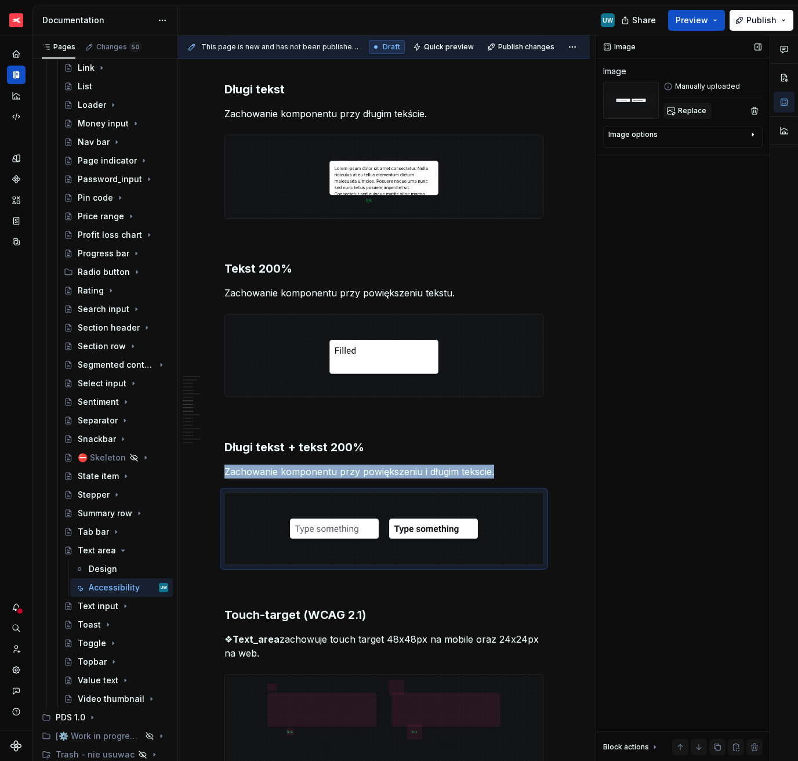
click at [690, 104] on button "Replace" at bounding box center [688, 111] width 48 height 16
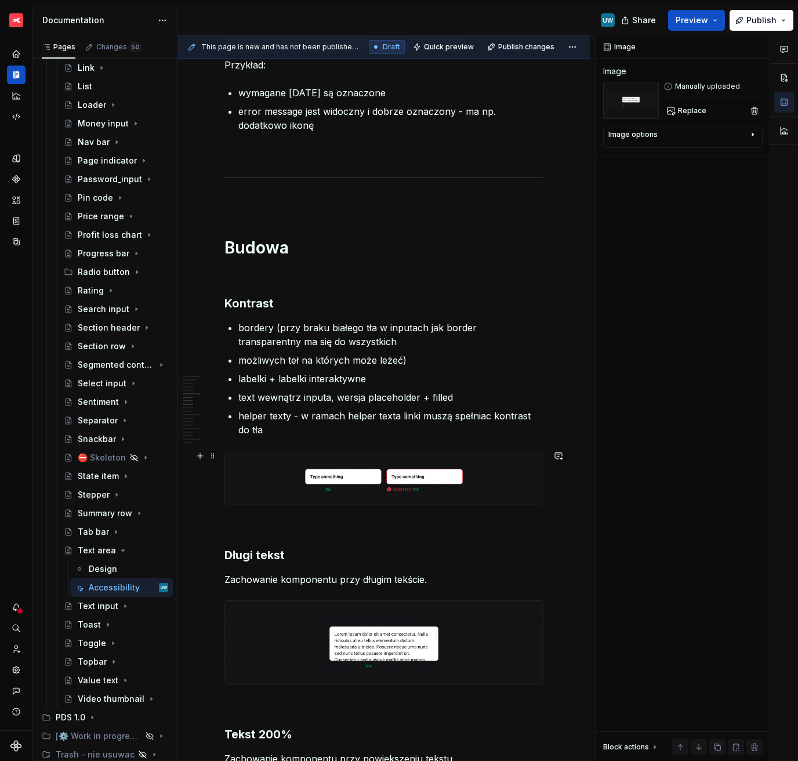
scroll to position [1093, 0]
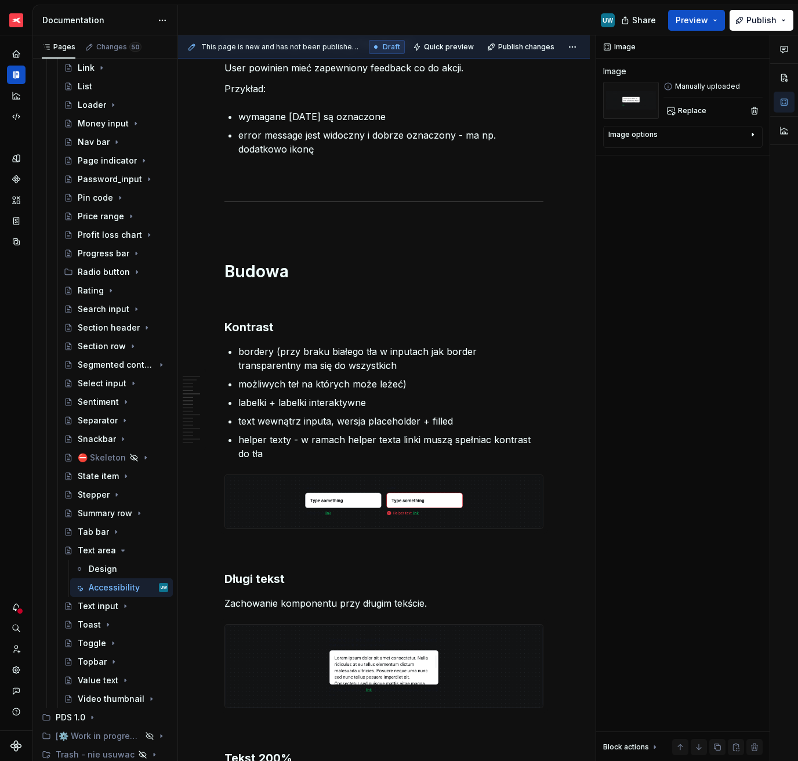
click at [282, 374] on ul "bordery (przy braku białego tła w inputach jak border transparentny ma się do w…" at bounding box center [390, 403] width 305 height 116
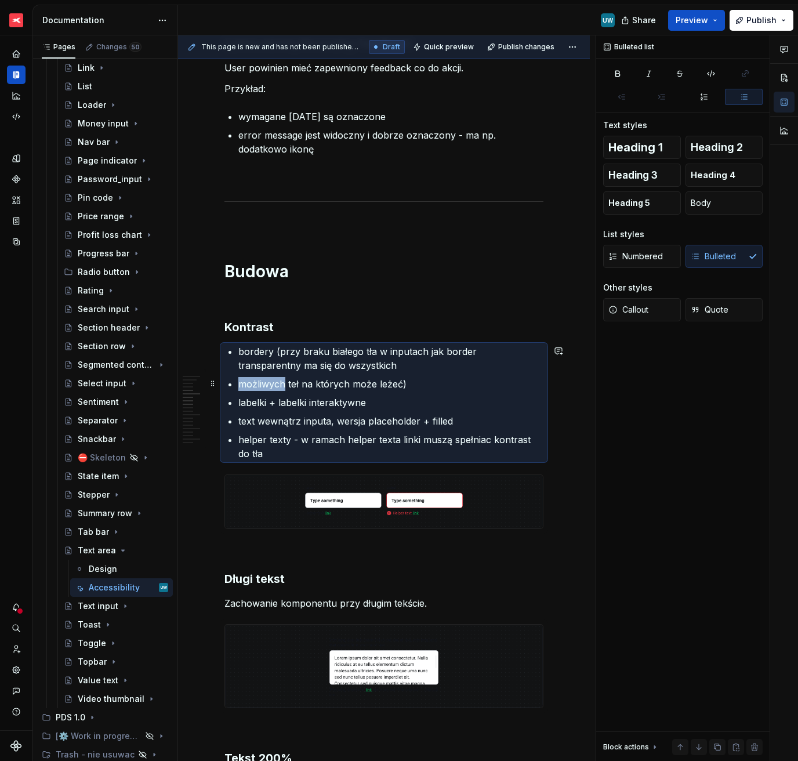
click at [282, 374] on ul "bordery (przy braku białego tła w inputach jak border transparentny ma się do w…" at bounding box center [390, 403] width 305 height 116
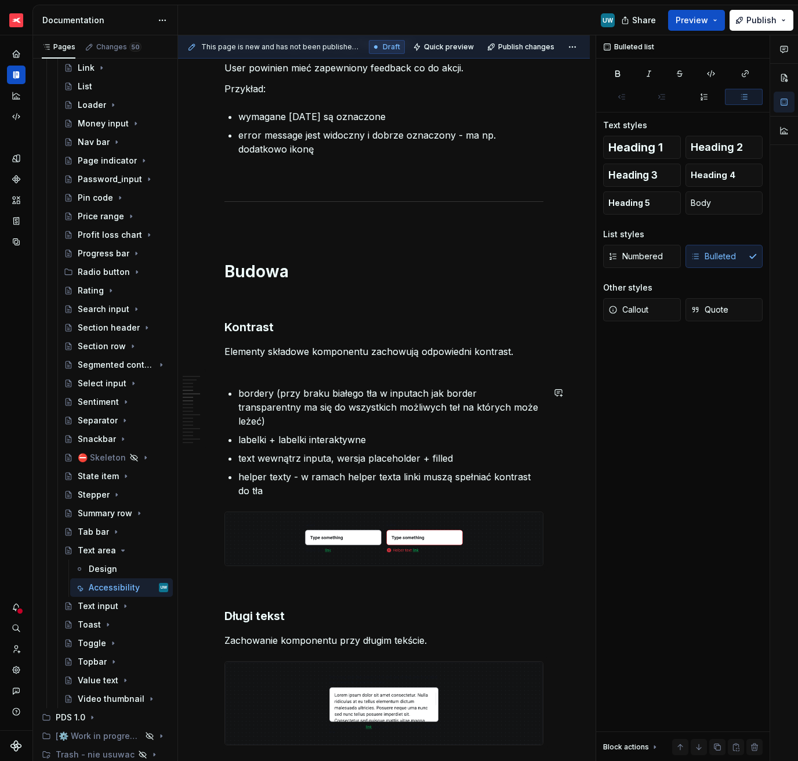
click at [260, 370] on p "Elementy składowe komponentu zachowują odpowiedni kontrast." at bounding box center [383, 359] width 319 height 28
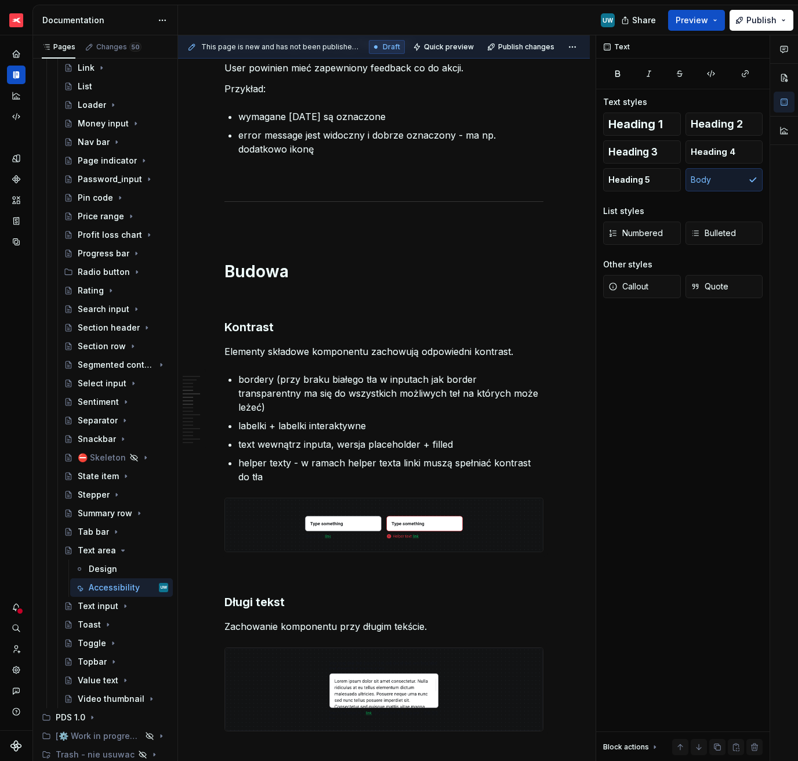
click at [363, 515] on img at bounding box center [384, 524] width 318 height 53
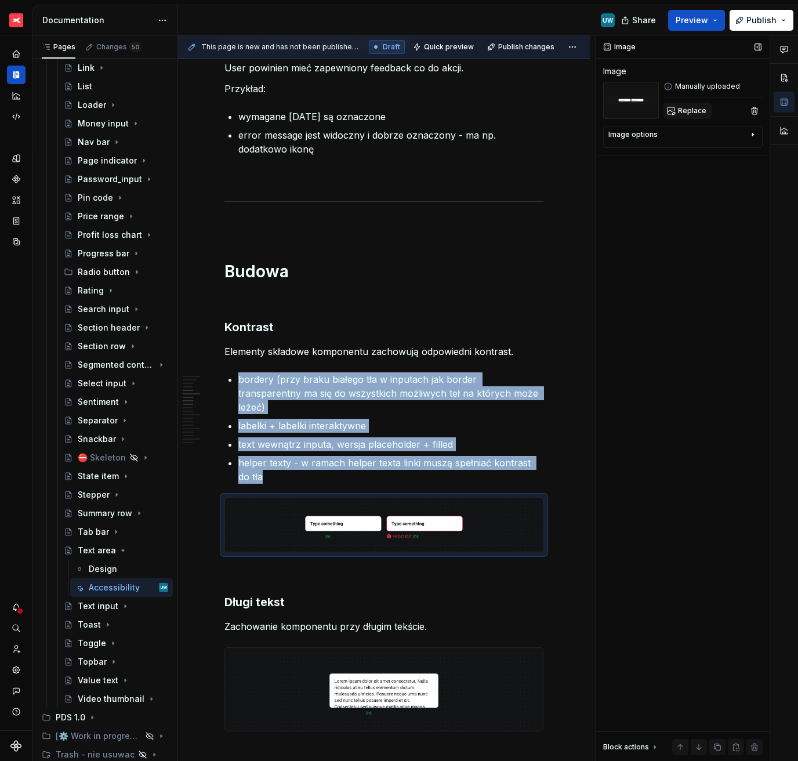
click at [695, 112] on span "Replace" at bounding box center [692, 110] width 28 height 9
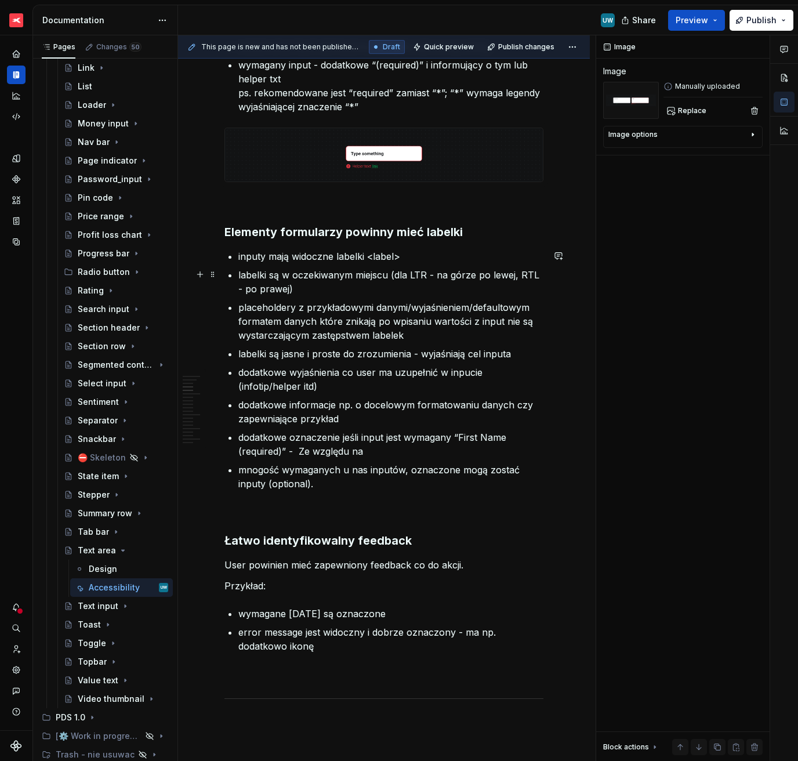
scroll to position [593, 0]
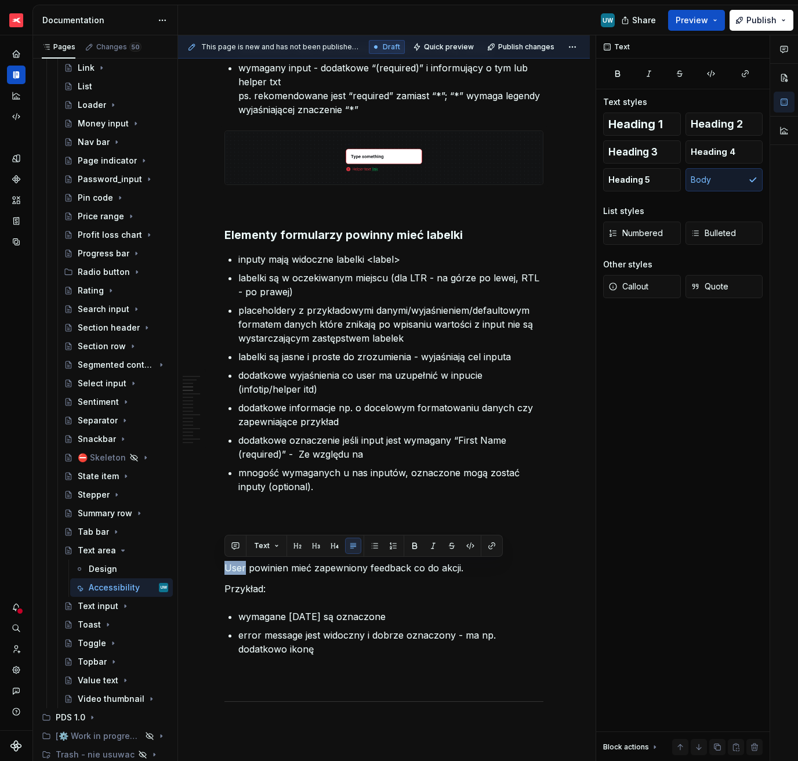
click at [270, 551] on button "Text" at bounding box center [266, 546] width 35 height 16
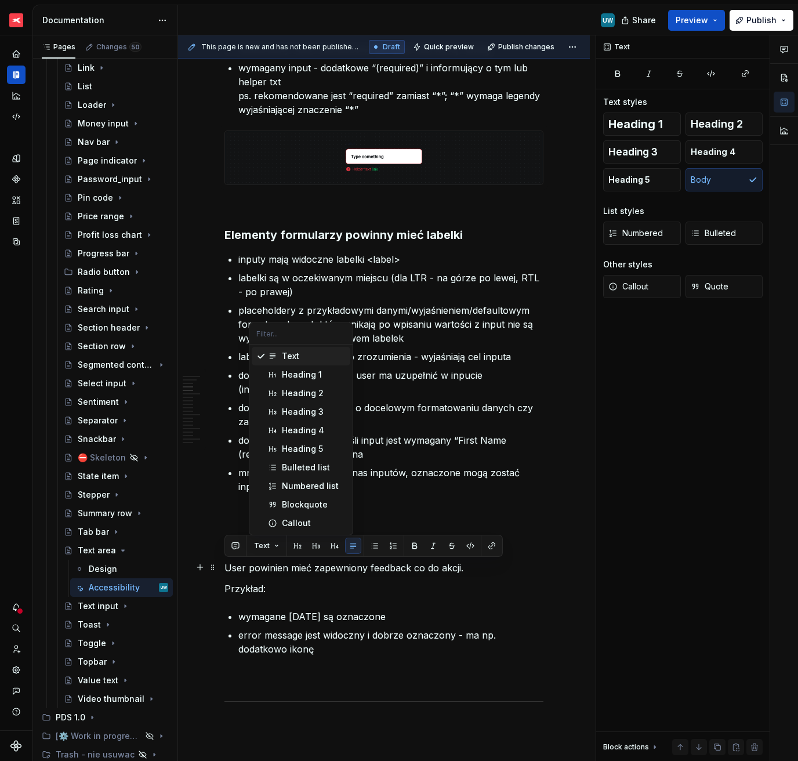
click at [262, 584] on p "Przykład:" at bounding box center [383, 589] width 319 height 14
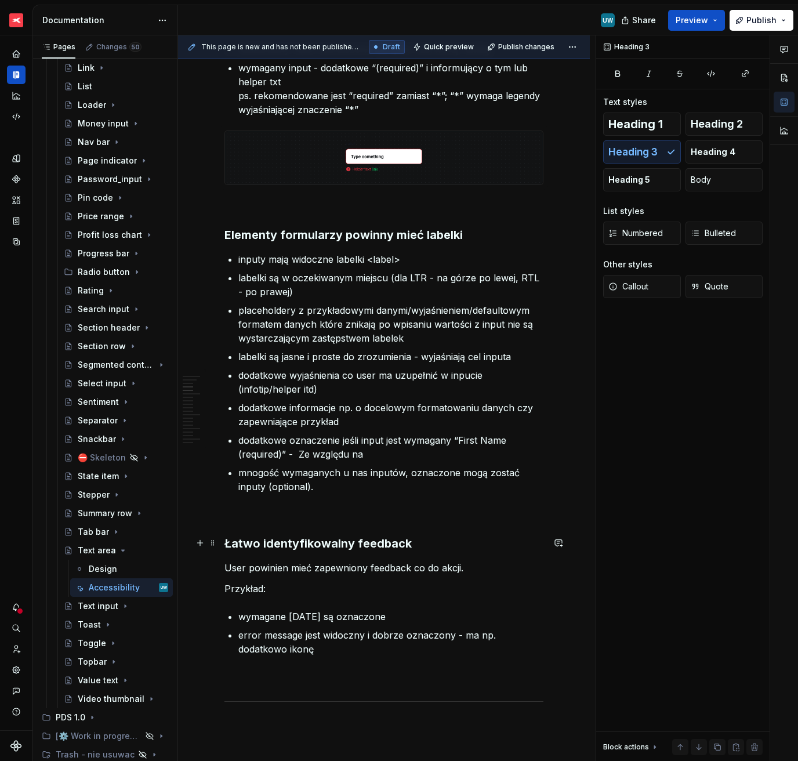
click at [238, 543] on h3 "Łatwo identyfikowalny feedback" at bounding box center [383, 543] width 319 height 16
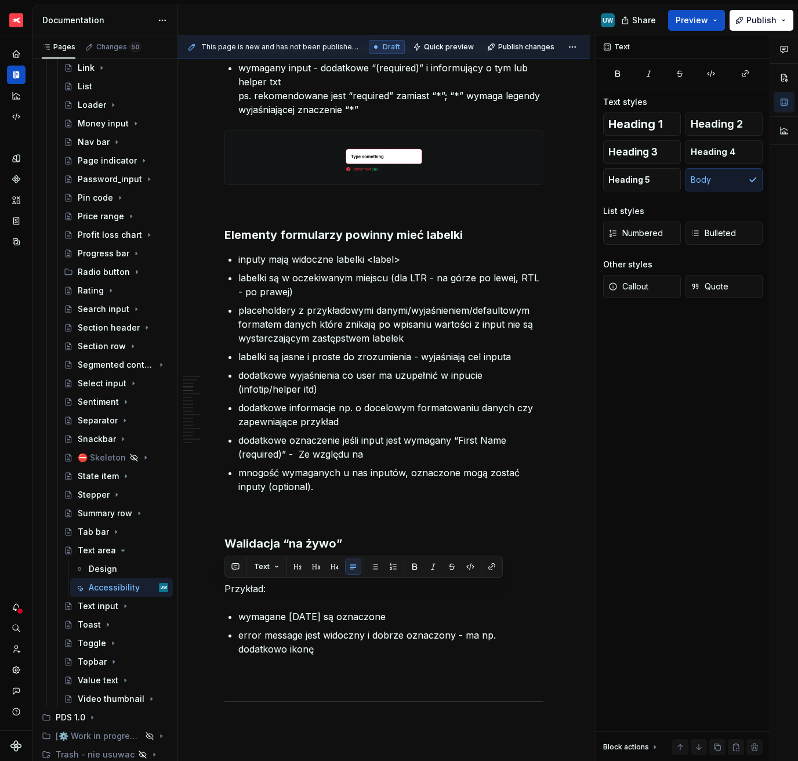
click at [281, 576] on div "Text" at bounding box center [363, 567] width 278 height 22
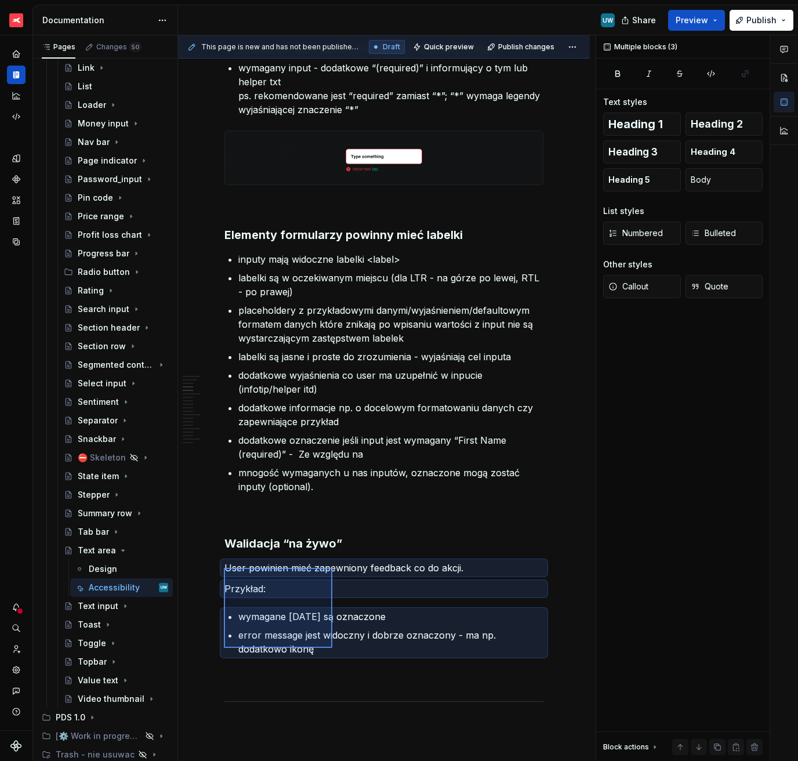
drag, startPoint x: 224, startPoint y: 568, endPoint x: 332, endPoint y: 648, distance: 134.8
click at [332, 648] on div "This page is new and has not been published yet. Draft Quick preview Publish ch…" at bounding box center [387, 398] width 418 height 726
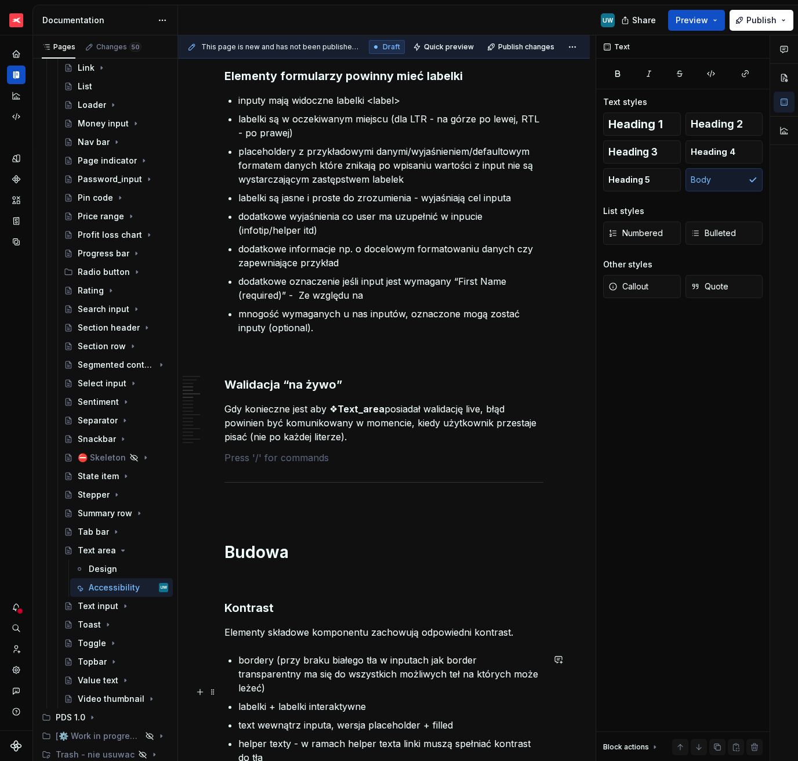
scroll to position [758, 0]
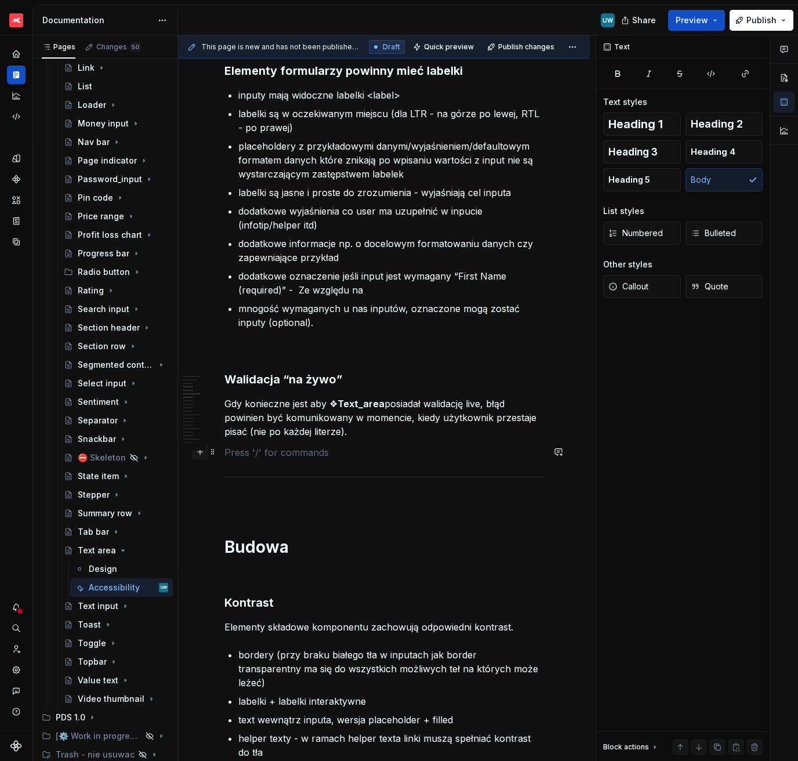
click at [204, 452] on button "button" at bounding box center [200, 452] width 16 height 16
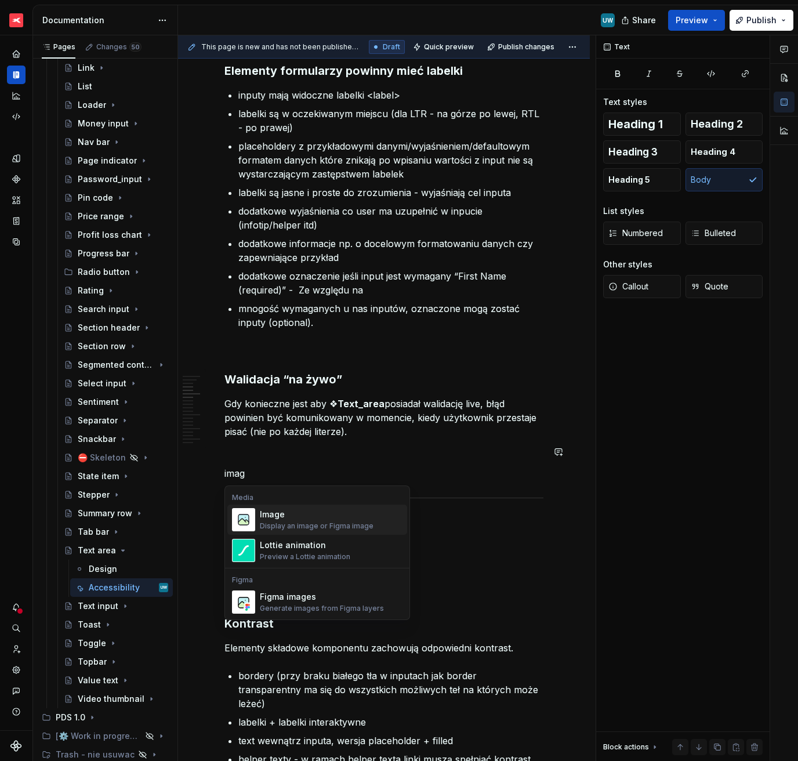
click at [260, 510] on div "Image" at bounding box center [317, 515] width 114 height 12
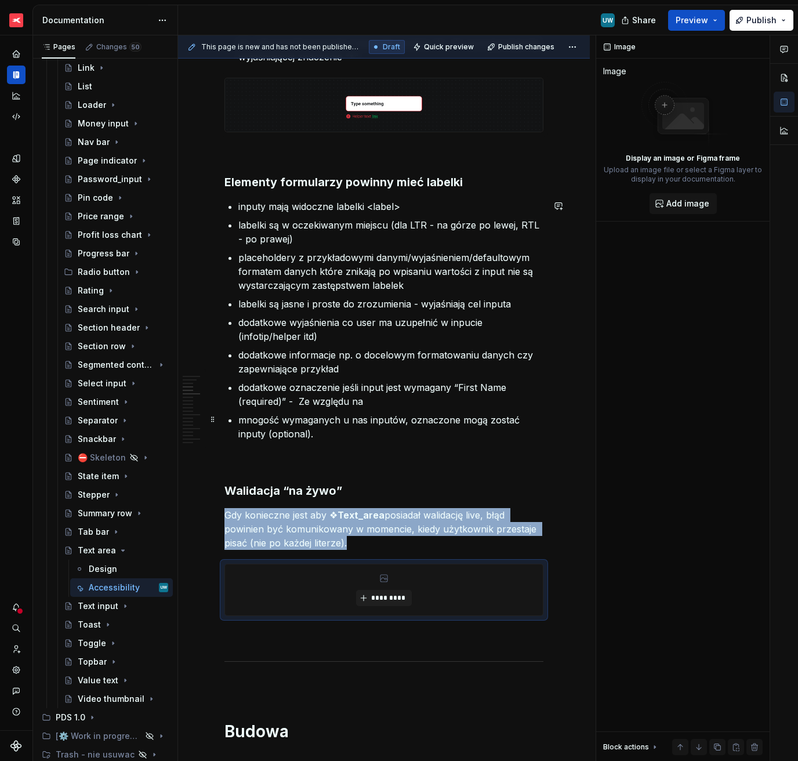
scroll to position [646, 0]
click at [272, 399] on p "dodatkowe oznaczenie jeśli input jest wymagany “First Name (required)” -  Ze wz…" at bounding box center [390, 395] width 305 height 28
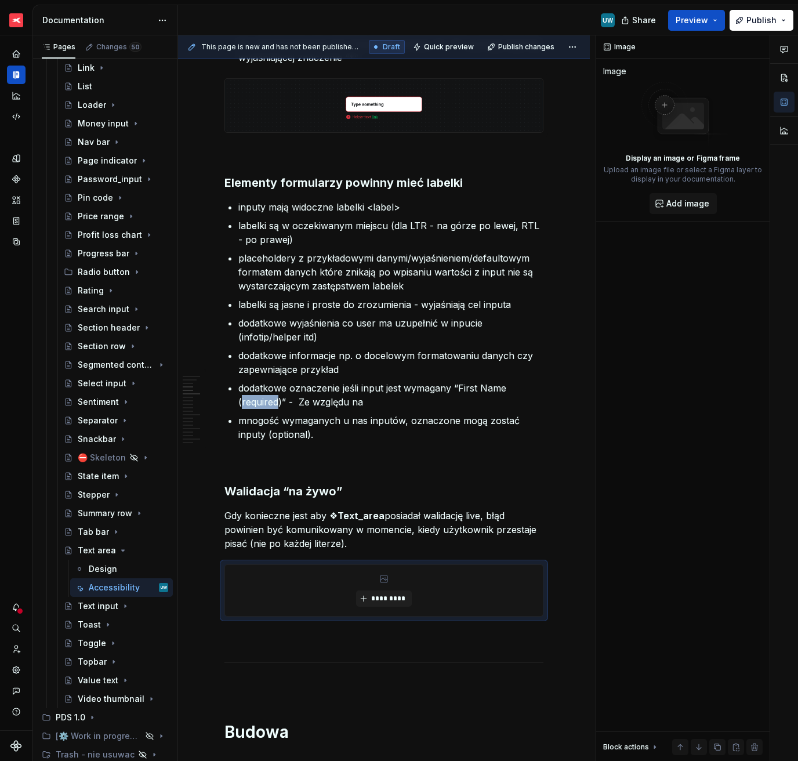
click at [272, 399] on p "dodatkowe oznaczenie jeśli input jest wymagany “First Name (required)” -  Ze wz…" at bounding box center [390, 395] width 305 height 28
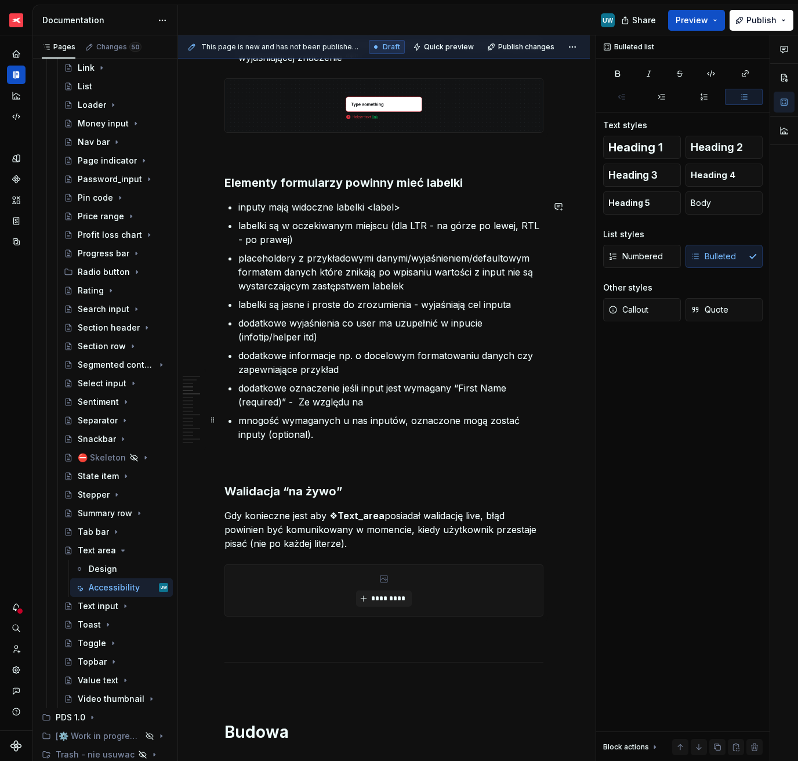
click at [240, 419] on p "mnogość wymaganych u nas inputów, oznaczone mogą zostać inputy (optional)." at bounding box center [390, 428] width 305 height 28
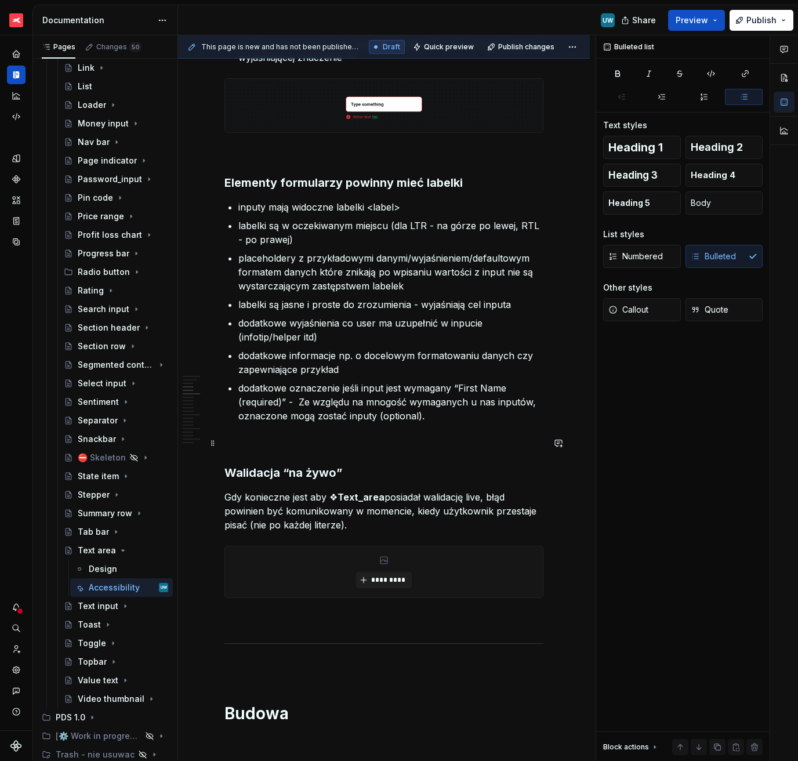
click at [347, 441] on p at bounding box center [383, 444] width 319 height 14
click at [436, 415] on p "dodatkowe oznaczenie jeśli input jest wymagany “First Name (required)” -  Ze wz…" at bounding box center [390, 402] width 305 height 42
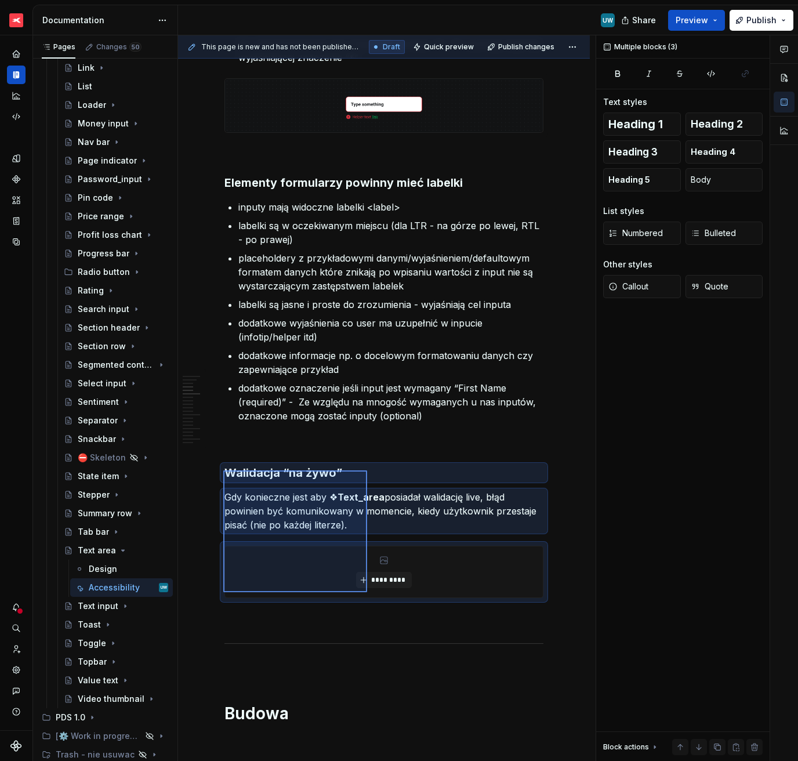
drag, startPoint x: 223, startPoint y: 470, endPoint x: 367, endPoint y: 591, distance: 187.4
click at [367, 592] on div "This page is new and has not been published yet. Draft Quick preview Publish ch…" at bounding box center [387, 398] width 418 height 726
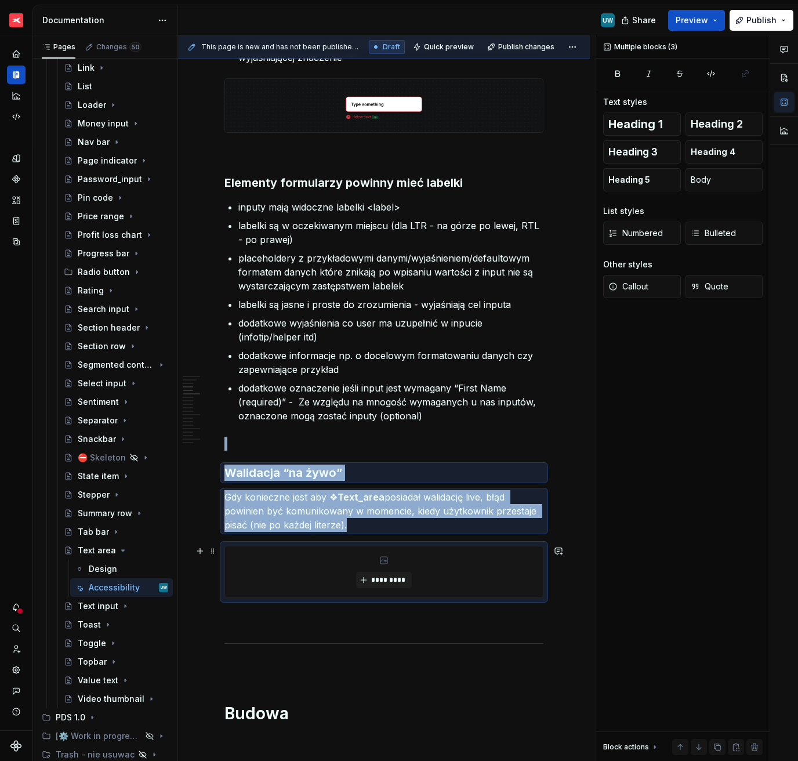
copy div "Walidacja “na żywo” Gdy konieczne jest aby ❖ Text_area posiadał walidację live,…"
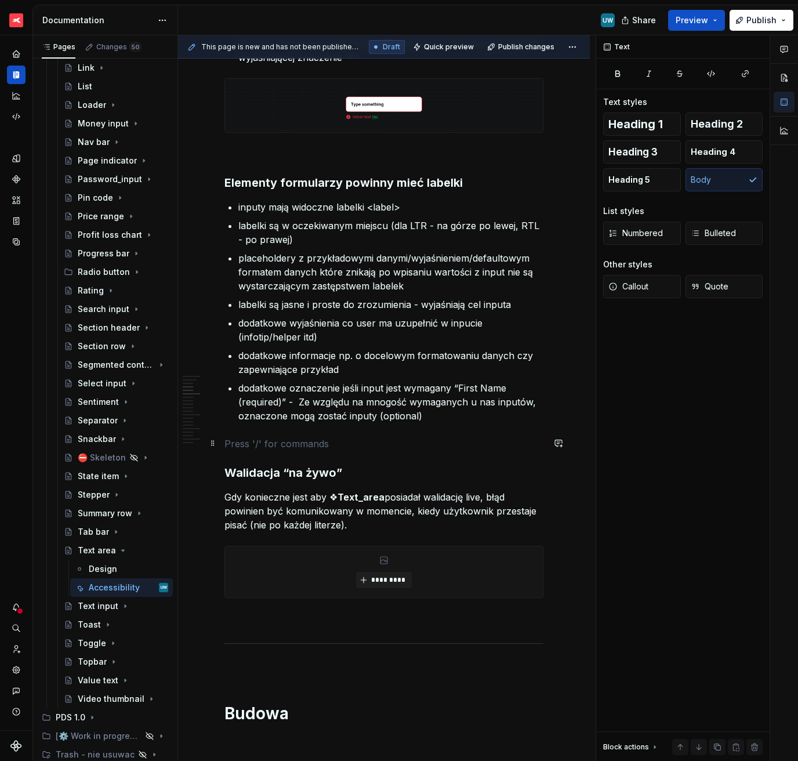
click at [324, 449] on p at bounding box center [383, 444] width 319 height 14
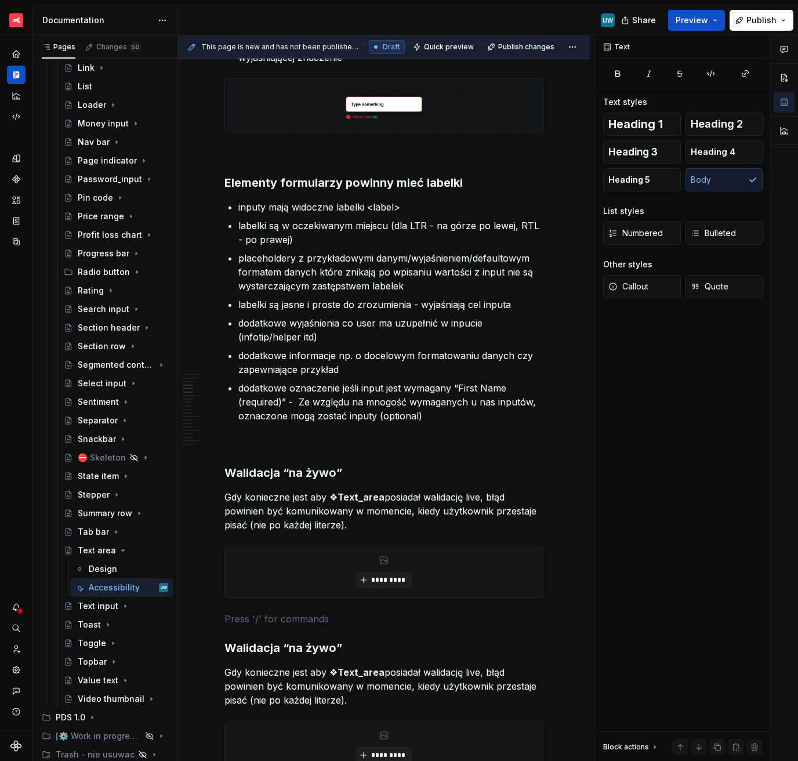
click at [266, 468] on h3 "Walidacja “na żywo”" at bounding box center [383, 473] width 319 height 16
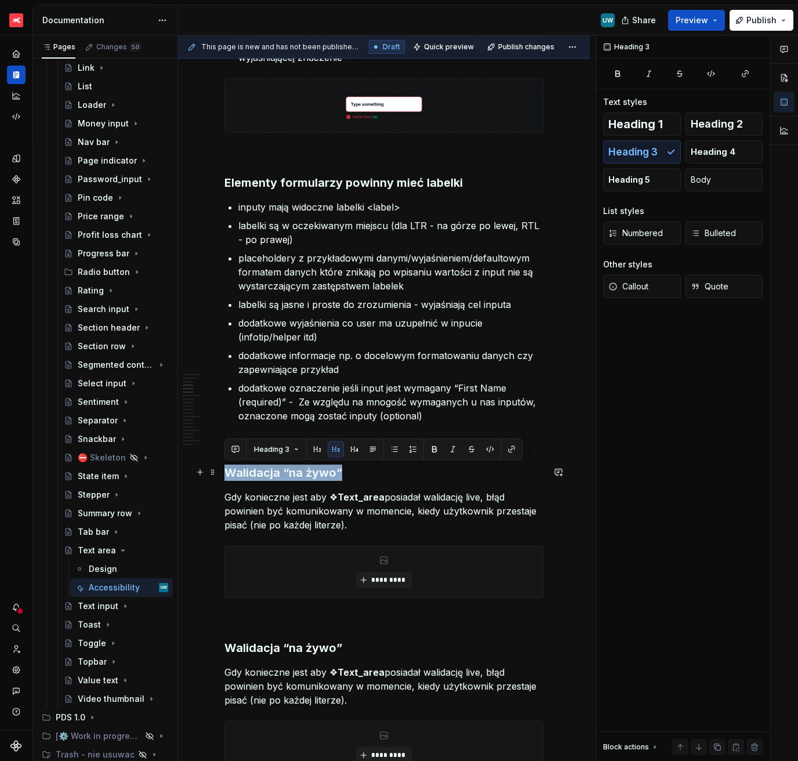
click at [266, 468] on h3 "Walidacja “na żywo”" at bounding box center [383, 473] width 319 height 16
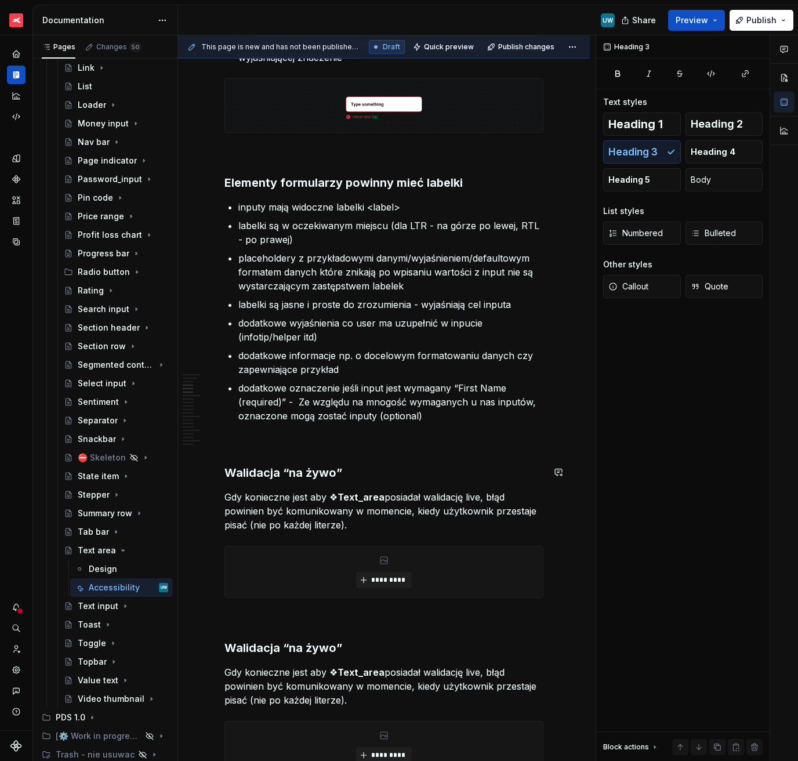
click at [266, 468] on h3 "Walidacja “na żywo”" at bounding box center [383, 473] width 319 height 16
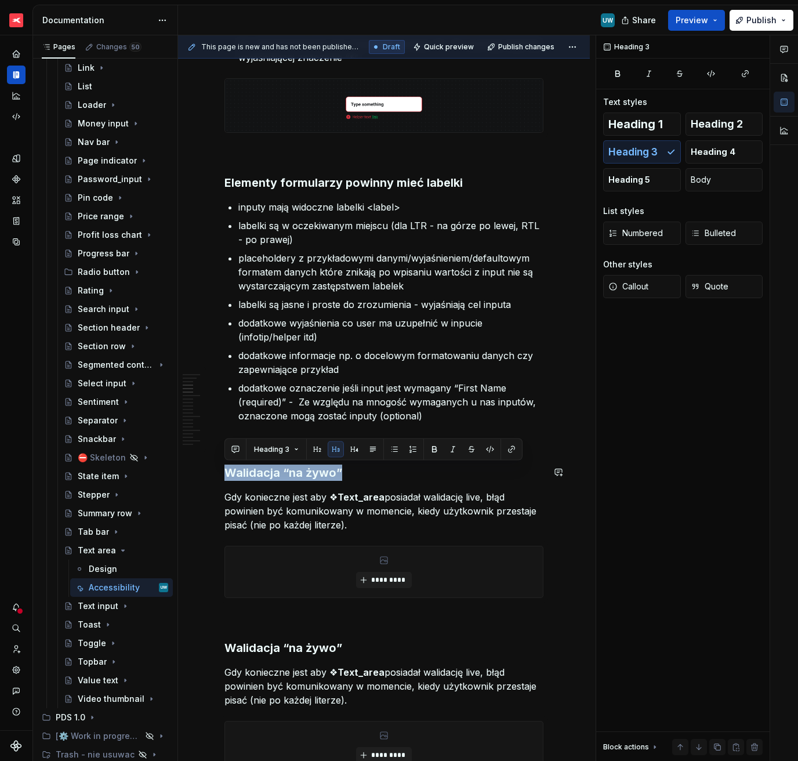
click at [266, 468] on h3 "Walidacja “na żywo”" at bounding box center [383, 473] width 319 height 16
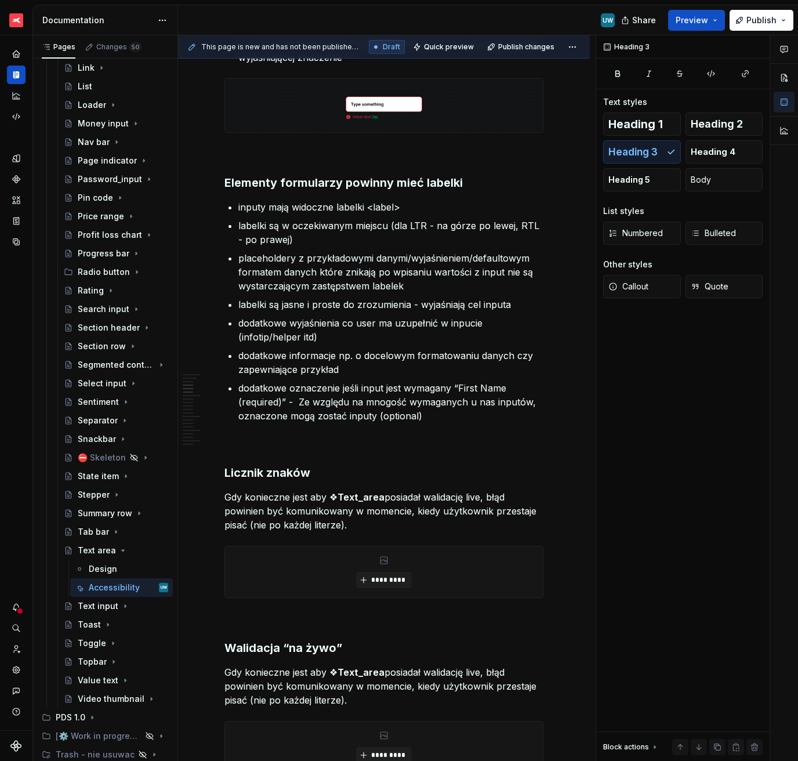
click at [266, 526] on p "Gdy konieczne jest aby ❖ Text_area posiadał walidację live, błąd powinien być k…" at bounding box center [383, 511] width 319 height 42
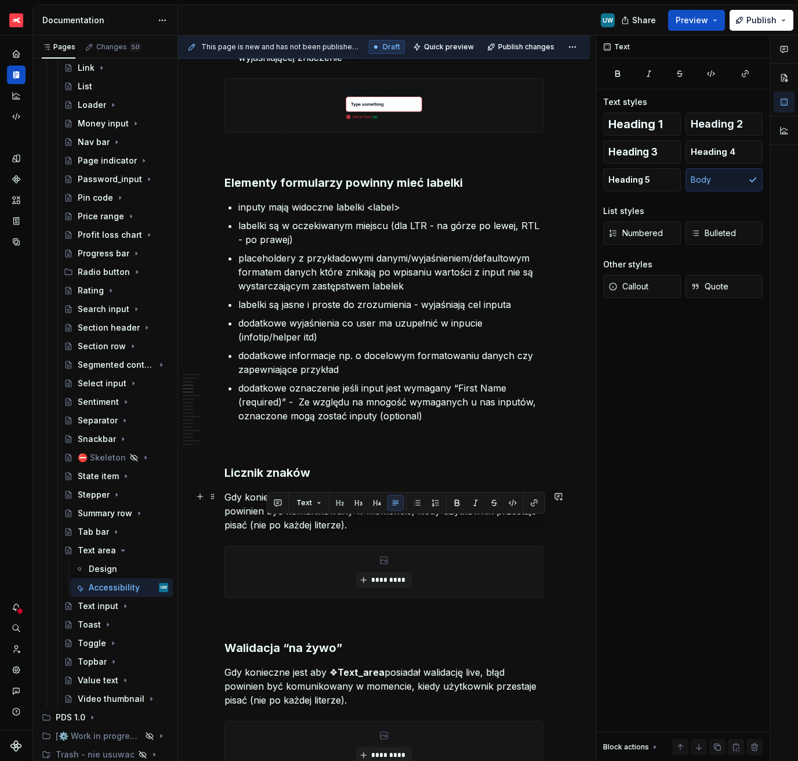
click at [266, 526] on p "Gdy konieczne jest aby ❖ Text_area posiadał walidację live, błąd powinien być k…" at bounding box center [383, 511] width 319 height 42
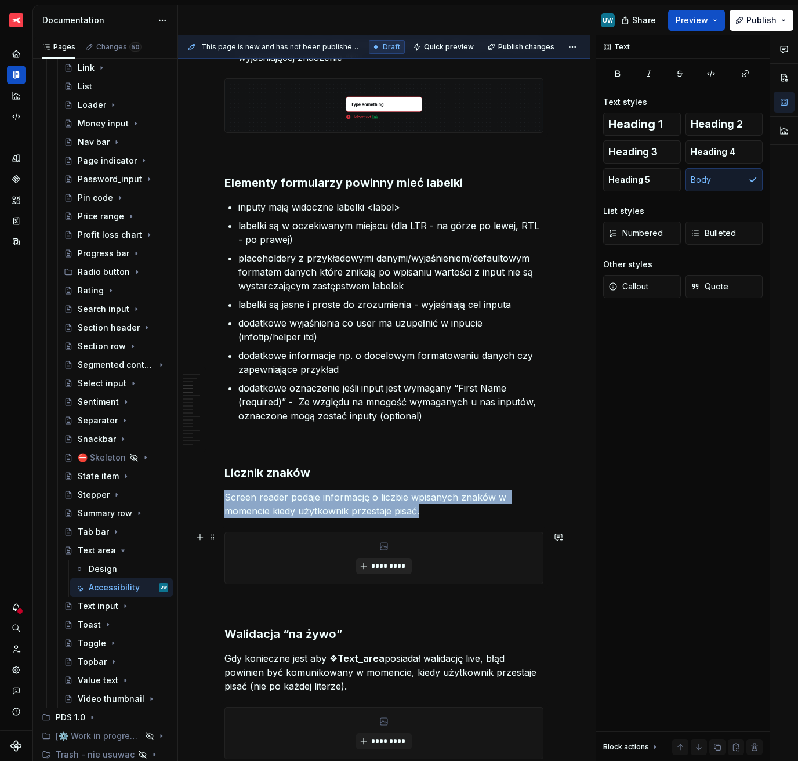
click at [380, 571] on button "*********" at bounding box center [383, 566] width 55 height 16
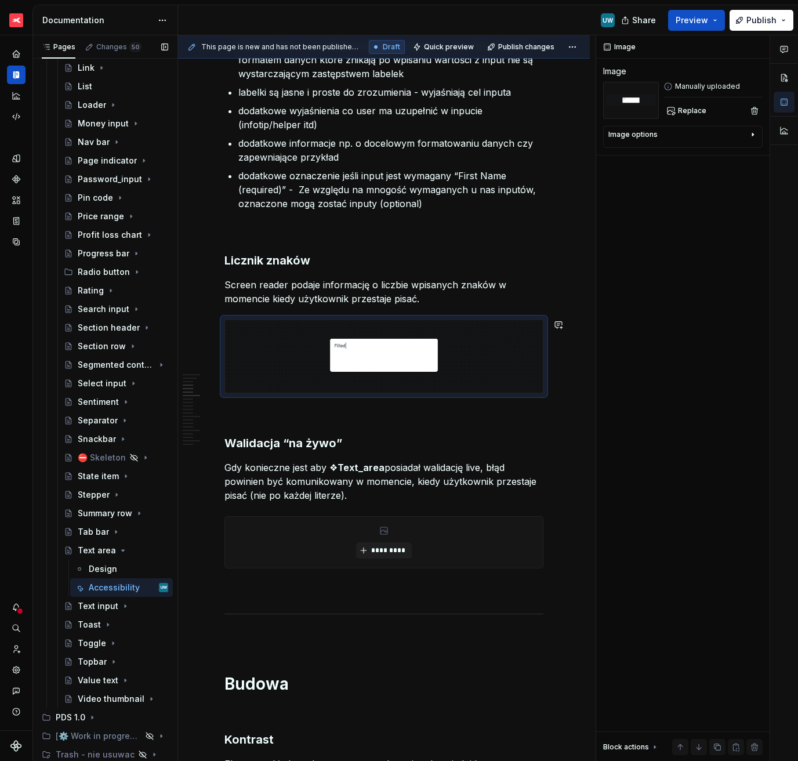
scroll to position [893, 0]
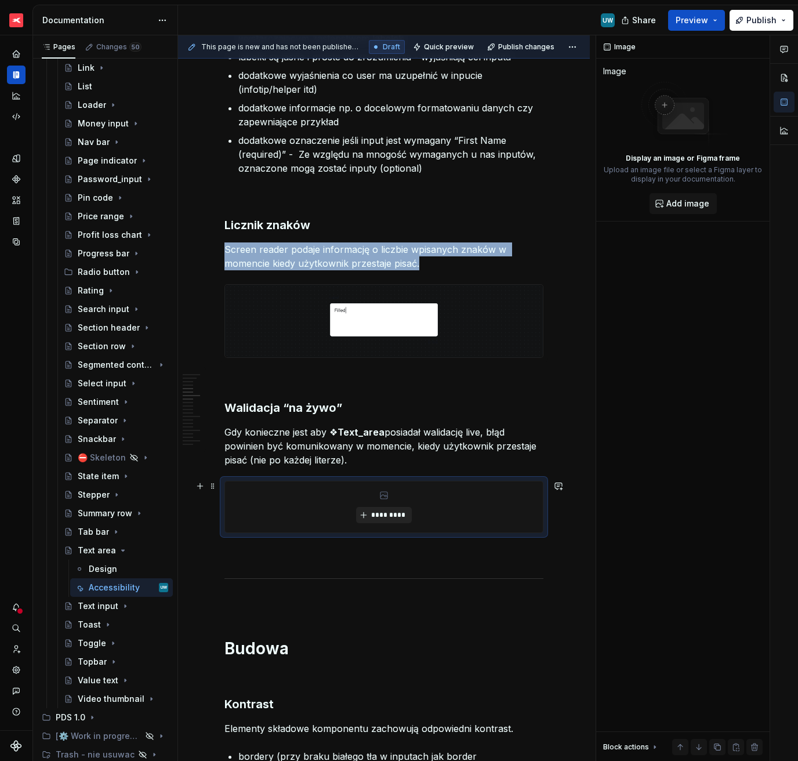
click at [392, 515] on span "*********" at bounding box center [388, 514] width 35 height 9
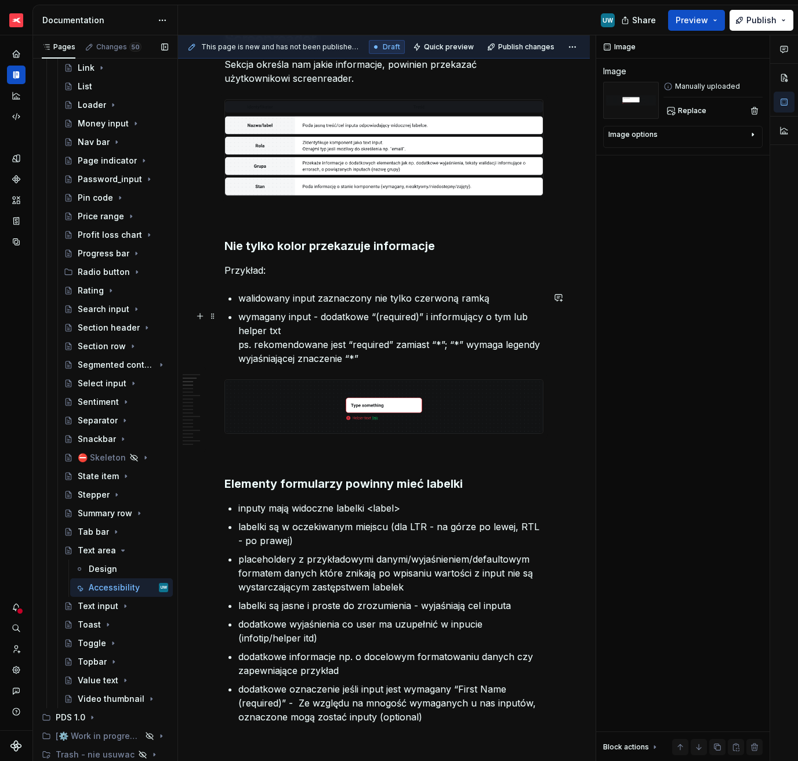
scroll to position [340, 0]
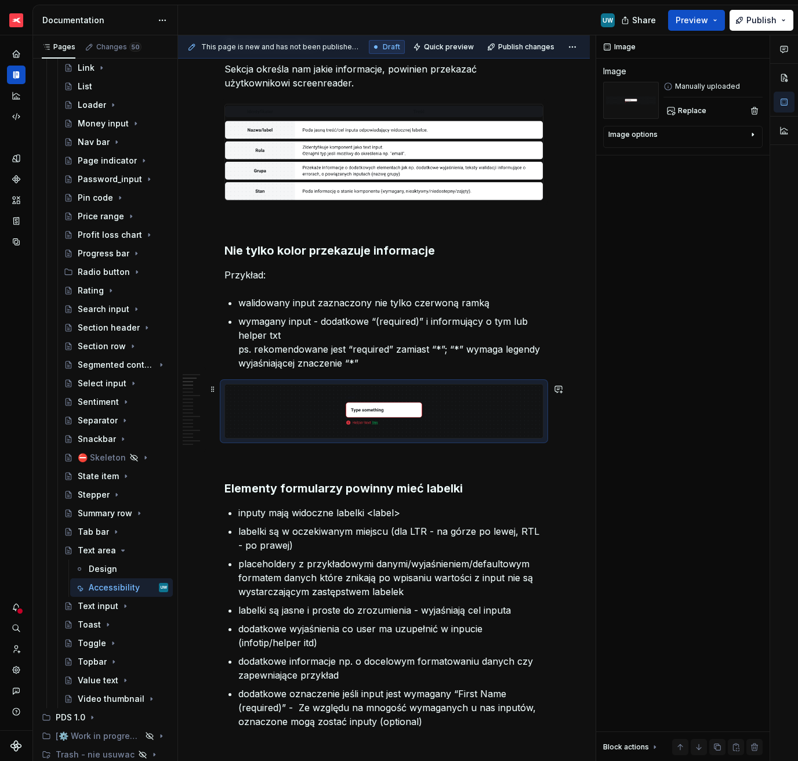
click at [395, 405] on img at bounding box center [384, 411] width 318 height 53
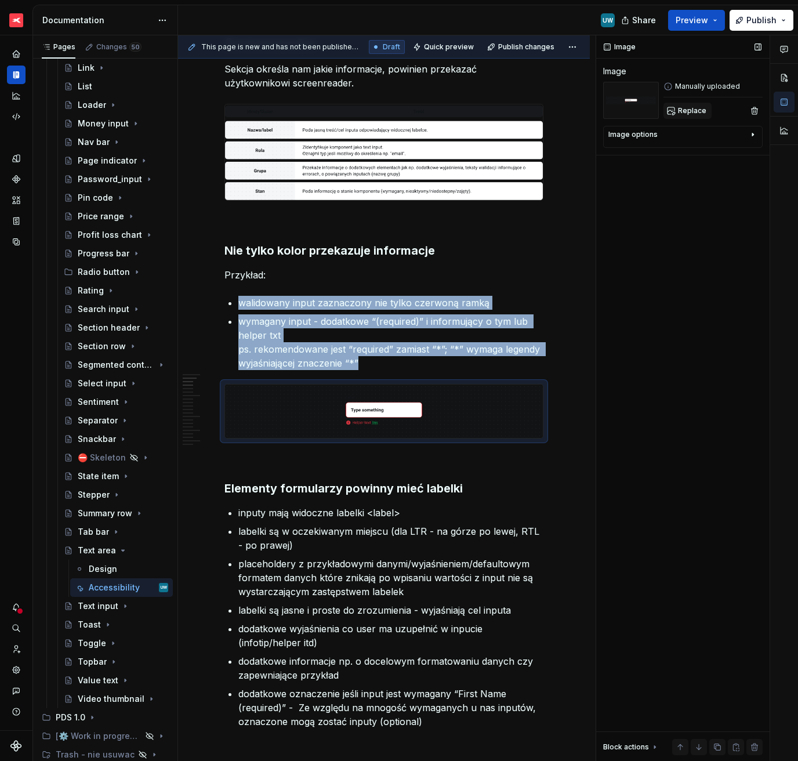
click at [696, 103] on button "Replace" at bounding box center [688, 111] width 48 height 16
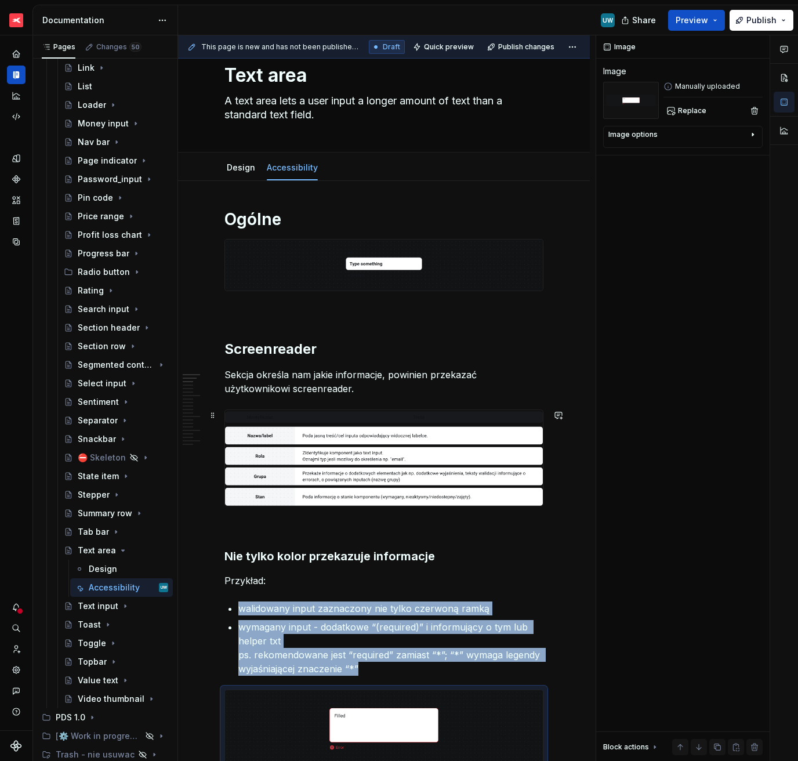
scroll to position [15, 0]
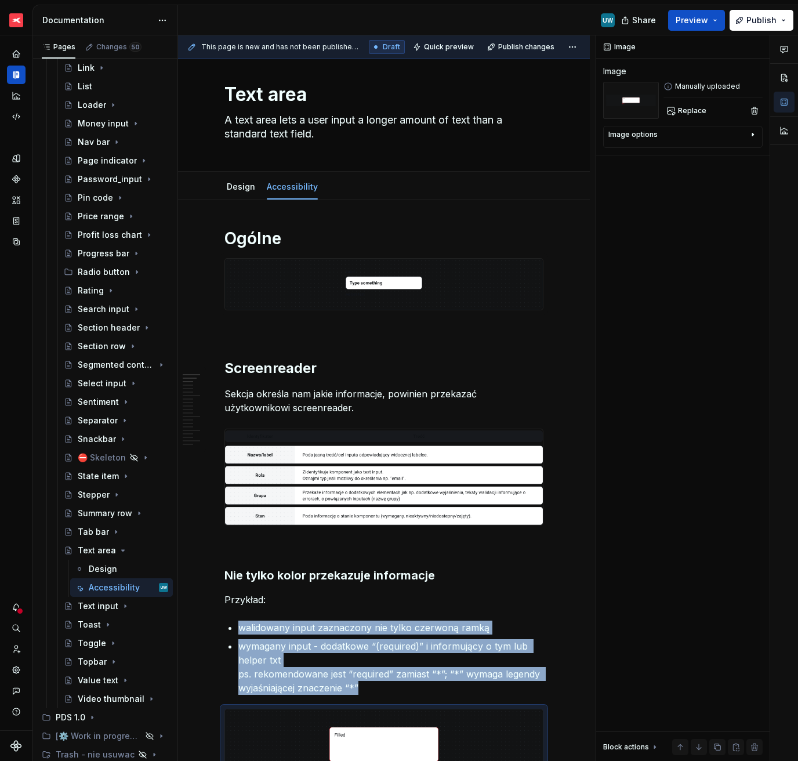
click at [282, 472] on img at bounding box center [384, 477] width 318 height 96
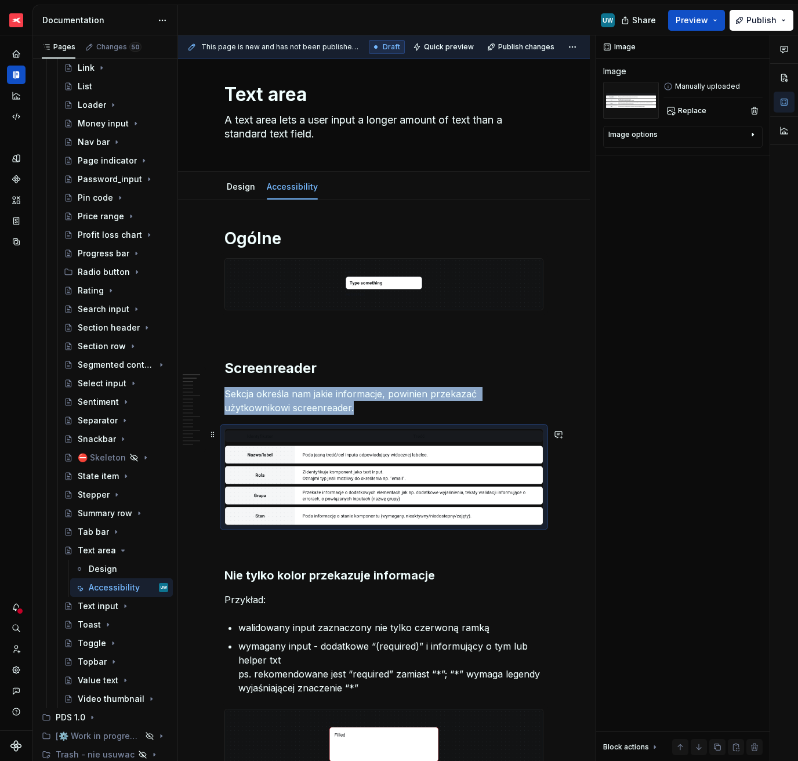
click at [282, 472] on img at bounding box center [384, 477] width 318 height 96
click at [682, 108] on span "Replace" at bounding box center [692, 110] width 28 height 9
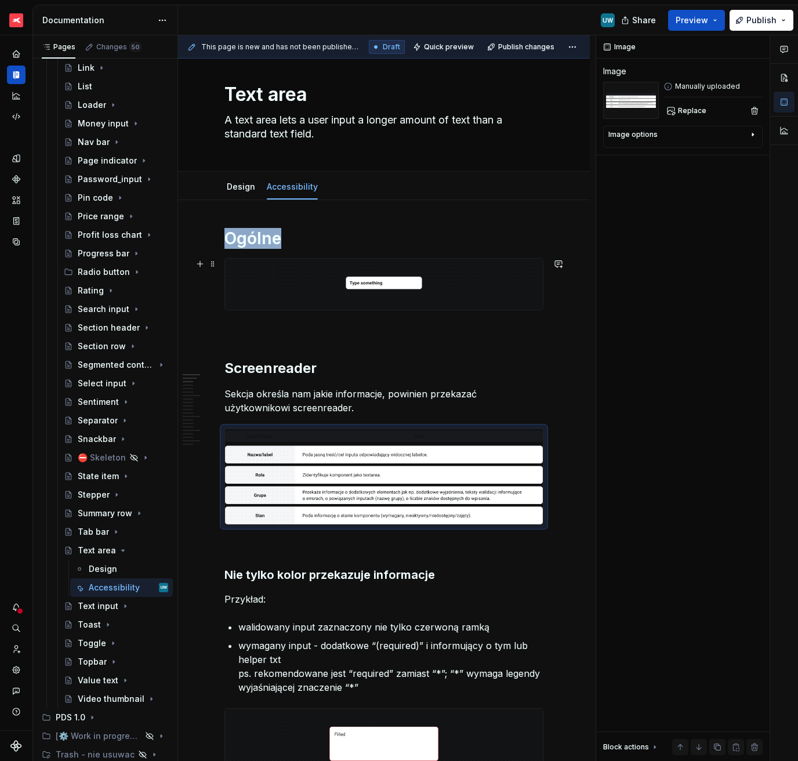
click at [334, 295] on img at bounding box center [384, 284] width 318 height 51
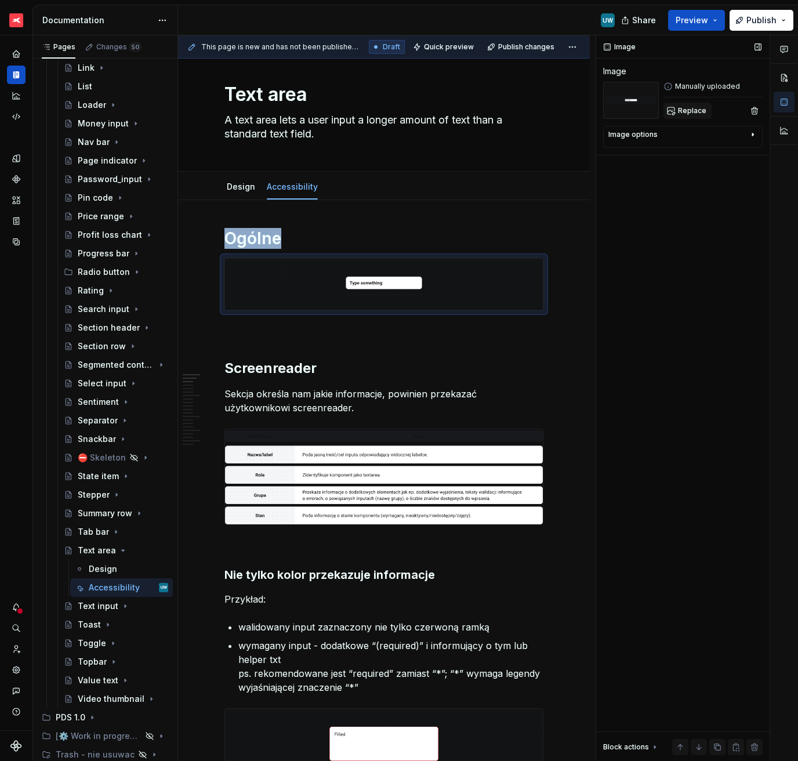
click at [689, 113] on span "Replace" at bounding box center [692, 110] width 28 height 9
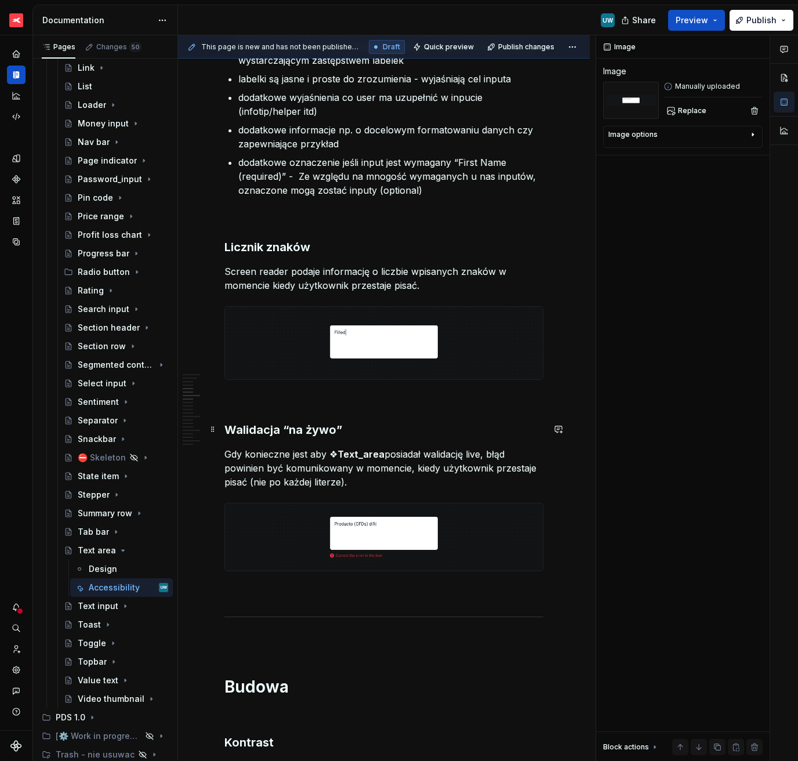
scroll to position [954, 0]
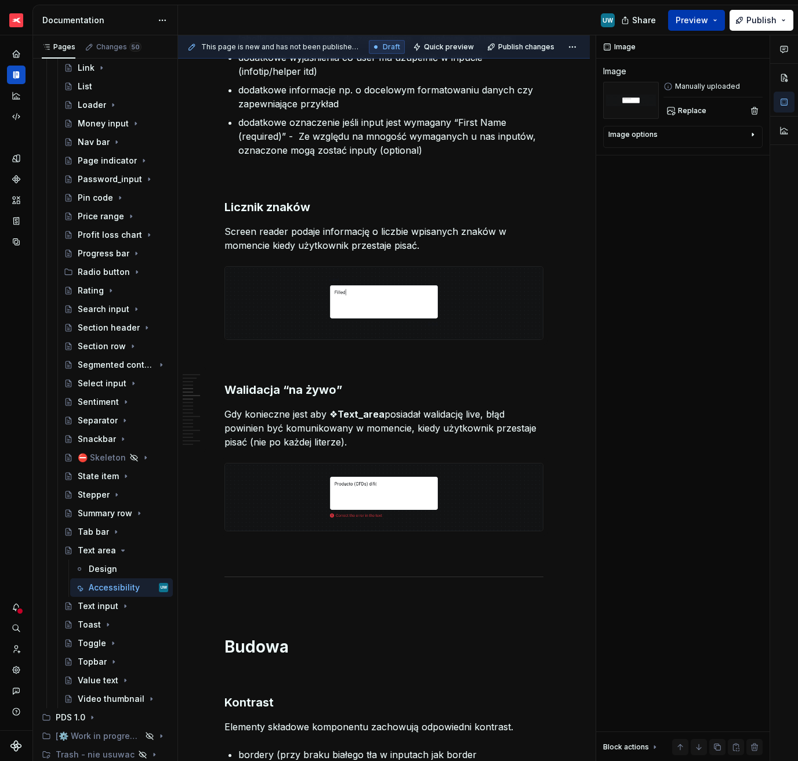
click at [711, 25] on button "Preview" at bounding box center [696, 20] width 57 height 21
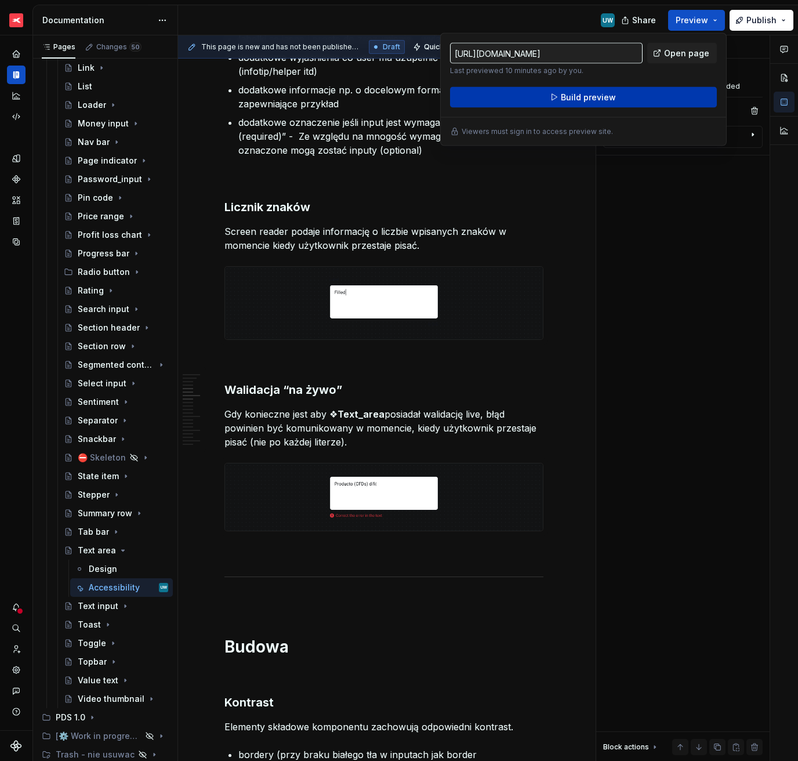
click at [631, 100] on button "Build preview" at bounding box center [583, 97] width 267 height 21
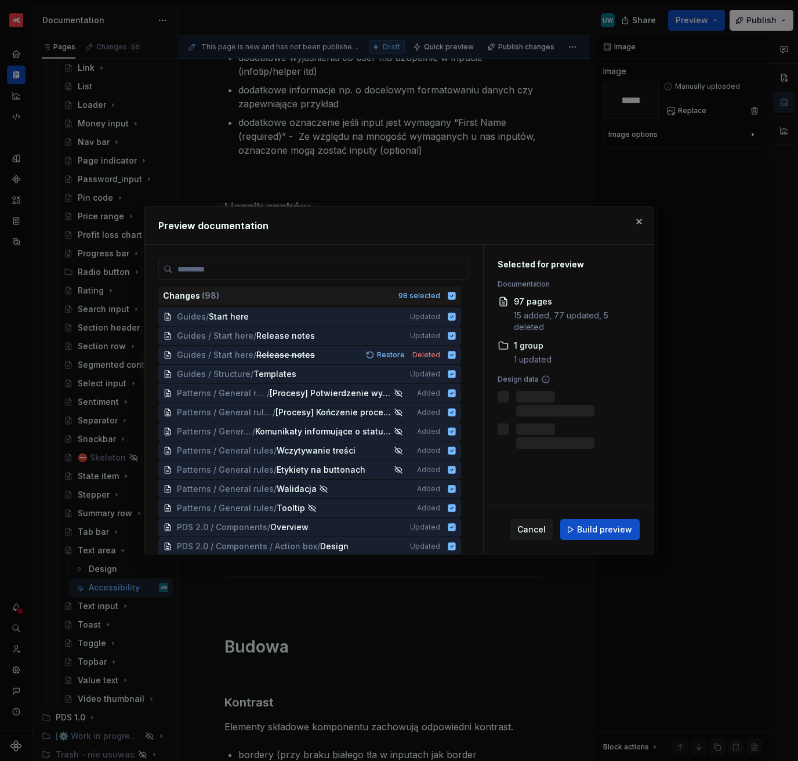
click at [609, 510] on div "Cancel Build preview" at bounding box center [569, 529] width 170 height 49
click at [606, 523] on button "Build preview" at bounding box center [599, 529] width 79 height 21
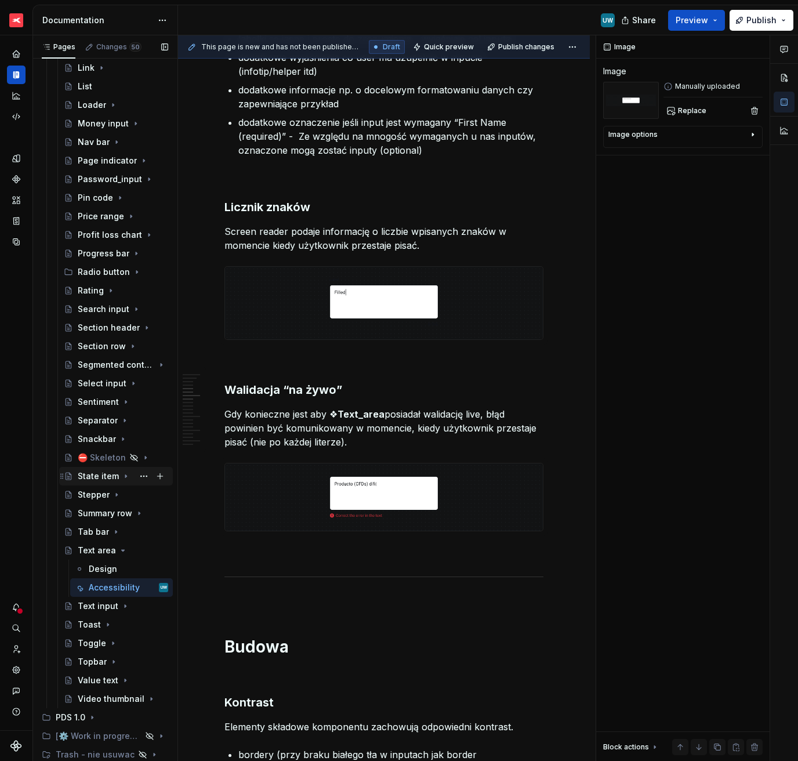
click at [99, 477] on div "State item" at bounding box center [98, 476] width 41 height 12
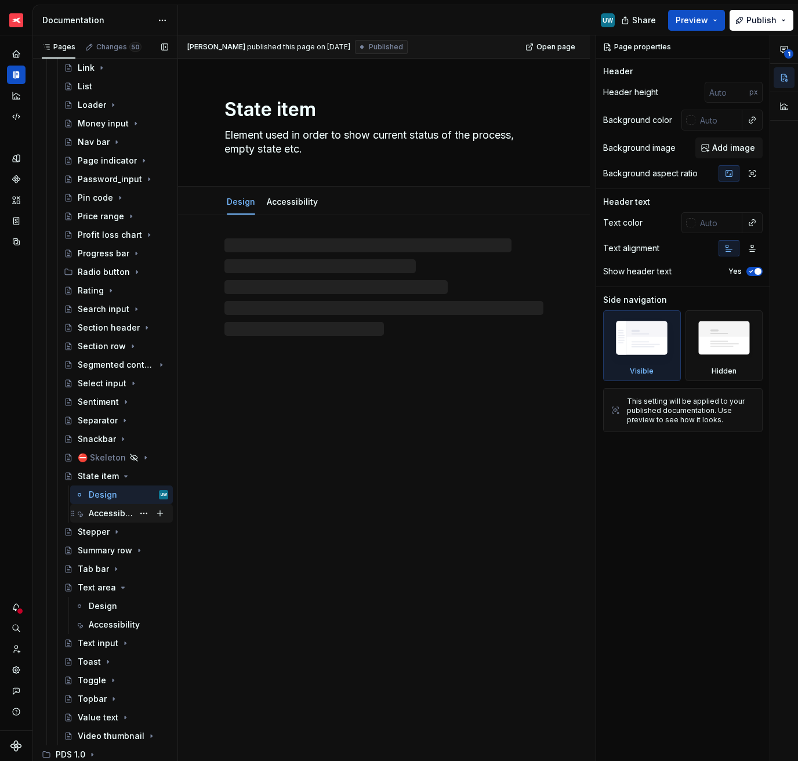
click at [103, 512] on div "Accessibility" at bounding box center [111, 514] width 45 height 12
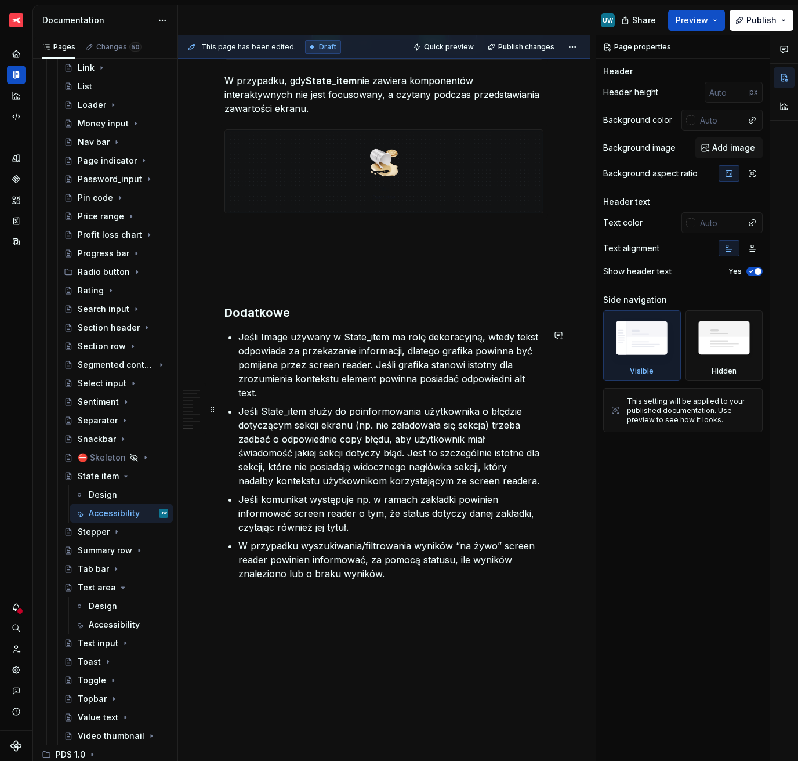
scroll to position [2558, 0]
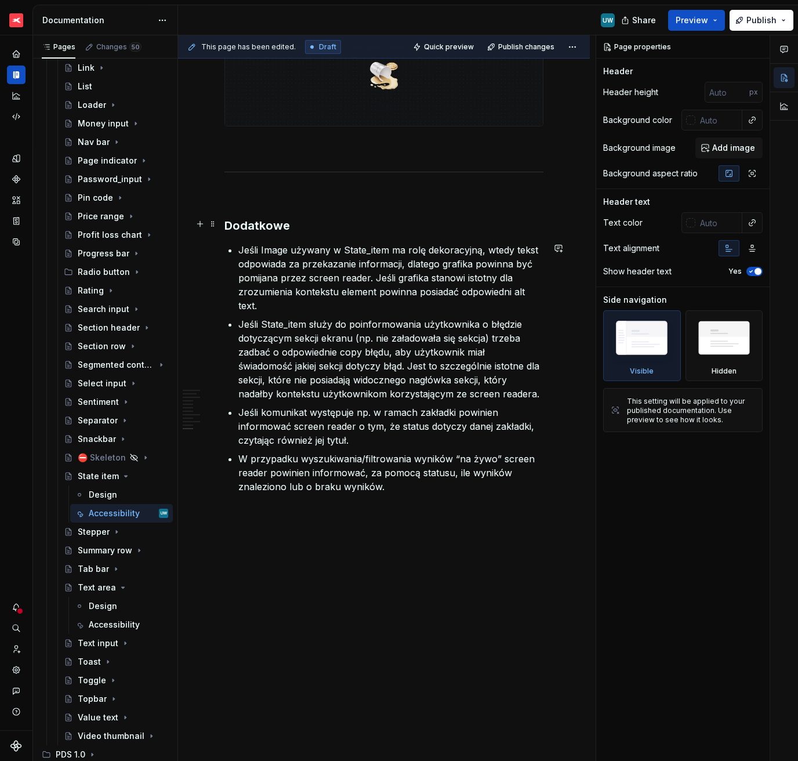
click at [260, 224] on h3 "Dodatkowe" at bounding box center [383, 226] width 319 height 16
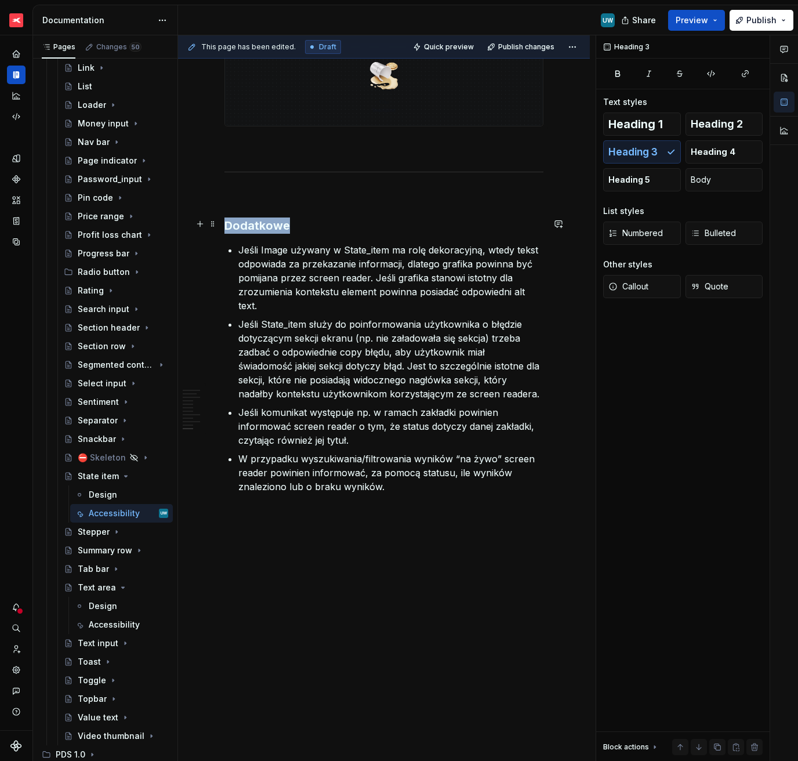
click at [260, 224] on h3 "Dodatkowe" at bounding box center [383, 226] width 319 height 16
click at [621, 135] on button "Heading 1" at bounding box center [642, 124] width 78 height 23
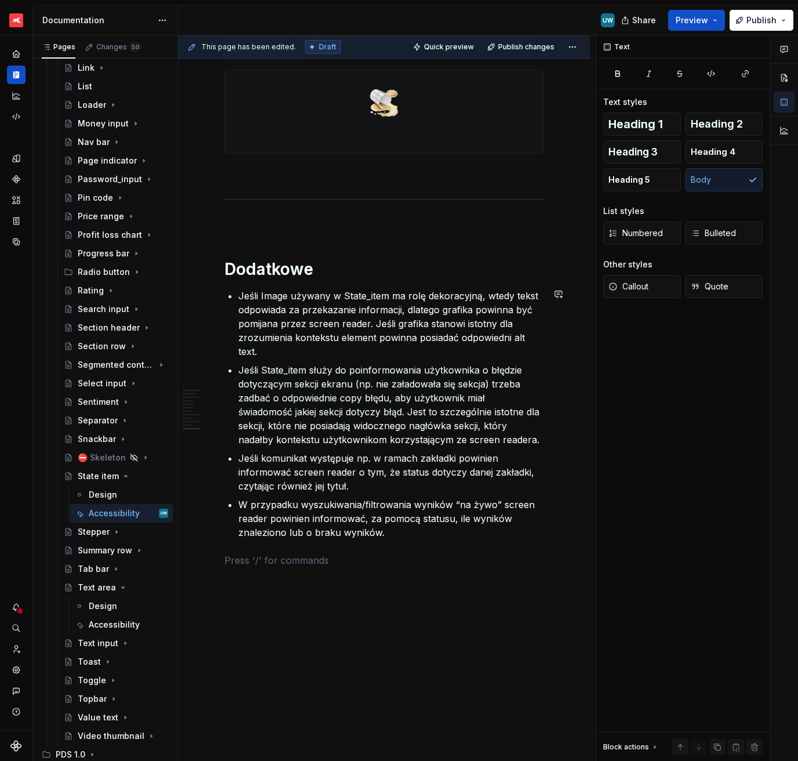
scroll to position [2531, 0]
click at [108, 350] on div "Section row" at bounding box center [100, 347] width 44 height 12
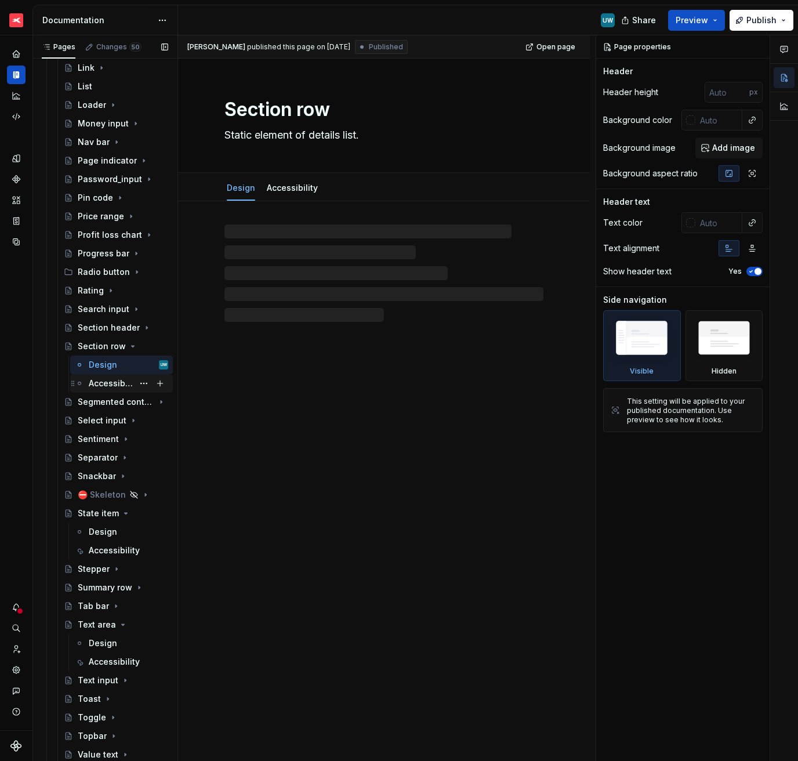
click at [112, 382] on div "Accessibility" at bounding box center [111, 384] width 45 height 12
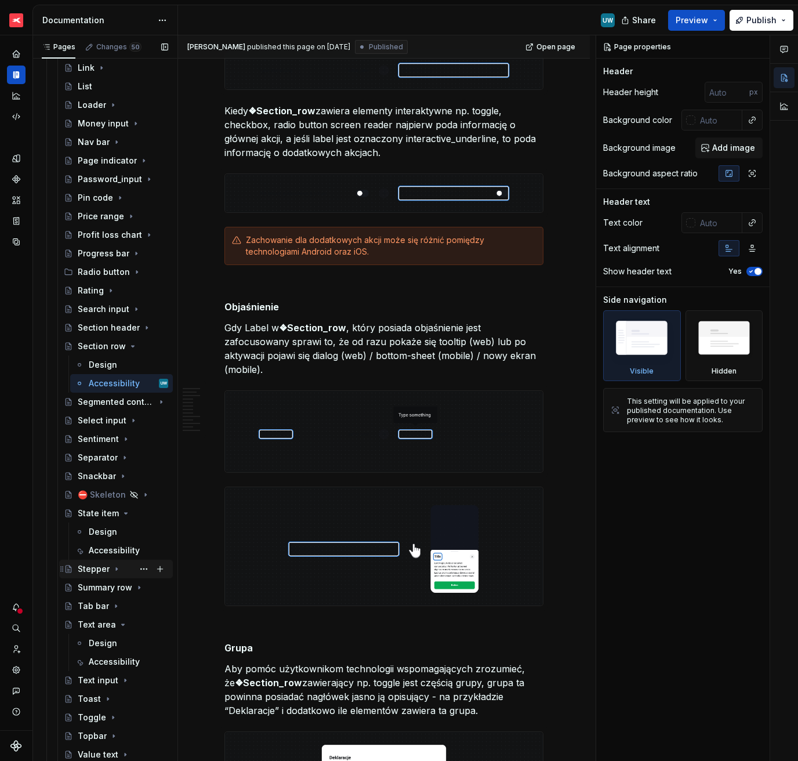
scroll to position [1696, 0]
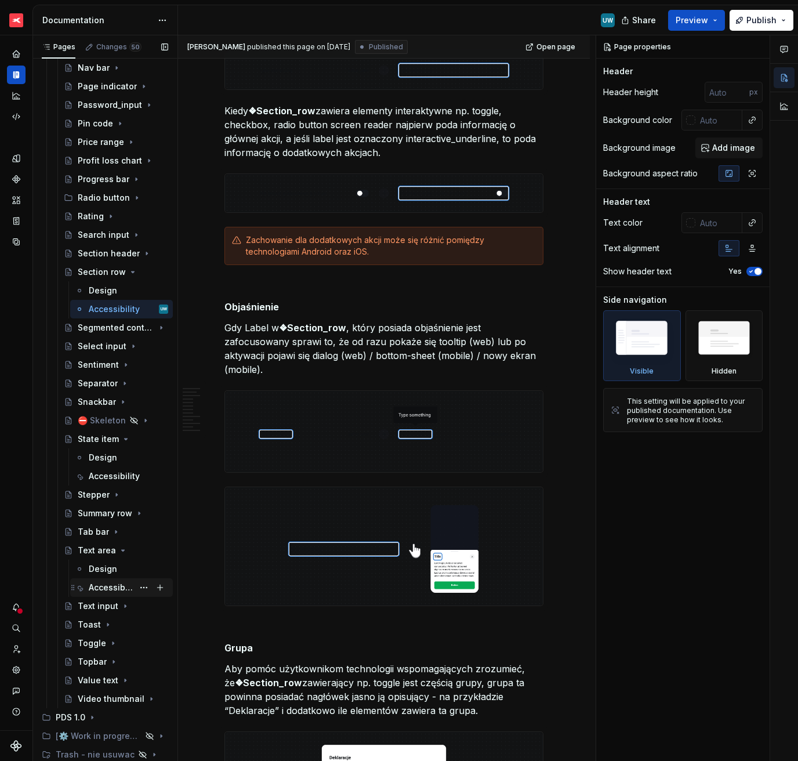
click at [96, 588] on div "Accessibility" at bounding box center [111, 588] width 45 height 12
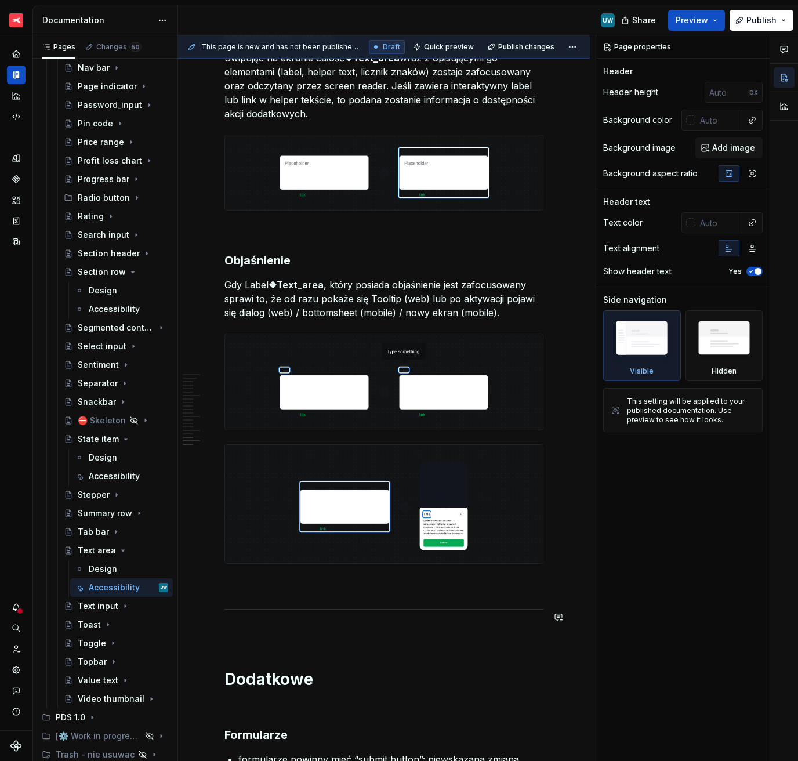
scroll to position [3938, 0]
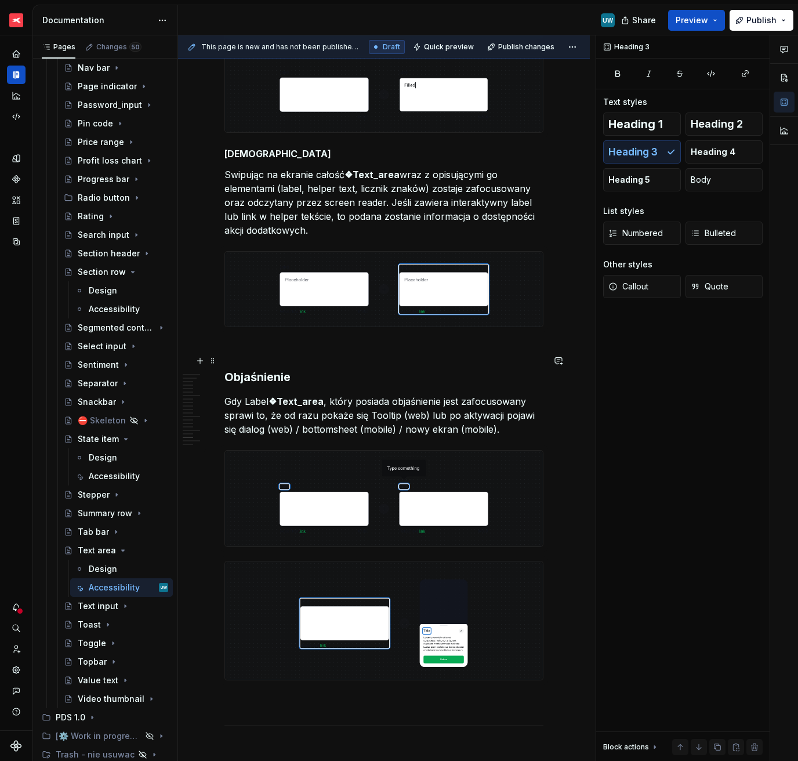
click at [260, 369] on h3 "Objaśnienie" at bounding box center [383, 377] width 319 height 16
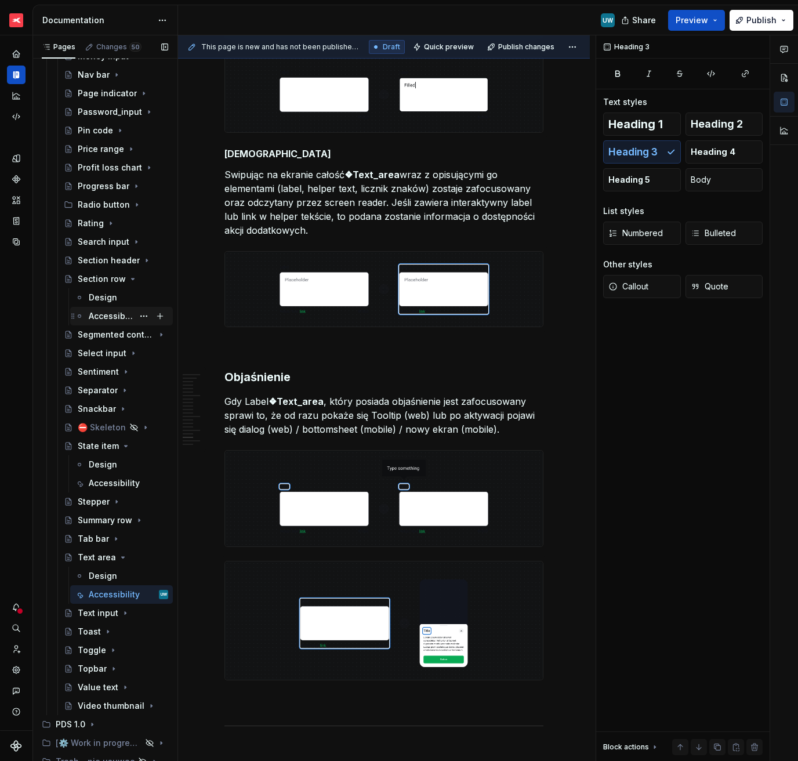
click at [100, 316] on div "Accessibility" at bounding box center [111, 316] width 45 height 12
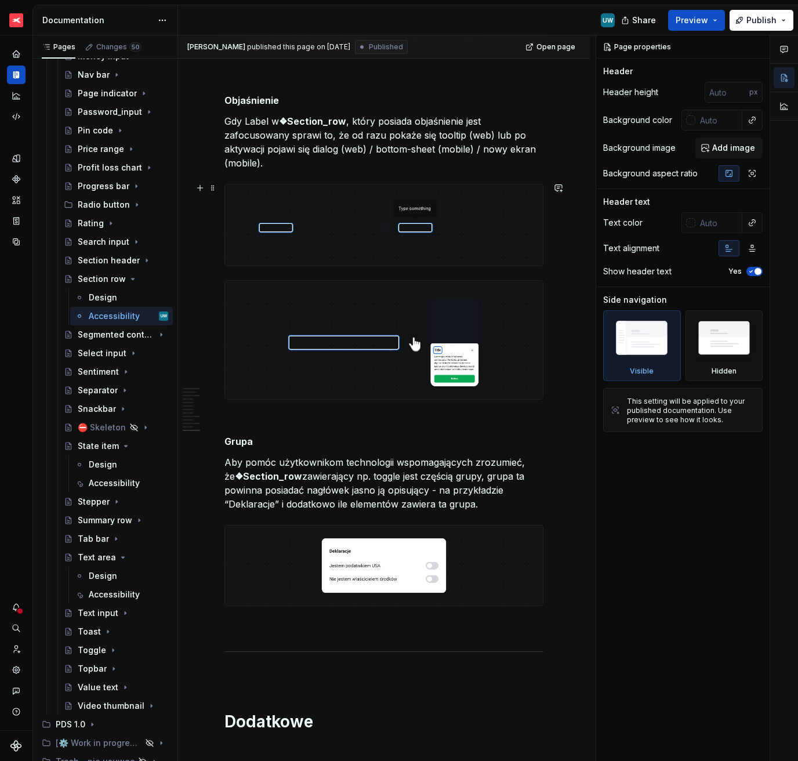
scroll to position [2500, 0]
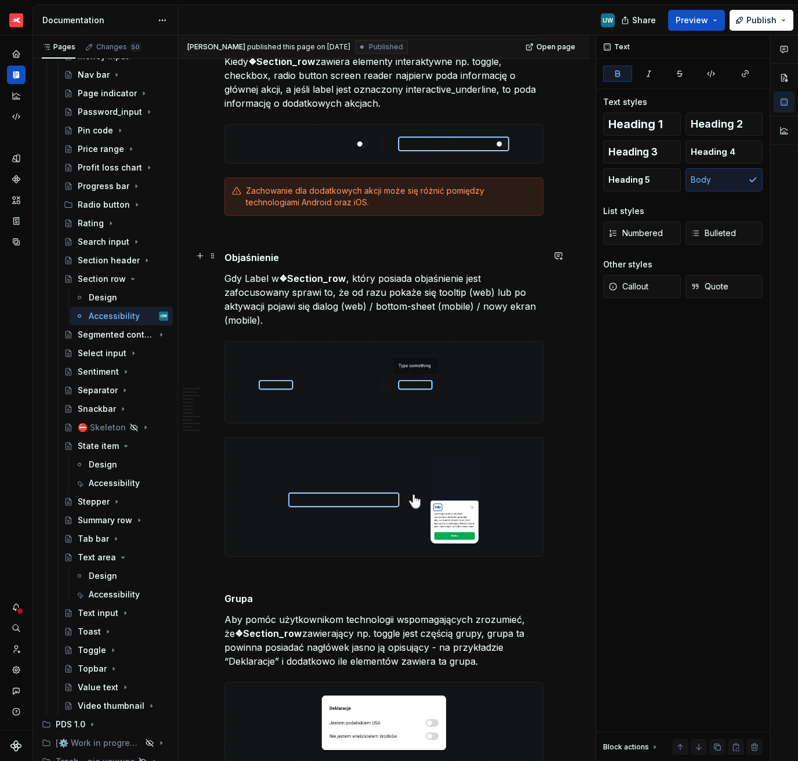
click at [242, 253] on strong "Objaśnienie" at bounding box center [251, 258] width 55 height 12
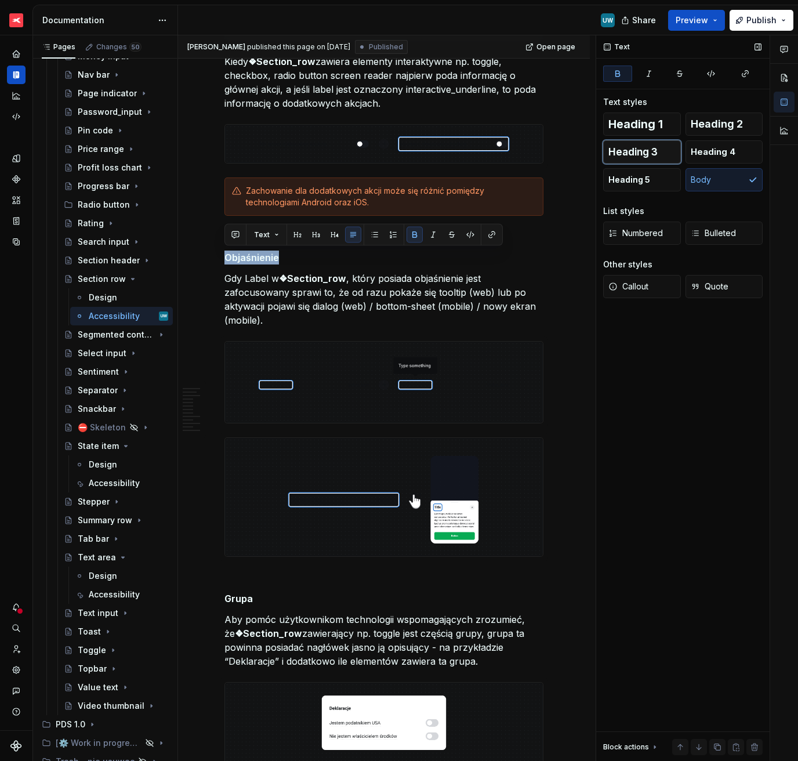
click at [647, 150] on span "Heading 3" at bounding box center [633, 152] width 49 height 12
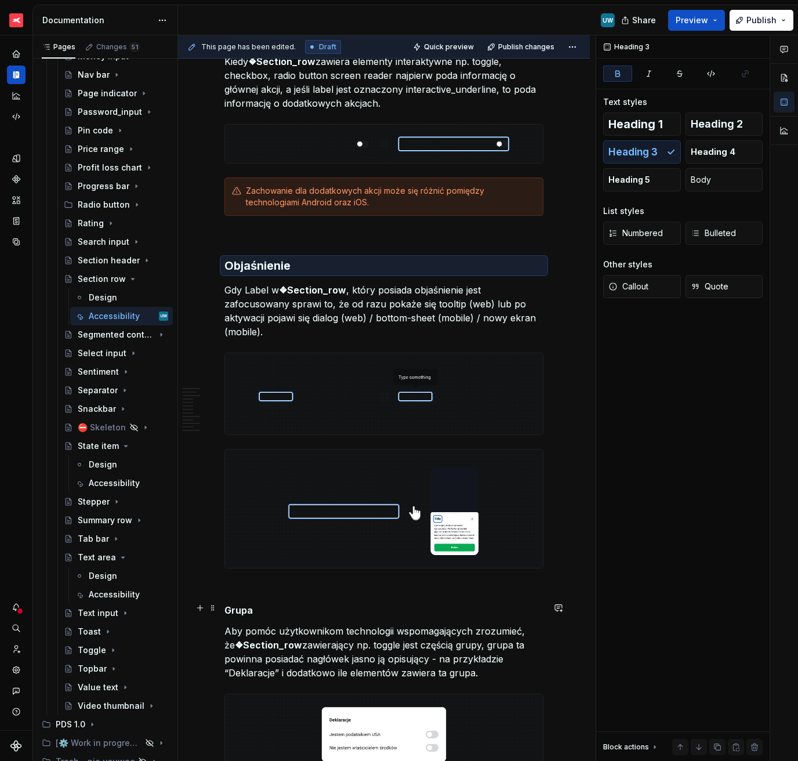
click at [245, 607] on strong "Grupa" at bounding box center [238, 610] width 28 height 12
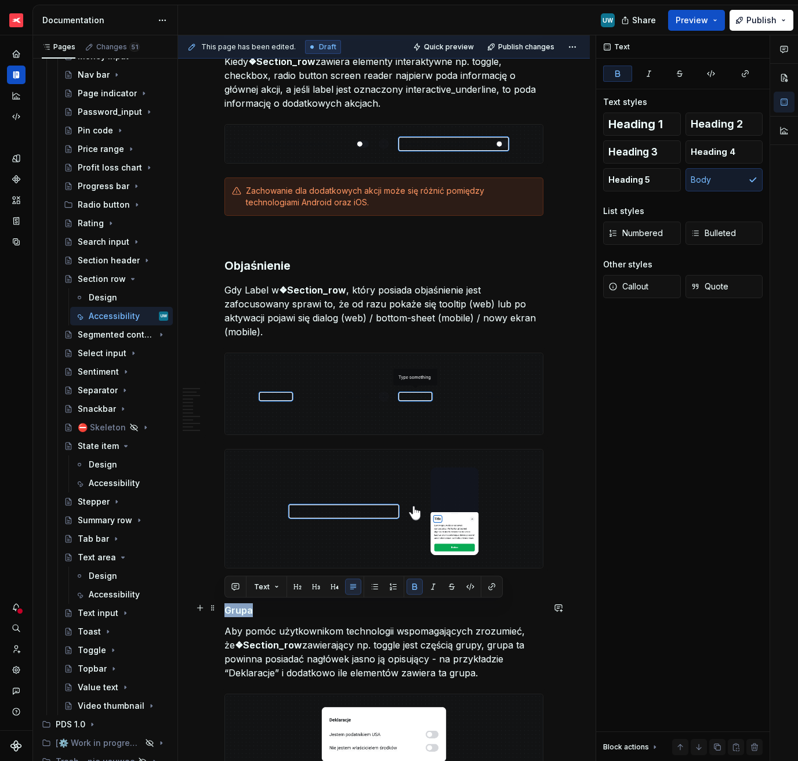
click at [245, 607] on strong "Grupa" at bounding box center [238, 610] width 28 height 12
click at [647, 153] on span "Heading 3" at bounding box center [633, 152] width 49 height 12
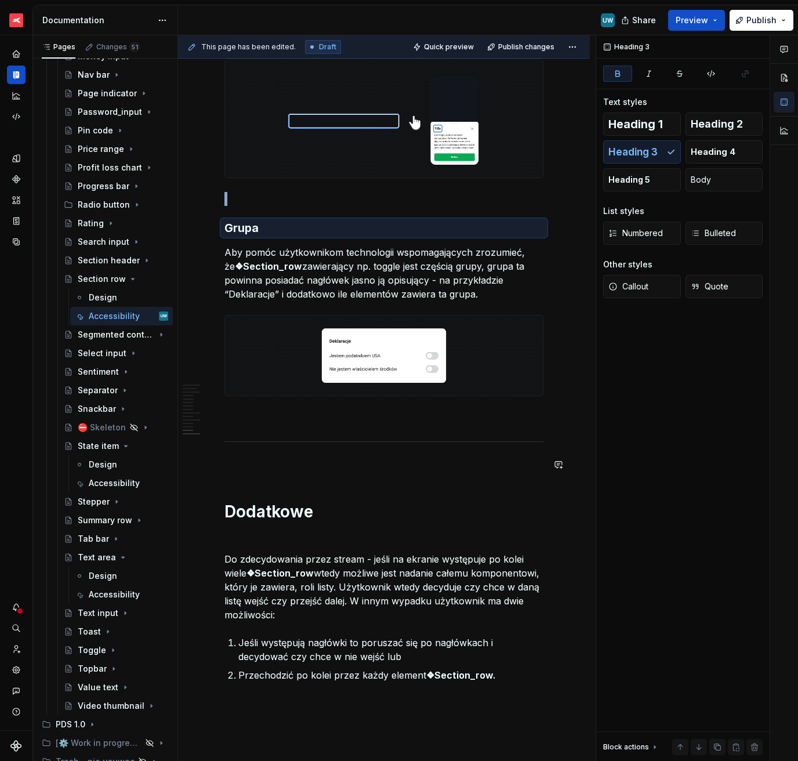
scroll to position [2923, 0]
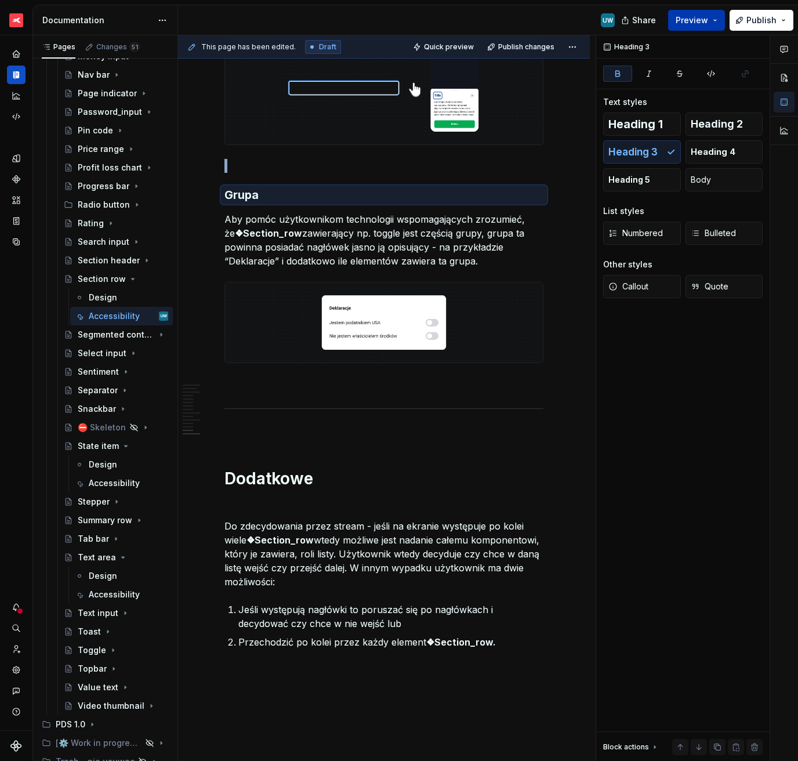
click at [698, 24] on span "Preview" at bounding box center [692, 21] width 32 height 12
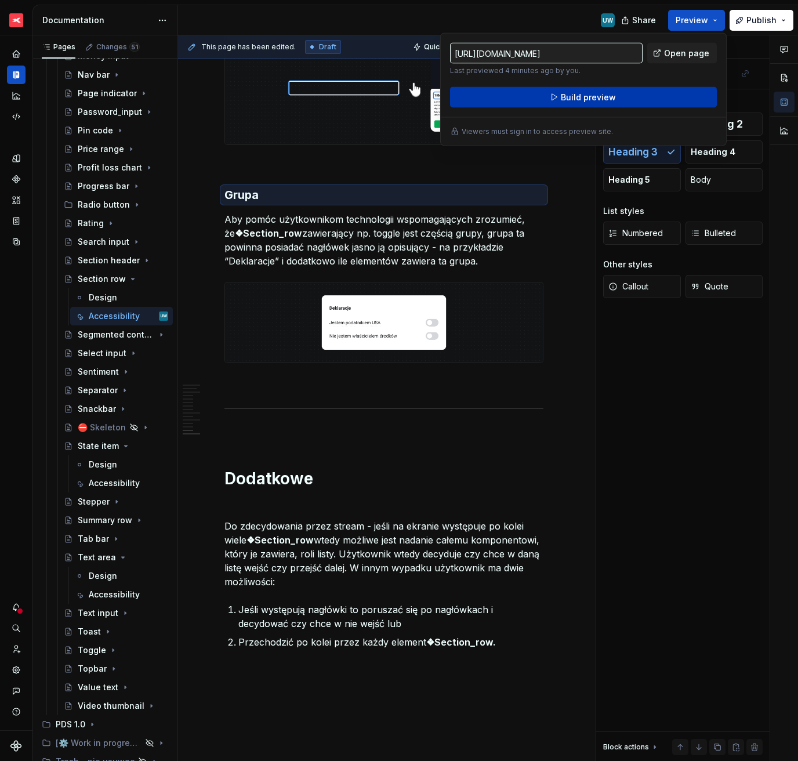
click at [575, 92] on span "Build preview" at bounding box center [588, 98] width 55 height 12
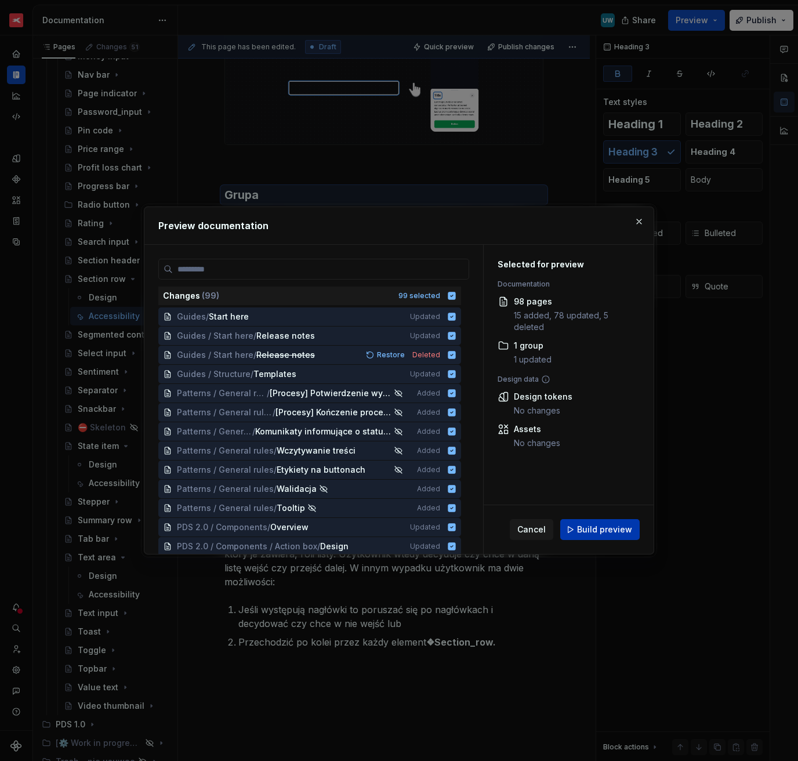
click at [575, 535] on button "Build preview" at bounding box center [599, 529] width 79 height 21
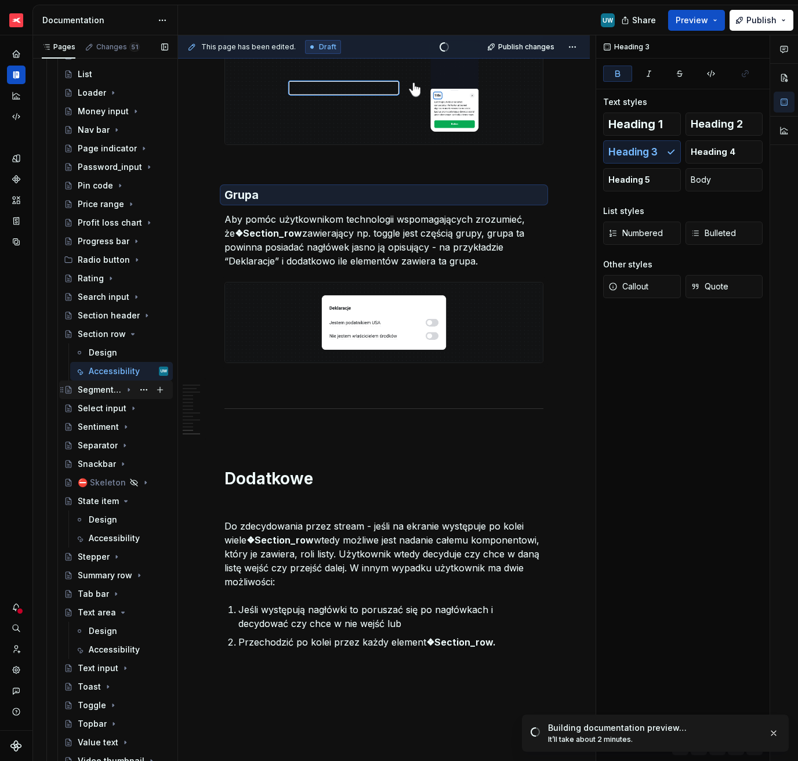
scroll to position [1610, 0]
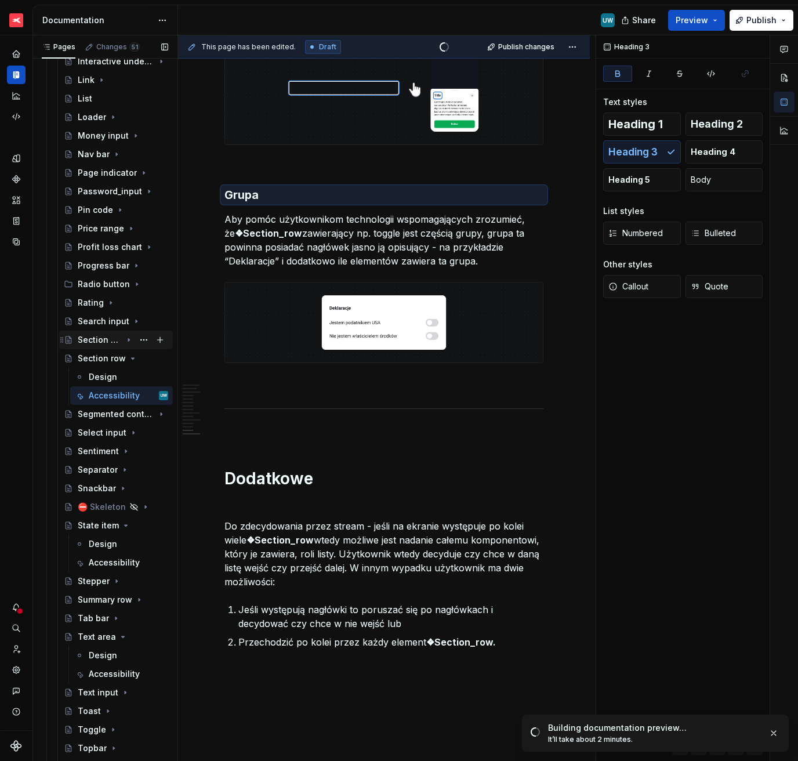
click at [124, 342] on icon "Page tree" at bounding box center [128, 339] width 9 height 9
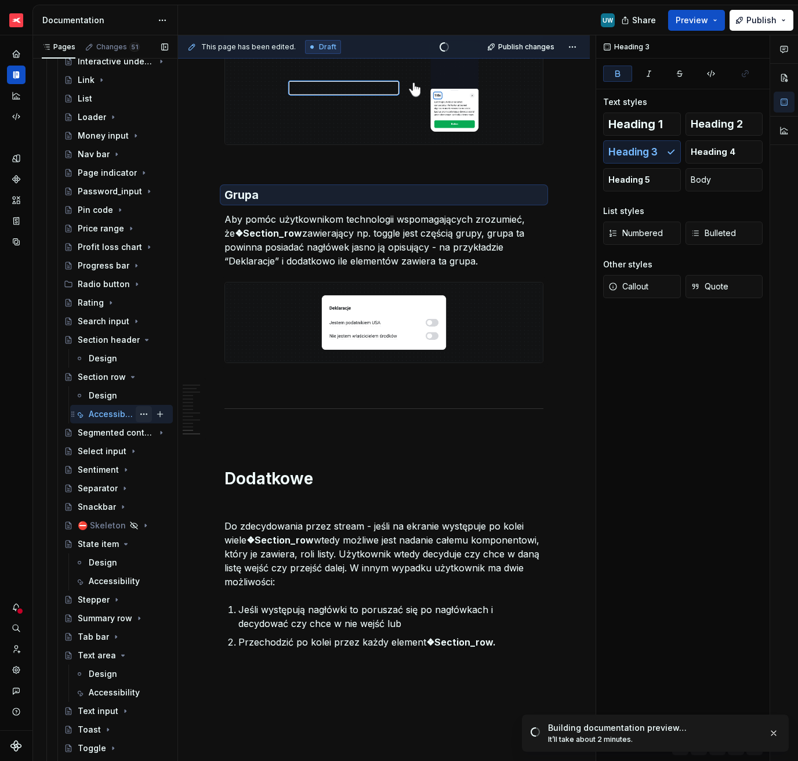
click at [138, 413] on button "Page tree" at bounding box center [144, 414] width 16 height 16
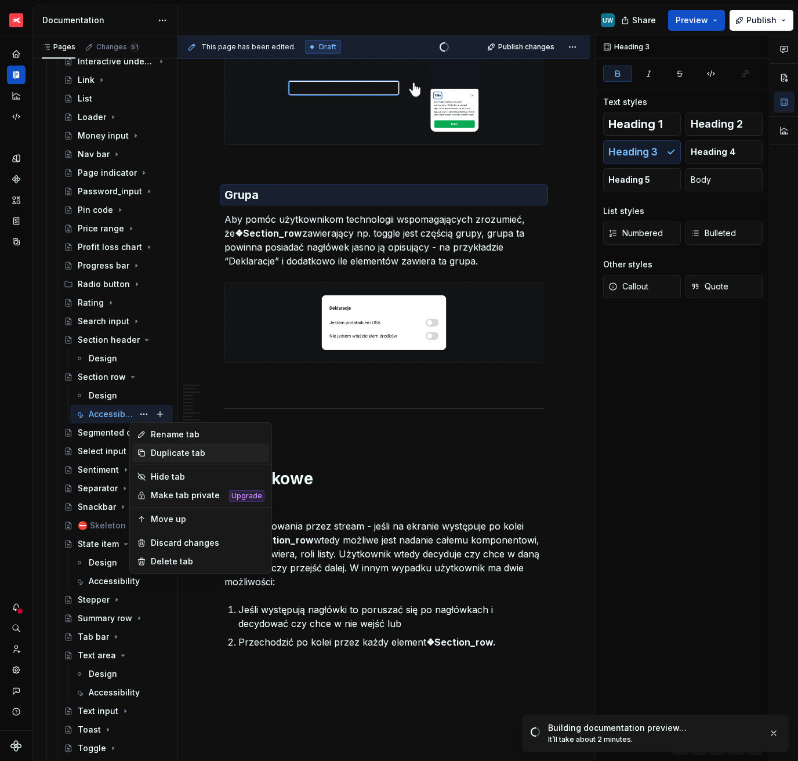
click at [155, 454] on div "Duplicate tab" at bounding box center [208, 453] width 114 height 12
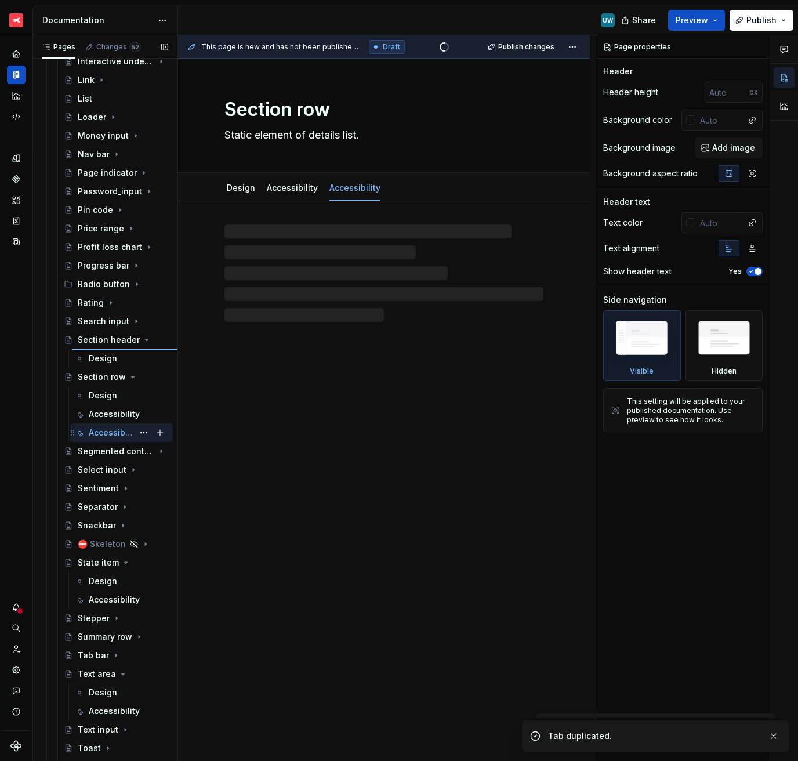
type textarea "*"
type textarea "Section header"
type textarea "Element used to mark the beginning of a section."
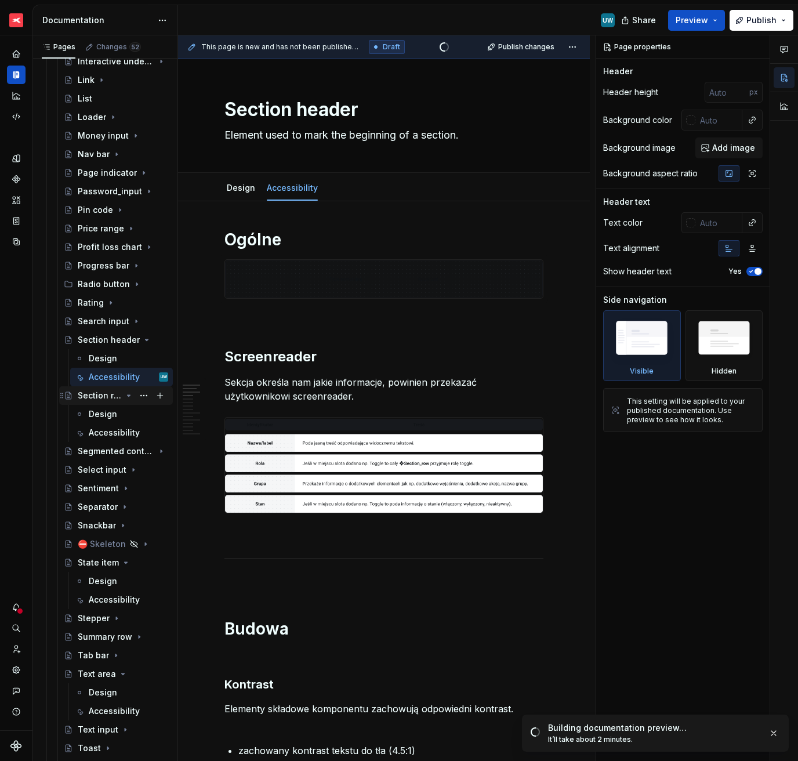
click at [124, 396] on icon "Page tree" at bounding box center [128, 395] width 9 height 9
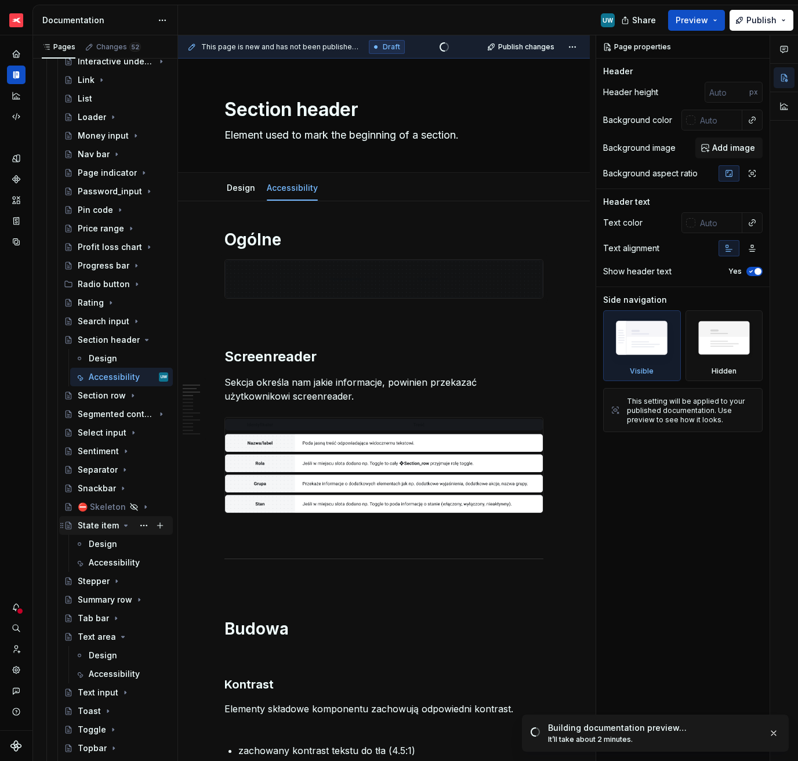
click at [122, 528] on icon "Page tree" at bounding box center [125, 525] width 9 height 9
click at [120, 601] on icon "Page tree" at bounding box center [122, 599] width 9 height 9
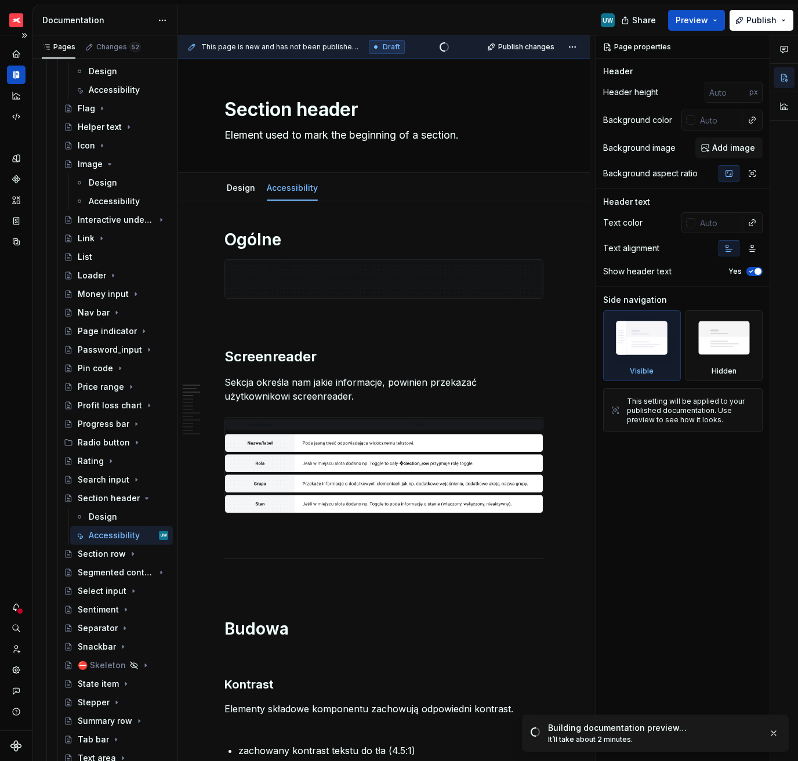
scroll to position [1447, 0]
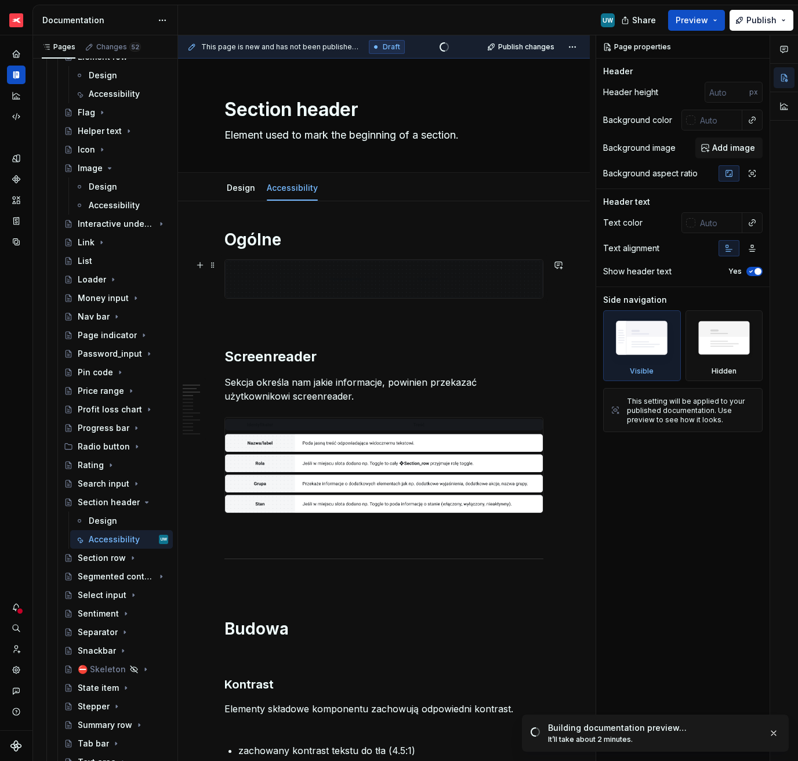
click at [421, 273] on img at bounding box center [384, 279] width 318 height 38
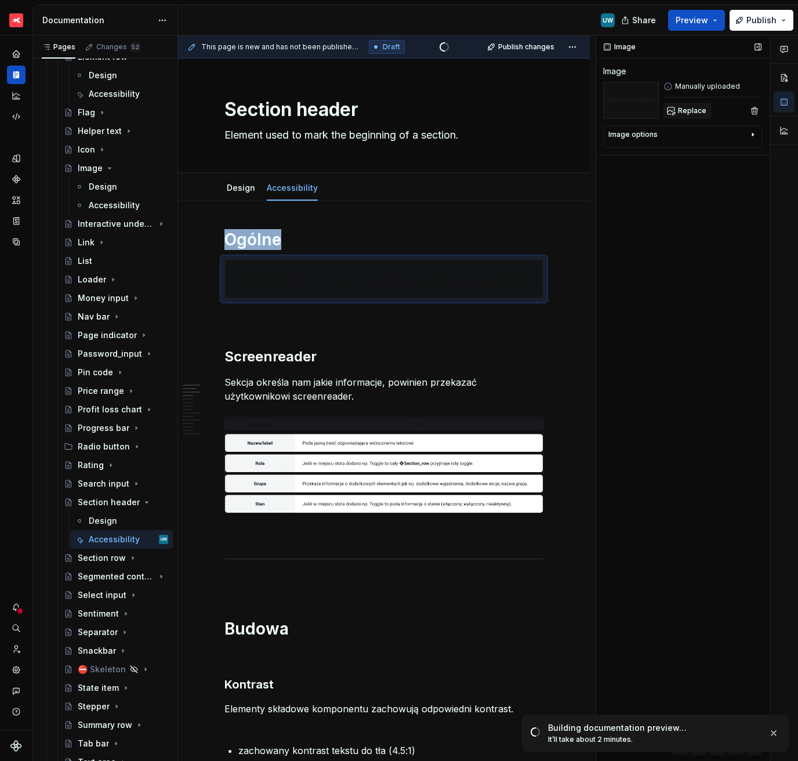
click at [684, 107] on span "Replace" at bounding box center [692, 110] width 28 height 9
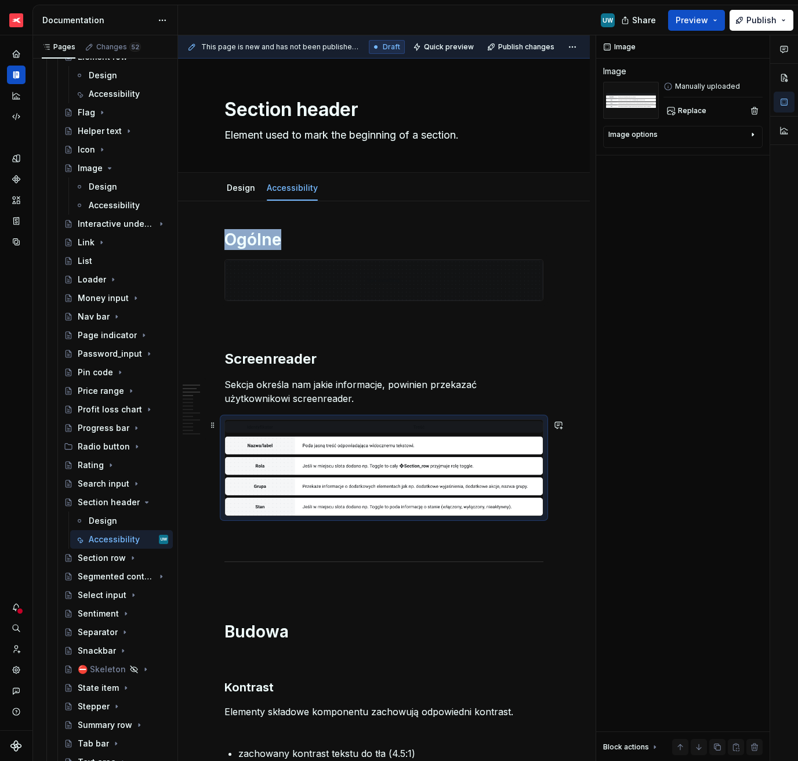
click at [286, 452] on img at bounding box center [384, 467] width 318 height 95
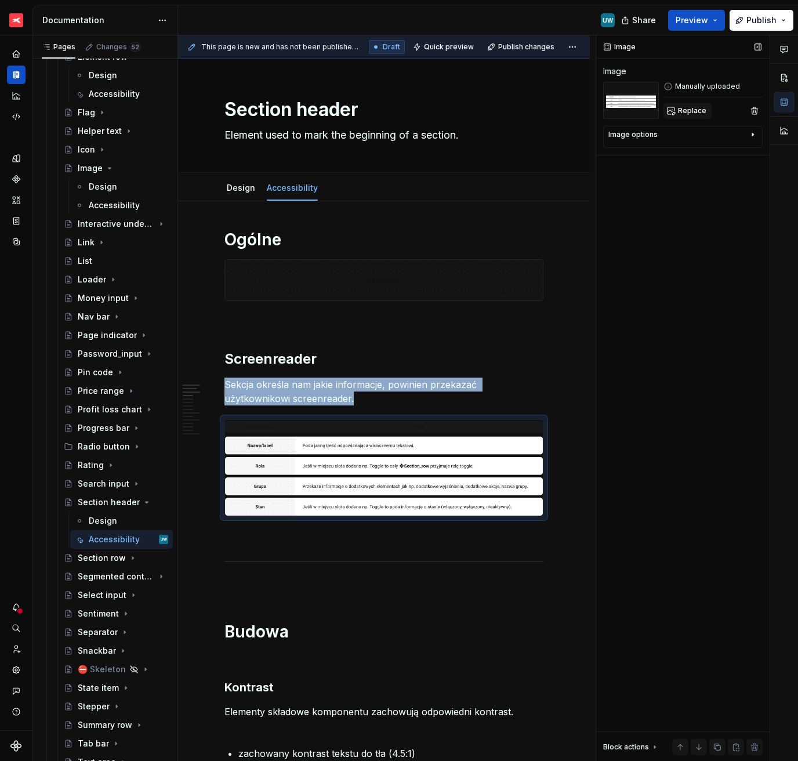
click at [691, 114] on span "Replace" at bounding box center [692, 110] width 28 height 9
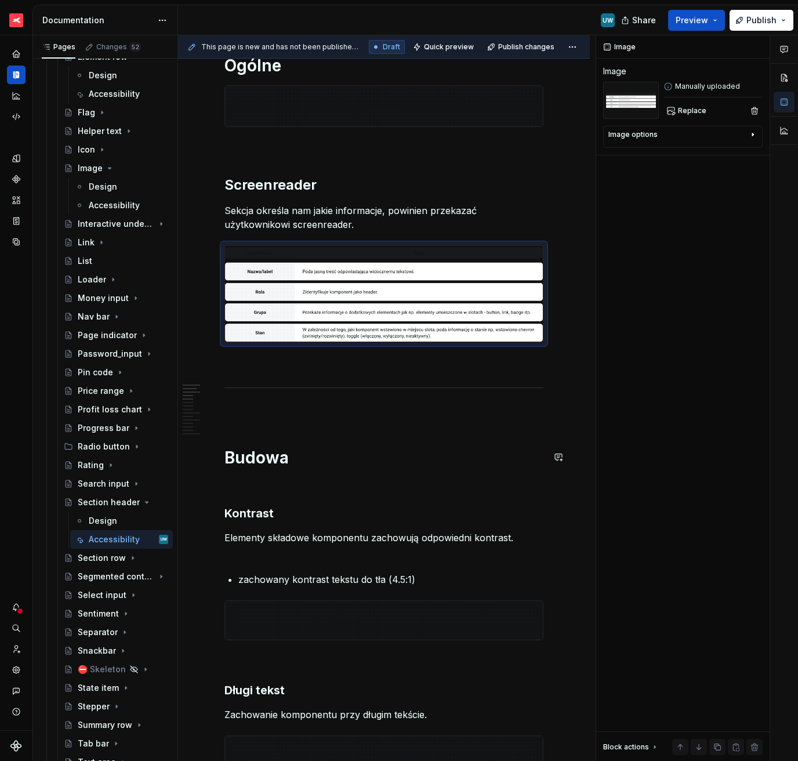
scroll to position [178, 0]
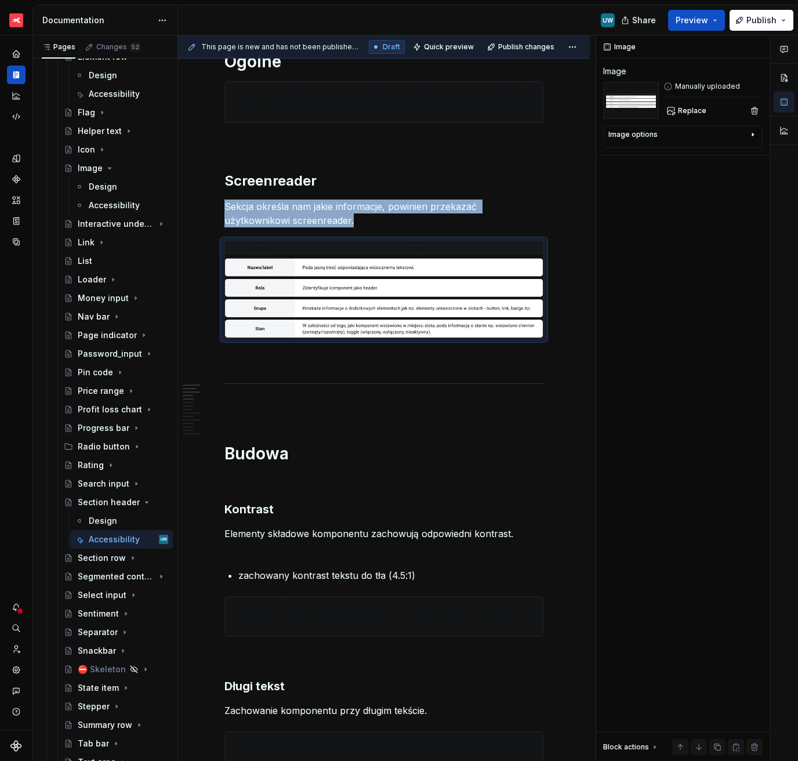
click at [282, 533] on p "Elementy składowe komponentu zachowują odpowiedni kontrast." at bounding box center [383, 541] width 319 height 28
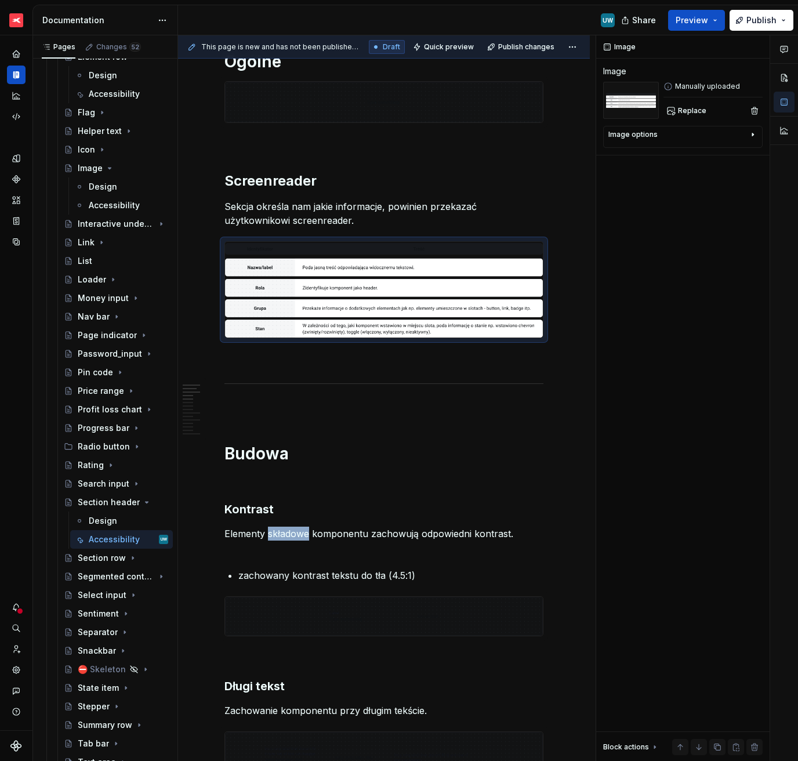
click at [282, 533] on p "Elementy składowe komponentu zachowują odpowiedni kontrast." at bounding box center [383, 541] width 319 height 28
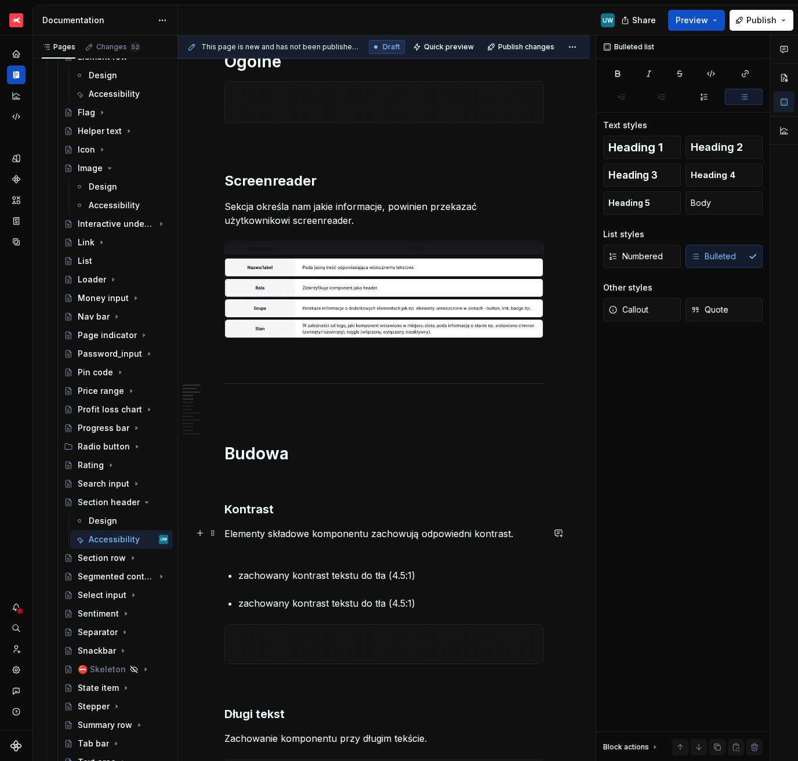
click at [256, 549] on p "Elementy składowe komponentu zachowują odpowiedni kontrast." at bounding box center [383, 541] width 319 height 28
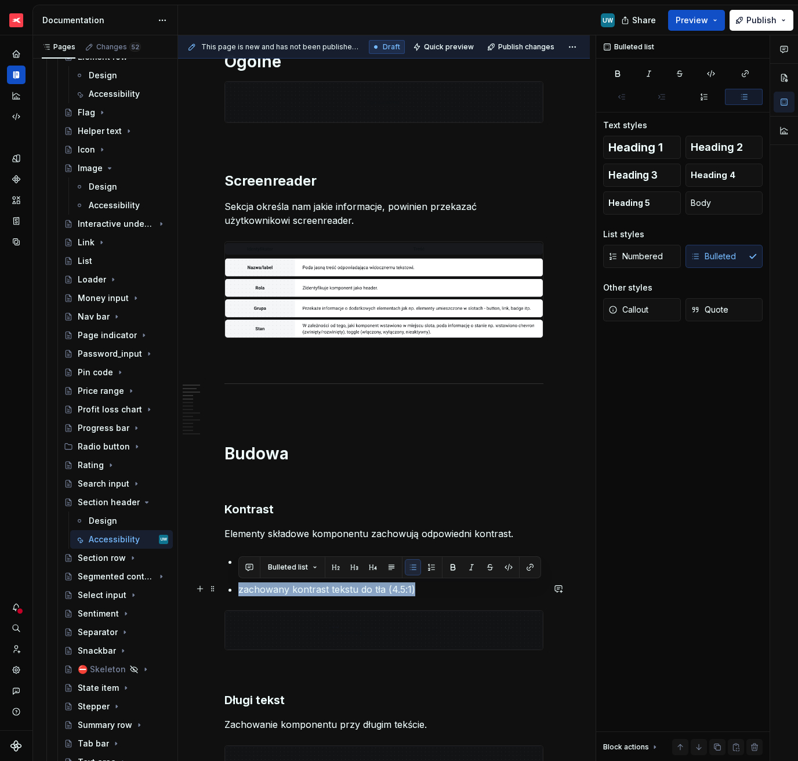
drag, startPoint x: 423, startPoint y: 585, endPoint x: 236, endPoint y: 593, distance: 187.0
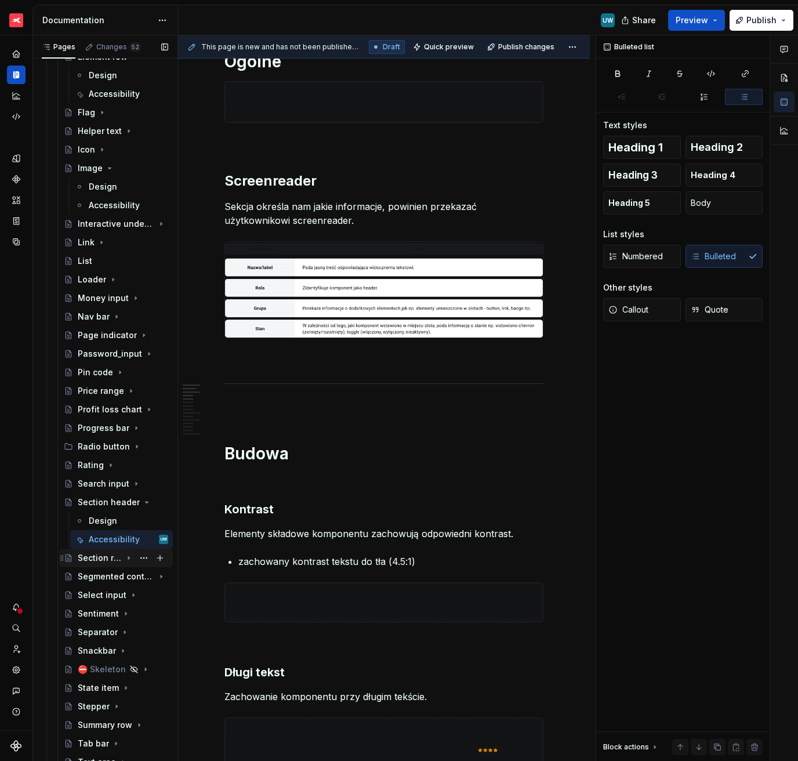
click at [102, 563] on div "Section row" at bounding box center [100, 558] width 44 height 12
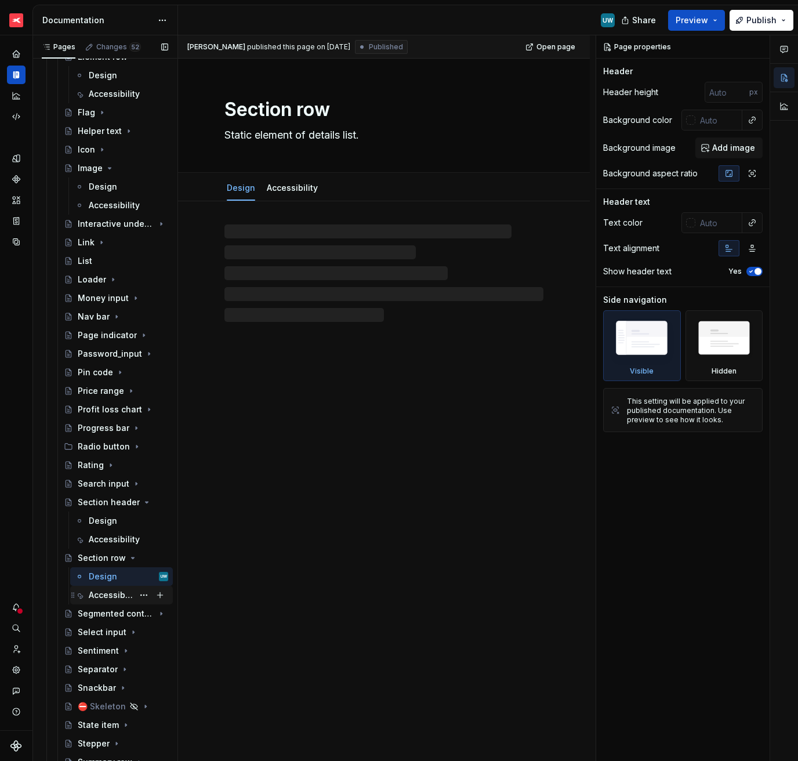
click at [103, 597] on div "Accessibility" at bounding box center [111, 595] width 45 height 12
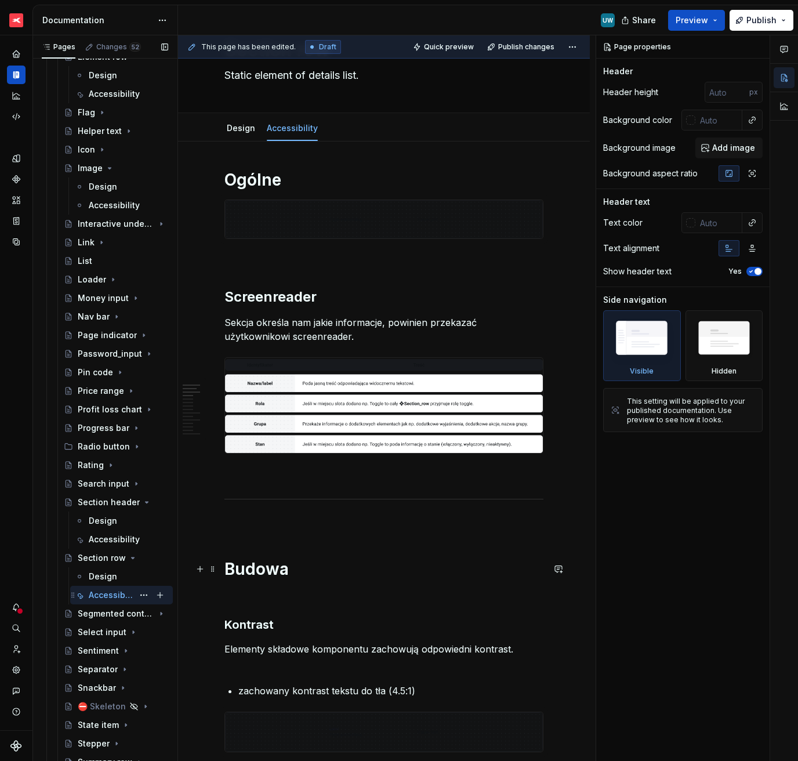
scroll to position [131, 0]
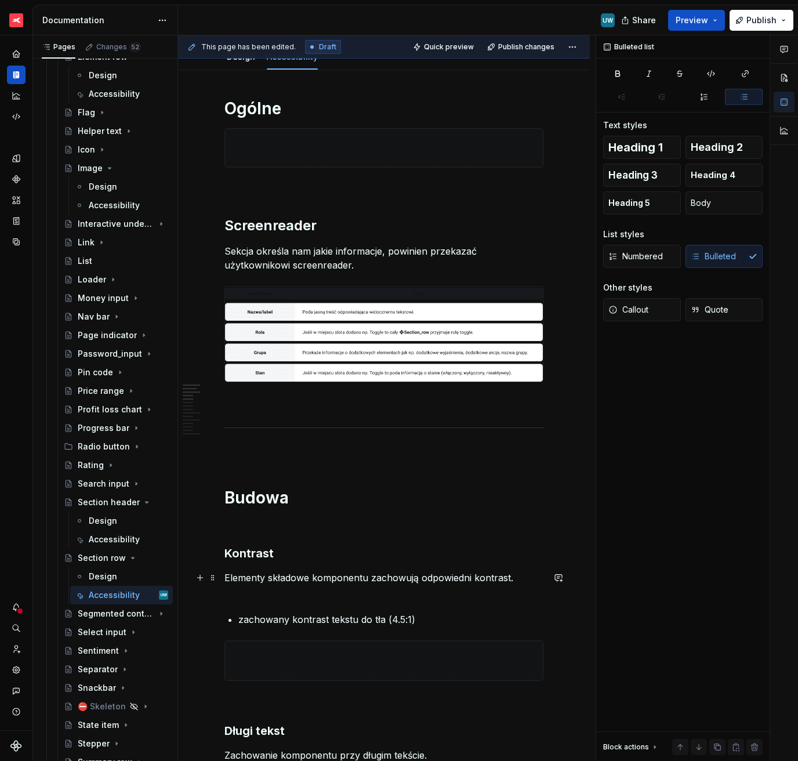
click at [240, 597] on p "Elementy składowe komponentu zachowują odpowiedni kontrast." at bounding box center [383, 585] width 319 height 28
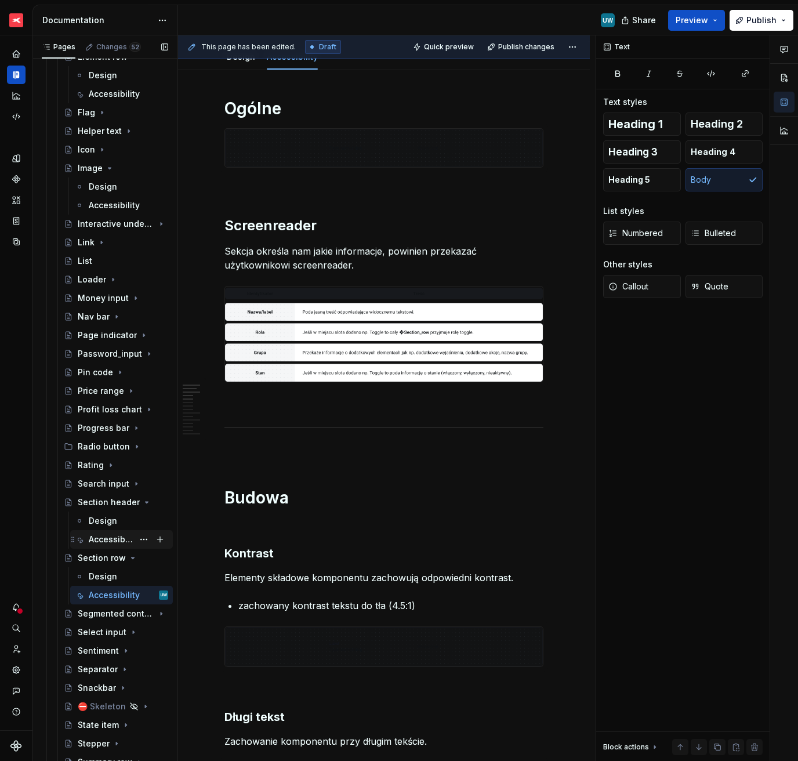
click at [96, 539] on div "Accessibility" at bounding box center [111, 540] width 45 height 12
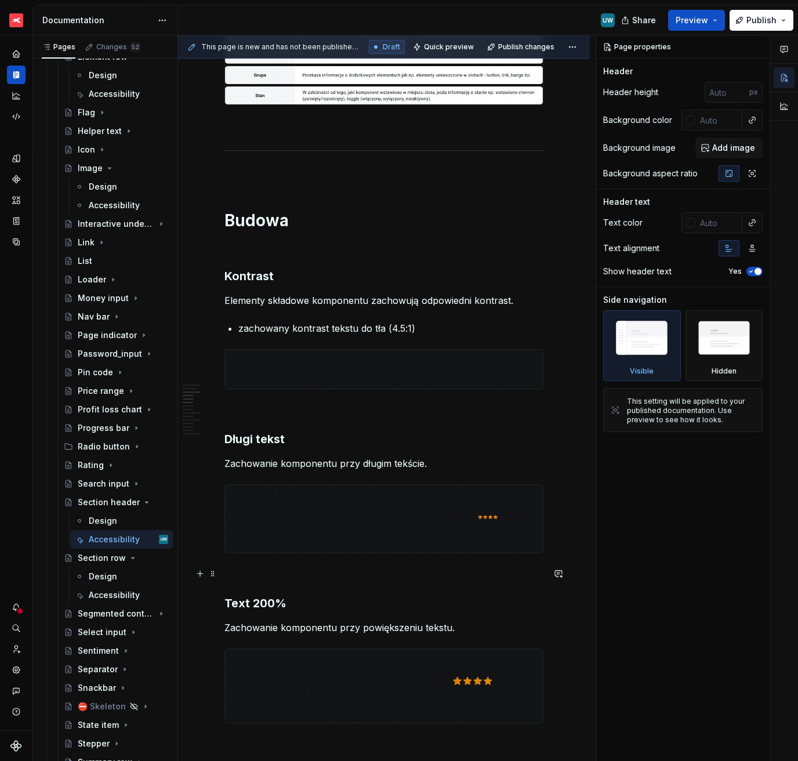
scroll to position [414, 0]
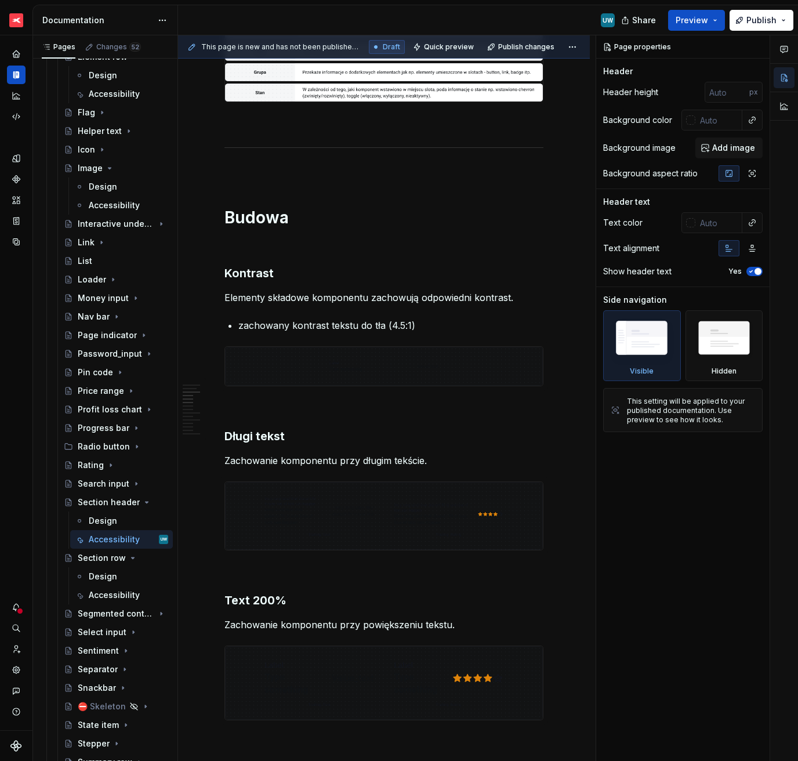
click at [355, 372] on img at bounding box center [384, 366] width 318 height 39
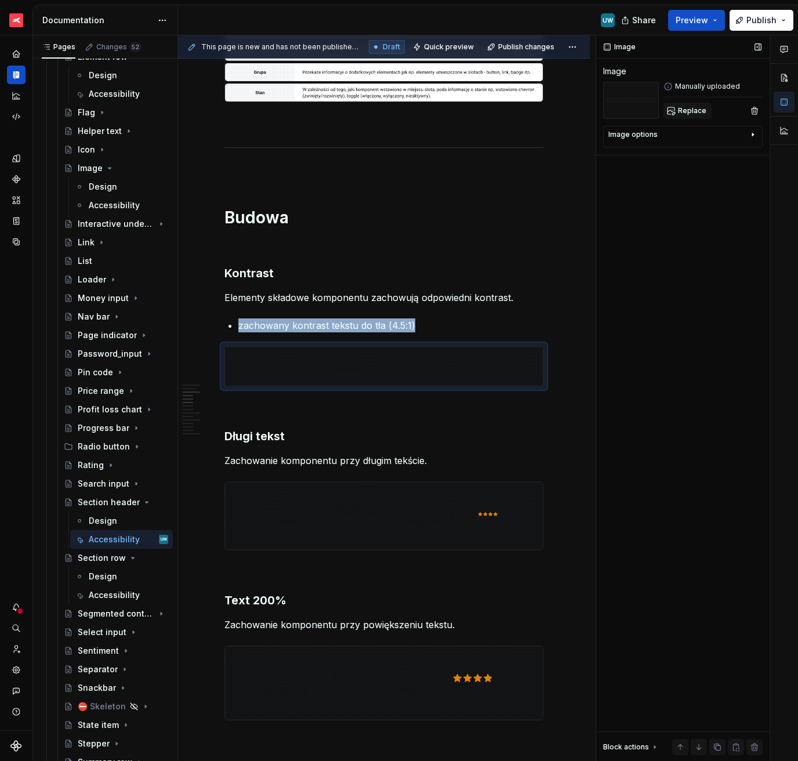
click at [708, 112] on button "Replace" at bounding box center [688, 111] width 48 height 16
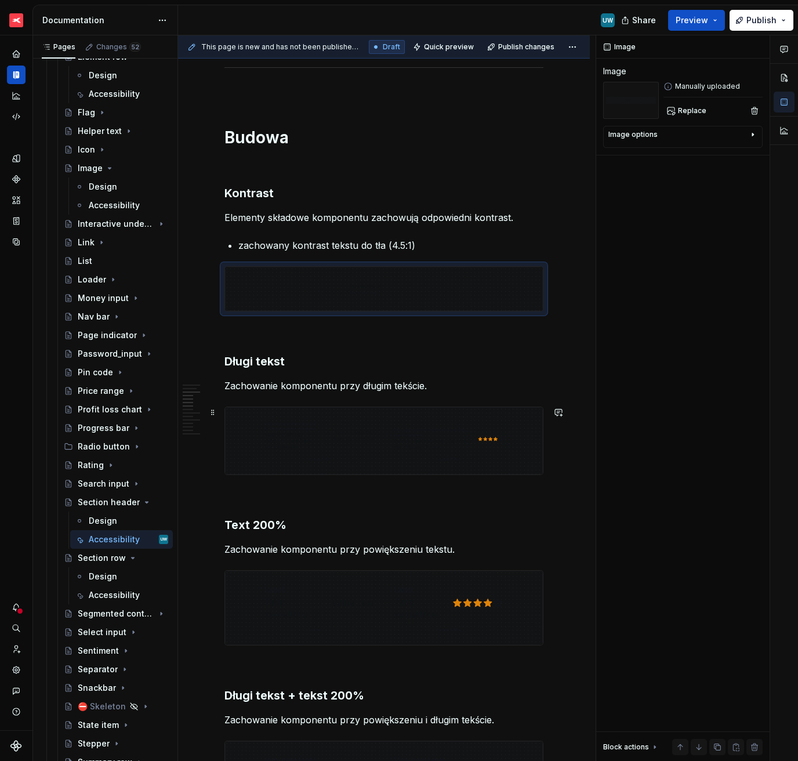
scroll to position [555, 0]
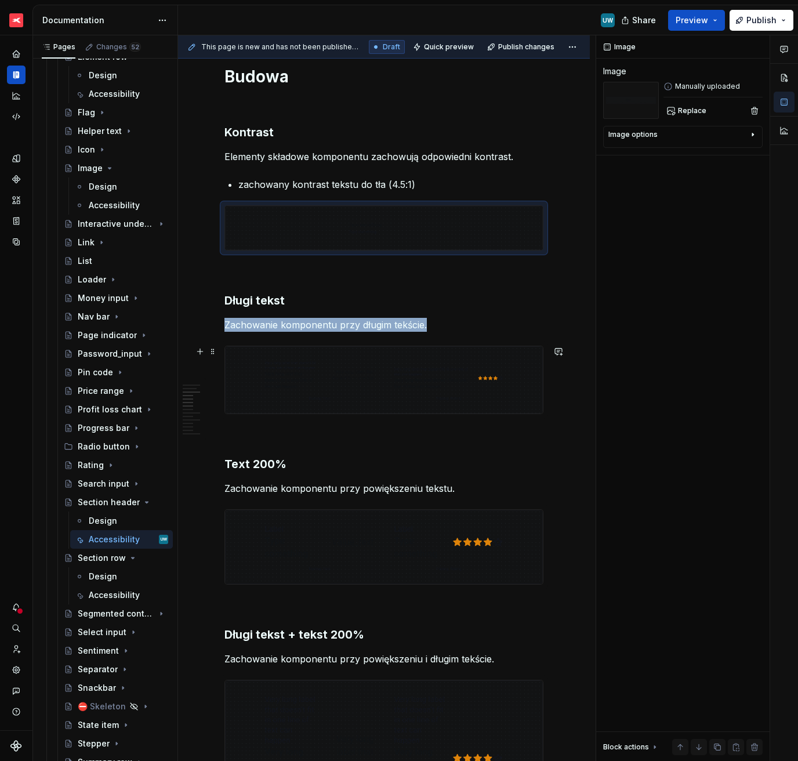
click at [384, 369] on img at bounding box center [384, 379] width 318 height 67
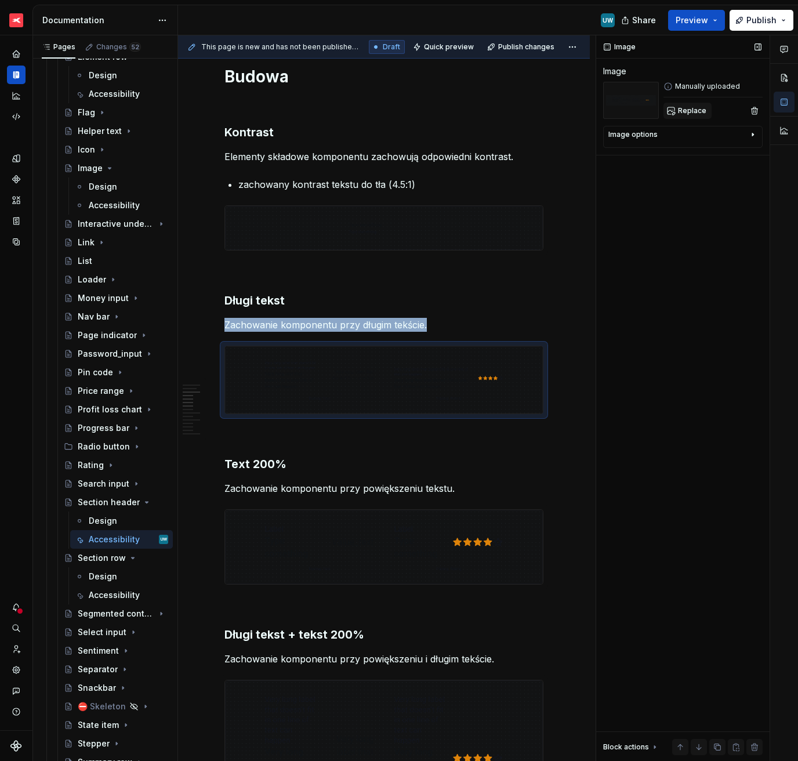
click at [691, 111] on span "Replace" at bounding box center [692, 110] width 28 height 9
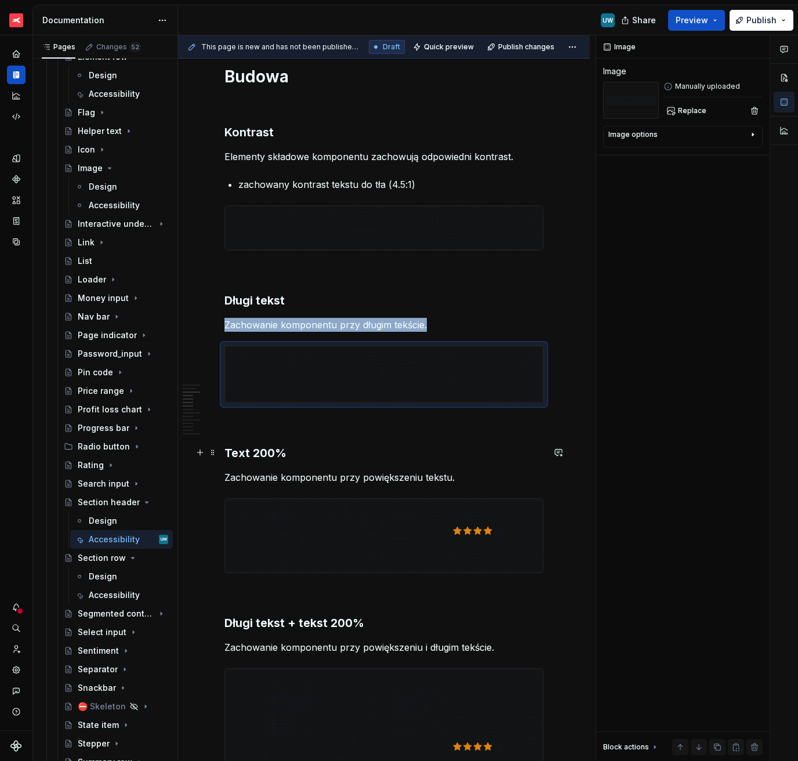
type textarea "*"
click at [245, 458] on h3 "Text 200%" at bounding box center [383, 453] width 319 height 16
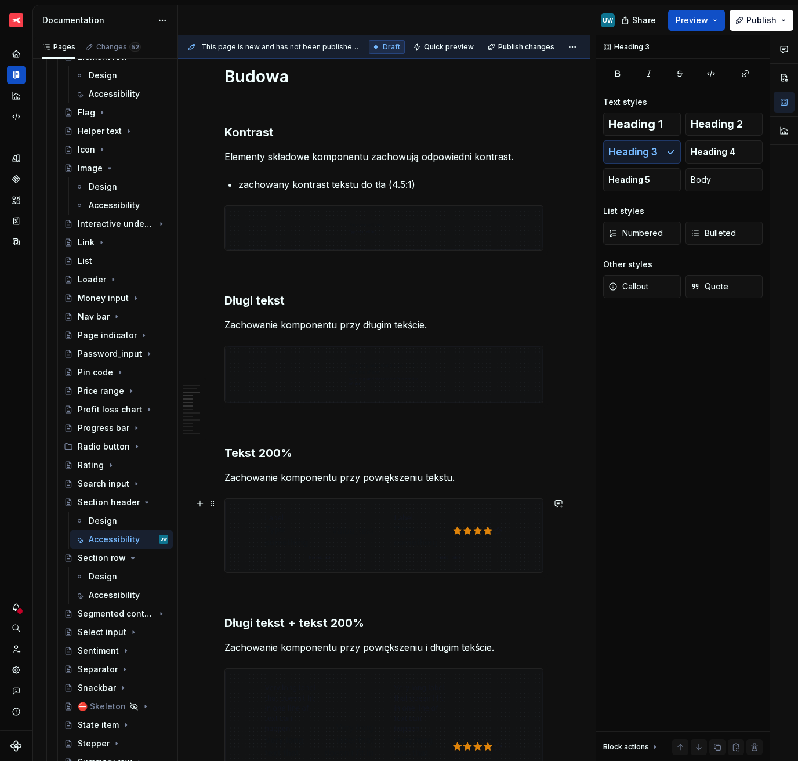
click at [343, 523] on img at bounding box center [384, 536] width 318 height 74
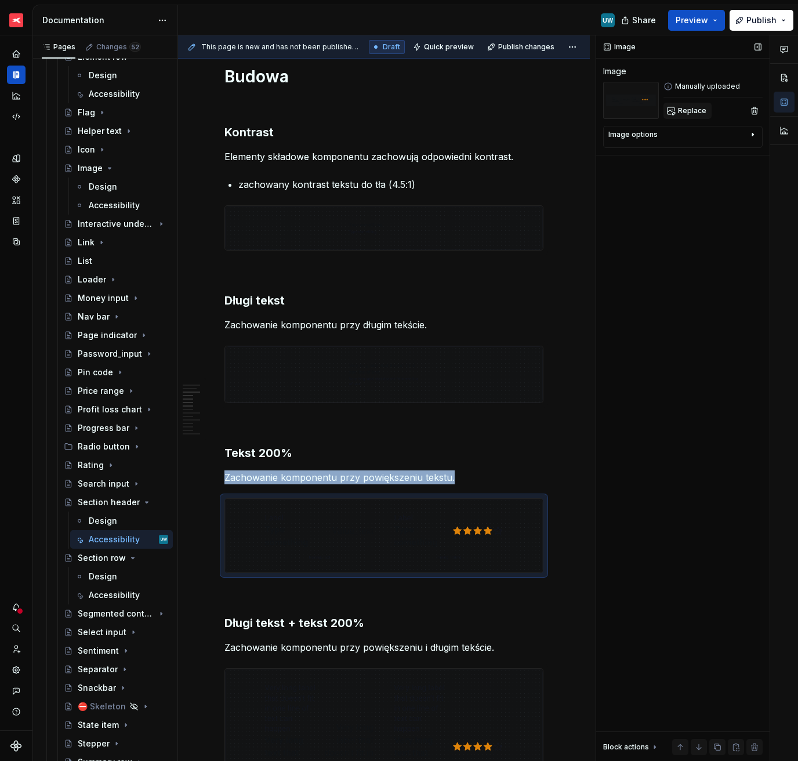
click at [697, 108] on span "Replace" at bounding box center [692, 110] width 28 height 9
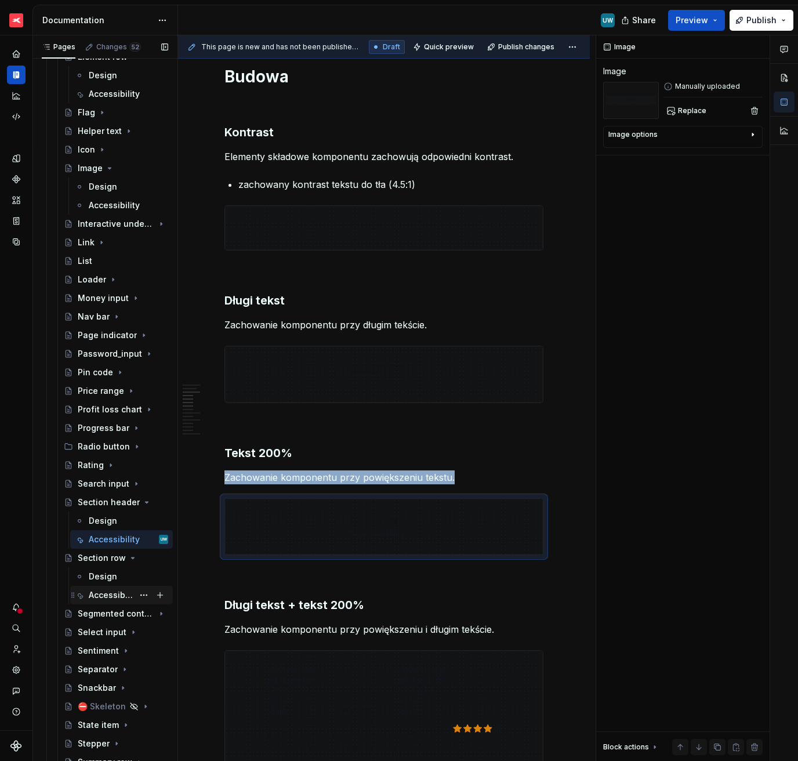
click at [107, 594] on div "Accessibility" at bounding box center [111, 595] width 45 height 12
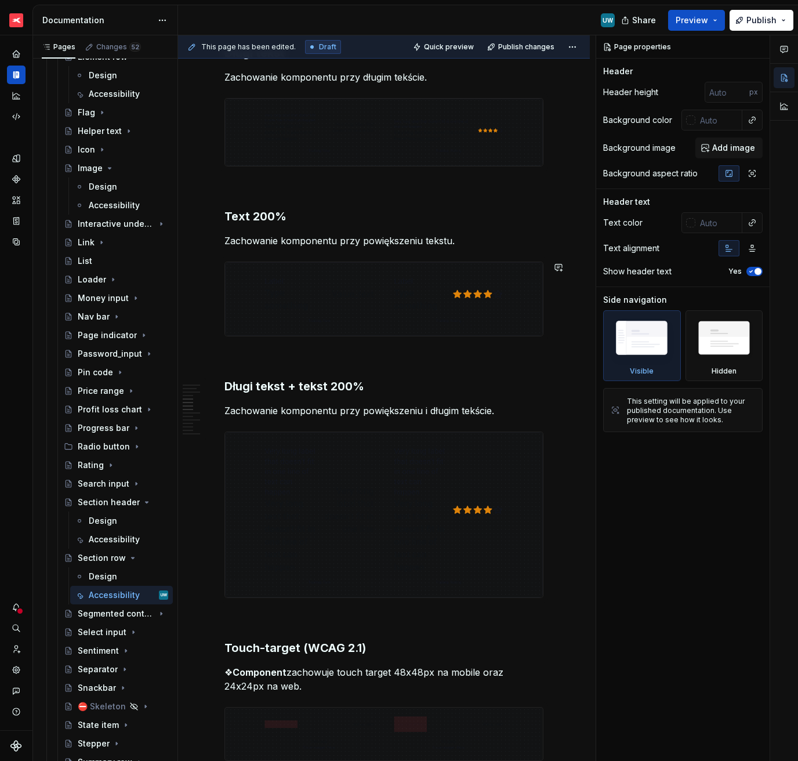
scroll to position [758, 0]
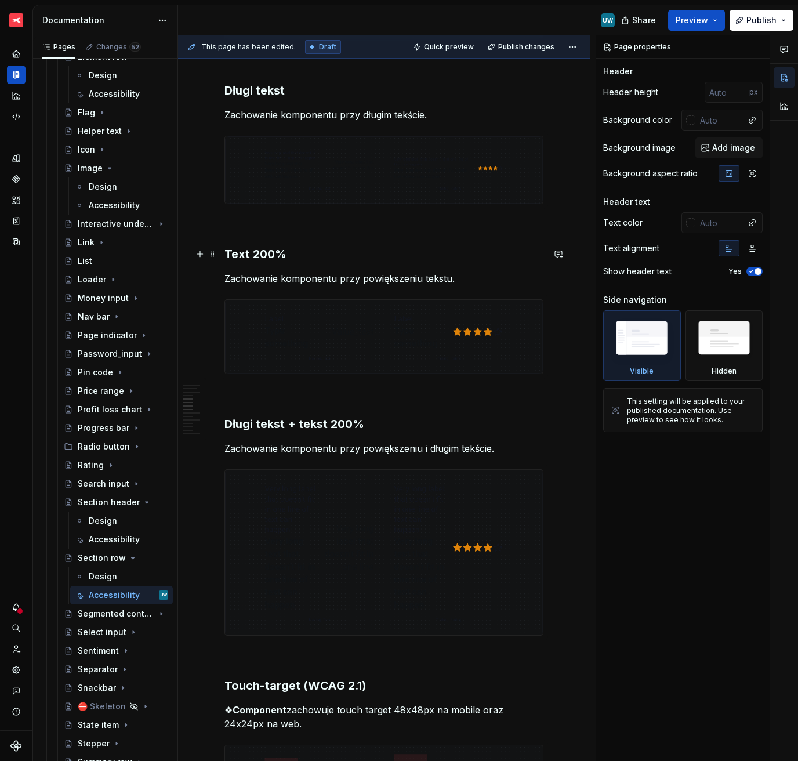
type textarea "*"
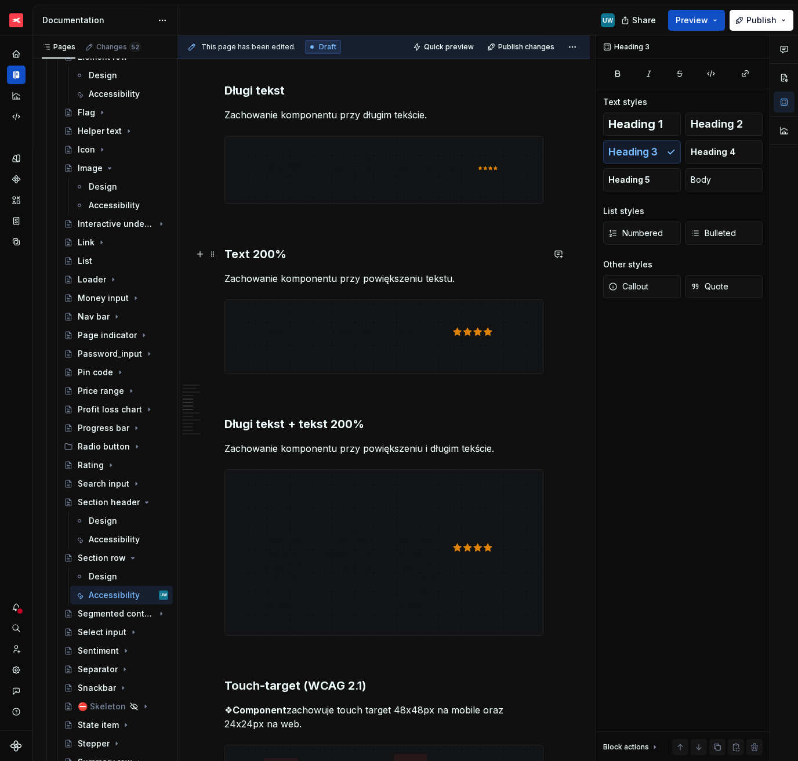
click at [244, 253] on h3 "Text 200%" at bounding box center [383, 254] width 319 height 16
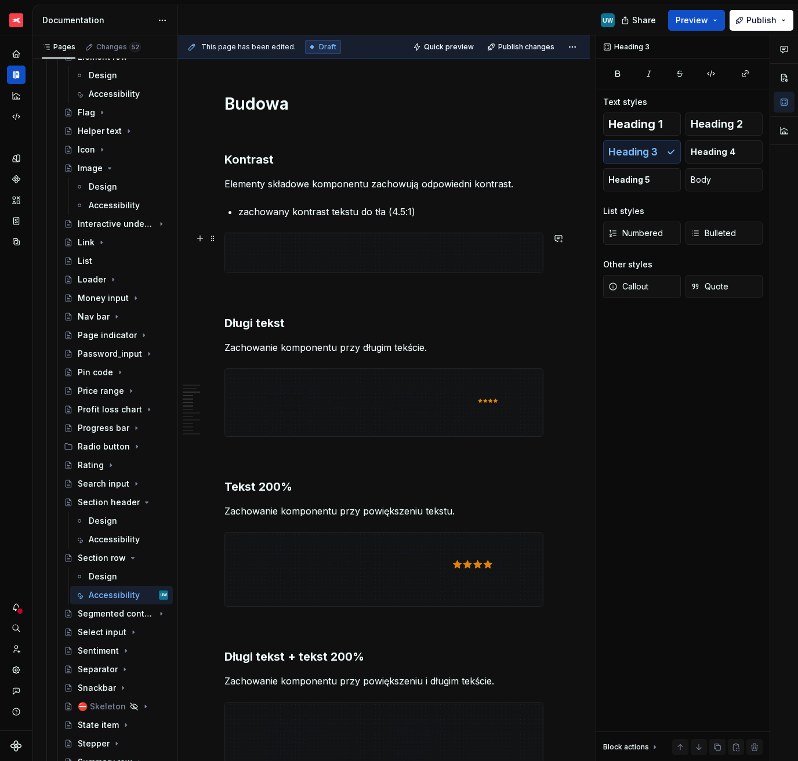
scroll to position [522, 0]
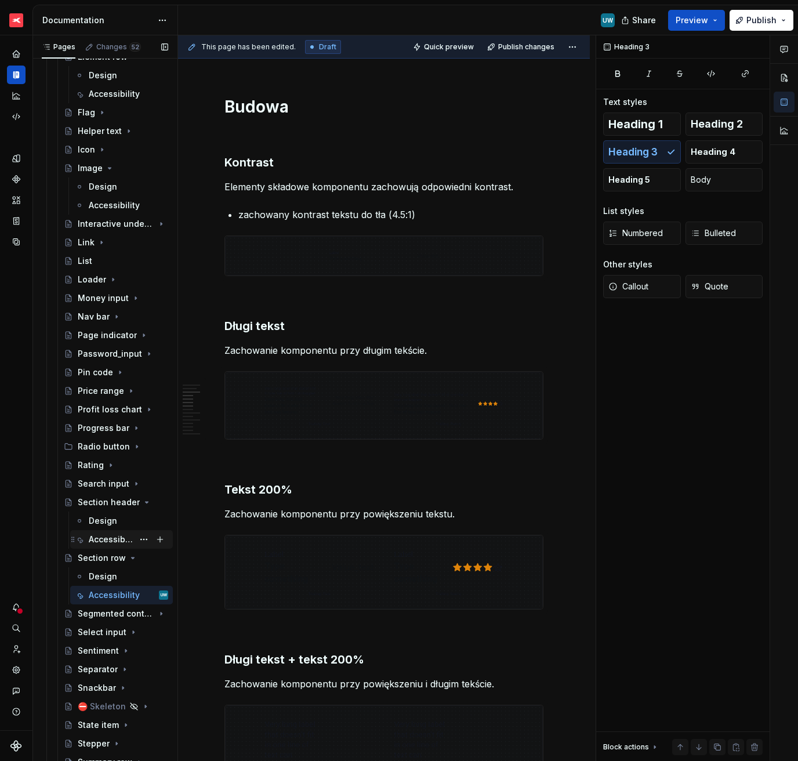
click at [100, 544] on div "Accessibility" at bounding box center [111, 540] width 45 height 12
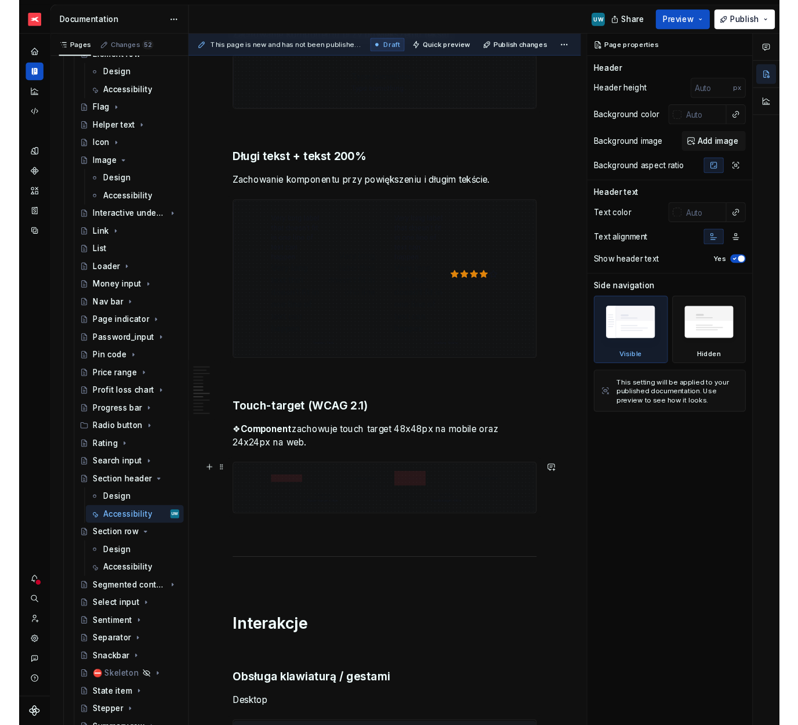
scroll to position [999, 0]
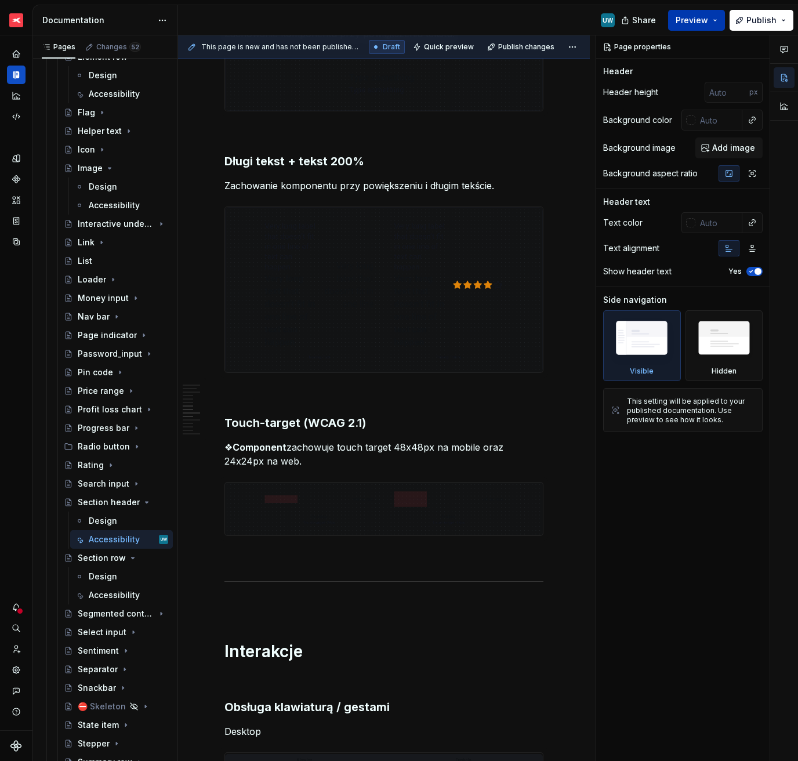
click at [683, 21] on span "Preview" at bounding box center [692, 21] width 32 height 12
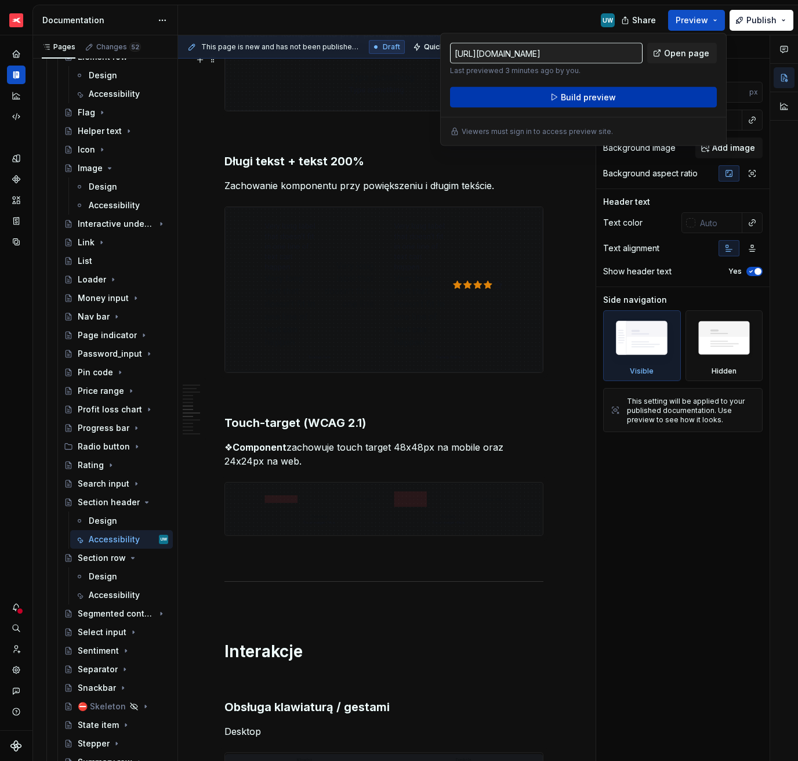
click at [542, 97] on button "Build preview" at bounding box center [583, 97] width 267 height 21
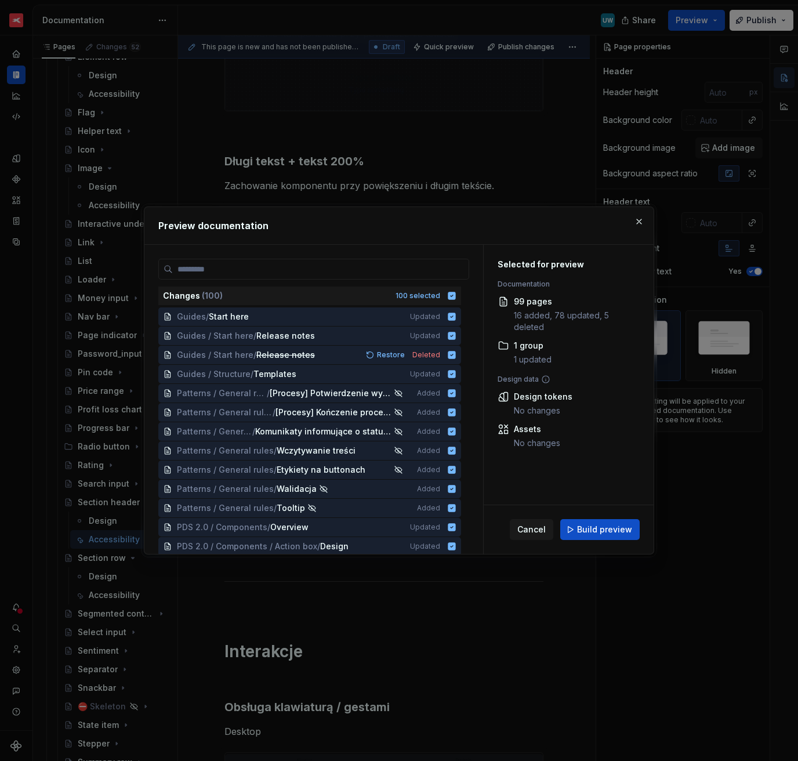
click at [608, 519] on button "Build preview" at bounding box center [599, 529] width 79 height 21
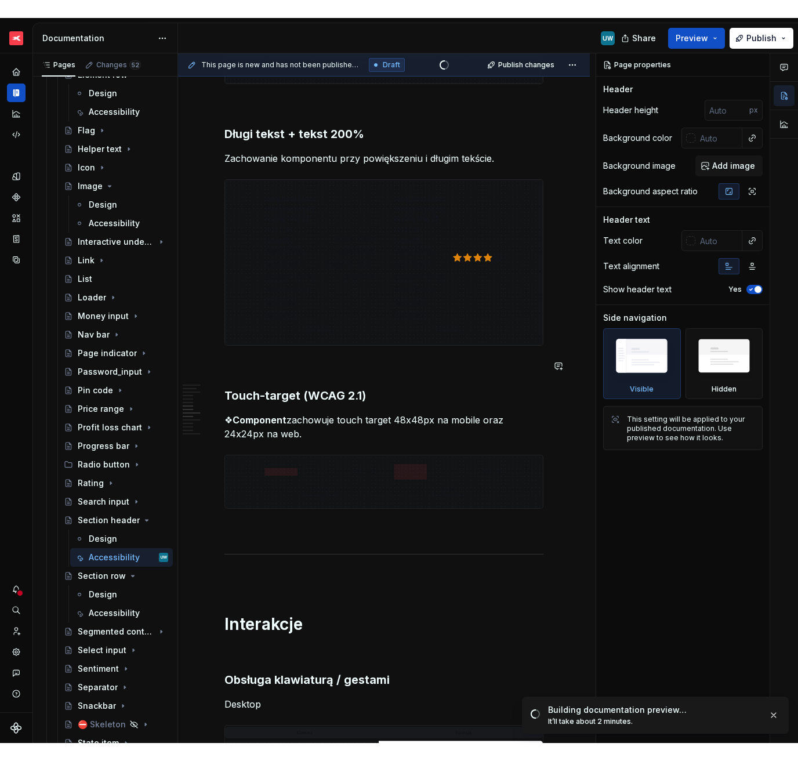
scroll to position [1045, 0]
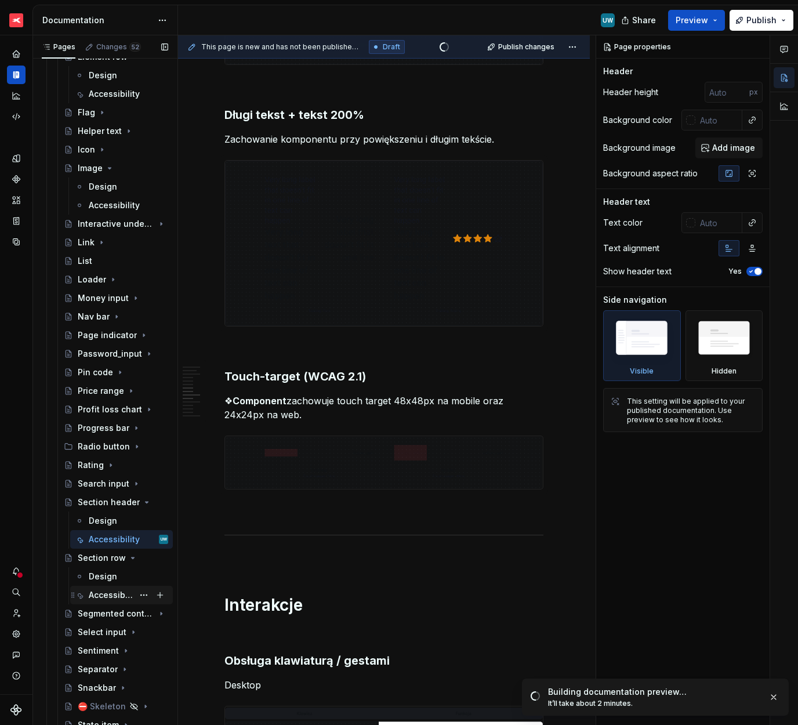
click at [98, 592] on div "Accessibility" at bounding box center [111, 595] width 45 height 12
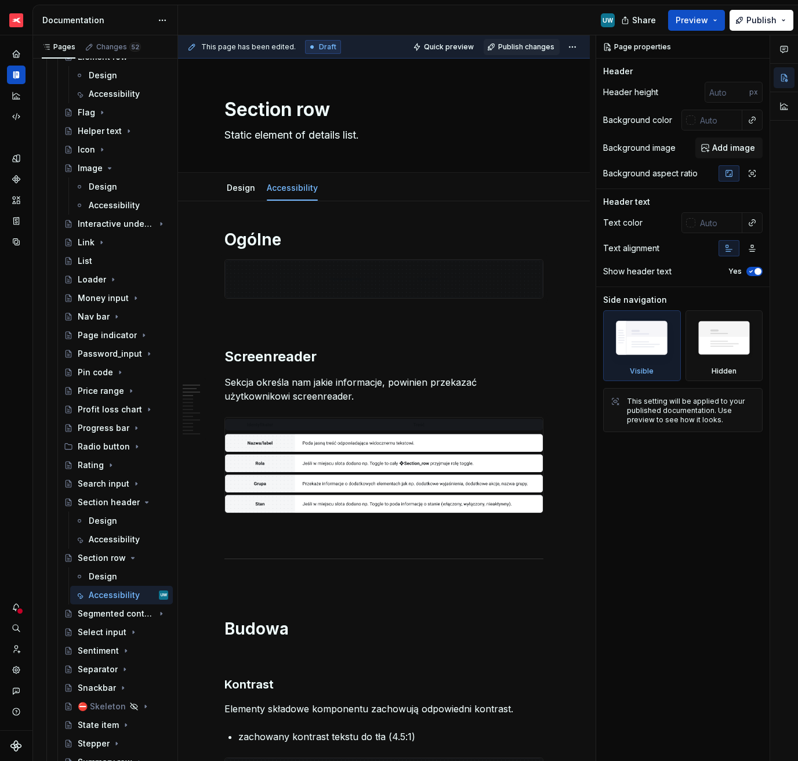
click at [519, 50] on span "Publish changes" at bounding box center [526, 46] width 56 height 9
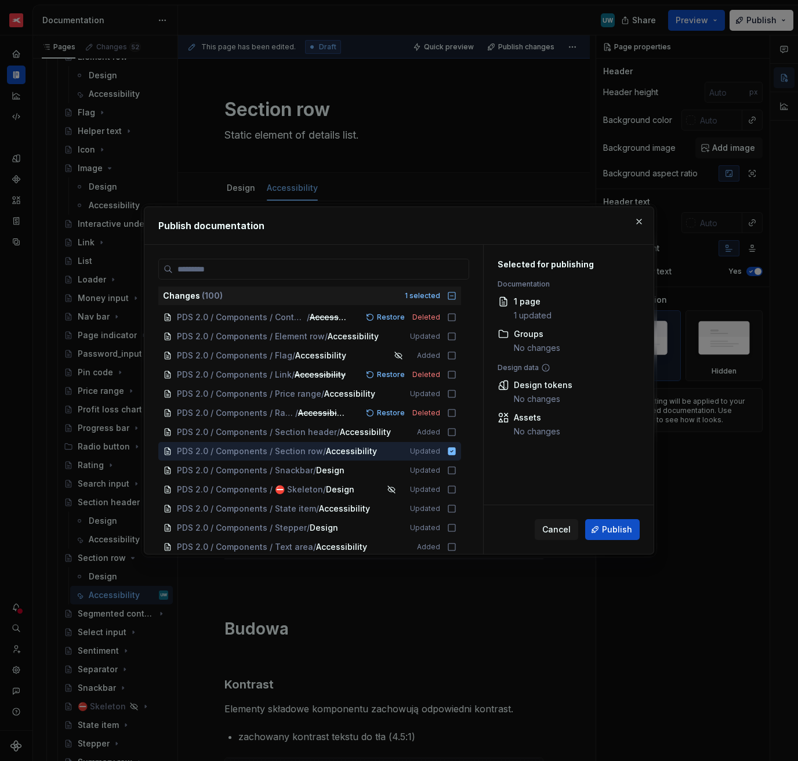
scroll to position [473, 0]
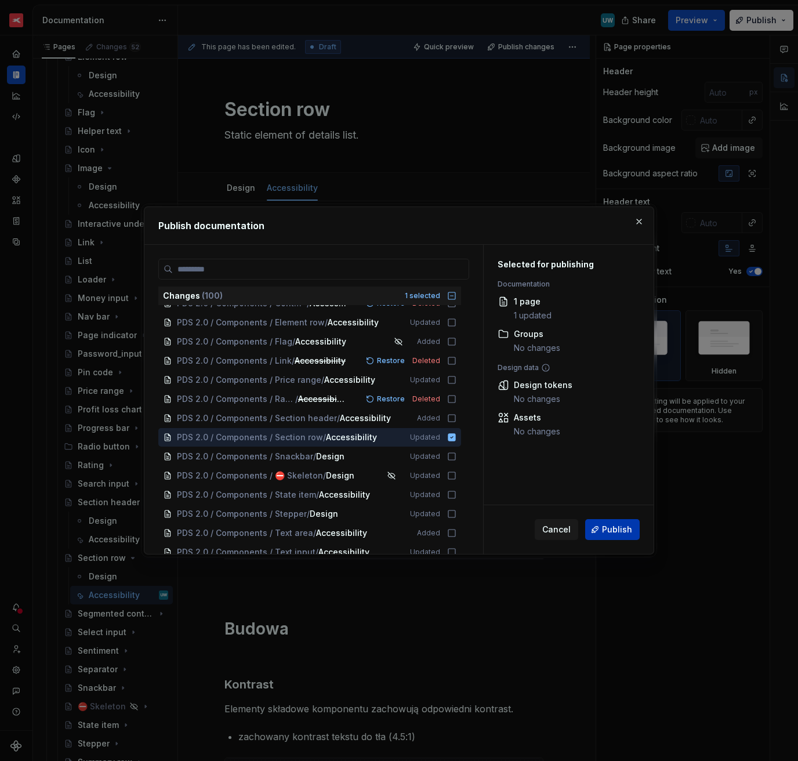
click at [616, 527] on span "Publish" at bounding box center [617, 530] width 30 height 12
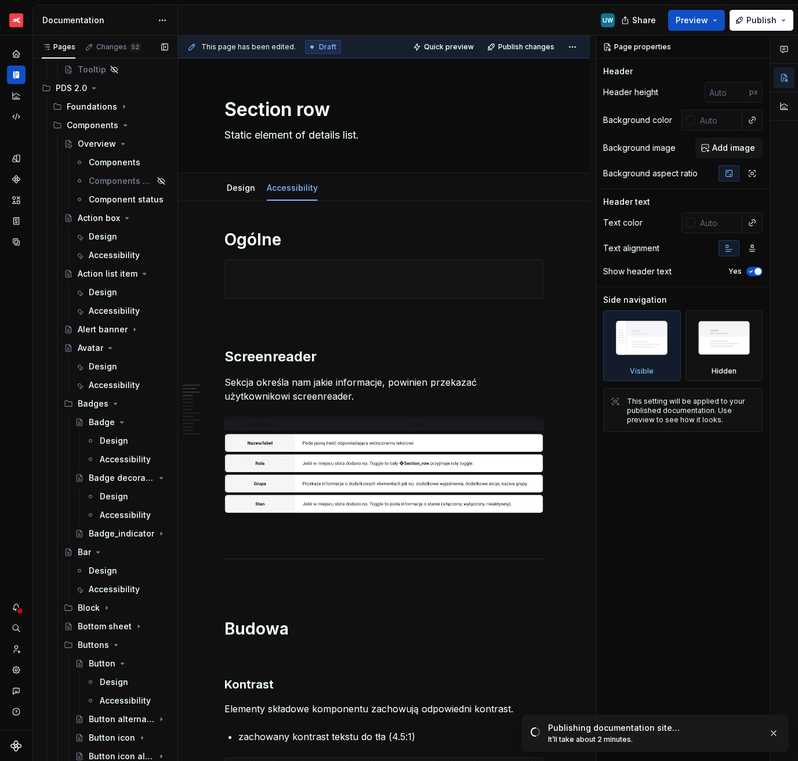
scroll to position [453, 0]
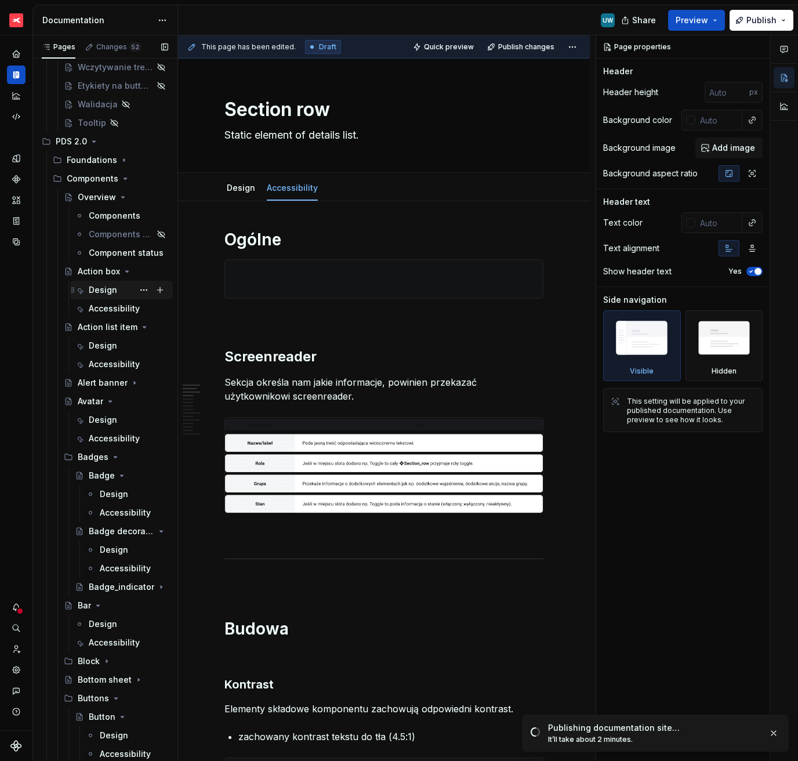
click at [102, 292] on div "Design" at bounding box center [103, 290] width 28 height 12
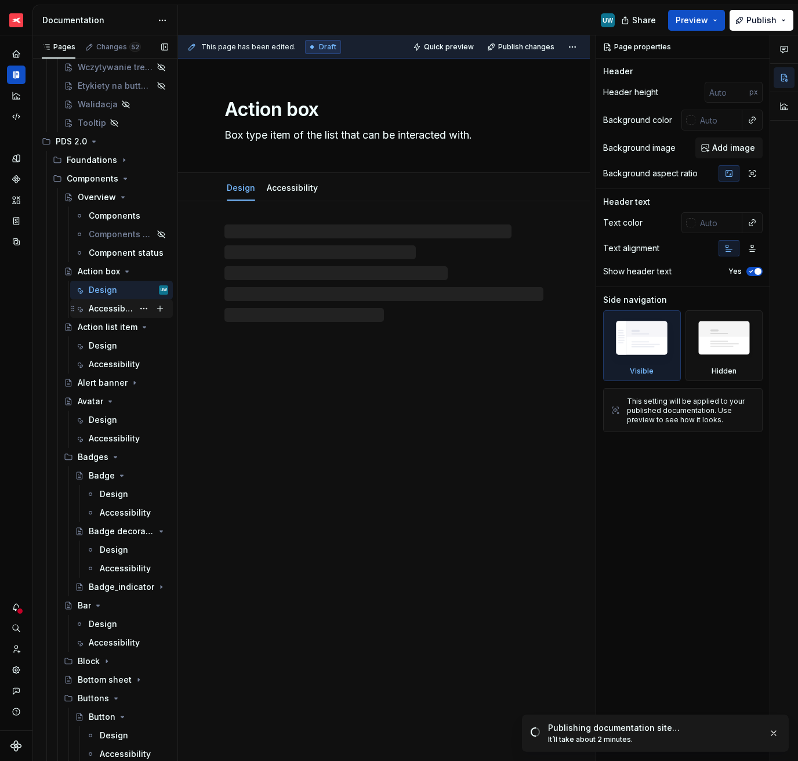
click at [102, 312] on div "Accessibility" at bounding box center [111, 309] width 45 height 12
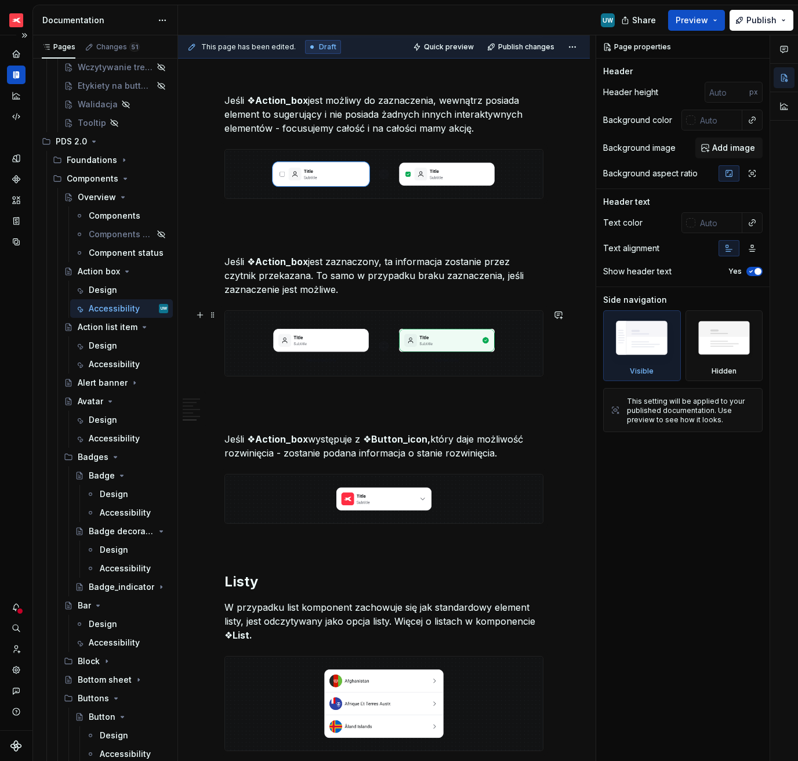
scroll to position [2270, 0]
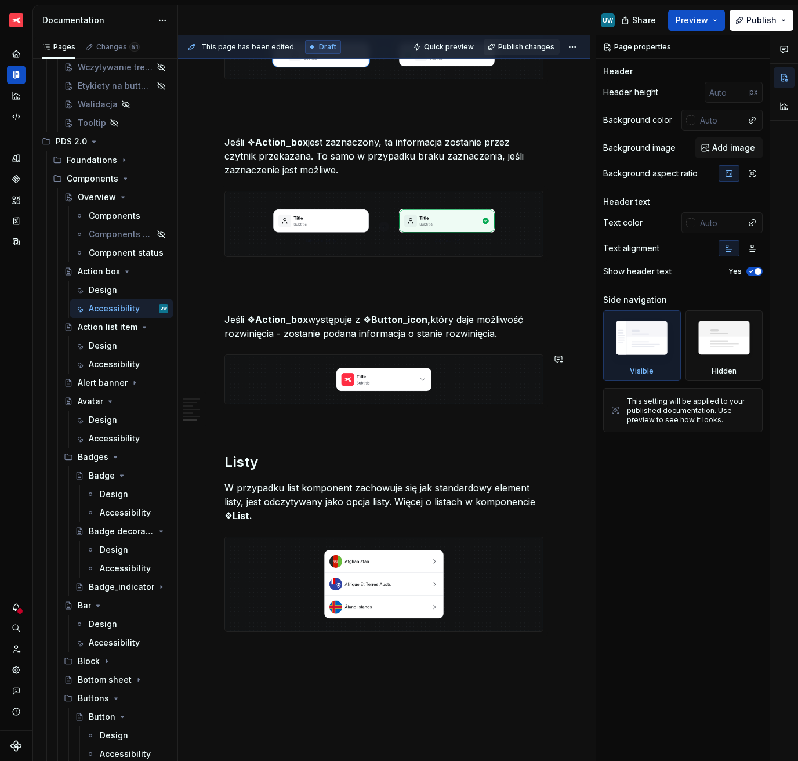
click at [520, 48] on span "Publish changes" at bounding box center [526, 46] width 56 height 9
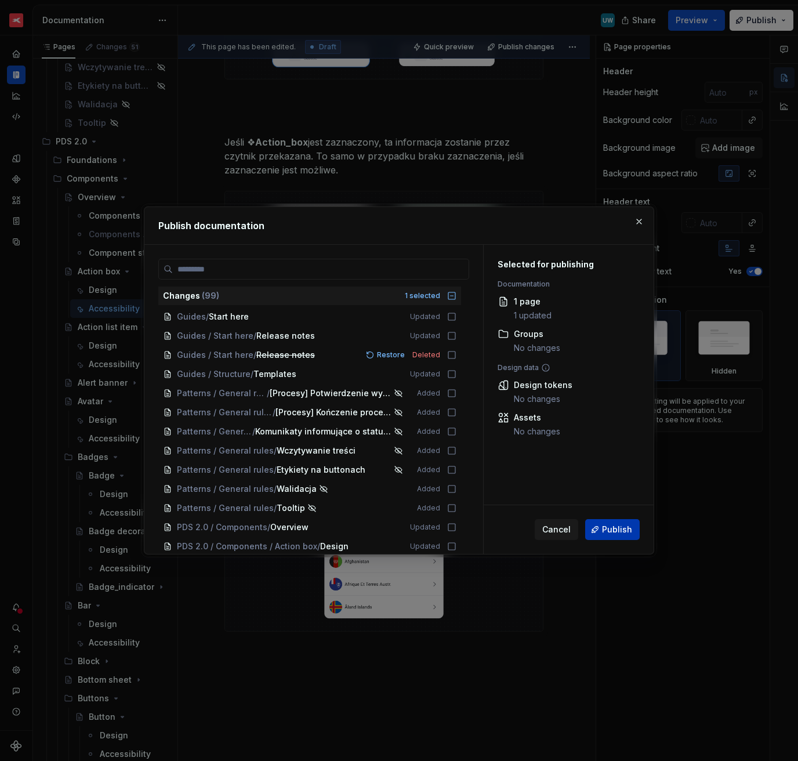
click at [609, 528] on span "Publish" at bounding box center [617, 530] width 30 height 12
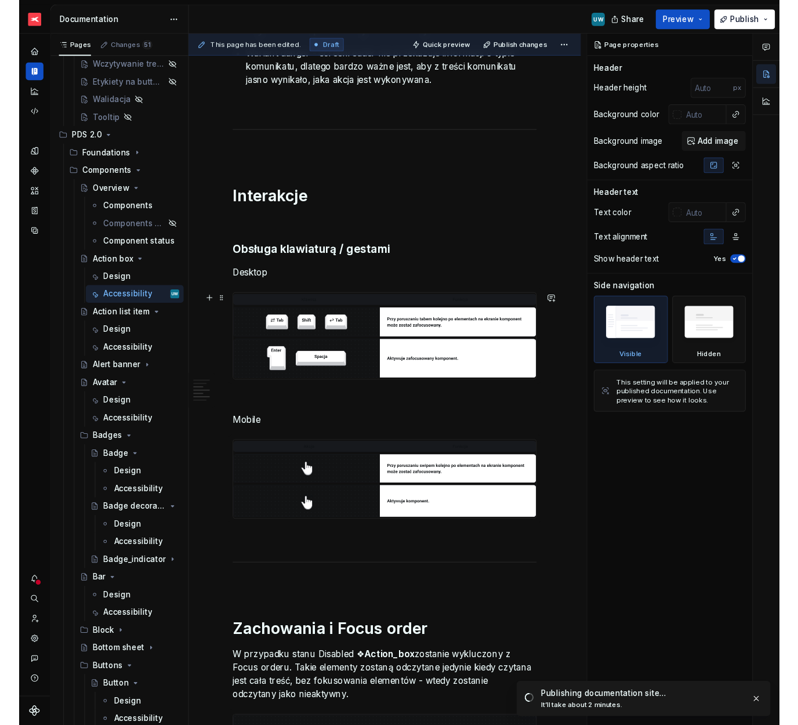
scroll to position [523, 0]
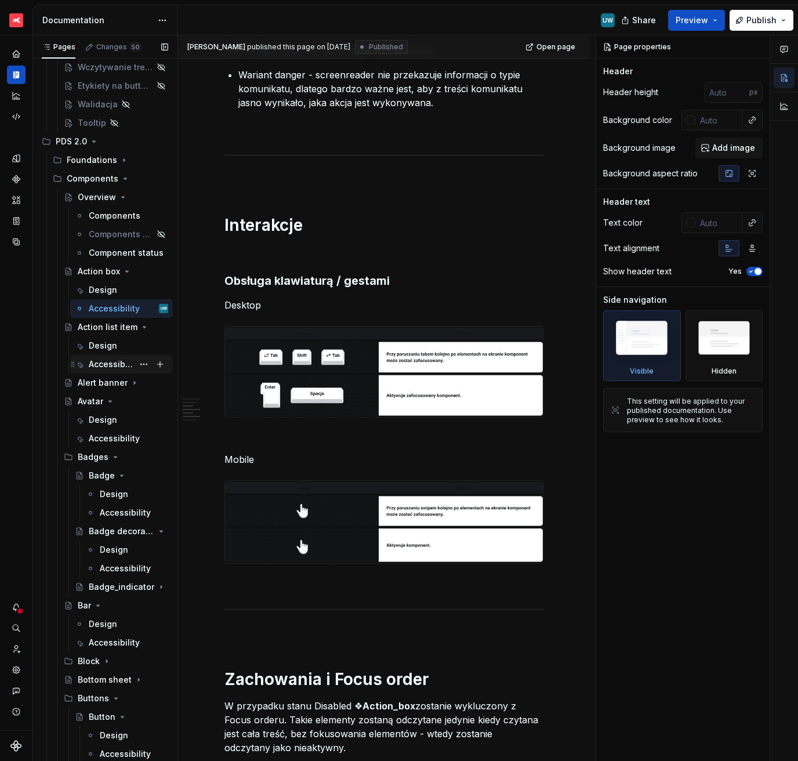
click at [105, 369] on div "Accessibility" at bounding box center [111, 364] width 45 height 12
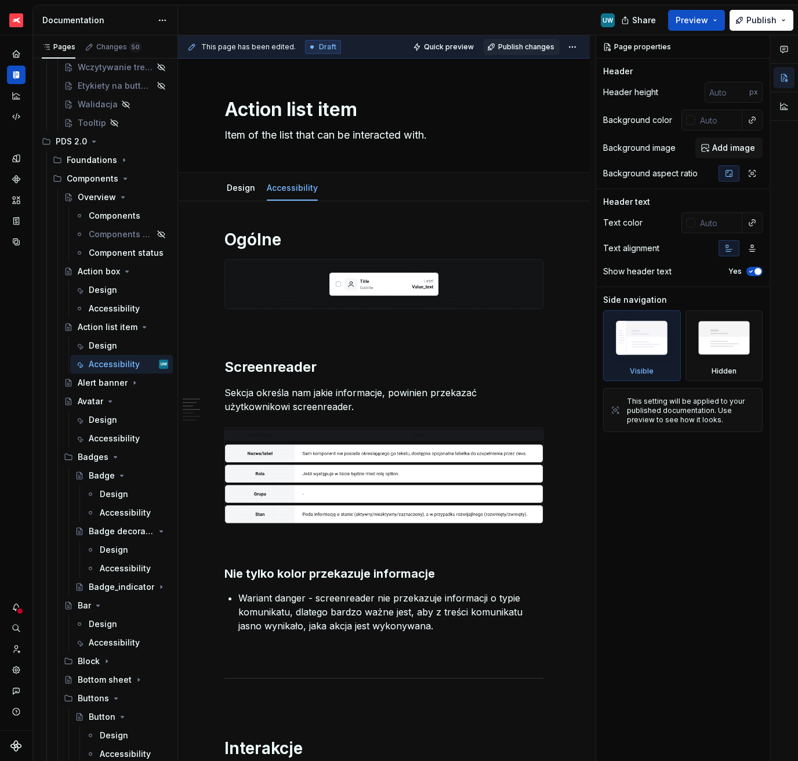
click at [522, 46] on span "Publish changes" at bounding box center [526, 46] width 56 height 9
click at [531, 49] on span "Publish changes" at bounding box center [526, 46] width 56 height 9
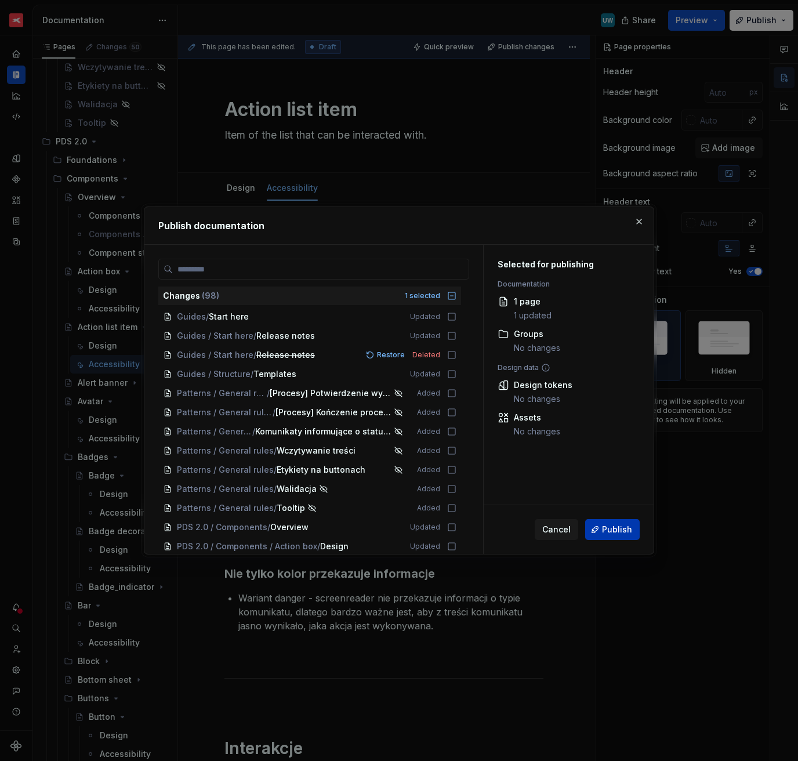
click at [617, 528] on span "Publish" at bounding box center [617, 530] width 30 height 12
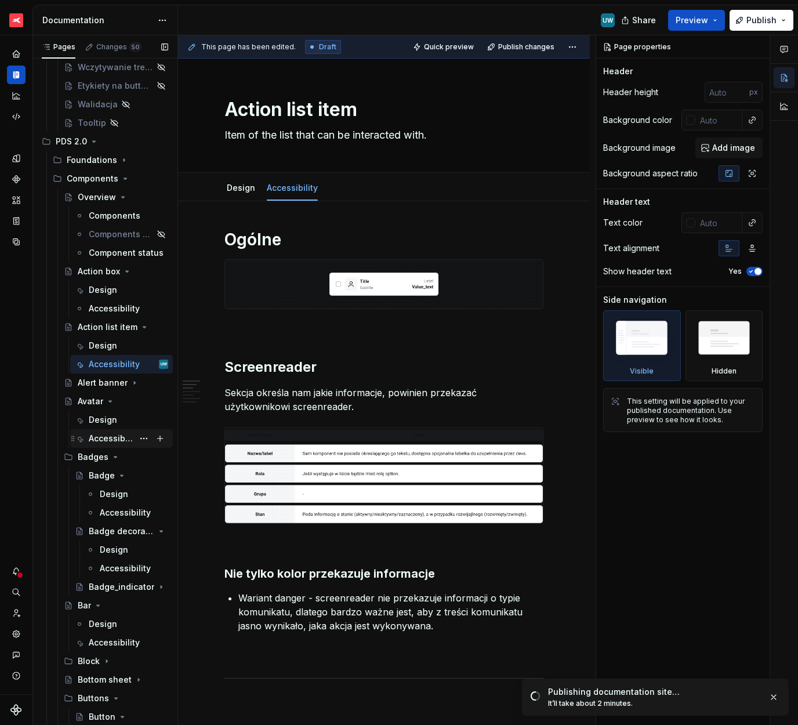
click at [98, 445] on div "Accessibility" at bounding box center [128, 438] width 79 height 16
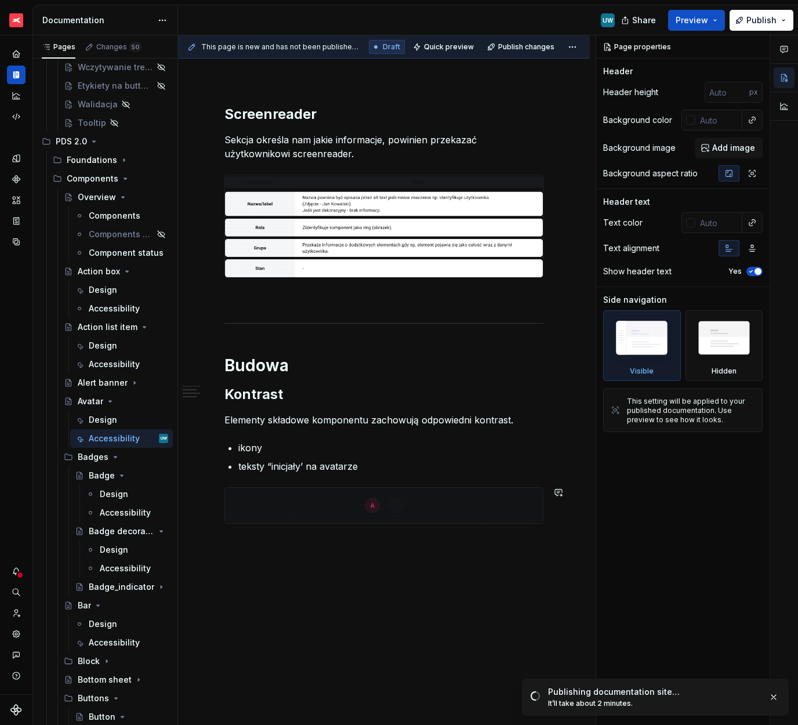
scroll to position [332, 0]
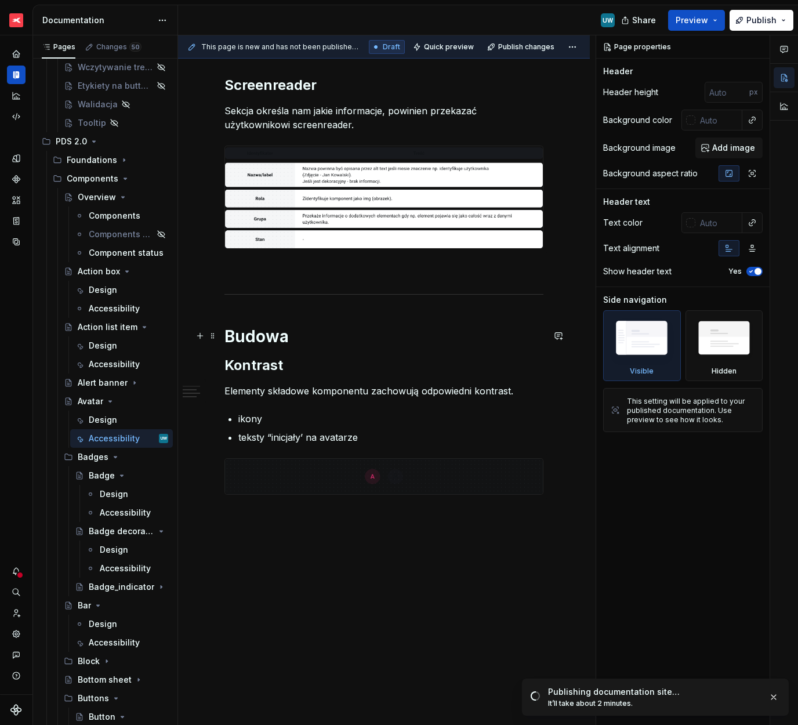
click at [315, 340] on h1 "Budowa" at bounding box center [383, 336] width 319 height 21
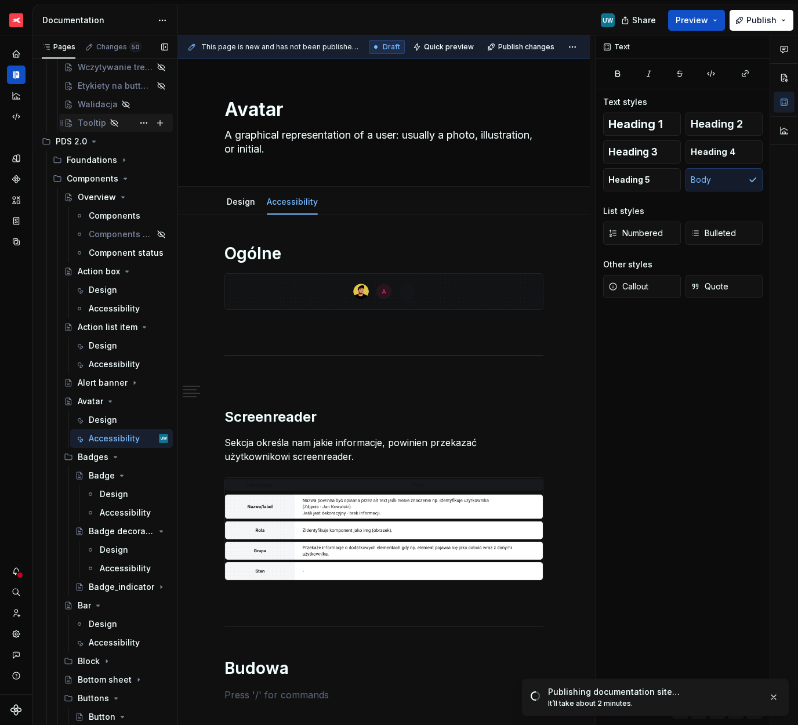
scroll to position [453, 0]
click at [109, 254] on div "Component status" at bounding box center [111, 253] width 45 height 12
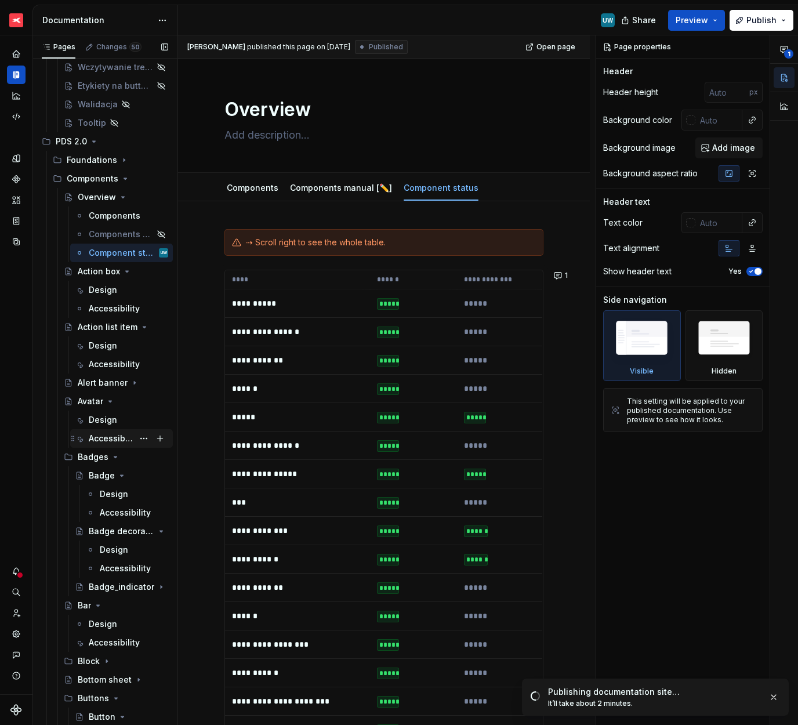
click at [95, 433] on div "Accessibility" at bounding box center [111, 439] width 45 height 12
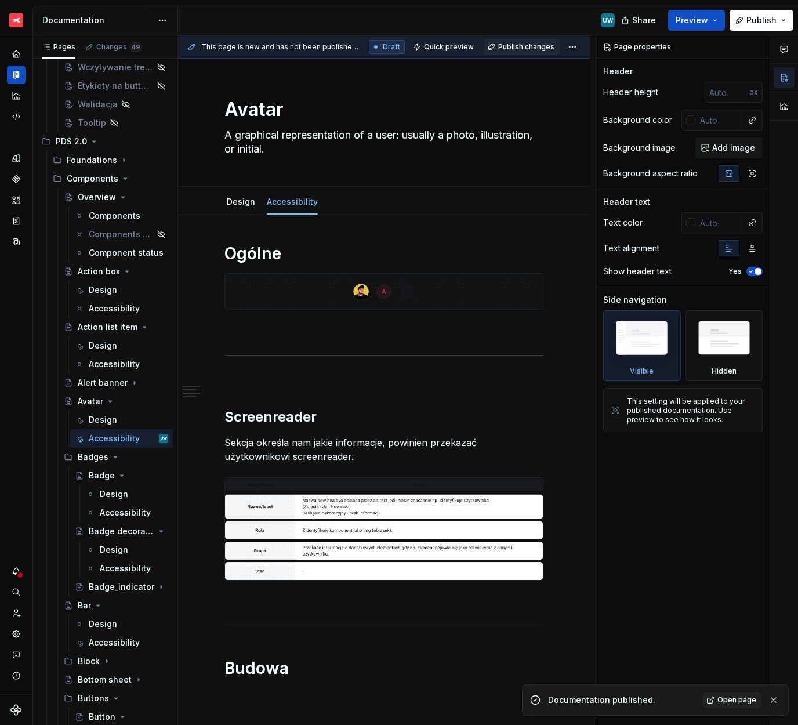
click at [511, 45] on span "Publish changes" at bounding box center [526, 46] width 56 height 9
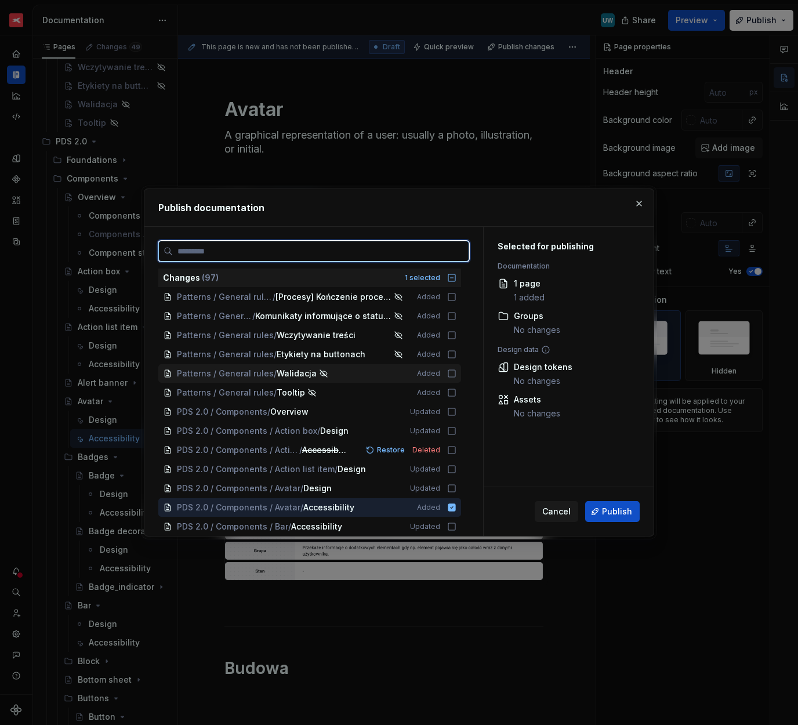
scroll to position [104, 0]
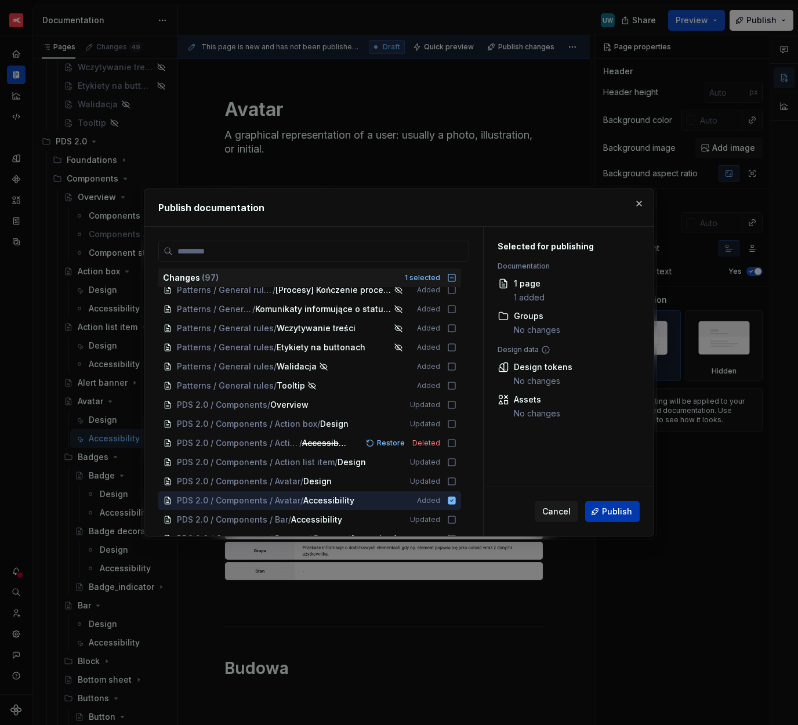
click at [606, 508] on span "Publish" at bounding box center [617, 512] width 30 height 12
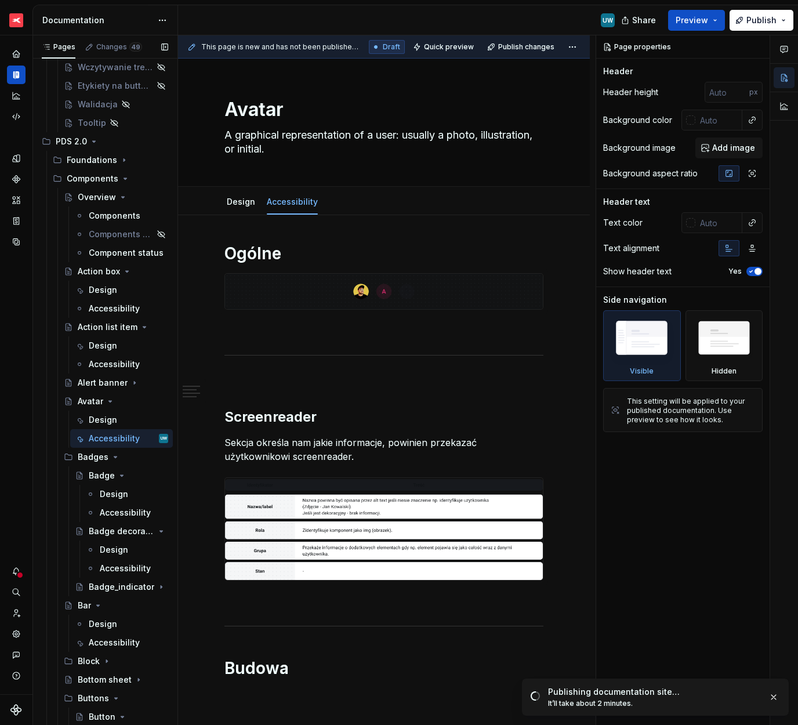
scroll to position [453, 0]
click at [110, 510] on div "Accessibility" at bounding box center [117, 513] width 34 height 12
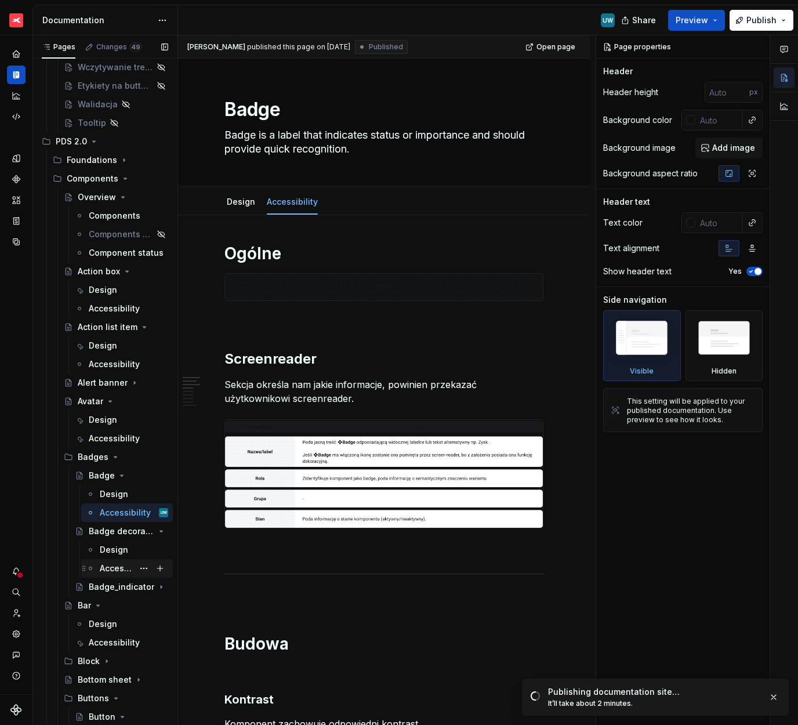
click at [109, 570] on div "Accessibility" at bounding box center [117, 569] width 34 height 12
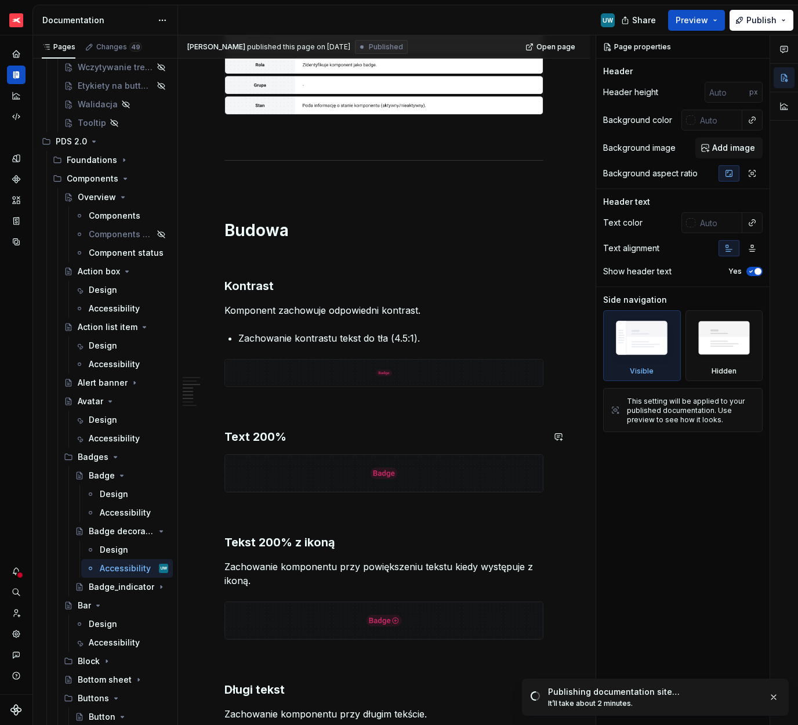
scroll to position [413, 0]
click at [224, 308] on p "Komponent zachowuje odpowiedni kontrast." at bounding box center [383, 311] width 319 height 14
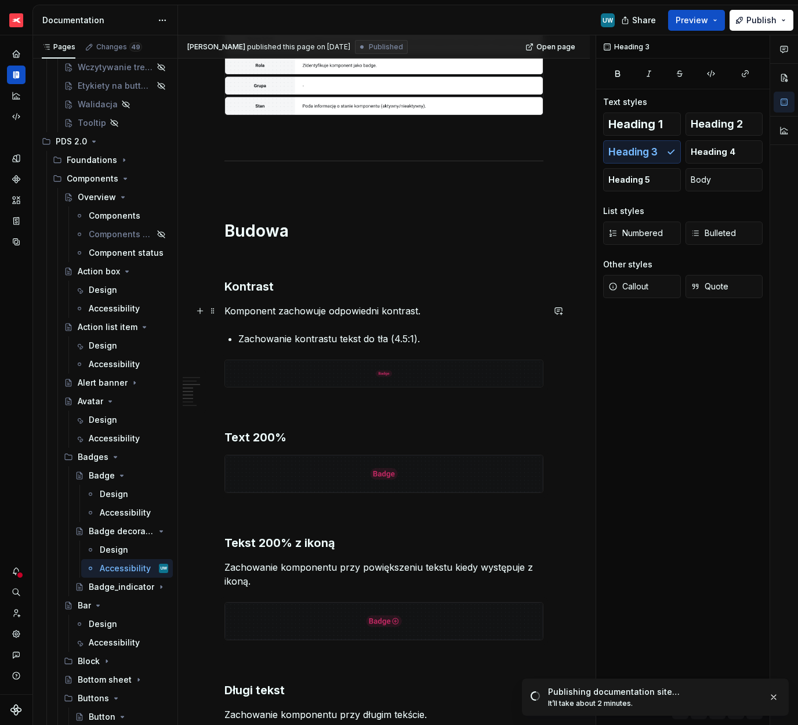
click at [245, 310] on p "Komponent zachowuje odpowiedni kontrast." at bounding box center [383, 311] width 319 height 14
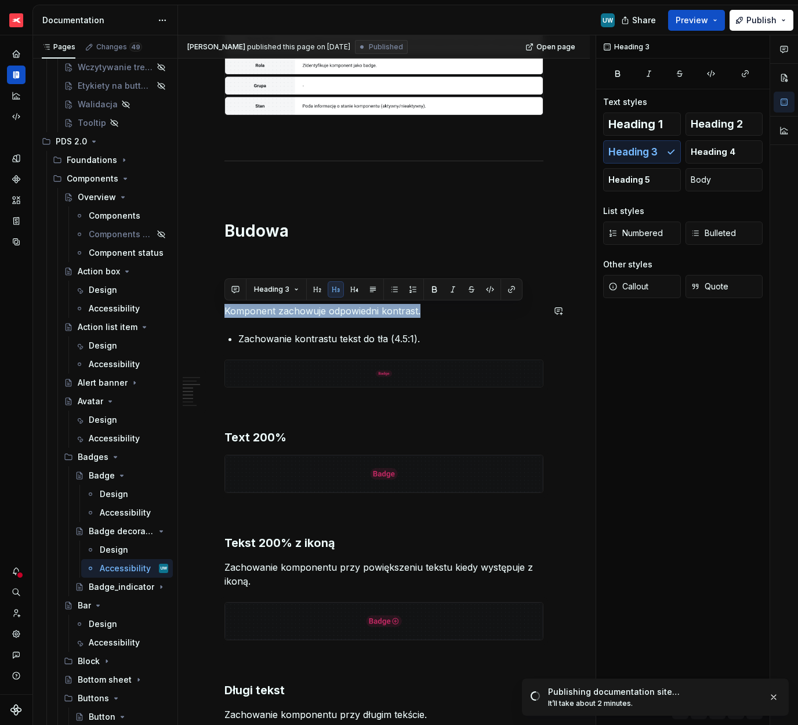
copy p "Komponent zachowuje odpowiedni kontrast."
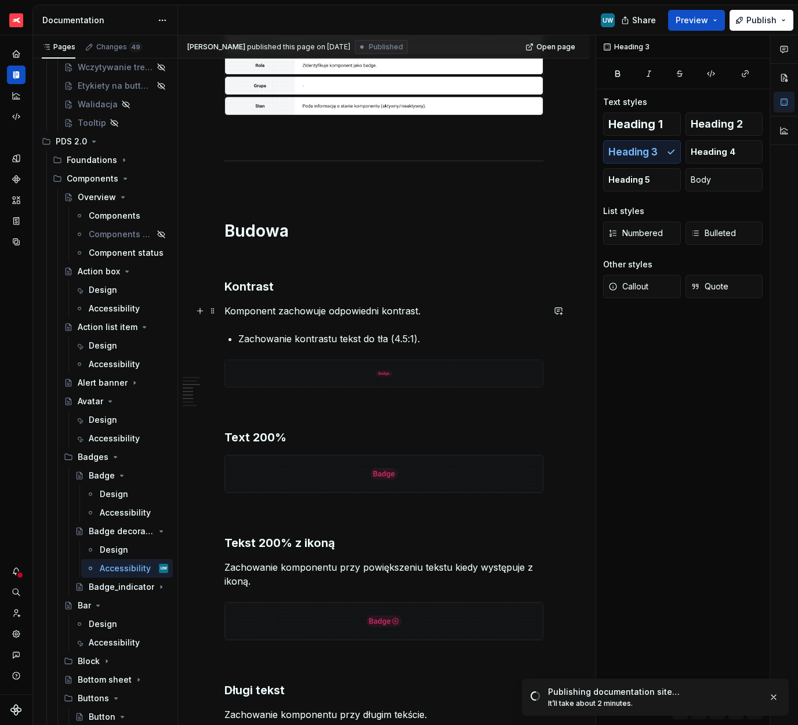
click at [441, 307] on p "Komponent zachowuje odpowiedni kontrast." at bounding box center [383, 311] width 319 height 14
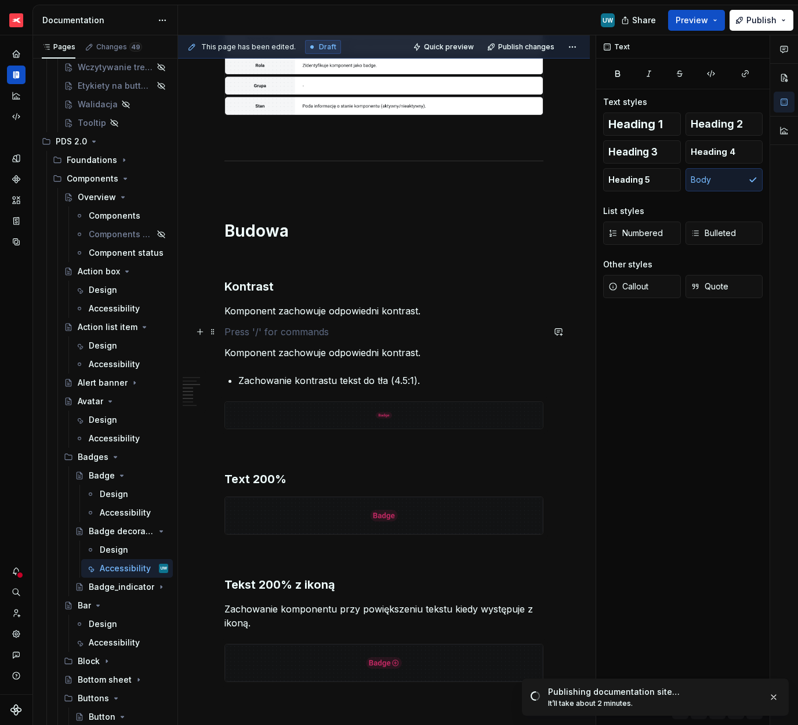
click at [226, 330] on p at bounding box center [383, 332] width 319 height 14
click at [214, 330] on span at bounding box center [212, 332] width 9 height 16
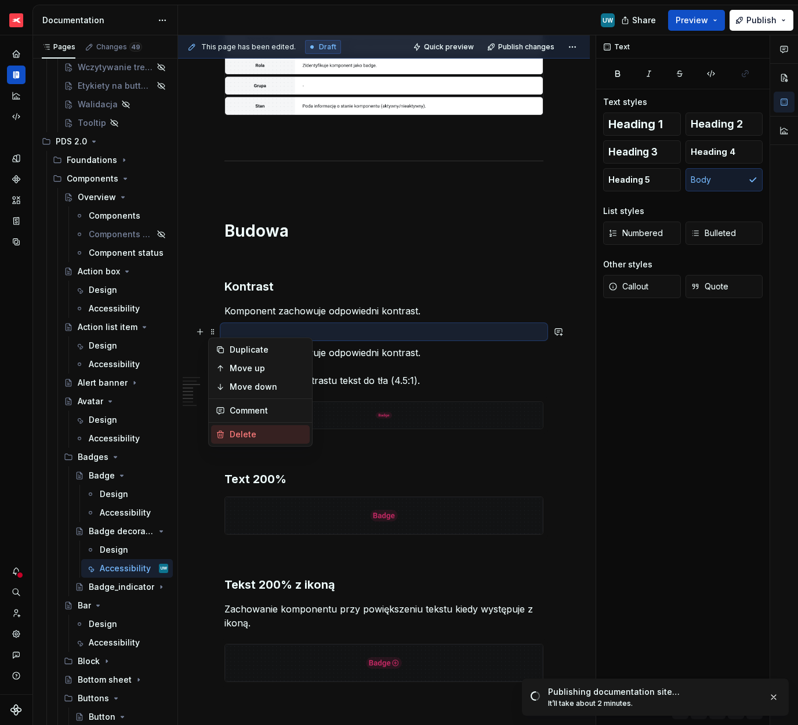
click at [247, 435] on div "Delete" at bounding box center [267, 435] width 75 height 12
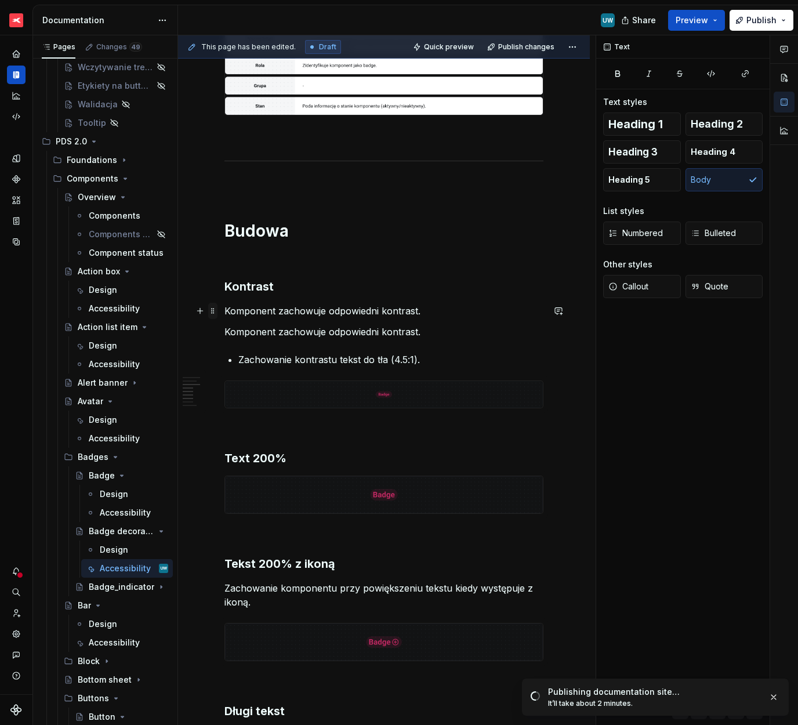
click at [215, 310] on span at bounding box center [212, 311] width 9 height 16
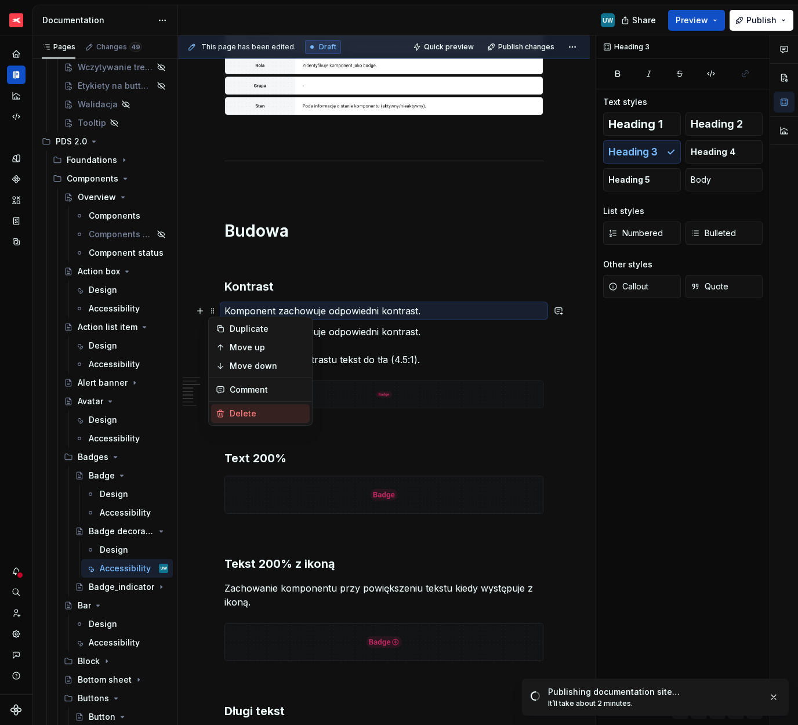
click at [246, 416] on div "Delete" at bounding box center [267, 414] width 75 height 12
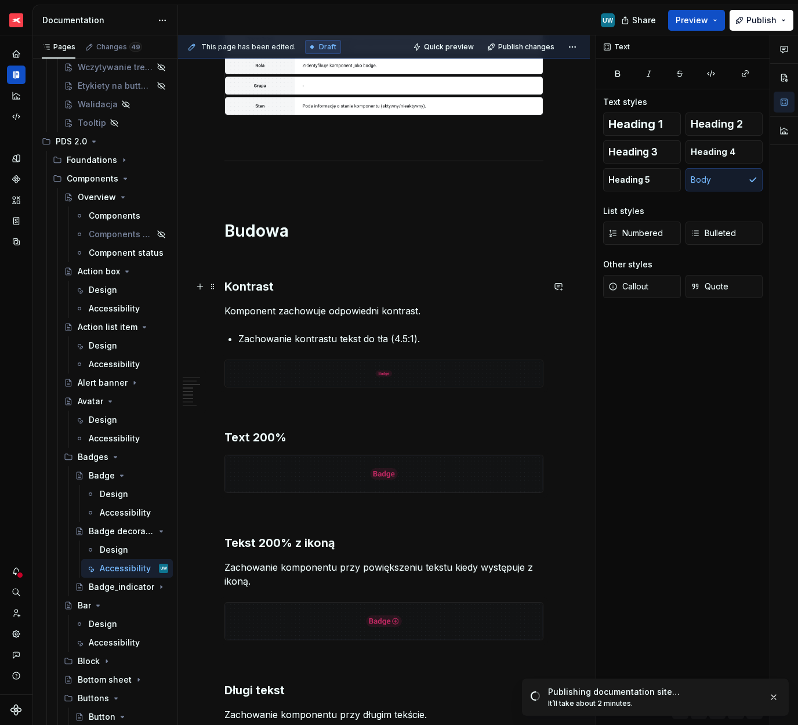
click at [259, 290] on h3 "Kontrast" at bounding box center [383, 286] width 319 height 16
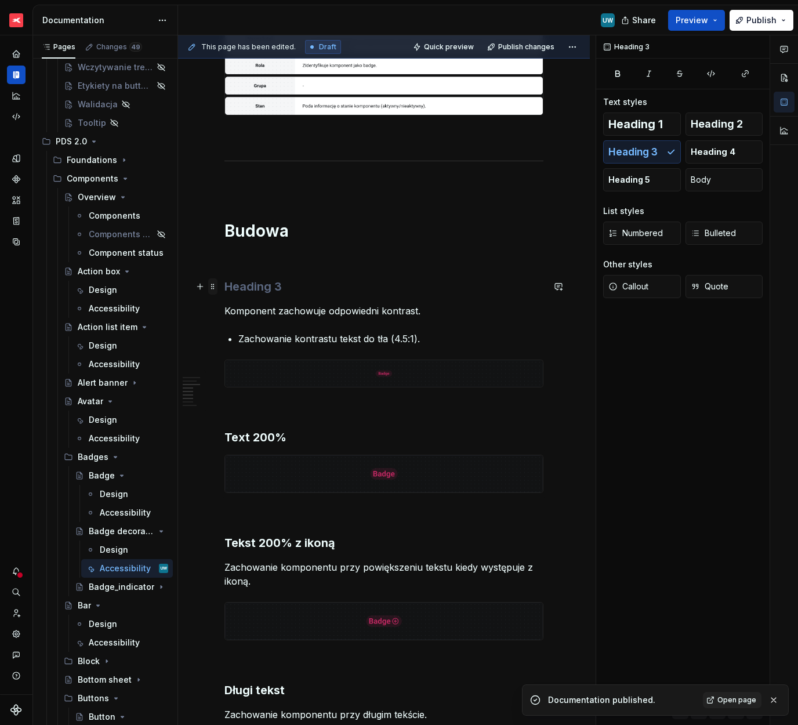
click at [211, 284] on span at bounding box center [212, 286] width 9 height 16
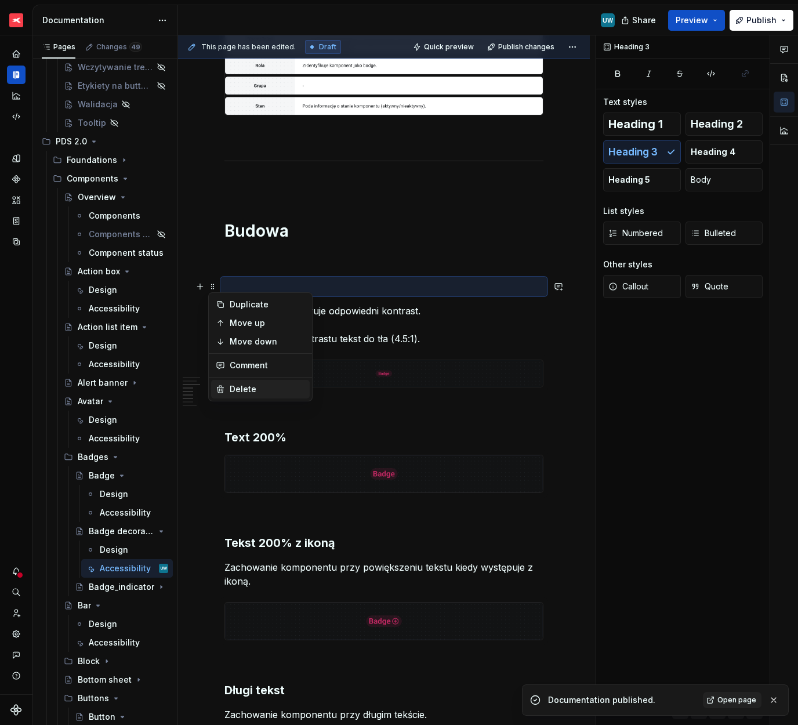
click at [241, 386] on div "Delete" at bounding box center [267, 389] width 75 height 12
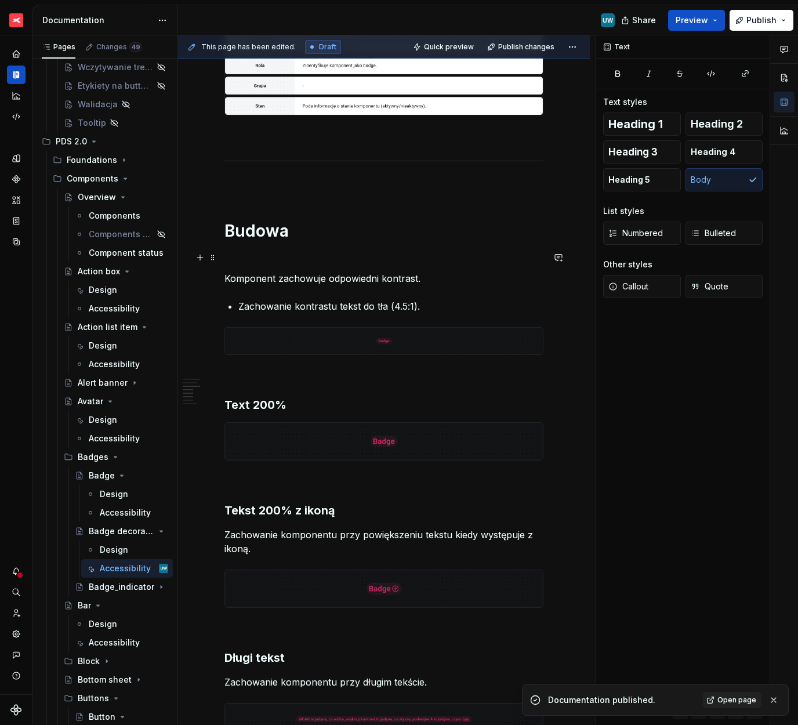
click at [253, 255] on p at bounding box center [383, 258] width 319 height 14
type textarea "*"
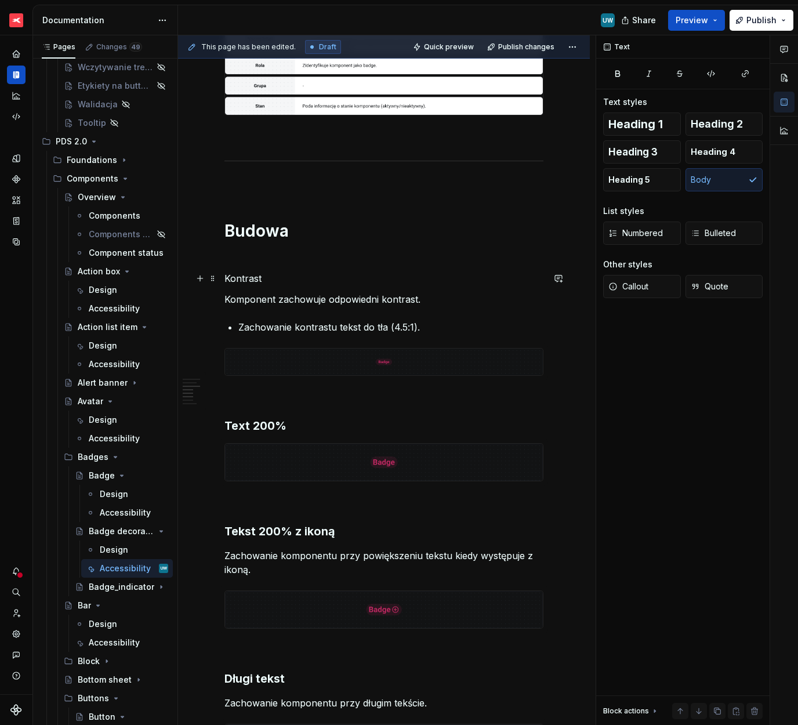
click at [249, 280] on p "Kontrast" at bounding box center [383, 278] width 319 height 14
click at [696, 124] on span "Heading 2" at bounding box center [717, 124] width 52 height 12
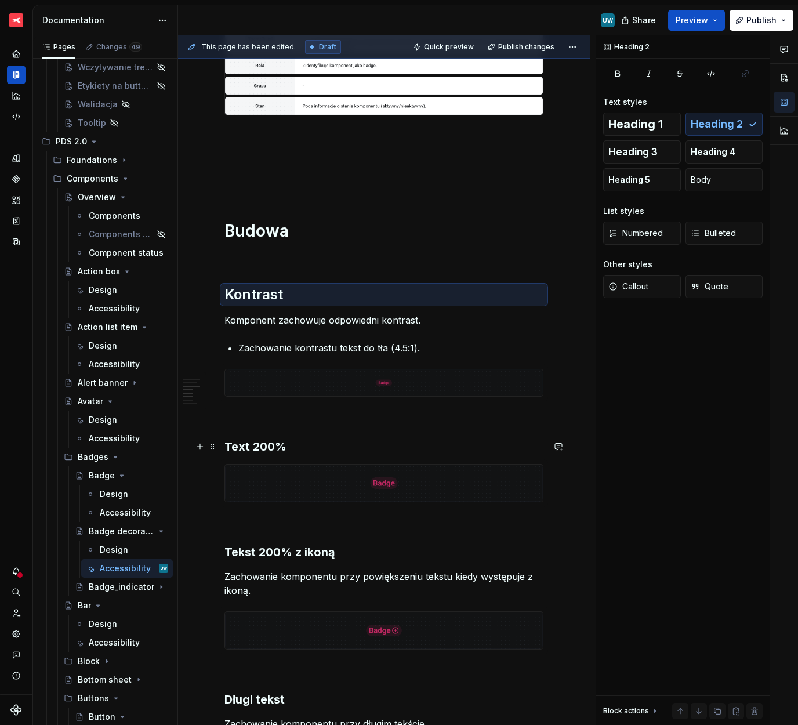
click at [257, 443] on h3 "Text 200%" at bounding box center [383, 447] width 319 height 16
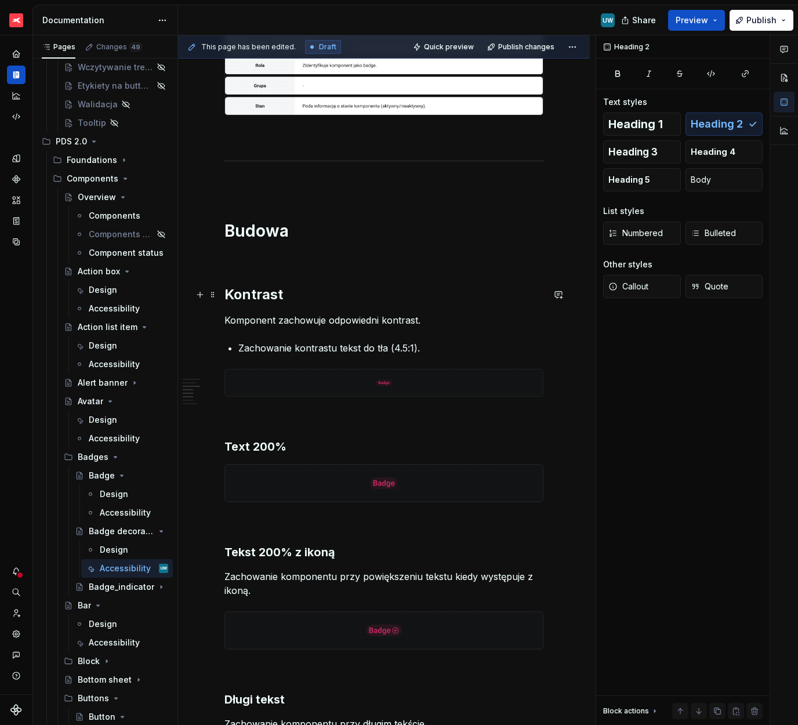
click at [278, 291] on h2 "Kontrast" at bounding box center [383, 294] width 319 height 19
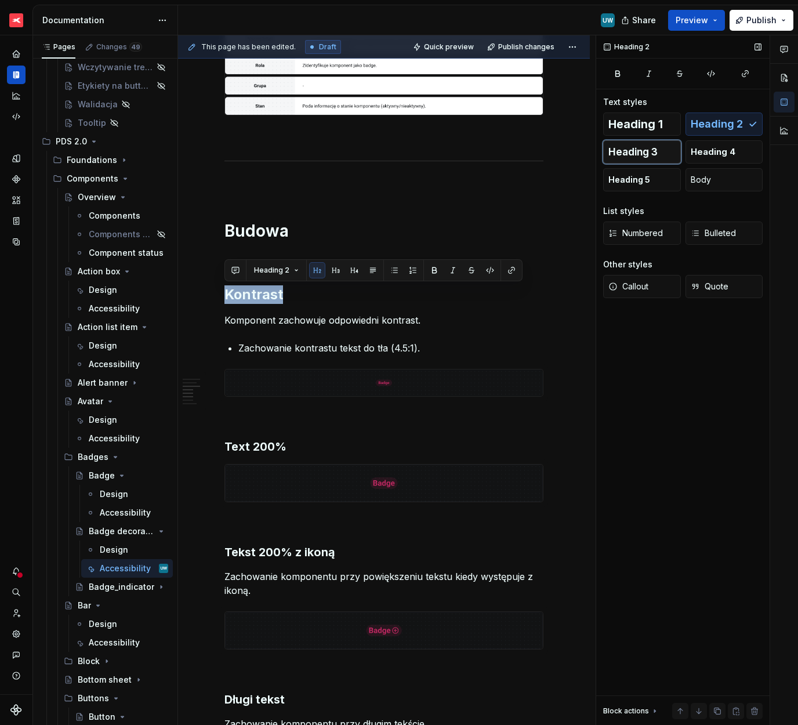
click at [641, 148] on span "Heading 3" at bounding box center [633, 152] width 49 height 12
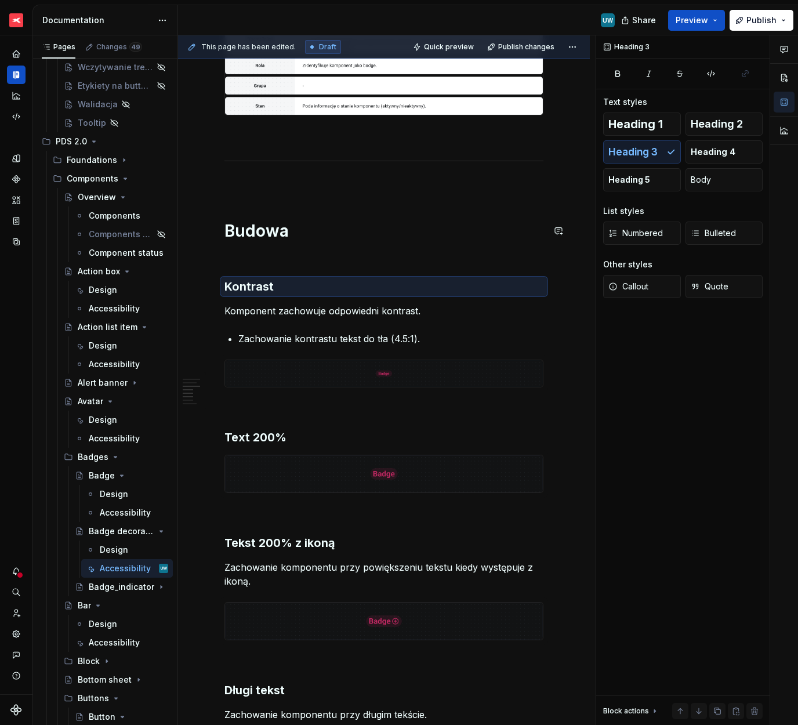
click at [339, 255] on p at bounding box center [383, 258] width 319 height 14
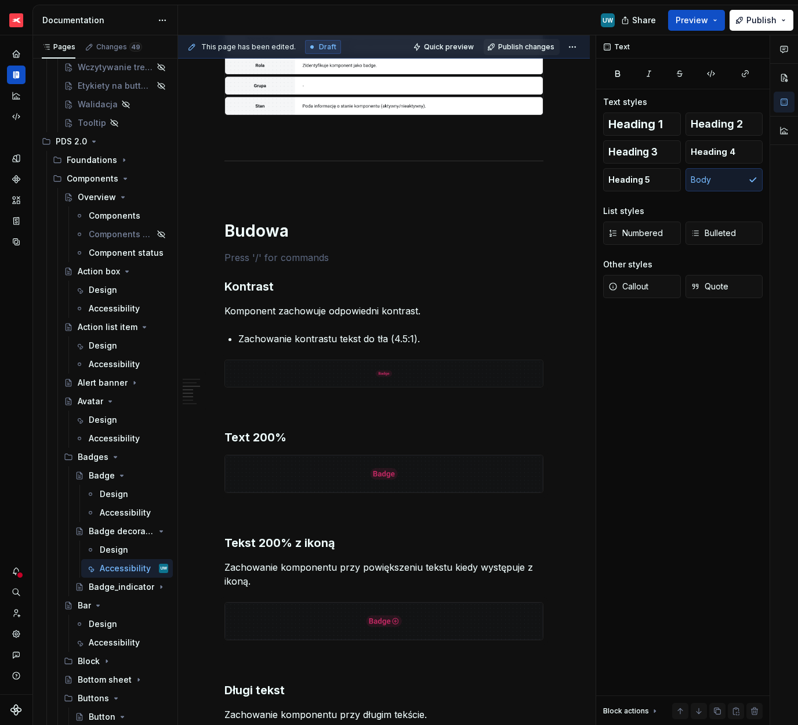
click at [518, 44] on span "Publish changes" at bounding box center [526, 46] width 56 height 9
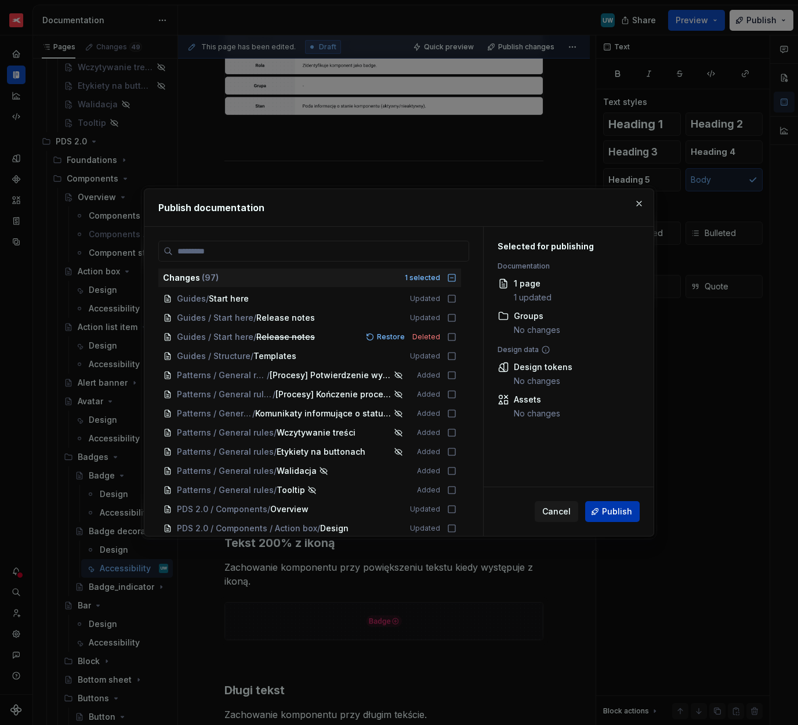
click at [612, 517] on span "Publish" at bounding box center [617, 512] width 30 height 12
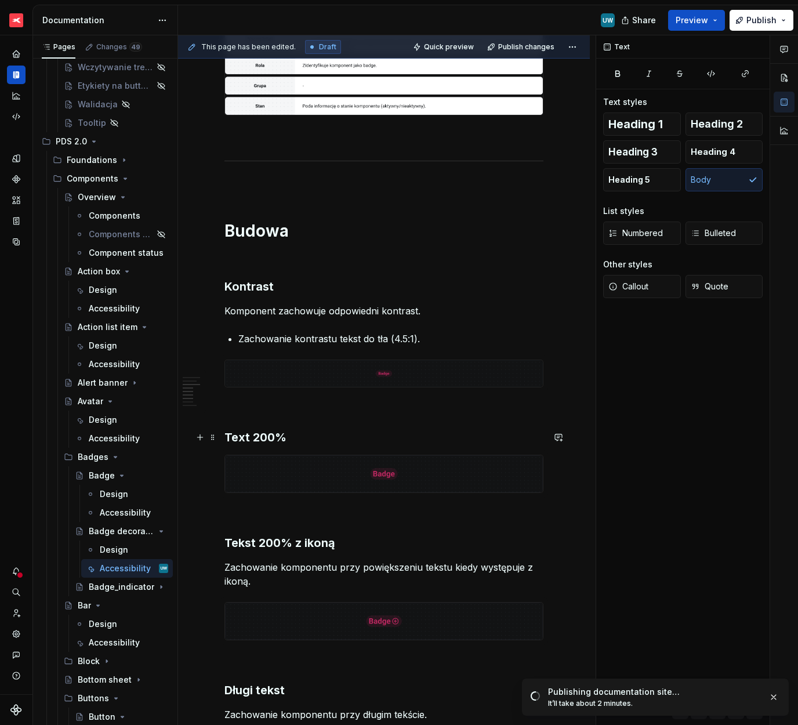
click at [240, 438] on h3 "Text 200%" at bounding box center [383, 437] width 319 height 16
click at [109, 516] on div "Accessibility" at bounding box center [117, 513] width 34 height 12
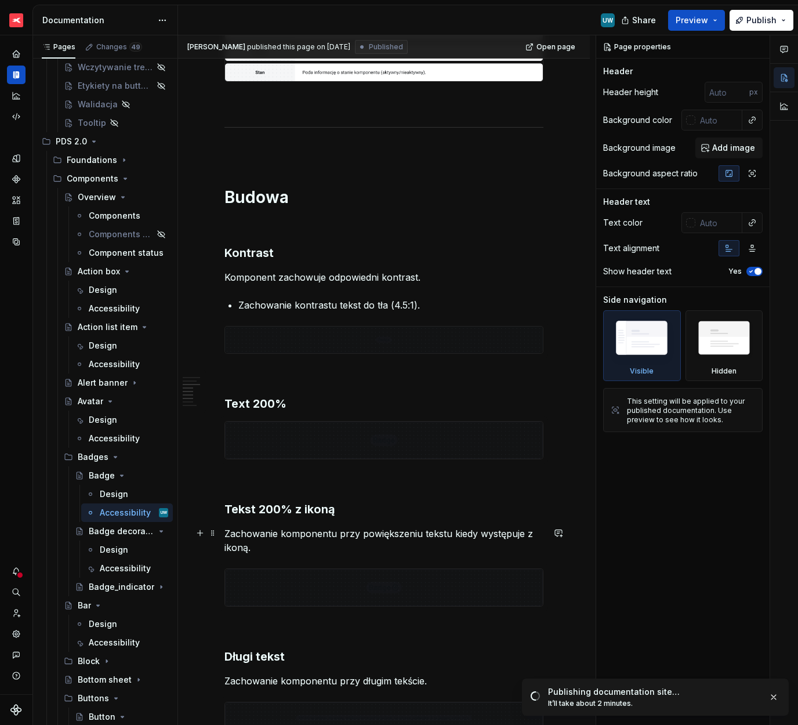
scroll to position [450, 0]
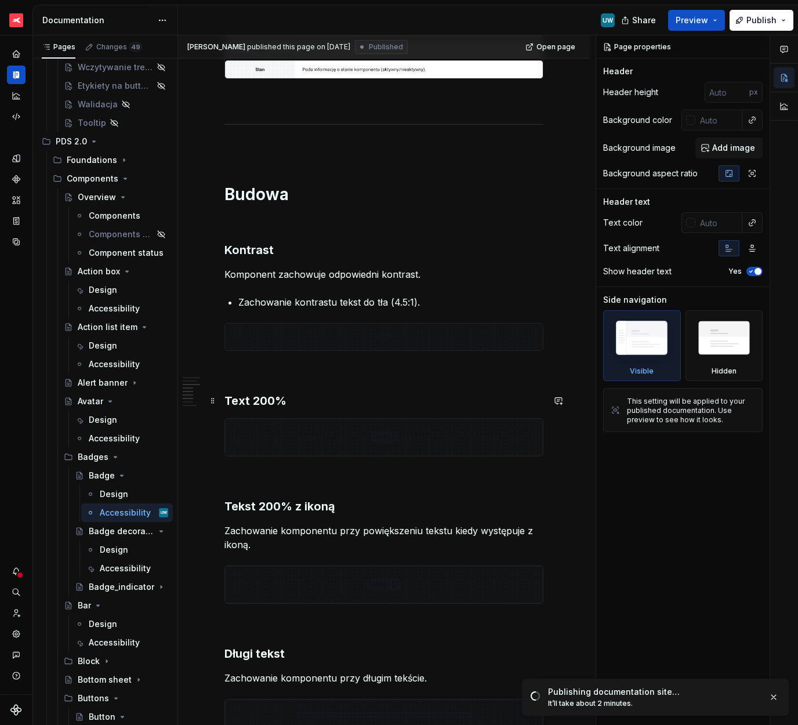
type textarea "*"
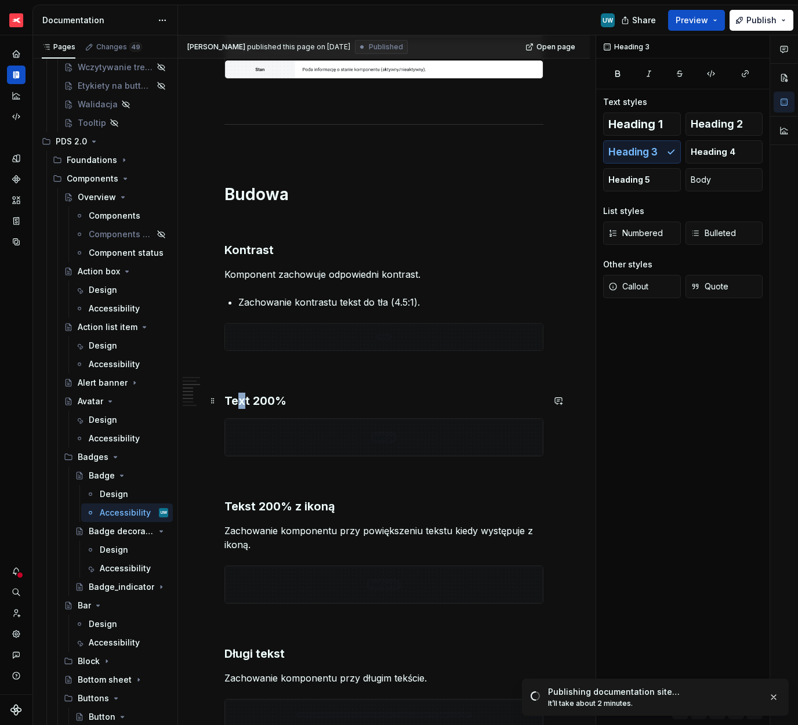
drag, startPoint x: 237, startPoint y: 400, endPoint x: 244, endPoint y: 399, distance: 6.4
click at [244, 400] on h3 "Text 200%" at bounding box center [383, 401] width 319 height 16
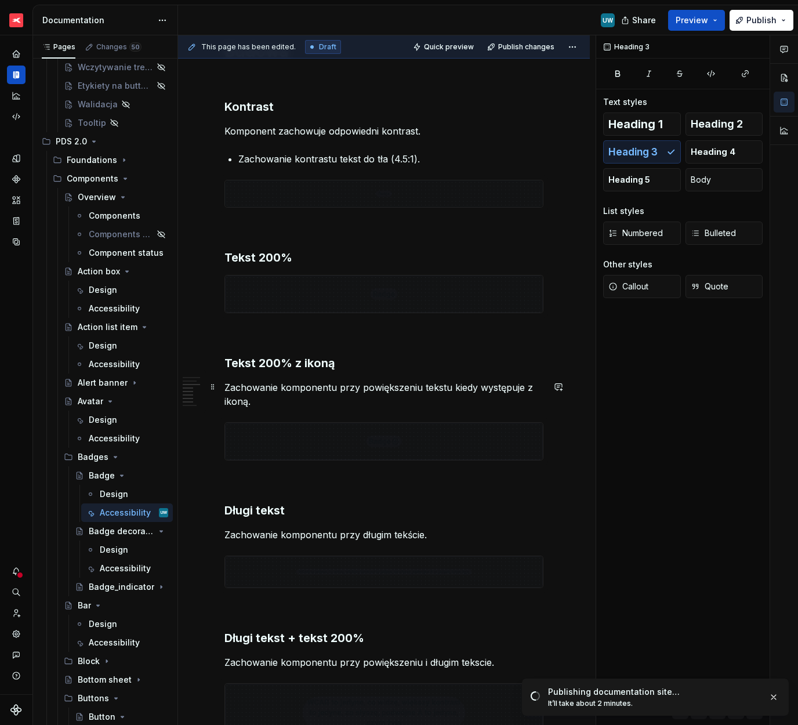
scroll to position [595, 0]
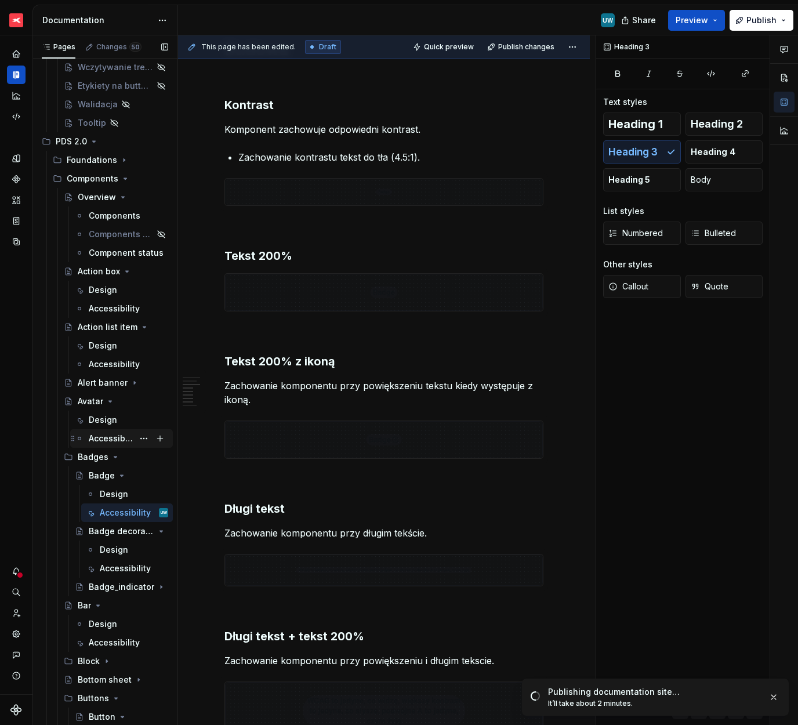
click at [108, 437] on div "Accessibility" at bounding box center [111, 439] width 45 height 12
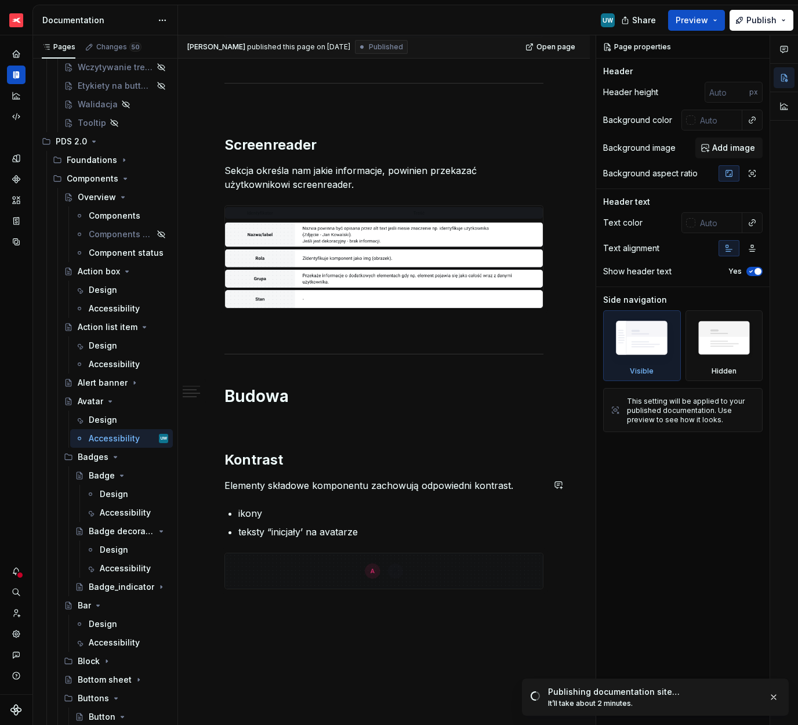
scroll to position [230, 0]
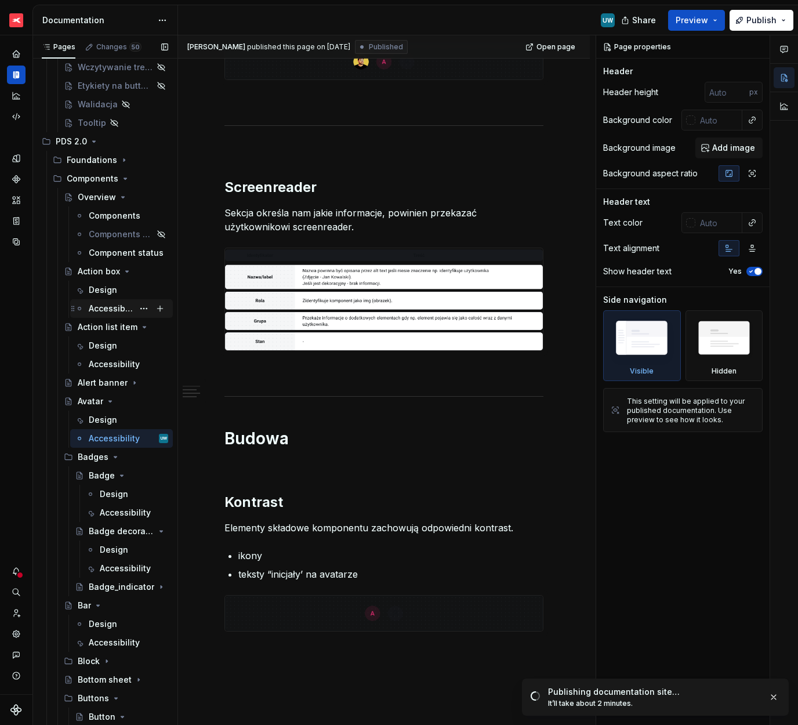
click at [102, 305] on div "Accessibility" at bounding box center [111, 309] width 45 height 12
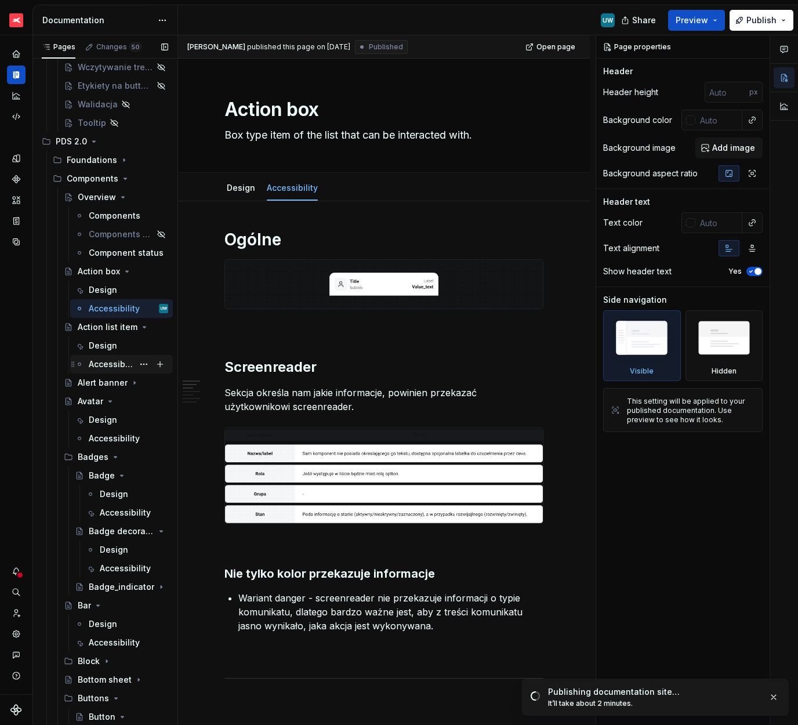
click at [96, 358] on div "Accessibility" at bounding box center [111, 364] width 45 height 12
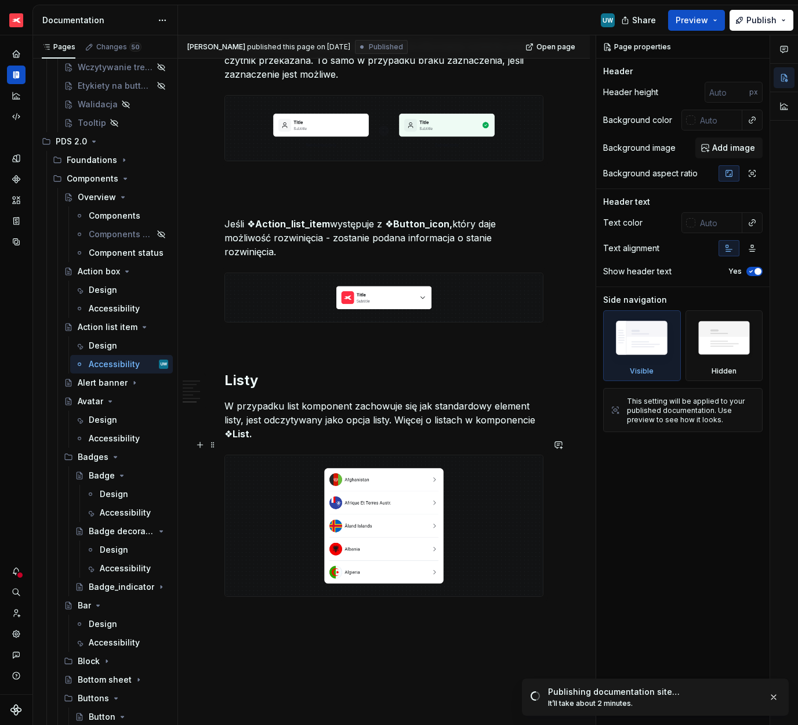
scroll to position [2484, 0]
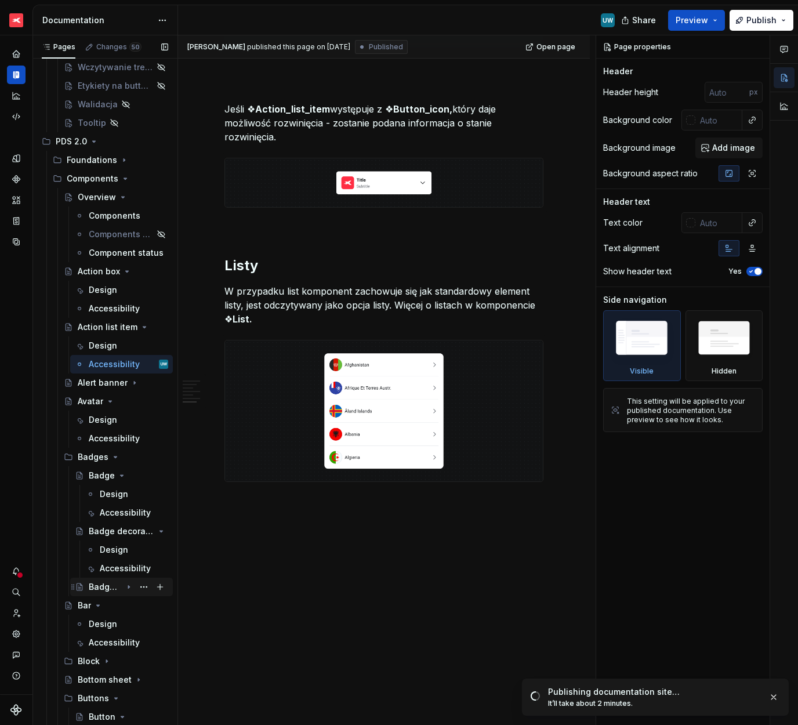
click at [96, 593] on div "Badge_indicator" at bounding box center [128, 587] width 79 height 16
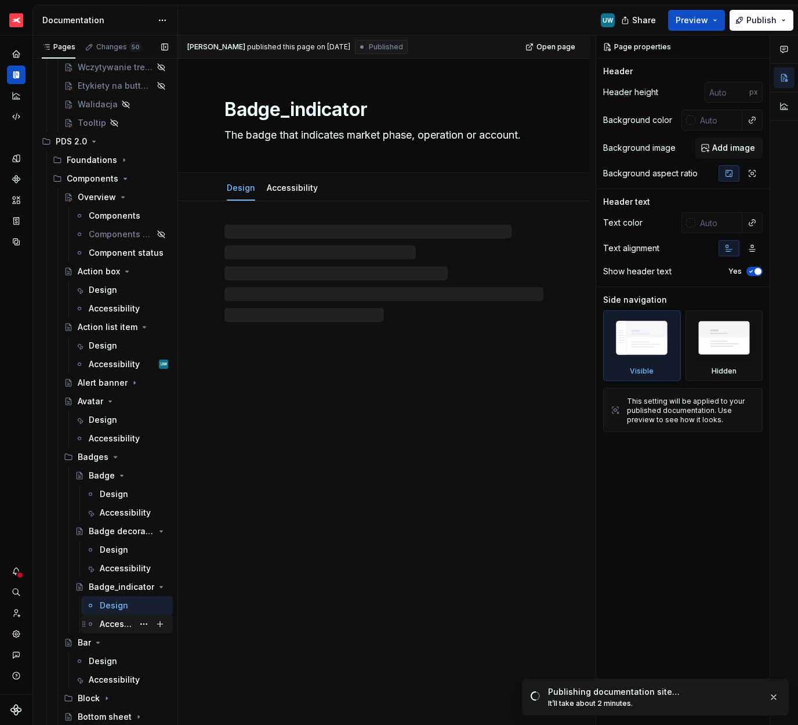
click at [102, 626] on div "Accessibility" at bounding box center [117, 624] width 34 height 12
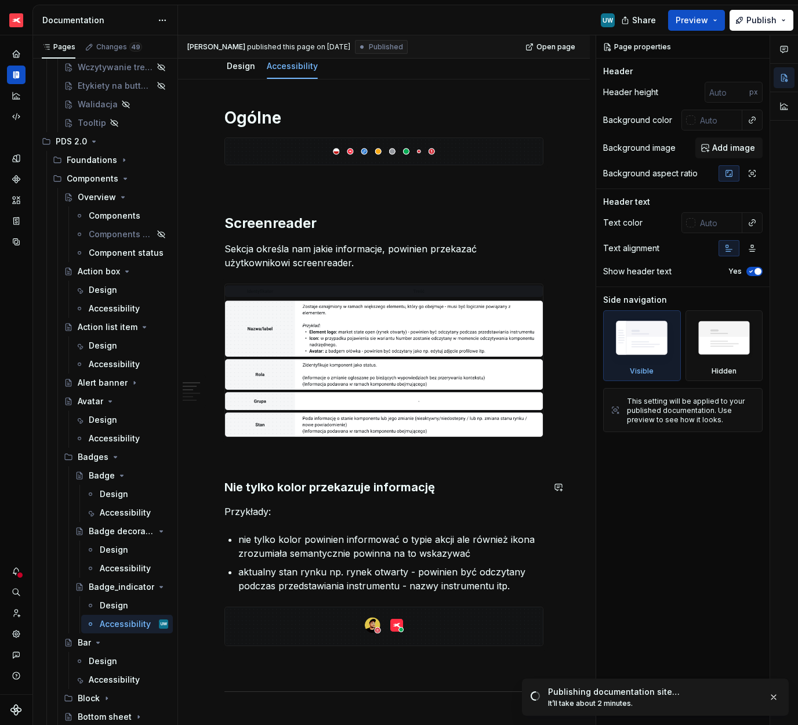
scroll to position [160, 0]
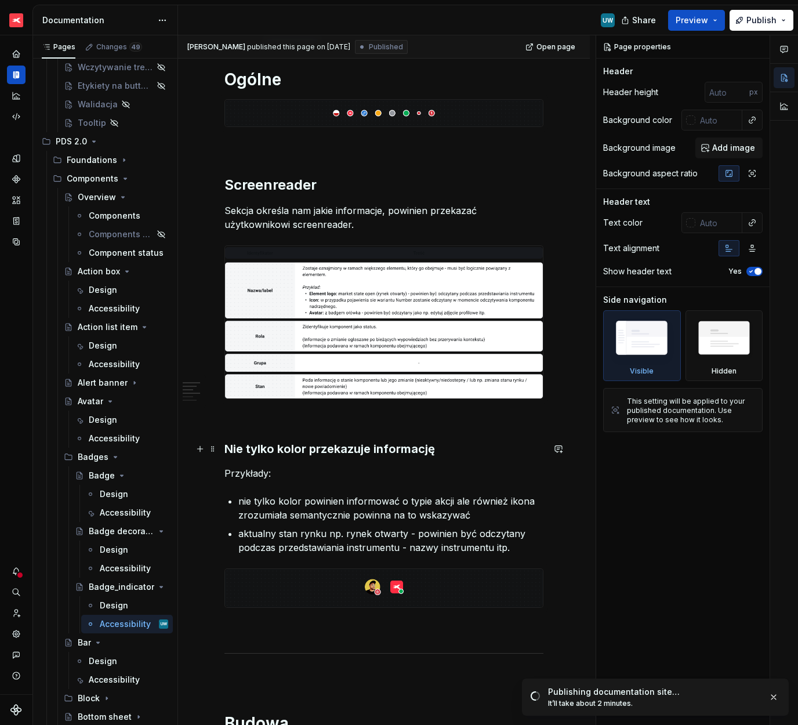
click at [273, 451] on h3 "Nie tylko kolor przekazuje informację" at bounding box center [383, 449] width 319 height 16
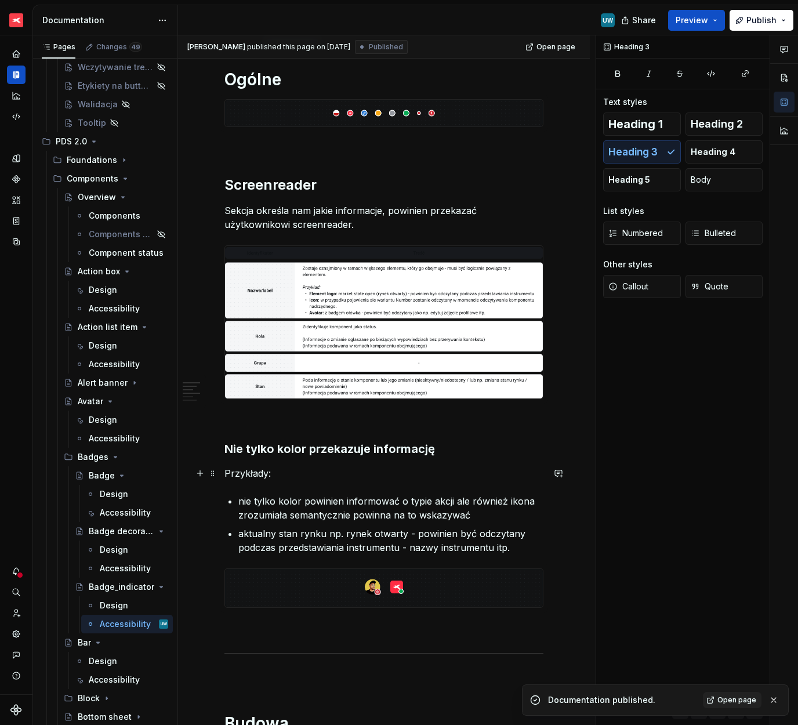
click at [260, 475] on p "Przykłady:" at bounding box center [383, 473] width 319 height 14
click at [215, 475] on span at bounding box center [212, 473] width 9 height 16
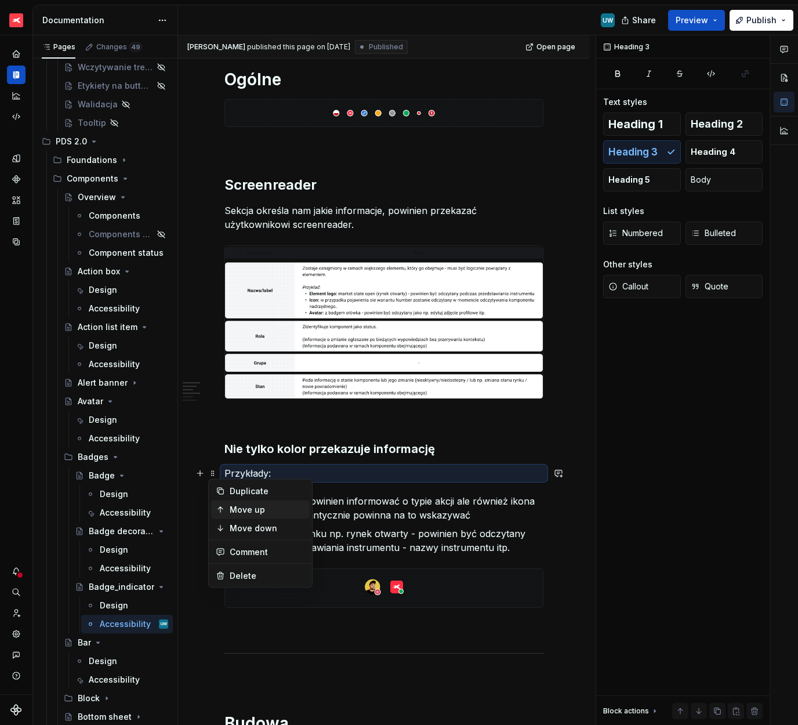
type textarea "*"
click at [249, 573] on div "Delete" at bounding box center [267, 576] width 75 height 12
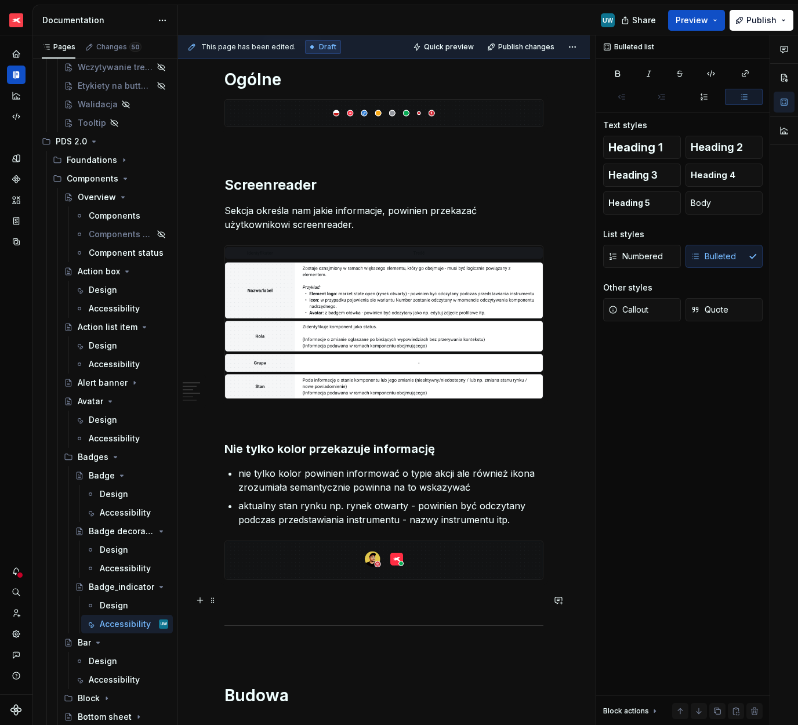
click at [424, 605] on p at bounding box center [383, 601] width 319 height 14
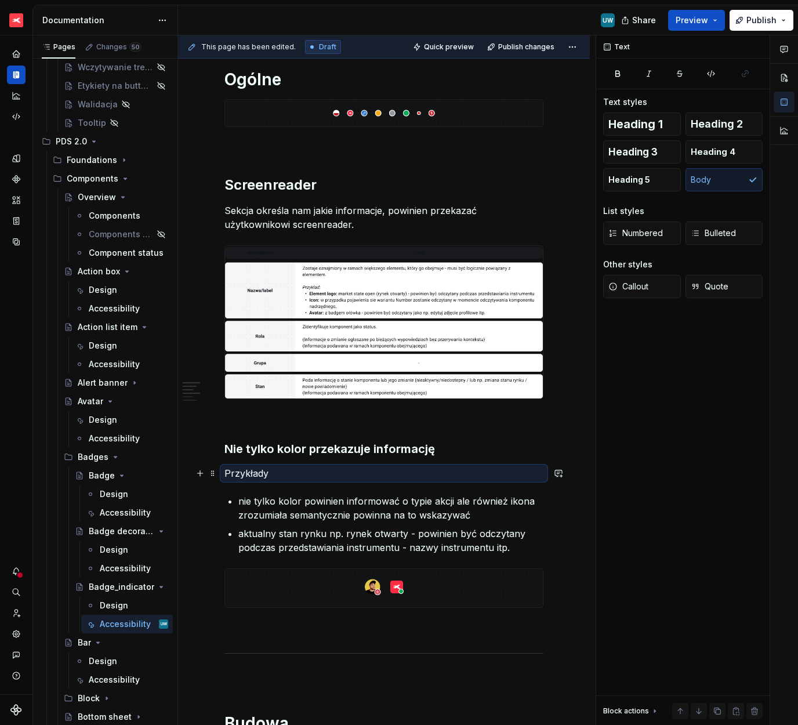
click at [292, 476] on p "Przykłady" at bounding box center [383, 473] width 319 height 14
click at [288, 473] on p "Przykłady" at bounding box center [383, 473] width 319 height 14
click at [273, 473] on p "Przykłady" at bounding box center [383, 473] width 319 height 14
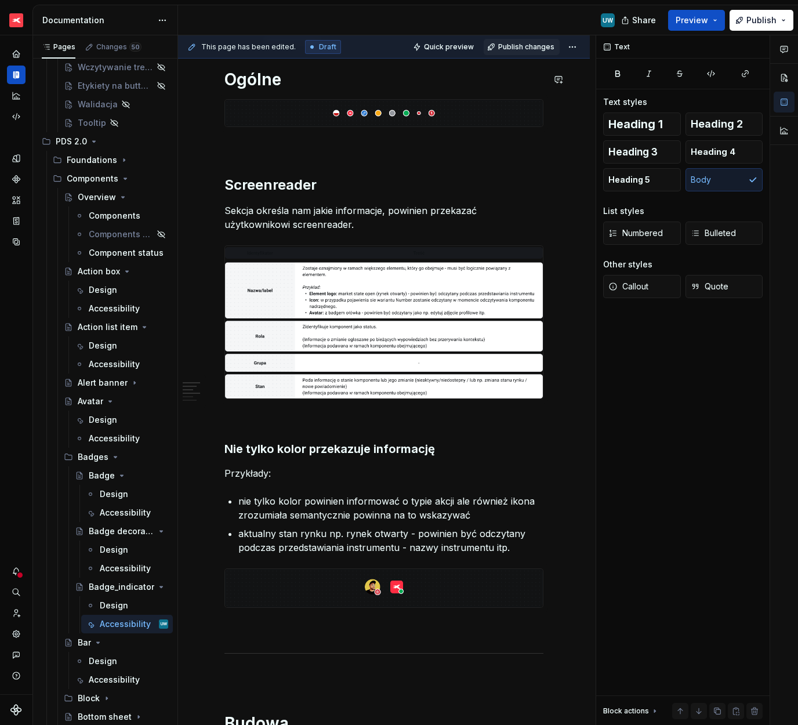
click at [520, 52] on button "Publish changes" at bounding box center [522, 47] width 76 height 16
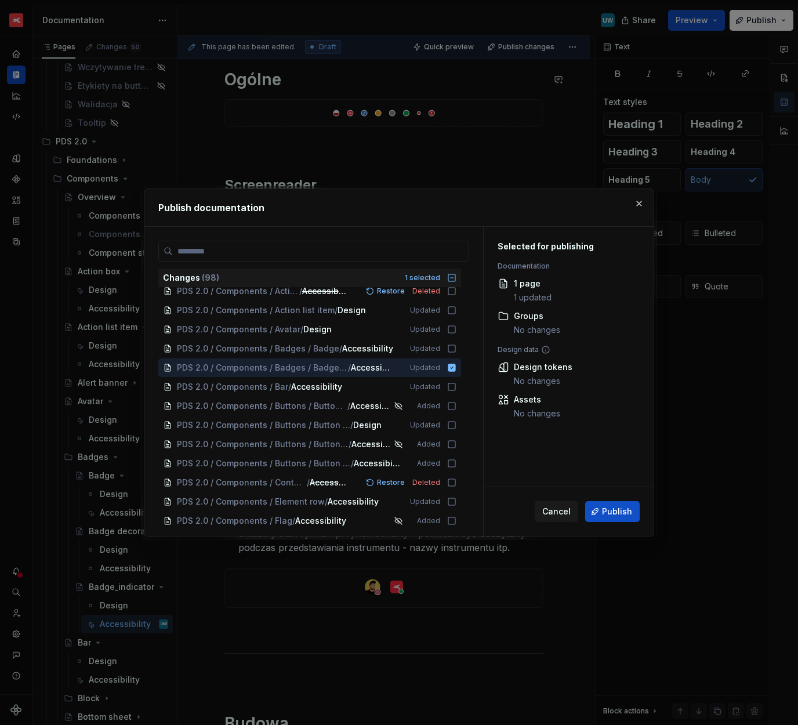
scroll to position [255, 0]
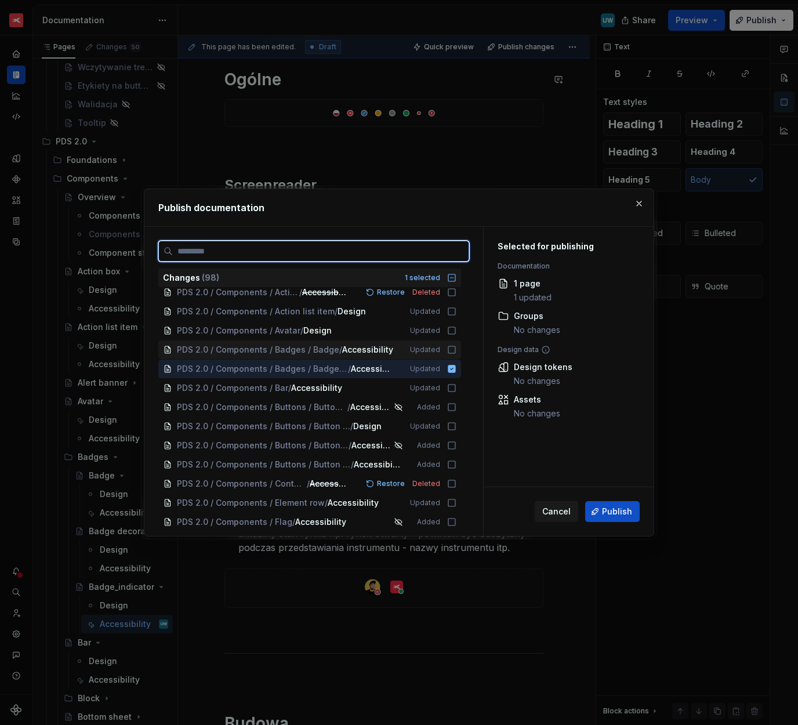
click at [451, 347] on icon at bounding box center [451, 349] width 9 height 9
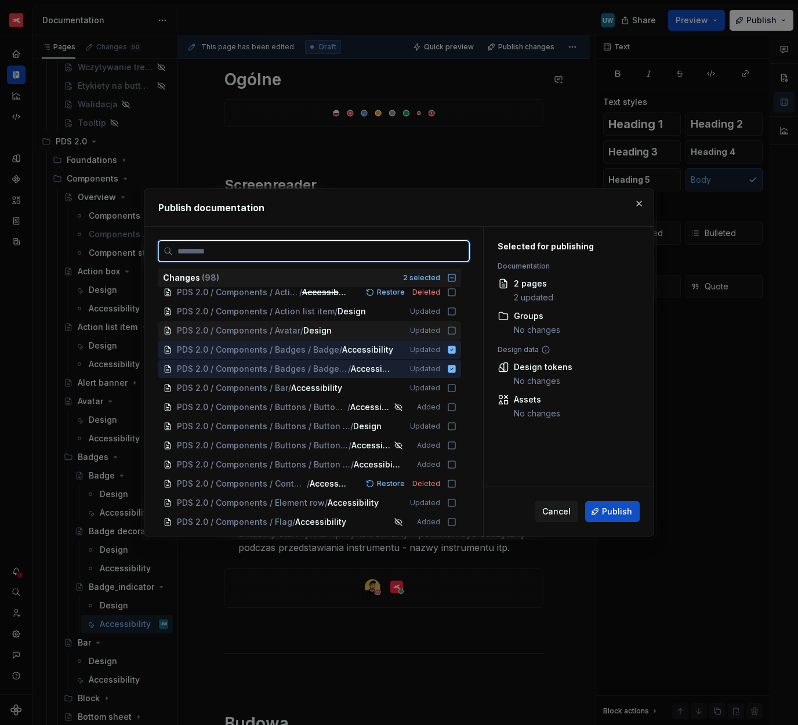
click at [451, 331] on icon at bounding box center [451, 330] width 9 height 9
click at [451, 331] on icon at bounding box center [452, 331] width 8 height 8
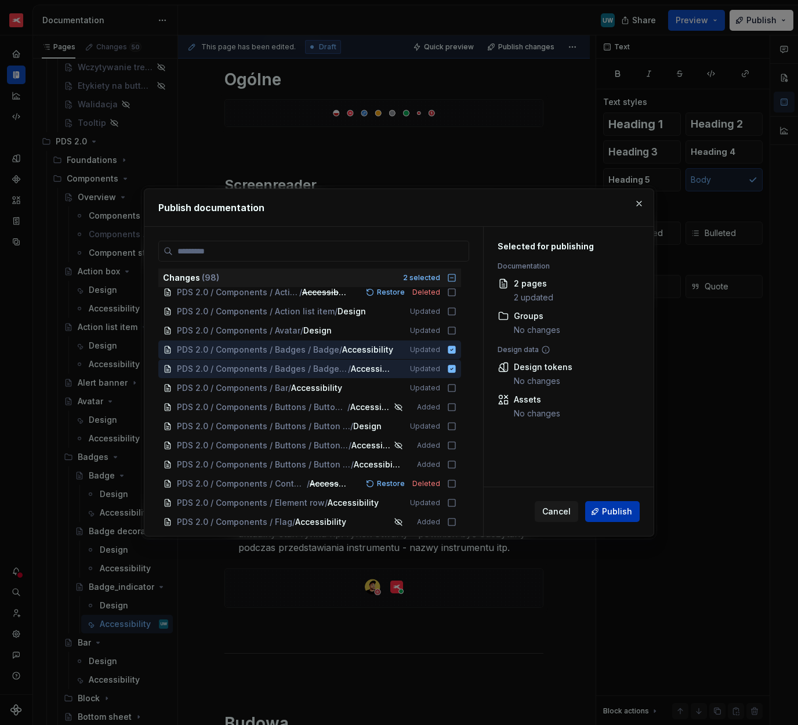
click at [615, 512] on span "Publish" at bounding box center [617, 512] width 30 height 12
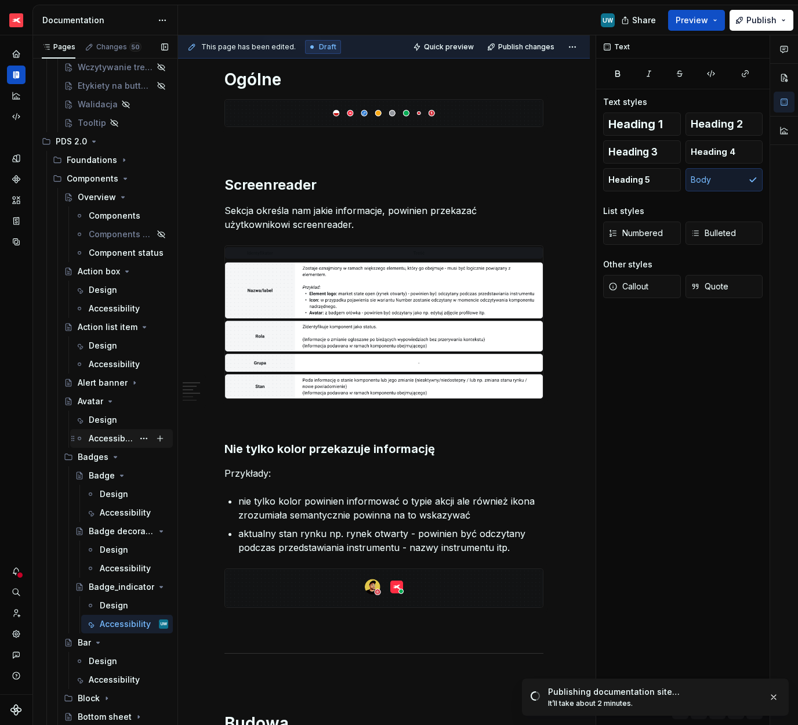
click at [99, 439] on div "Accessibility" at bounding box center [111, 439] width 45 height 12
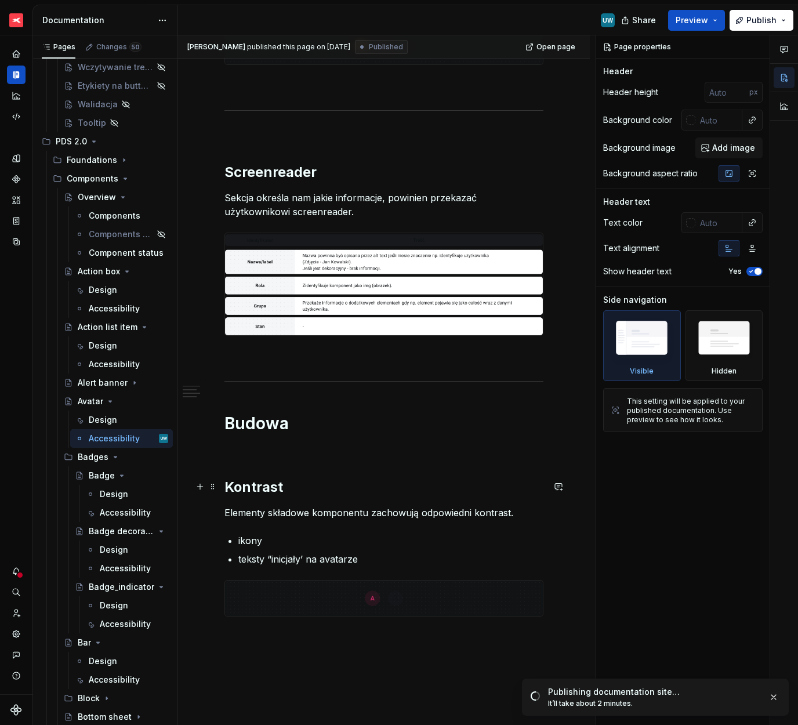
scroll to position [354, 0]
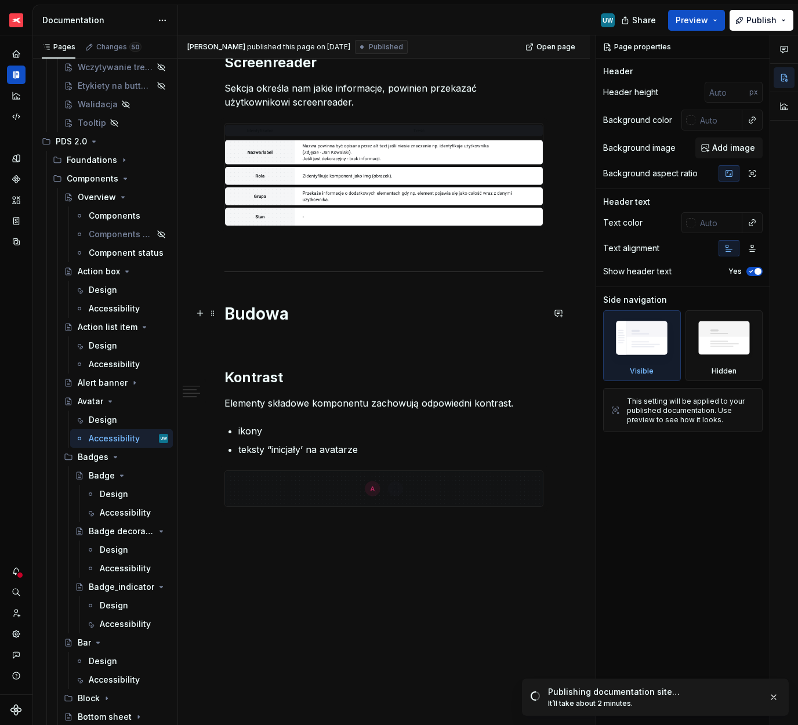
click at [252, 309] on h1 "Budowa" at bounding box center [383, 313] width 319 height 21
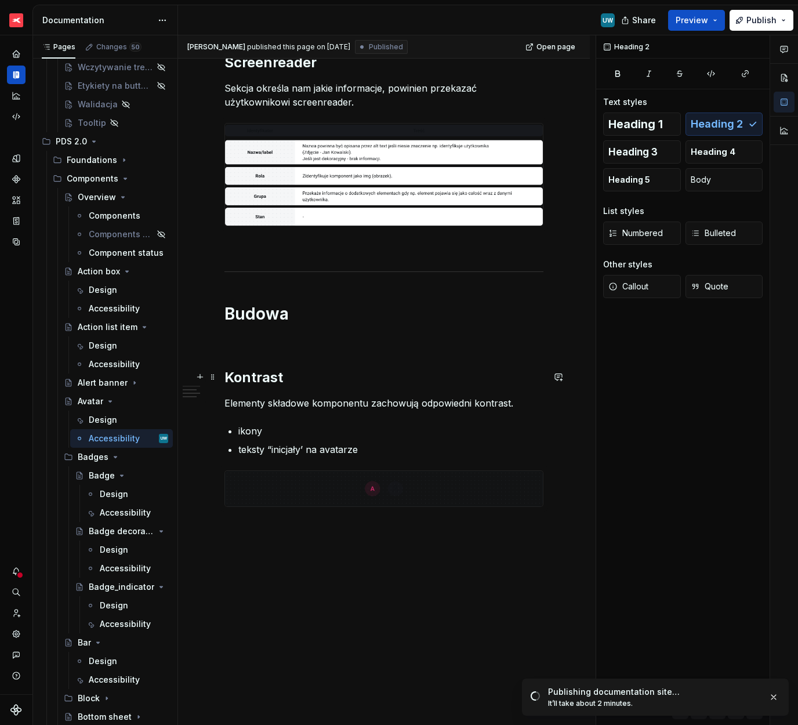
click at [259, 370] on h2 "Kontrast" at bounding box center [383, 377] width 319 height 19
click at [258, 379] on h2 "Kontrast" at bounding box center [383, 377] width 319 height 19
click at [250, 312] on h1 "Budowa" at bounding box center [383, 313] width 319 height 21
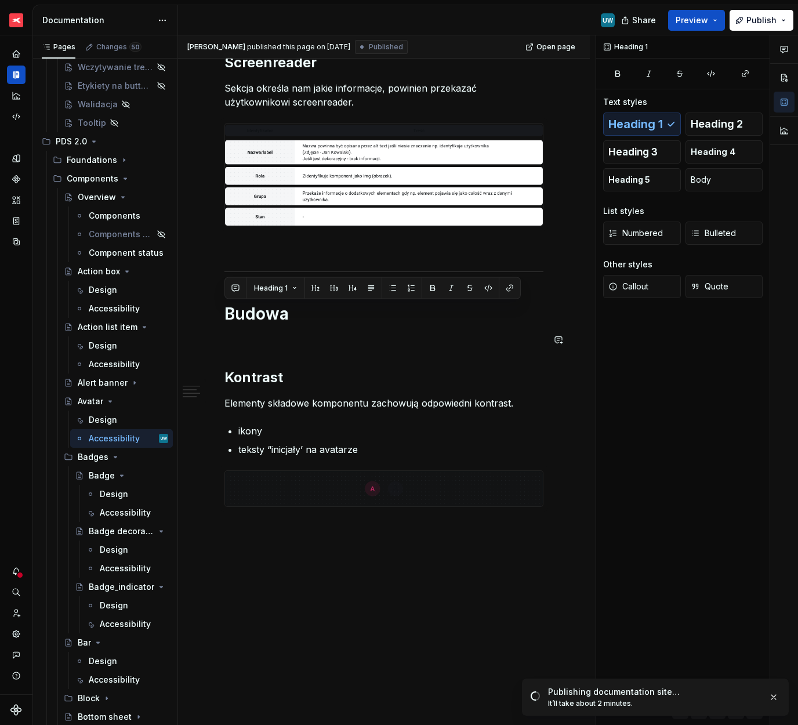
click at [252, 360] on div "Ogólne Screenreader Sekcja określa nam jakie informacje, powinien przekazać uży…" at bounding box center [383, 198] width 319 height 618
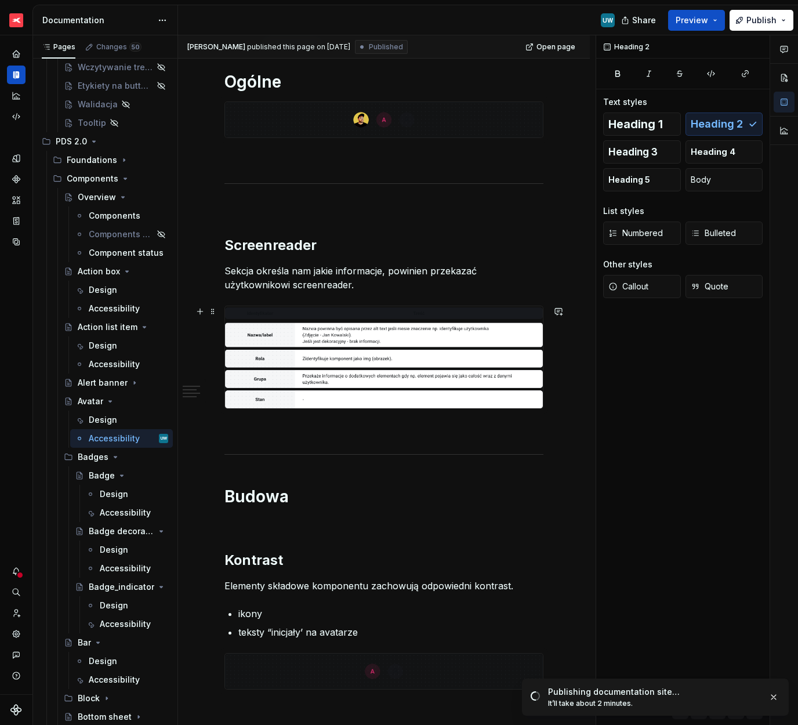
scroll to position [208, 0]
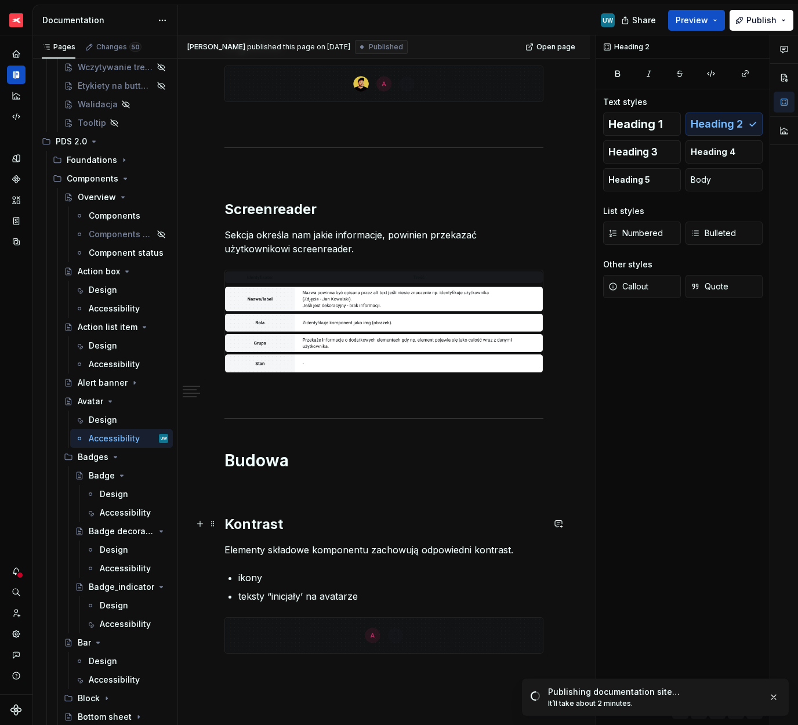
click at [236, 521] on h2 "Kontrast" at bounding box center [383, 524] width 319 height 19
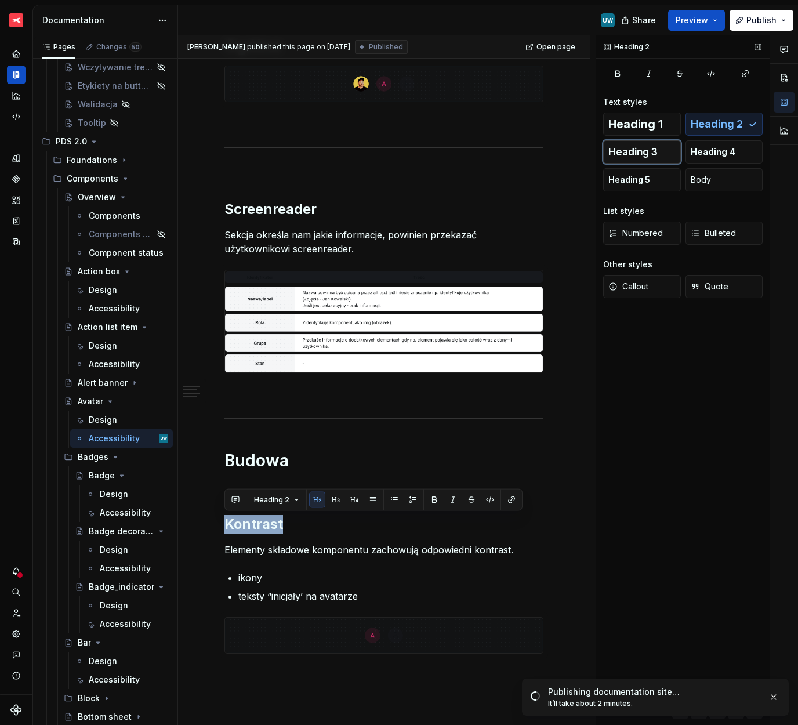
click at [632, 158] on button "Heading 3" at bounding box center [642, 151] width 78 height 23
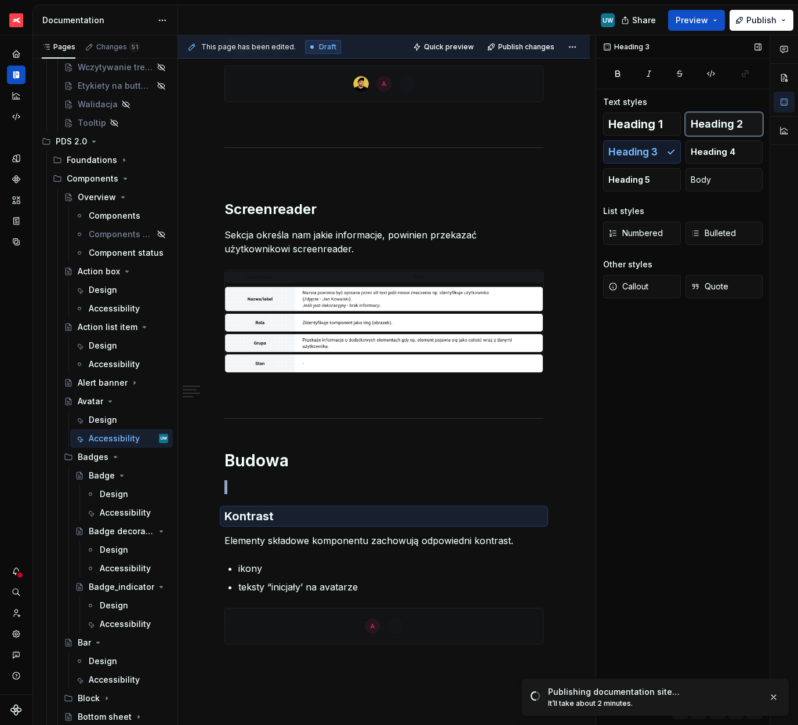
click at [729, 120] on span "Heading 2" at bounding box center [717, 124] width 52 height 12
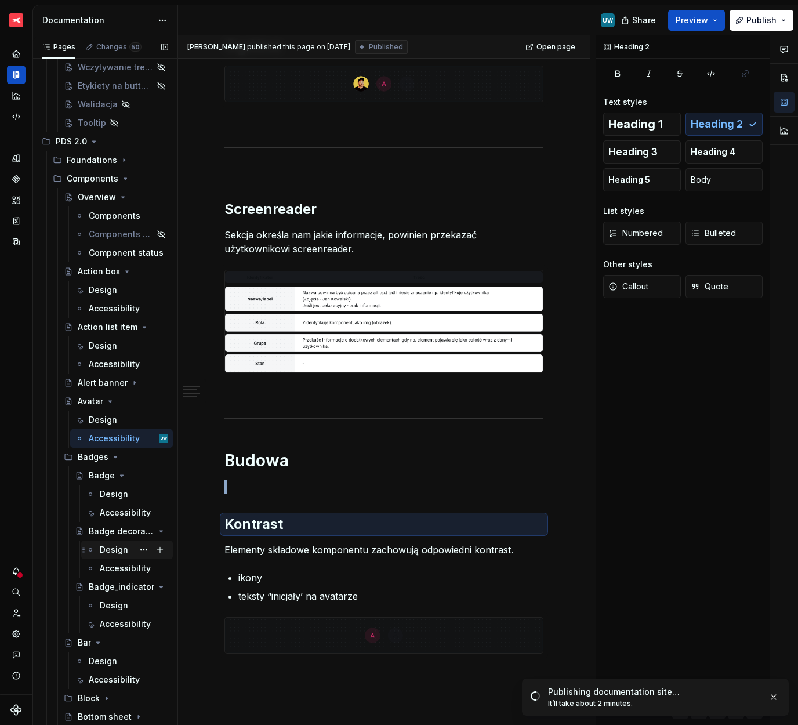
click at [111, 557] on div "Design" at bounding box center [134, 550] width 68 height 16
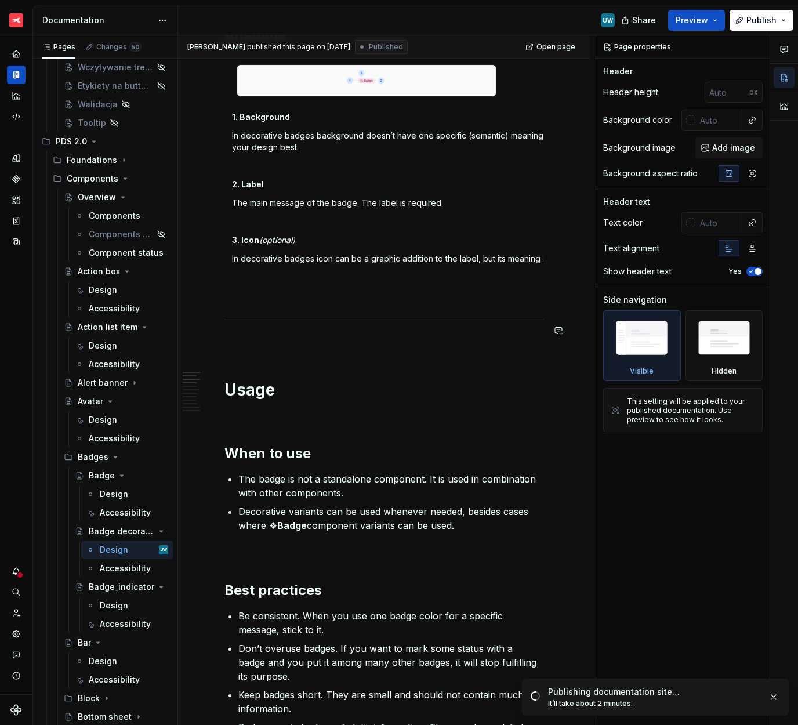
scroll to position [367, 0]
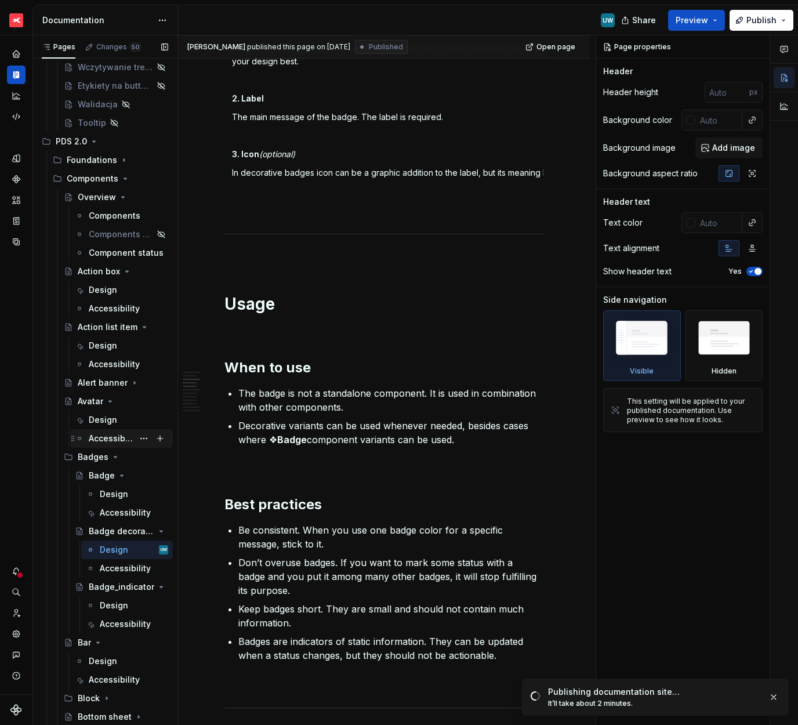
click at [97, 439] on div "Accessibility" at bounding box center [111, 439] width 45 height 12
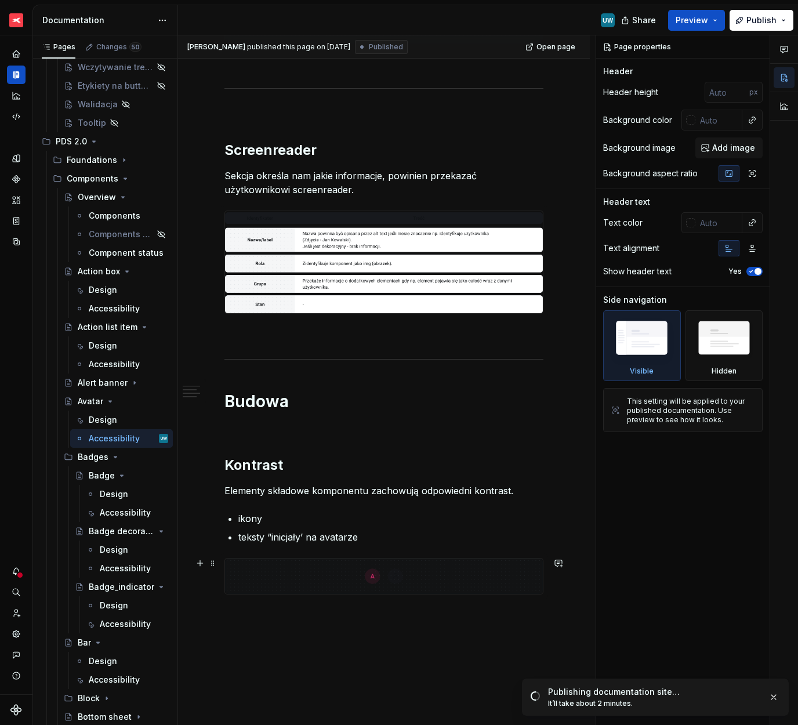
scroll to position [367, 0]
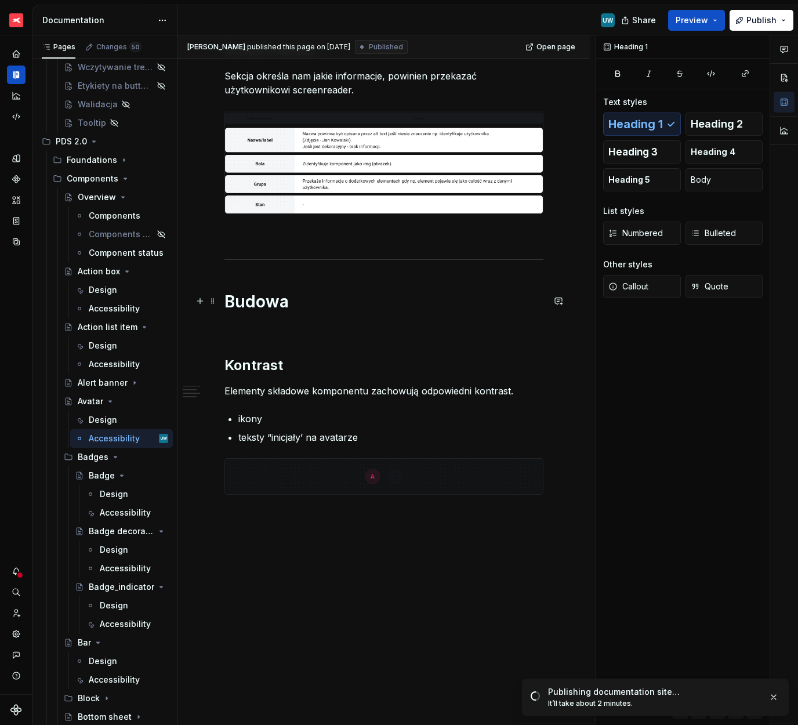
click at [226, 298] on h1 "Budowa" at bounding box center [383, 301] width 319 height 21
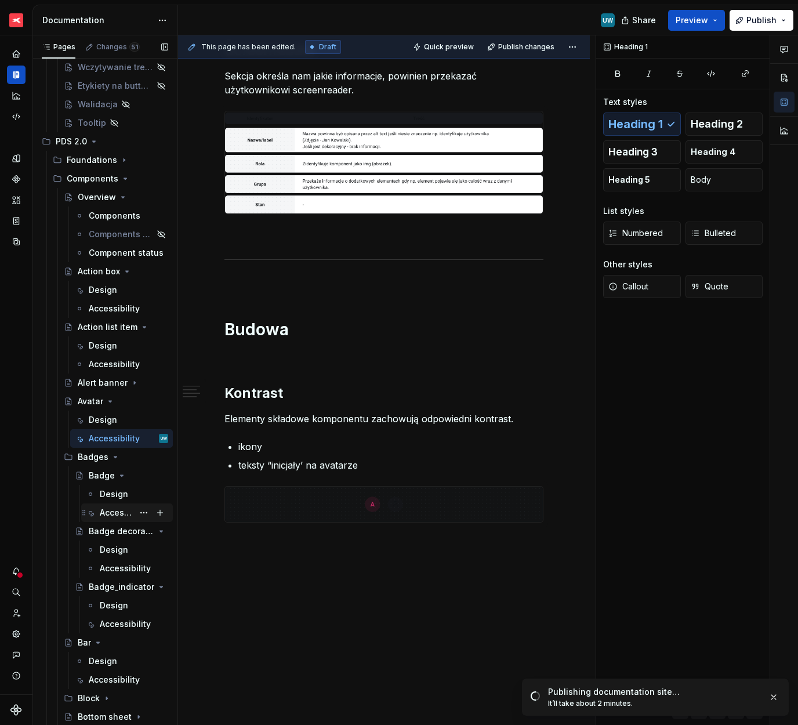
click at [103, 510] on div "Accessibility" at bounding box center [117, 513] width 34 height 12
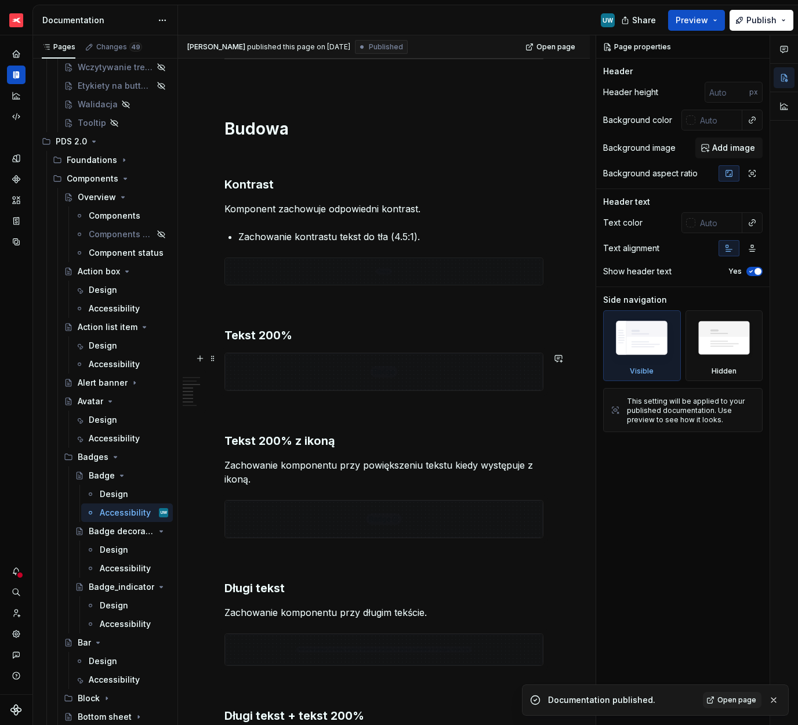
scroll to position [532, 0]
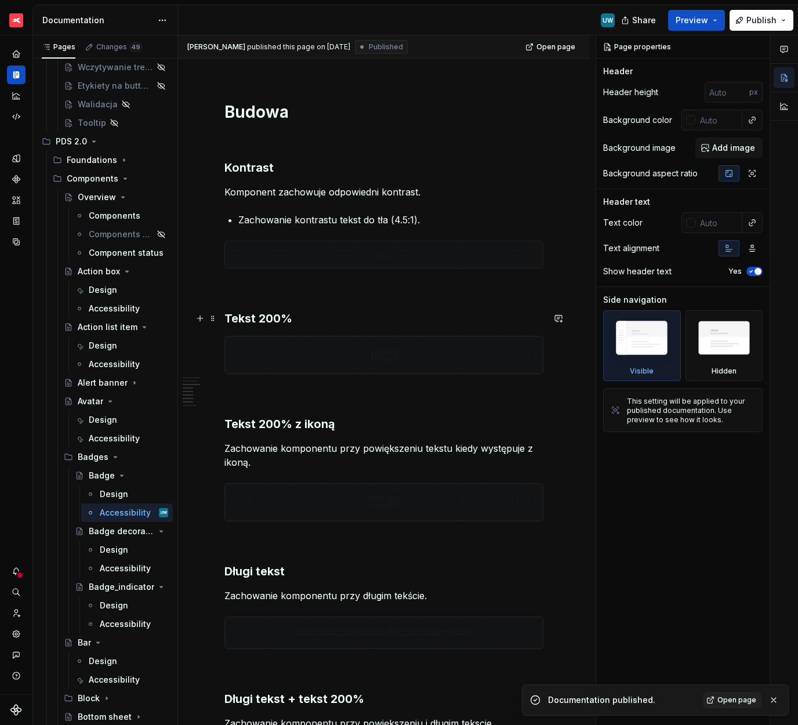
click at [317, 314] on h3 "Tekst 200%" at bounding box center [383, 318] width 319 height 16
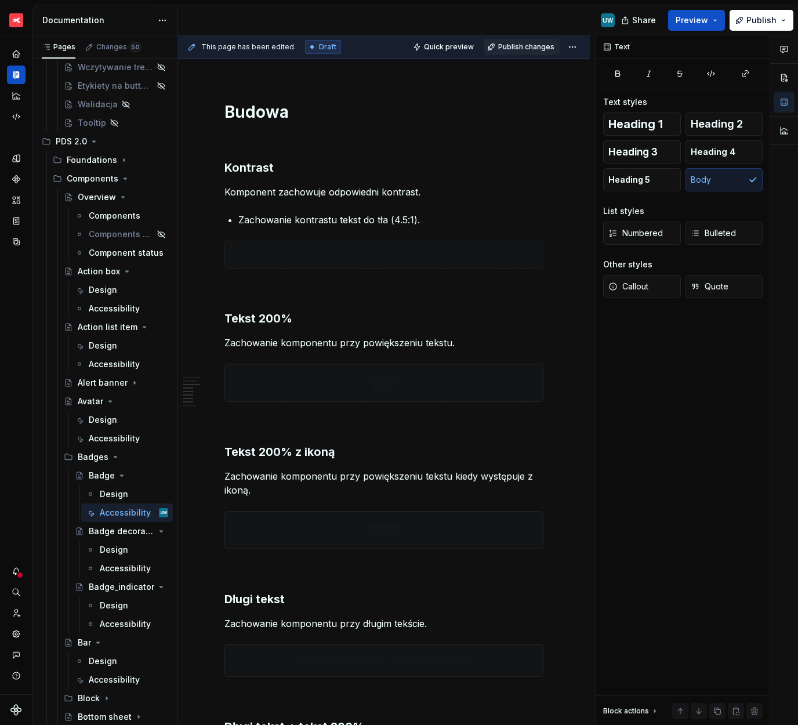
click at [539, 49] on span "Publish changes" at bounding box center [526, 46] width 56 height 9
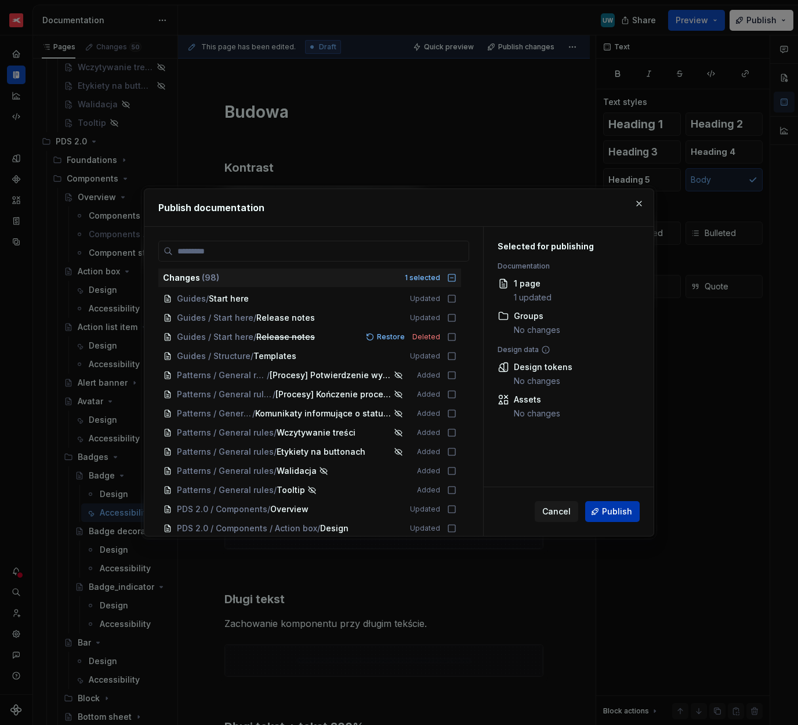
click at [607, 513] on span "Publish" at bounding box center [617, 512] width 30 height 12
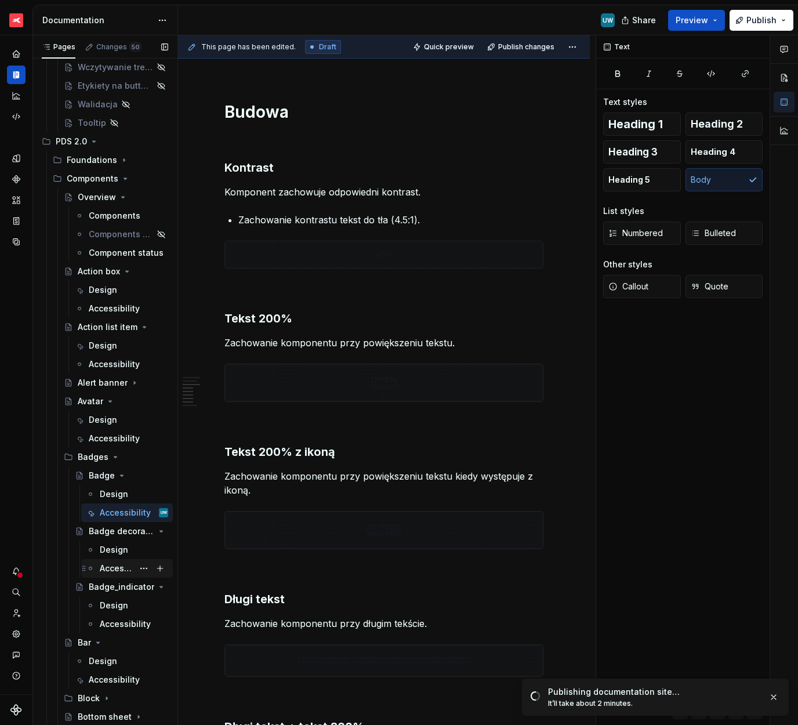
click at [118, 568] on div "Accessibility" at bounding box center [117, 569] width 34 height 12
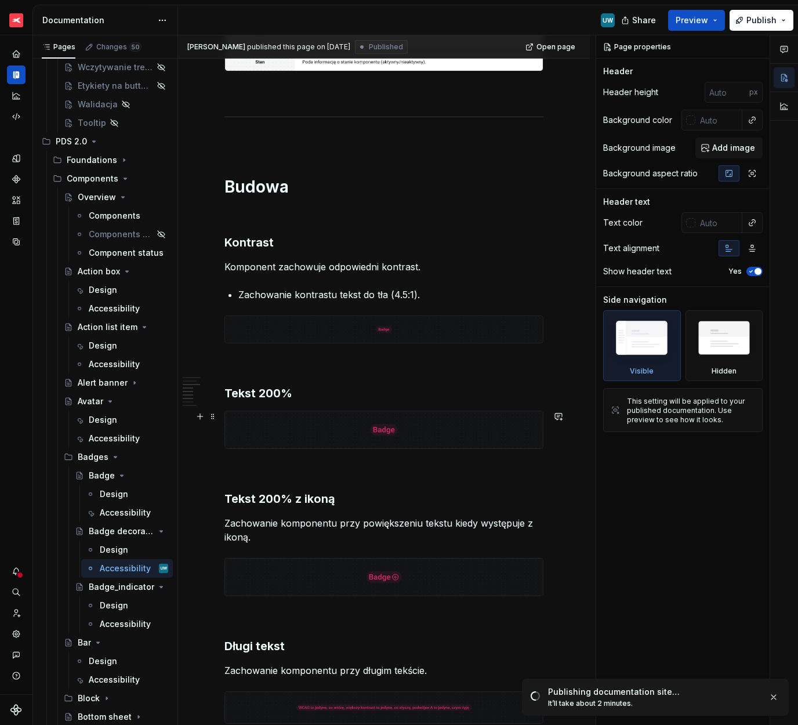
scroll to position [471, 0]
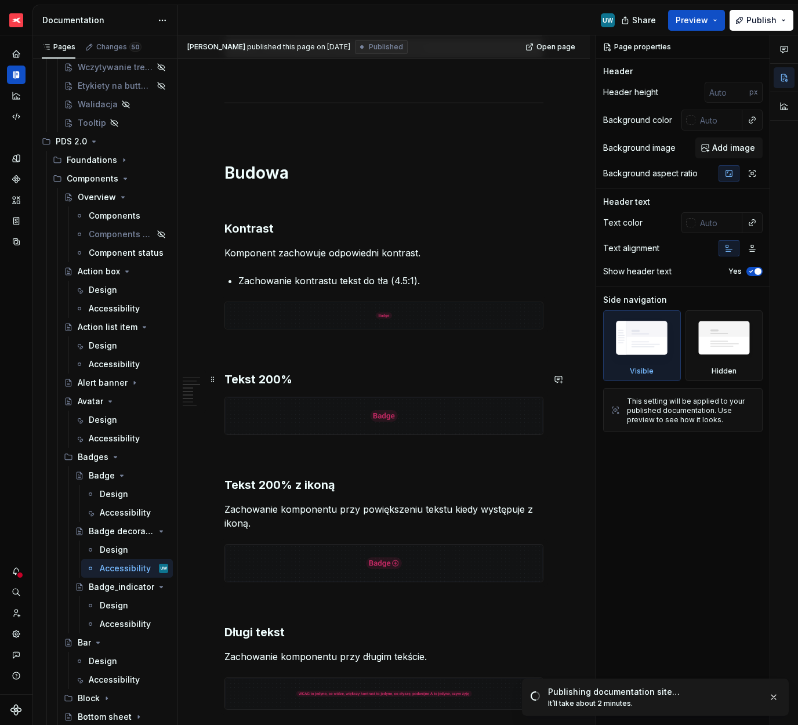
click at [310, 382] on h3 "Tekst 200%" at bounding box center [383, 379] width 319 height 16
type textarea "*"
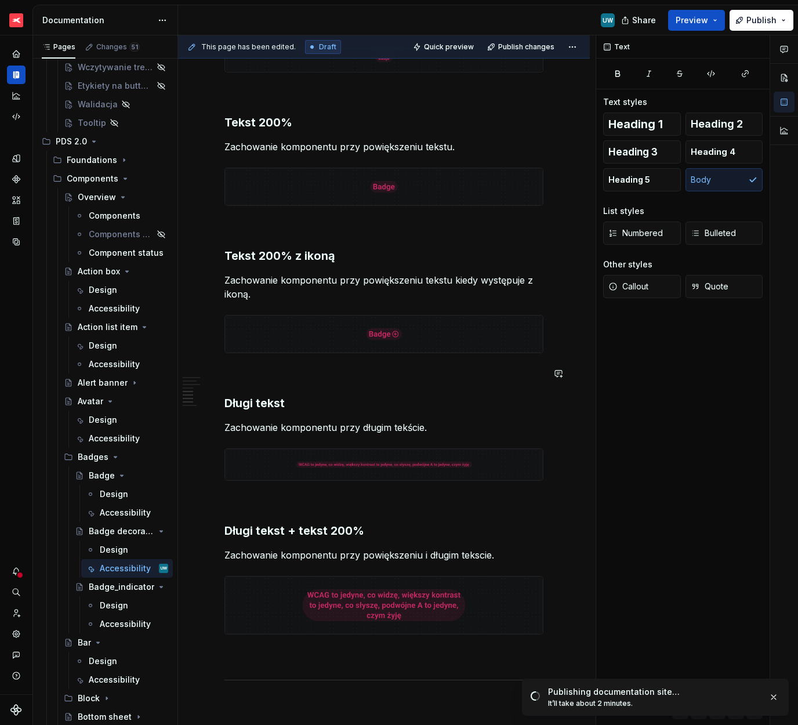
scroll to position [733, 0]
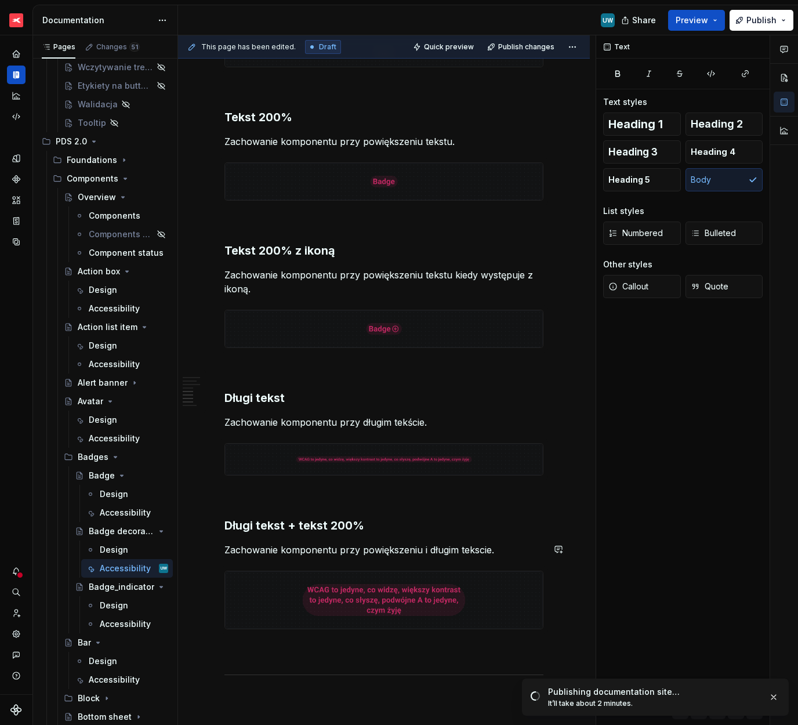
click at [477, 553] on p "Zachowanie komponentu przy powiększeniu i długim tekscie." at bounding box center [383, 550] width 319 height 14
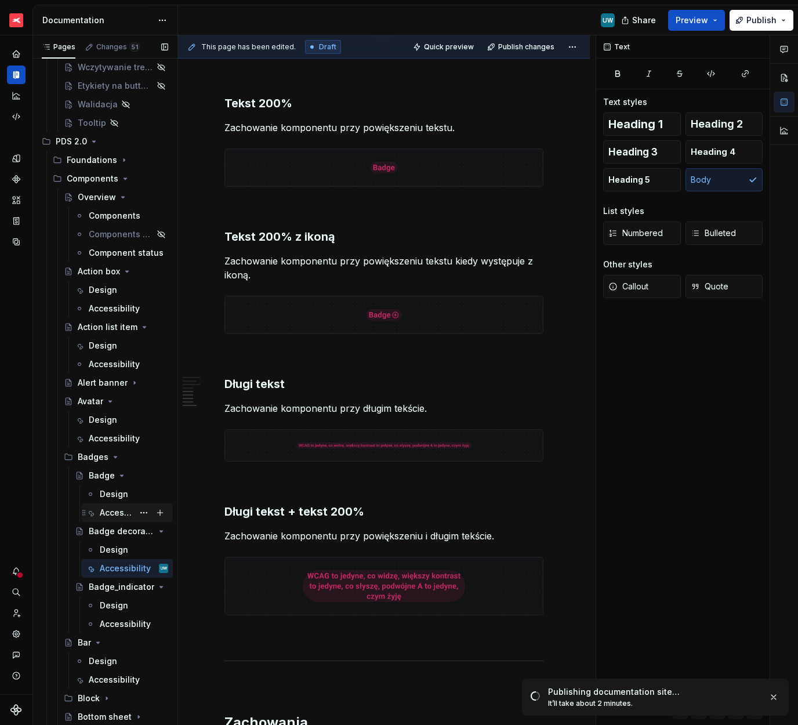
click at [107, 510] on div "Accessibility" at bounding box center [117, 513] width 34 height 12
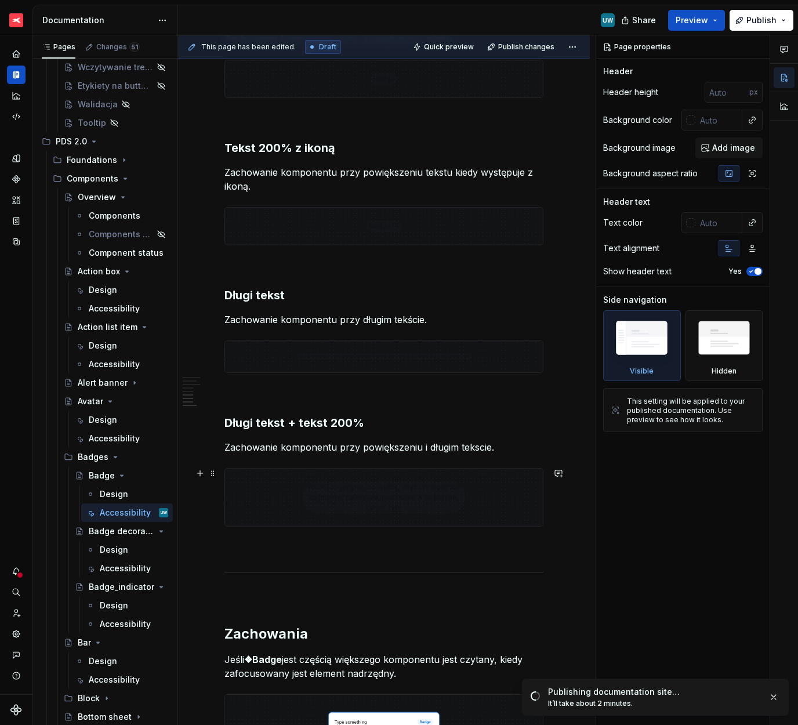
scroll to position [839, 0]
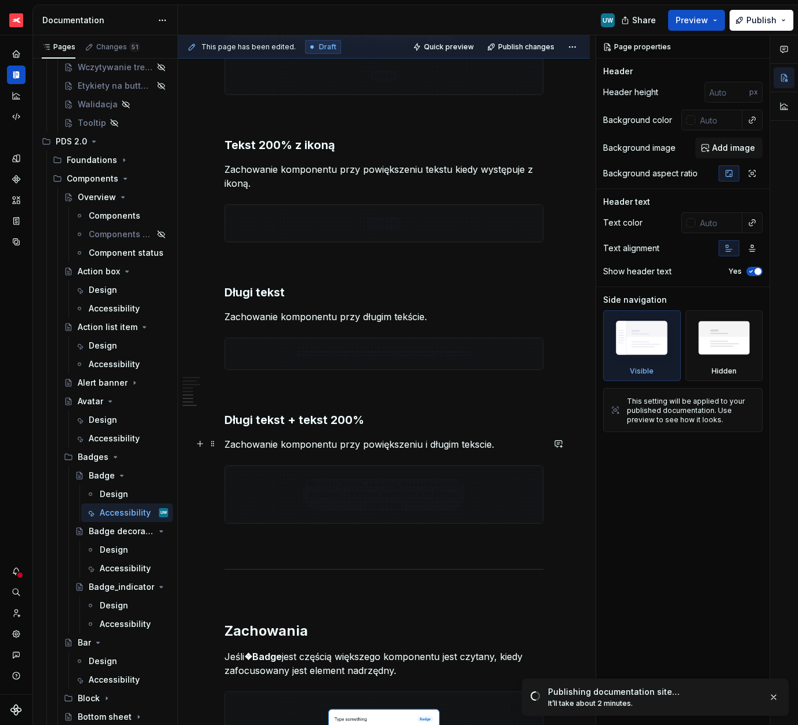
type textarea "*"
click at [479, 443] on p "Zachowanie komponentu przy powiększeniu i długim tekscie." at bounding box center [383, 444] width 319 height 14
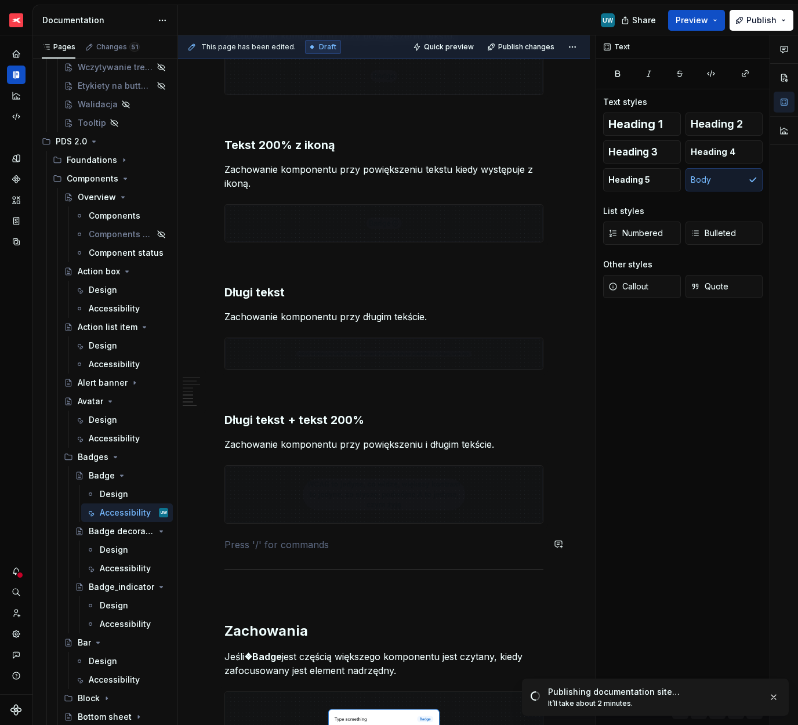
click at [353, 553] on div "Ogólne Screenreader Sekcja określa [PERSON_NAME] informacje, powinien przekazać…" at bounding box center [383, 73] width 319 height 1338
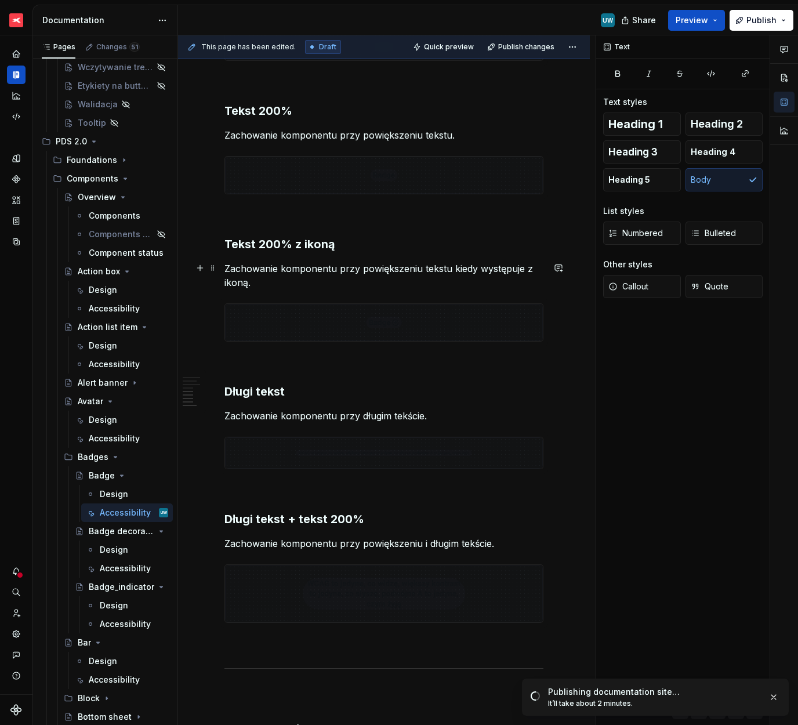
scroll to position [738, 0]
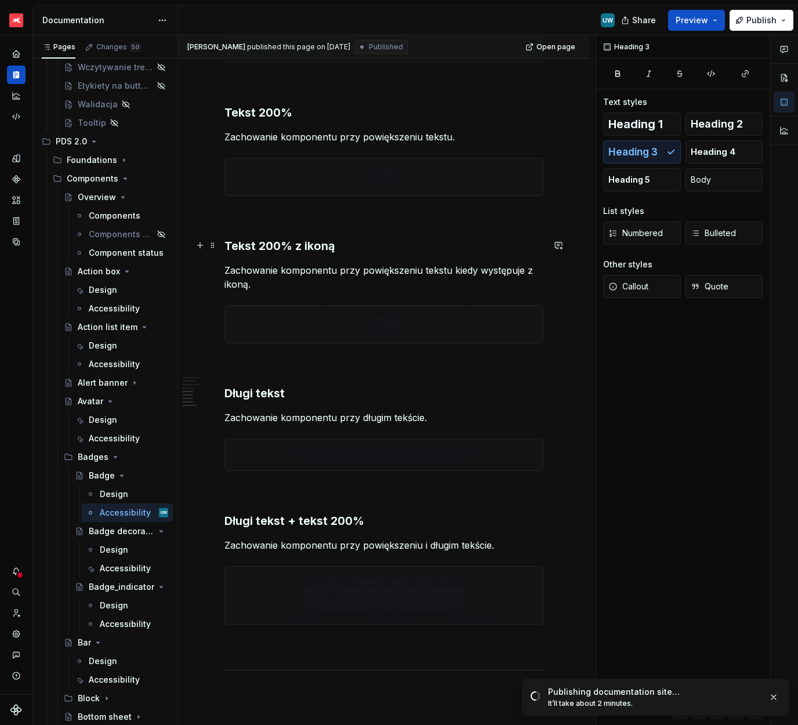
click at [344, 241] on h3 "Tekst 200% z ikoną" at bounding box center [383, 246] width 319 height 16
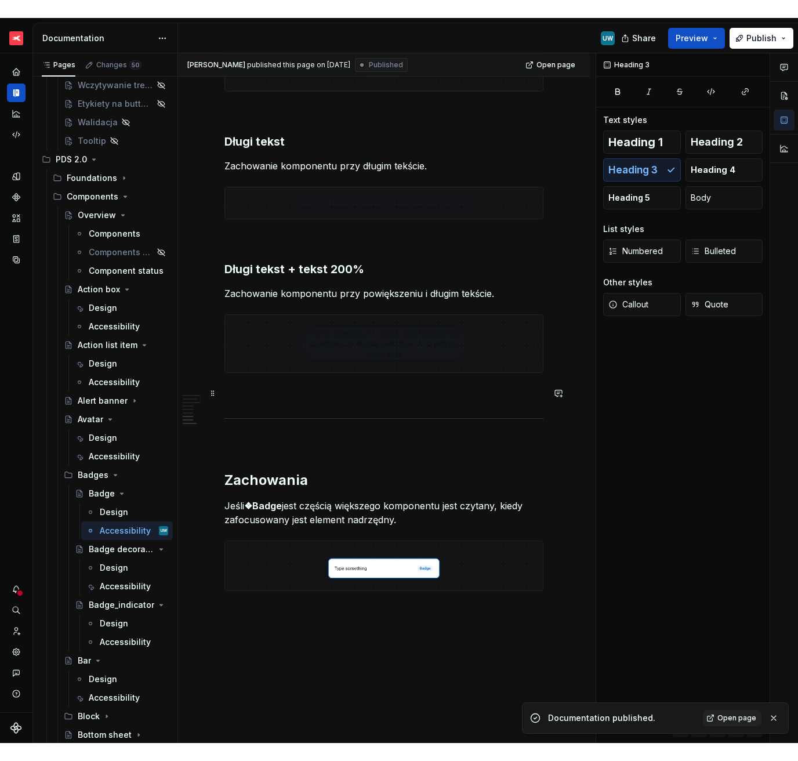
scroll to position [912, 0]
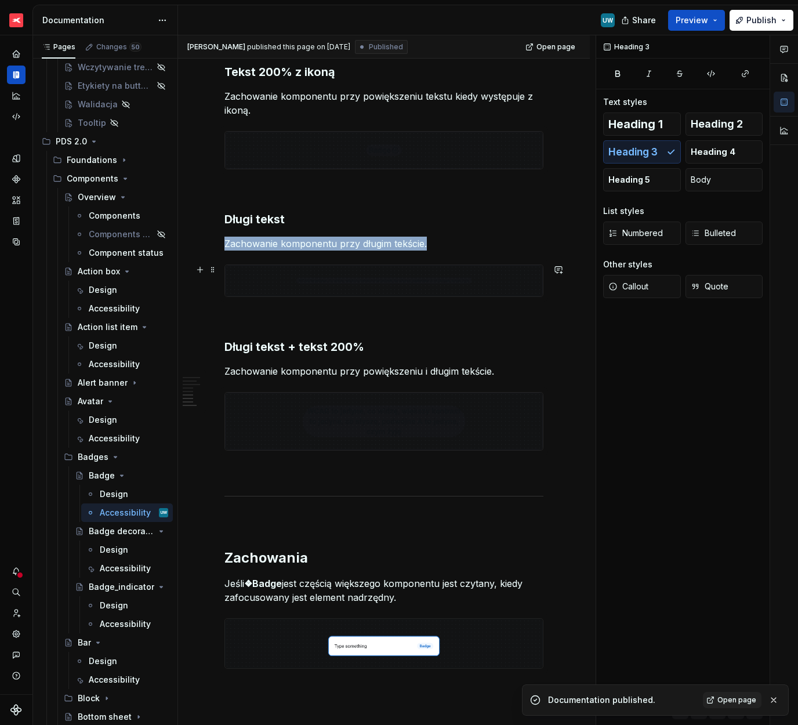
click at [396, 276] on img at bounding box center [384, 281] width 318 height 32
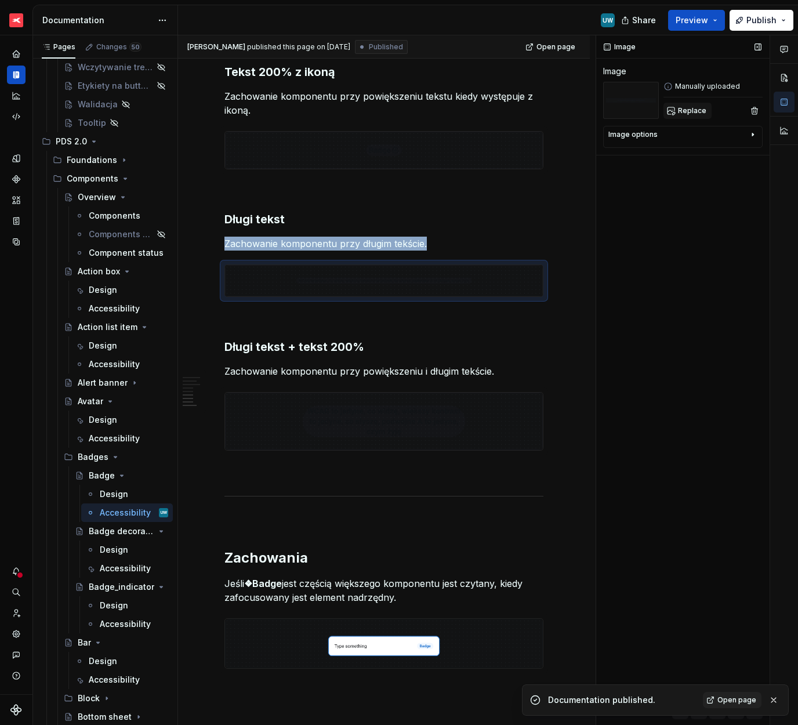
click at [693, 107] on span "Replace" at bounding box center [692, 110] width 28 height 9
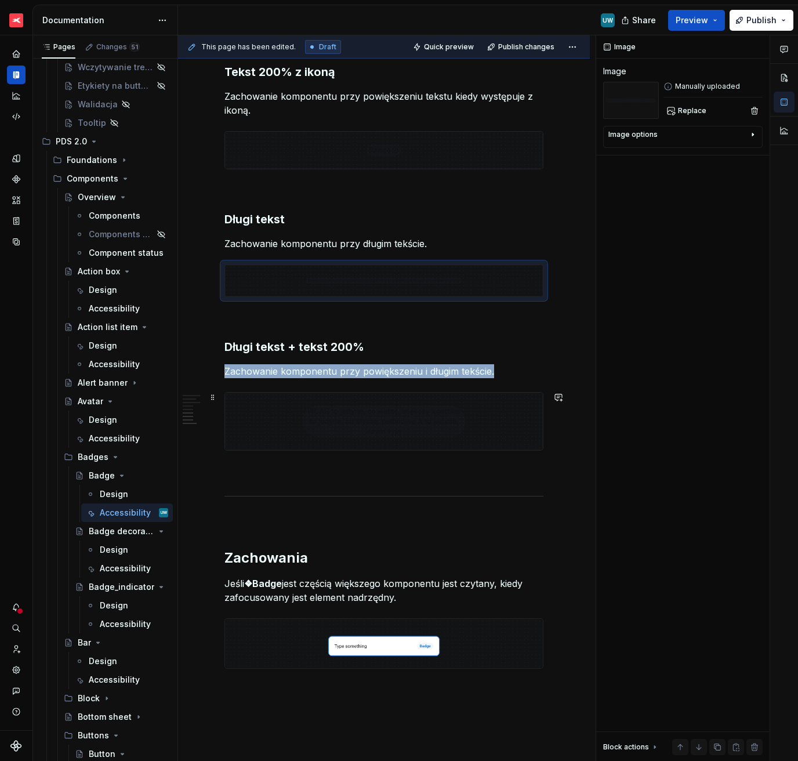
click at [421, 421] on img at bounding box center [384, 421] width 318 height 57
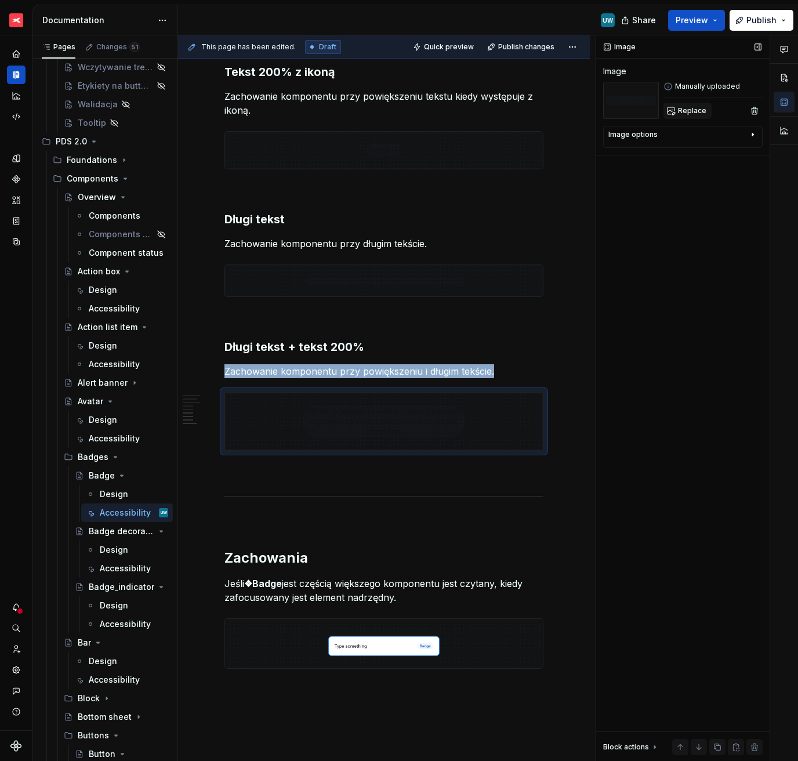
click at [684, 117] on button "Replace" at bounding box center [688, 111] width 48 height 16
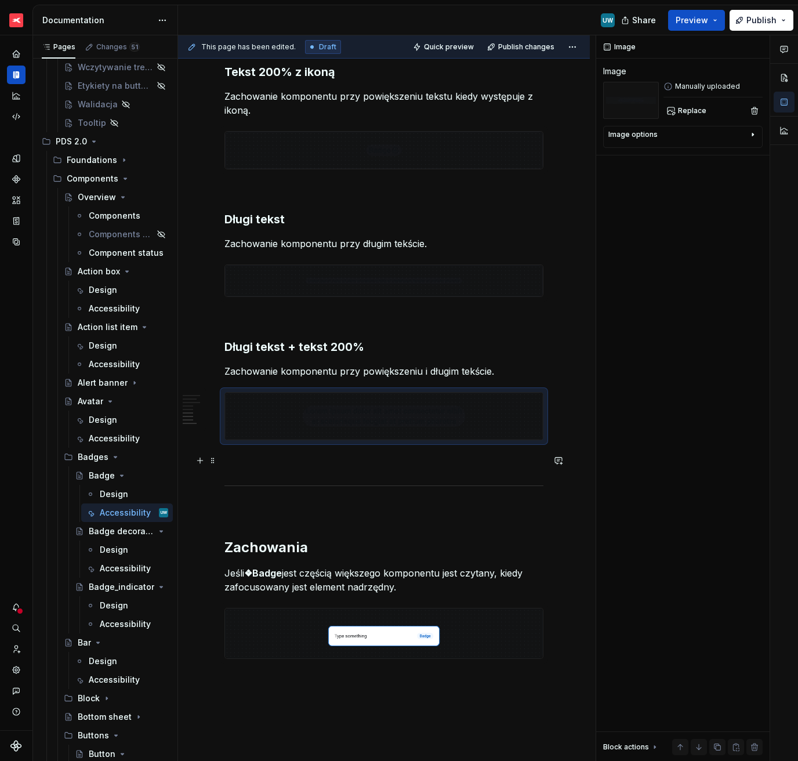
click at [403, 460] on p at bounding box center [383, 461] width 319 height 14
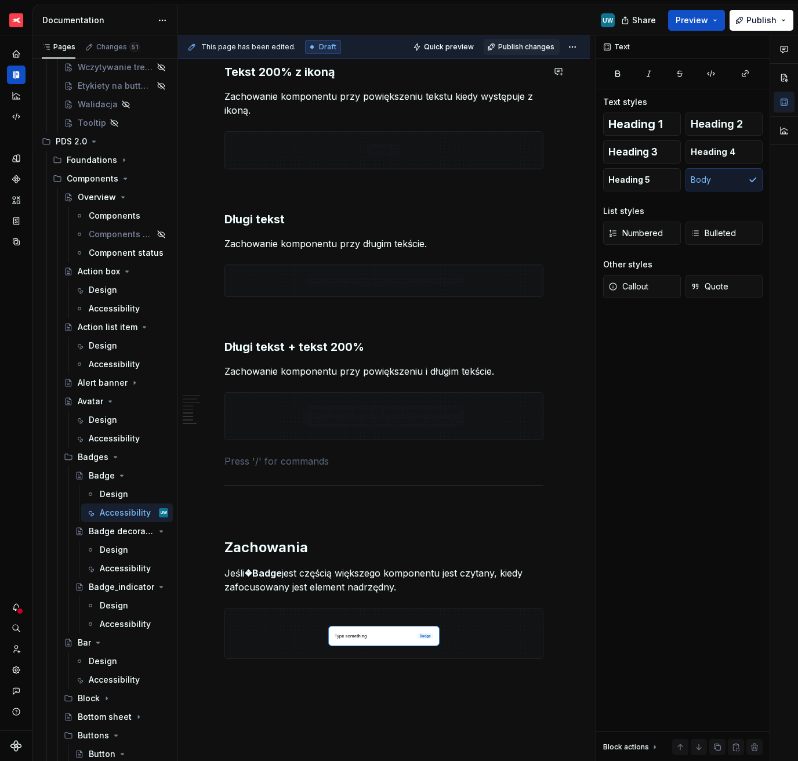
click at [516, 43] on span "Publish changes" at bounding box center [526, 46] width 56 height 9
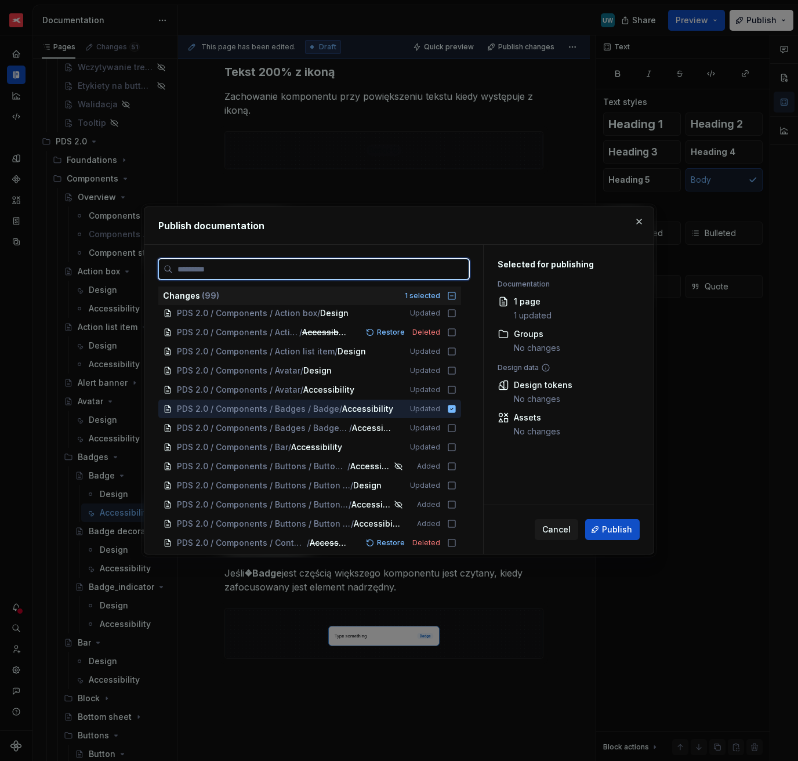
scroll to position [251, 0]
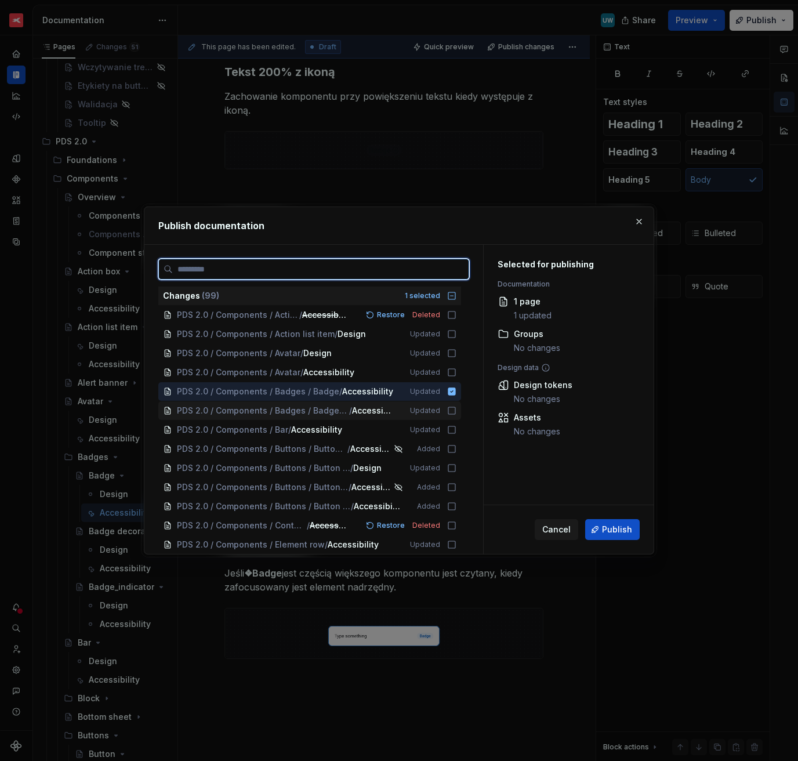
click at [450, 409] on icon at bounding box center [451, 410] width 9 height 9
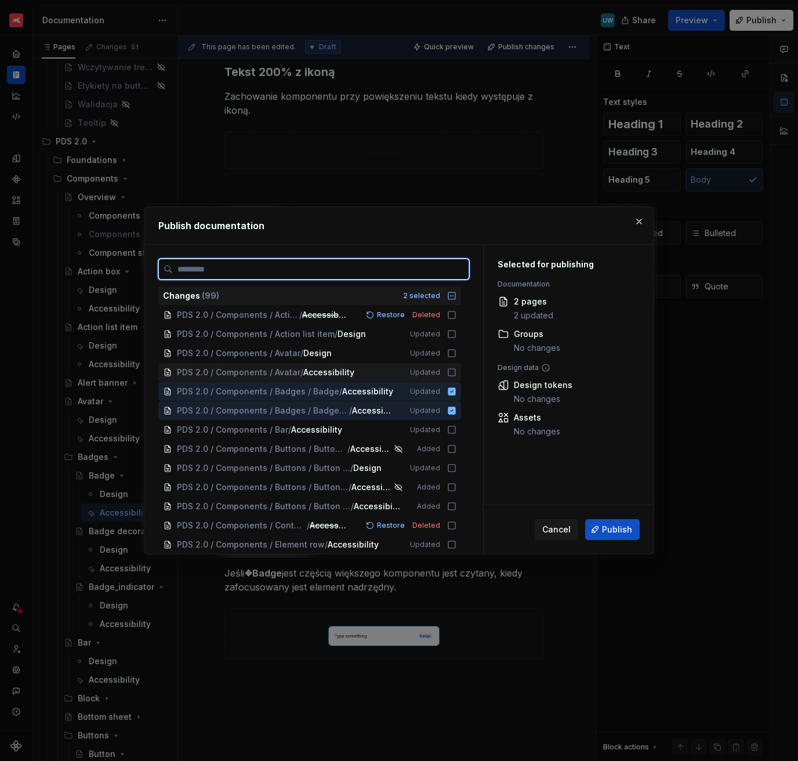
click at [448, 371] on icon at bounding box center [451, 372] width 7 height 7
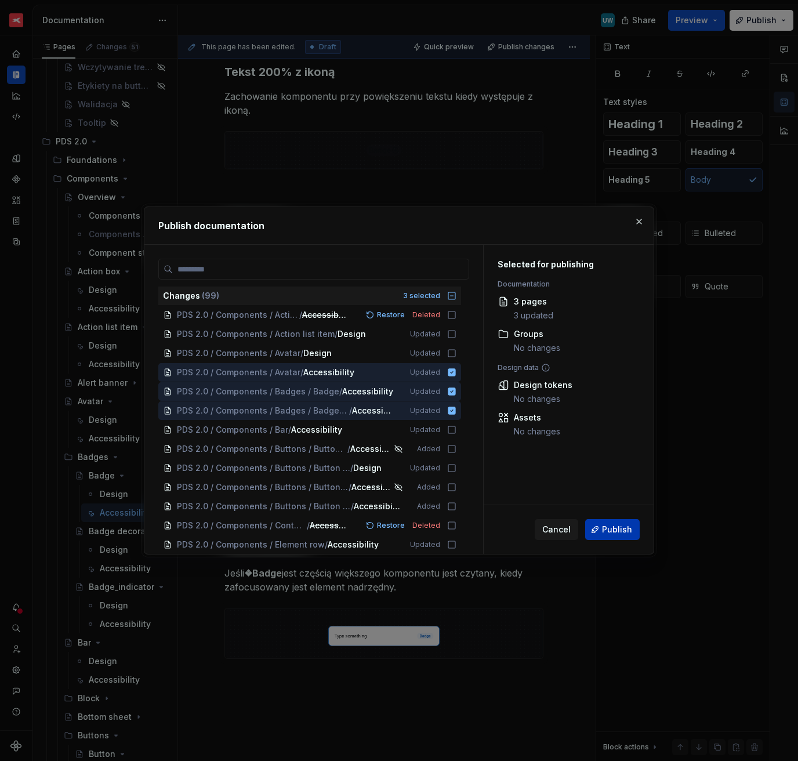
click at [609, 529] on span "Publish" at bounding box center [617, 530] width 30 height 12
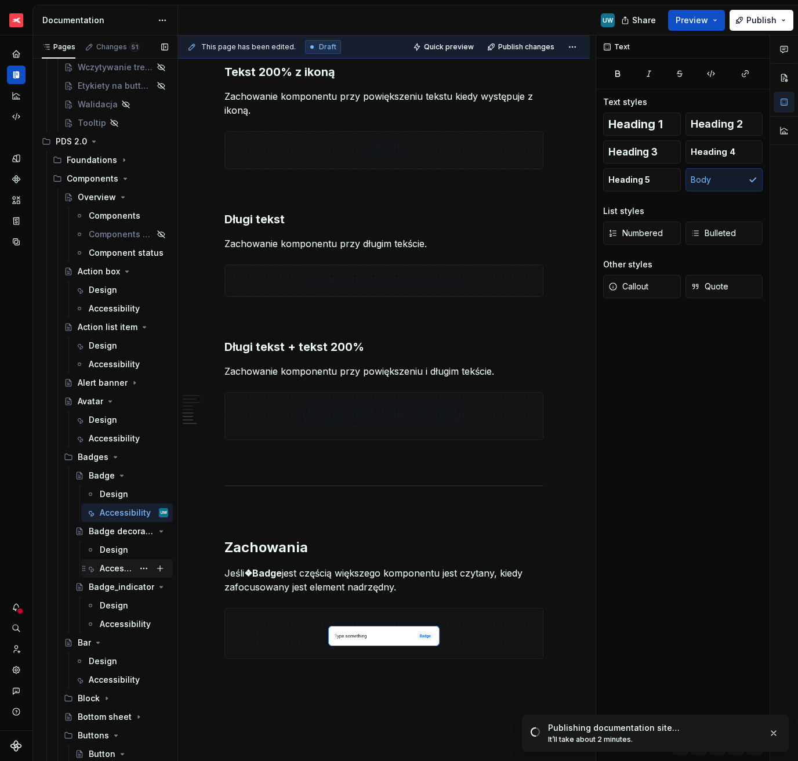
click at [119, 564] on div "Accessibility" at bounding box center [117, 569] width 34 height 12
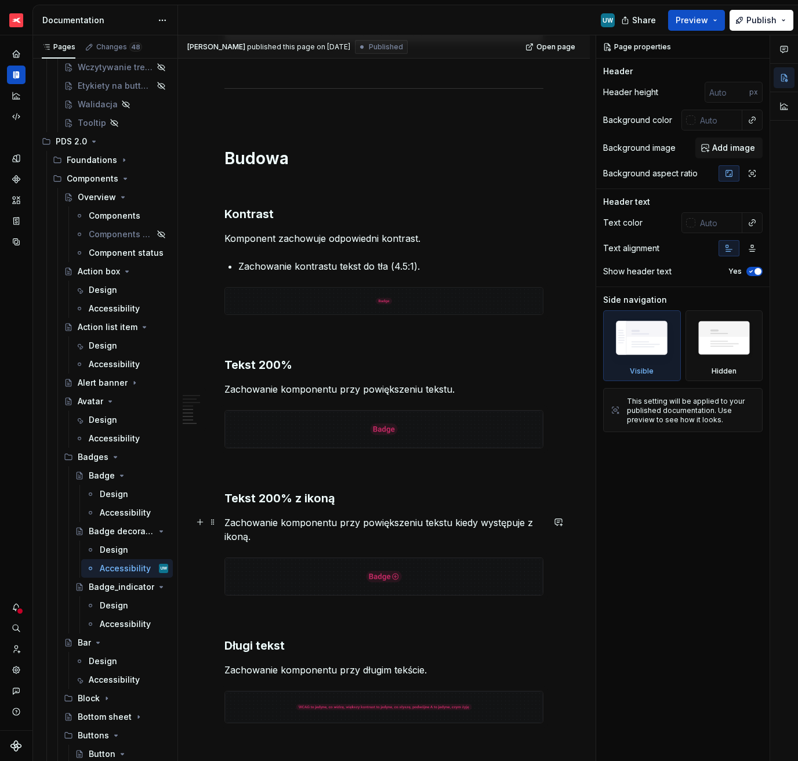
scroll to position [363, 0]
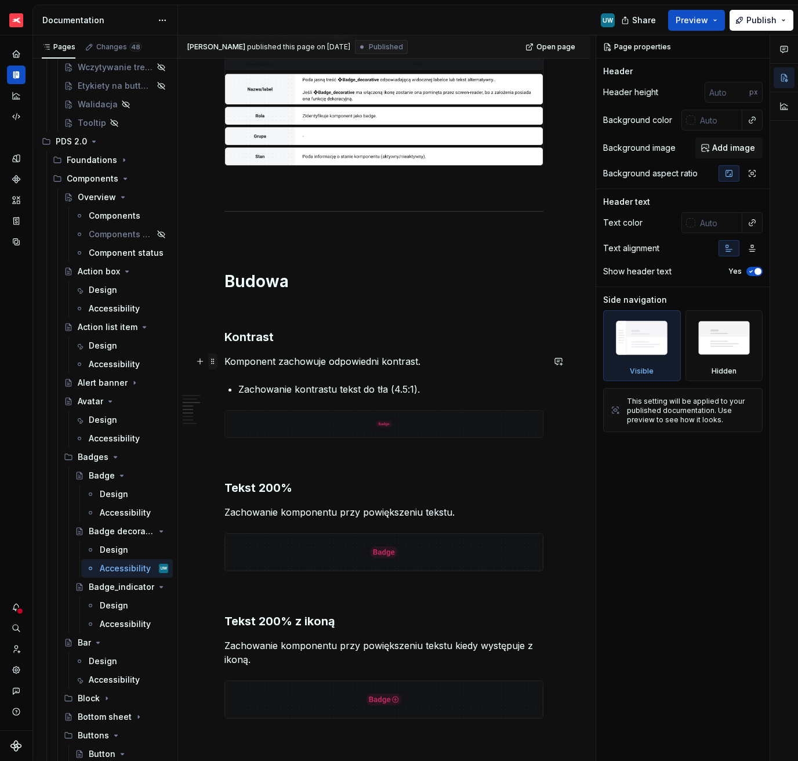
click at [215, 363] on span at bounding box center [212, 361] width 9 height 16
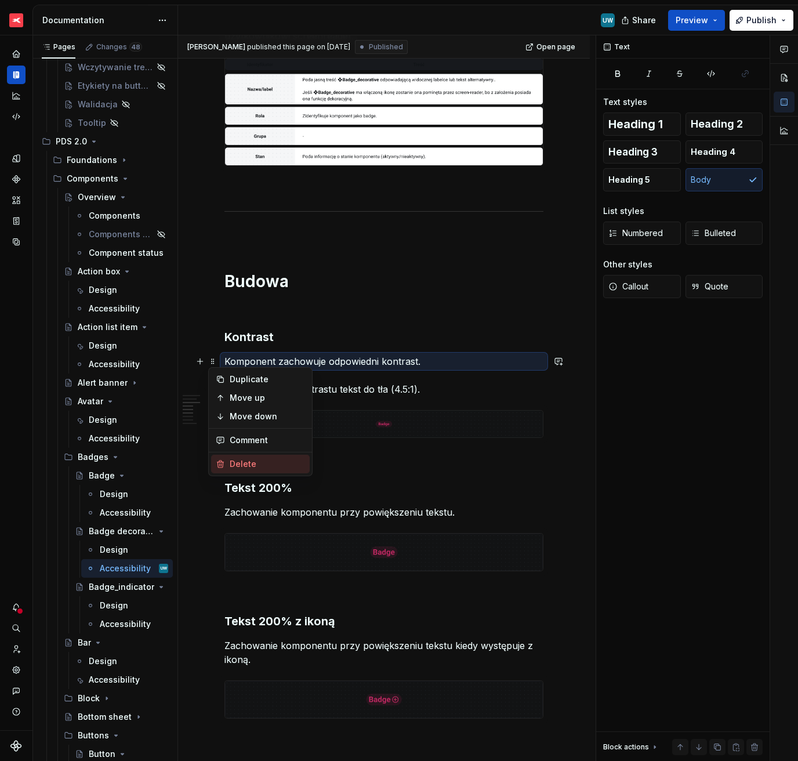
click at [241, 462] on div "Delete" at bounding box center [267, 464] width 75 height 12
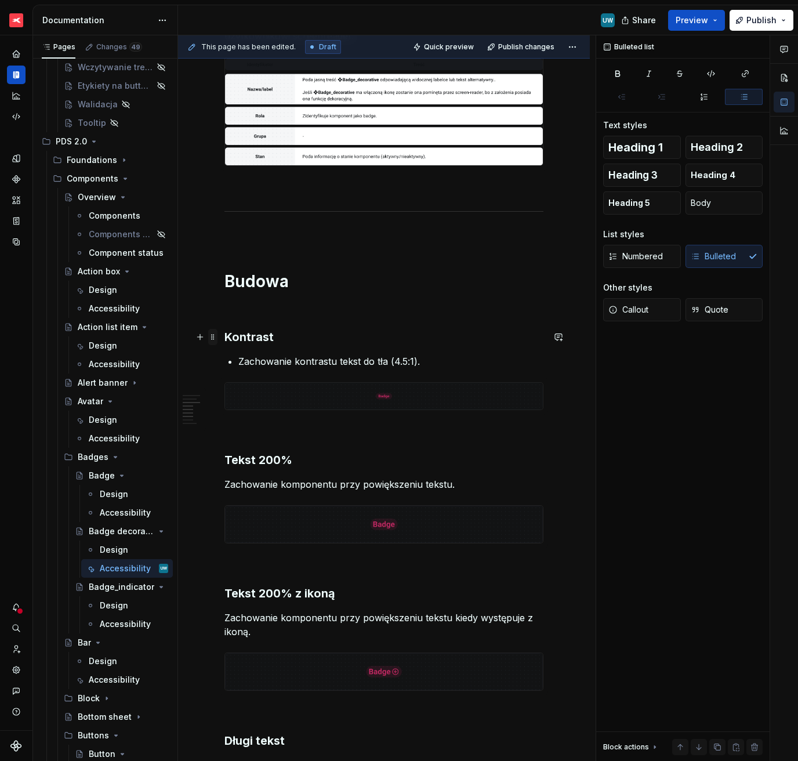
click at [217, 339] on span at bounding box center [212, 337] width 9 height 16
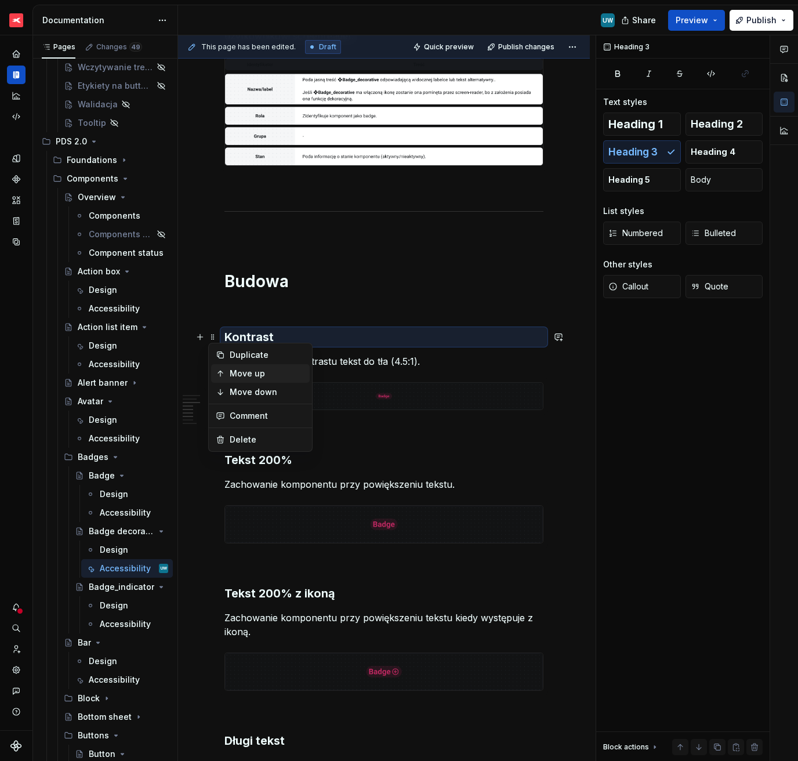
type textarea "*"
click at [236, 438] on div "Delete" at bounding box center [267, 440] width 75 height 12
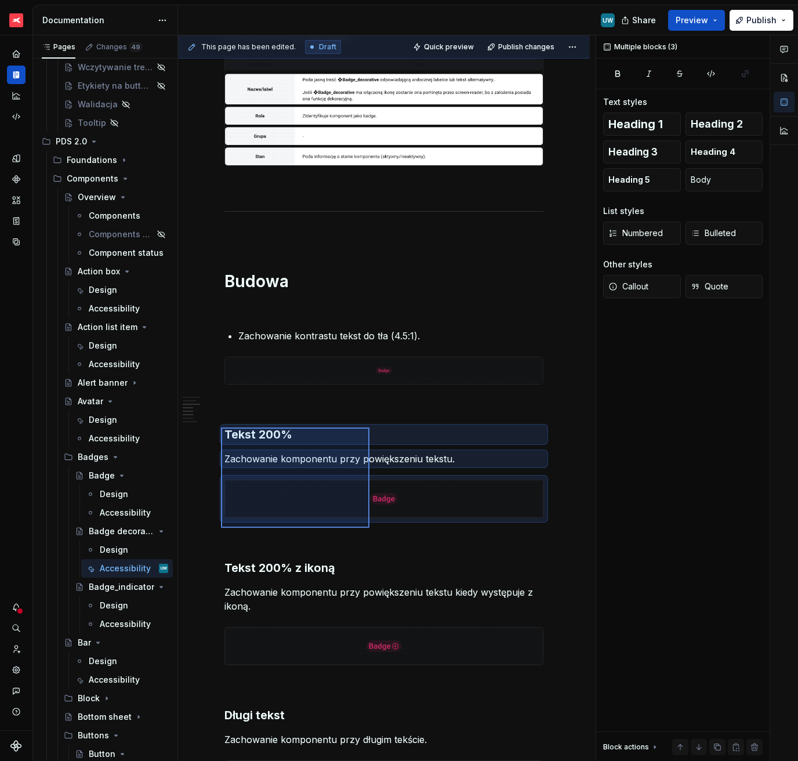
drag, startPoint x: 221, startPoint y: 428, endPoint x: 370, endPoint y: 524, distance: 177.3
click at [370, 524] on div "This page has been edited. Draft Quick preview Publish changes Badge decorative…" at bounding box center [387, 398] width 418 height 726
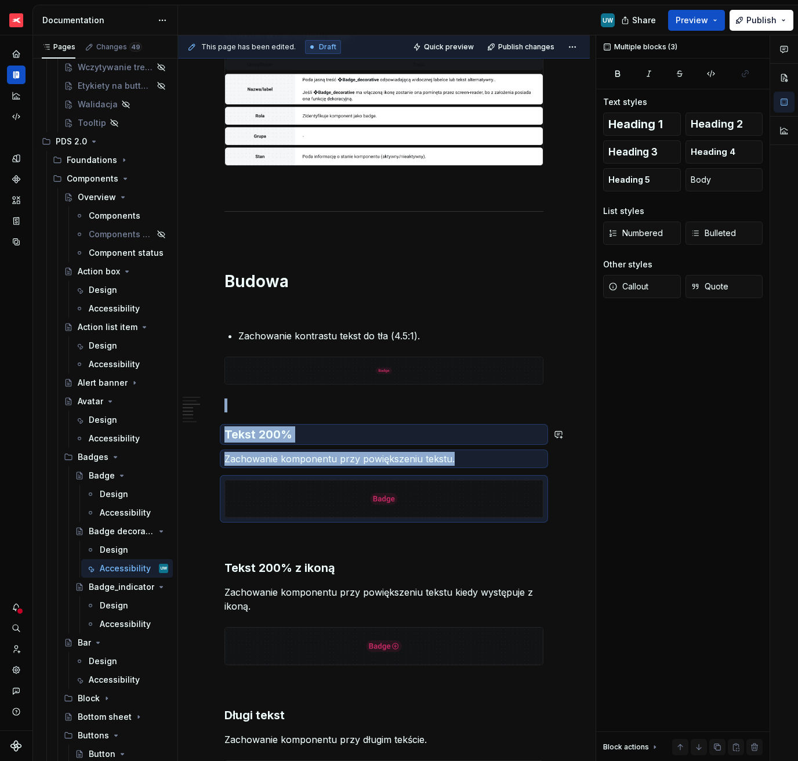
copy div "Tekst 200% Zachowanie komponentu przy powiększeniu tekstu."
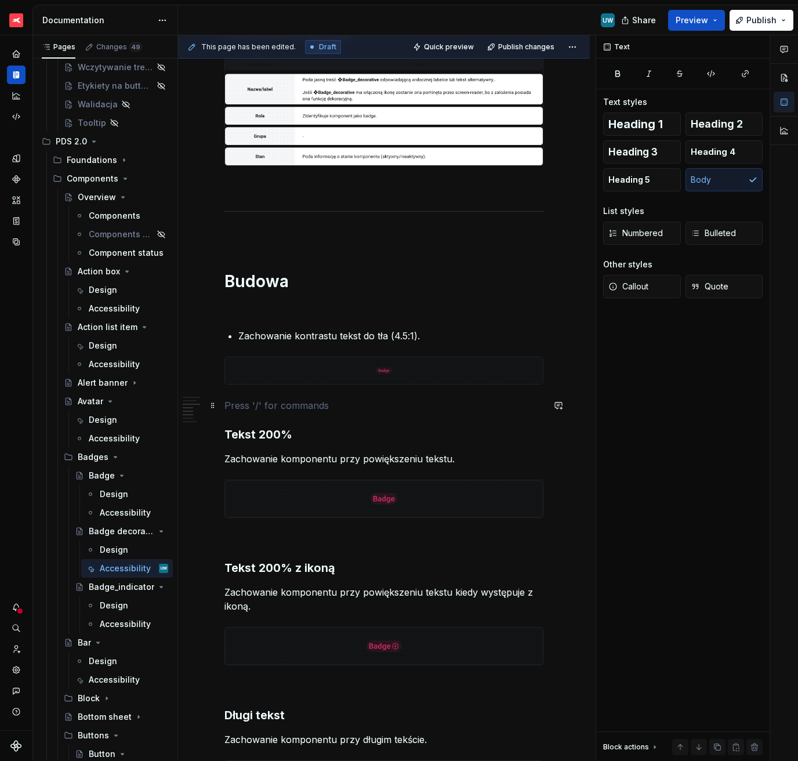
click at [332, 405] on p at bounding box center [383, 406] width 319 height 14
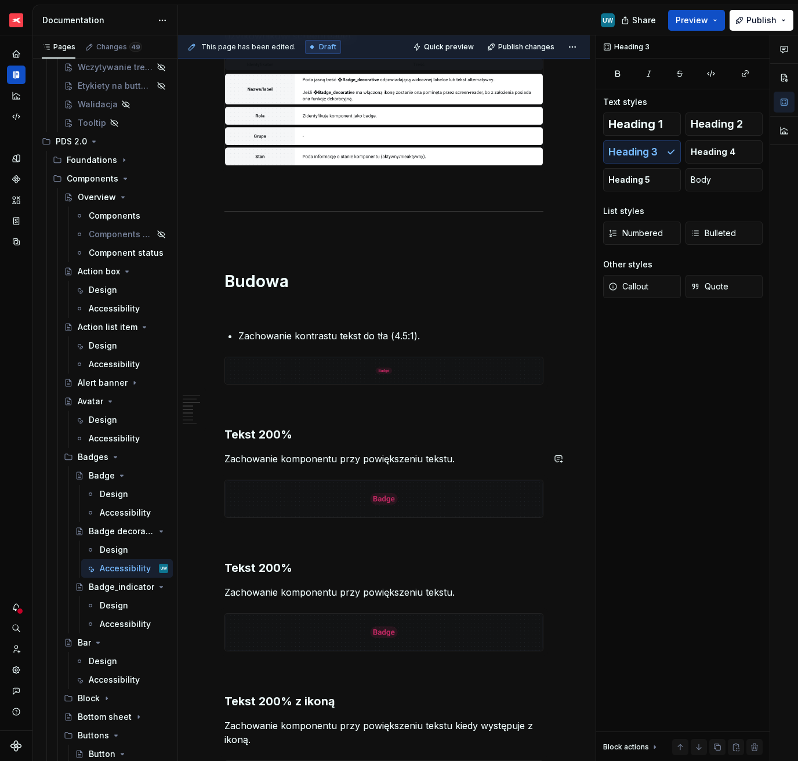
click at [251, 429] on h3 "Tekst 200%" at bounding box center [383, 434] width 319 height 16
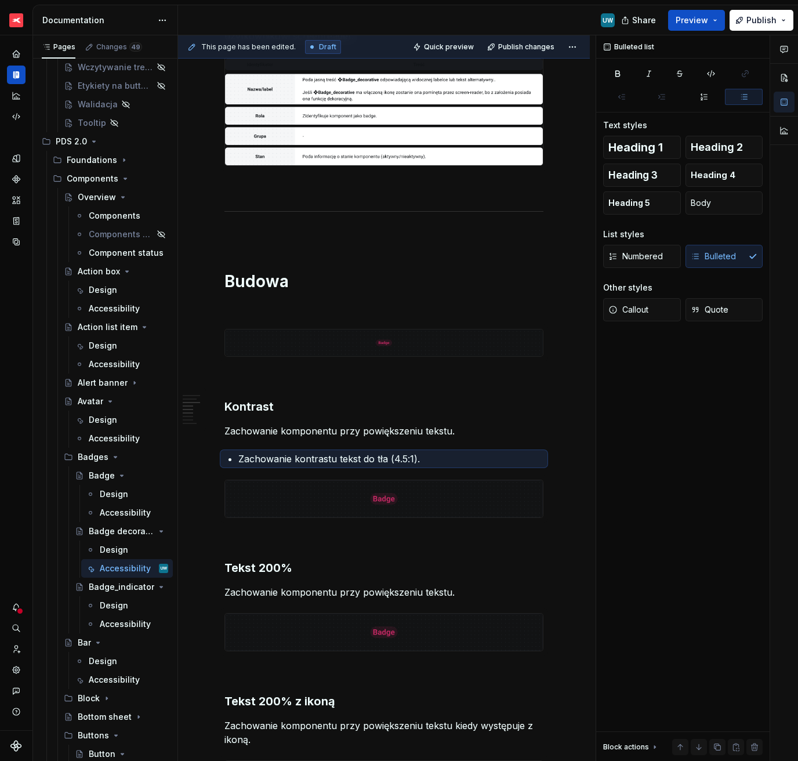
click at [255, 433] on p "Zachowanie komponentu przy powiększeniu tekstu." at bounding box center [383, 431] width 319 height 14
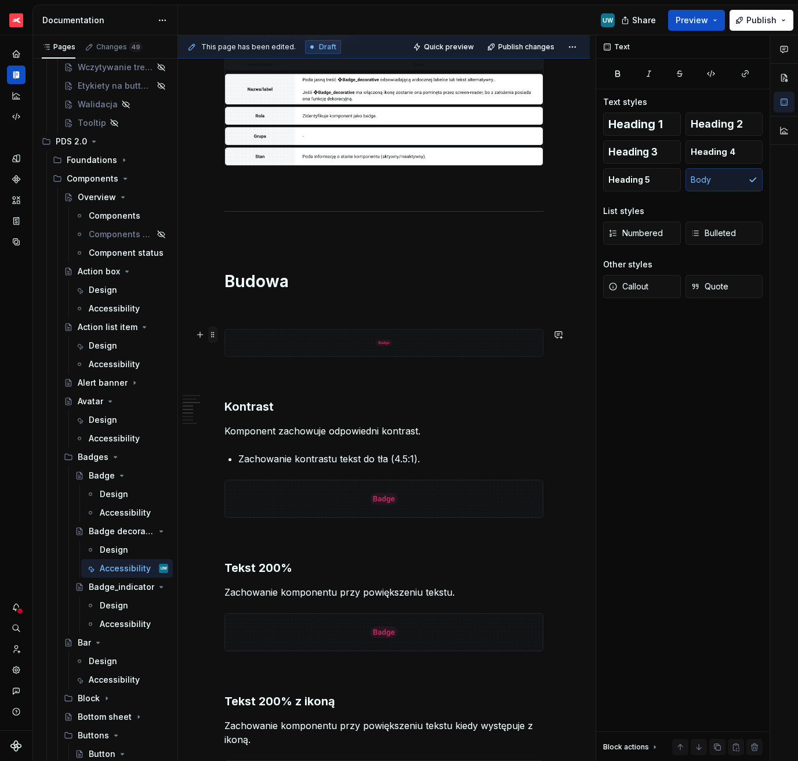
click at [215, 334] on span at bounding box center [212, 335] width 9 height 16
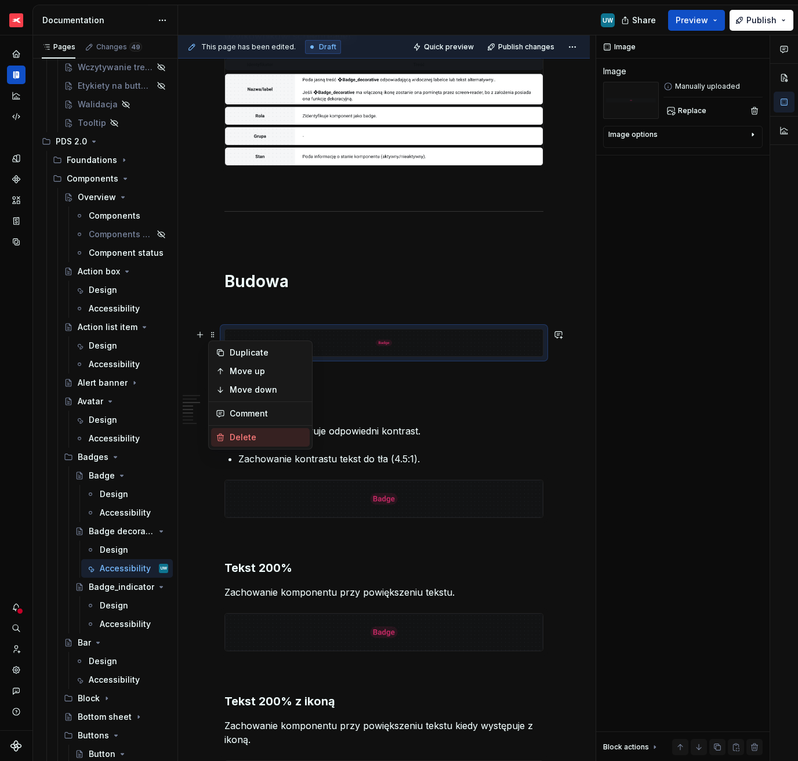
click at [241, 435] on div "Delete" at bounding box center [267, 438] width 75 height 12
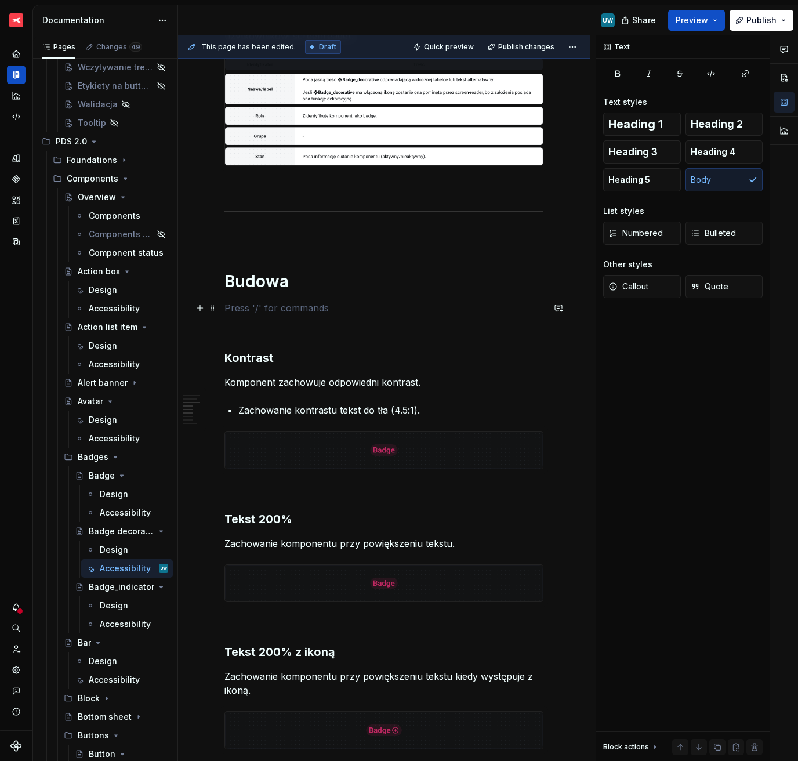
click at [244, 305] on p at bounding box center [383, 308] width 319 height 14
click at [213, 311] on span at bounding box center [212, 308] width 9 height 16
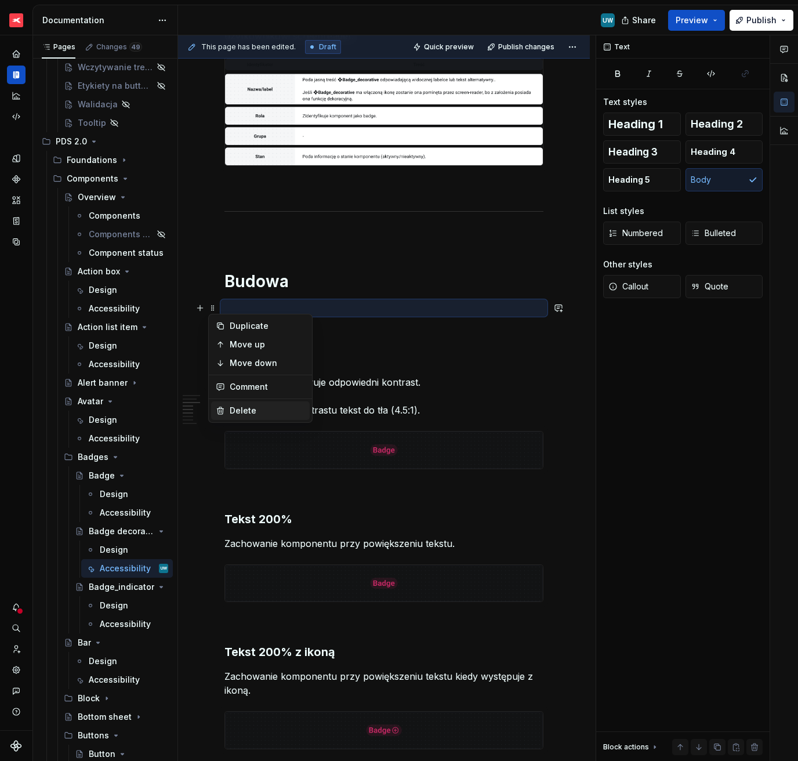
click at [243, 401] on div "Delete" at bounding box center [260, 410] width 99 height 19
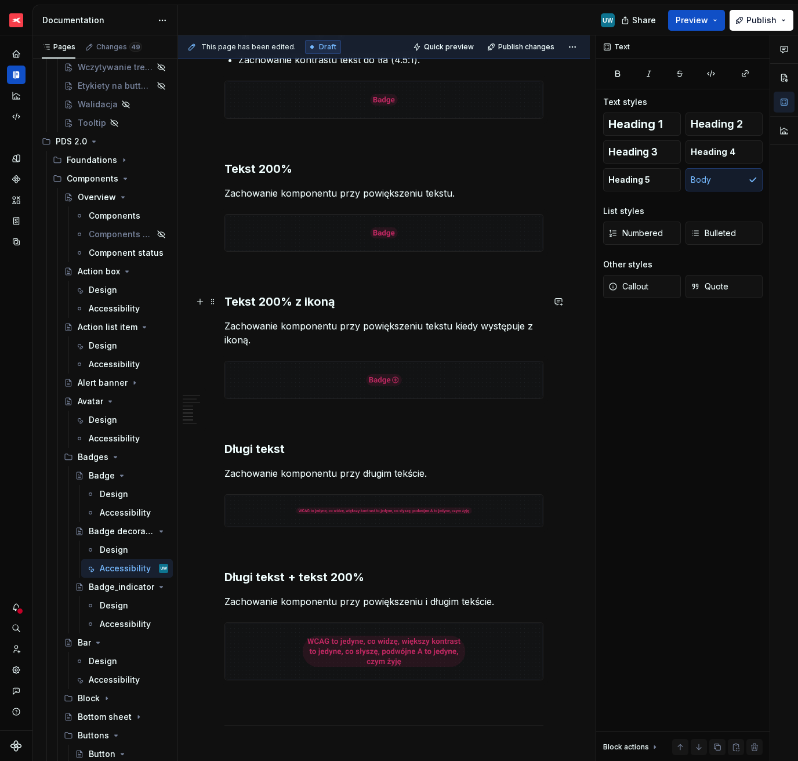
scroll to position [716, 0]
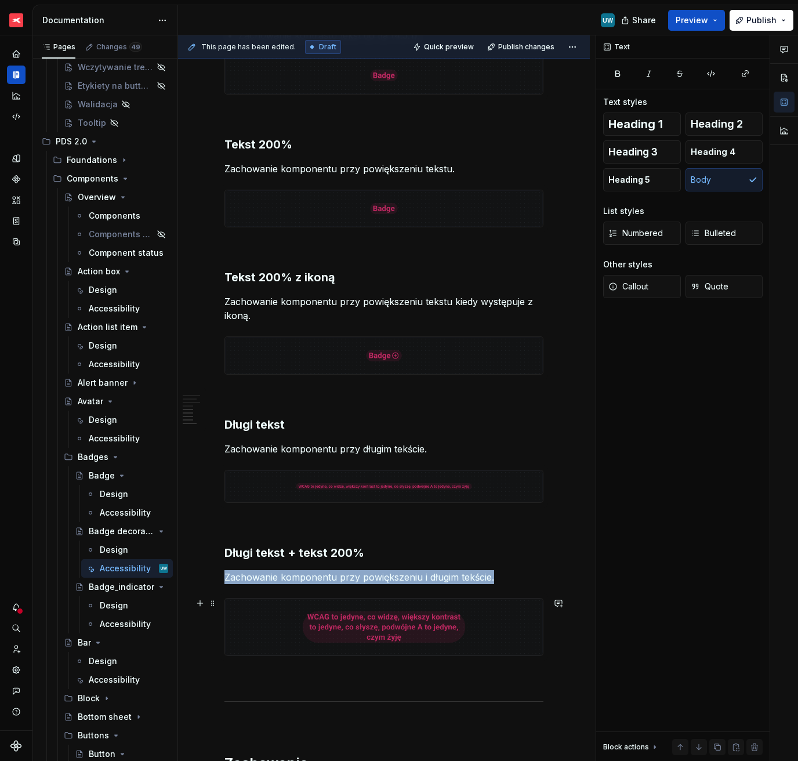
click at [285, 621] on img at bounding box center [384, 627] width 318 height 57
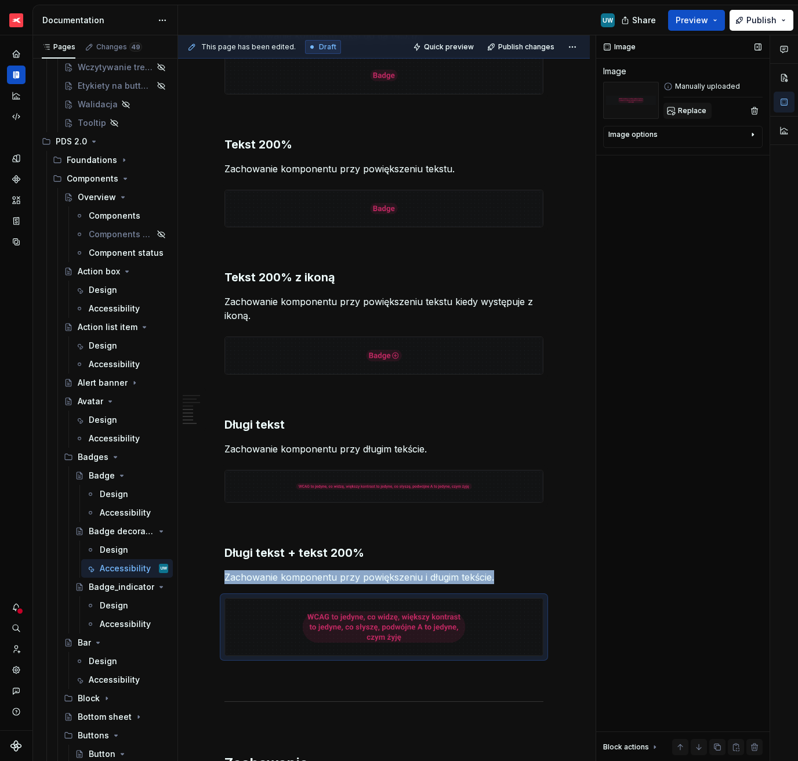
click at [696, 108] on span "Replace" at bounding box center [692, 110] width 28 height 9
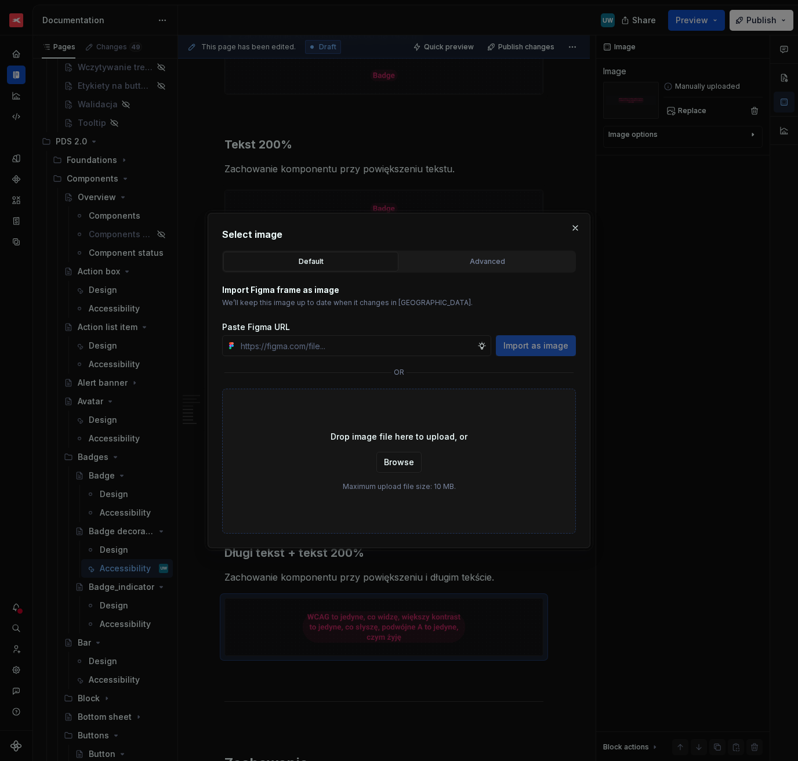
scroll to position [675, 0]
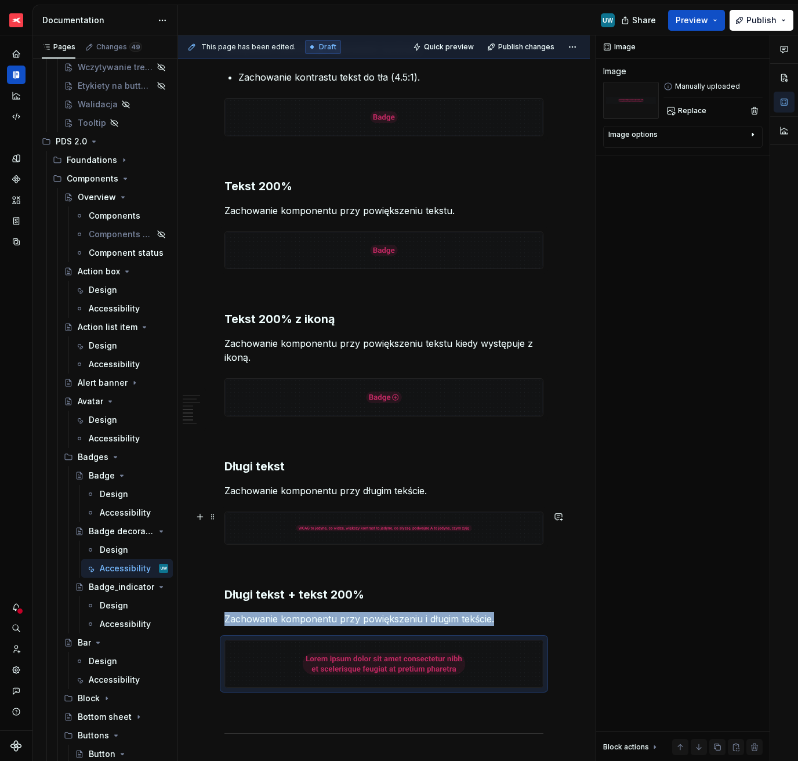
click at [260, 527] on img at bounding box center [384, 528] width 318 height 32
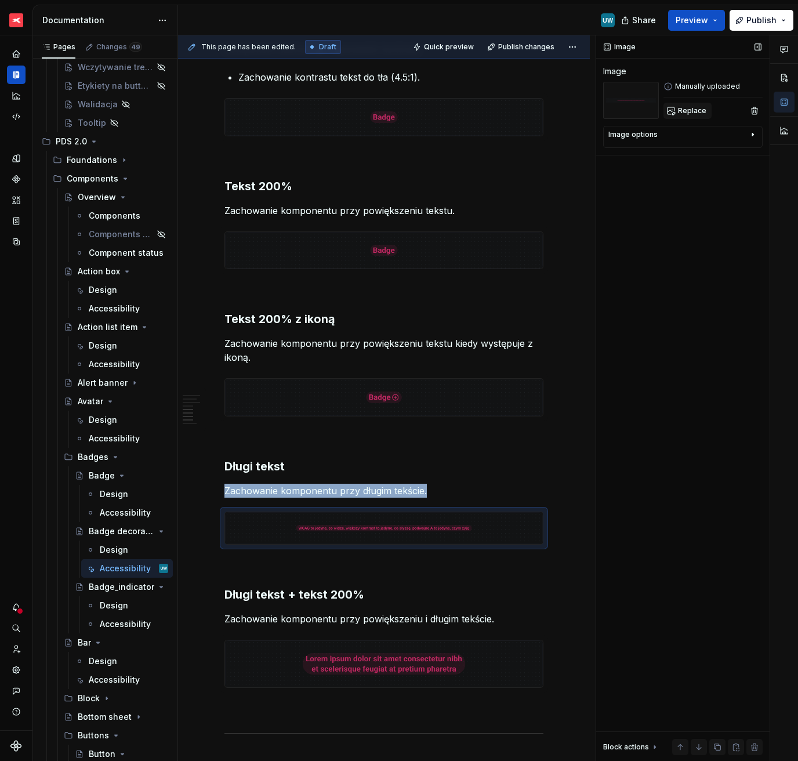
click at [693, 112] on span "Replace" at bounding box center [692, 110] width 28 height 9
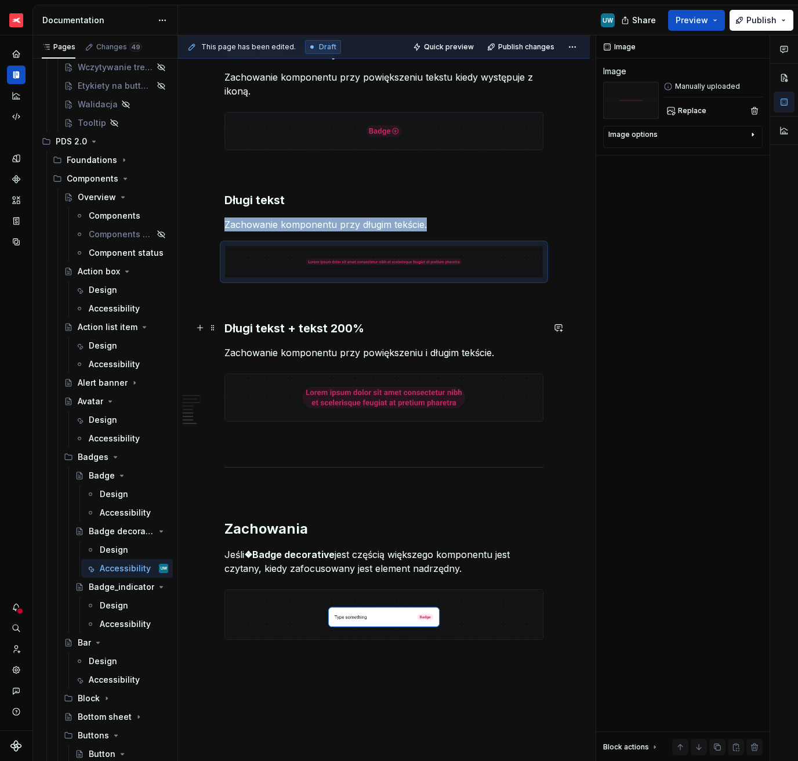
scroll to position [1061, 0]
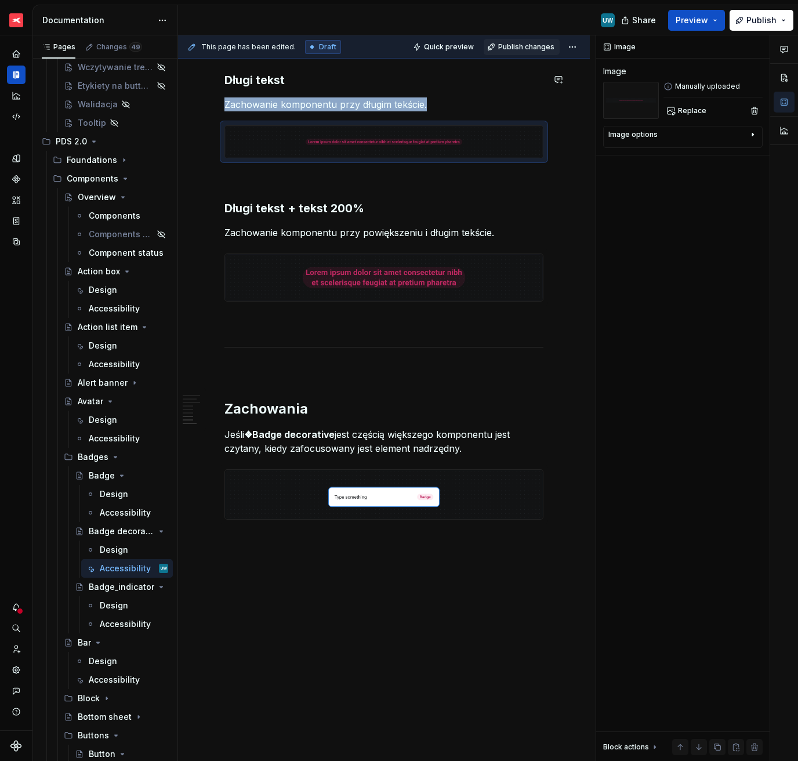
click at [524, 45] on span "Publish changes" at bounding box center [526, 46] width 56 height 9
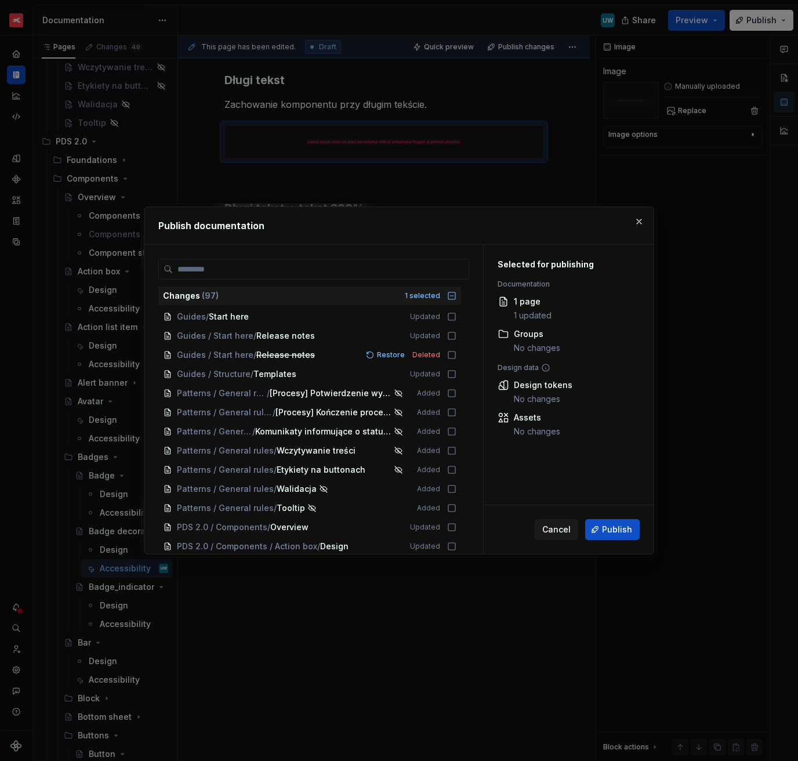
click at [628, 528] on span "Publish" at bounding box center [617, 530] width 30 height 12
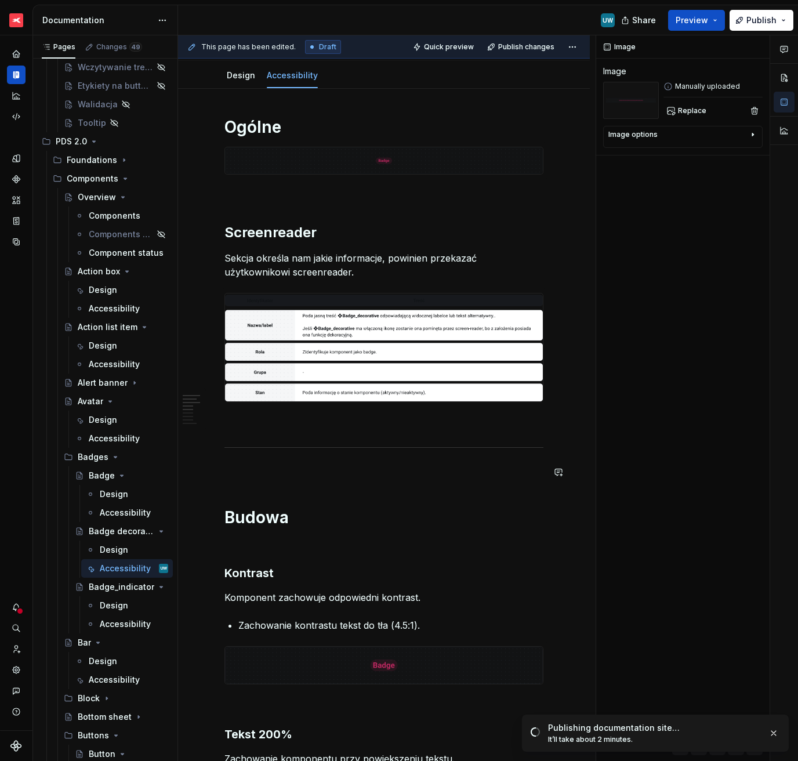
scroll to position [210, 0]
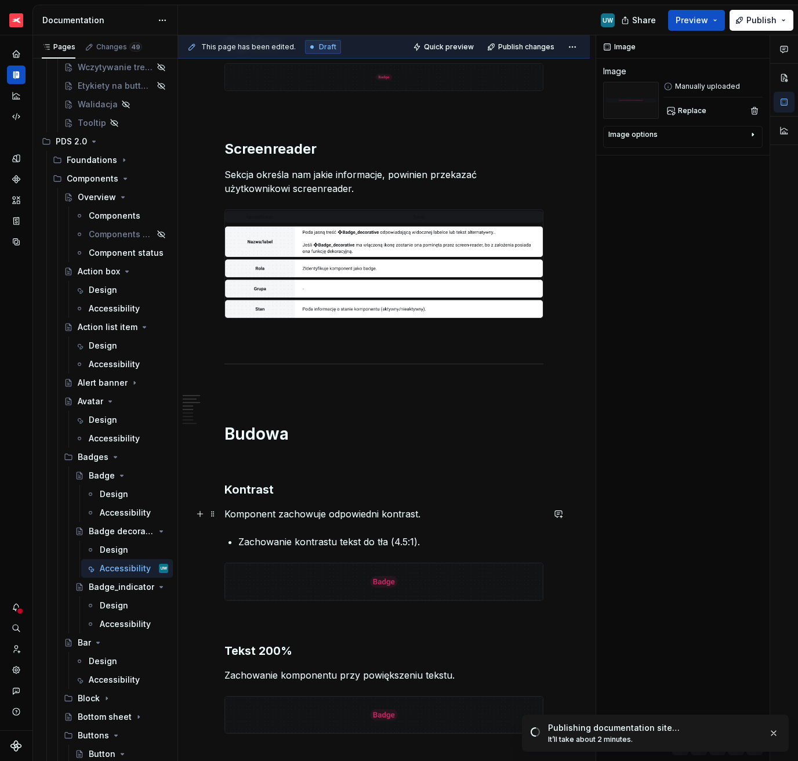
click at [266, 515] on p "Komponent zachowuje odpowiedni kontrast." at bounding box center [383, 514] width 319 height 14
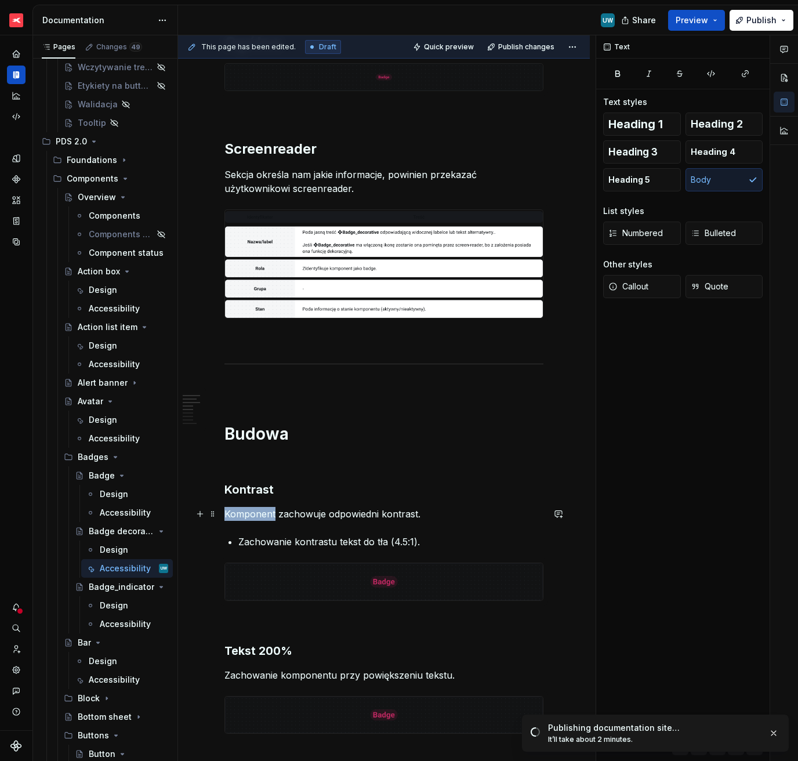
click at [266, 515] on p "Komponent zachowuje odpowiedni kontrast." at bounding box center [383, 514] width 319 height 14
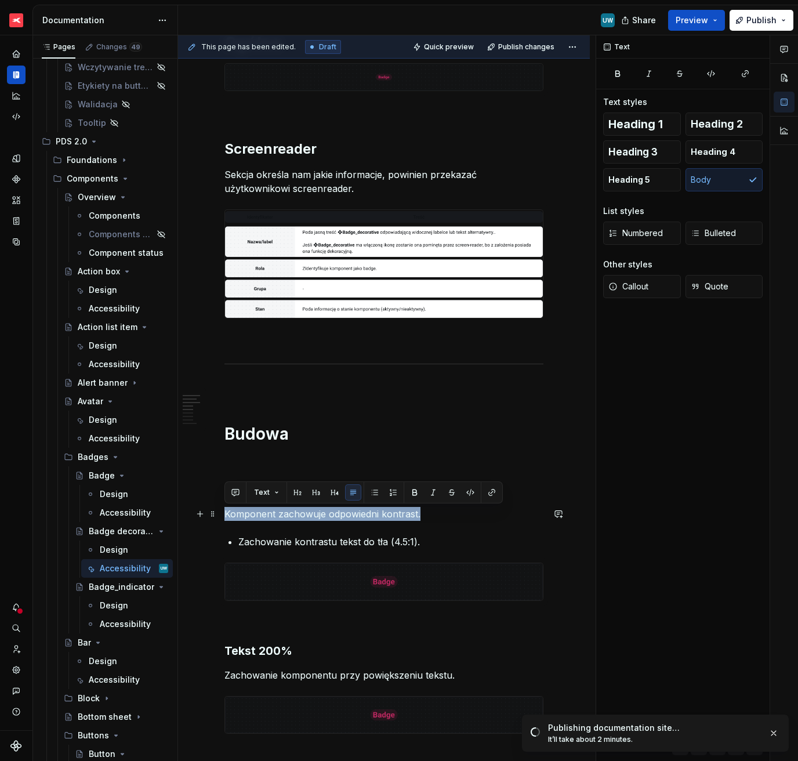
click at [266, 515] on p "Komponent zachowuje odpowiedni kontrast." at bounding box center [383, 514] width 319 height 14
copy p "Komponent zachowuje odpowiedni kontrast."
click at [102, 495] on div "Design" at bounding box center [114, 494] width 28 height 12
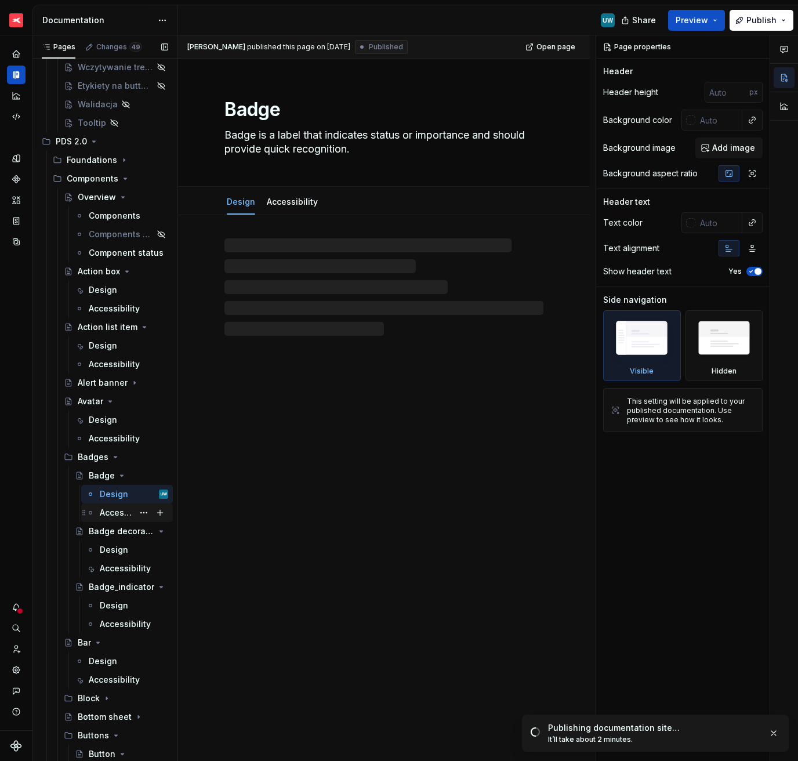
click at [117, 512] on div "Accessibility" at bounding box center [117, 513] width 34 height 12
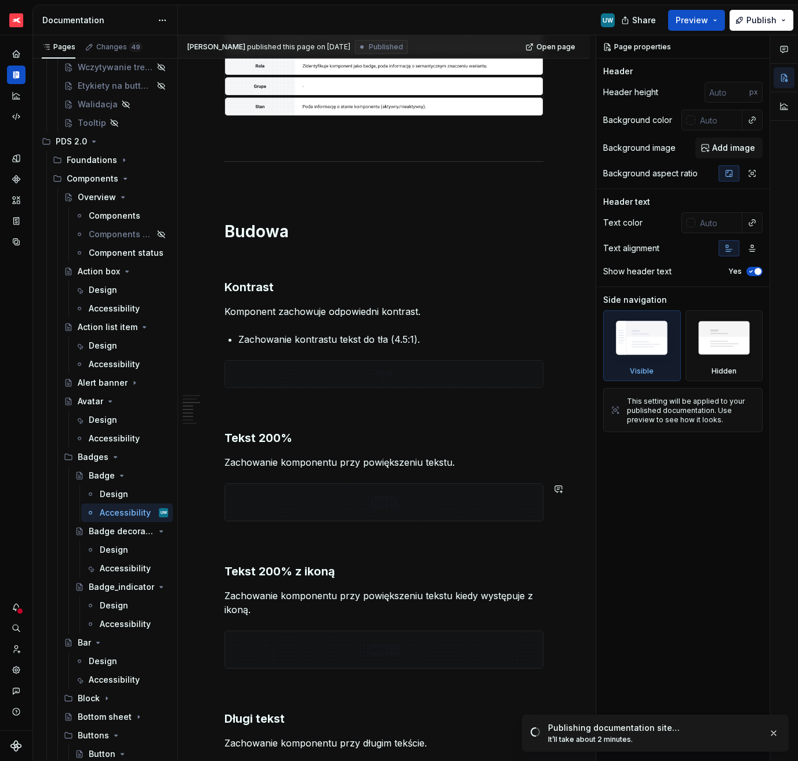
scroll to position [468, 0]
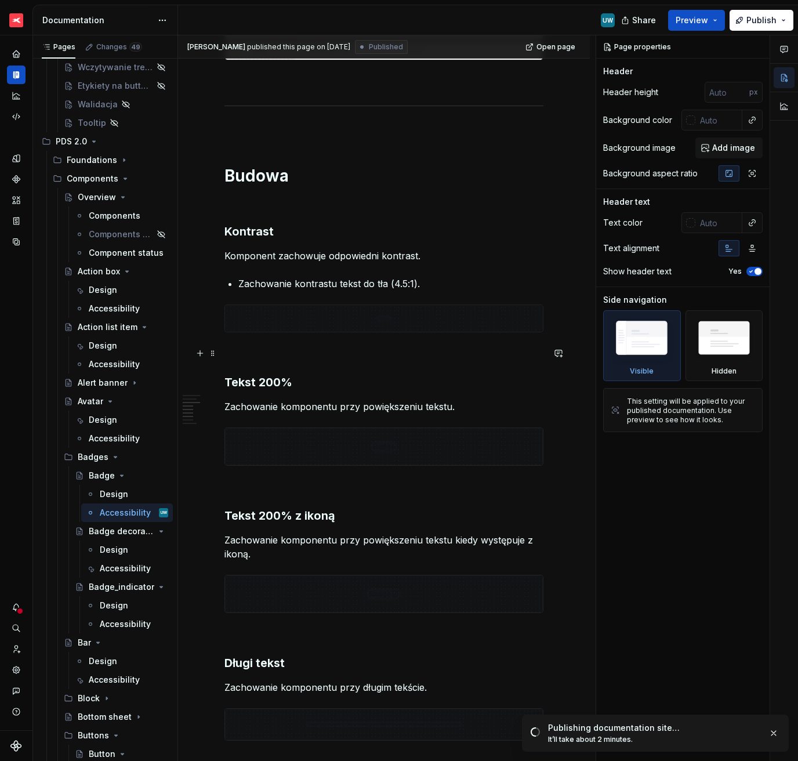
click at [324, 358] on p at bounding box center [383, 353] width 319 height 14
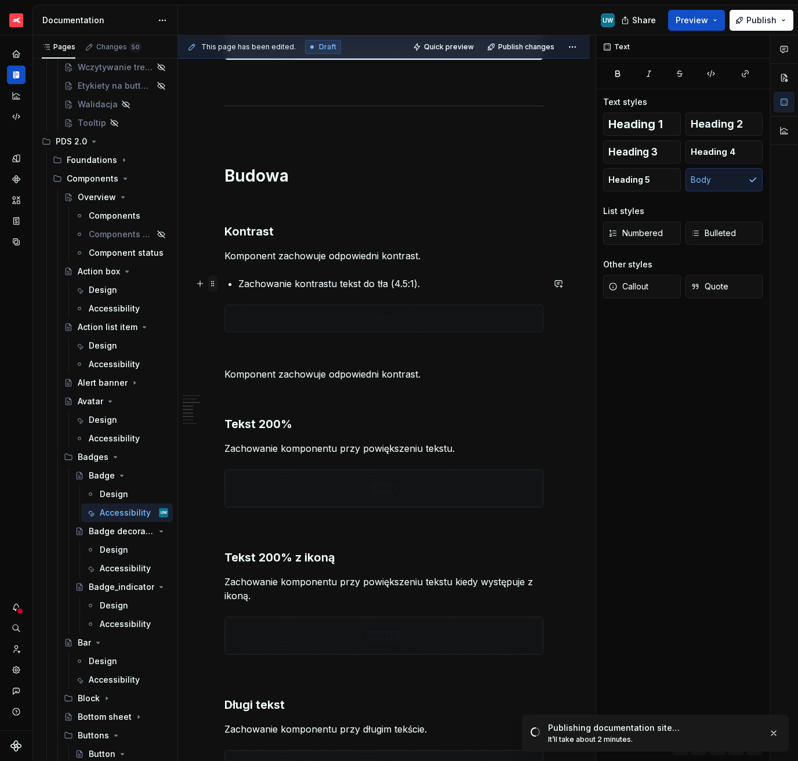
click at [213, 283] on span at bounding box center [212, 284] width 9 height 16
click at [231, 247] on div "Ogólne Screenreader Sekcja określa [PERSON_NAME] informacje, powinien przekazać…" at bounding box center [383, 460] width 319 height 1370
click at [215, 229] on span at bounding box center [212, 231] width 9 height 16
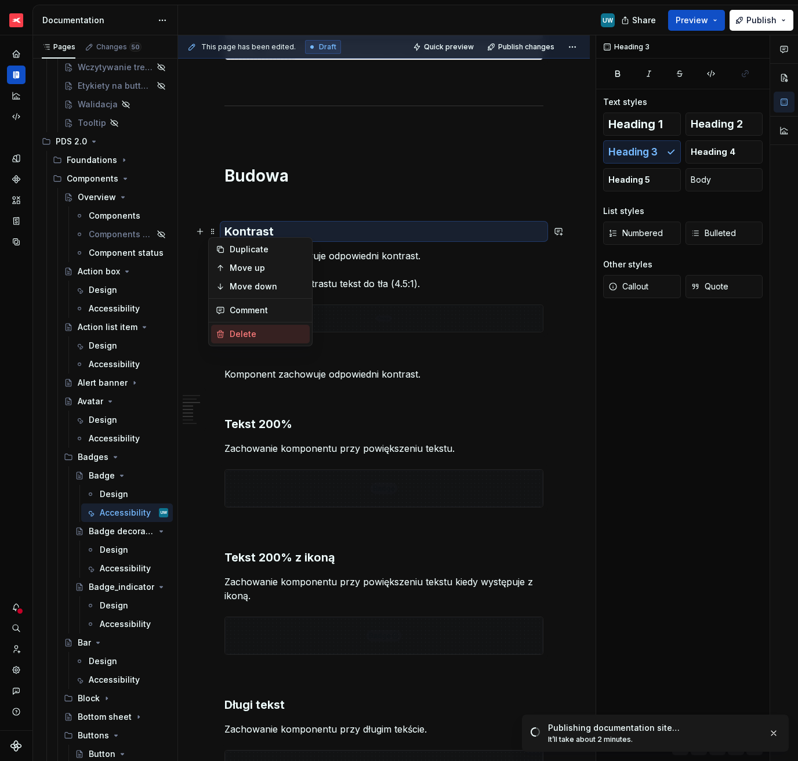
click at [230, 332] on div "Delete" at bounding box center [267, 334] width 75 height 12
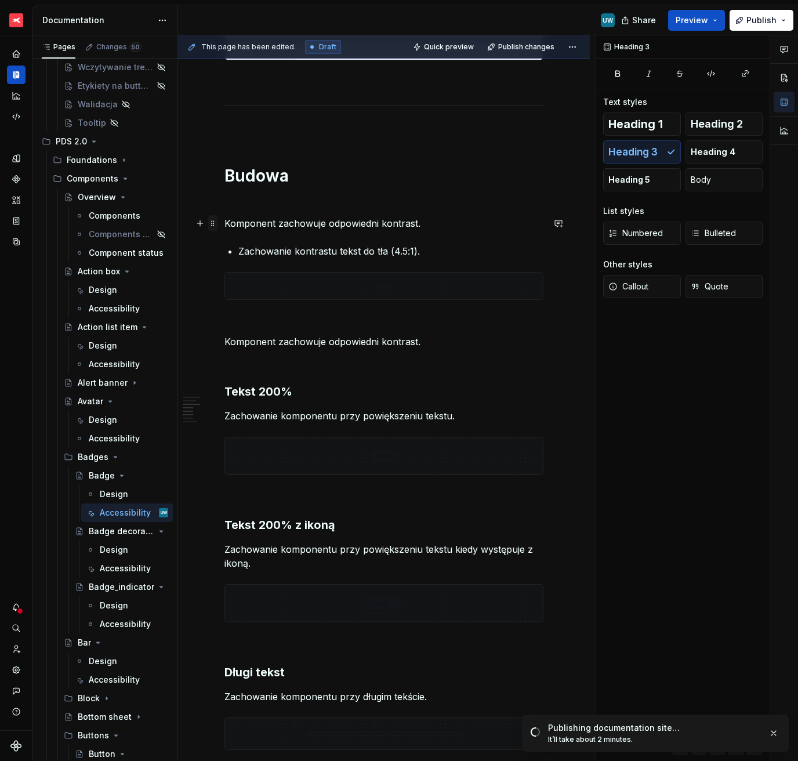
click at [214, 223] on span at bounding box center [212, 223] width 9 height 16
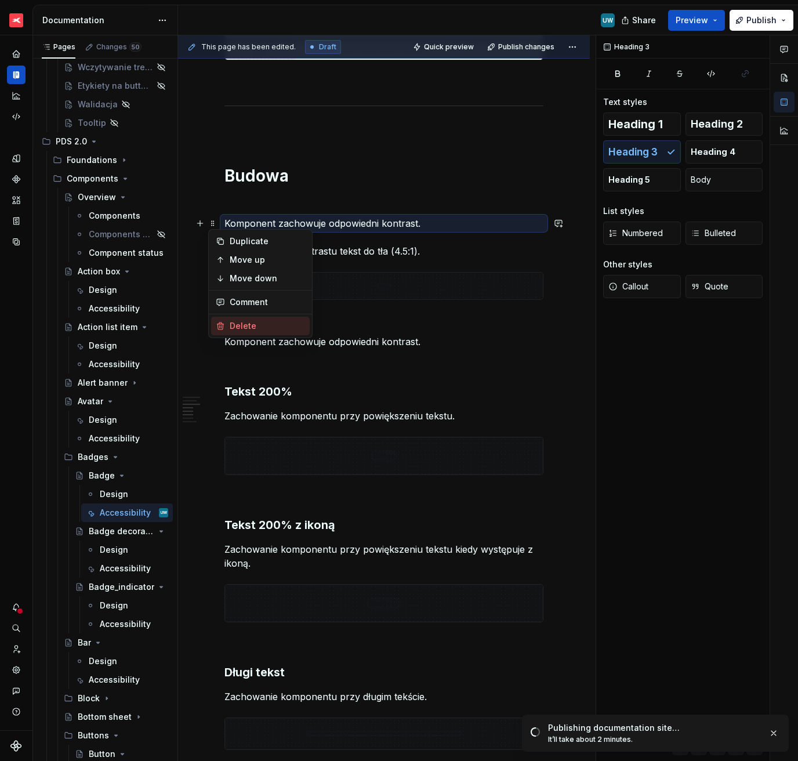
click at [236, 323] on div "Delete" at bounding box center [267, 326] width 75 height 12
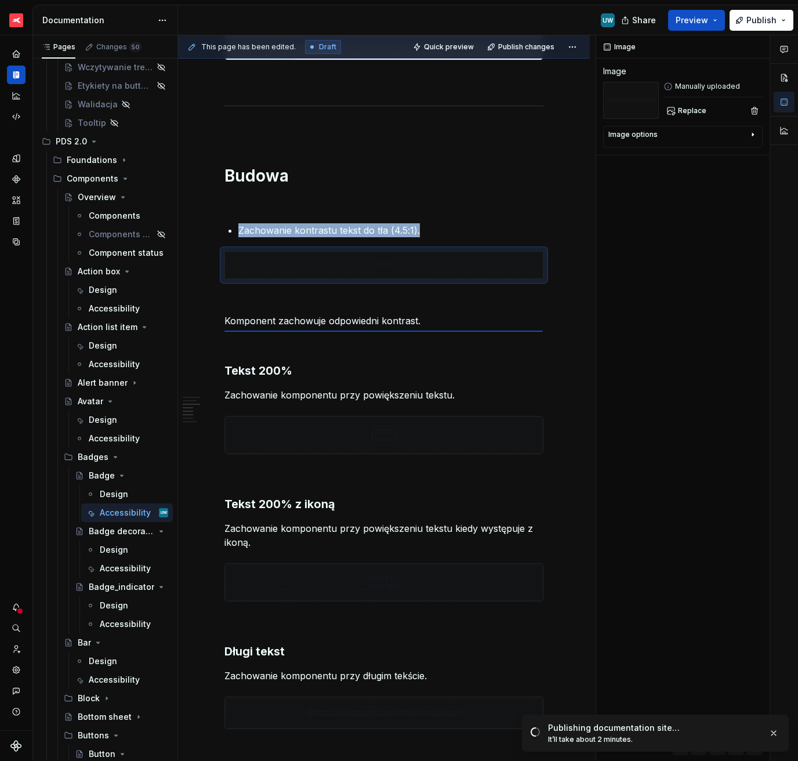
type textarea "*"
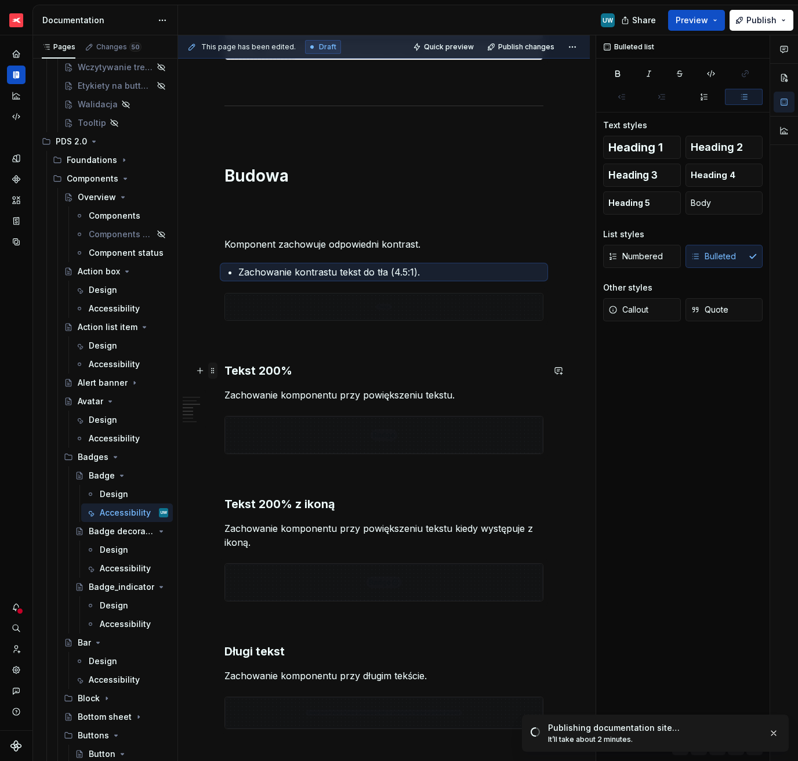
click at [214, 368] on span at bounding box center [212, 371] width 9 height 16
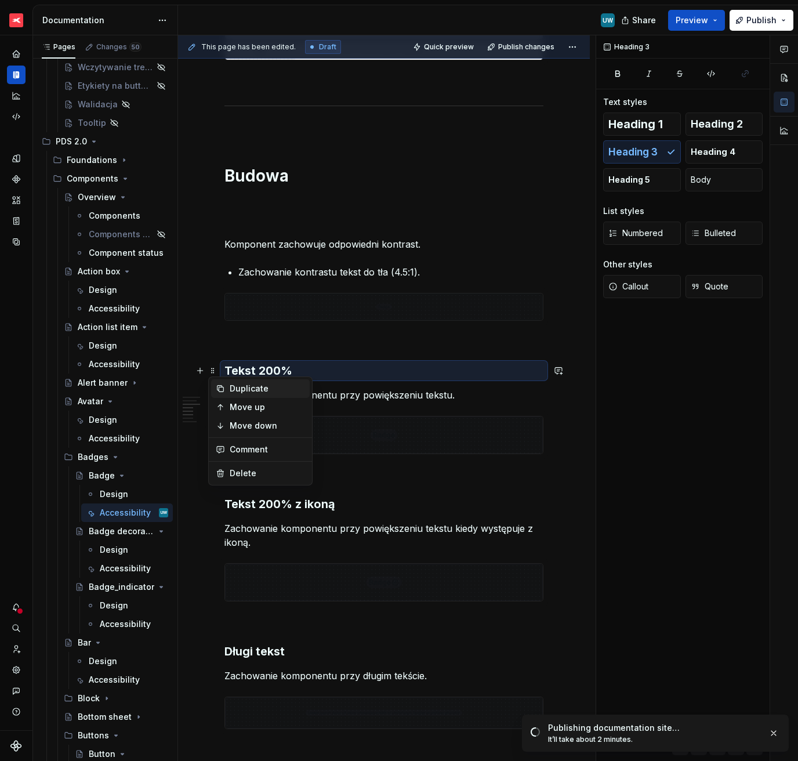
click at [247, 383] on div "Duplicate" at bounding box center [267, 389] width 75 height 12
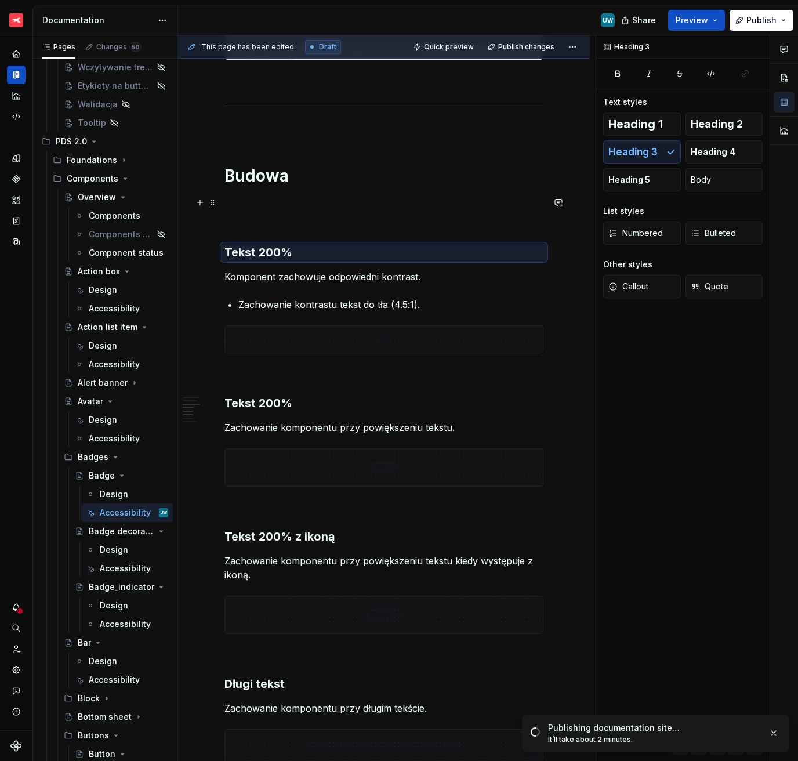
click at [241, 201] on p at bounding box center [383, 202] width 319 height 14
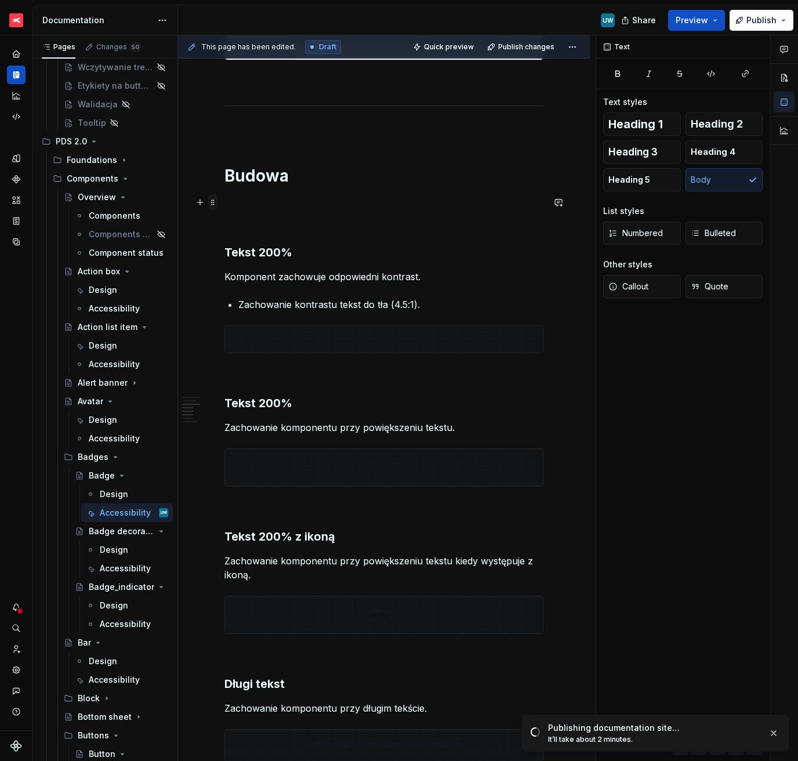
click at [210, 204] on span at bounding box center [212, 202] width 9 height 16
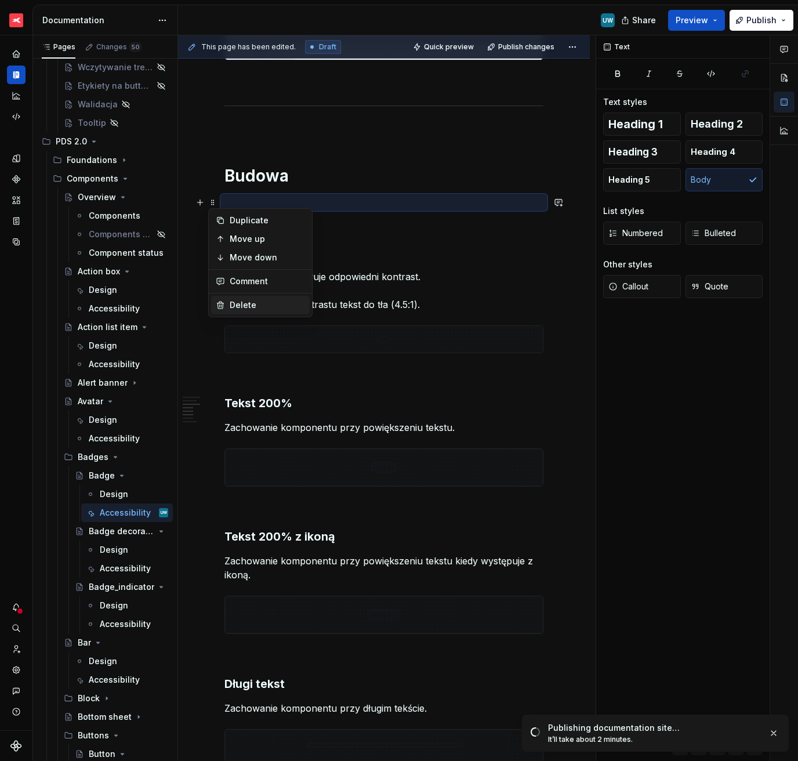
click at [247, 306] on div "Delete" at bounding box center [267, 305] width 75 height 12
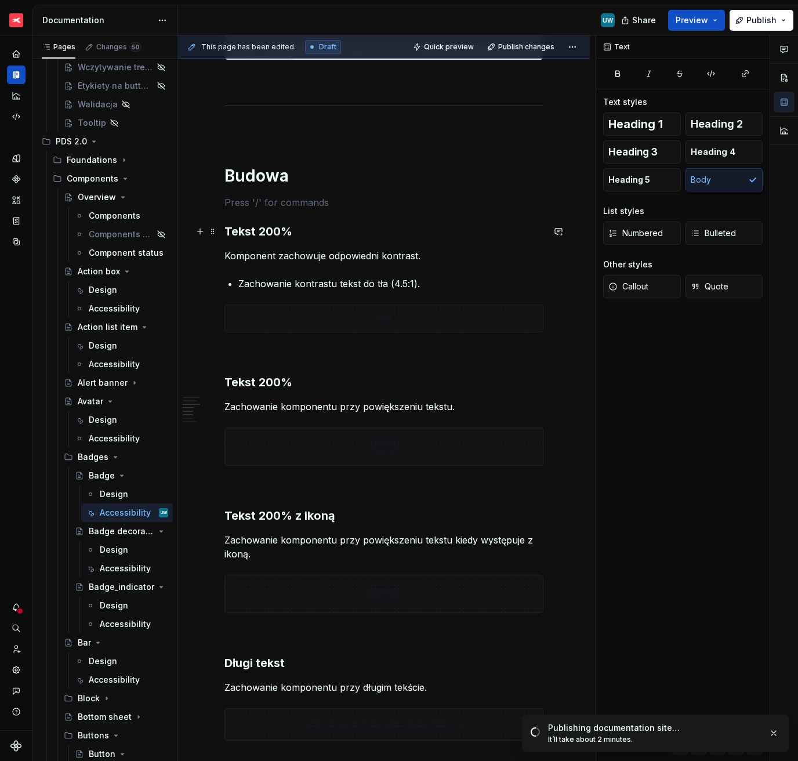
click at [249, 231] on h3 "Tekst 200%" at bounding box center [383, 231] width 319 height 16
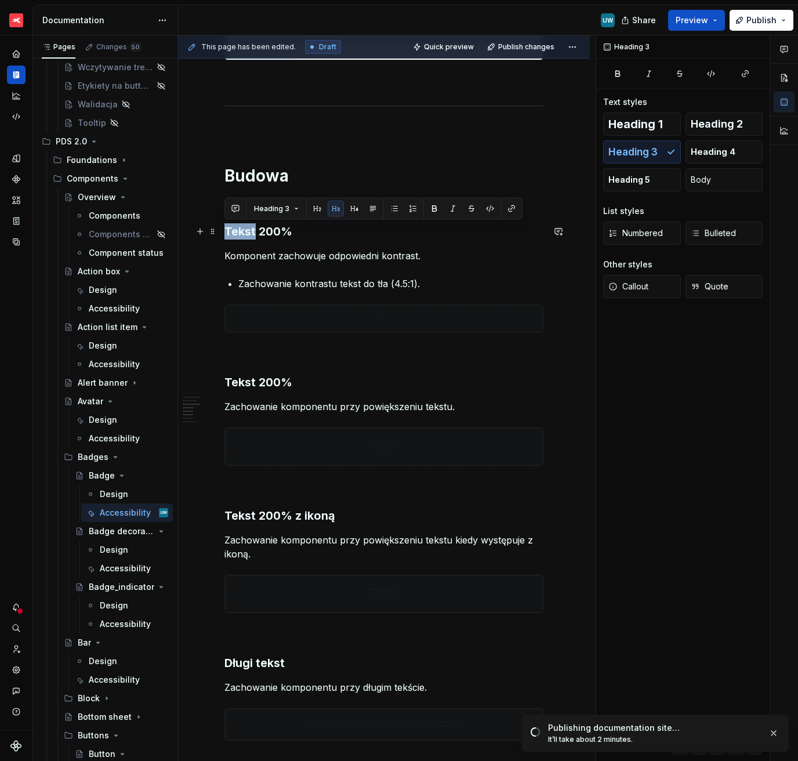
click at [249, 231] on h3 "Tekst 200%" at bounding box center [383, 231] width 319 height 16
click at [230, 229] on h3 "Kntrast" at bounding box center [383, 231] width 319 height 16
click at [282, 251] on p "Komponent zachowuje odpowiedni kontrast." at bounding box center [383, 256] width 319 height 14
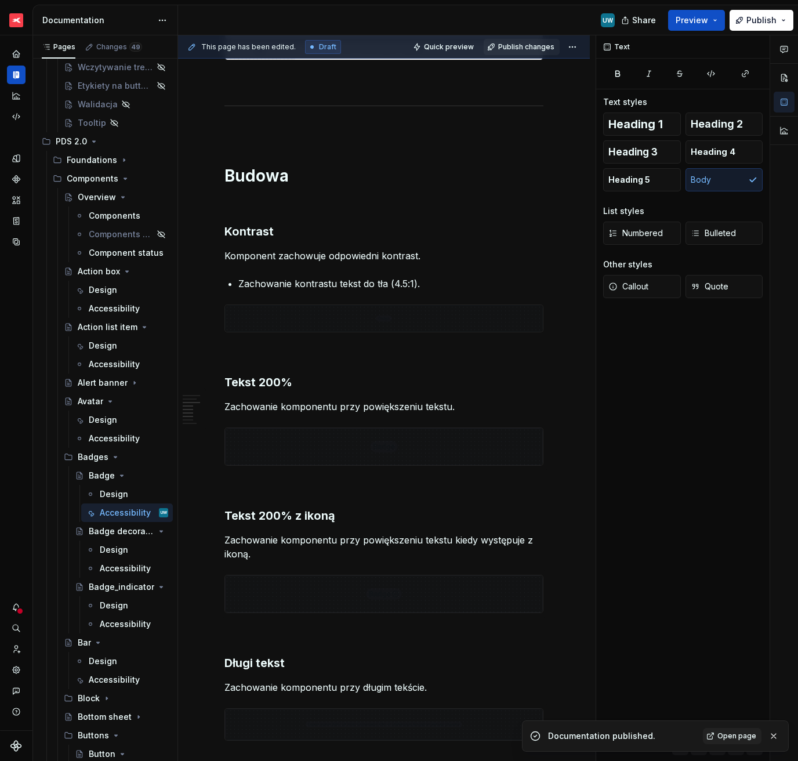
click at [500, 46] on span "Publish changes" at bounding box center [526, 46] width 56 height 9
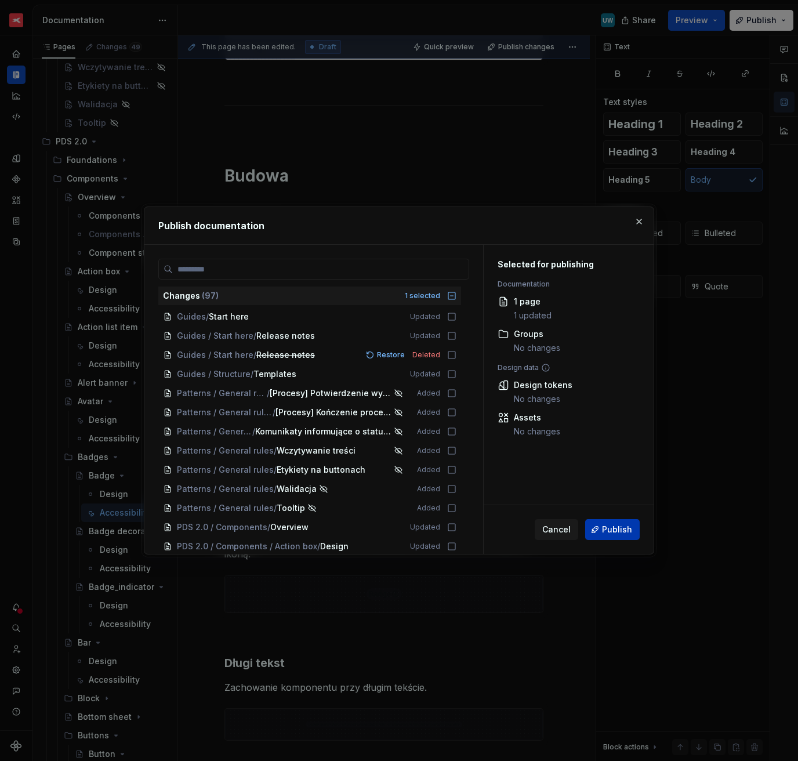
click at [610, 530] on span "Publish" at bounding box center [617, 530] width 30 height 12
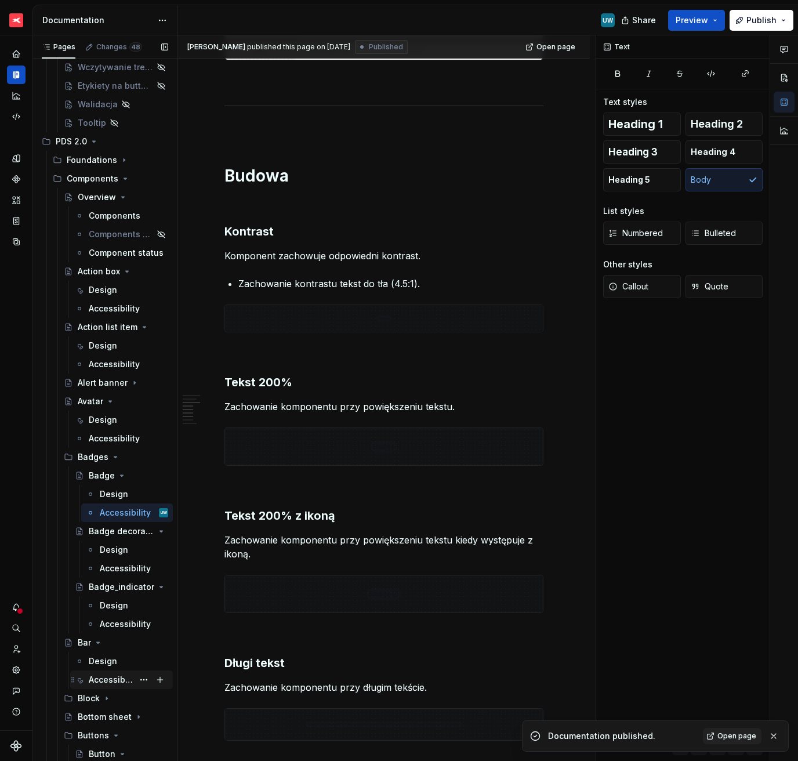
click at [93, 674] on div "Accessibility" at bounding box center [111, 680] width 45 height 12
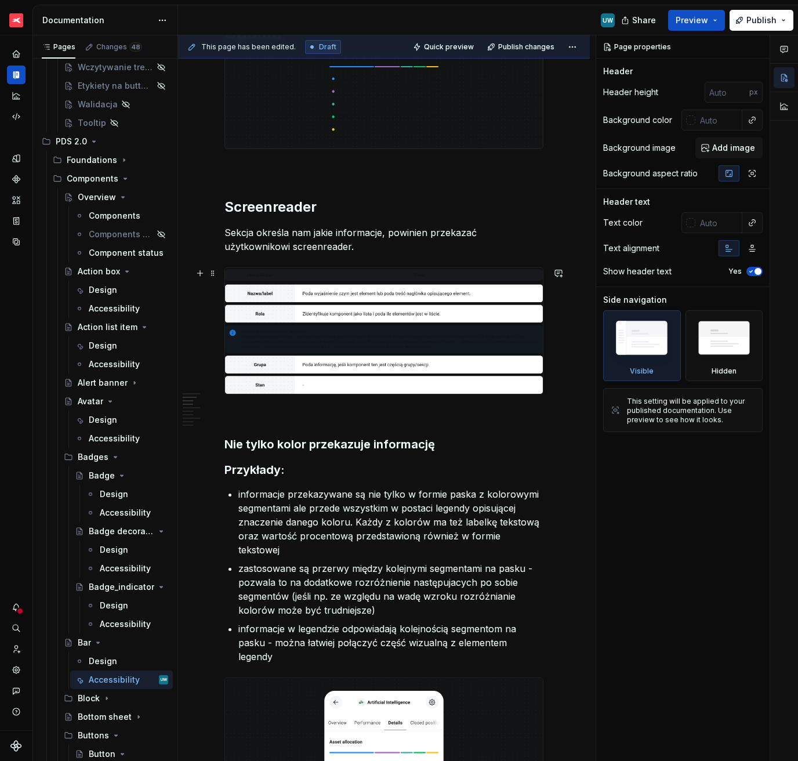
scroll to position [274, 0]
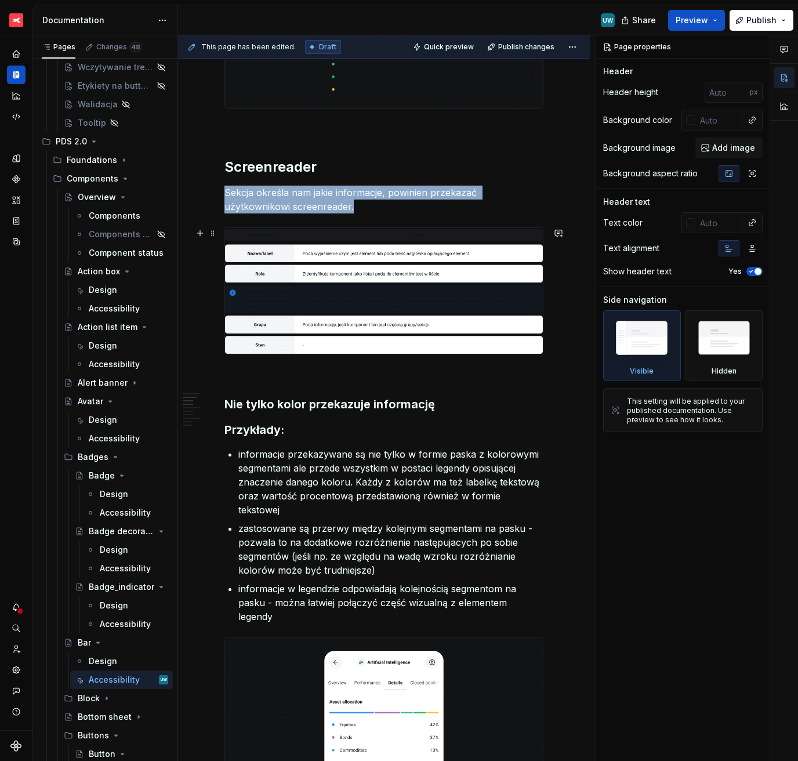
click at [385, 315] on img at bounding box center [384, 291] width 318 height 126
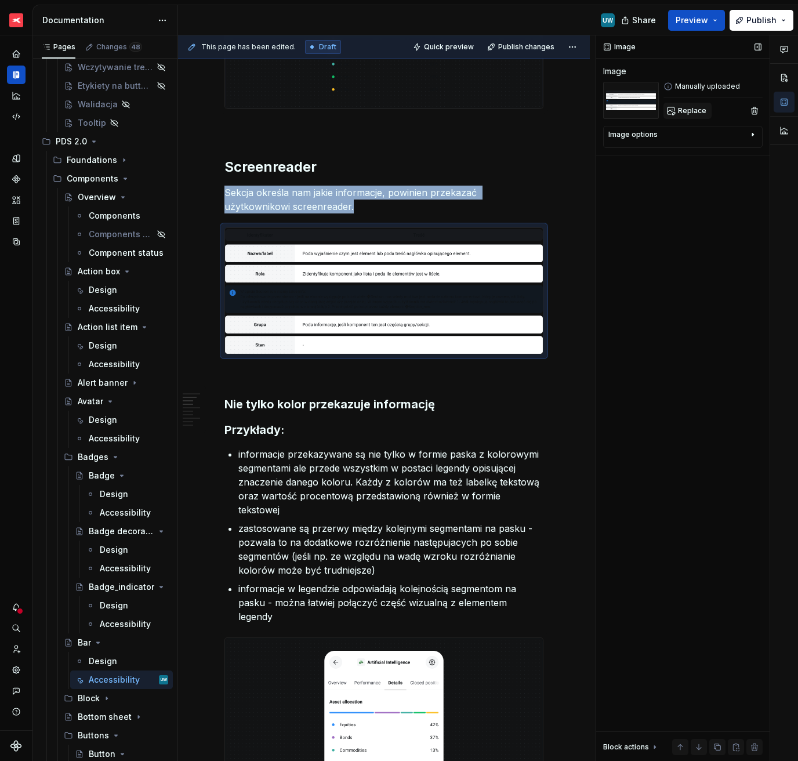
click at [682, 111] on span "Replace" at bounding box center [692, 110] width 28 height 9
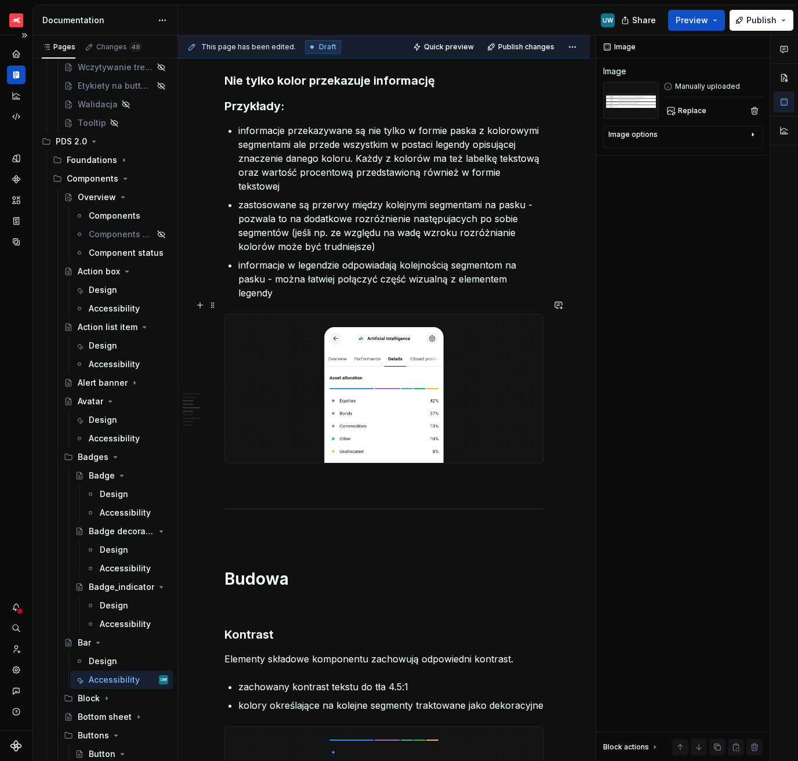
scroll to position [569, 0]
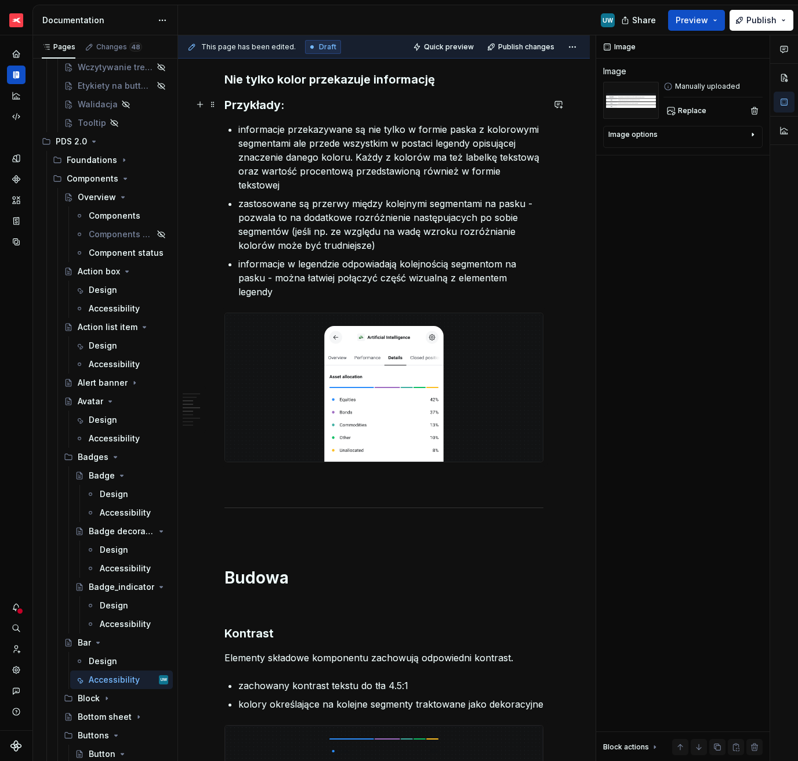
click at [253, 108] on h3 "Przykłady:" at bounding box center [383, 105] width 319 height 16
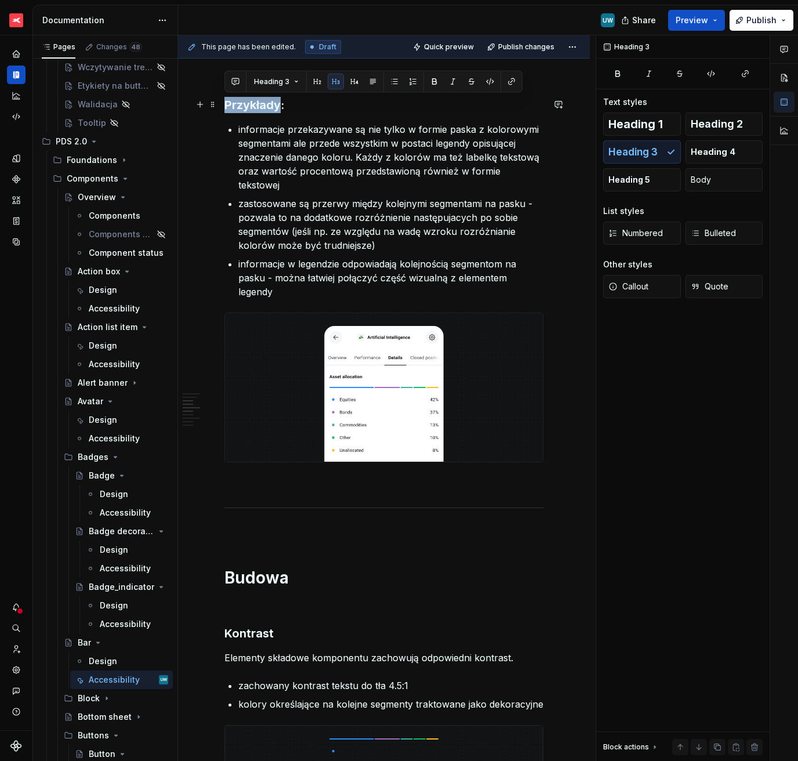
click at [253, 108] on h3 "Przykłady:" at bounding box center [383, 105] width 319 height 16
click at [269, 107] on h3 "Przykłady:" at bounding box center [383, 105] width 319 height 16
click at [649, 146] on div "Heading 1 Heading 2 Heading 3 Heading 4 Heading 5 Body" at bounding box center [683, 152] width 160 height 79
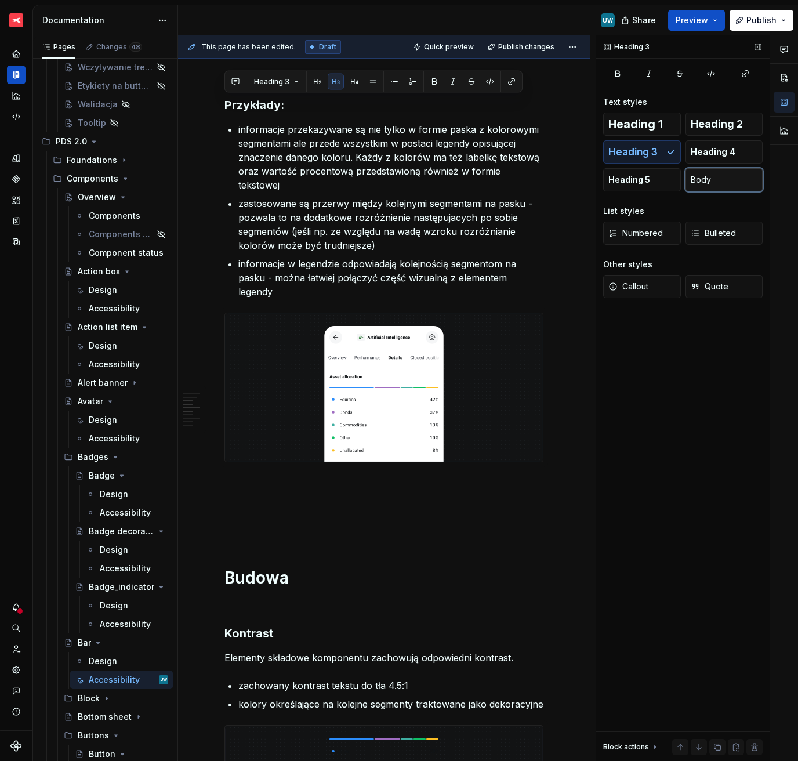
click at [704, 174] on span "Body" at bounding box center [701, 180] width 20 height 12
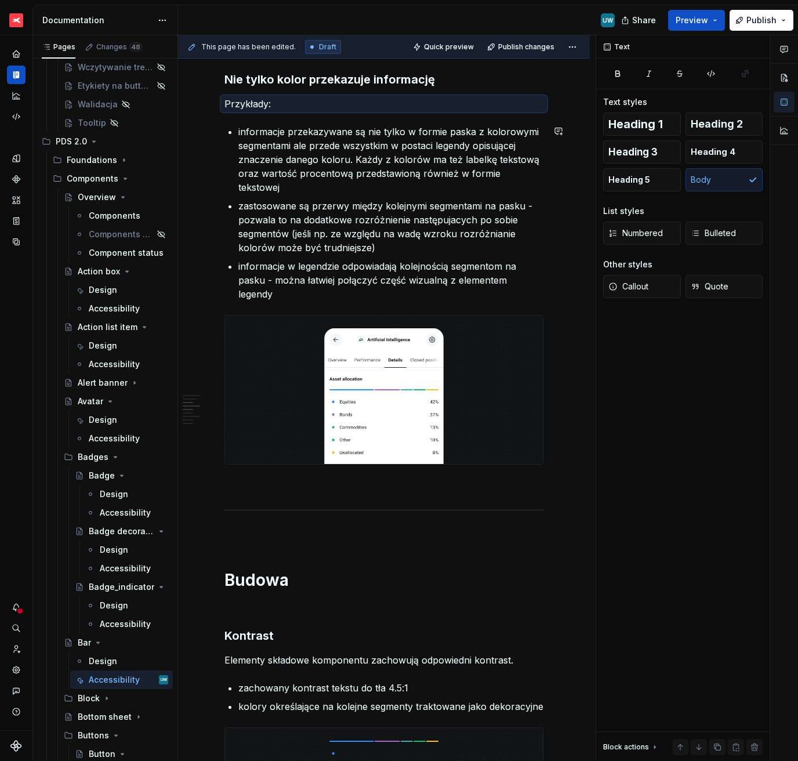
click at [293, 117] on div "Ogólne Screenreader Sekcja określa nam jakie informacje, powinien przekazać uży…" at bounding box center [383, 628] width 319 height 1881
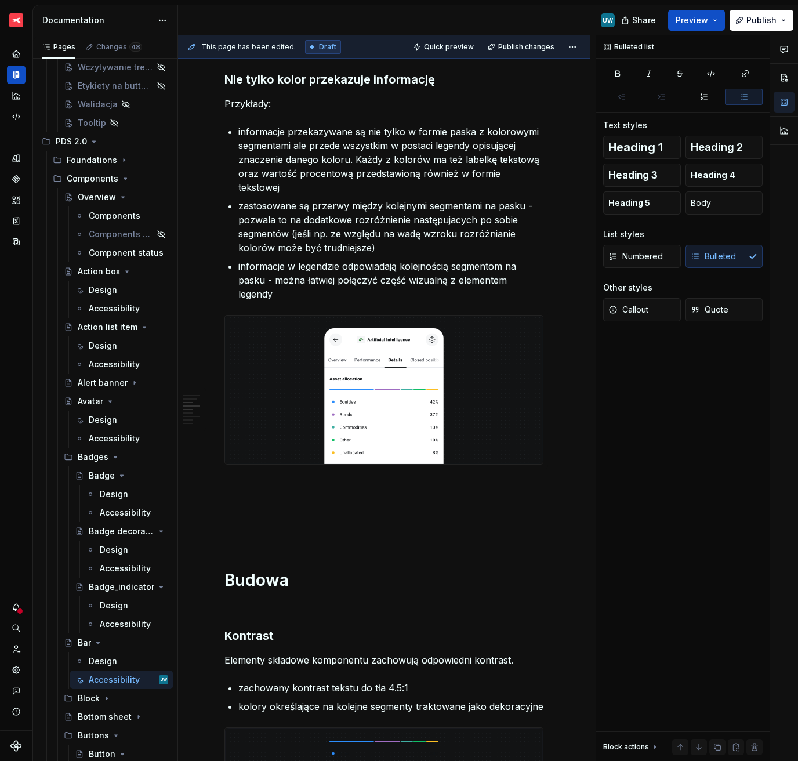
type textarea "*"
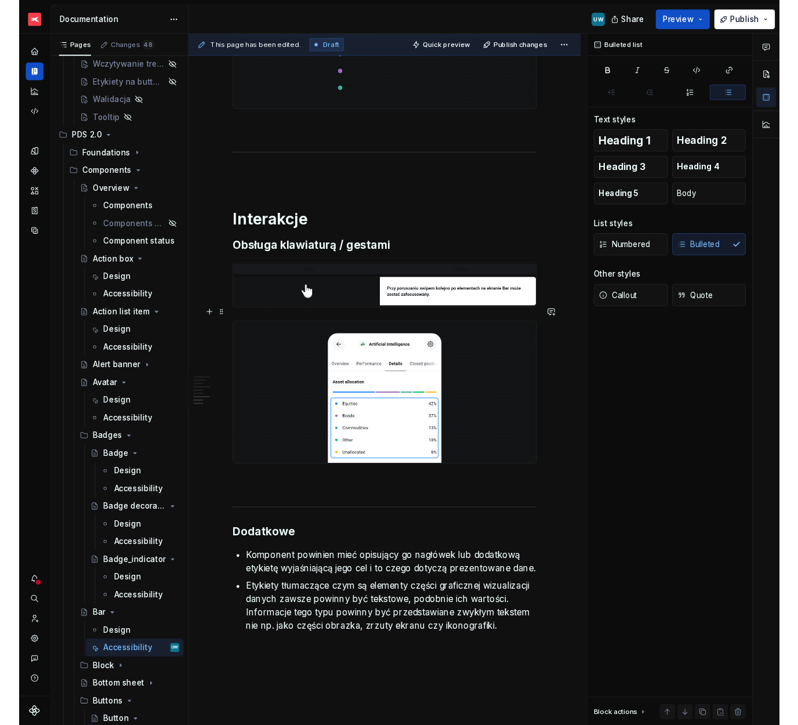
scroll to position [1511, 0]
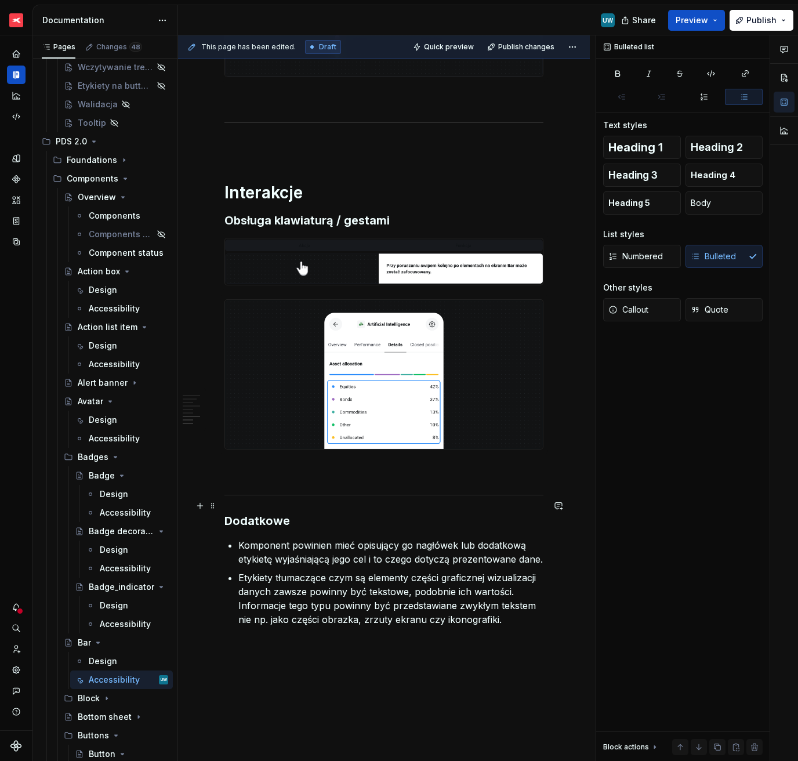
click at [225, 513] on h3 "Dodatkowe" at bounding box center [383, 521] width 319 height 16
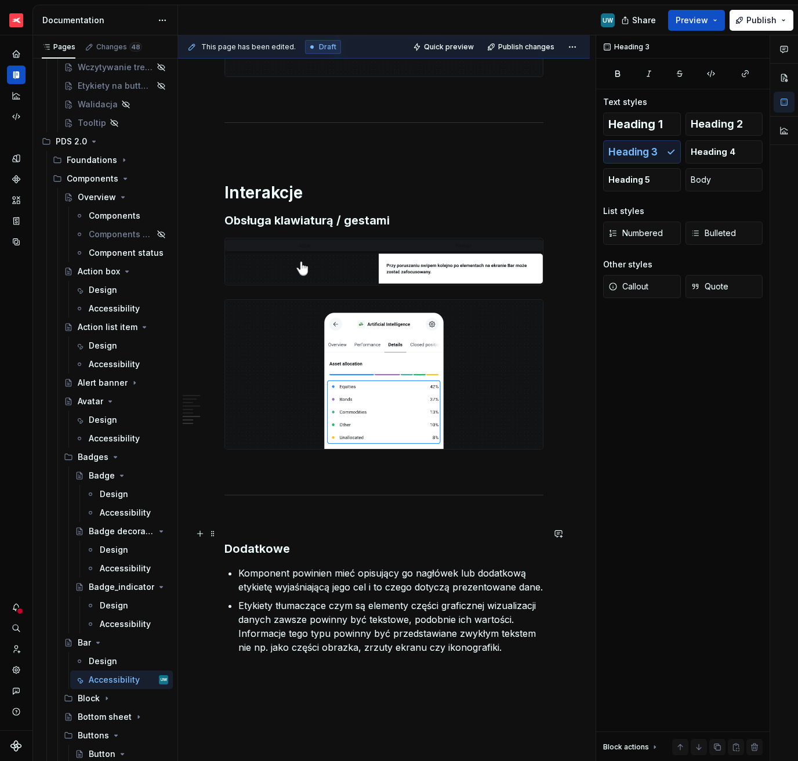
click at [266, 541] on h3 "Dodatkowe" at bounding box center [383, 549] width 319 height 16
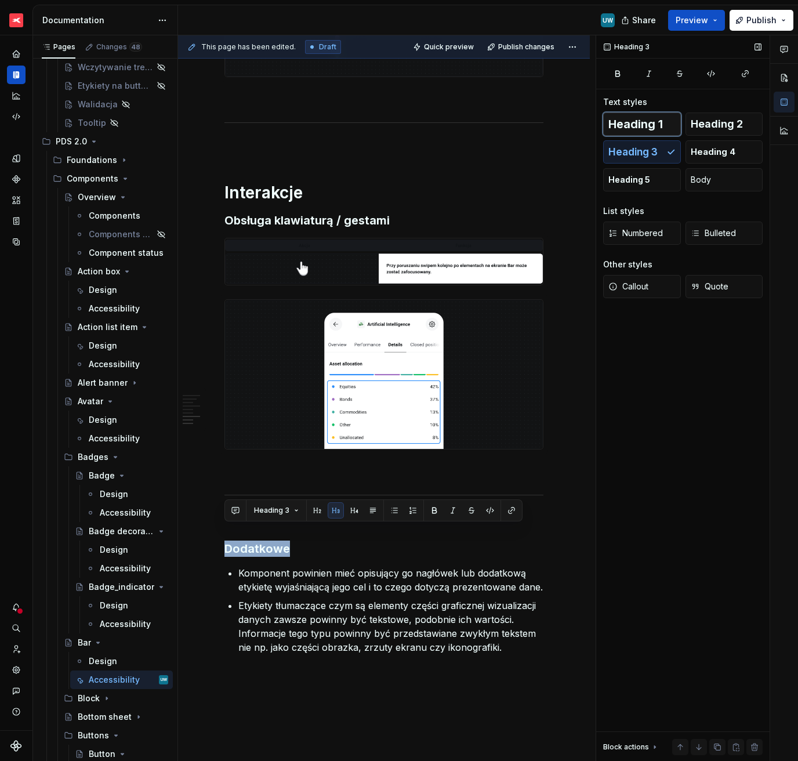
click at [631, 121] on span "Heading 1" at bounding box center [636, 124] width 55 height 12
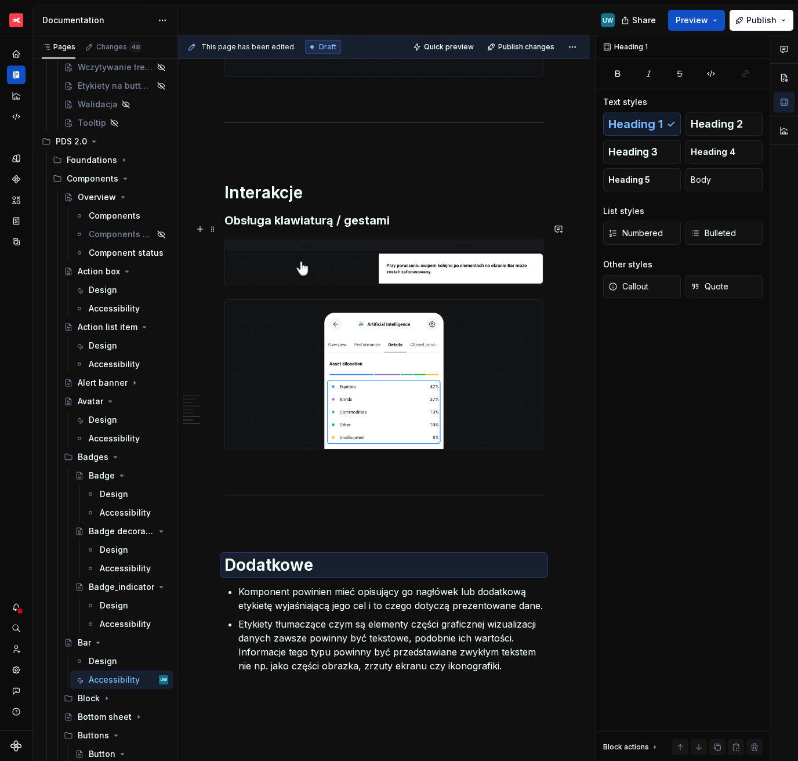
click at [339, 188] on h1 "Interakcje" at bounding box center [383, 192] width 319 height 21
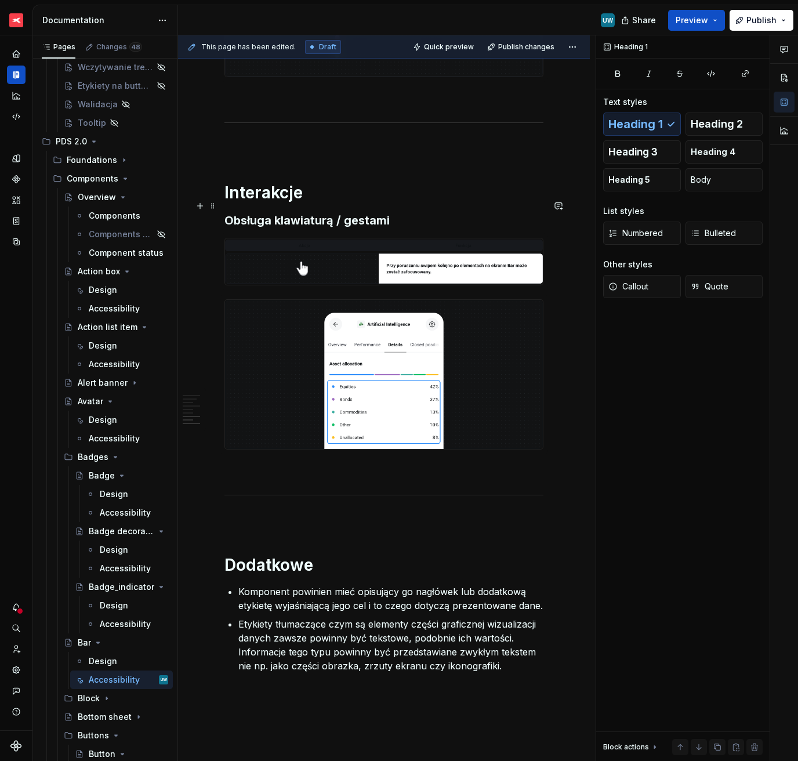
click at [407, 212] on h3 "Obsługa klawiaturą / gestami" at bounding box center [383, 220] width 319 height 16
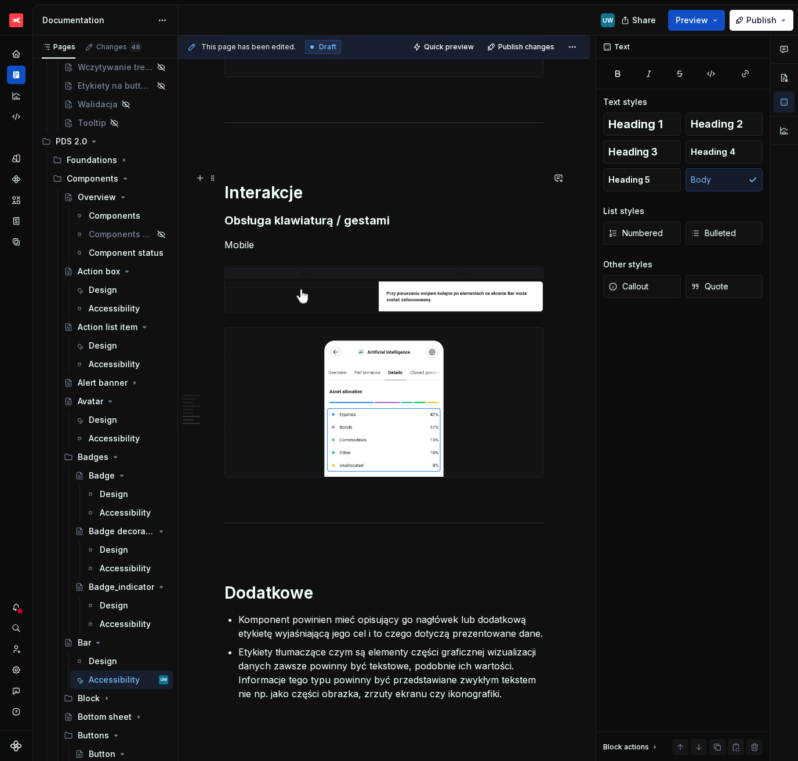
click at [414, 182] on h1 "Interakcje" at bounding box center [383, 192] width 319 height 21
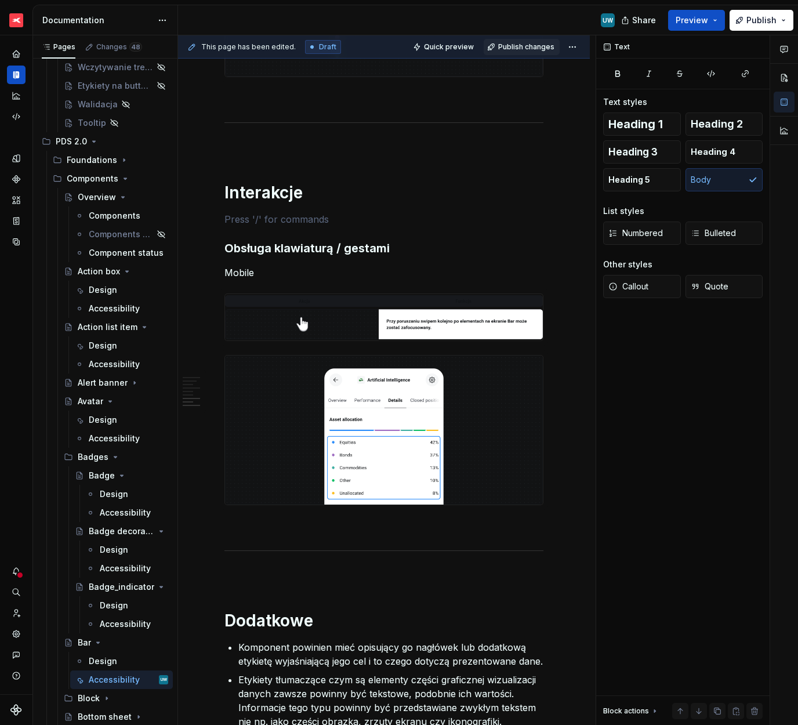
click at [531, 49] on span "Publish changes" at bounding box center [526, 46] width 56 height 9
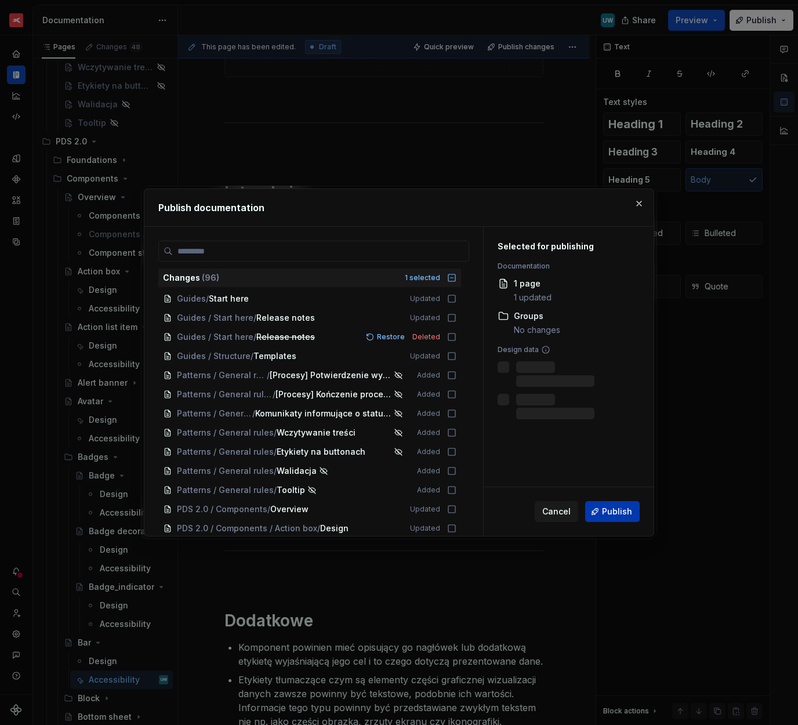
click at [611, 512] on span "Publish" at bounding box center [617, 512] width 30 height 12
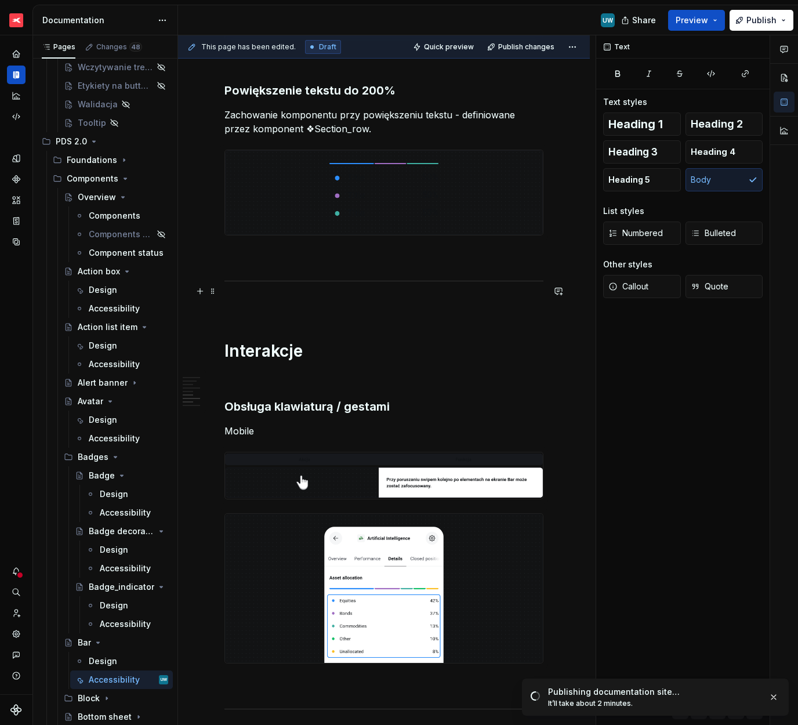
scroll to position [1338, 0]
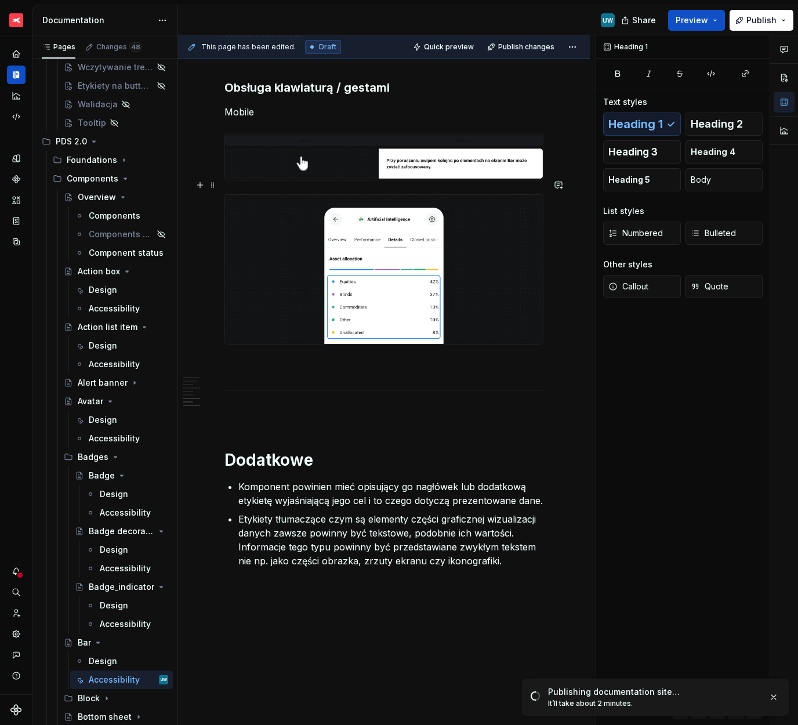
scroll to position [1744, 0]
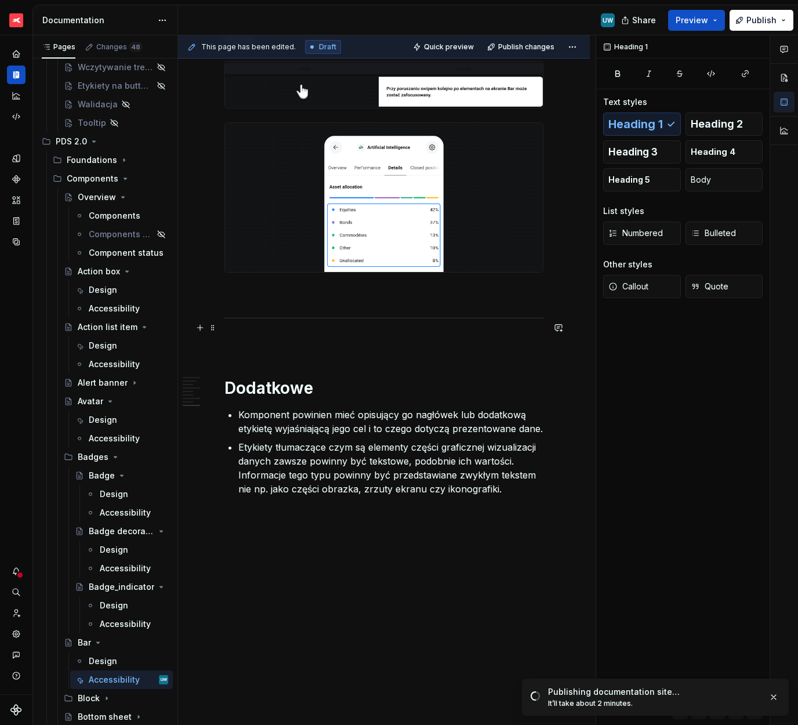
click at [260, 336] on p at bounding box center [383, 343] width 319 height 14
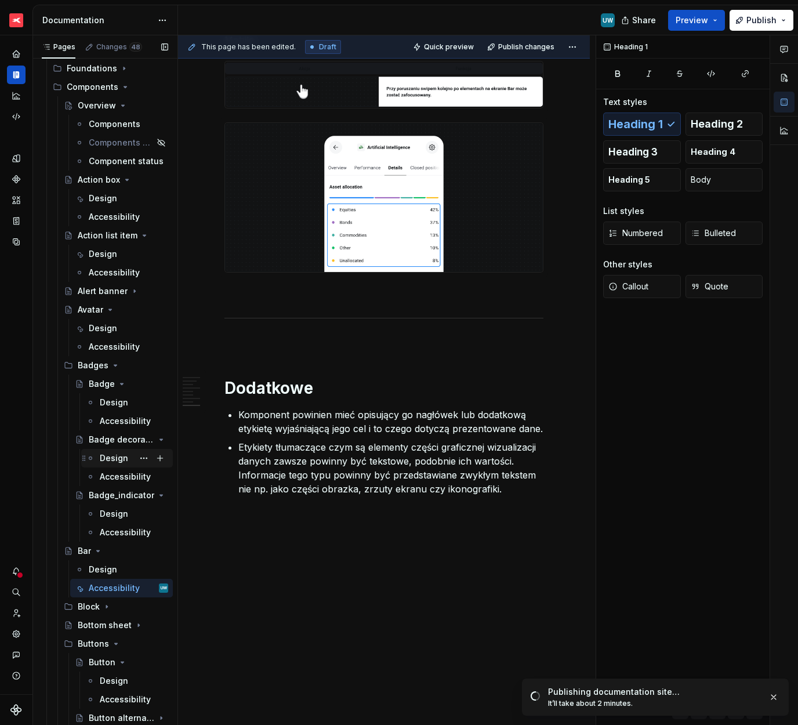
scroll to position [626, 0]
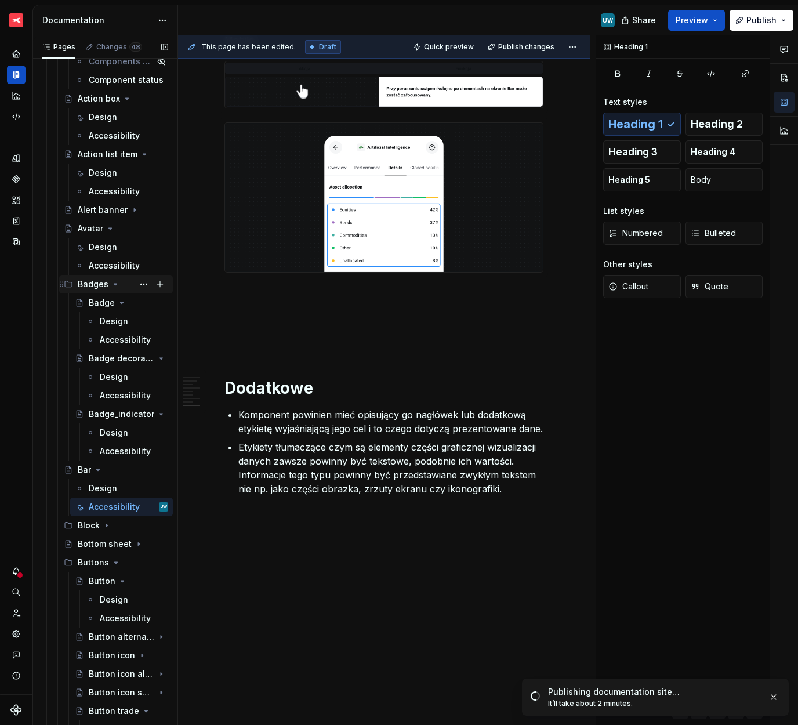
click at [111, 284] on icon "Page tree" at bounding box center [115, 284] width 9 height 9
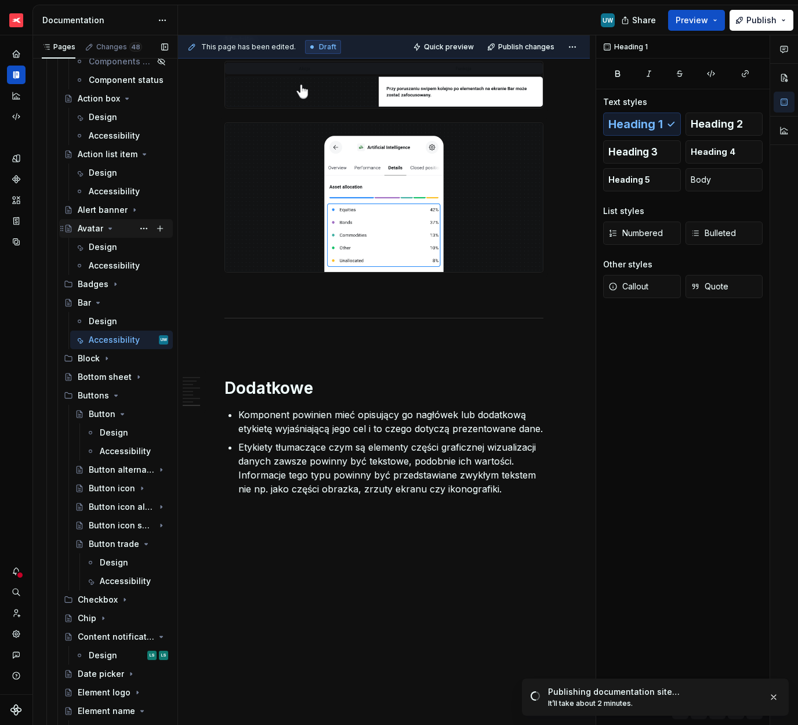
click at [109, 228] on icon "Page tree" at bounding box center [110, 228] width 3 height 1
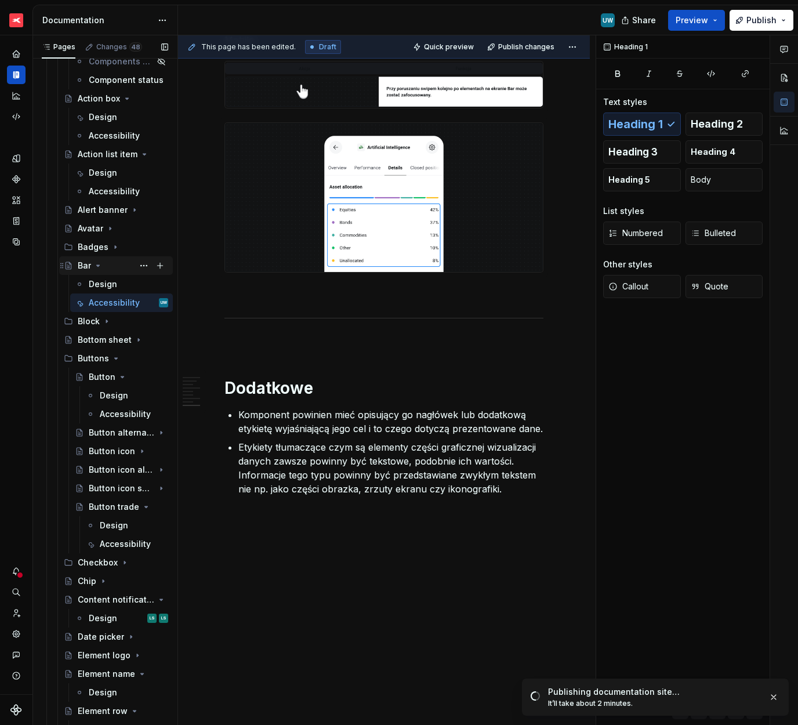
click at [99, 267] on icon "Page tree" at bounding box center [97, 265] width 9 height 9
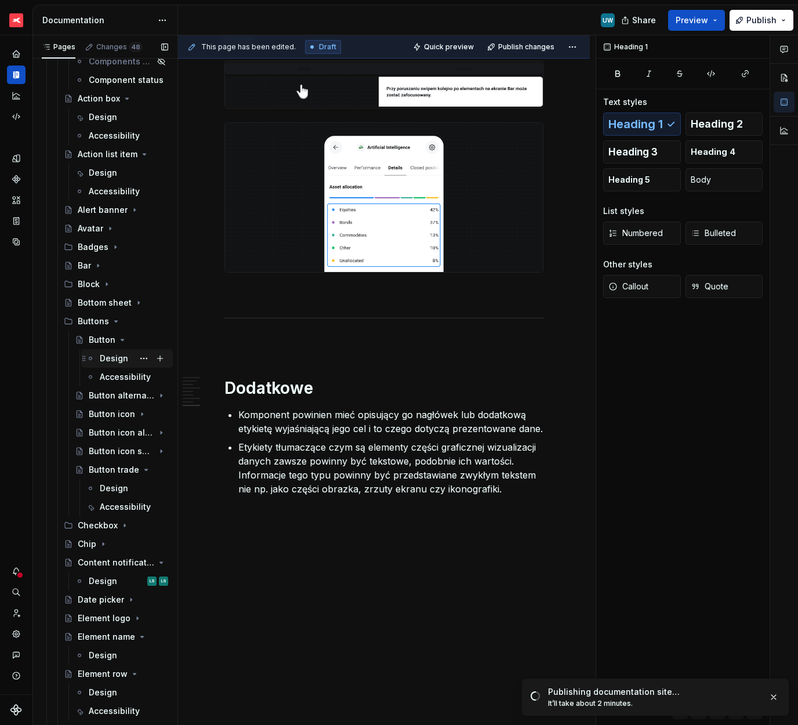
click at [116, 363] on div "Design" at bounding box center [114, 359] width 28 height 12
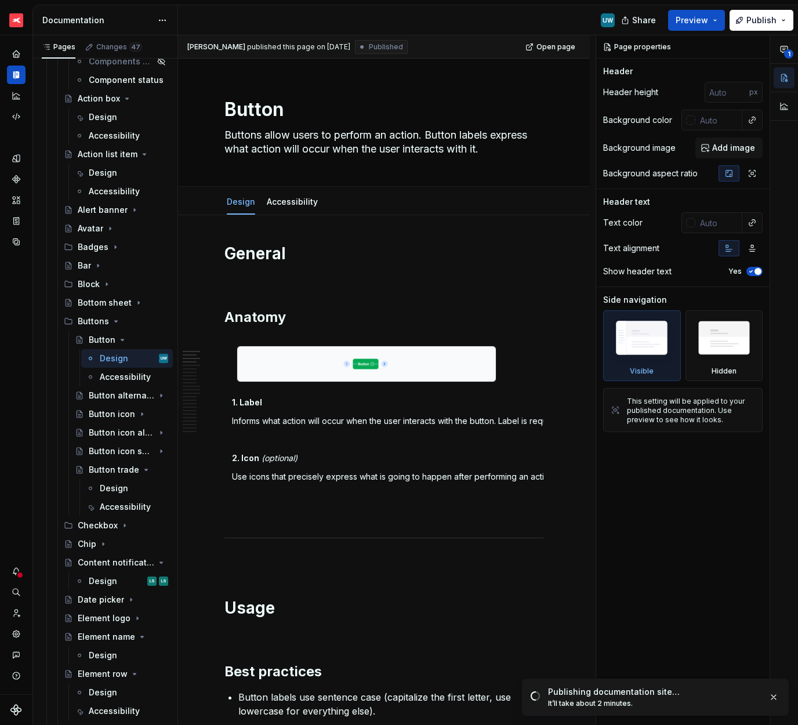
type textarea "*"
